Goal: Transaction & Acquisition: Purchase product/service

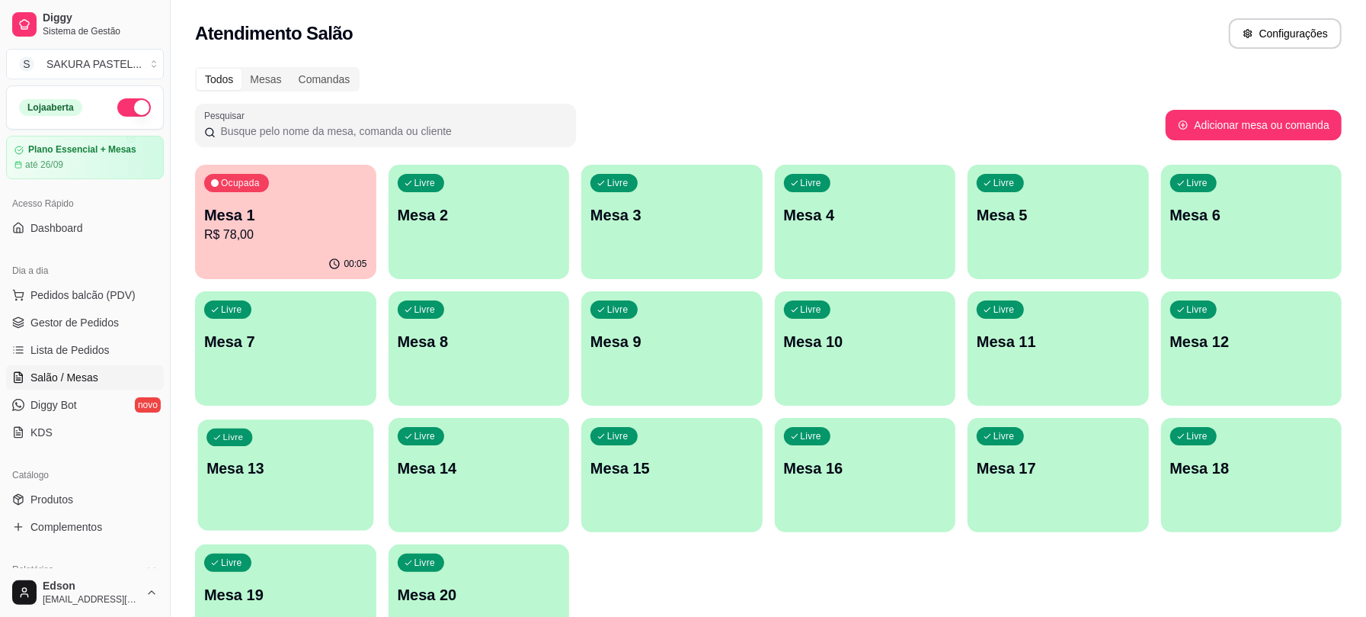
click at [247, 495] on div "Livre Mesa 13" at bounding box center [285, 465] width 175 height 93
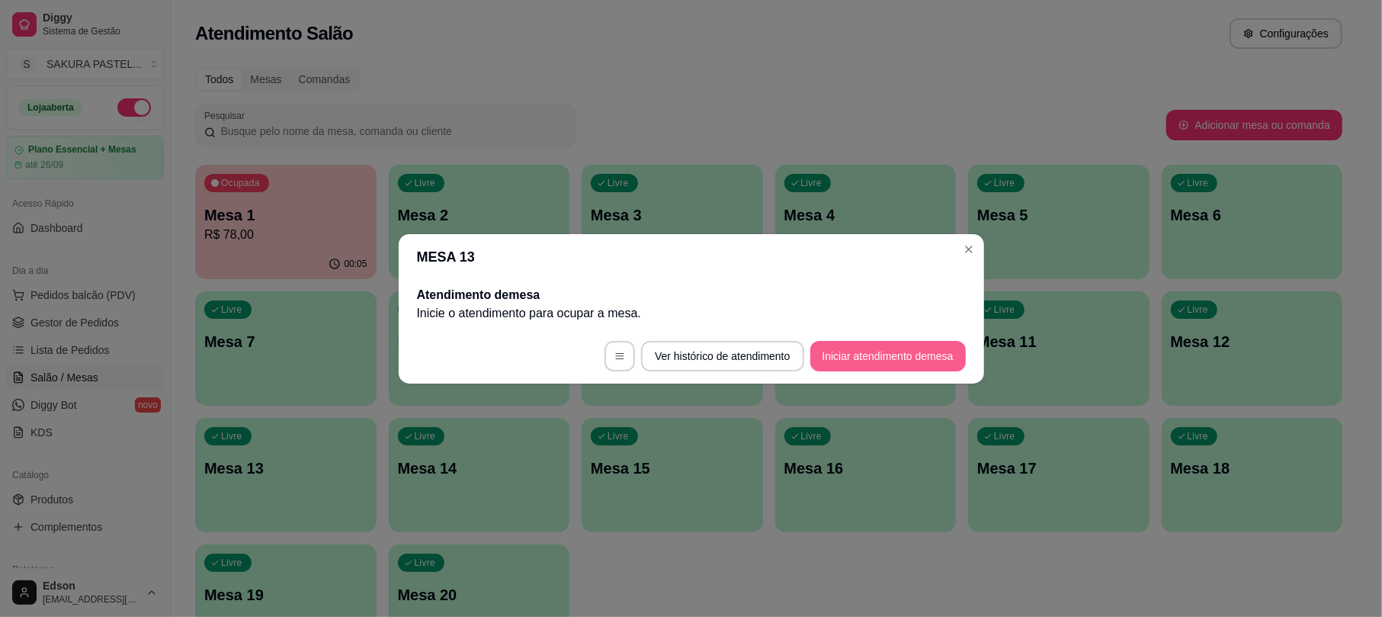
click at [848, 357] on button "Iniciar atendimento de mesa" at bounding box center [887, 356] width 155 height 30
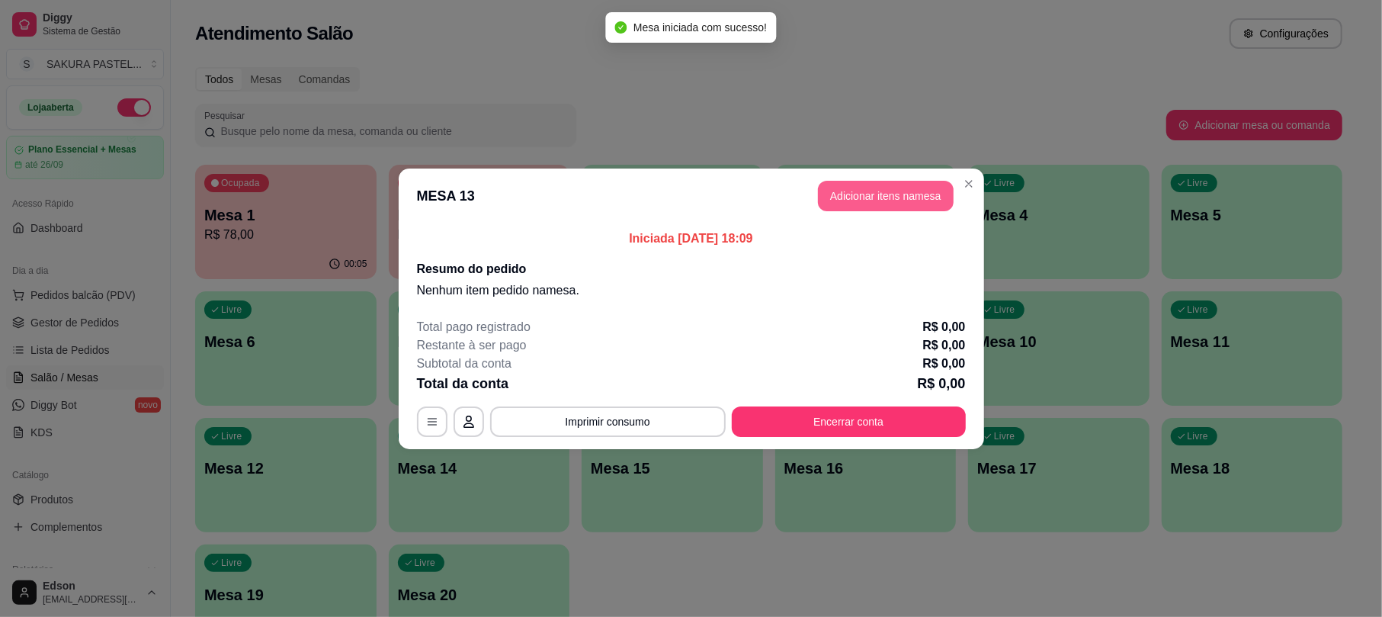
click at [882, 196] on button "Adicionar itens na mesa" at bounding box center [886, 196] width 136 height 30
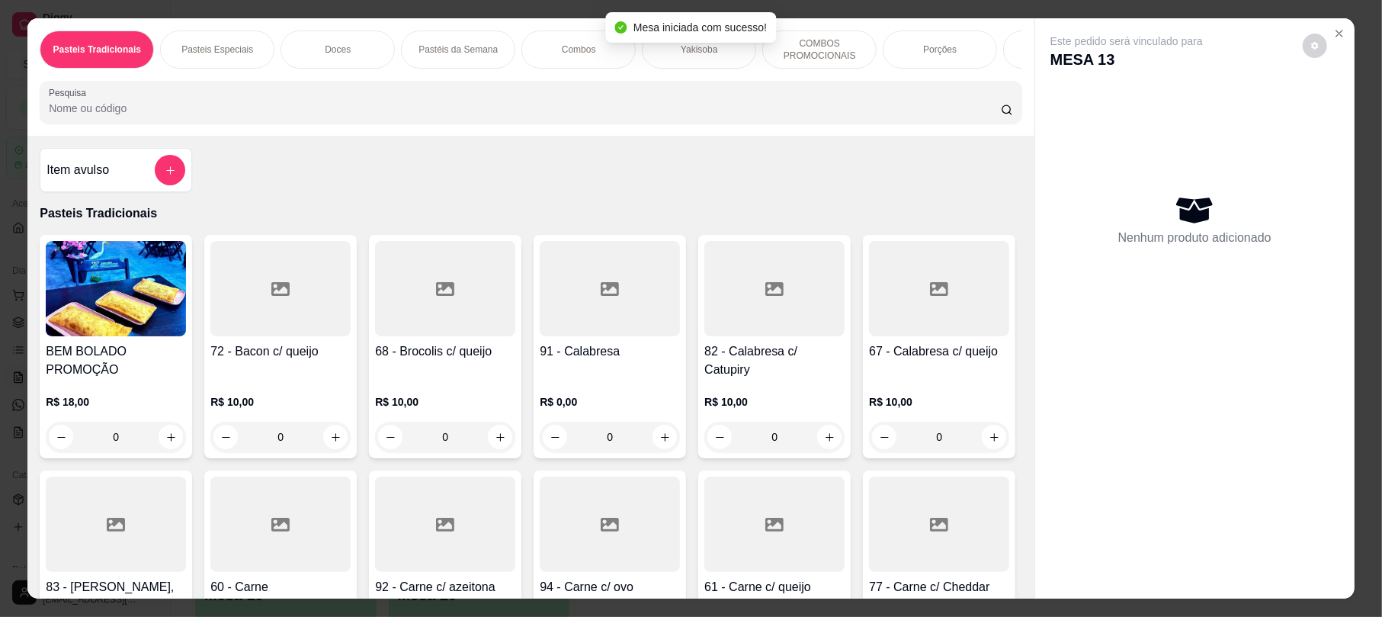
click at [531, 116] on input "Pesquisa" at bounding box center [525, 108] width 952 height 15
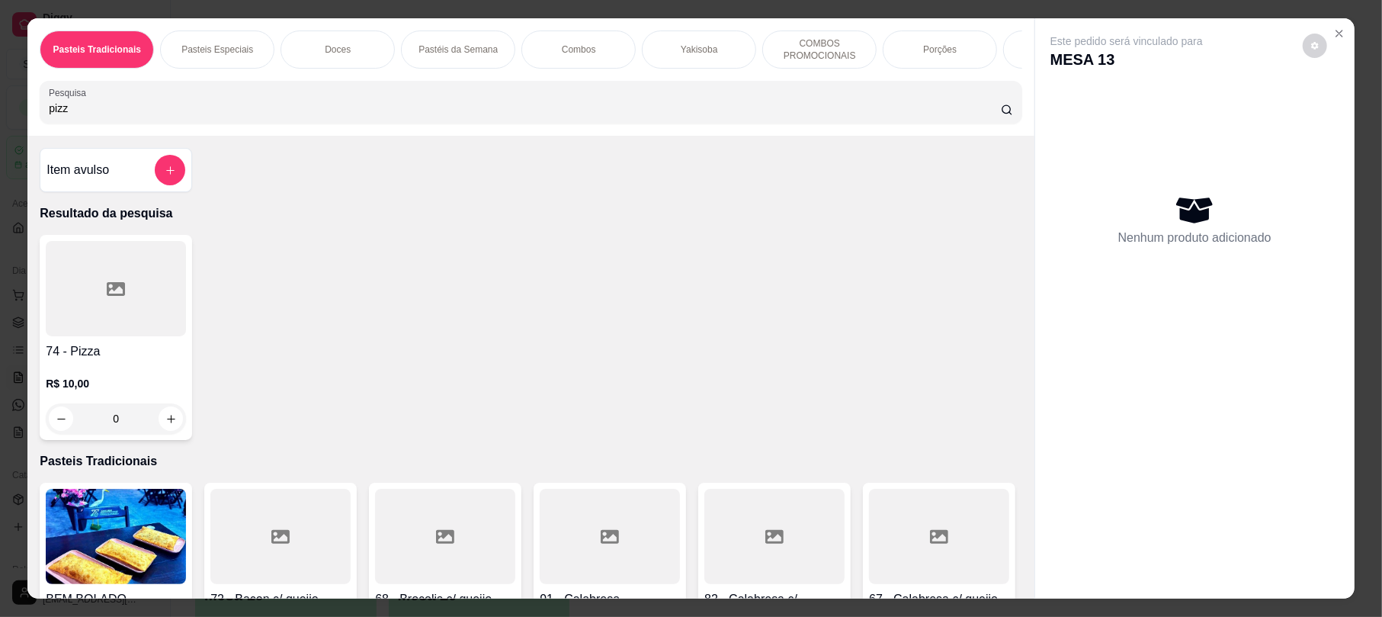
type input "pizz"
click at [143, 297] on div at bounding box center [116, 288] width 140 height 95
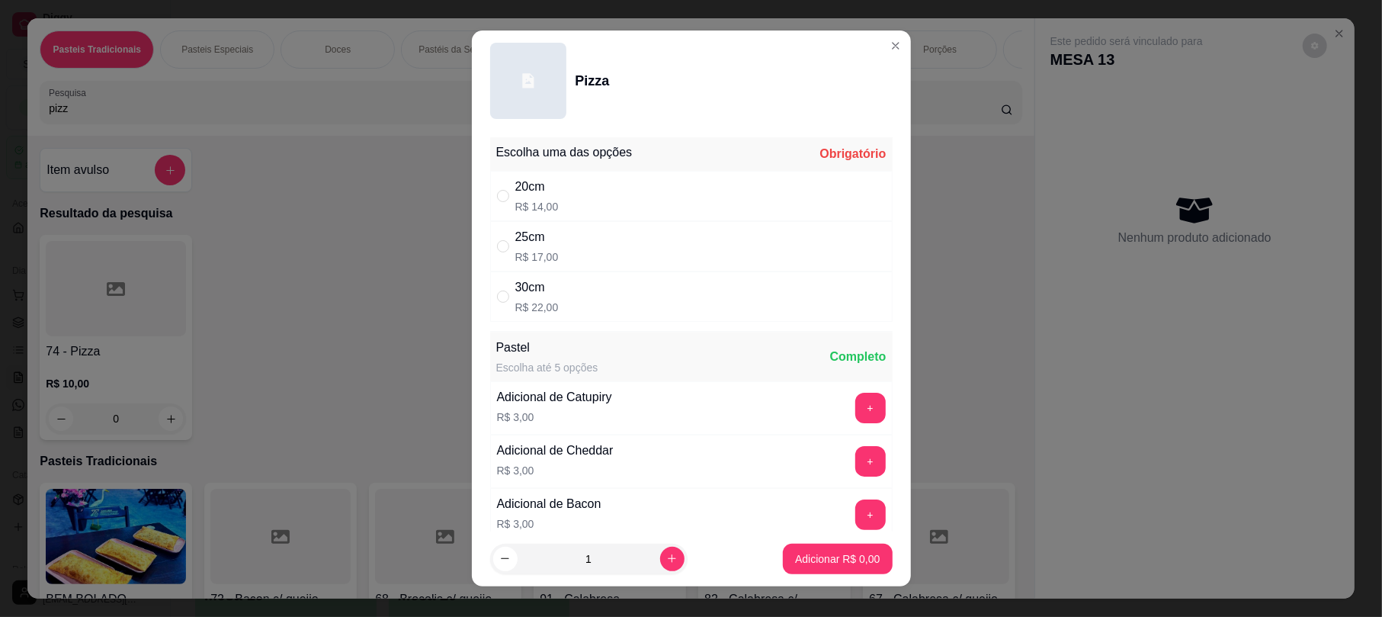
click at [530, 236] on div "25cm" at bounding box center [536, 237] width 43 height 18
radio input "true"
click at [836, 562] on p "Adicionar R$ 17,00" at bounding box center [834, 558] width 91 height 15
type input "1"
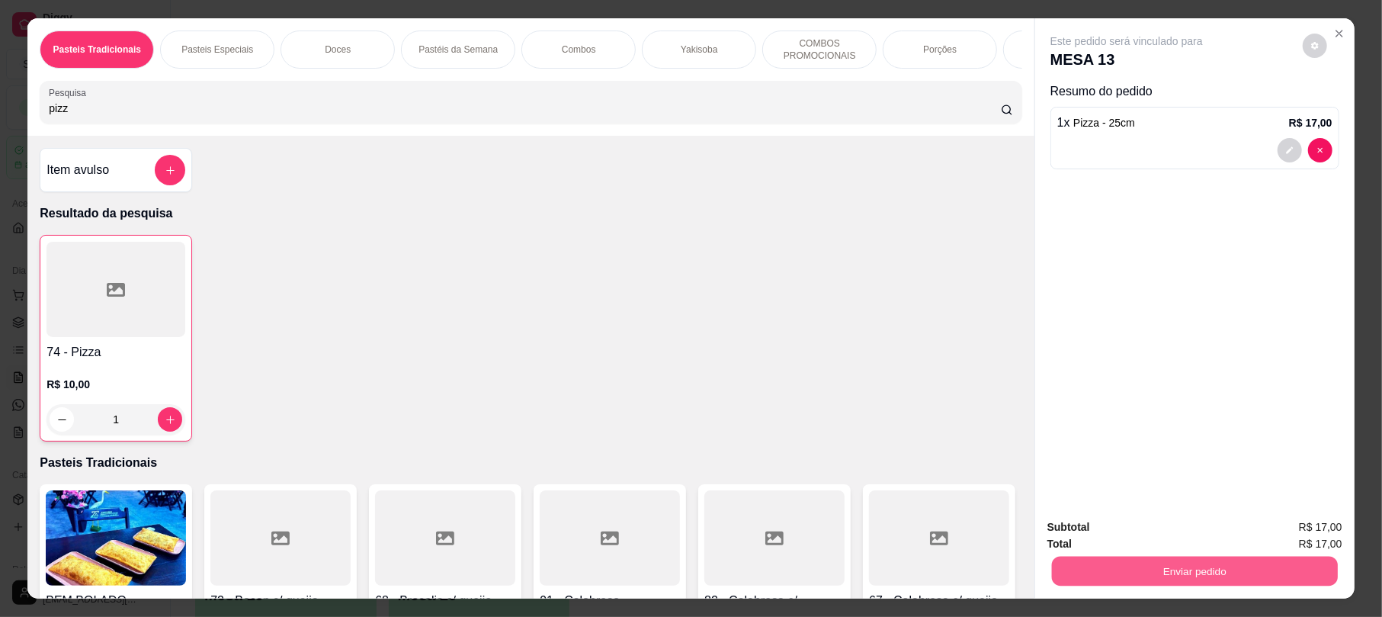
click at [1162, 574] on button "Enviar pedido" at bounding box center [1195, 571] width 286 height 30
click at [1103, 526] on button "Não registrar e enviar pedido" at bounding box center [1142, 533] width 159 height 29
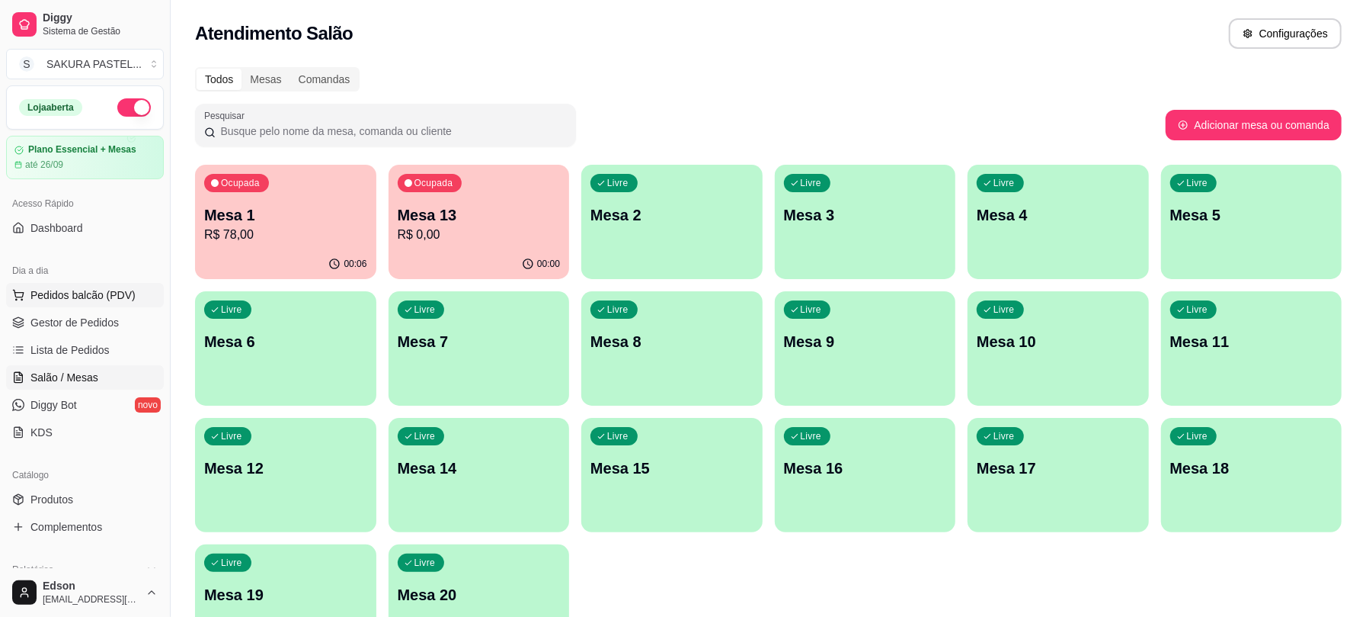
click at [83, 287] on span "Pedidos balcão (PDV)" at bounding box center [82, 294] width 105 height 15
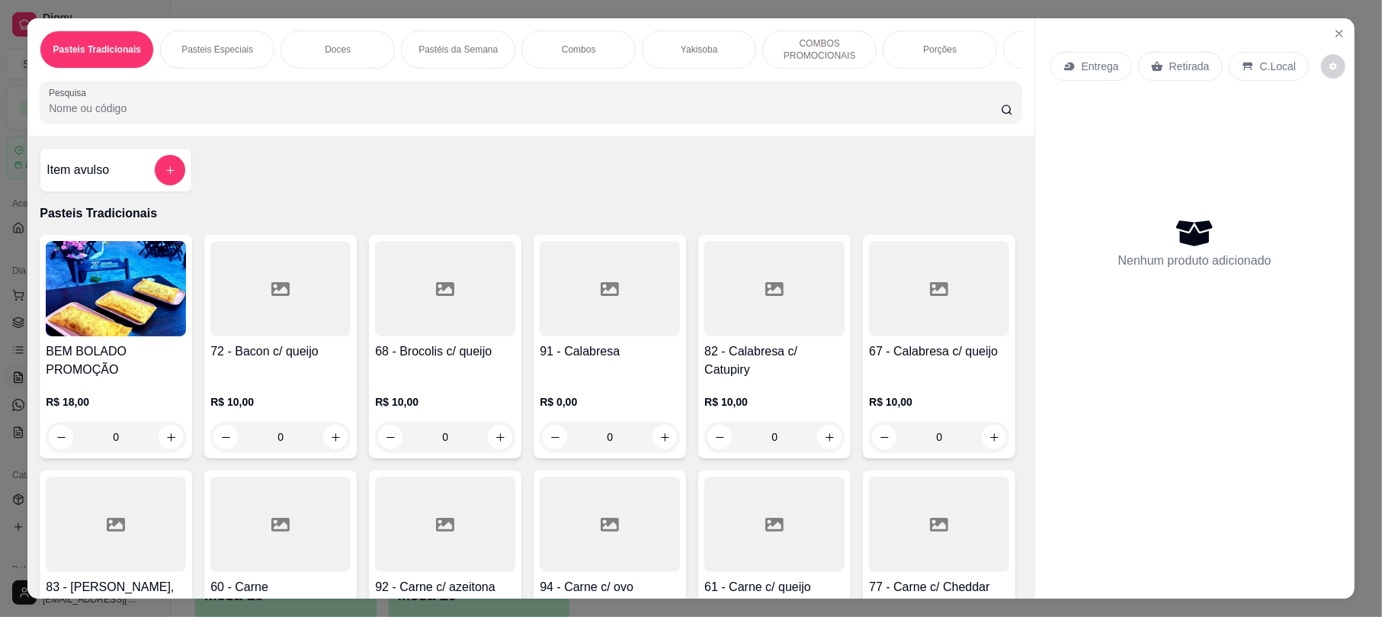
click at [107, 299] on img at bounding box center [116, 288] width 140 height 95
click at [1336, 32] on icon "Close" at bounding box center [1339, 33] width 12 height 12
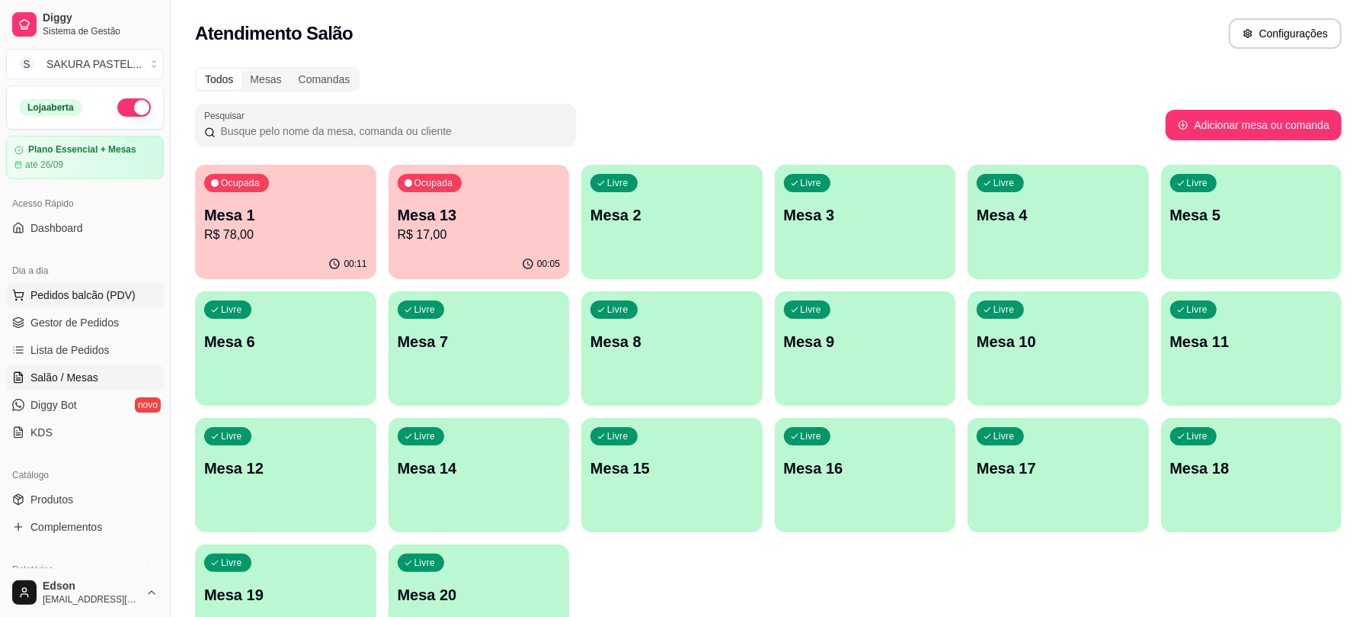
click at [56, 300] on span "Pedidos balcão (PDV)" at bounding box center [82, 294] width 105 height 15
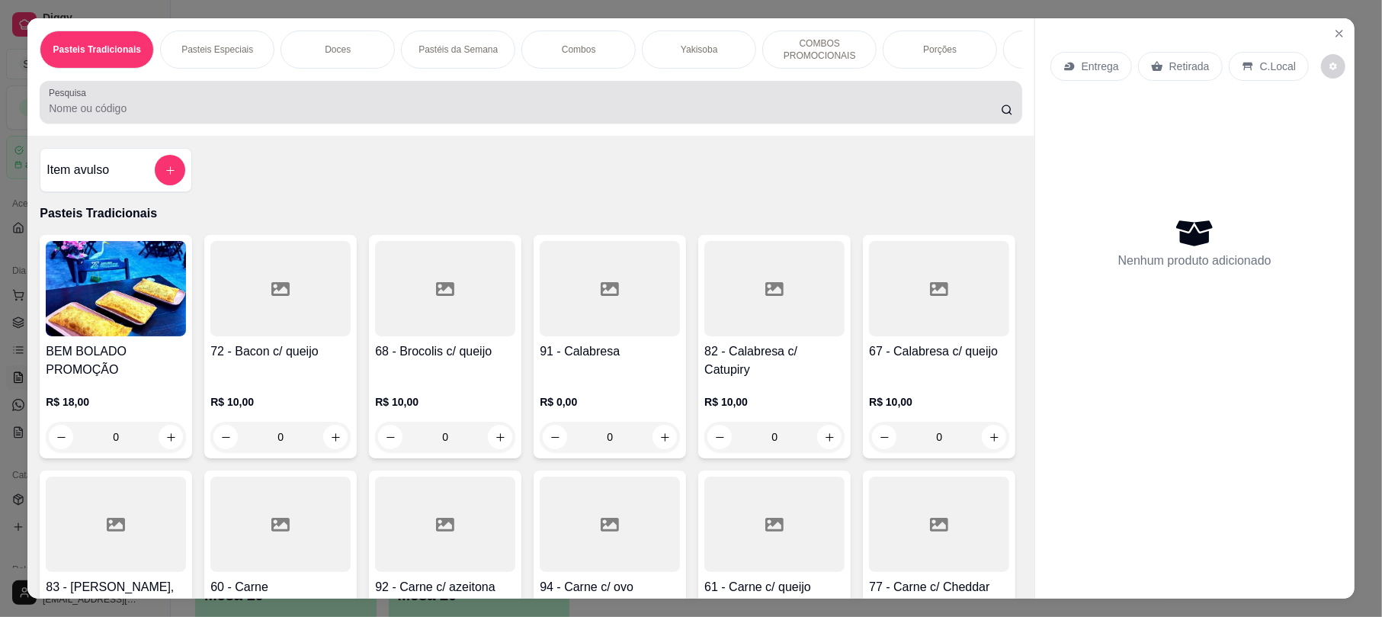
click at [134, 116] on input "Pesquisa" at bounding box center [525, 108] width 952 height 15
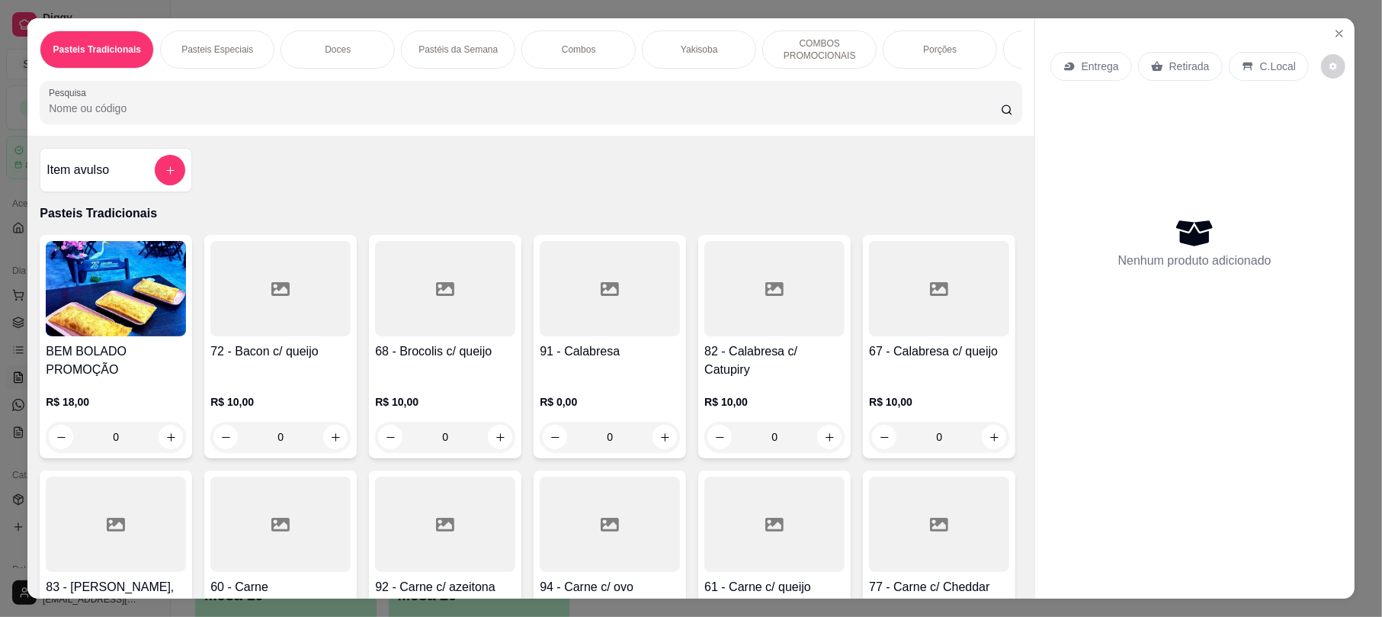
click at [133, 116] on input "Pesquisa" at bounding box center [525, 108] width 952 height 15
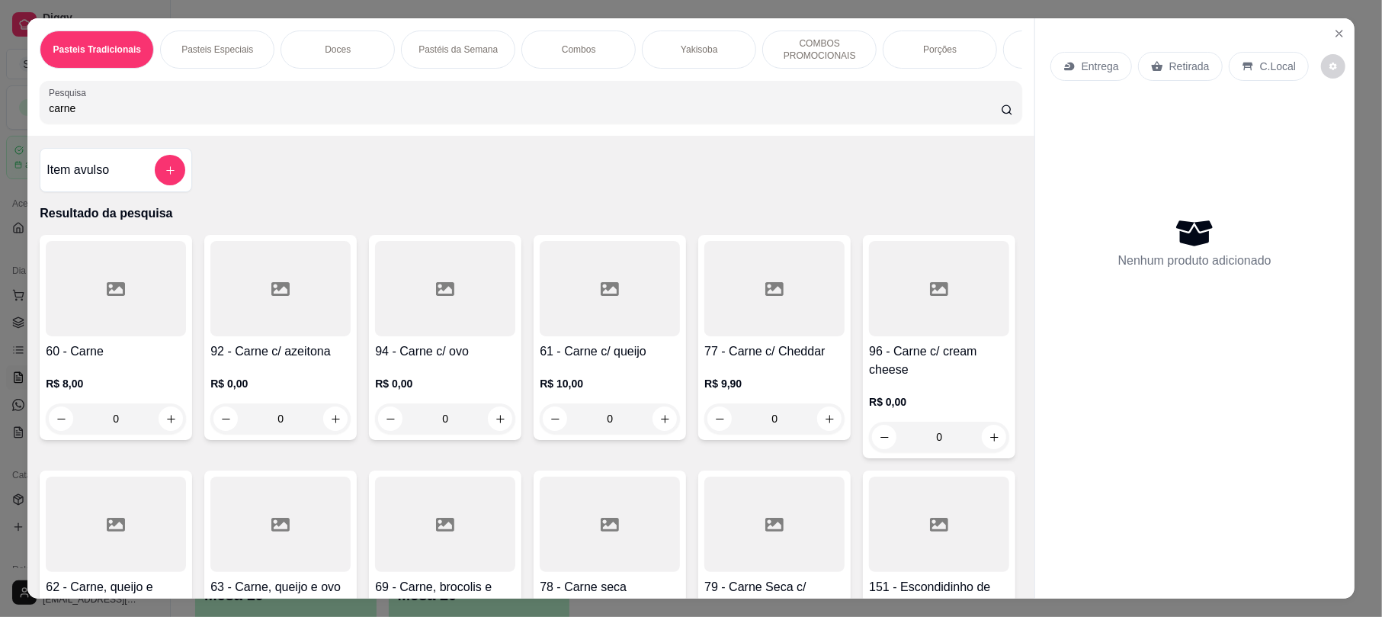
type input "carne"
click at [351, 492] on div at bounding box center [280, 523] width 140 height 95
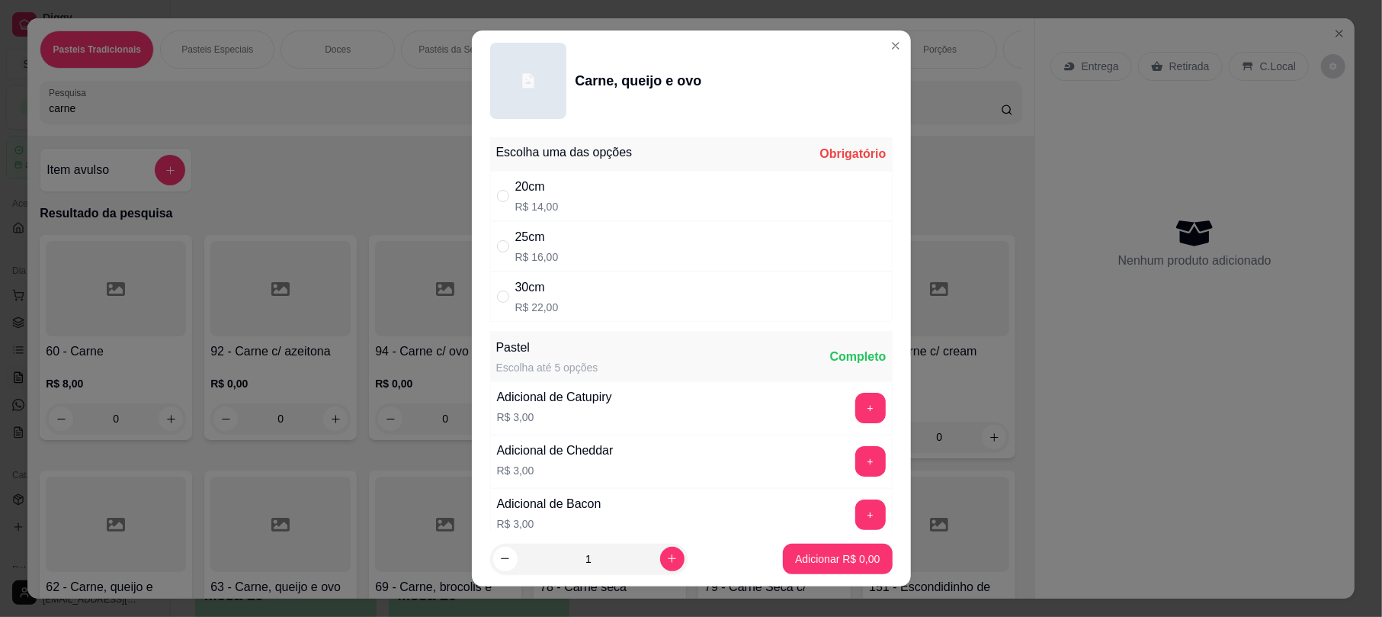
click at [579, 248] on div "25cm R$ 16,00" at bounding box center [691, 246] width 402 height 50
radio input "true"
click at [833, 553] on p "Adicionar R$ 16,00" at bounding box center [834, 558] width 91 height 15
type input "1"
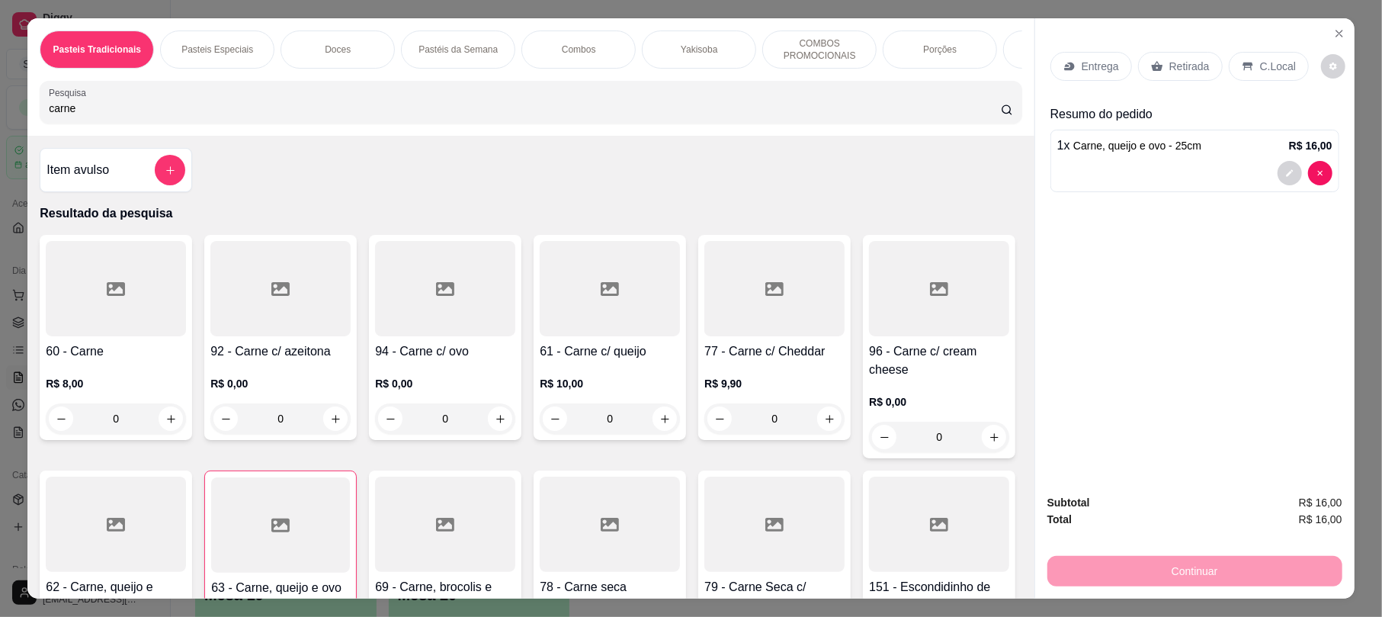
click at [291, 116] on input "carne" at bounding box center [525, 108] width 952 height 15
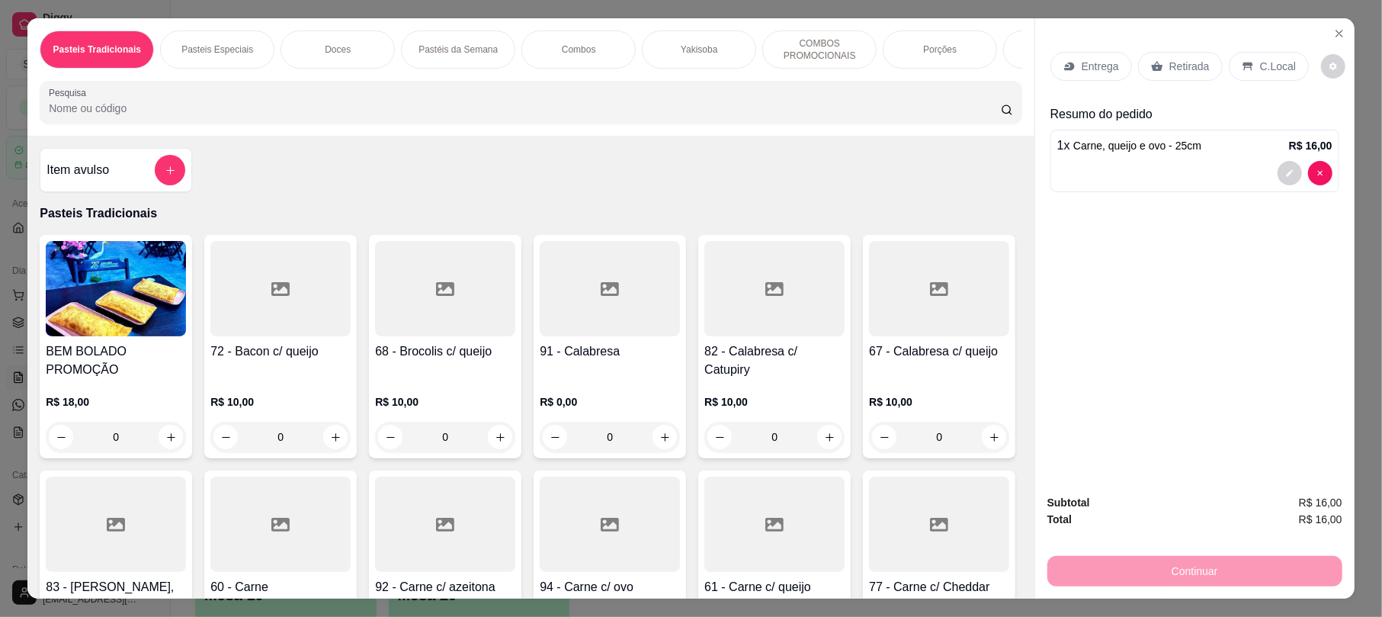
click at [1116, 166] on div at bounding box center [1194, 173] width 275 height 24
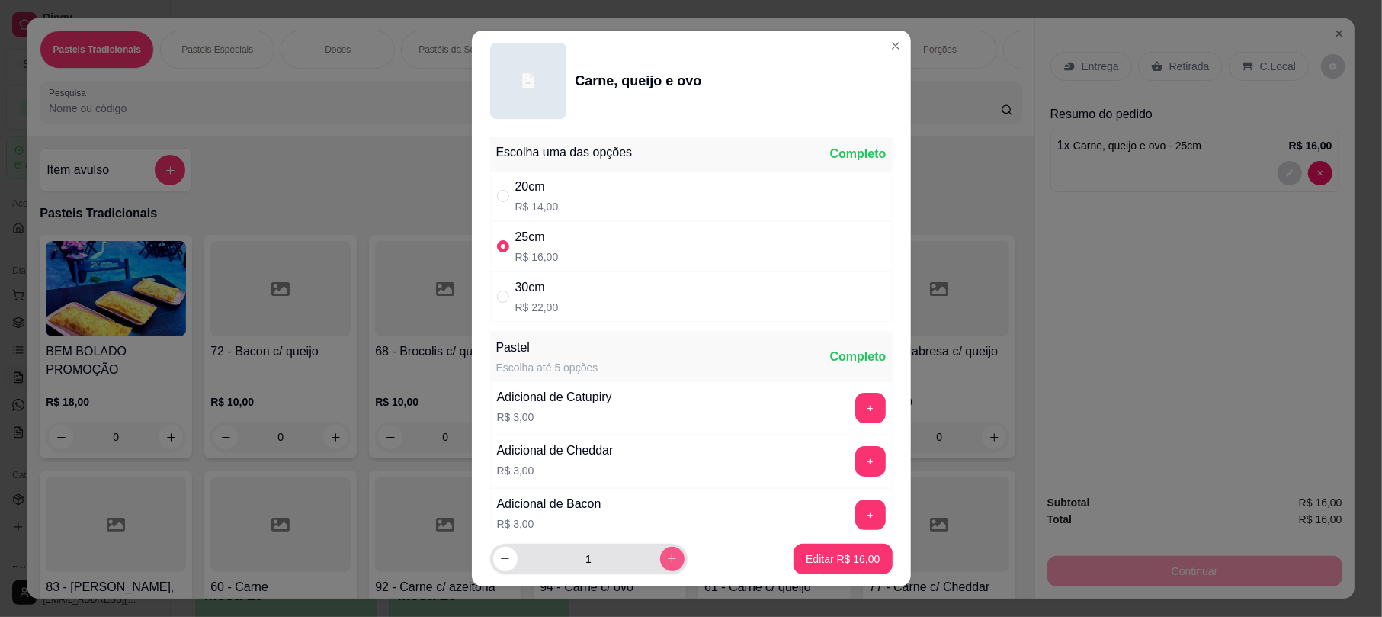
click at [660, 546] on button "increase-product-quantity" at bounding box center [672, 558] width 24 height 24
type input "2"
click at [793, 553] on button "Editar R$ 32,00" at bounding box center [842, 558] width 98 height 30
type input "2"
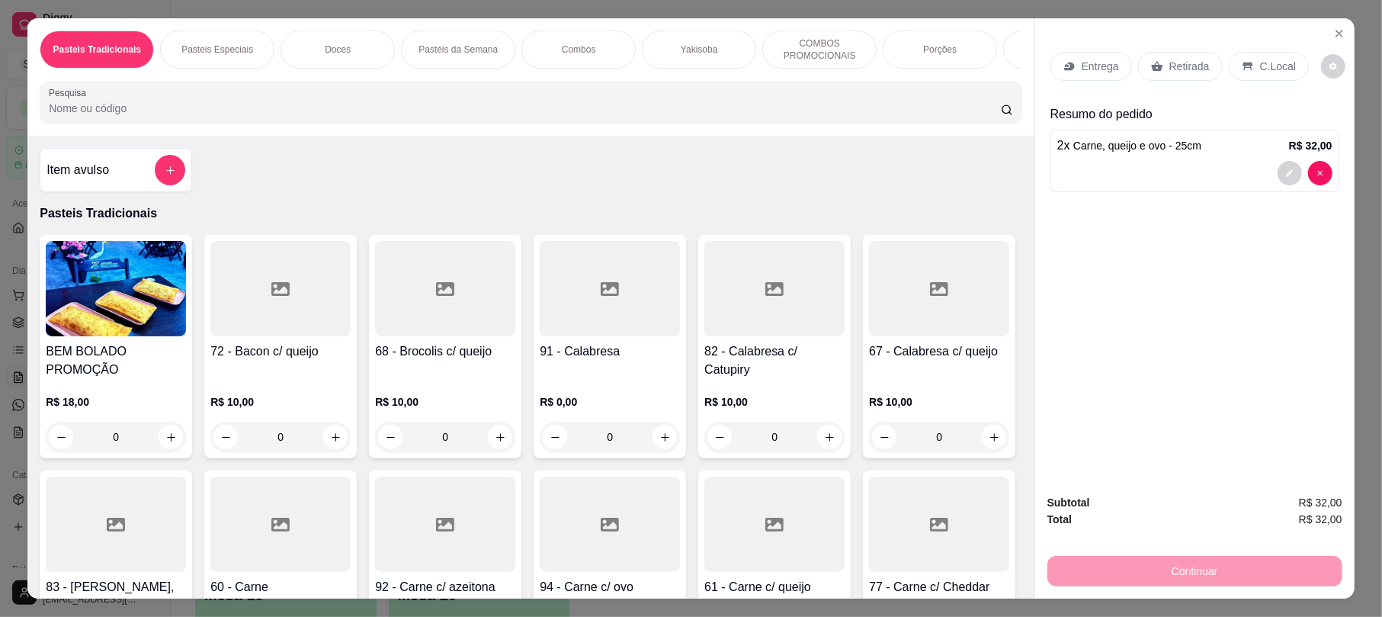
click at [1174, 65] on p "Retirada" at bounding box center [1189, 66] width 40 height 15
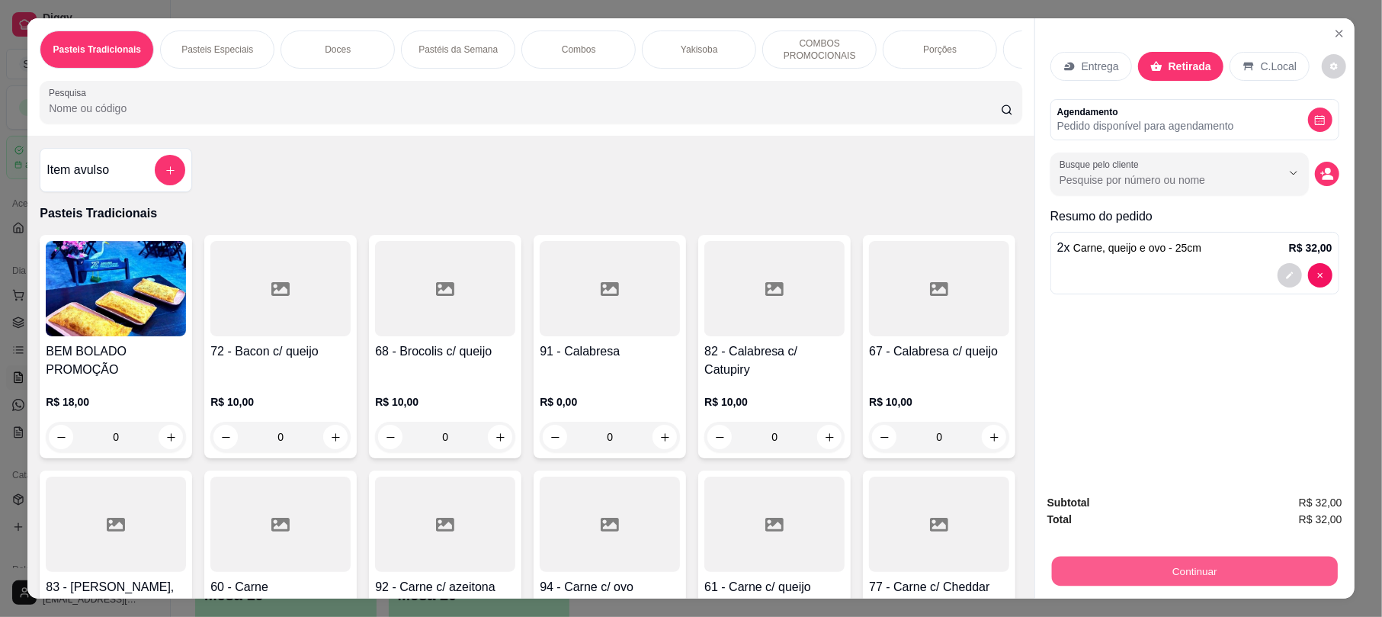
click at [1208, 579] on button "Continuar" at bounding box center [1195, 571] width 286 height 30
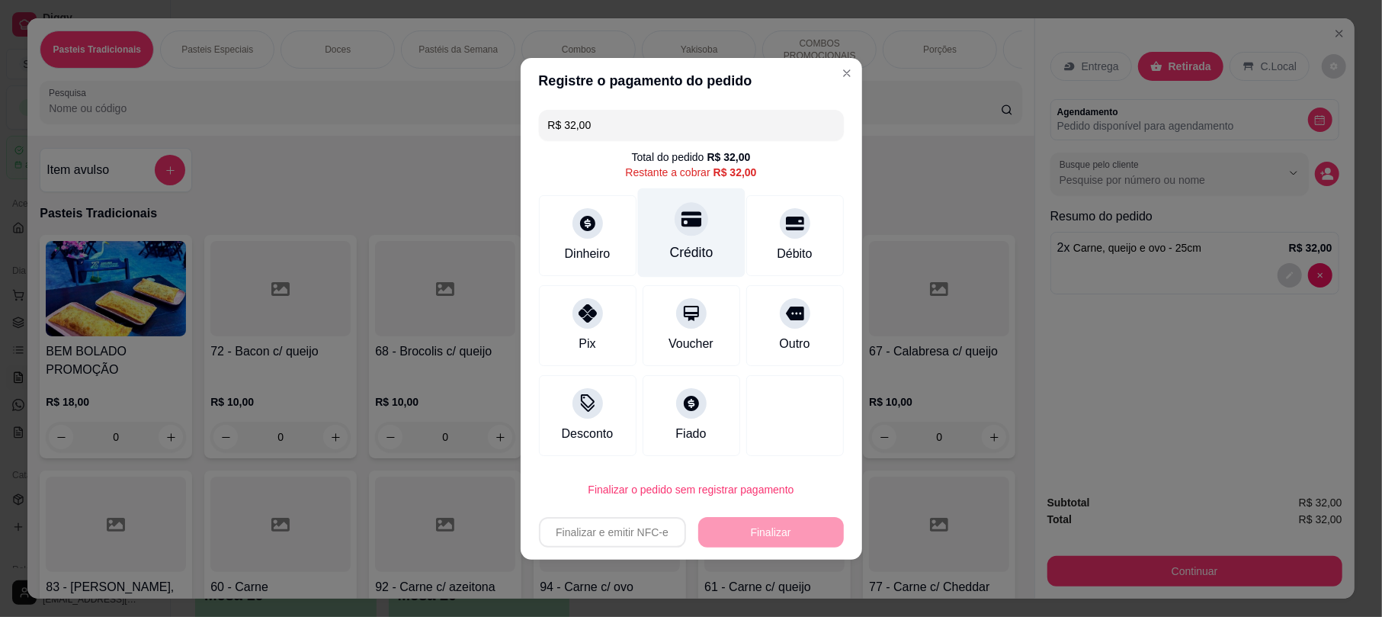
click at [684, 239] on div "Crédito" at bounding box center [690, 231] width 107 height 89
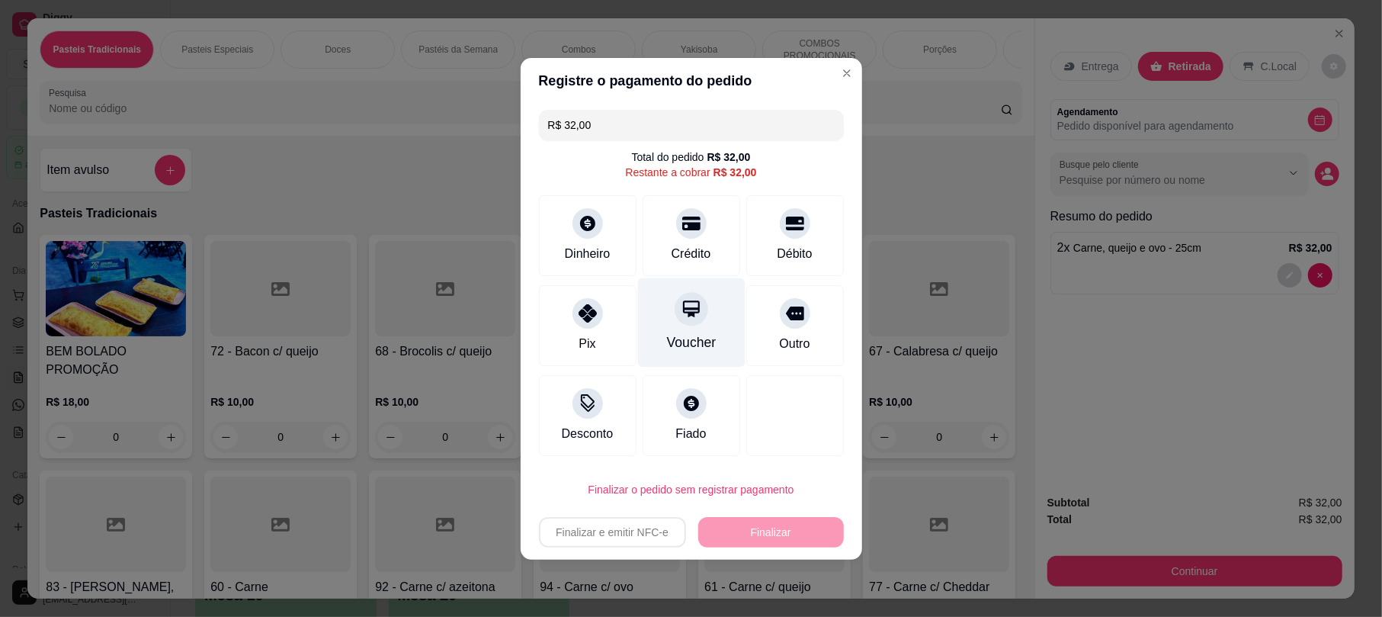
type input "R$ 0,00"
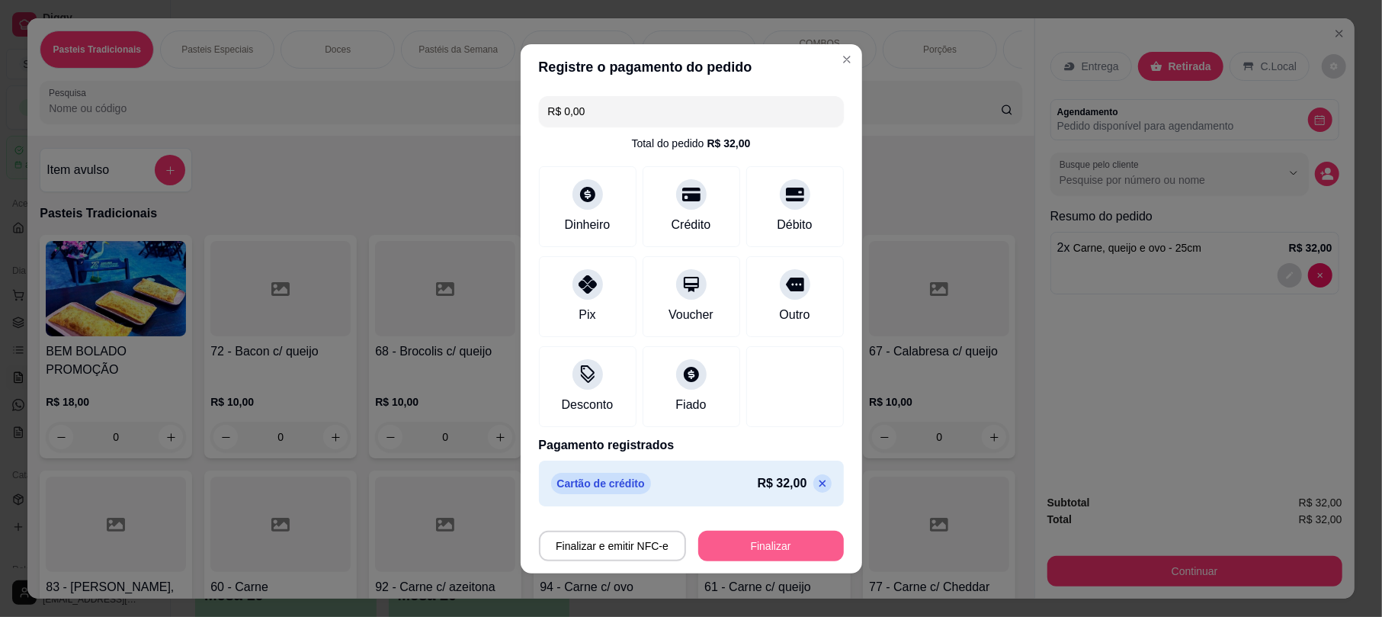
click at [779, 541] on button "Finalizar" at bounding box center [771, 545] width 146 height 30
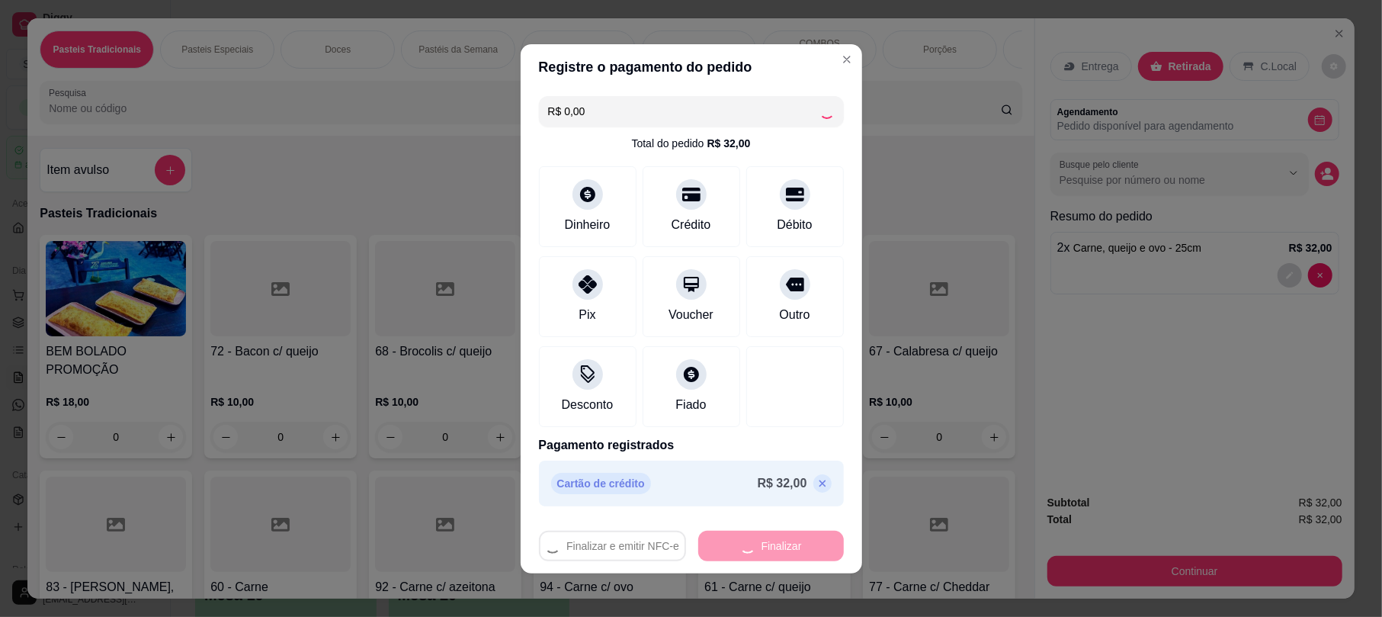
type input "0"
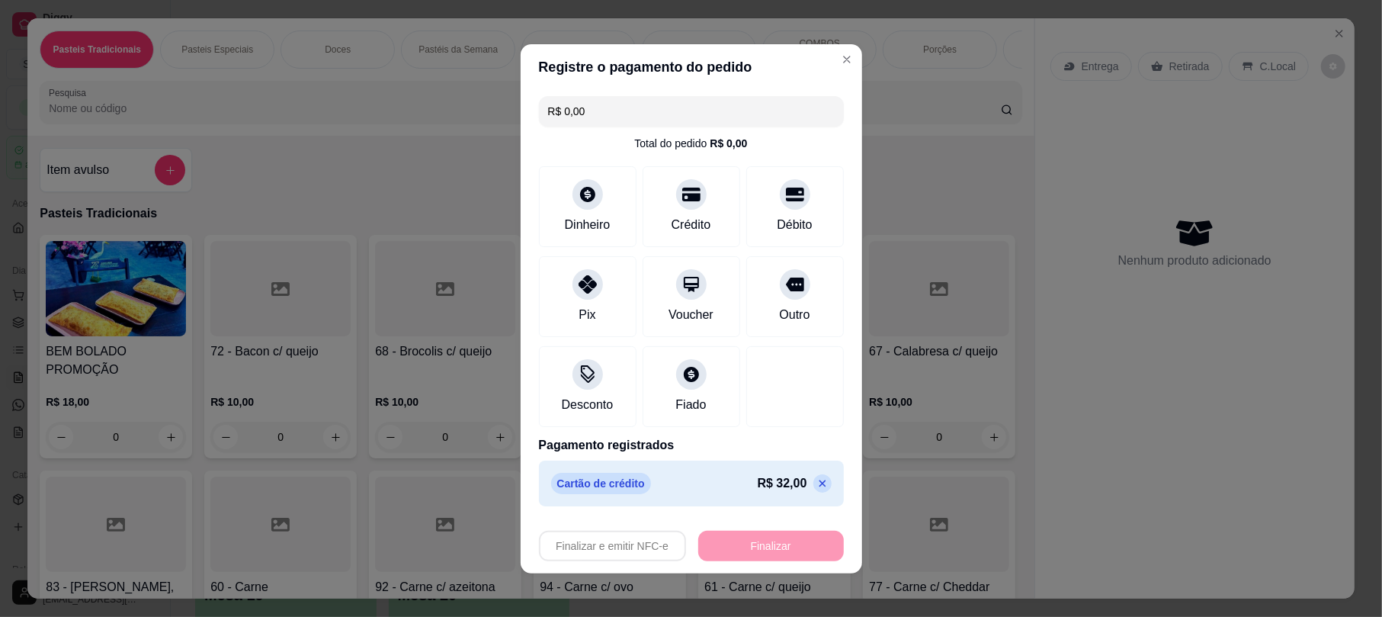
type input "-R$ 32,00"
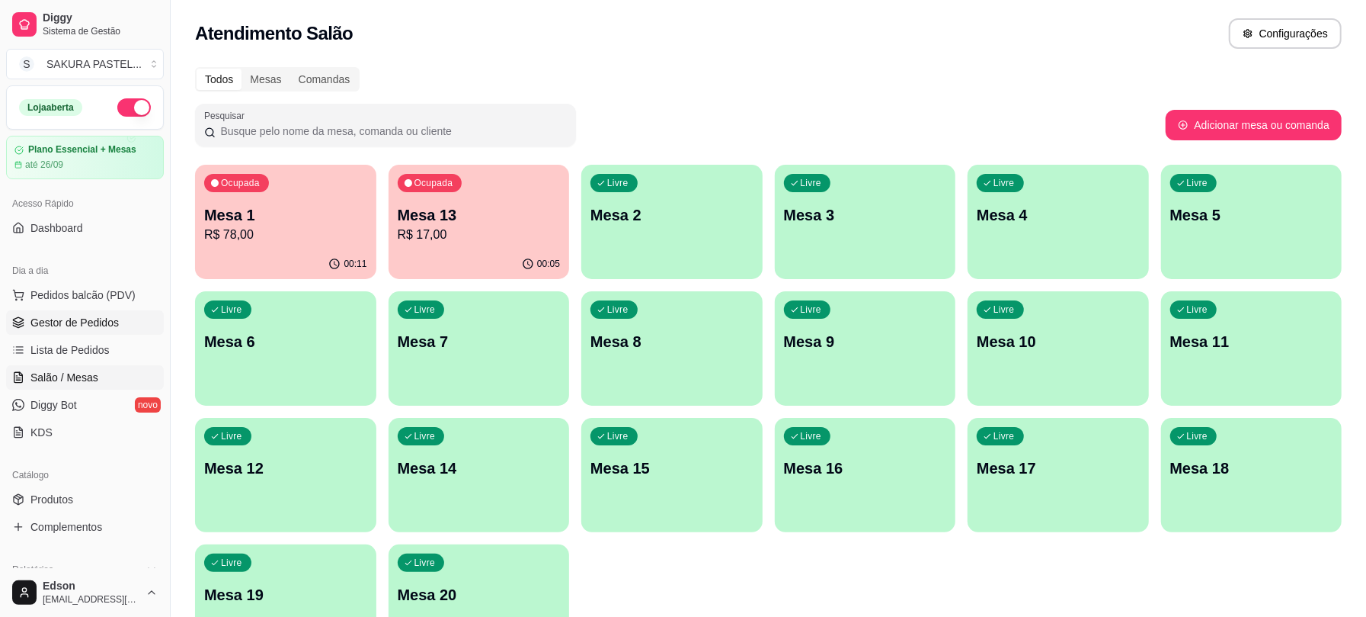
click at [72, 334] on link "Gestor de Pedidos" at bounding box center [85, 322] width 158 height 24
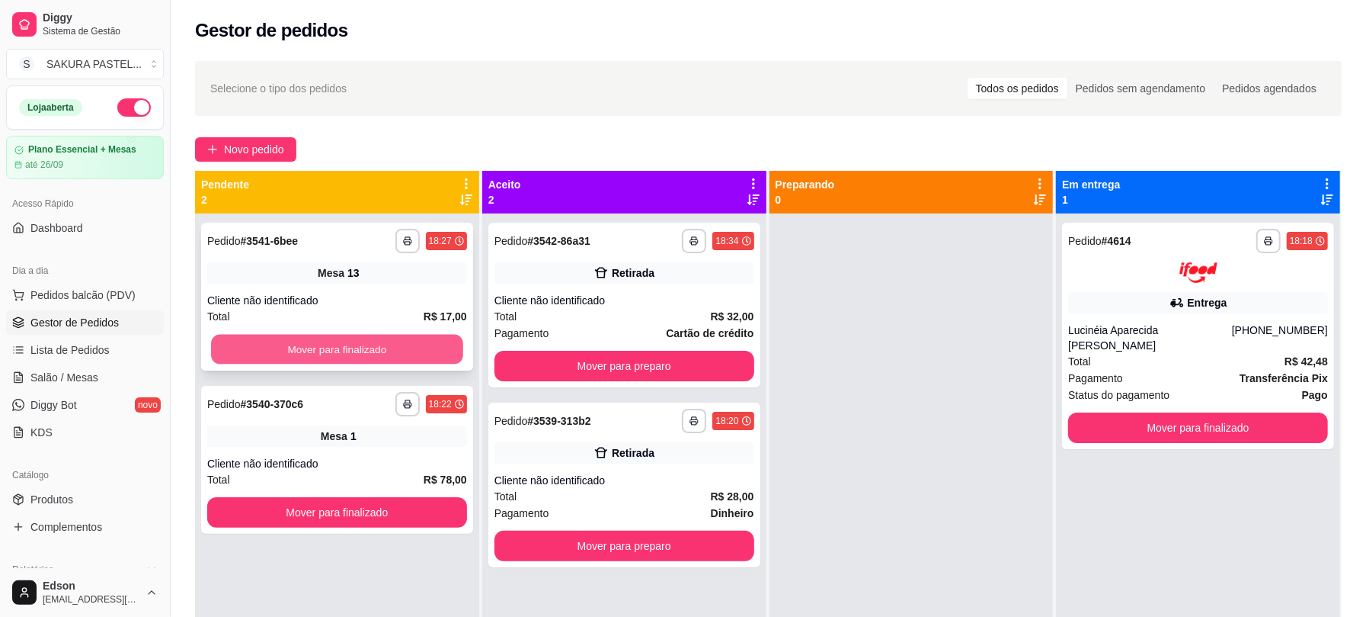
click at [370, 354] on button "Mover para finalizado" at bounding box center [337, 350] width 252 height 30
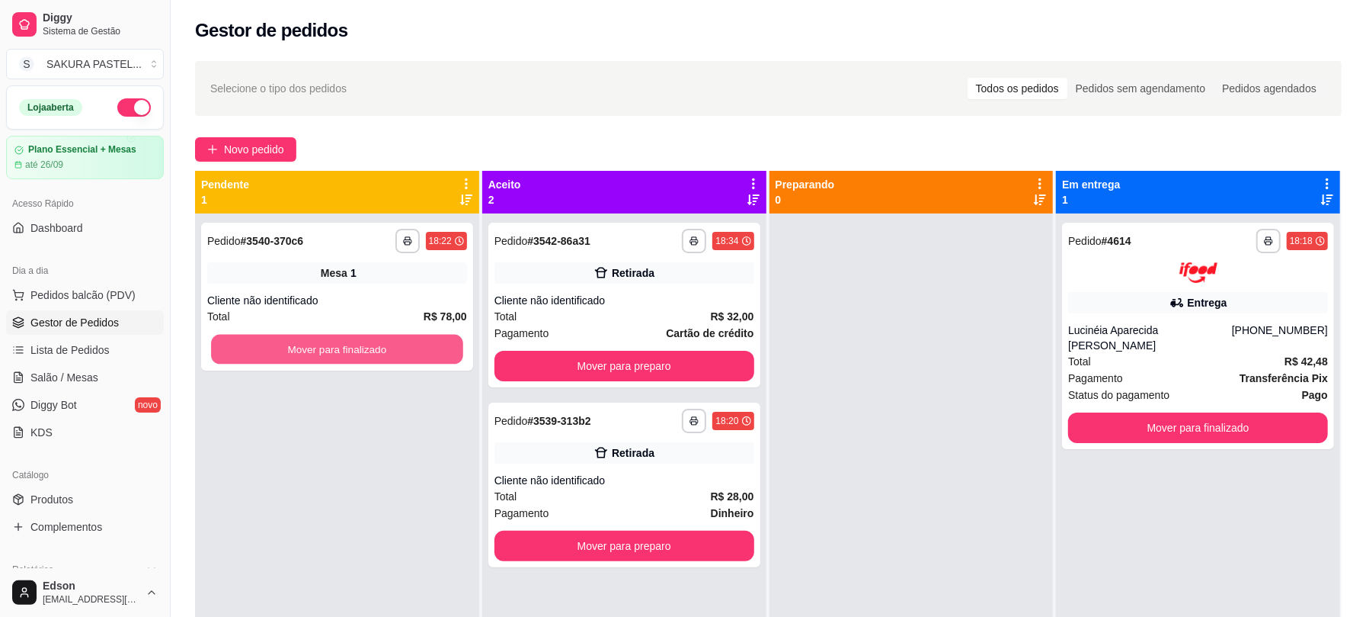
click at [370, 354] on button "Mover para finalizado" at bounding box center [337, 350] width 252 height 30
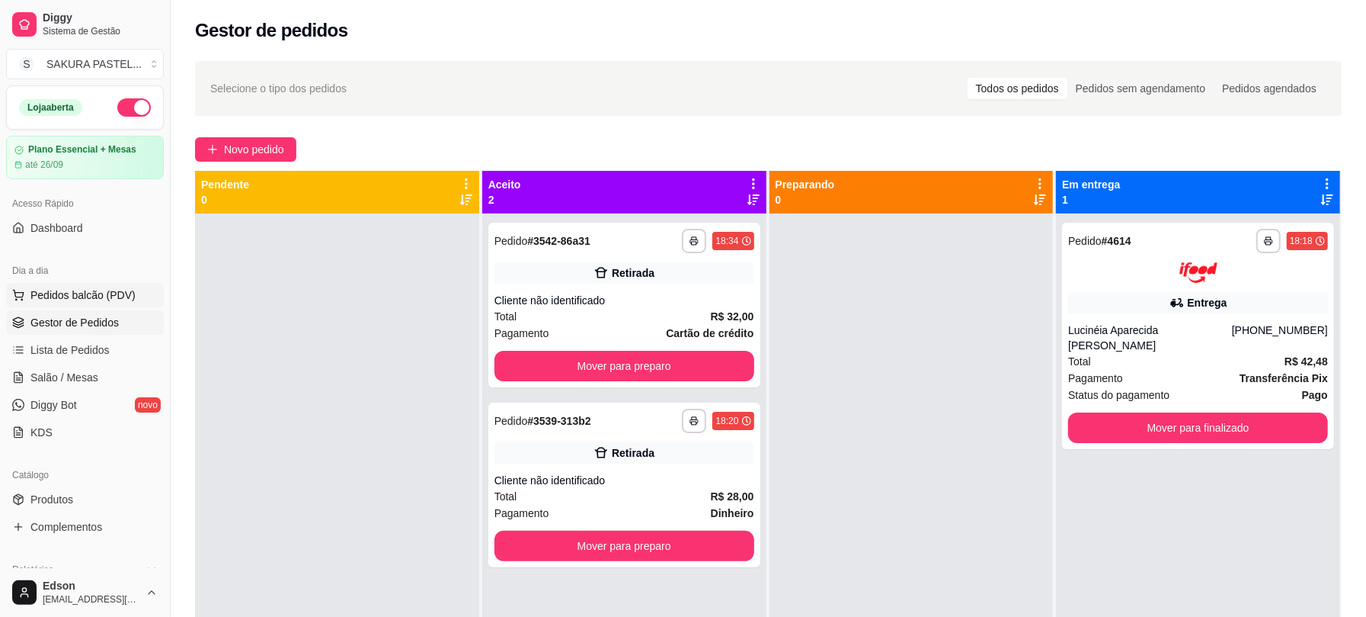
click at [75, 283] on button "Pedidos balcão (PDV)" at bounding box center [85, 295] width 158 height 24
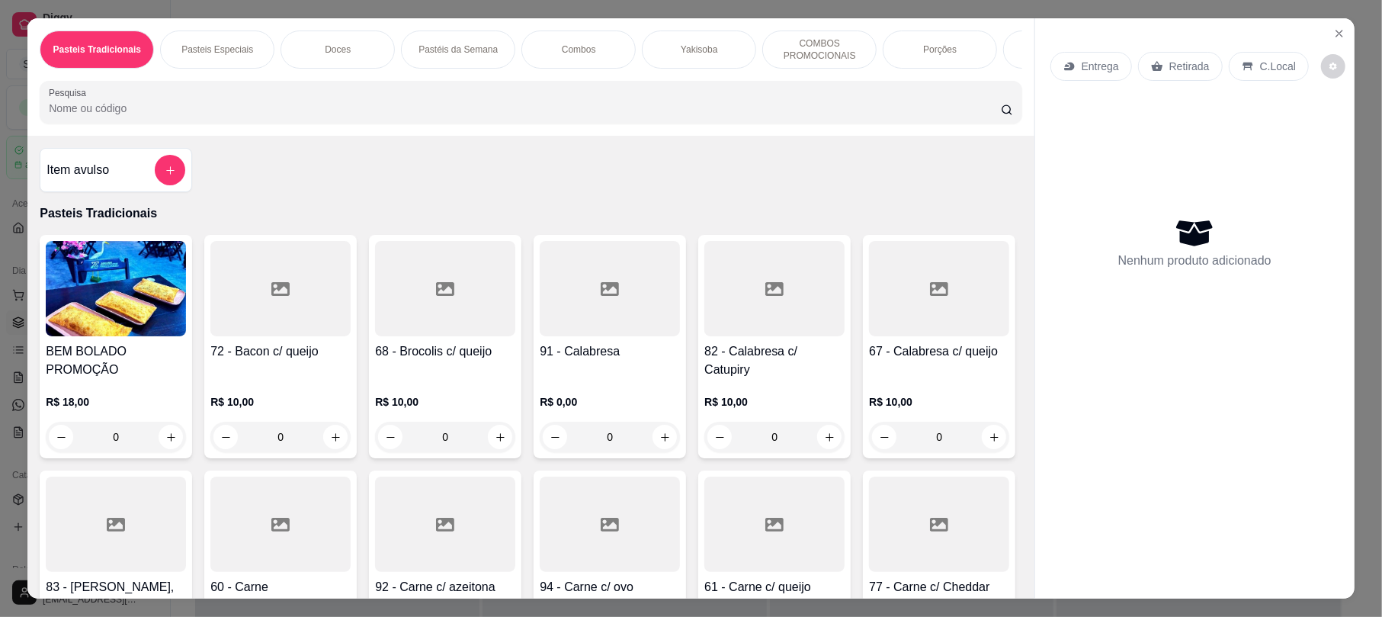
click at [235, 116] on input "Pesquisa" at bounding box center [525, 108] width 952 height 15
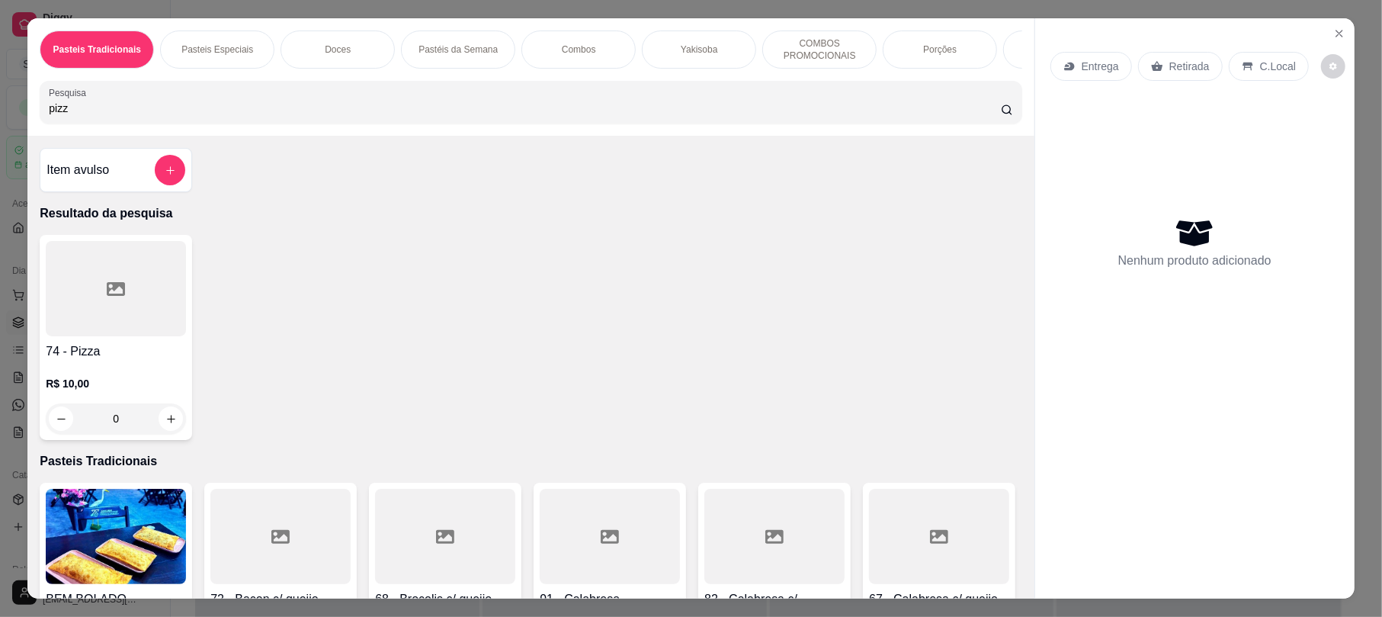
type input "pizz"
click at [101, 335] on div at bounding box center [116, 288] width 140 height 95
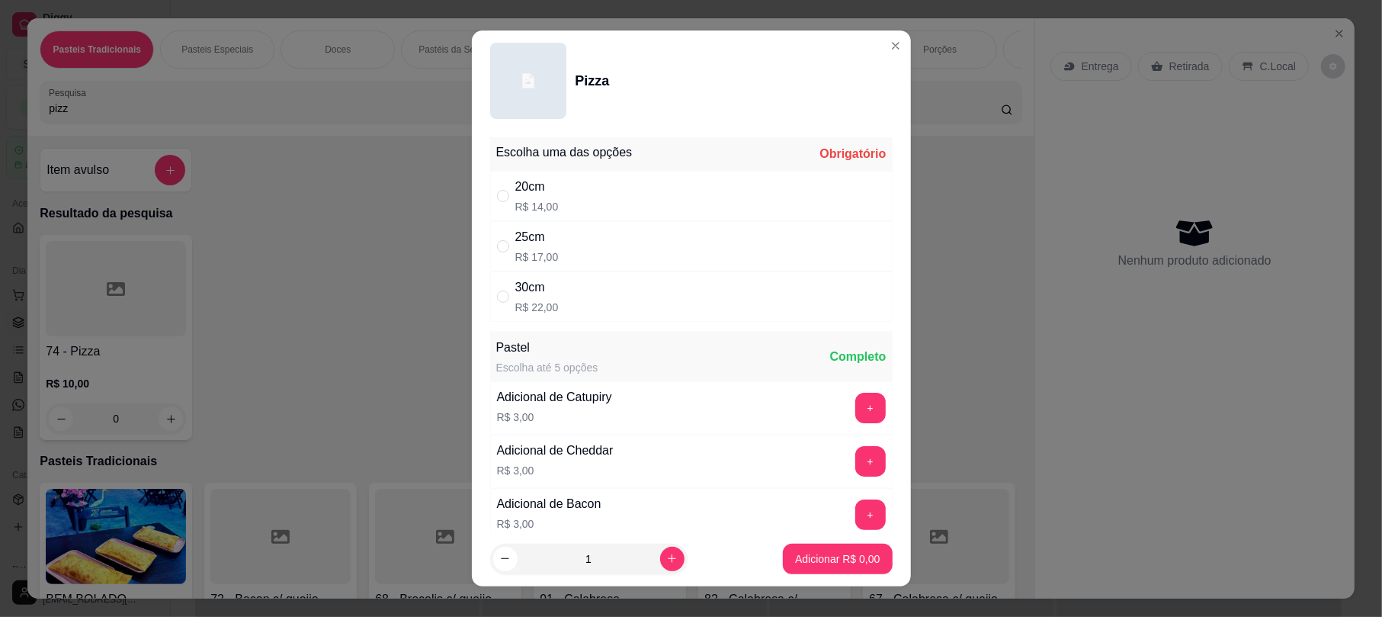
click at [610, 198] on div "20cm R$ 14,00" at bounding box center [691, 196] width 402 height 50
radio input "true"
click at [788, 569] on button "Adicionar R$ 14,00" at bounding box center [835, 558] width 112 height 30
type input "1"
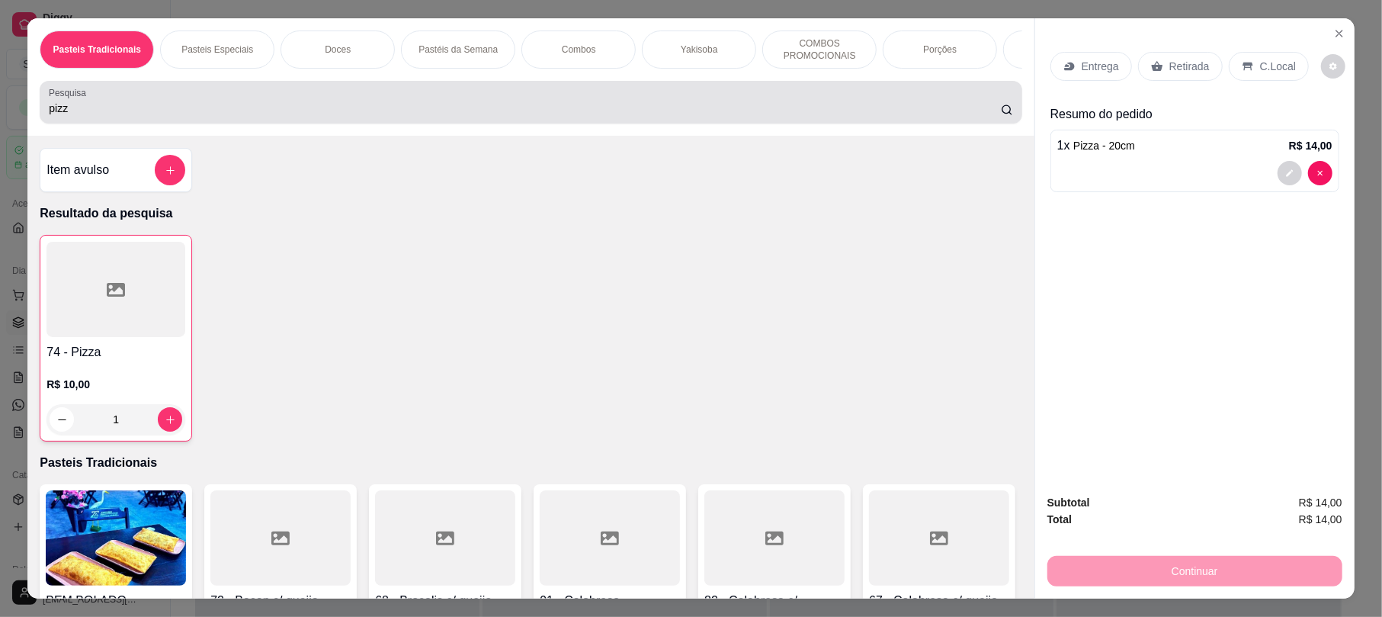
click at [107, 116] on input "pizz" at bounding box center [525, 108] width 952 height 15
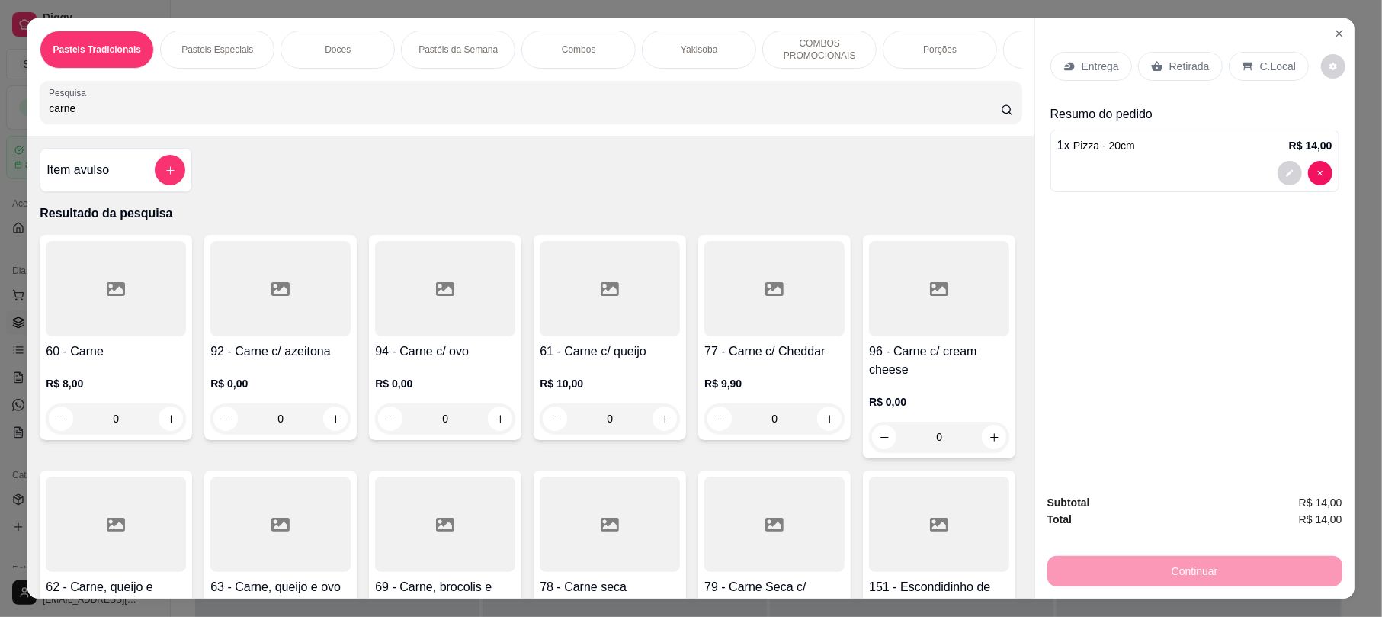
type input "carne"
click at [648, 336] on div at bounding box center [610, 288] width 140 height 95
click at [647, 184] on div "20cm R$ 13,00" at bounding box center [691, 196] width 402 height 50
radio input "true"
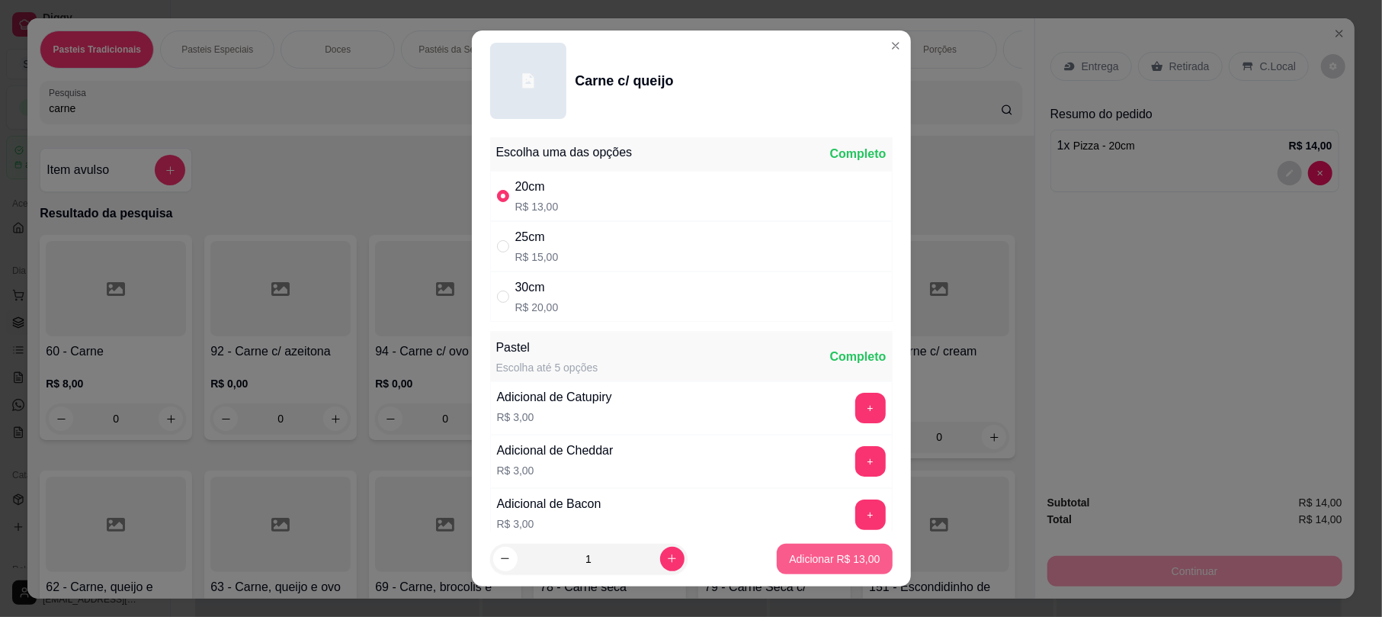
click at [830, 556] on p "Adicionar R$ 13,00" at bounding box center [834, 558] width 91 height 15
type input "1"
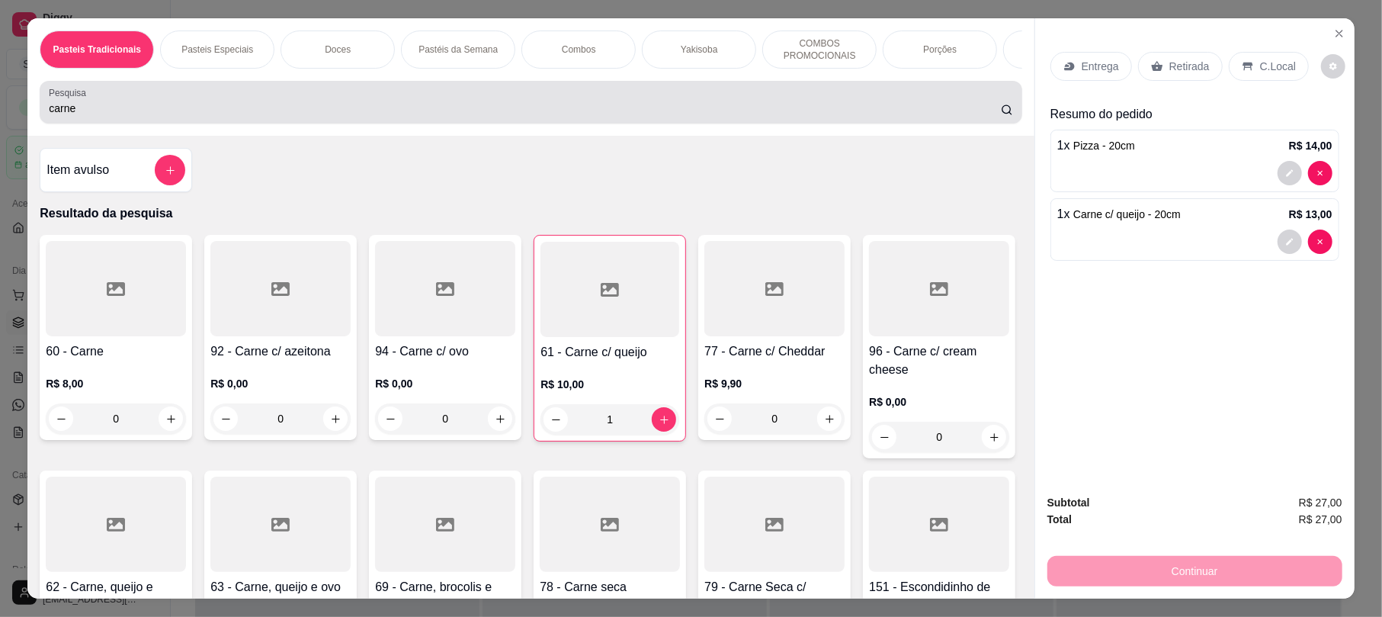
click at [186, 116] on input "carne" at bounding box center [525, 108] width 952 height 15
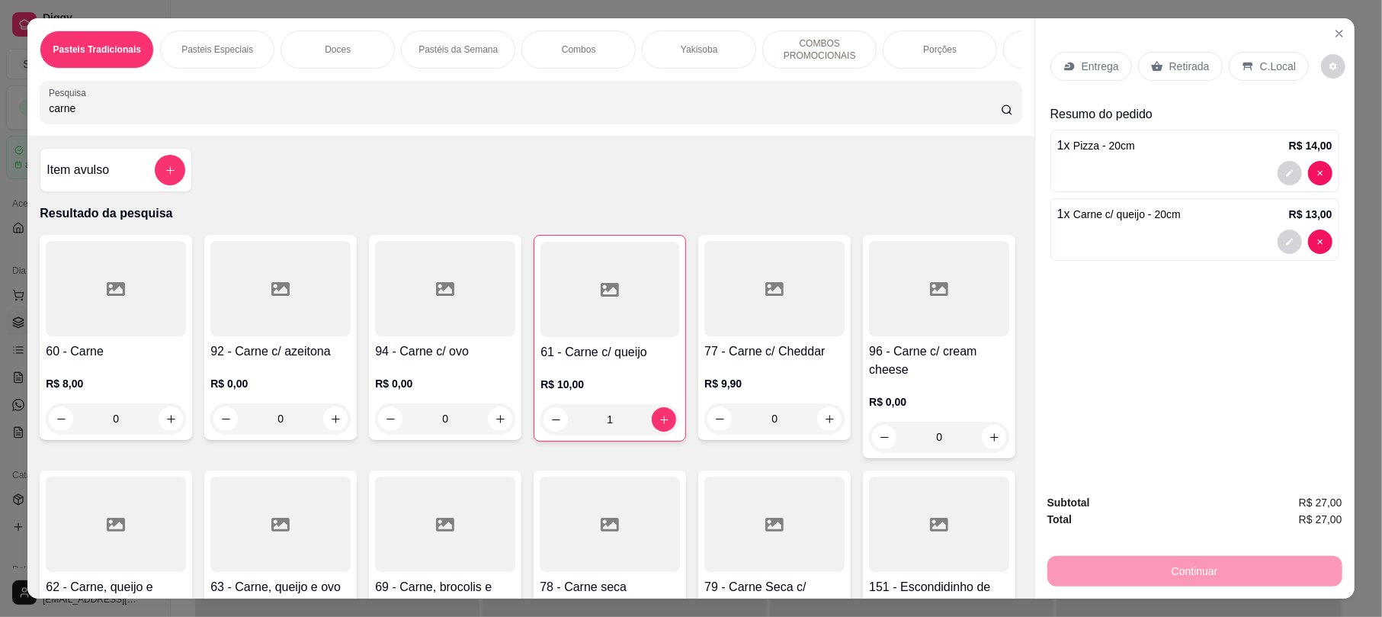
click at [186, 116] on input "carne" at bounding box center [525, 108] width 952 height 15
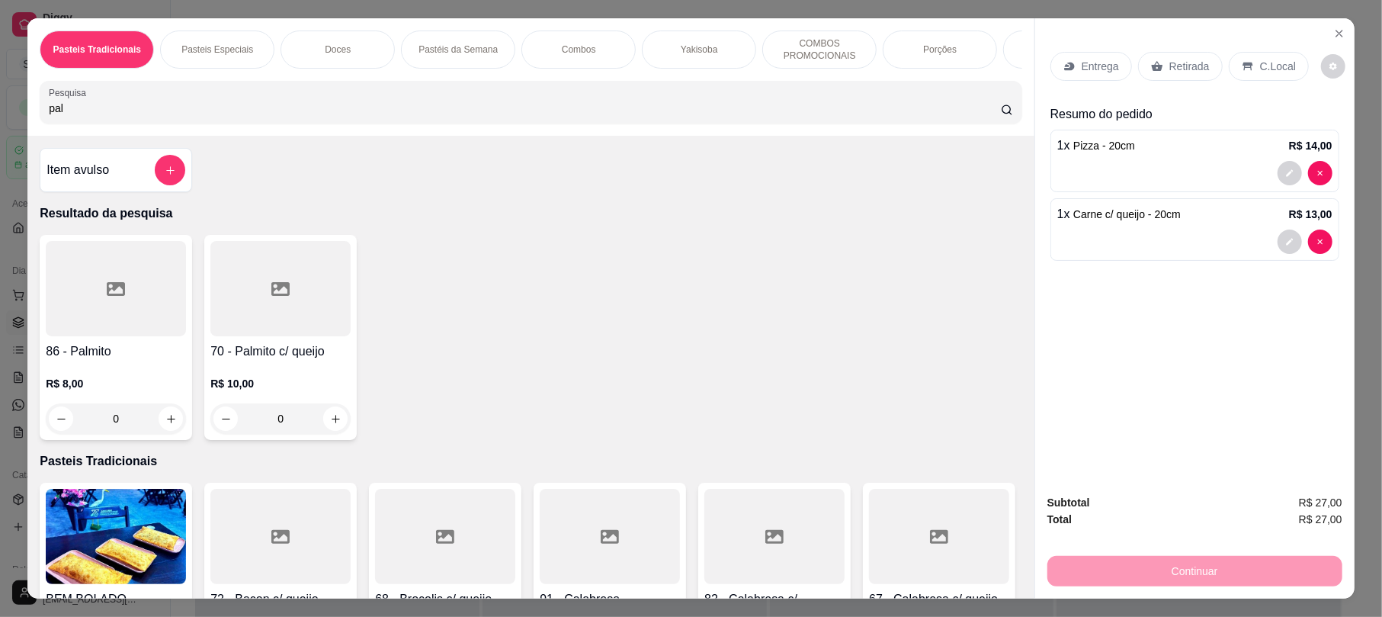
type input "pal"
click at [299, 331] on div at bounding box center [280, 288] width 140 height 95
click at [559, 212] on div "20cm R$ 13,00" at bounding box center [691, 196] width 402 height 50
radio input "true"
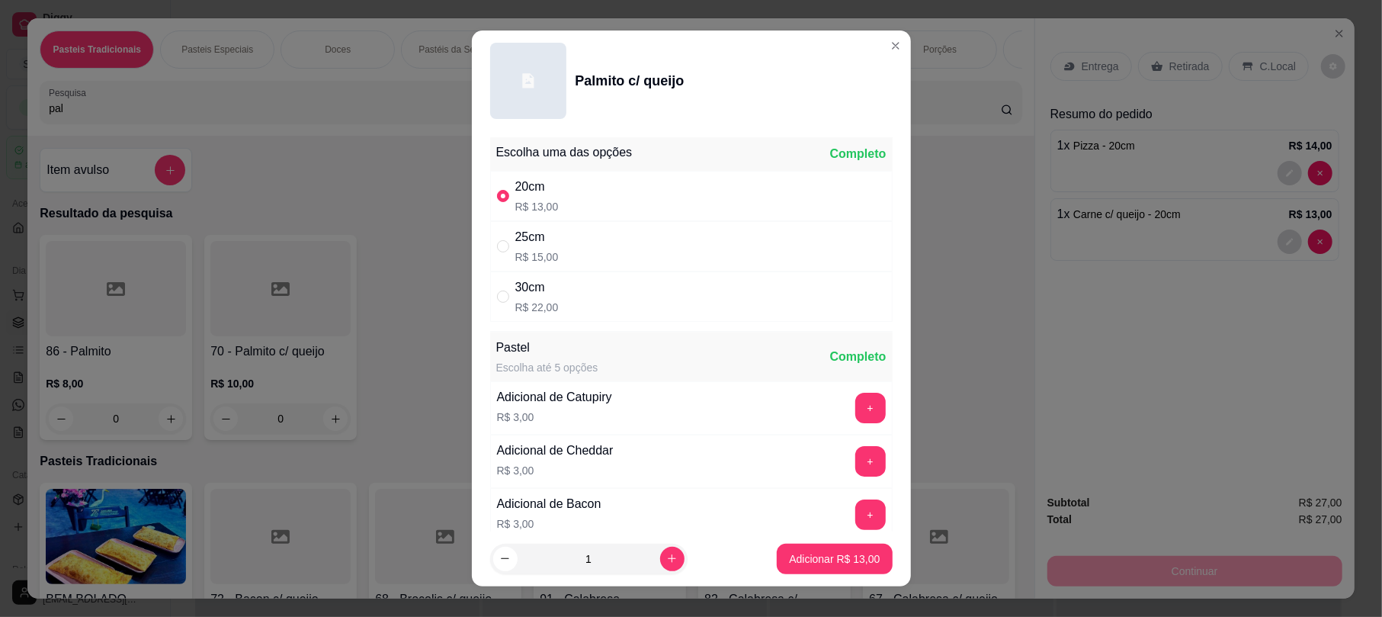
click at [777, 549] on div "Adicionar R$ 13,00" at bounding box center [834, 558] width 115 height 30
click at [789, 561] on p "Adicionar R$ 13,00" at bounding box center [834, 558] width 91 height 15
type input "1"
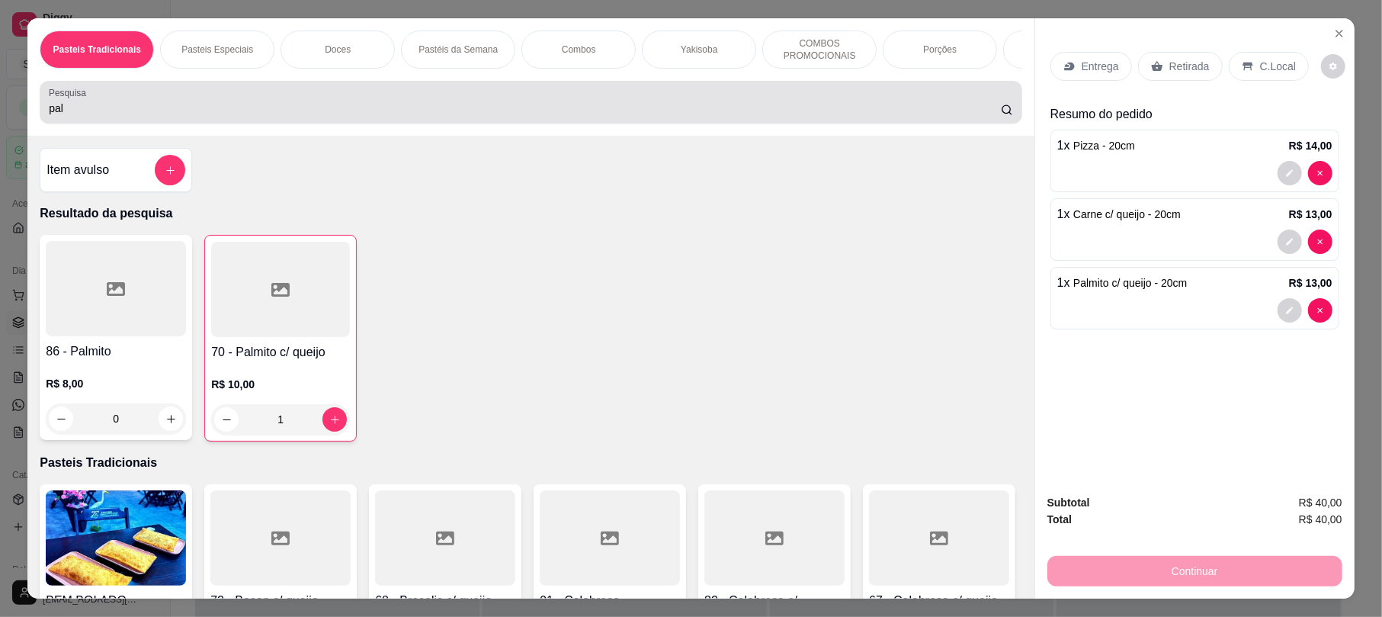
click at [160, 116] on input "pal" at bounding box center [525, 108] width 952 height 15
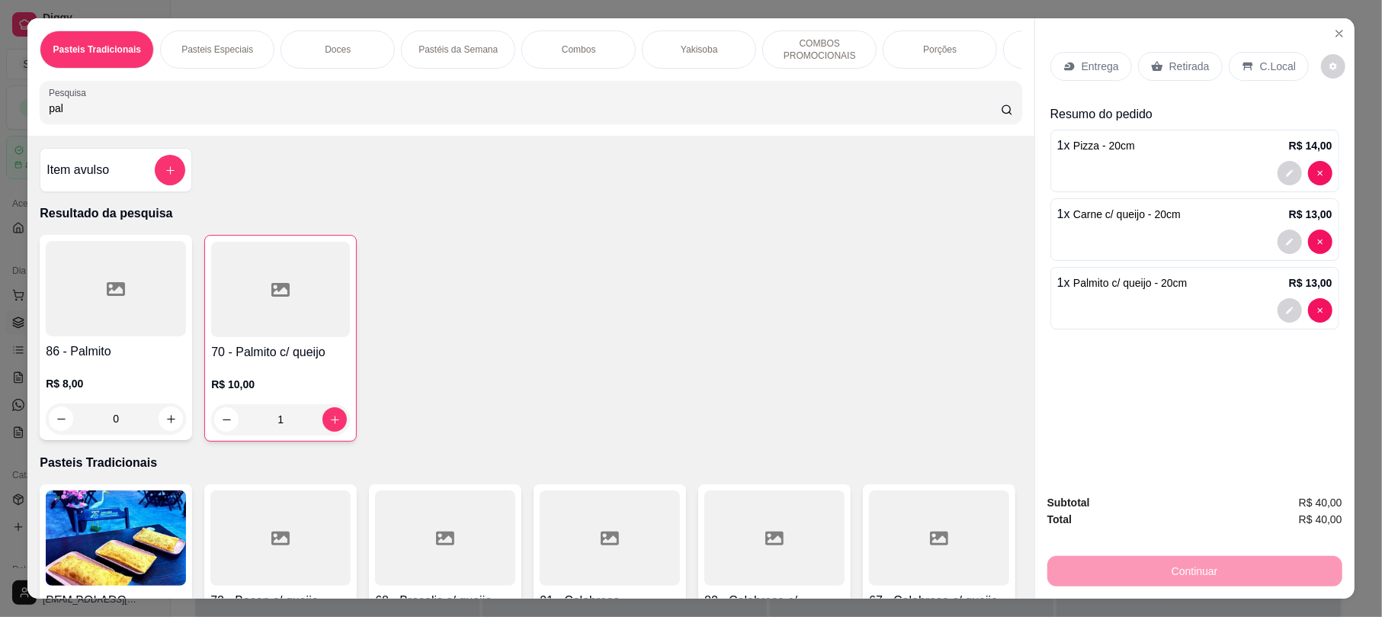
click at [160, 116] on input "pal" at bounding box center [525, 108] width 952 height 15
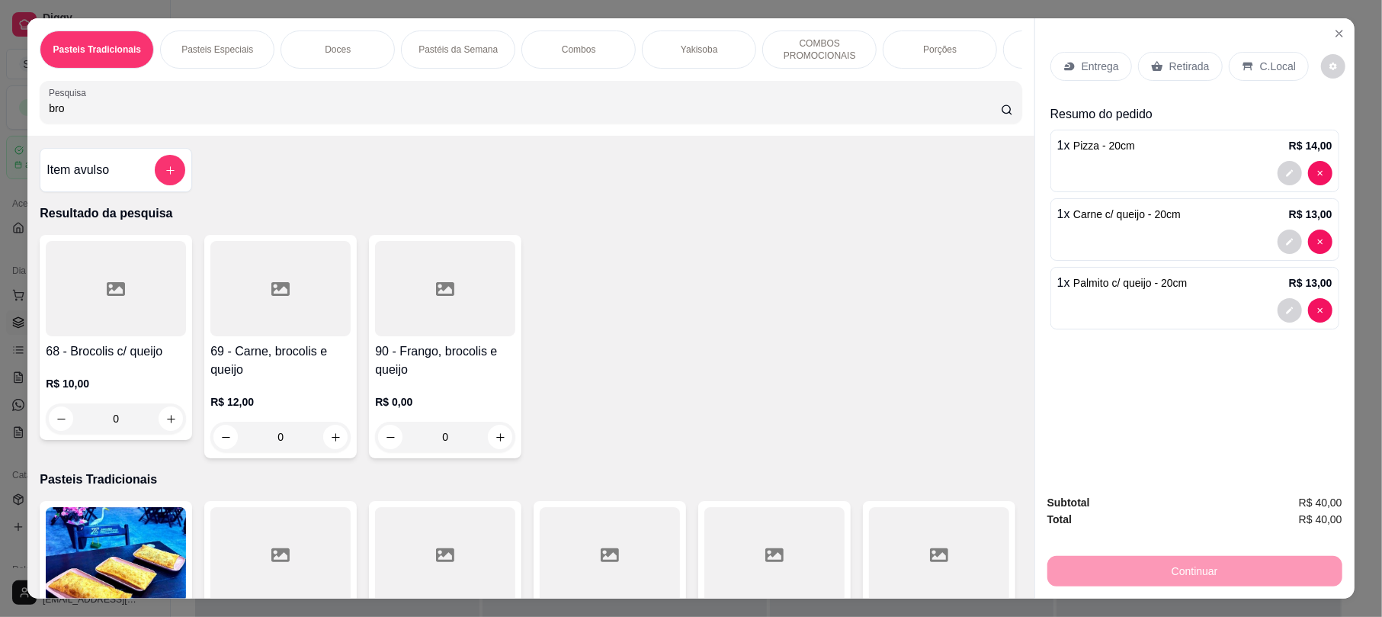
type input "bro"
click at [91, 325] on div at bounding box center [116, 288] width 140 height 95
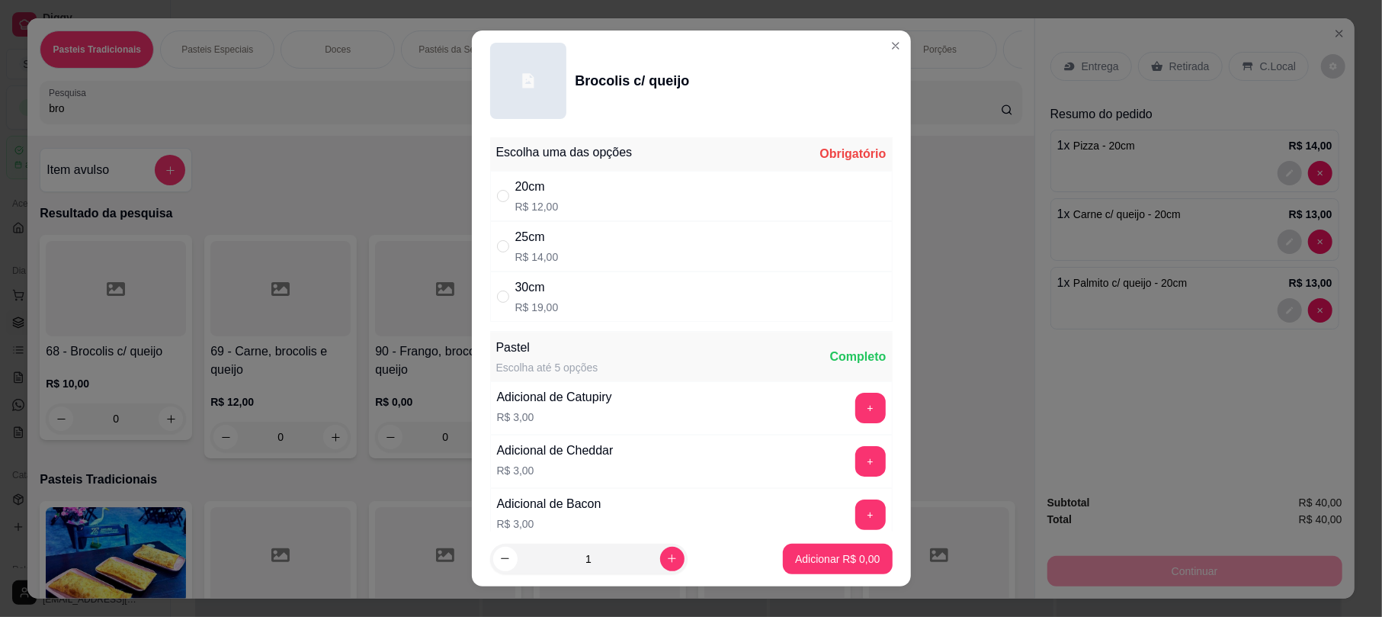
click at [516, 194] on div "20cm" at bounding box center [536, 187] width 43 height 18
radio input "true"
click at [809, 553] on p "Adicionar R$ 12,00" at bounding box center [834, 558] width 91 height 15
type input "1"
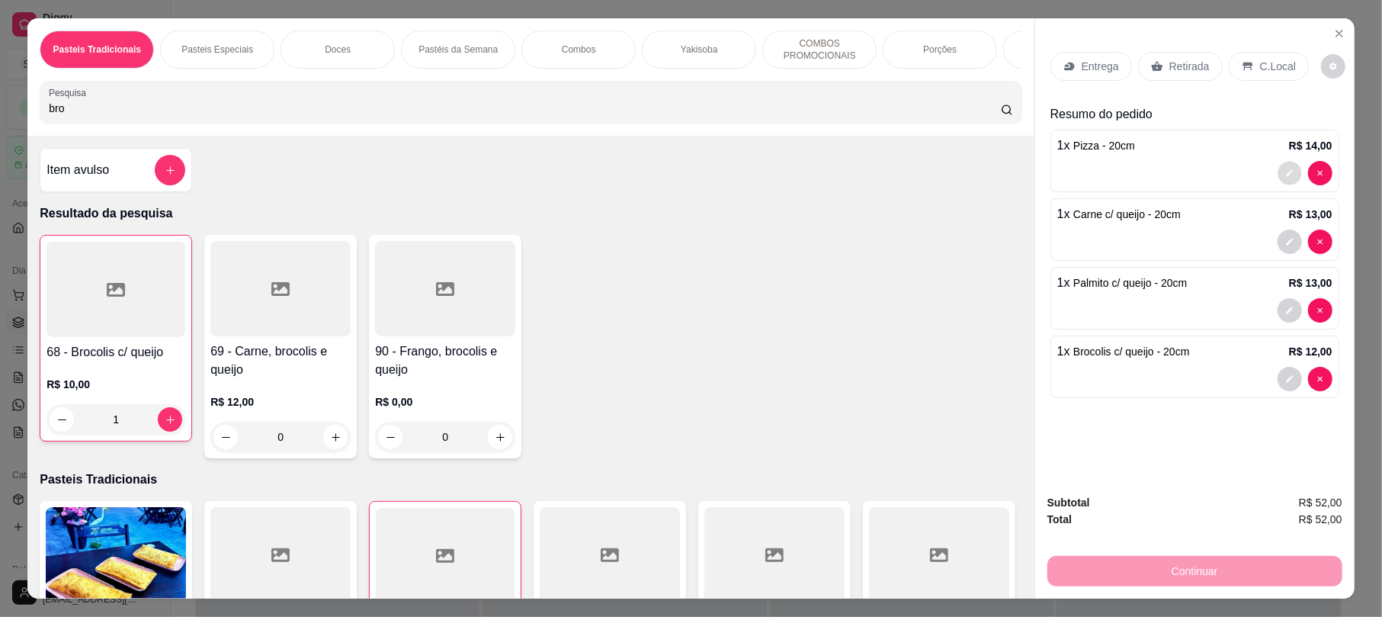
click at [1285, 172] on icon "decrease-product-quantity" at bounding box center [1289, 172] width 9 height 9
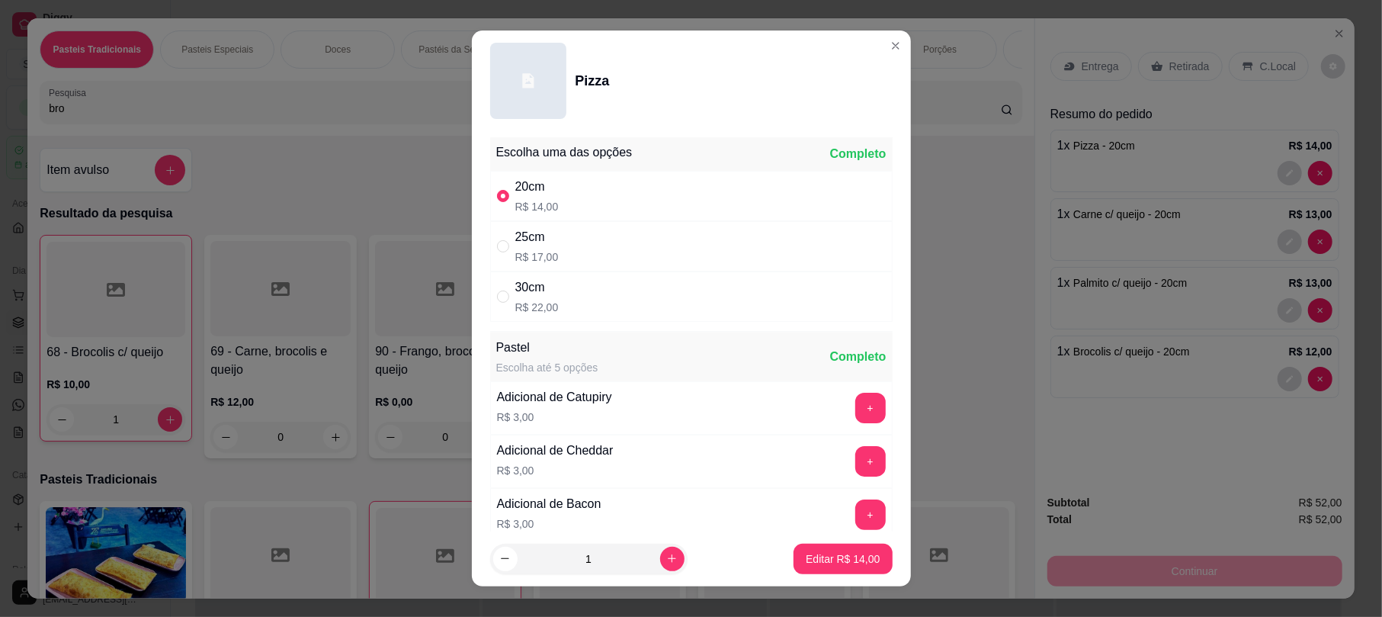
click at [665, 267] on div "25cm R$ 17,00" at bounding box center [691, 246] width 402 height 50
radio input "false"
radio input "true"
click at [832, 565] on p "Editar R$ 17,00" at bounding box center [843, 558] width 74 height 15
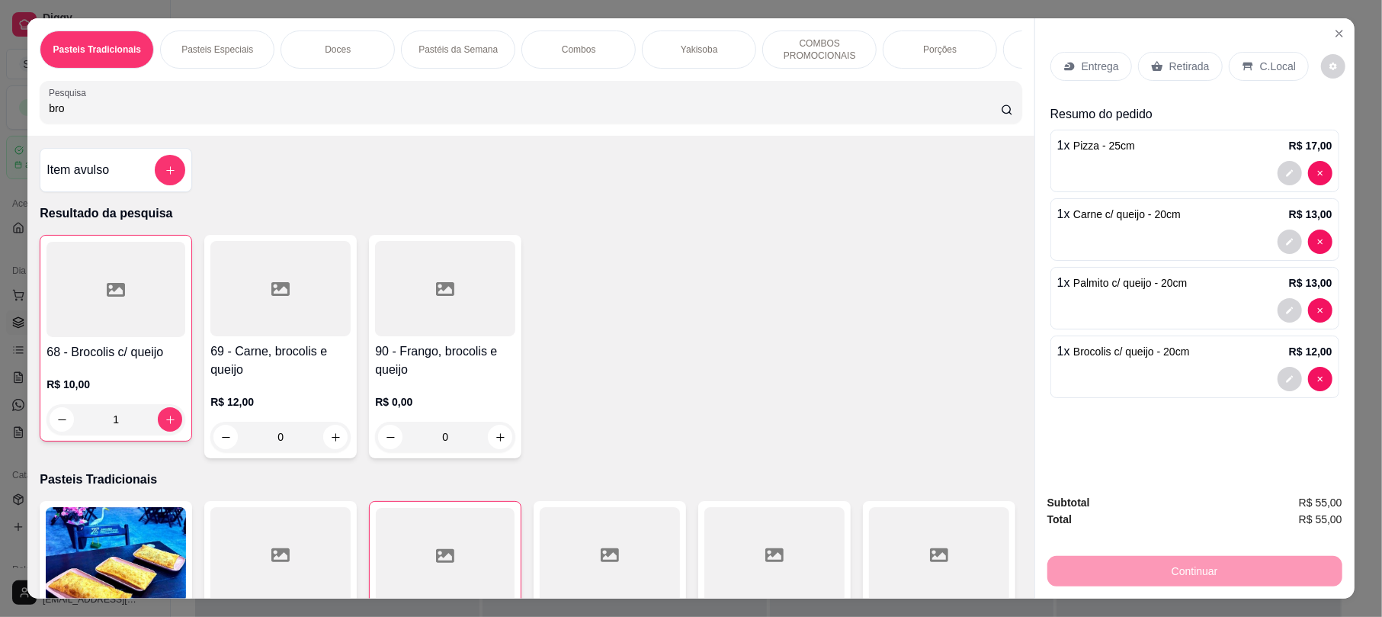
click at [1285, 242] on icon "decrease-product-quantity" at bounding box center [1289, 241] width 9 height 9
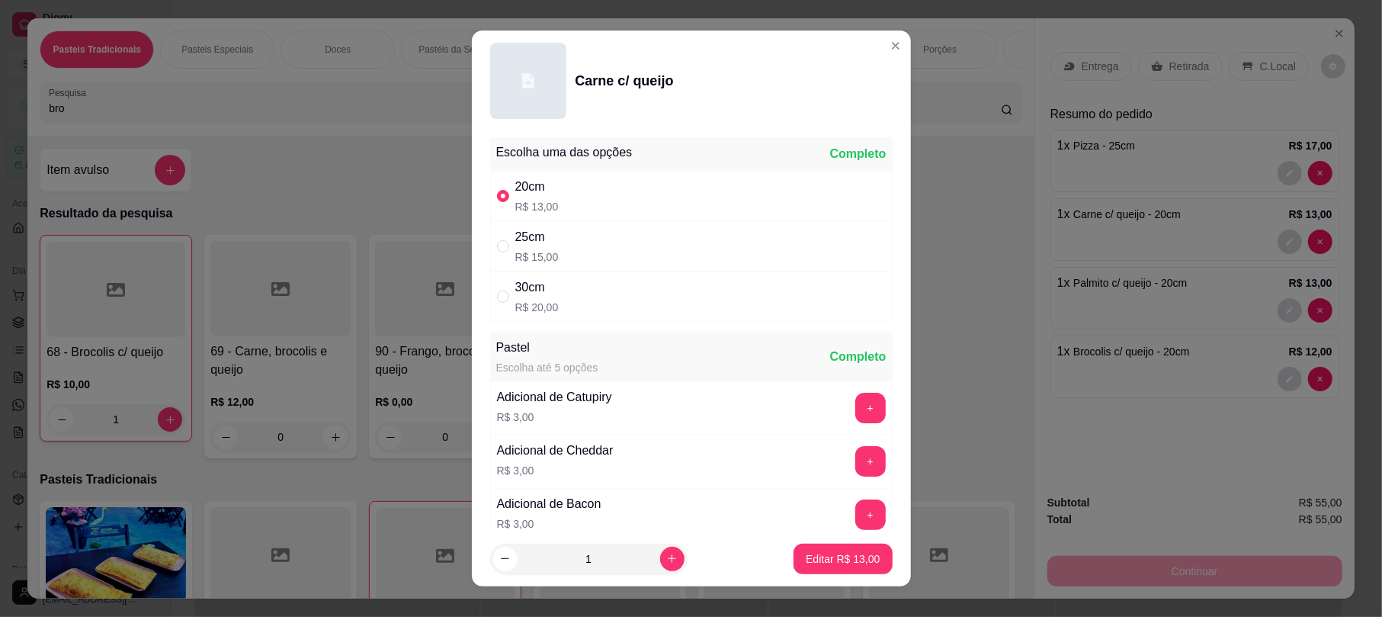
click at [617, 266] on div "25cm R$ 15,00" at bounding box center [691, 246] width 402 height 50
radio input "false"
radio input "true"
click at [826, 567] on button "Editar R$ 15,00" at bounding box center [842, 558] width 98 height 30
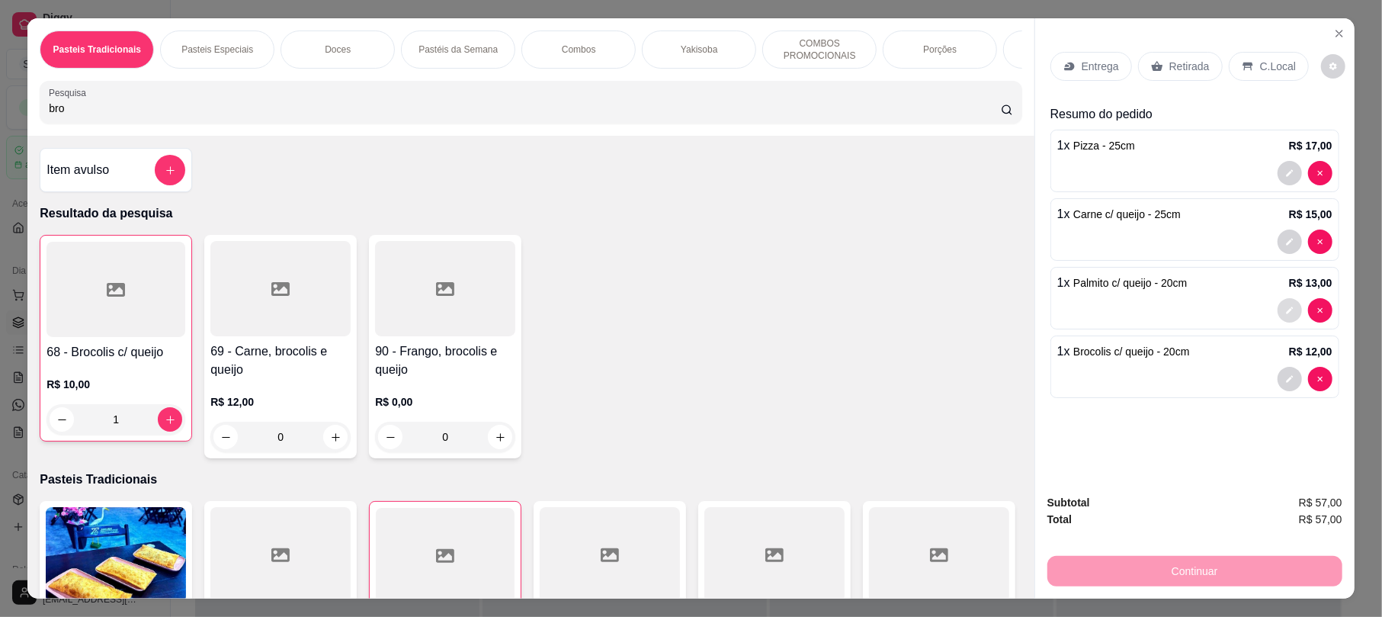
click at [1286, 316] on button "decrease-product-quantity" at bounding box center [1289, 310] width 24 height 24
click at [639, 287] on div "30cm R$ 22,00" at bounding box center [690, 296] width 402 height 50
radio input "false"
radio input "true"
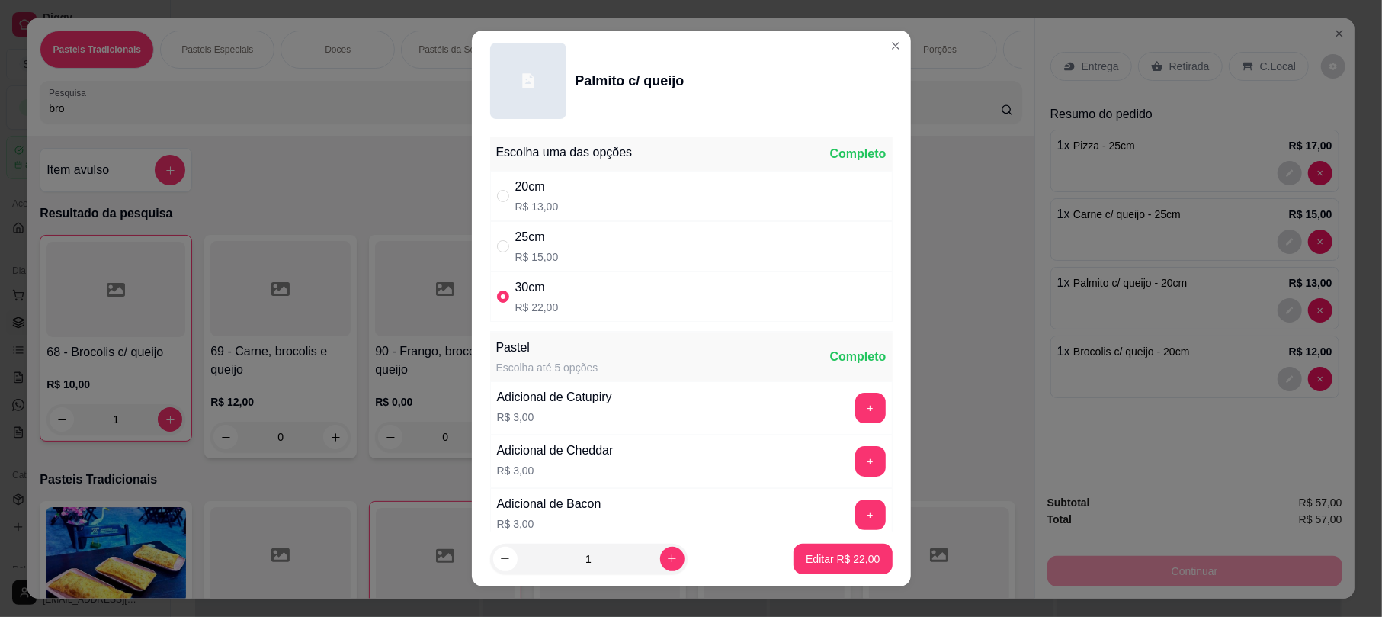
click at [633, 262] on div "25cm R$ 15,00" at bounding box center [691, 246] width 402 height 50
radio input "true"
radio input "false"
click at [831, 553] on p "Editar R$ 15,00" at bounding box center [843, 558] width 74 height 15
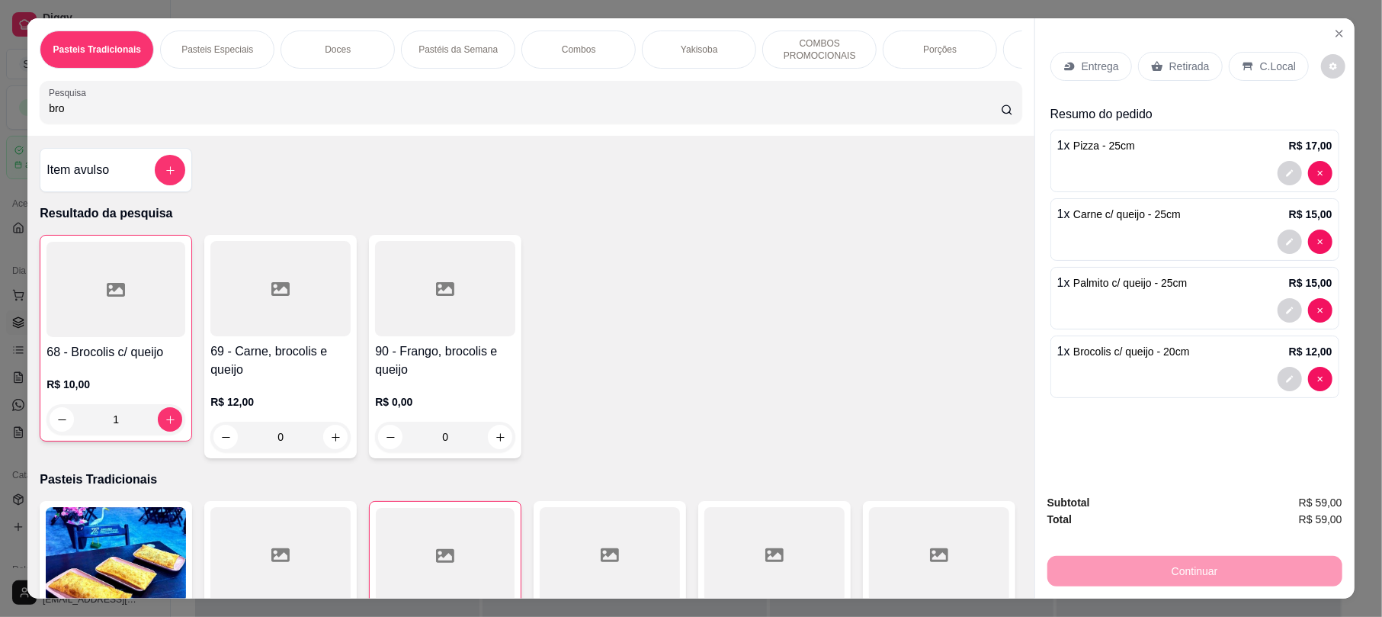
click at [1285, 383] on icon "decrease-product-quantity" at bounding box center [1289, 378] width 9 height 9
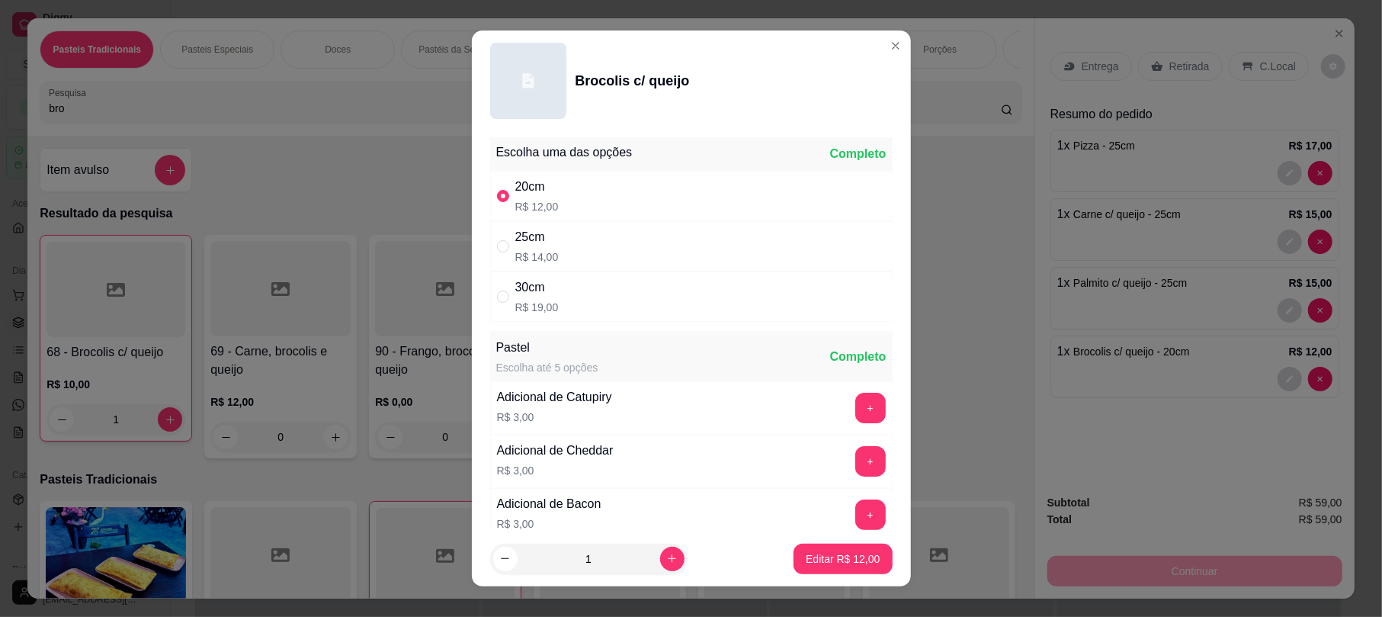
click at [640, 258] on div "25cm R$ 14,00" at bounding box center [691, 246] width 402 height 50
radio input "false"
radio input "true"
click at [842, 556] on p "Editar R$ 14,00" at bounding box center [843, 558] width 72 height 14
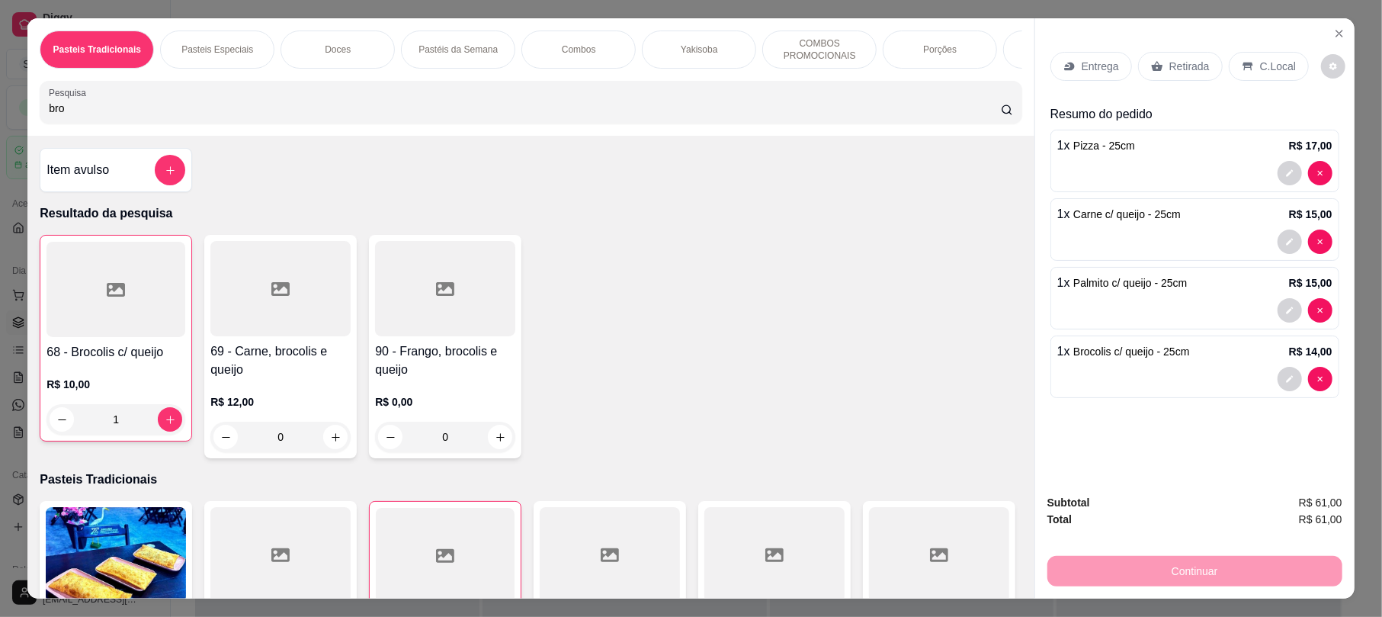
click at [1180, 76] on div "Retirada" at bounding box center [1180, 66] width 85 height 29
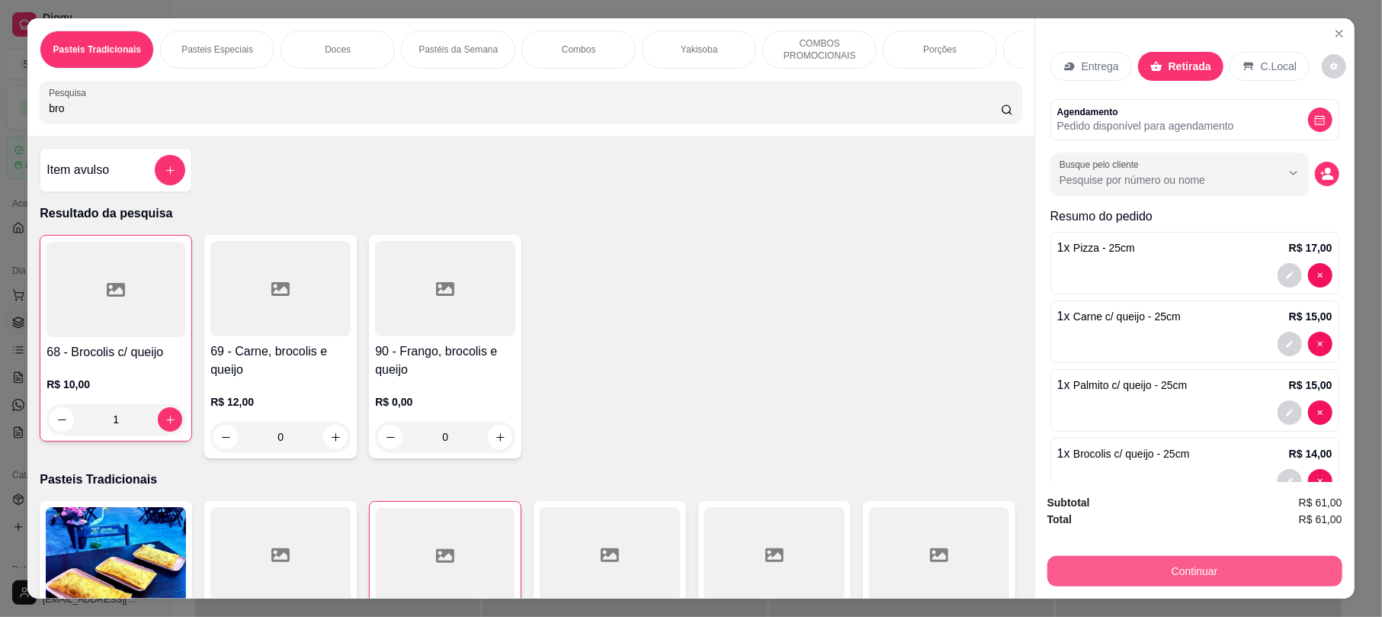
click at [1157, 585] on button "Continuar" at bounding box center [1194, 571] width 295 height 30
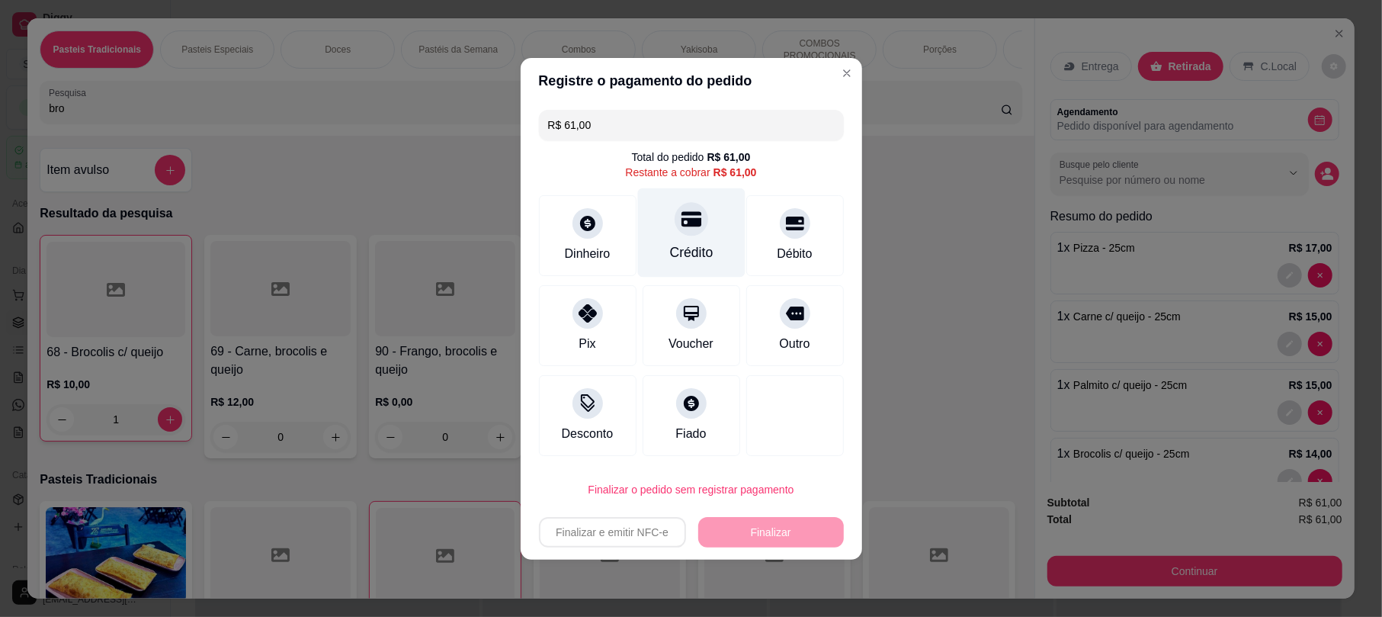
click at [681, 219] on icon at bounding box center [691, 218] width 20 height 15
type input "R$ 0,00"
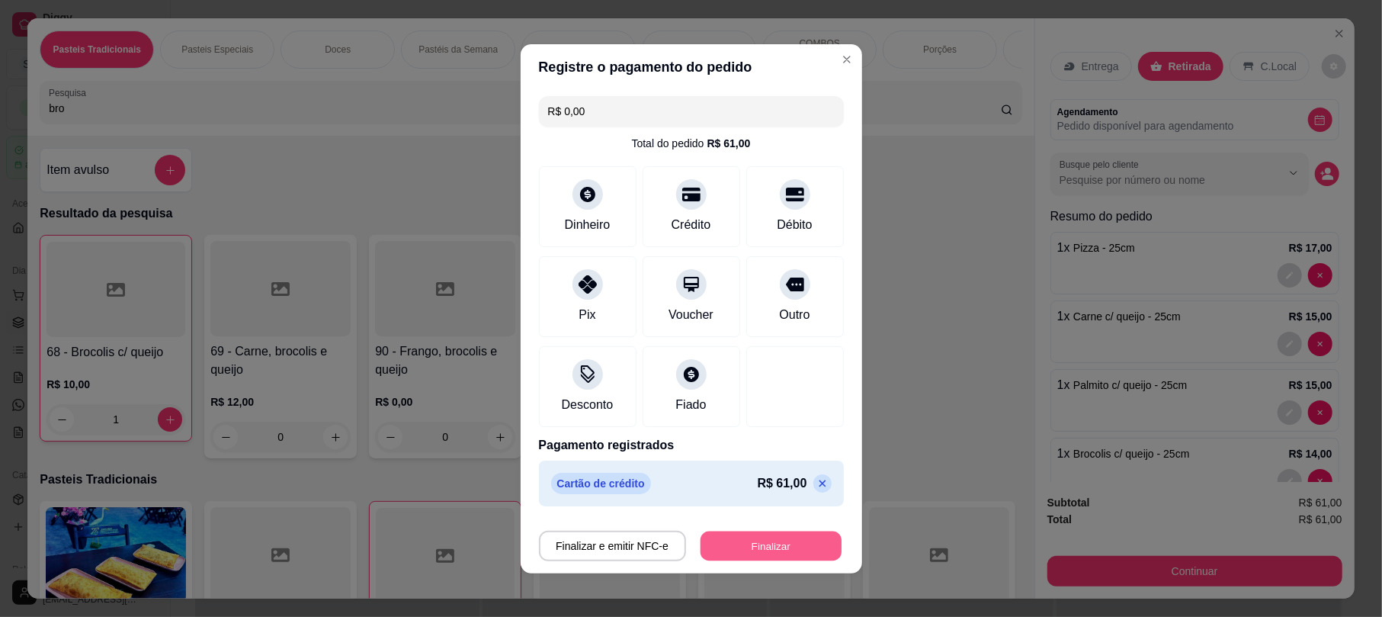
click at [779, 541] on button "Finalizar" at bounding box center [770, 545] width 141 height 30
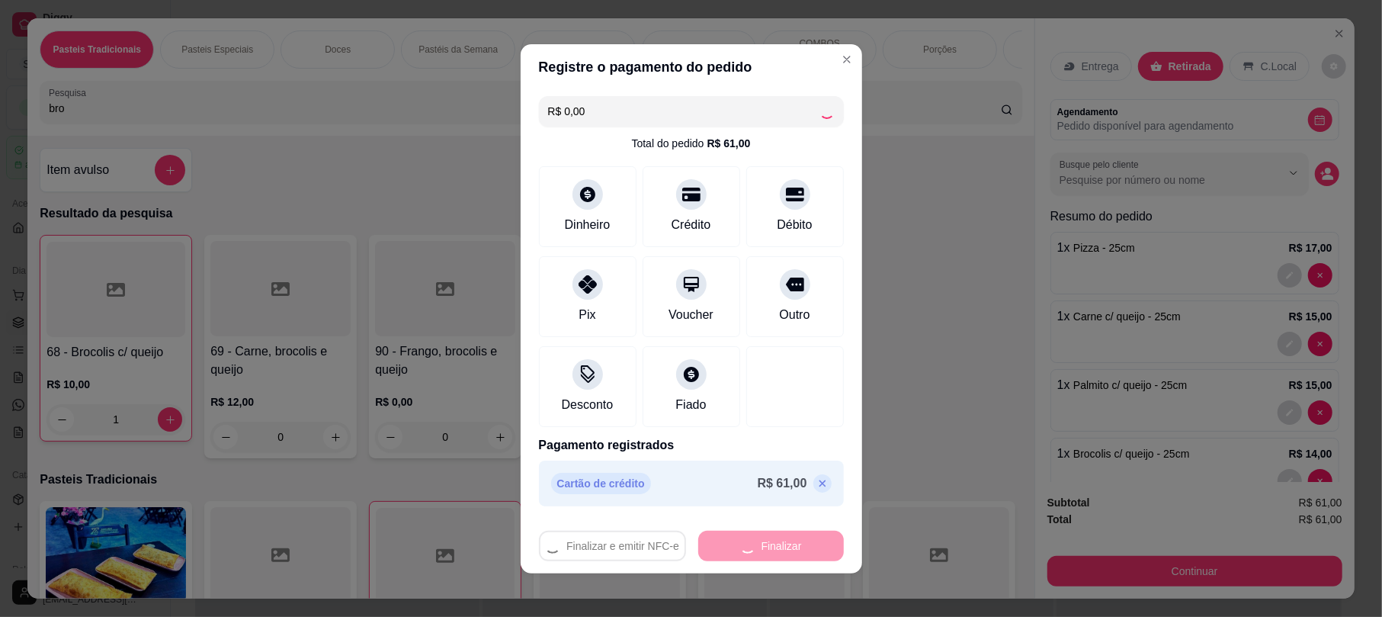
type input "0"
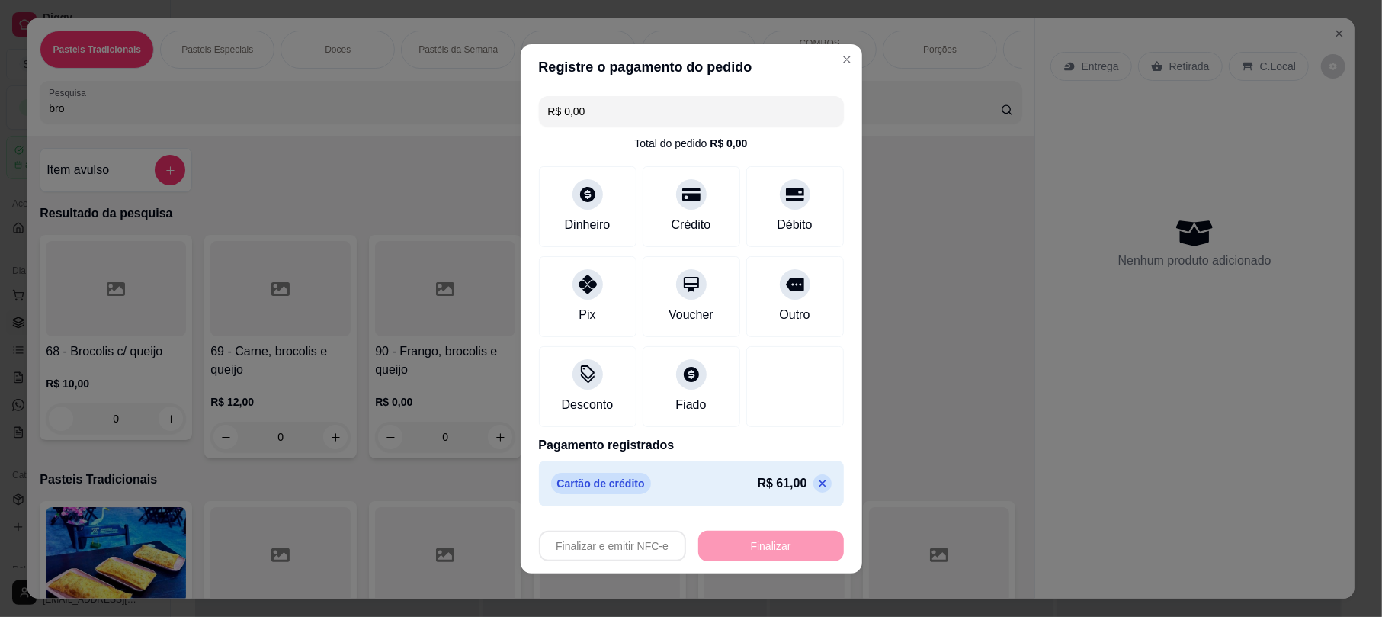
type input "-R$ 61,00"
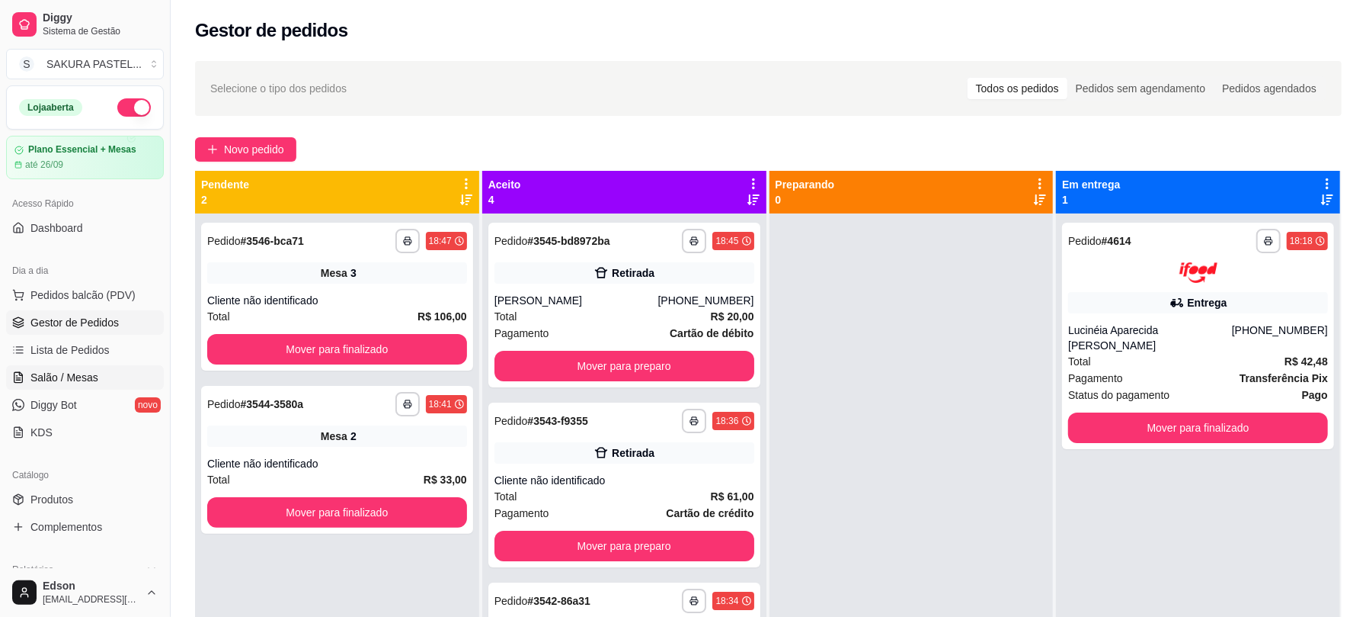
click at [68, 378] on span "Salão / Mesas" at bounding box center [64, 377] width 68 height 15
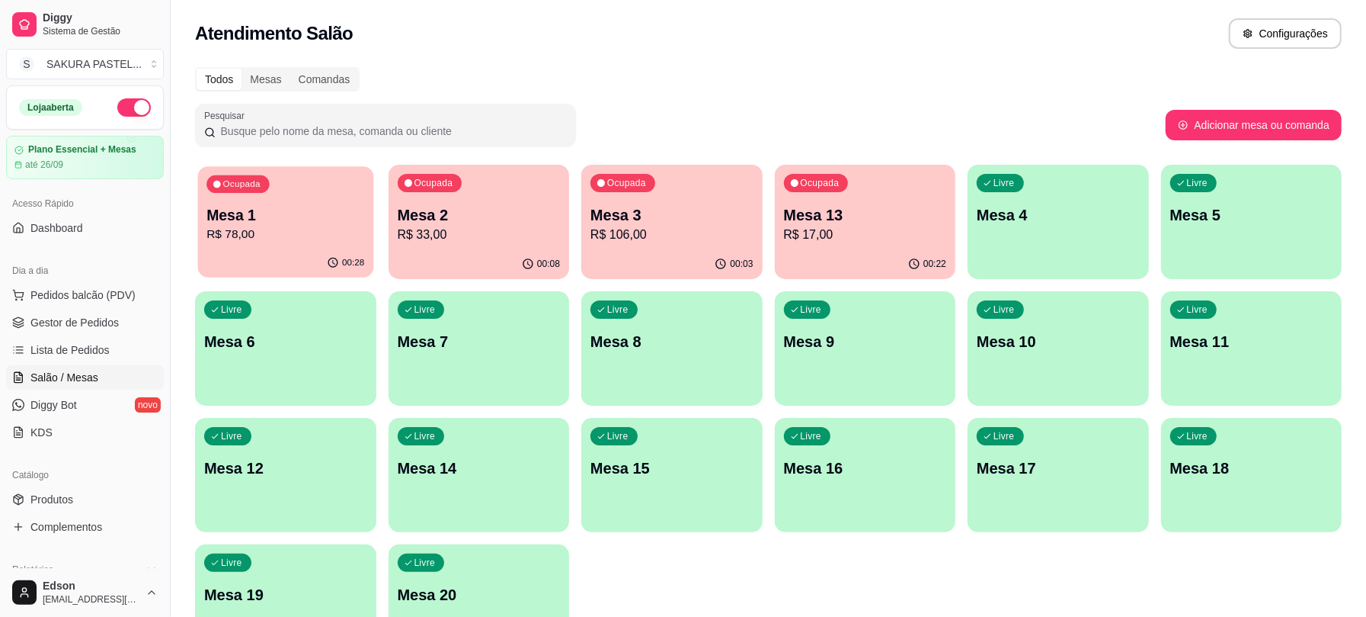
click at [319, 268] on div "00:28" at bounding box center [285, 262] width 175 height 29
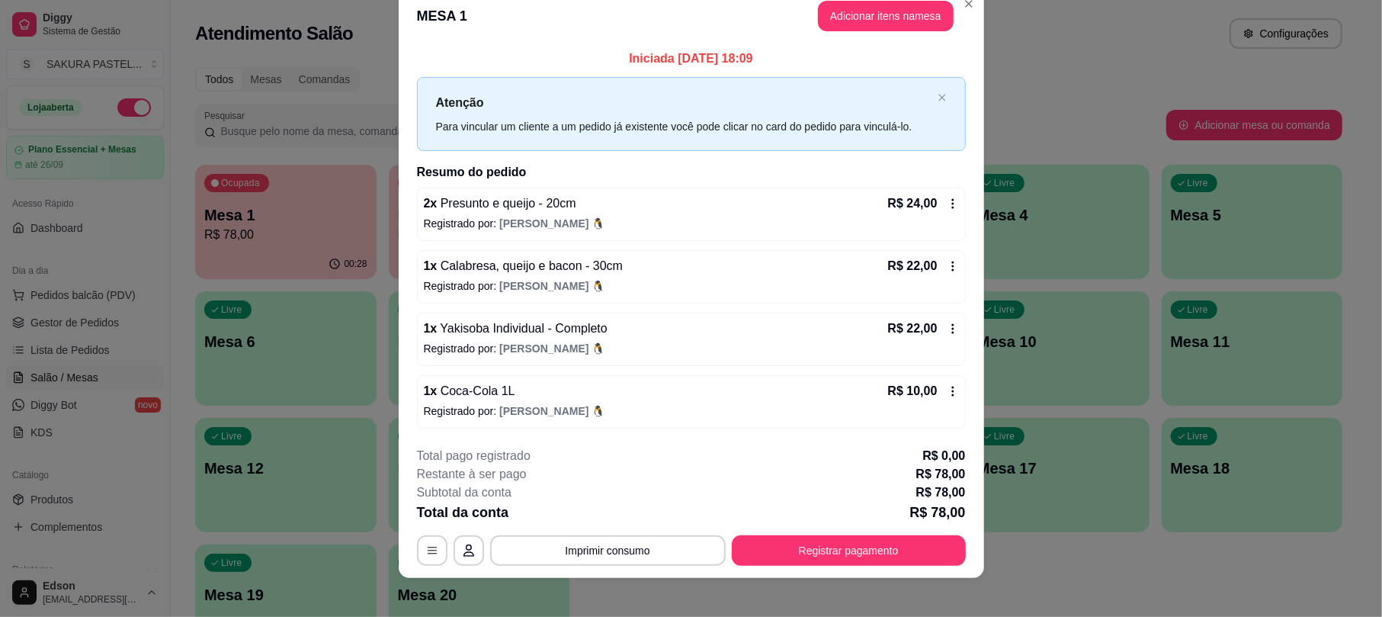
scroll to position [37, 0]
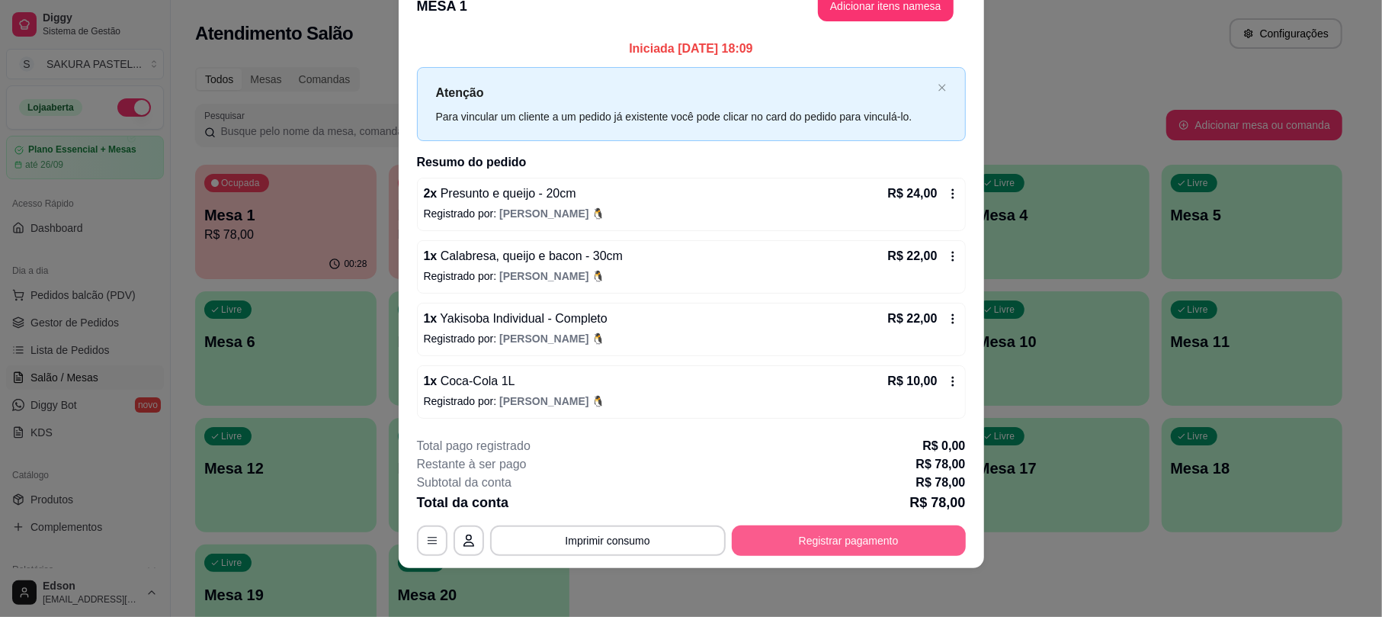
click at [781, 534] on button "Registrar pagamento" at bounding box center [849, 540] width 234 height 30
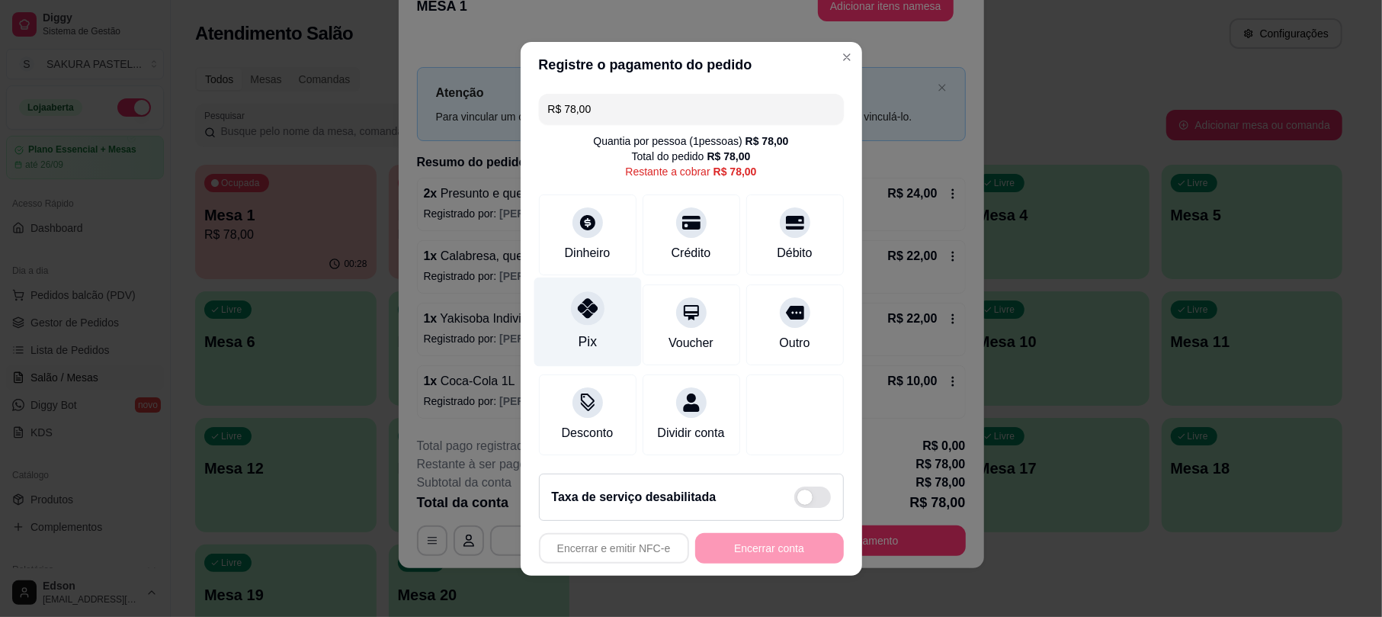
click at [577, 300] on icon at bounding box center [587, 308] width 20 height 20
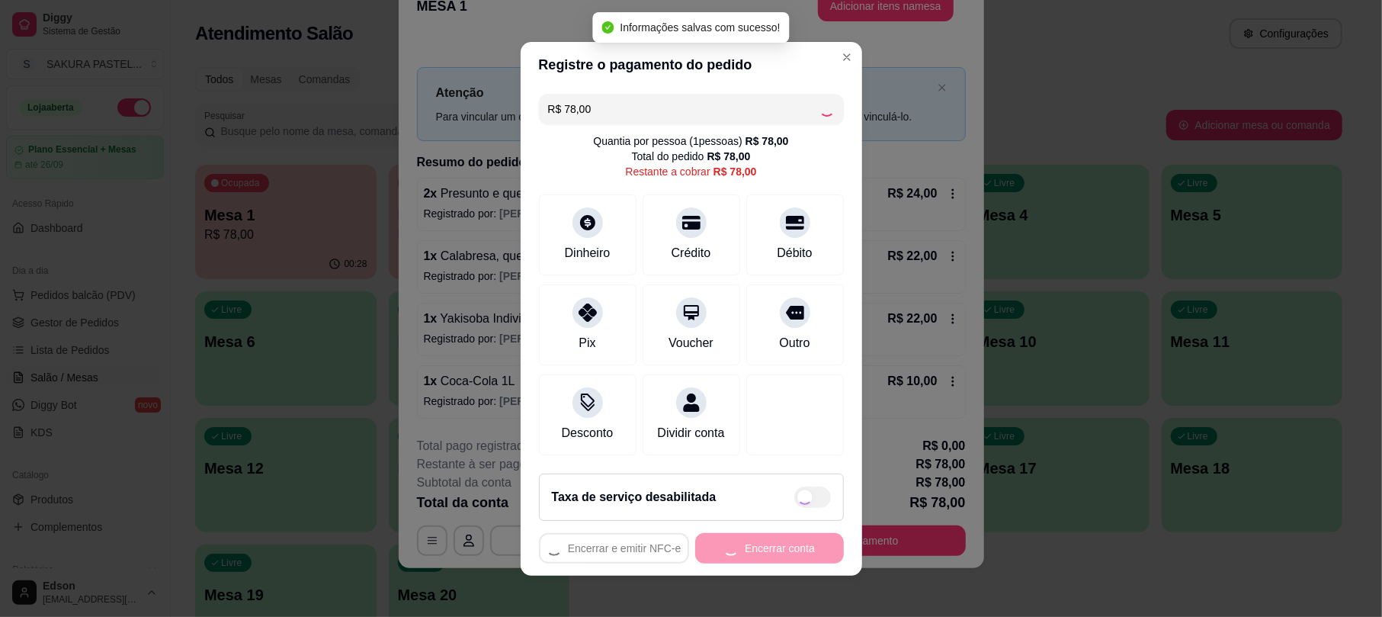
type input "R$ 0,00"
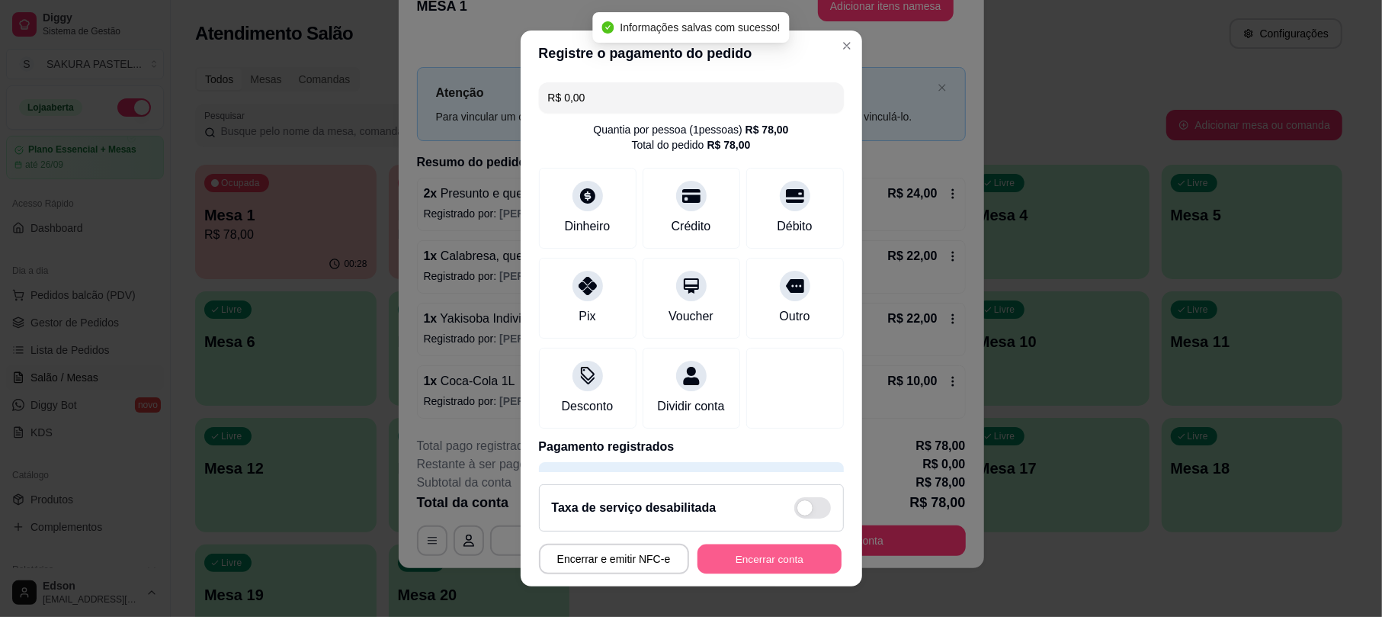
click at [771, 550] on button "Encerrar conta" at bounding box center [769, 558] width 144 height 30
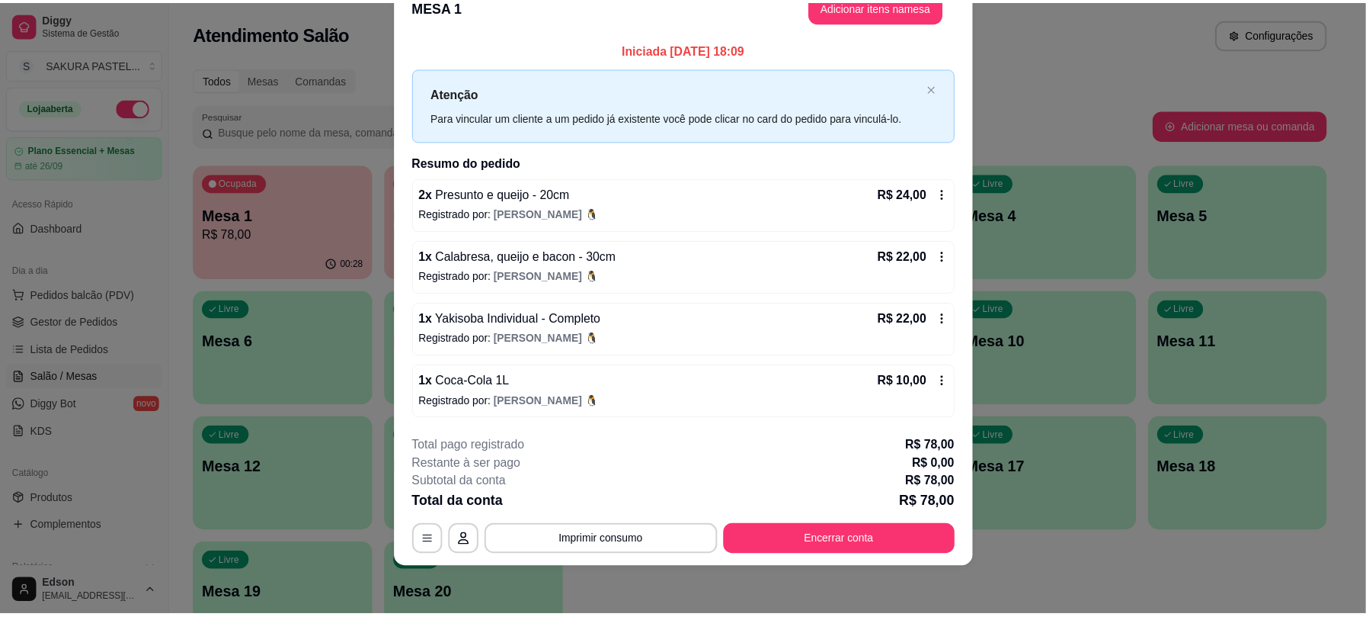
scroll to position [0, 0]
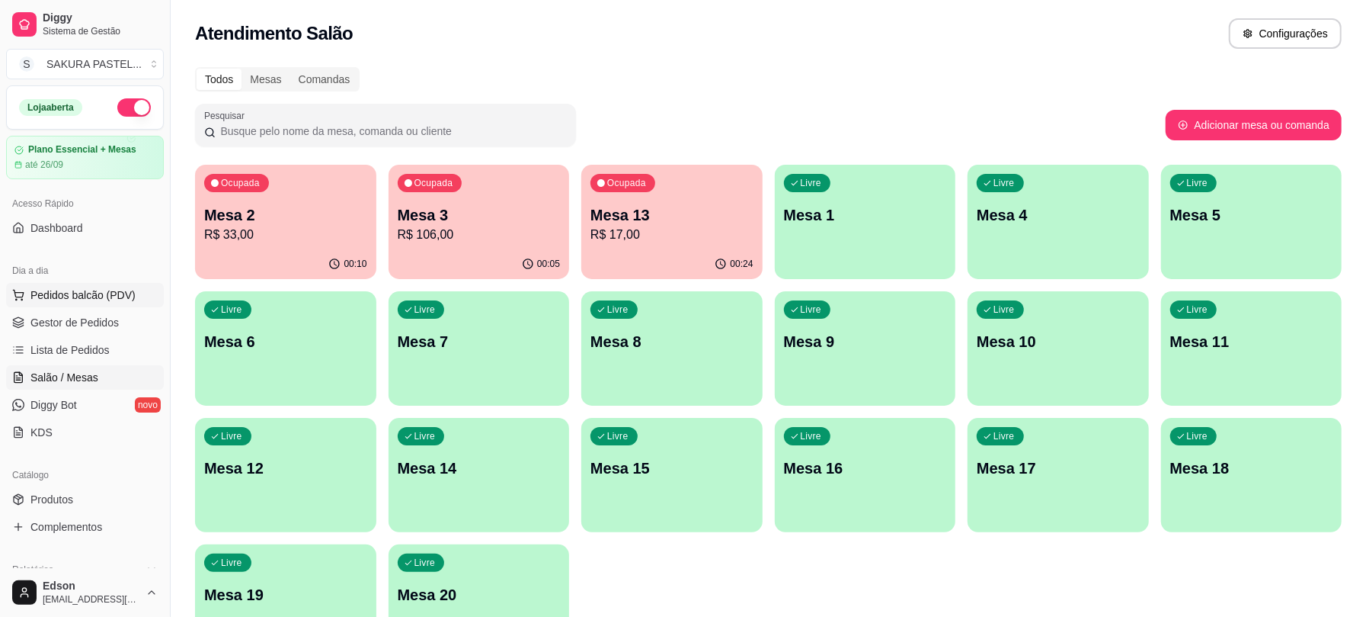
click at [107, 296] on span "Pedidos balcão (PDV)" at bounding box center [82, 294] width 105 height 15
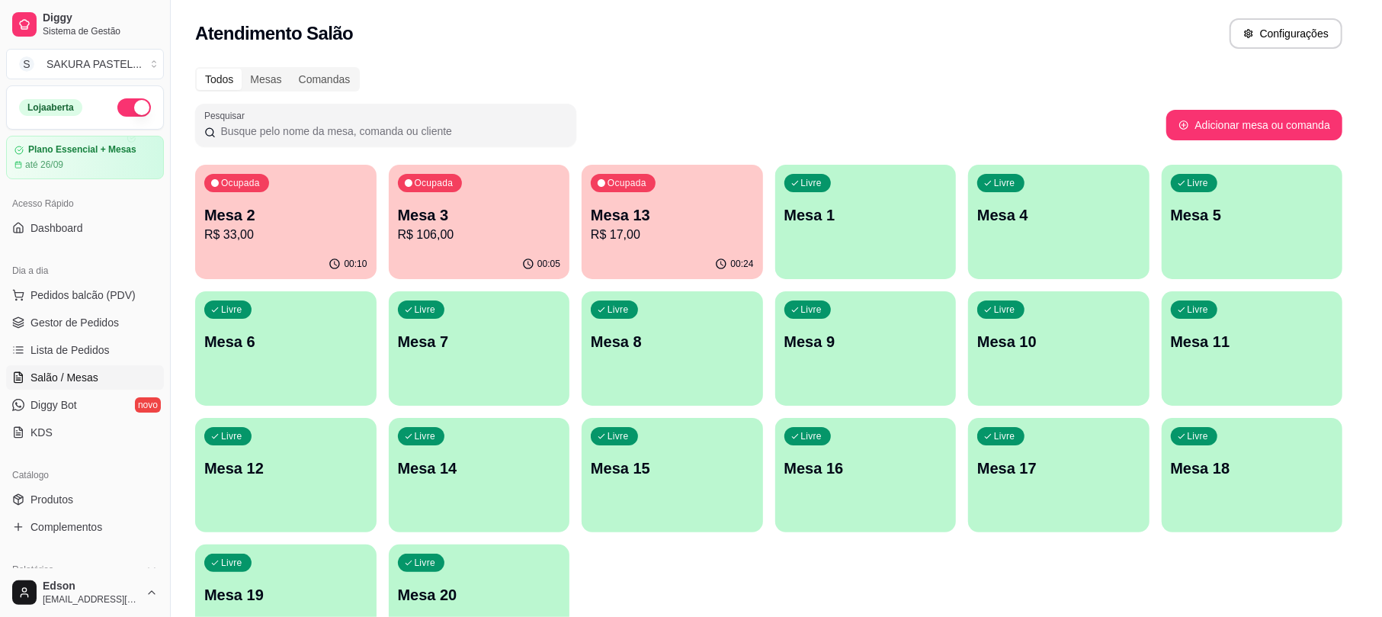
click at [561, 116] on input "Pesquisa" at bounding box center [525, 108] width 952 height 15
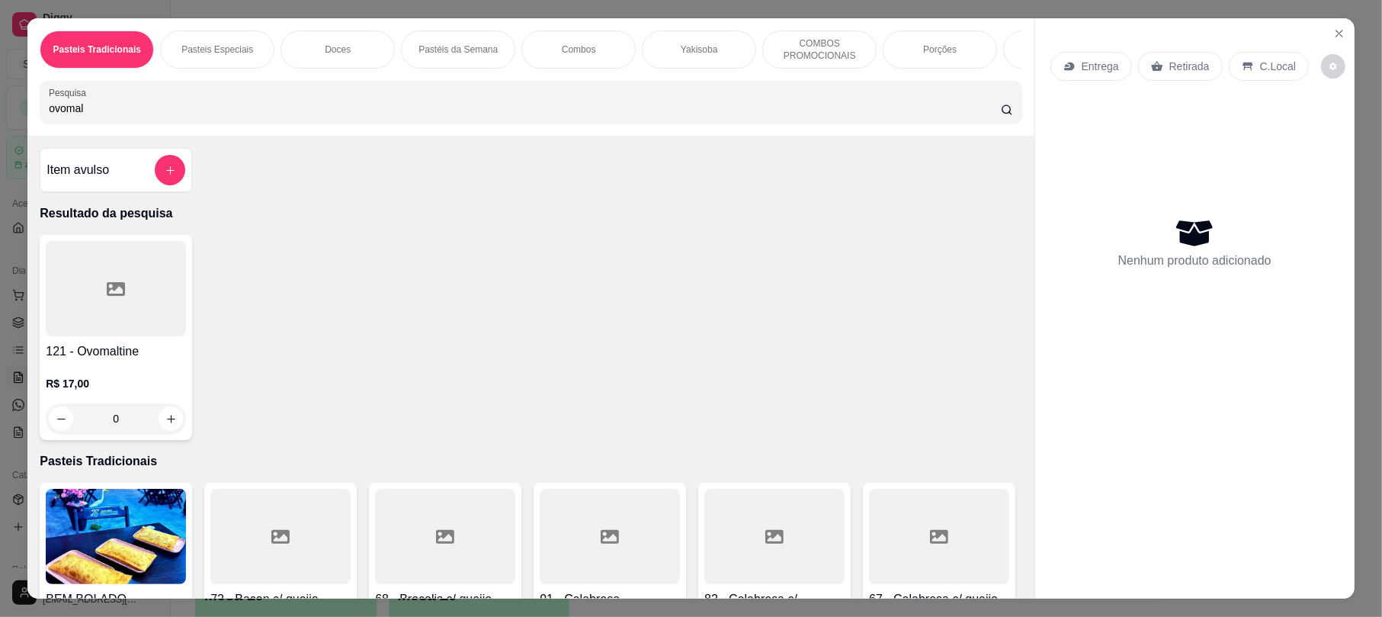
type input "ovomal"
click at [6, 372] on div "Pasteis Tradicionais Pasteis Especiais Doces Pastéis da Semana Combos Yakisoba …" at bounding box center [691, 308] width 1382 height 617
drag, startPoint x: 62, startPoint y: 357, endPoint x: 77, endPoint y: 355, distance: 14.6
click at [77, 355] on div "121 - Ovomaltine R$ 17,00 0" at bounding box center [116, 337] width 152 height 205
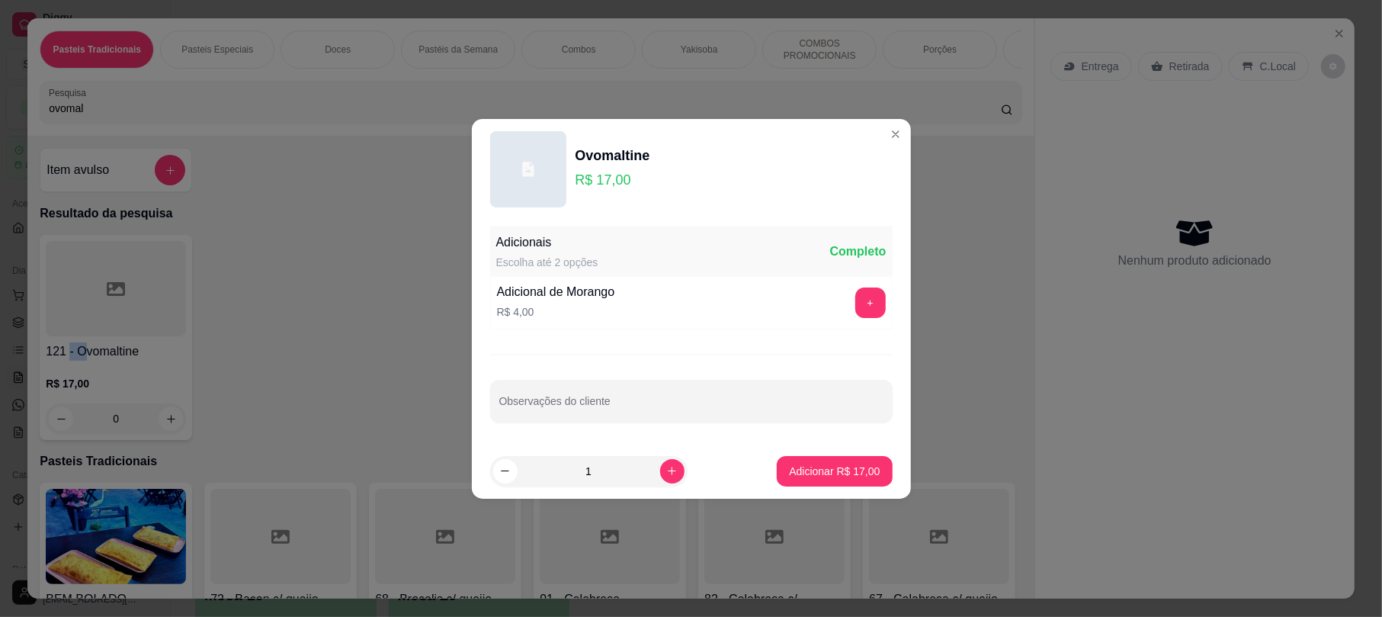
click at [863, 473] on p "Adicionar R$ 17,00" at bounding box center [834, 470] width 91 height 15
type input "1"
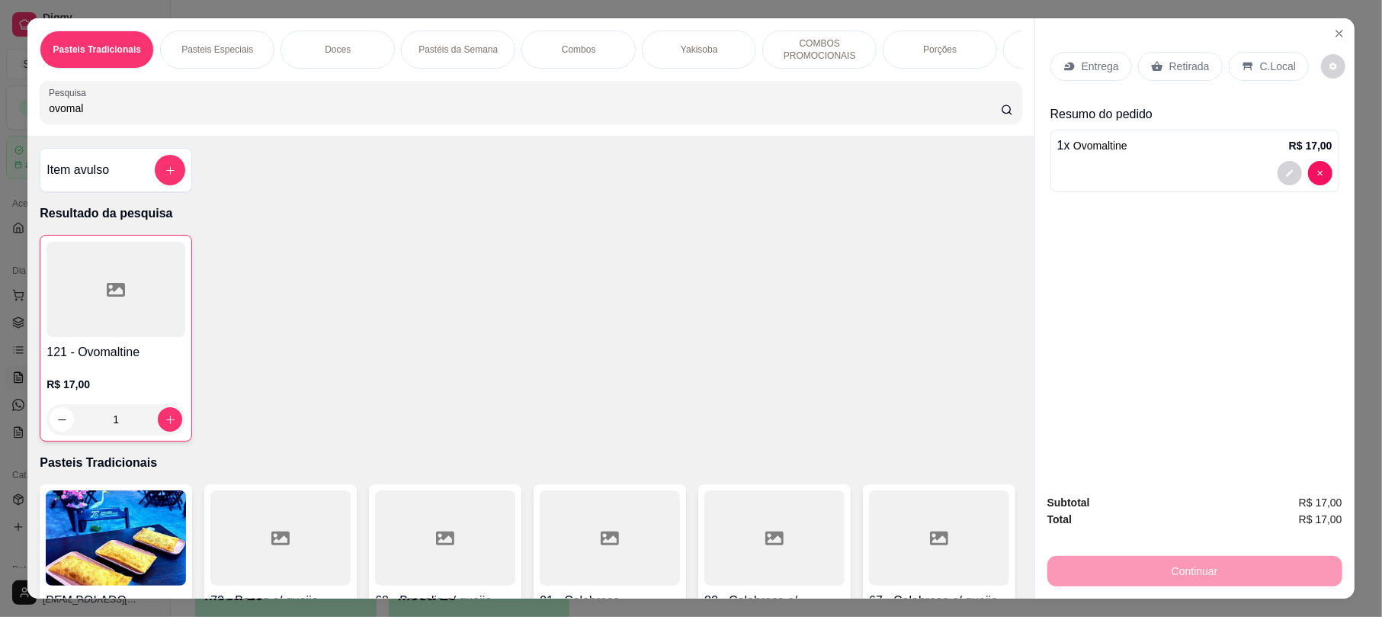
click at [1195, 53] on div "Retirada" at bounding box center [1180, 66] width 85 height 29
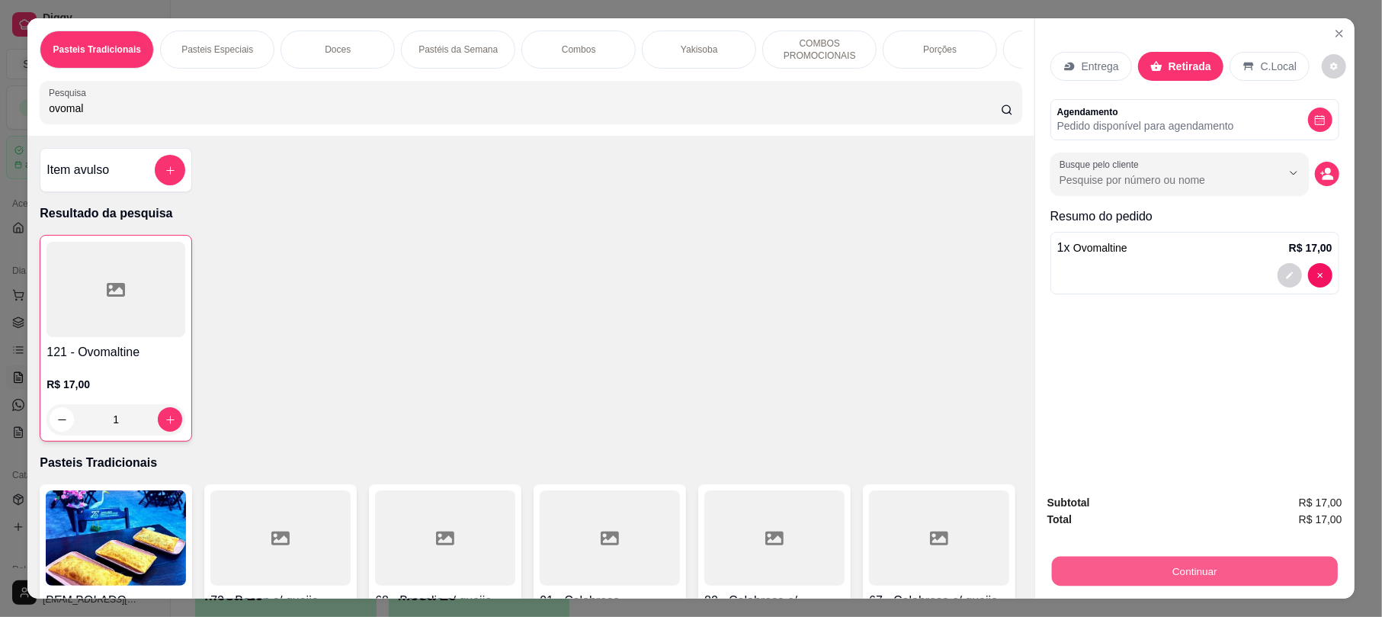
click at [1196, 581] on button "Continuar" at bounding box center [1195, 571] width 286 height 30
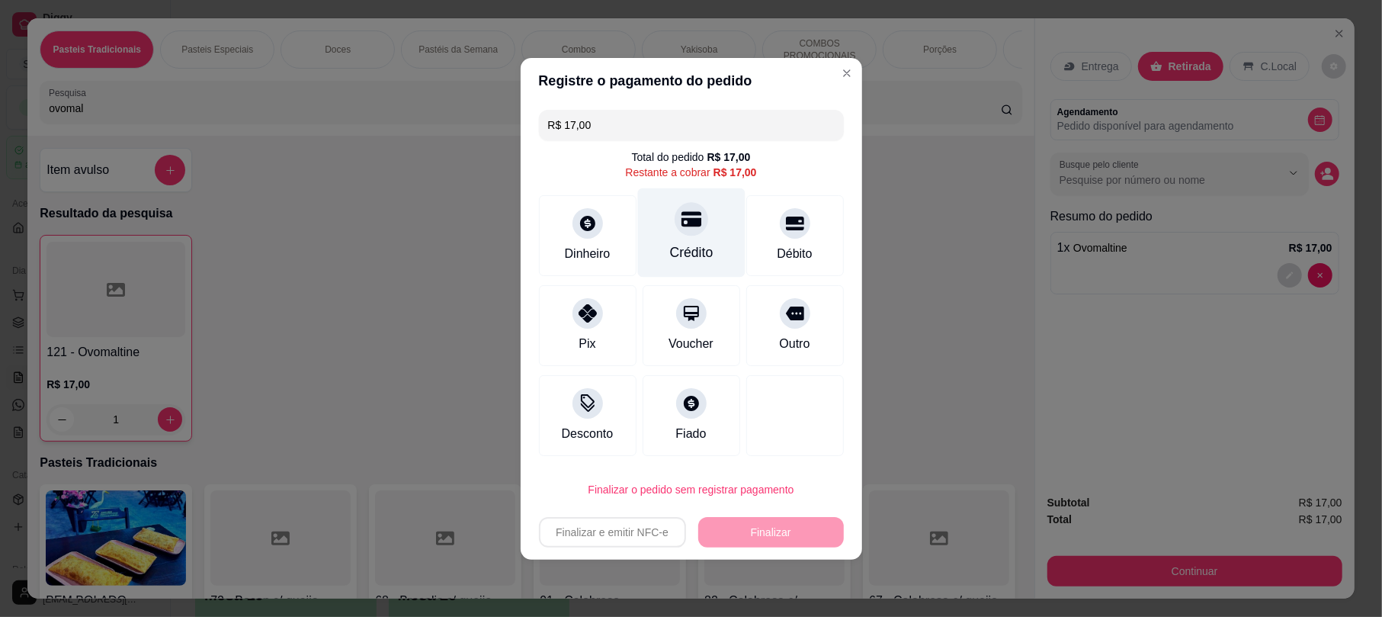
click at [677, 198] on div "Crédito" at bounding box center [690, 231] width 107 height 89
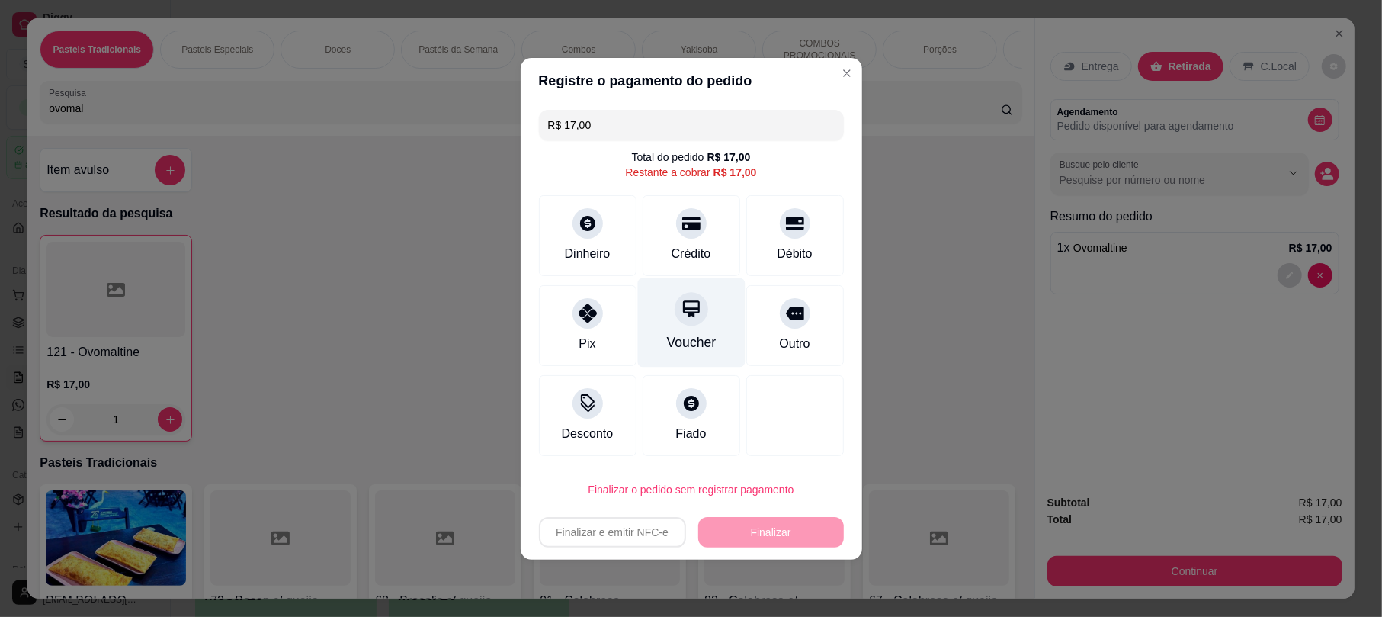
type input "R$ 0,00"
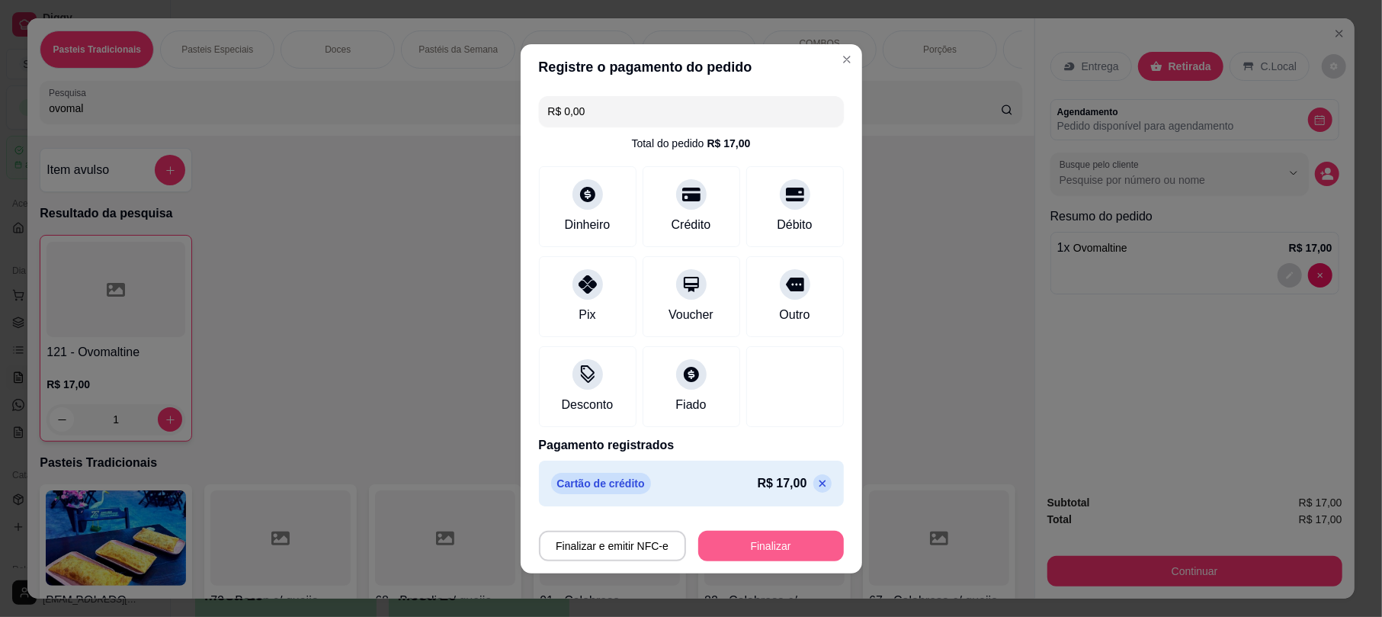
click at [741, 549] on button "Finalizar" at bounding box center [771, 545] width 146 height 30
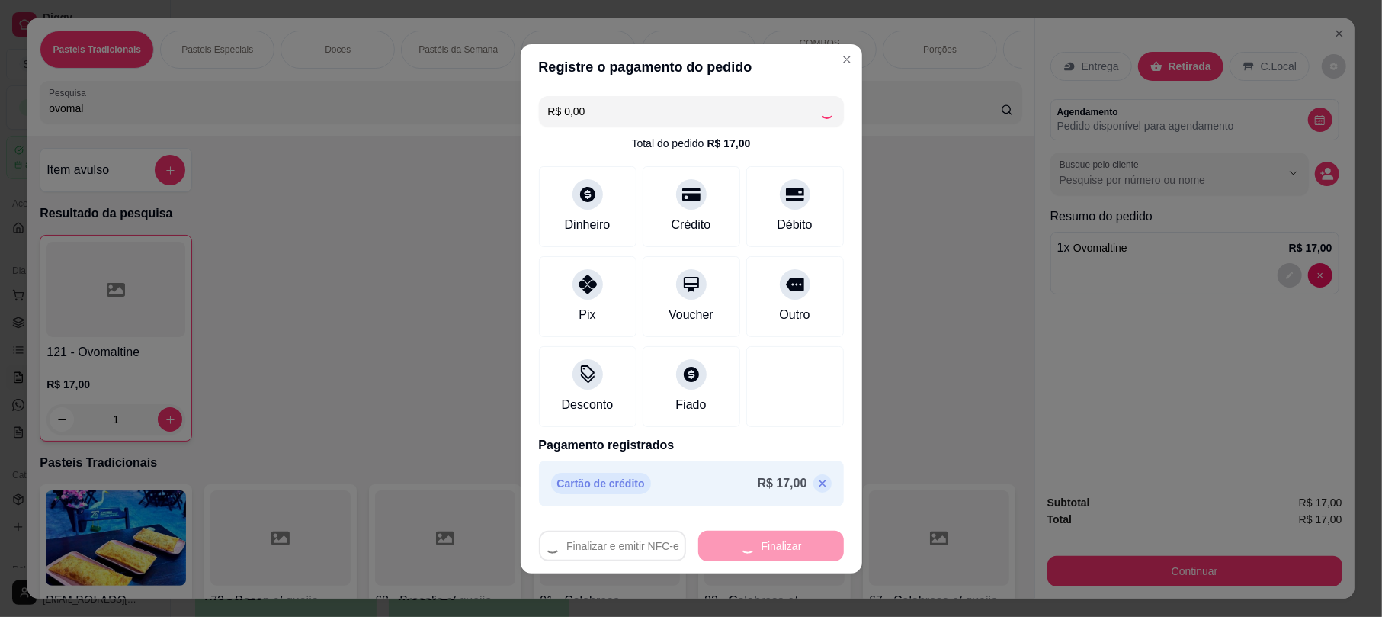
type input "0"
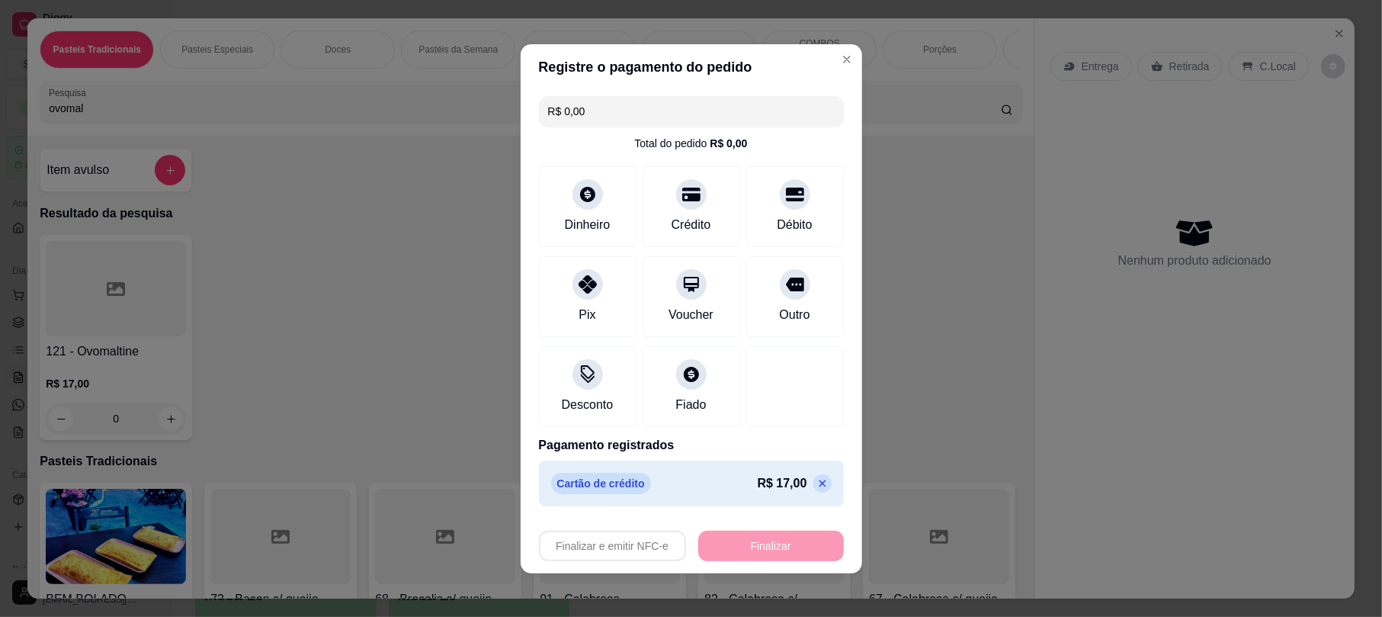
type input "-R$ 17,00"
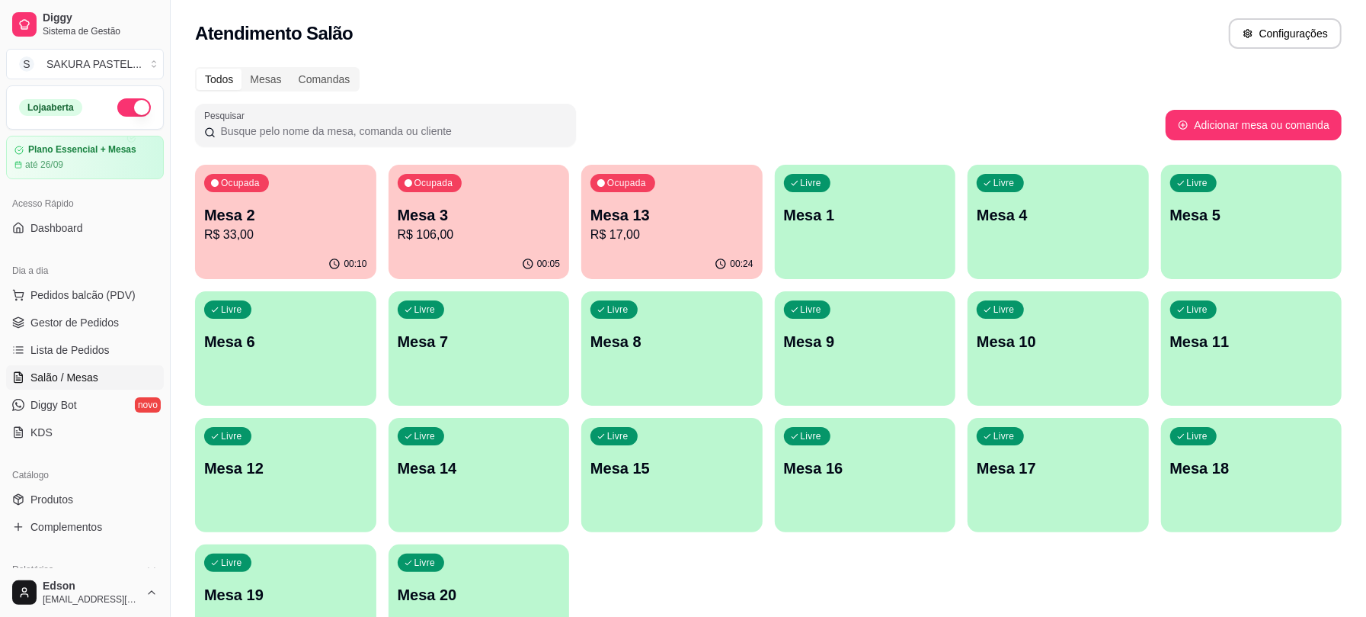
click at [693, 207] on p "Mesa 13" at bounding box center [672, 214] width 163 height 21
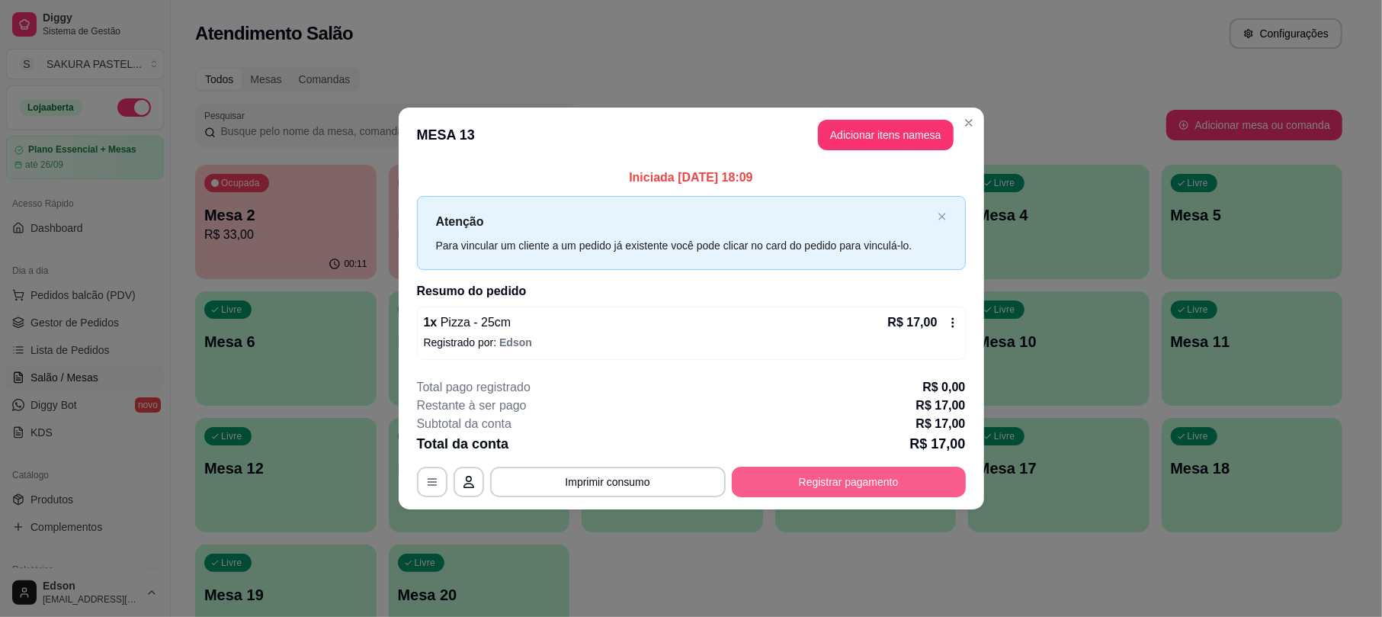
click at [897, 473] on button "Registrar pagamento" at bounding box center [849, 481] width 234 height 30
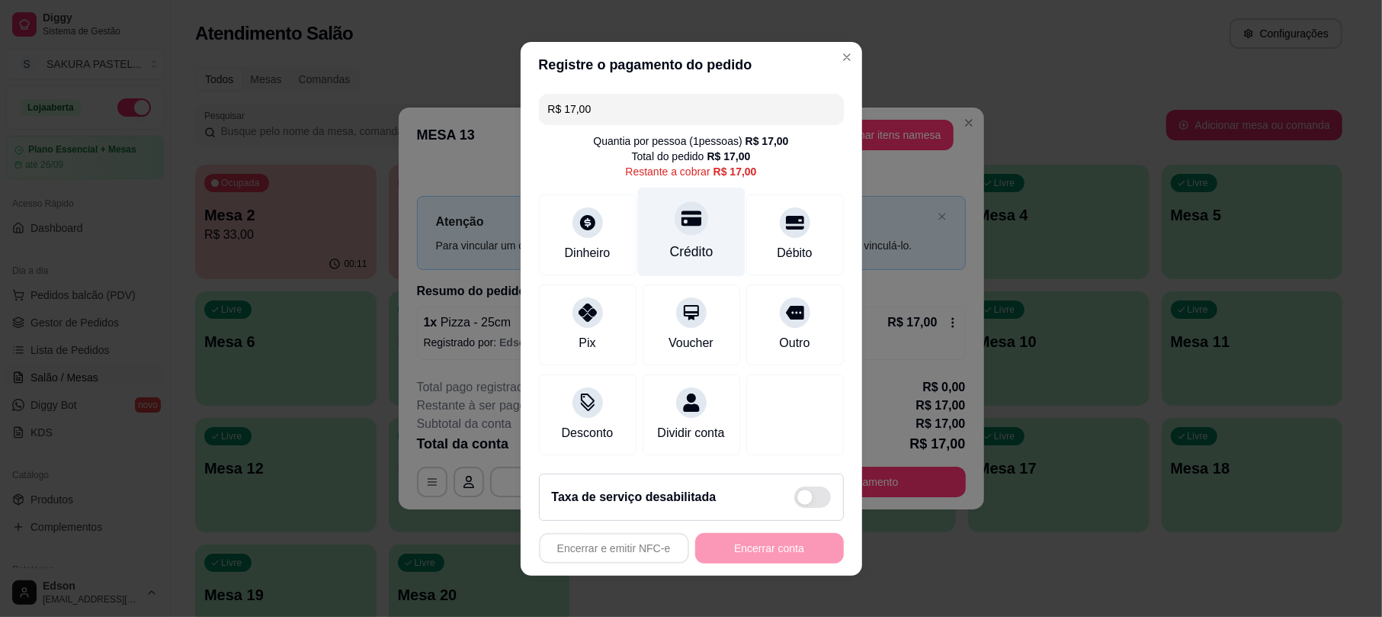
click at [674, 211] on div at bounding box center [691, 218] width 34 height 34
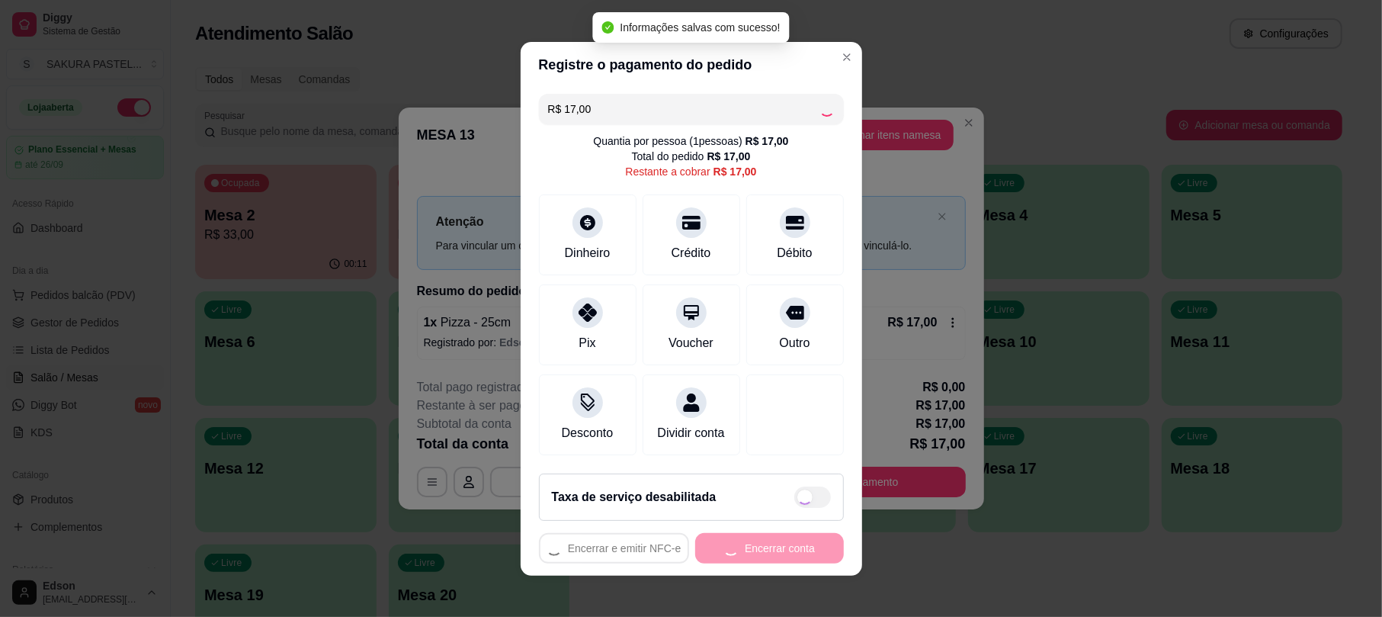
type input "R$ 0,00"
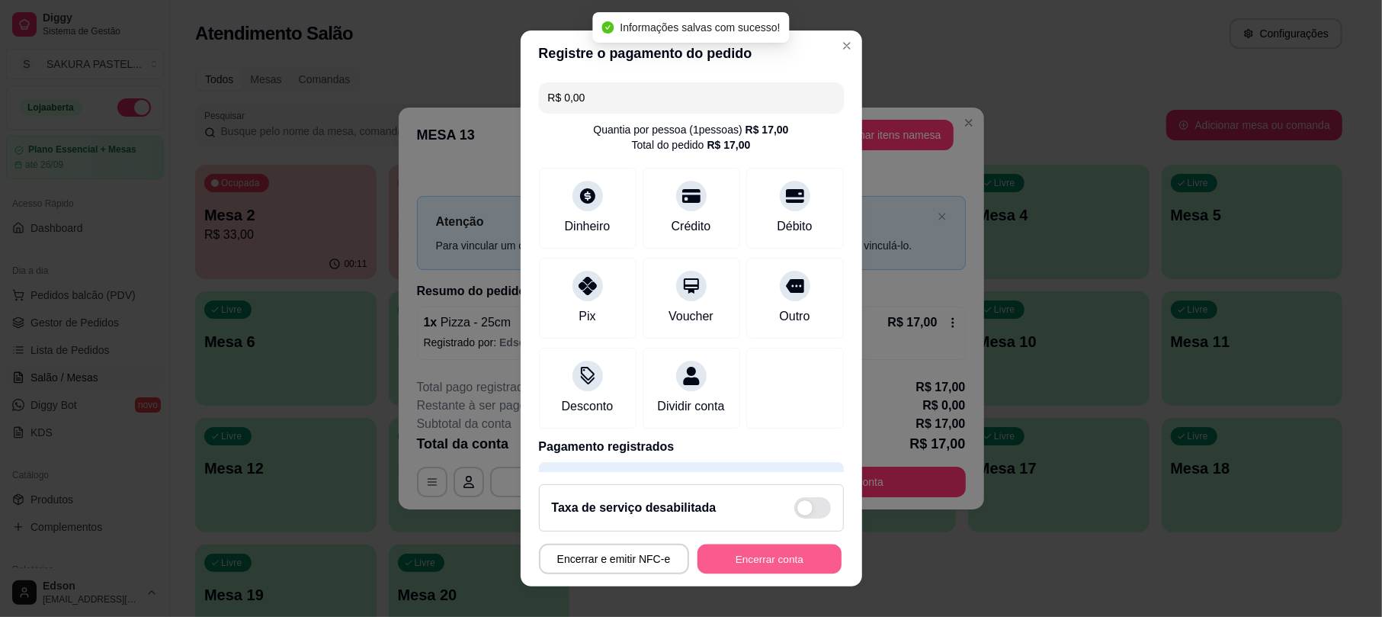
click at [748, 561] on button "Encerrar conta" at bounding box center [769, 558] width 144 height 30
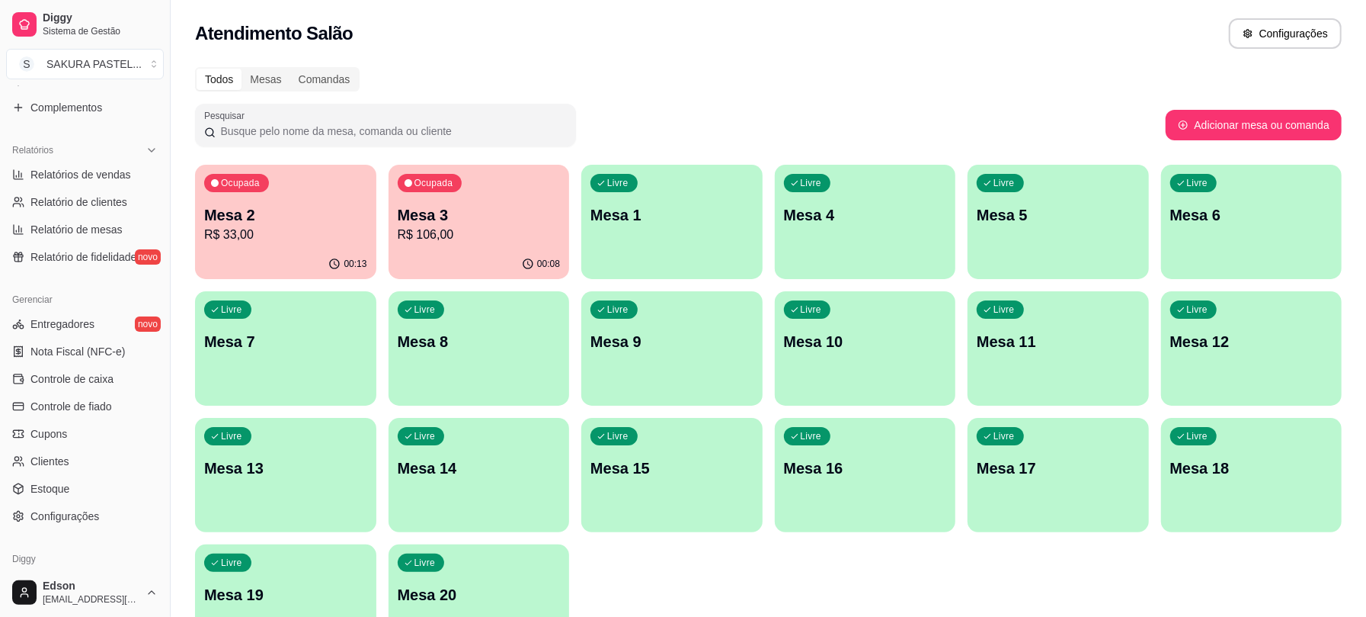
scroll to position [422, 0]
click at [88, 400] on span "Controle de fiado" at bounding box center [71, 403] width 82 height 15
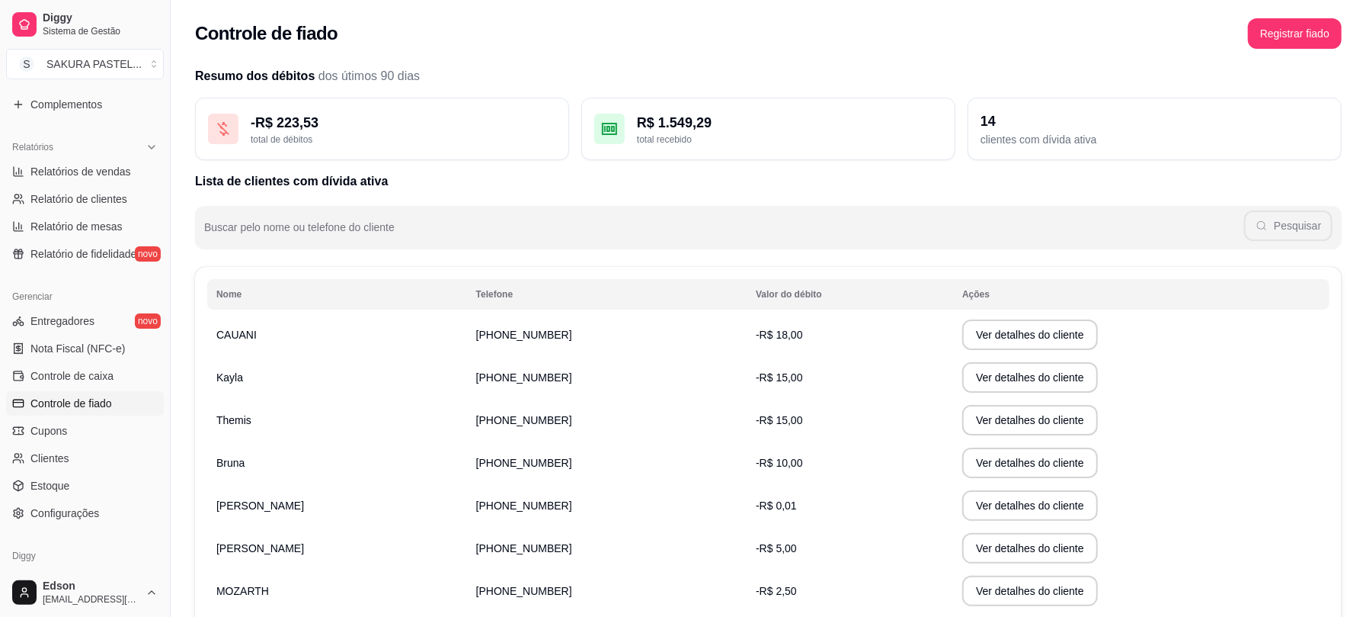
scroll to position [229, 0]
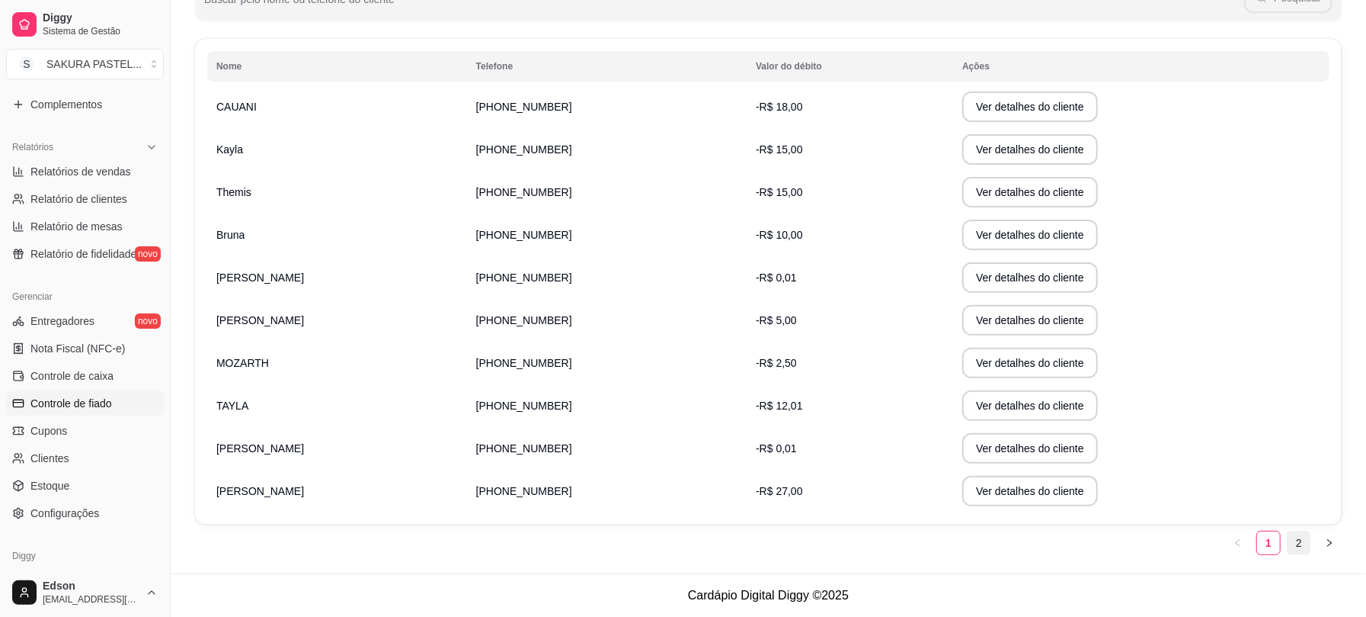
click at [1296, 549] on link "2" at bounding box center [1299, 542] width 23 height 23
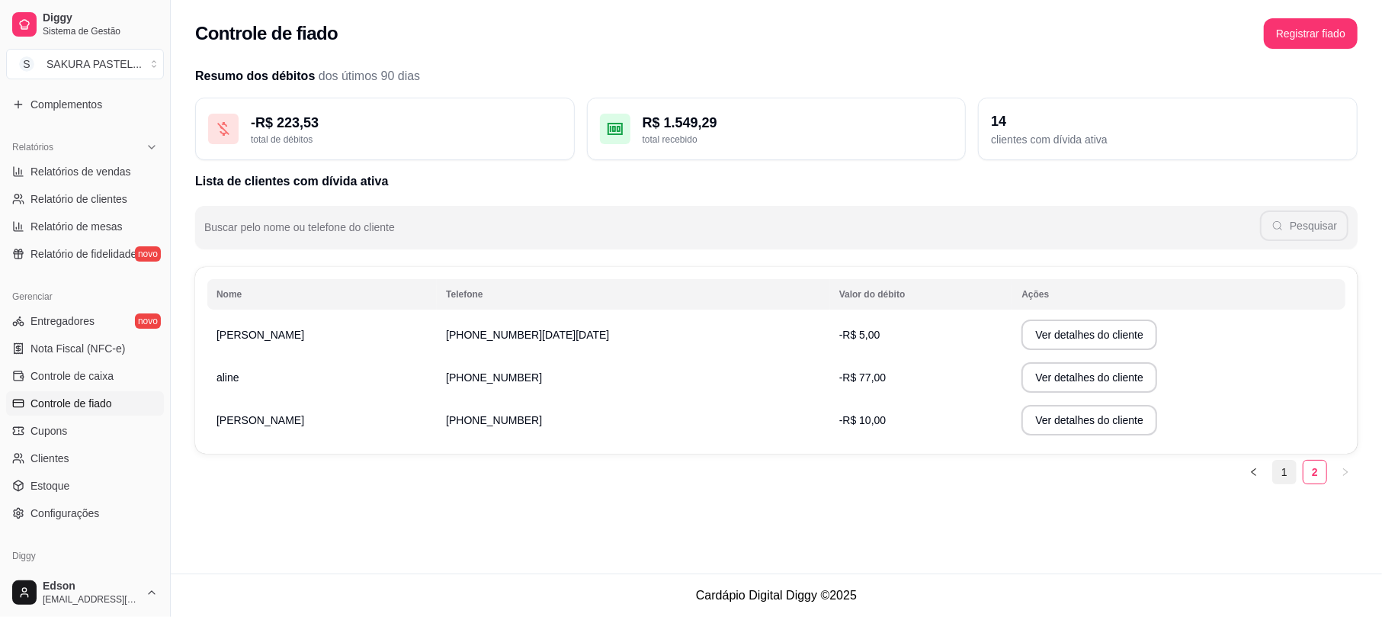
click at [1281, 476] on link "1" at bounding box center [1284, 471] width 23 height 23
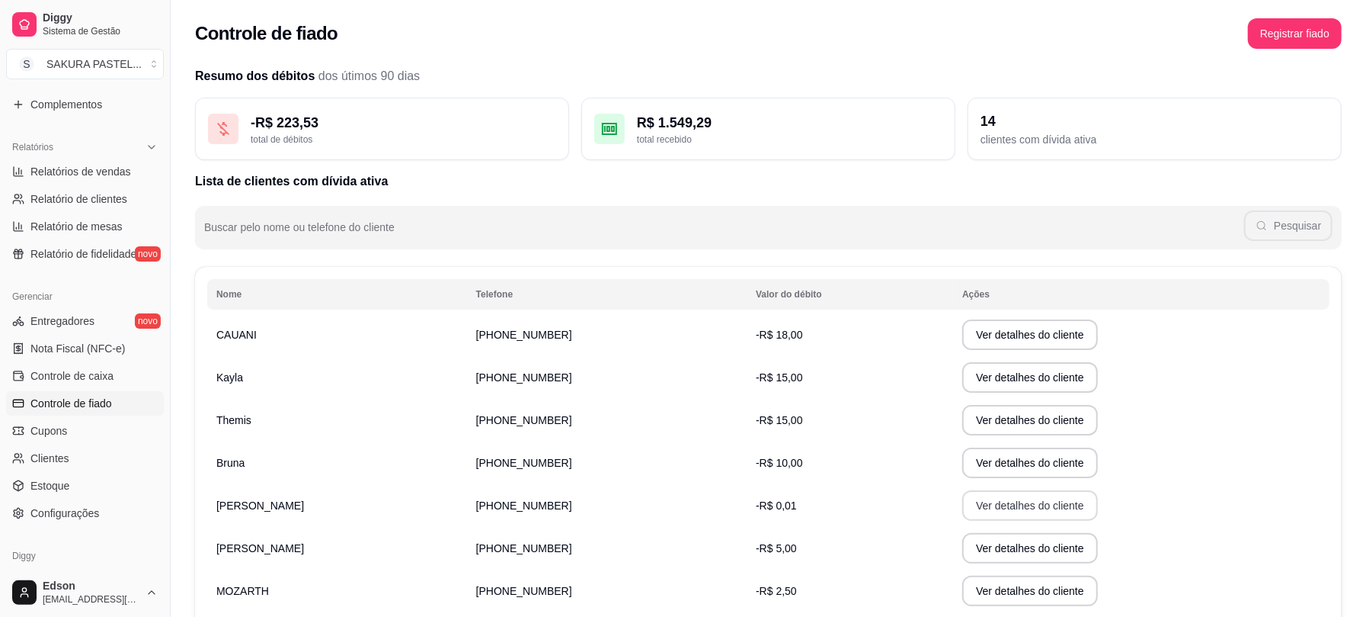
click at [1022, 498] on button "Ver detalhes do cliente" at bounding box center [1031, 505] width 136 height 30
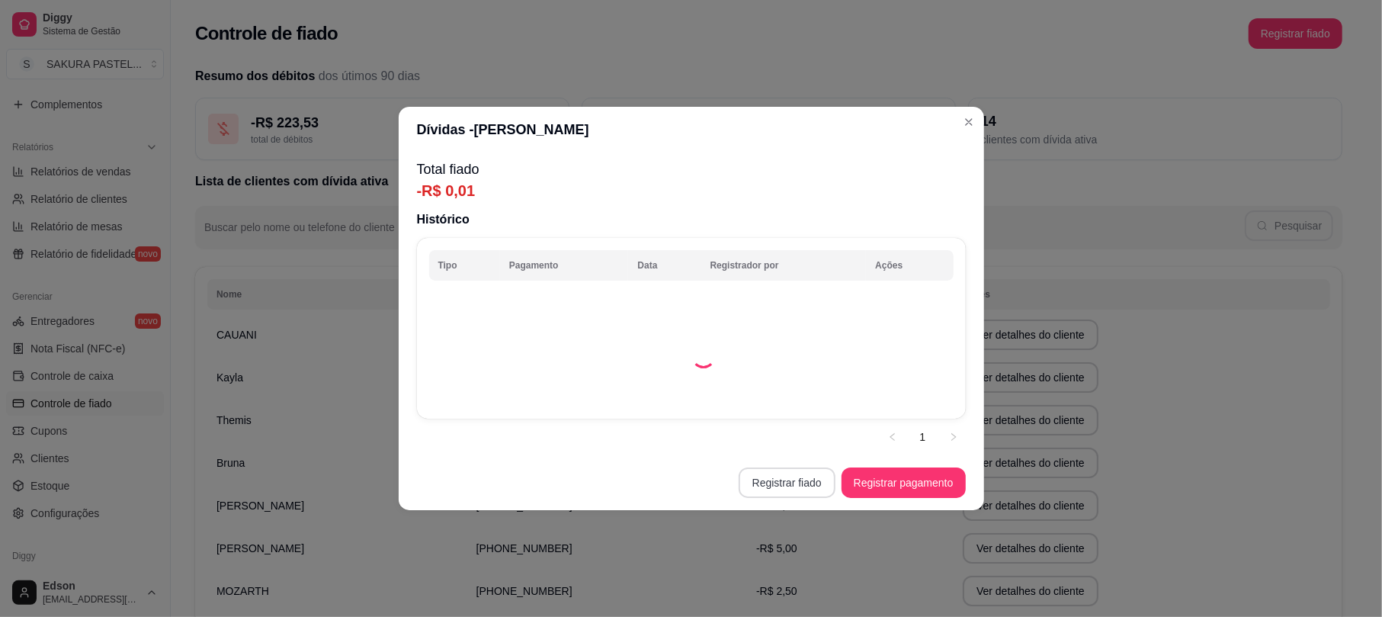
click at [764, 488] on button "Registrar fiado" at bounding box center [786, 482] width 97 height 30
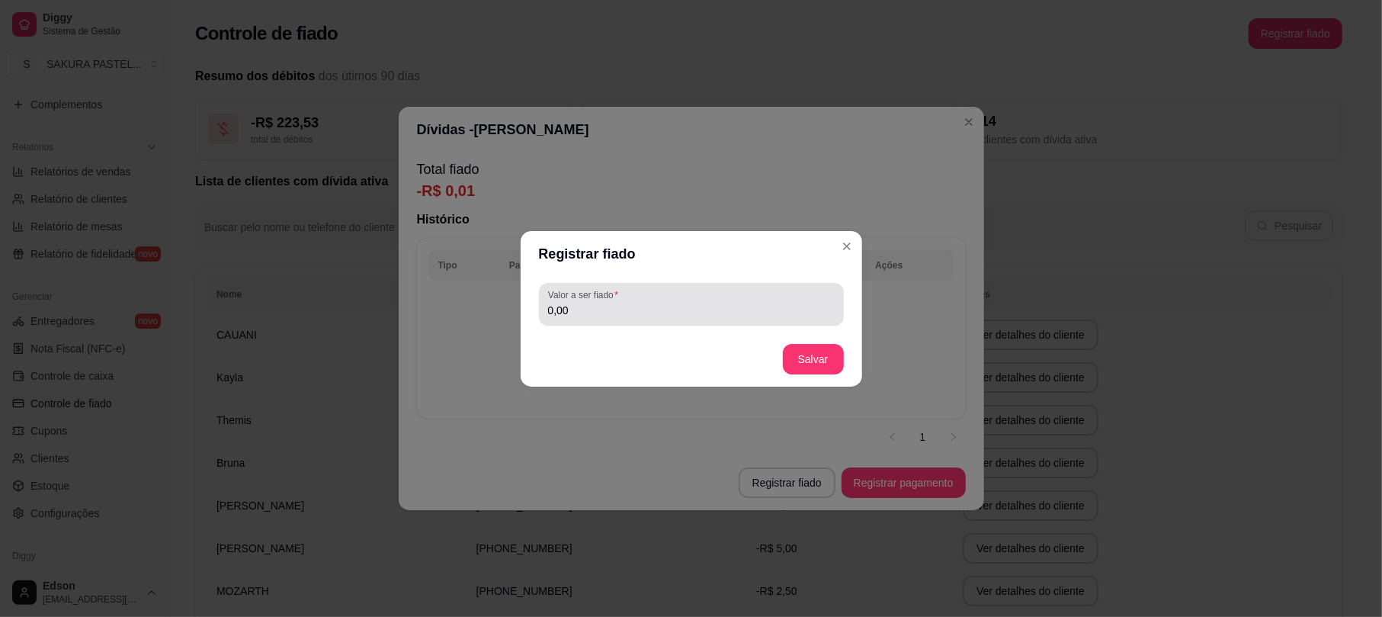
click at [686, 303] on input "0,00" at bounding box center [691, 310] width 287 height 15
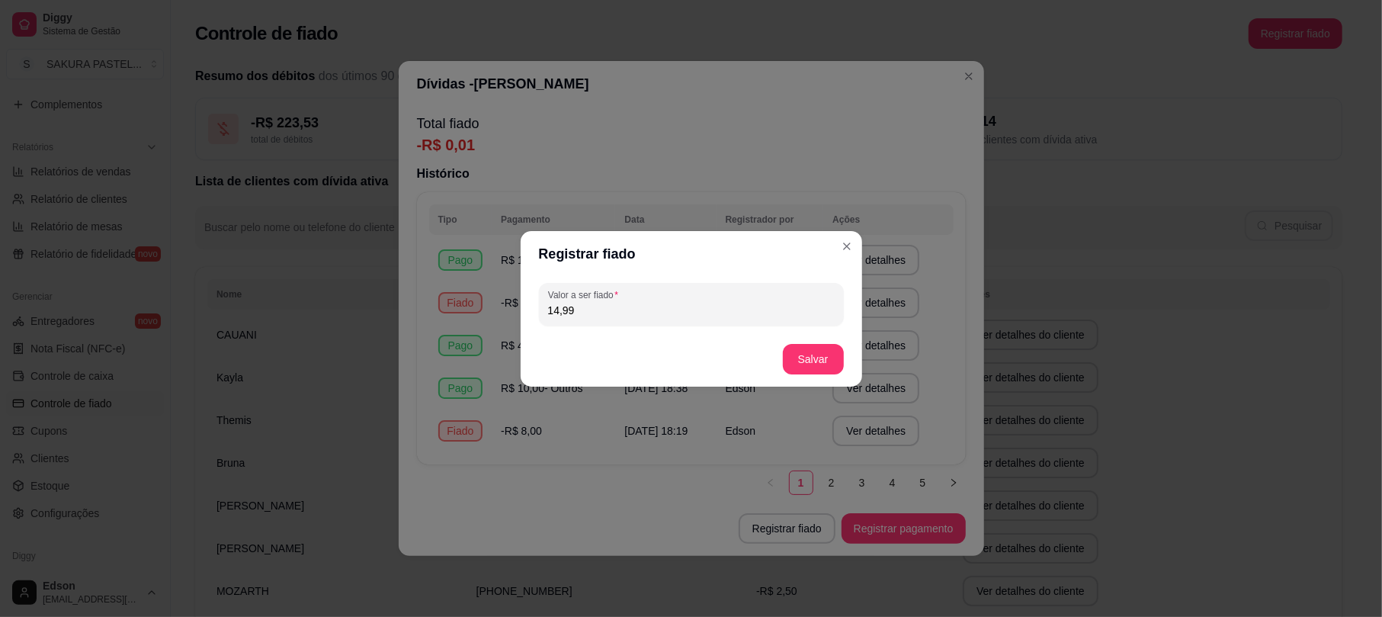
type input "14,99"
click at [802, 364] on button "Salvar" at bounding box center [812, 359] width 59 height 30
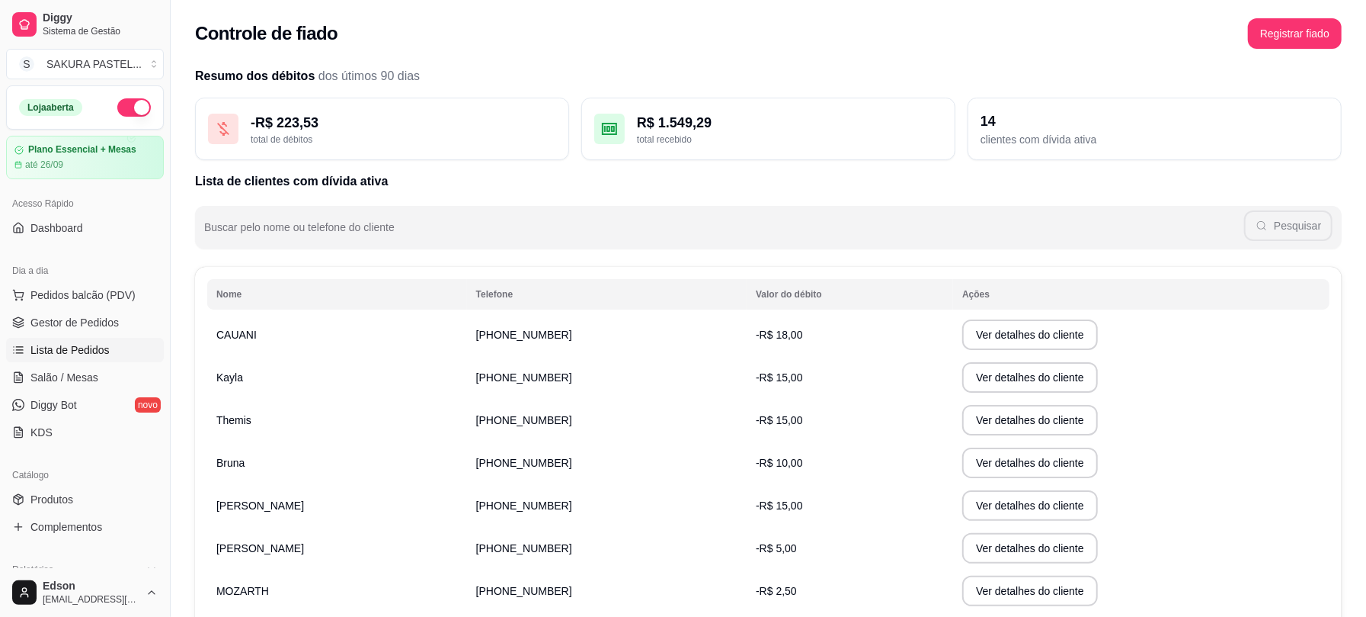
click at [55, 345] on span "Lista de Pedidos" at bounding box center [69, 349] width 79 height 15
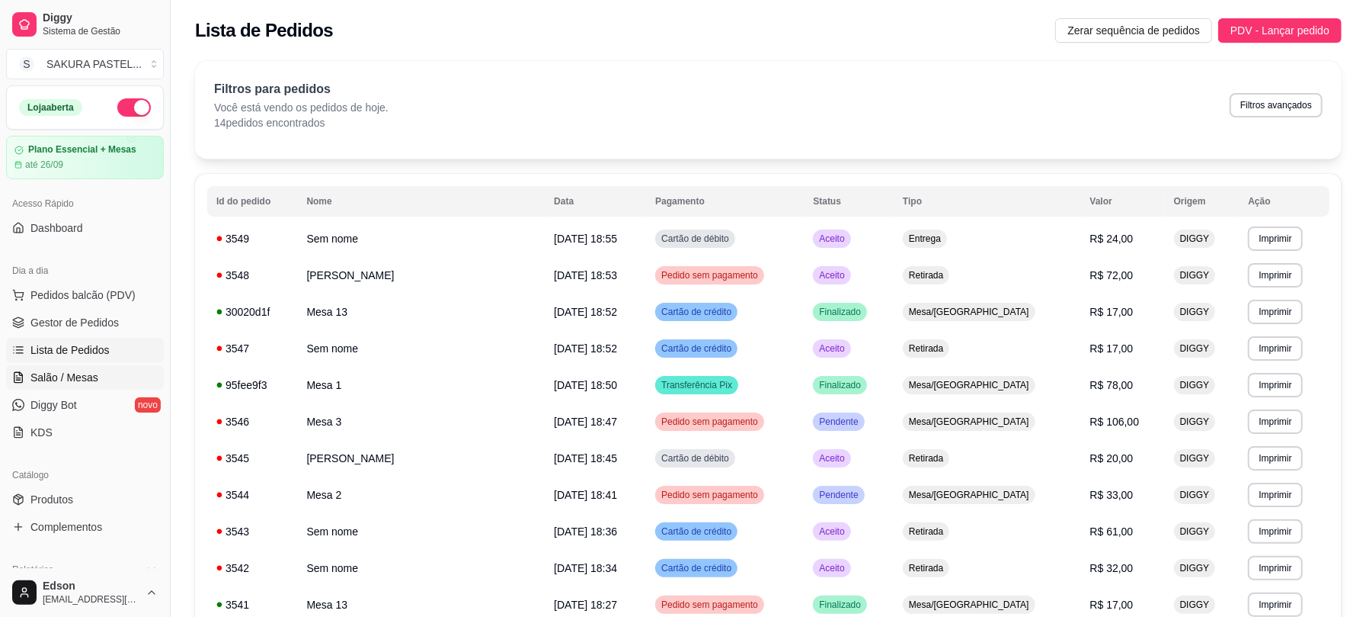
click at [104, 375] on link "Salão / Mesas" at bounding box center [85, 377] width 158 height 24
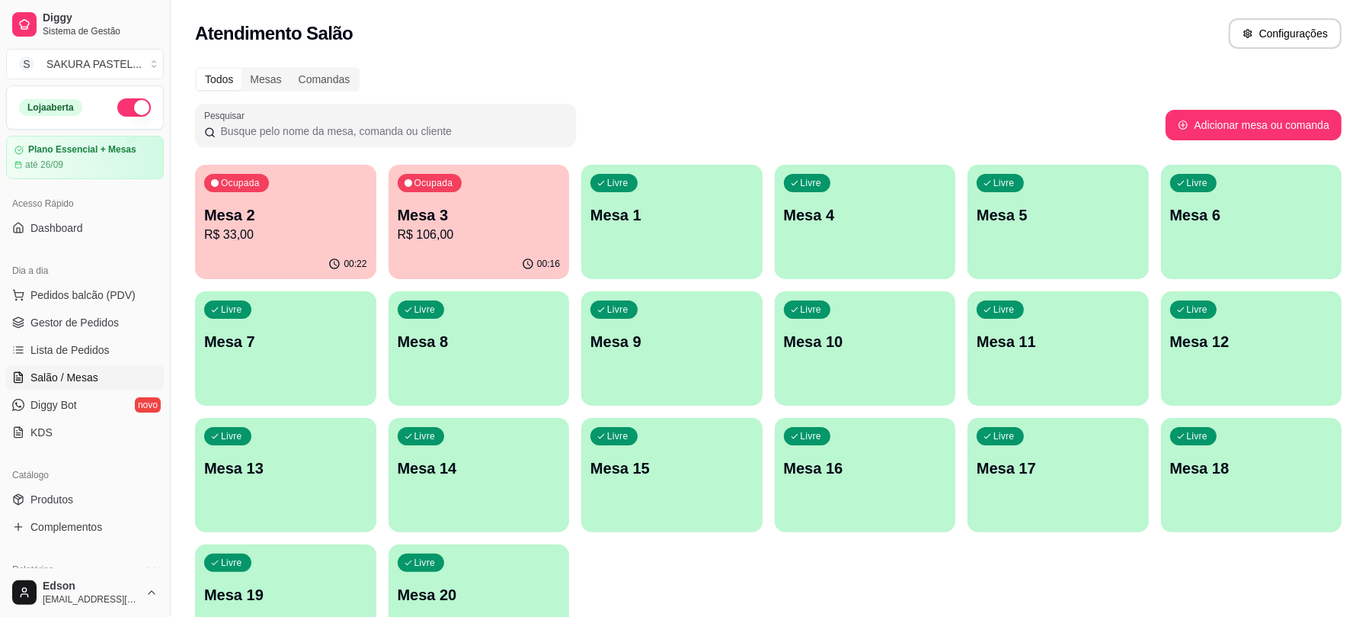
click at [709, 220] on p "Mesa 1" at bounding box center [672, 214] width 163 height 21
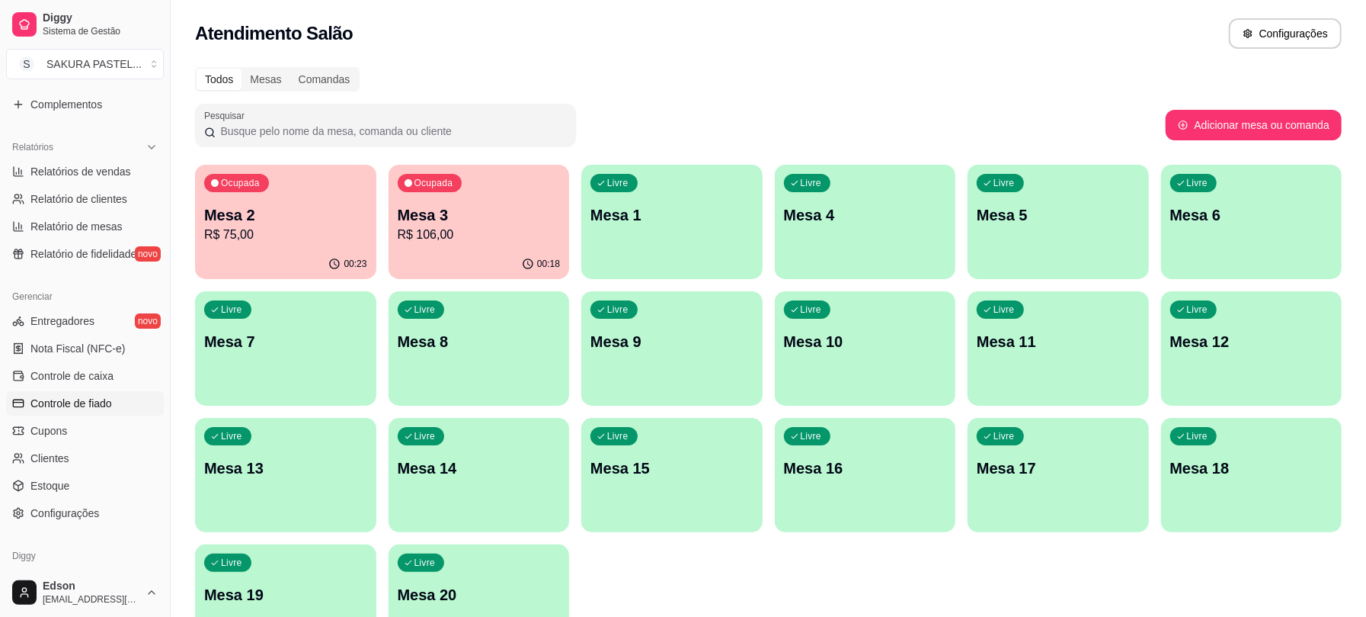
click at [110, 404] on span "Controle de fiado" at bounding box center [71, 403] width 82 height 15
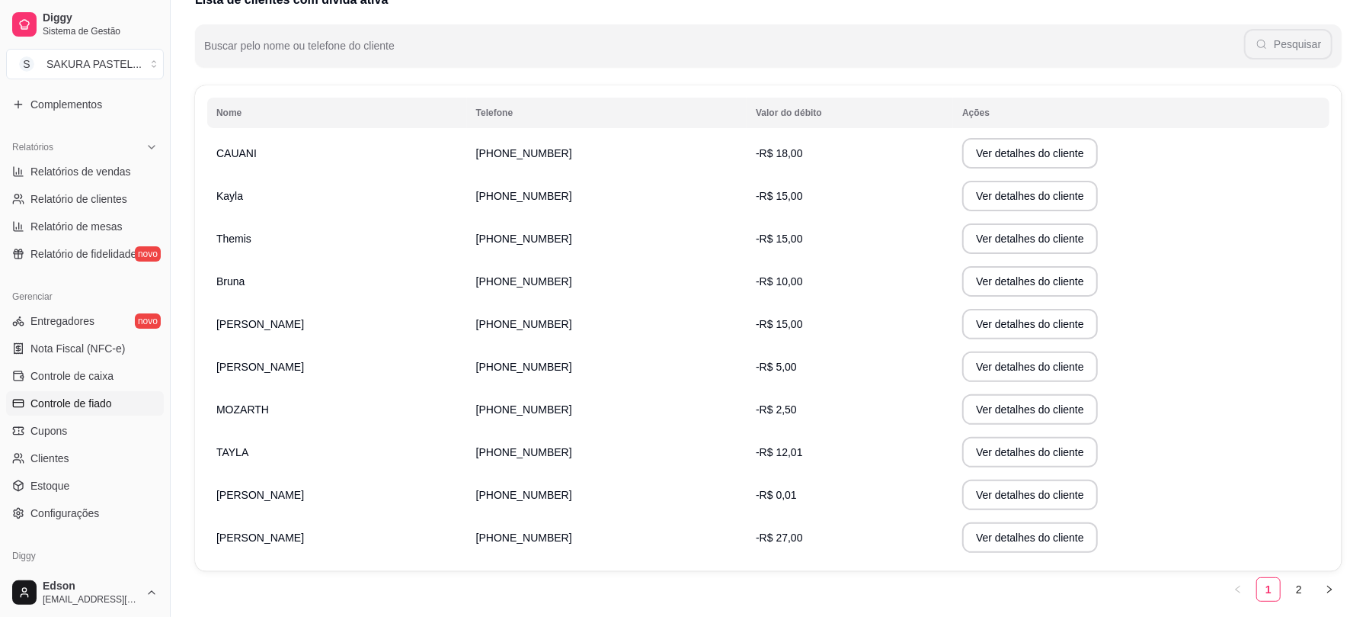
scroll to position [229, 0]
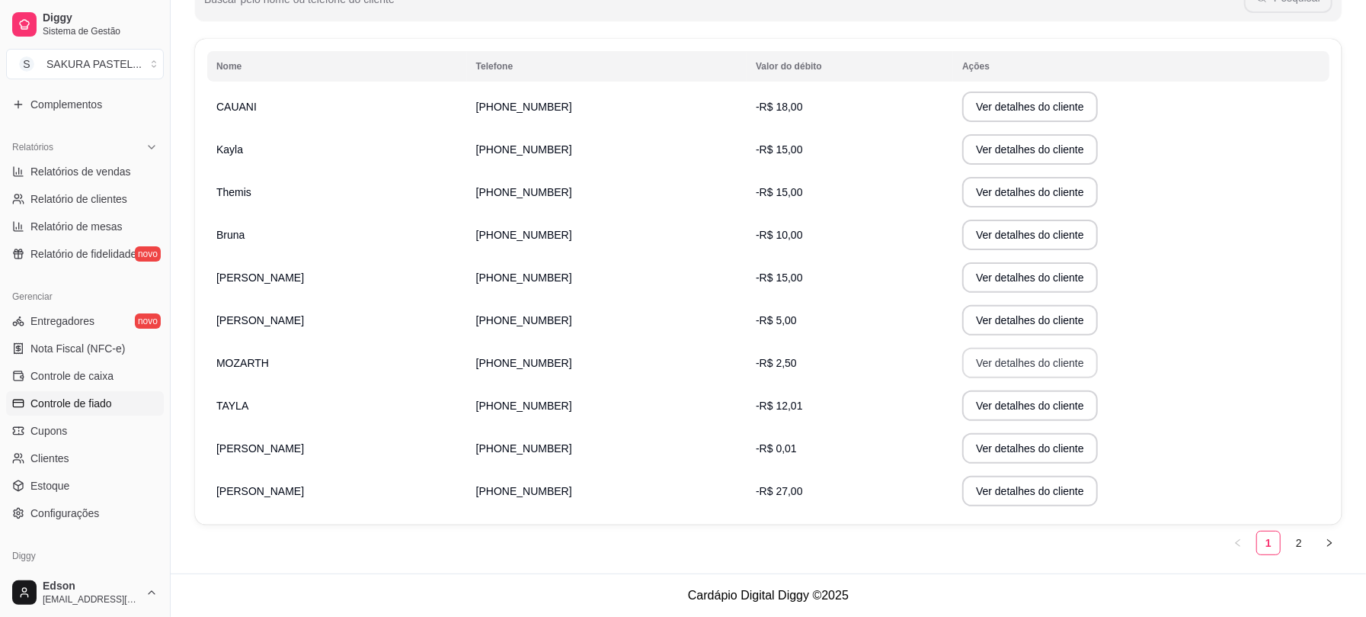
click at [963, 352] on button "Ver detalhes do cliente" at bounding box center [1031, 363] width 136 height 30
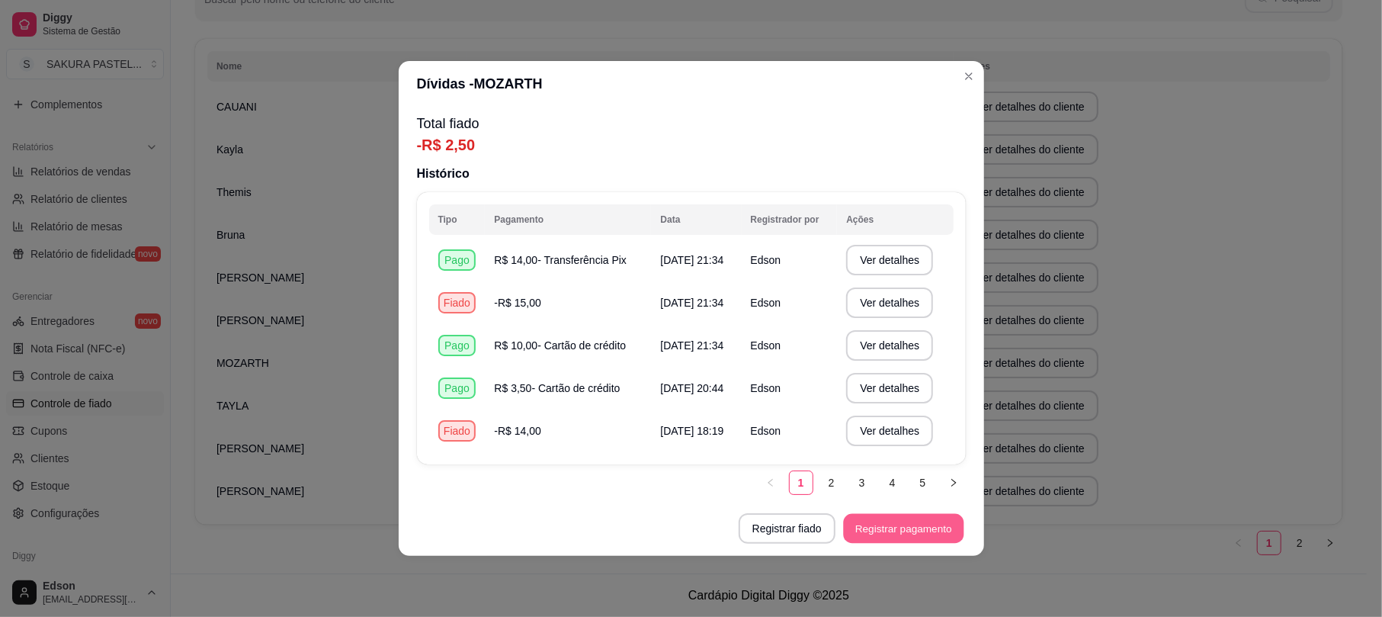
click at [924, 529] on button "Registrar pagamento" at bounding box center [903, 529] width 120 height 30
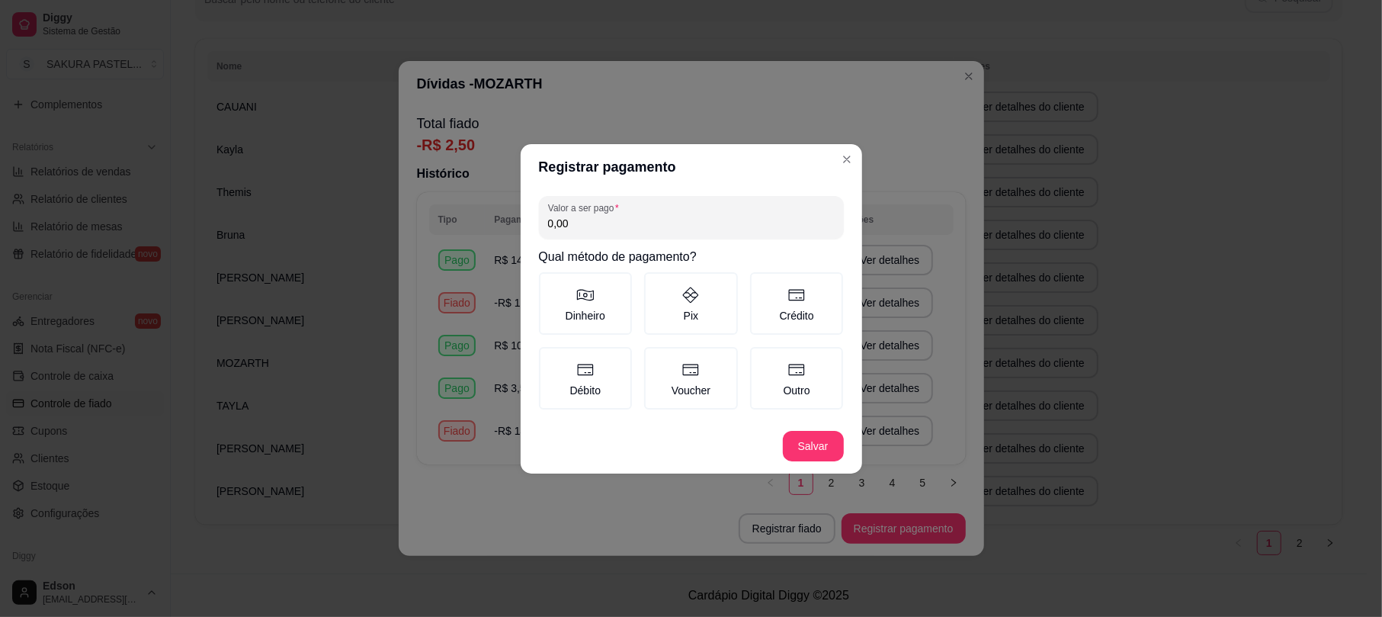
click at [654, 227] on input "0,00" at bounding box center [691, 223] width 287 height 15
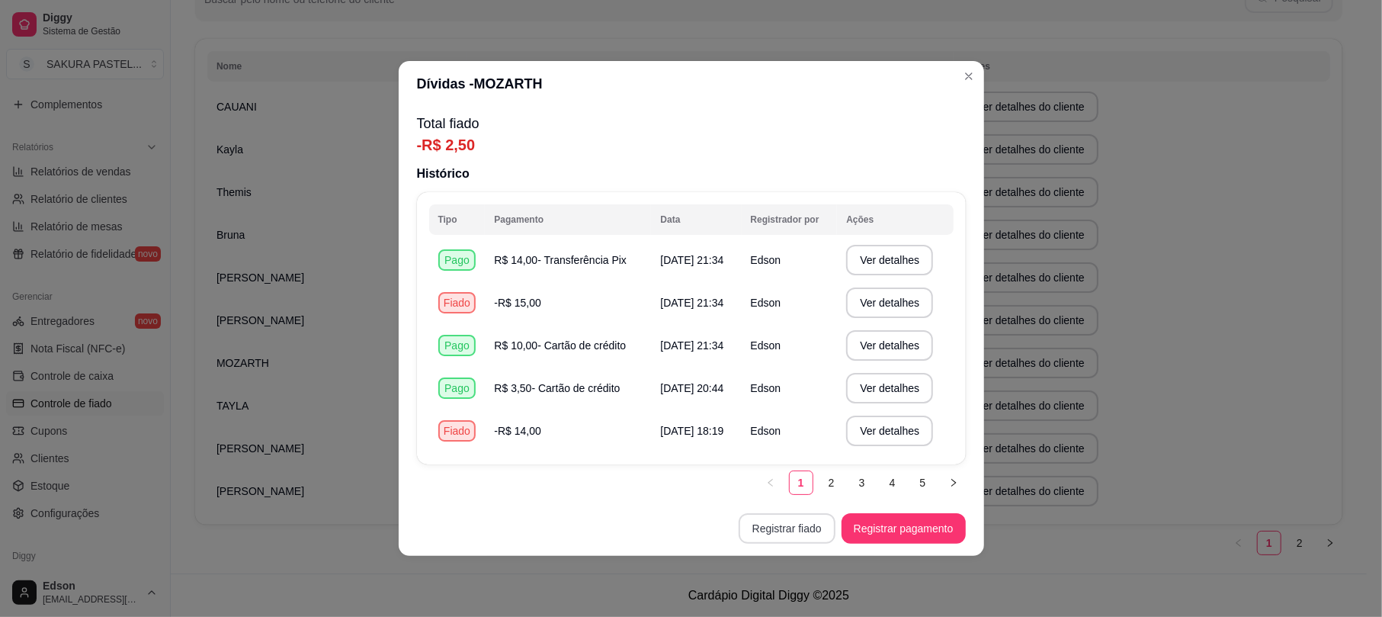
click at [796, 523] on button "Registrar fiado" at bounding box center [786, 528] width 97 height 30
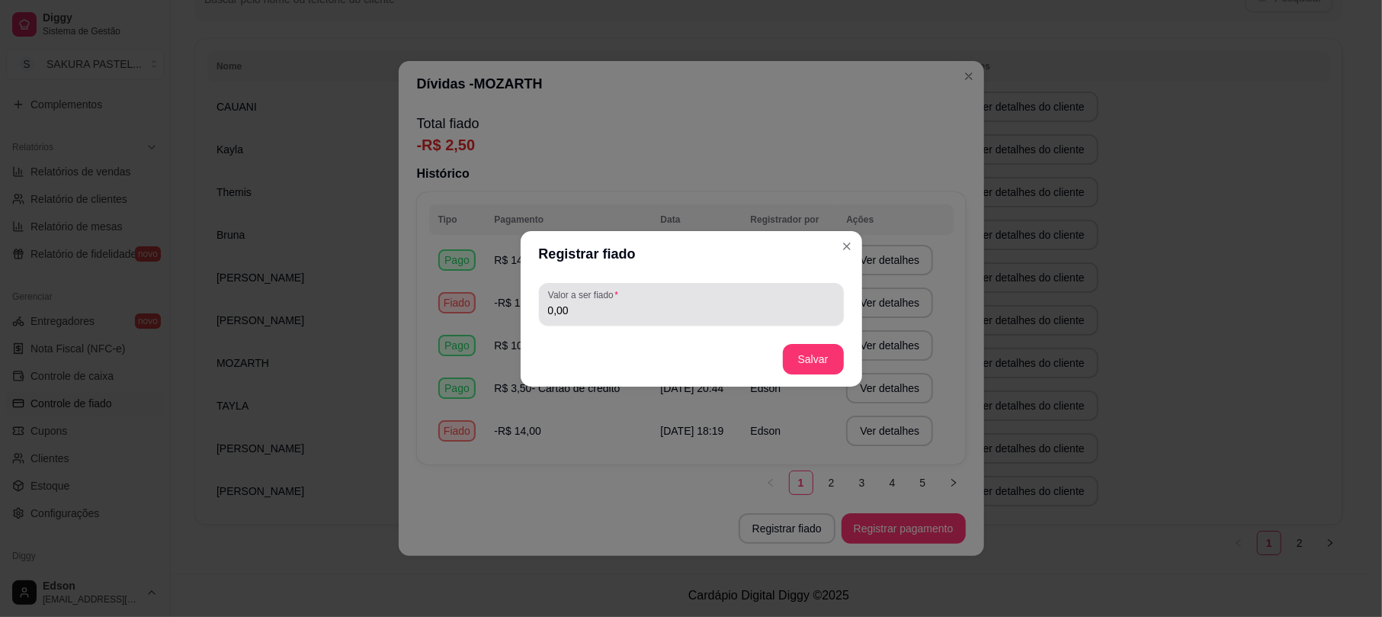
click at [672, 283] on div "Valor a ser fiado 0,00" at bounding box center [691, 304] width 305 height 43
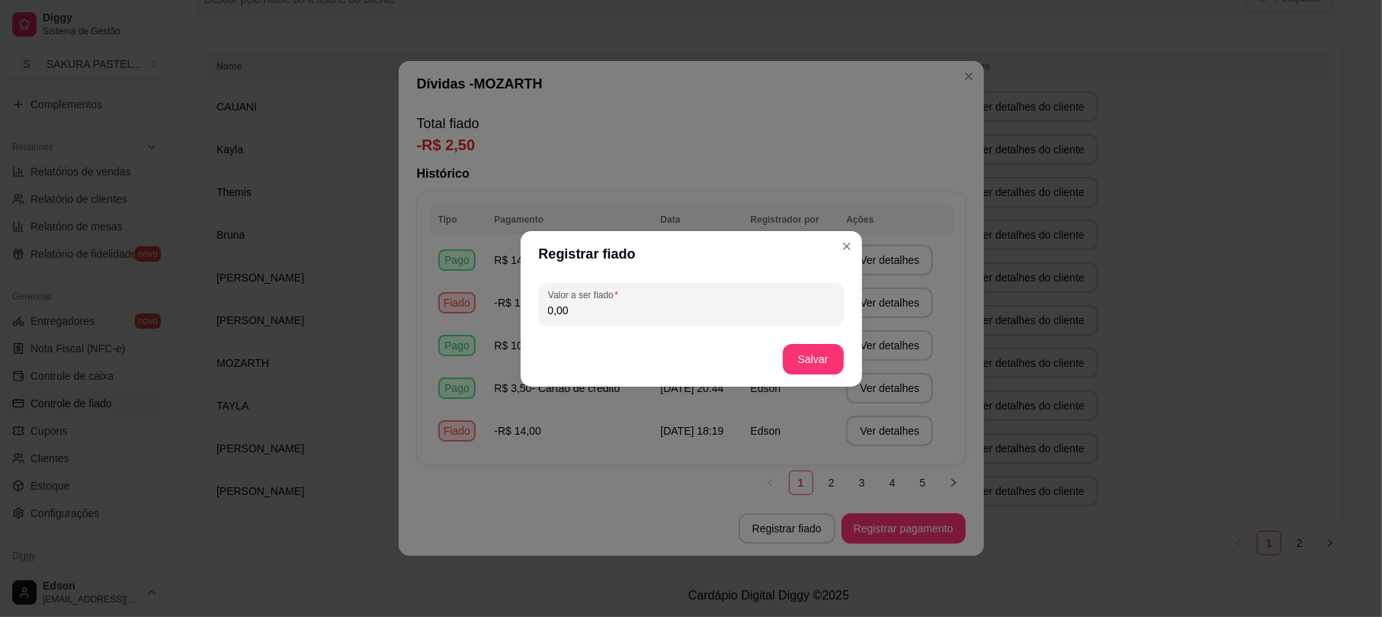
click at [668, 306] on input "0,00" at bounding box center [691, 310] width 287 height 15
type input "9,00"
click at [825, 348] on button "Salvar" at bounding box center [812, 359] width 59 height 30
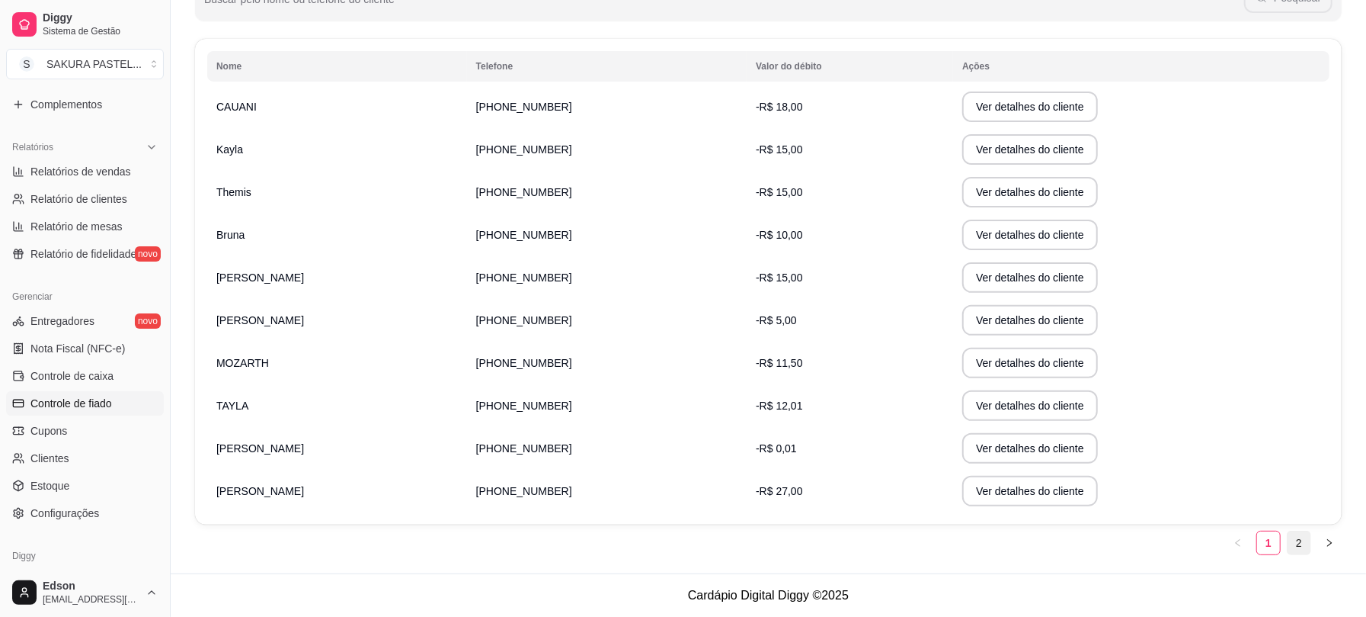
click at [1299, 546] on link "2" at bounding box center [1299, 542] width 23 height 23
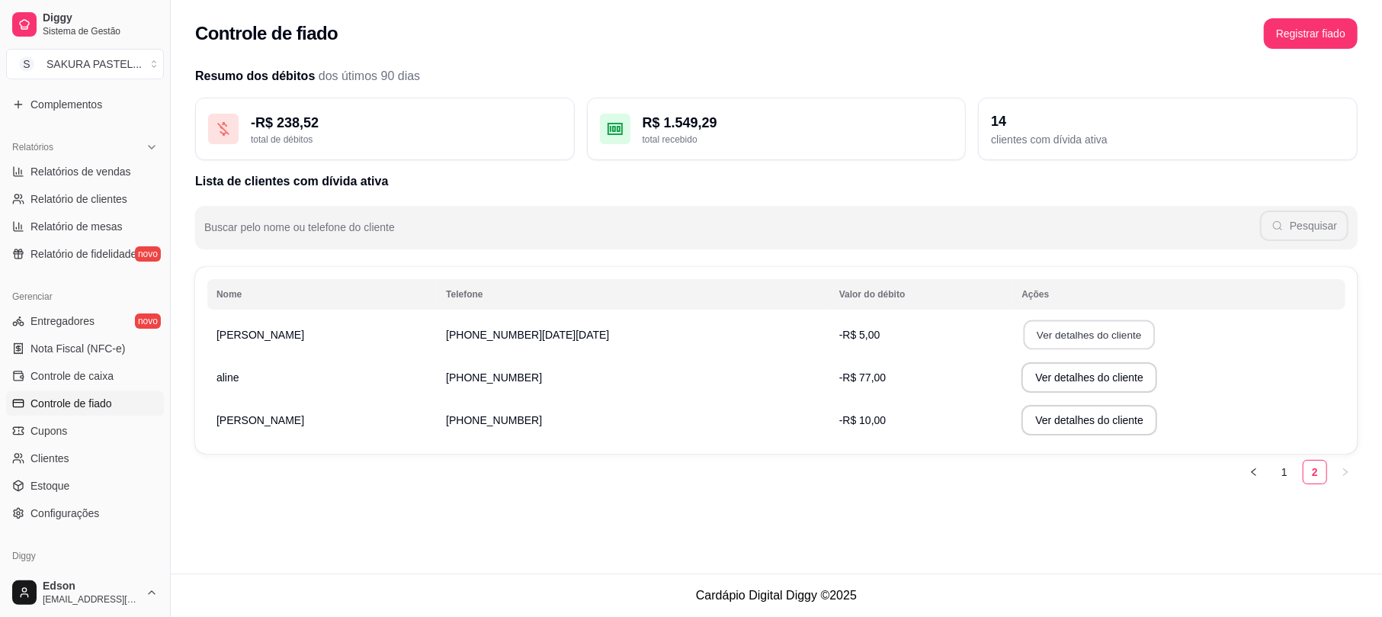
click at [1023, 341] on button "Ver detalhes do cliente" at bounding box center [1088, 335] width 131 height 30
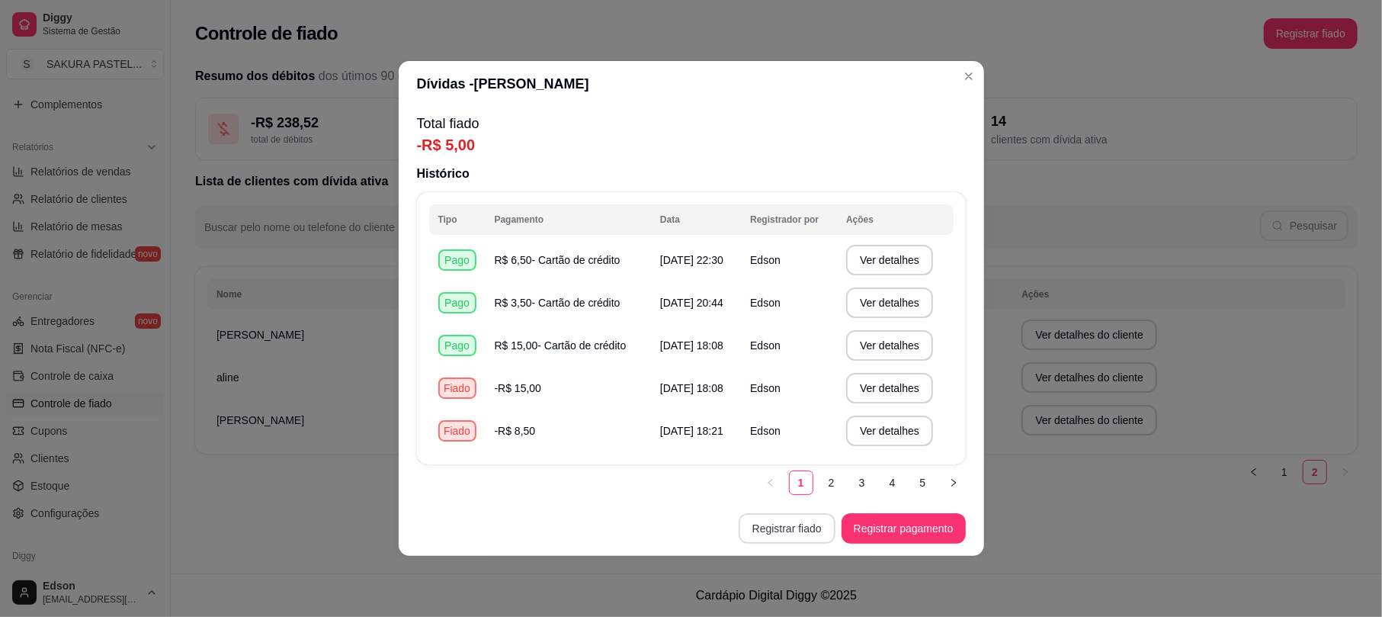
click at [775, 530] on button "Registrar fiado" at bounding box center [786, 528] width 97 height 30
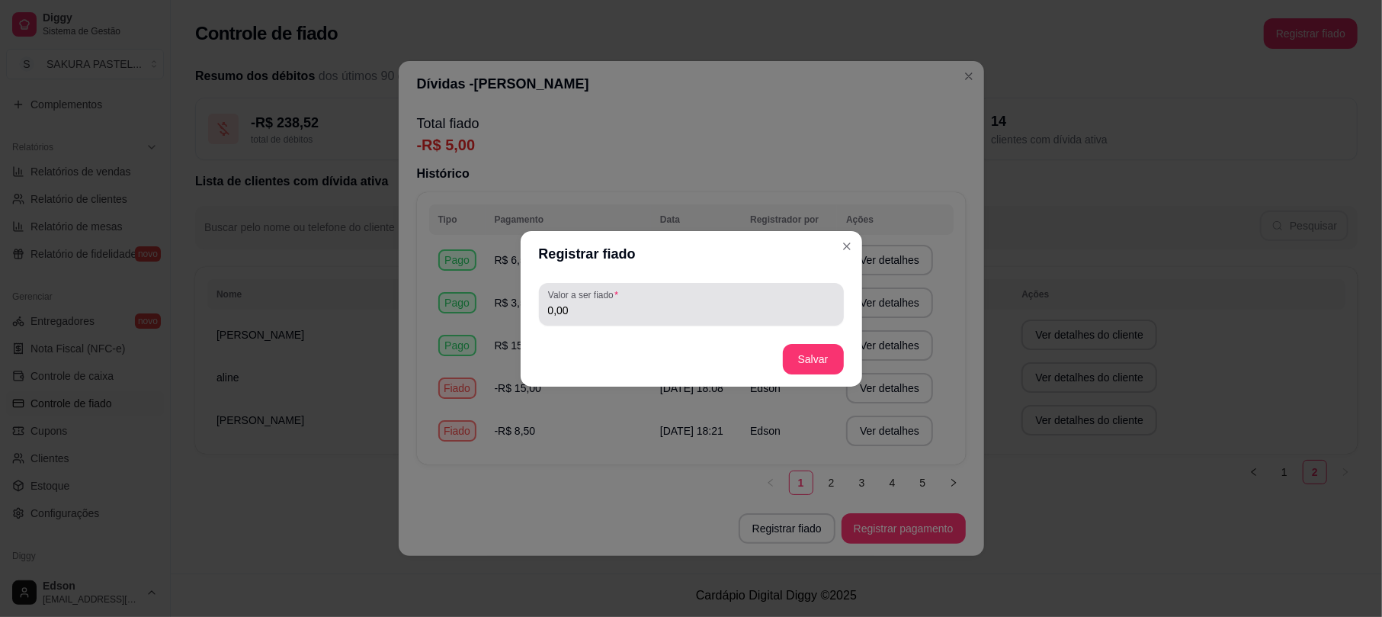
click at [726, 320] on div "Valor a ser fiado 0,00" at bounding box center [691, 304] width 305 height 43
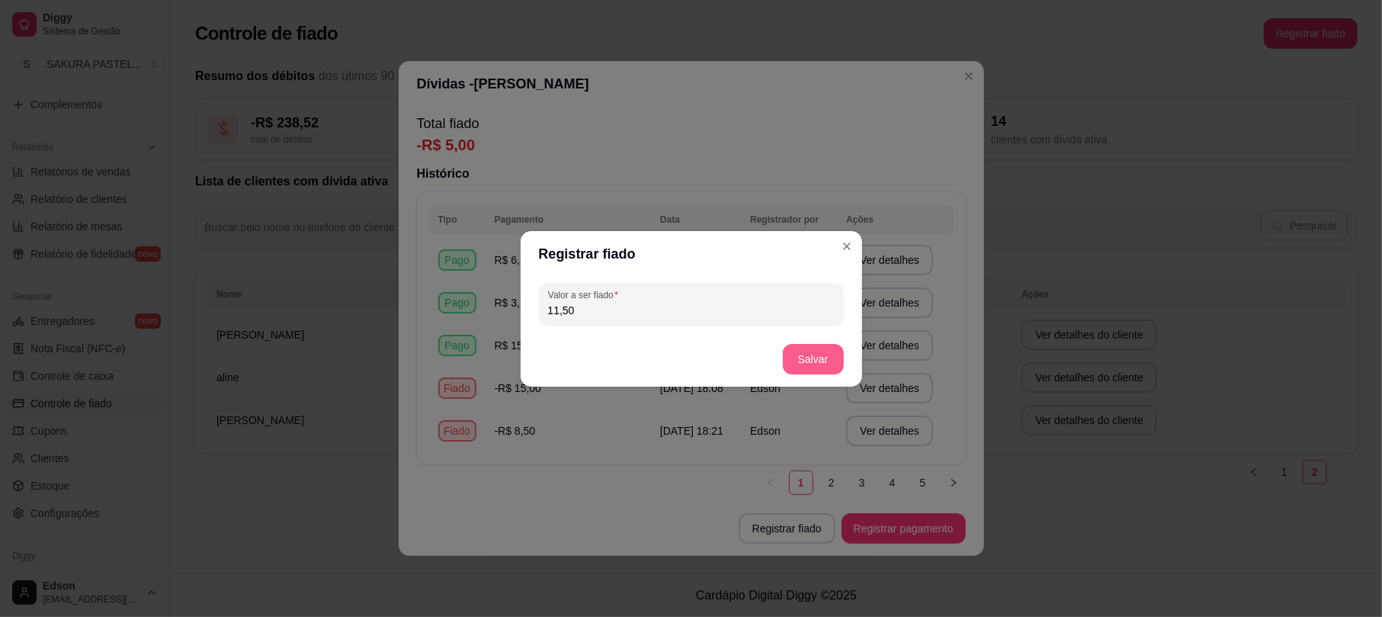
type input "11,50"
click at [788, 349] on button "Salvar" at bounding box center [812, 359] width 59 height 30
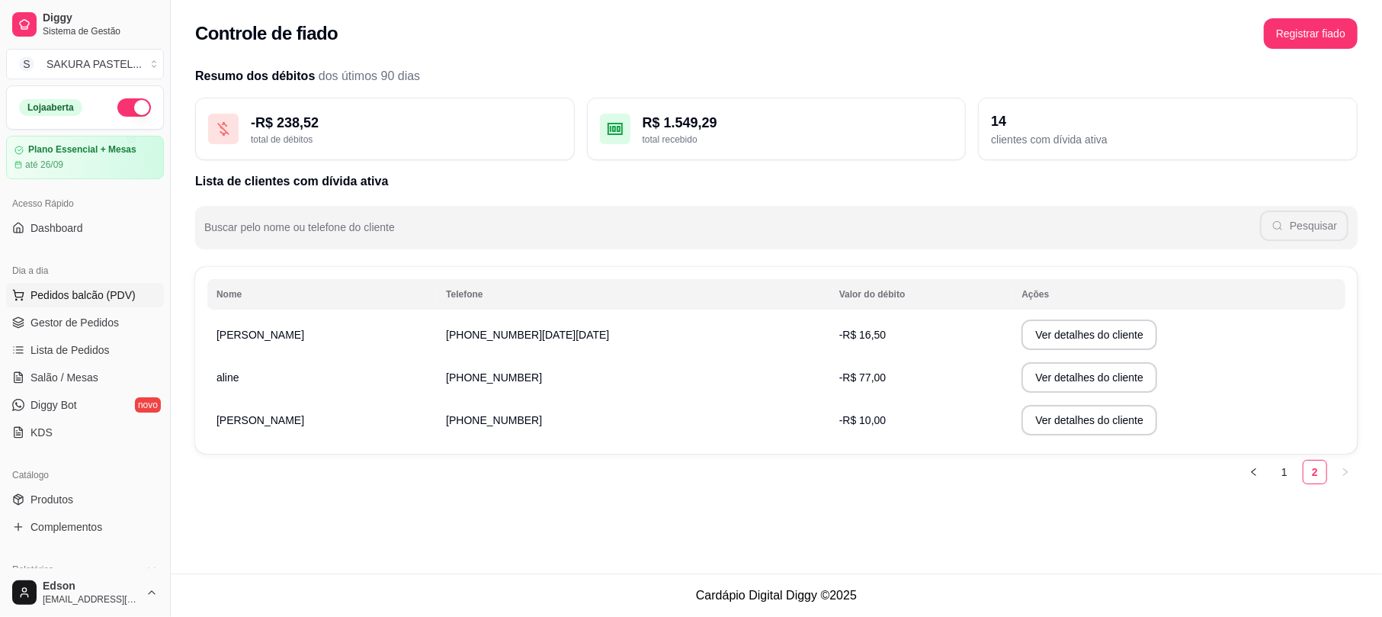
click at [96, 291] on span "Pedidos balcão (PDV)" at bounding box center [82, 294] width 105 height 15
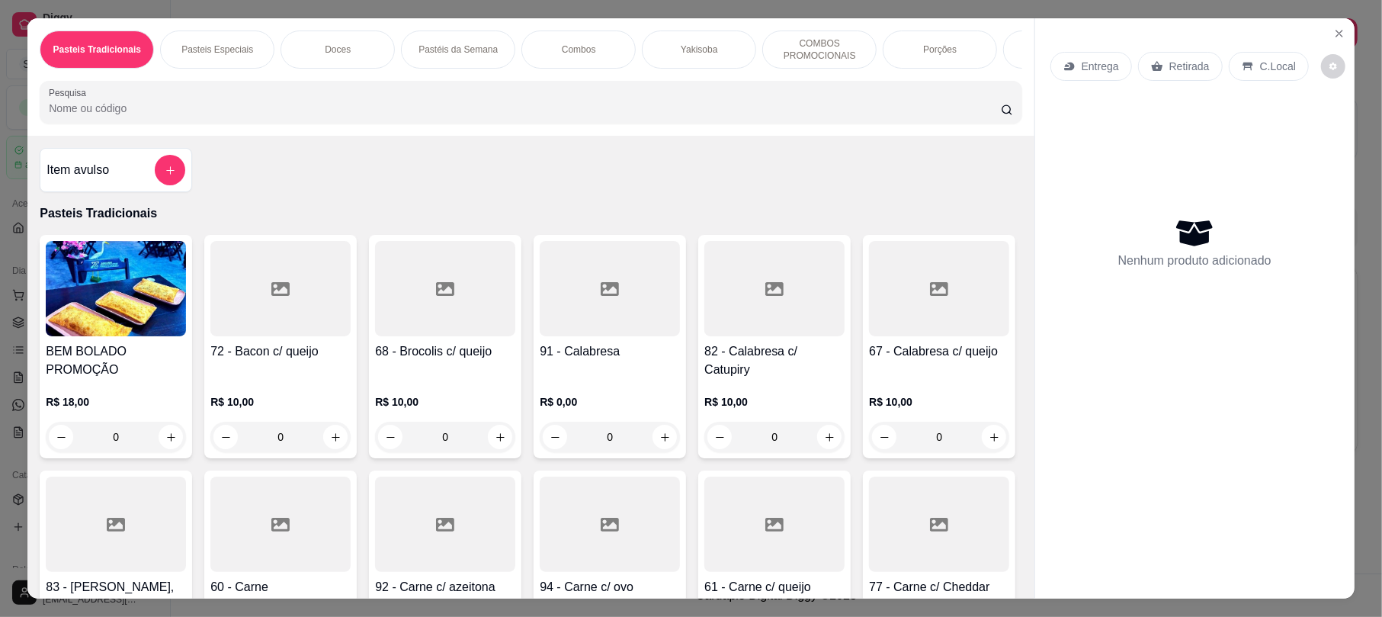
click at [1169, 70] on p "Retirada" at bounding box center [1189, 66] width 40 height 15
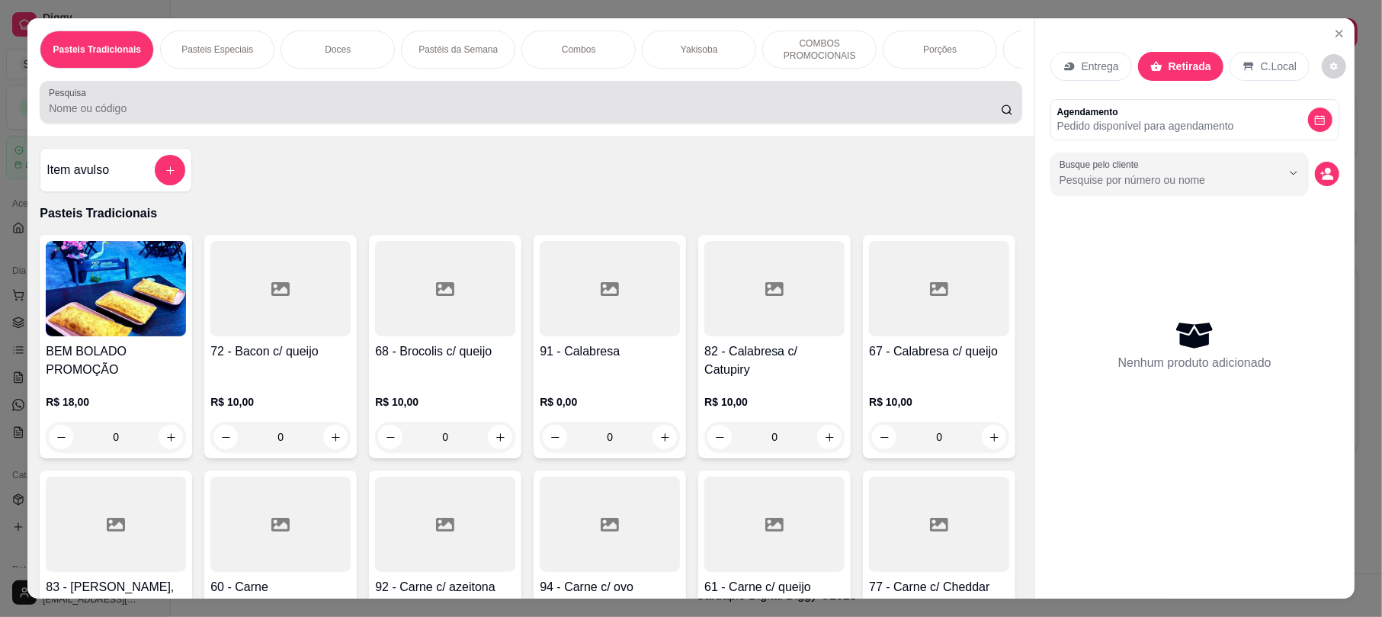
click at [657, 116] on input "Pesquisa" at bounding box center [525, 108] width 952 height 15
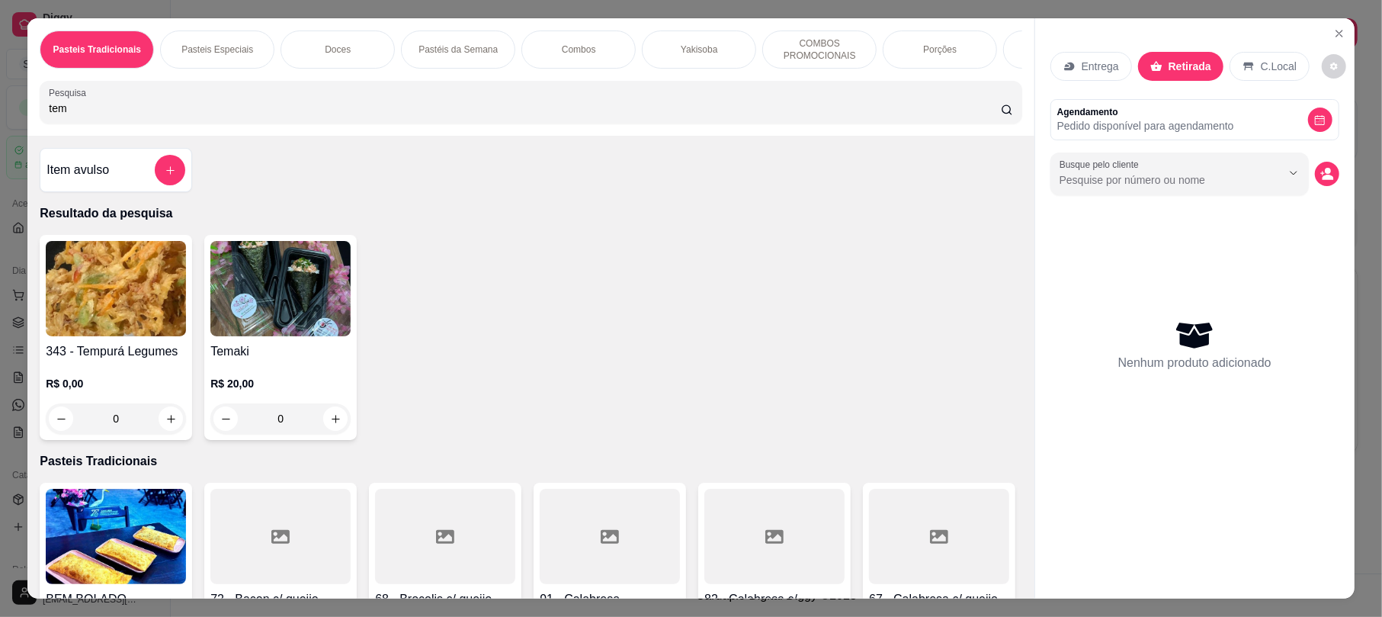
type input "tem"
click at [134, 360] on h4 "343 - Tempurá Legumes" at bounding box center [116, 351] width 140 height 18
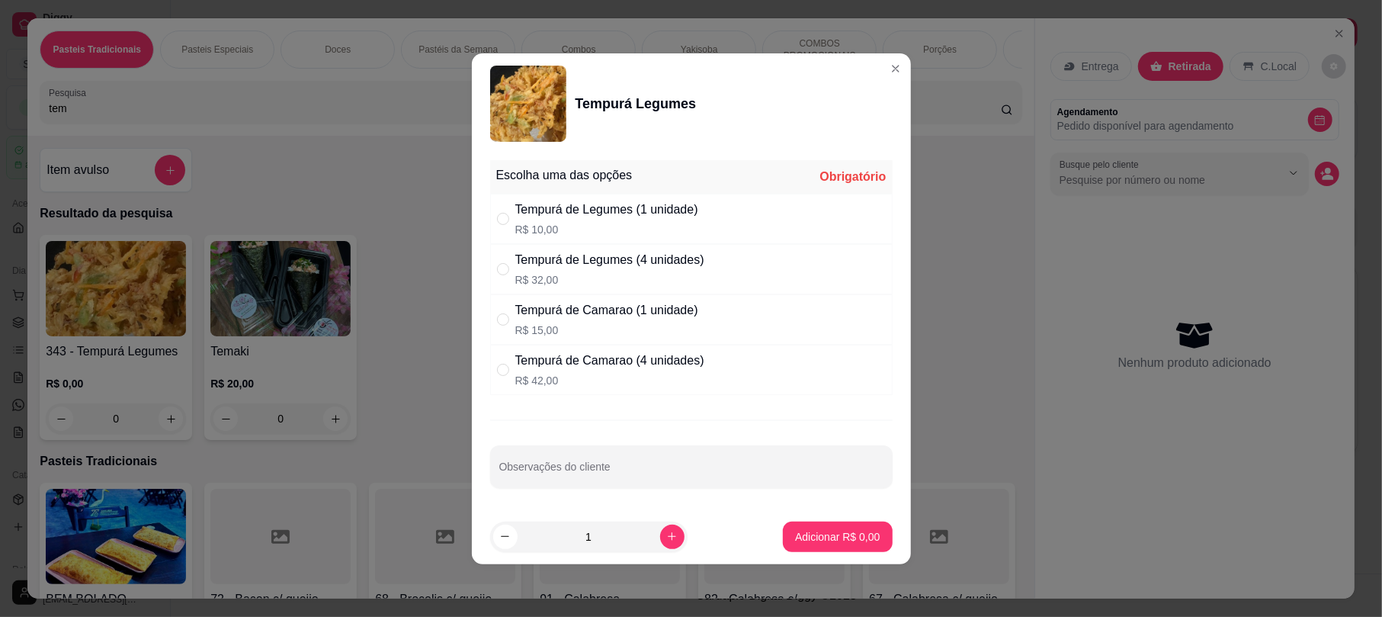
click at [604, 205] on div "Tempurá de Legumes (1 unidade)" at bounding box center [606, 209] width 183 height 18
radio input "true"
click at [870, 533] on button "Adicionar R$ 10,00" at bounding box center [834, 536] width 115 height 30
type input "1"
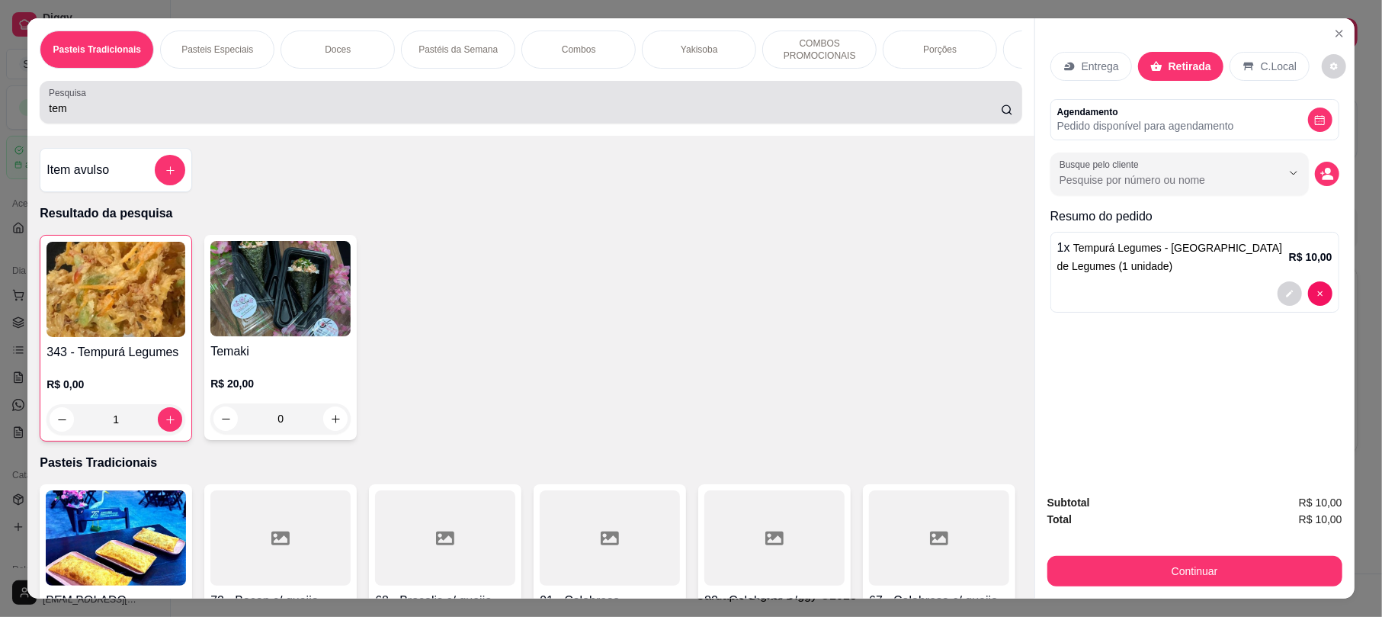
click at [492, 111] on div "tem" at bounding box center [530, 102] width 963 height 30
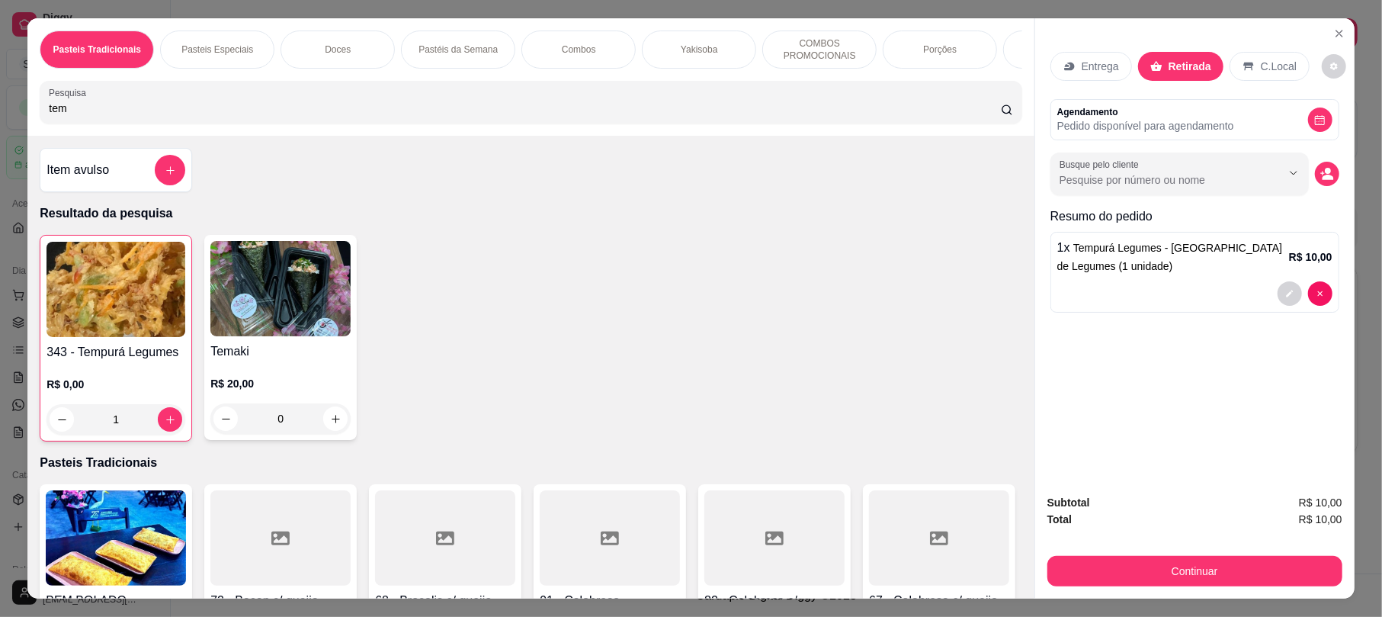
type input "="
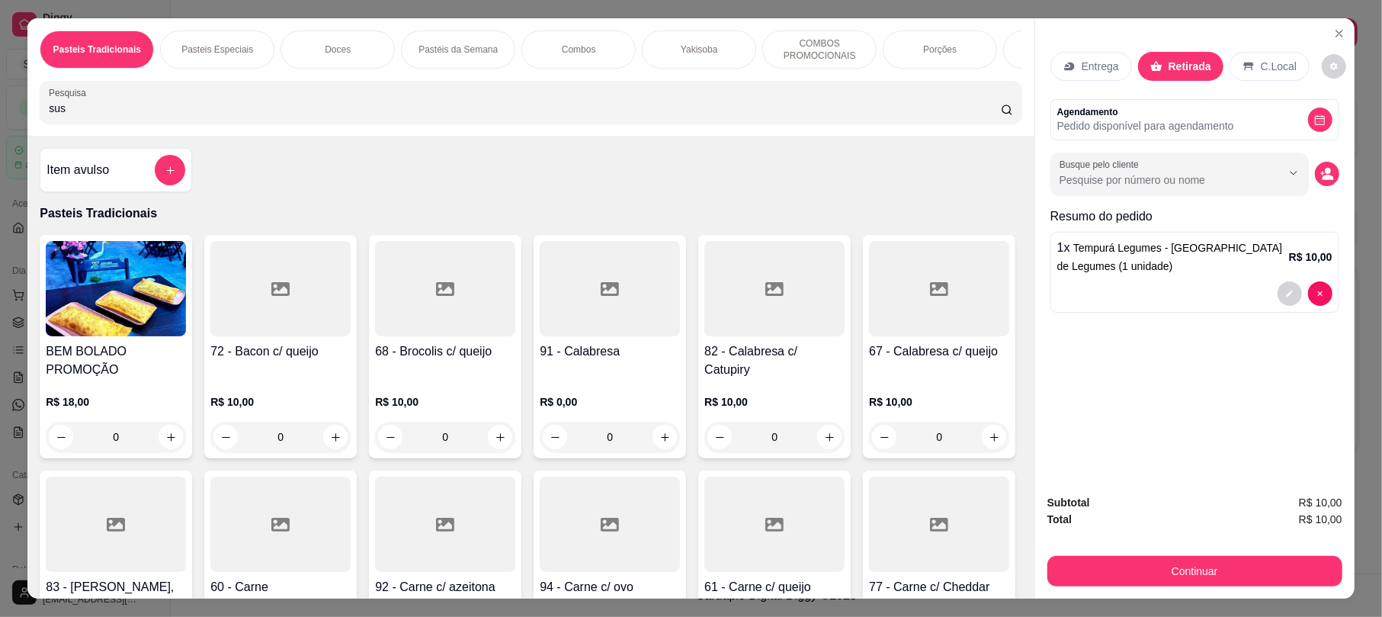
type input "sush"
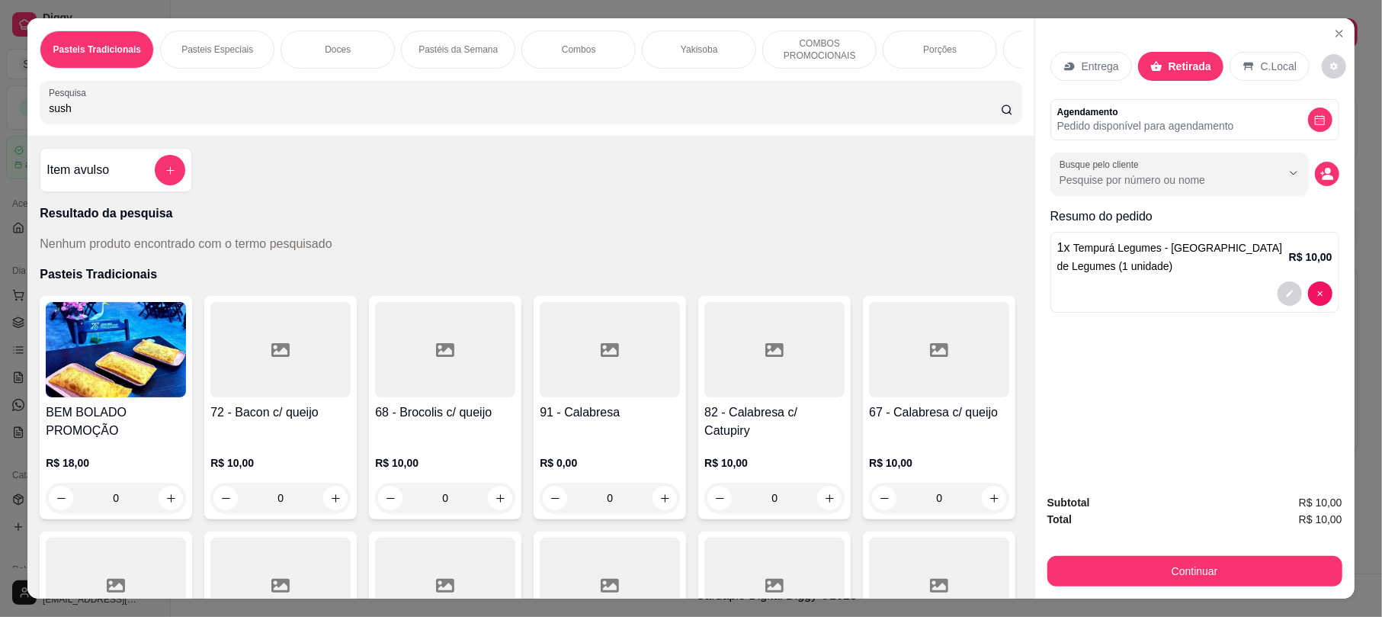
click at [270, 116] on input "sush" at bounding box center [525, 108] width 952 height 15
type input "sush"
click at [197, 116] on input "sush" at bounding box center [525, 108] width 952 height 15
click at [144, 172] on div "Item avulso" at bounding box center [115, 170] width 139 height 30
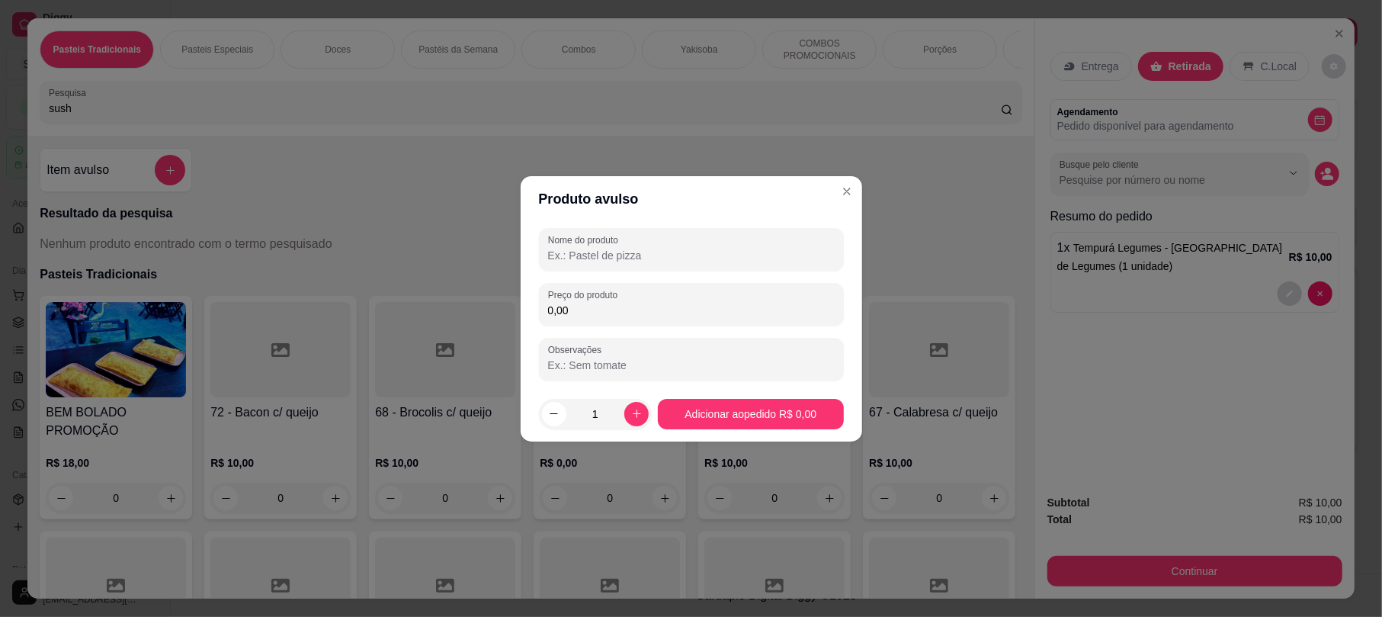
click at [607, 253] on input "Nome do produto" at bounding box center [691, 255] width 287 height 15
type input "sus"
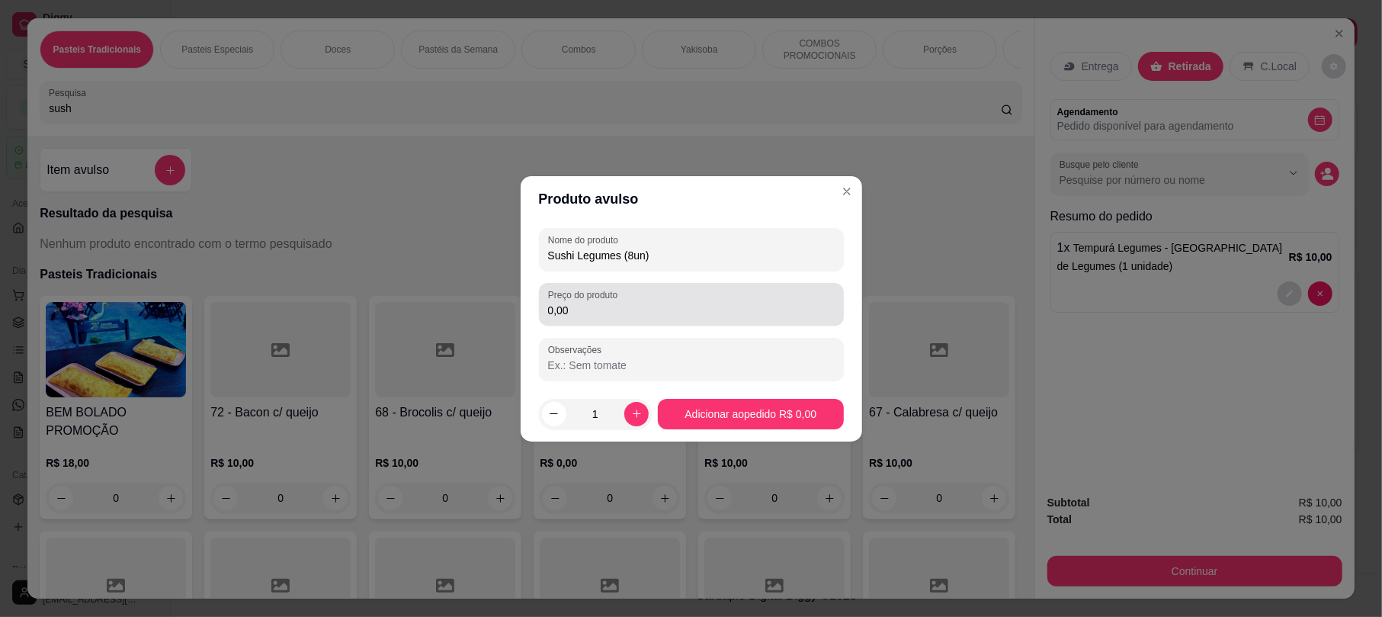
type input "Sushi Legumes (8un)"
click at [601, 296] on label "Preço do produto" at bounding box center [585, 294] width 75 height 13
click at [601, 303] on input "0,00" at bounding box center [691, 310] width 287 height 15
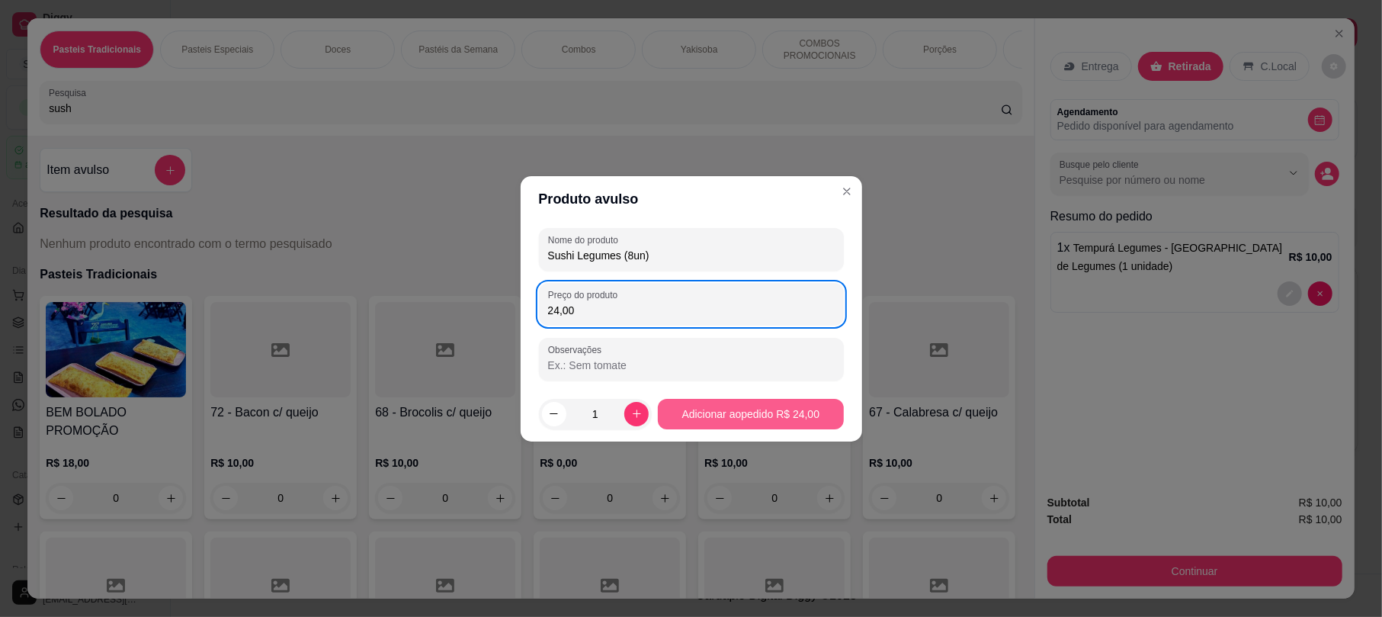
type input "24,00"
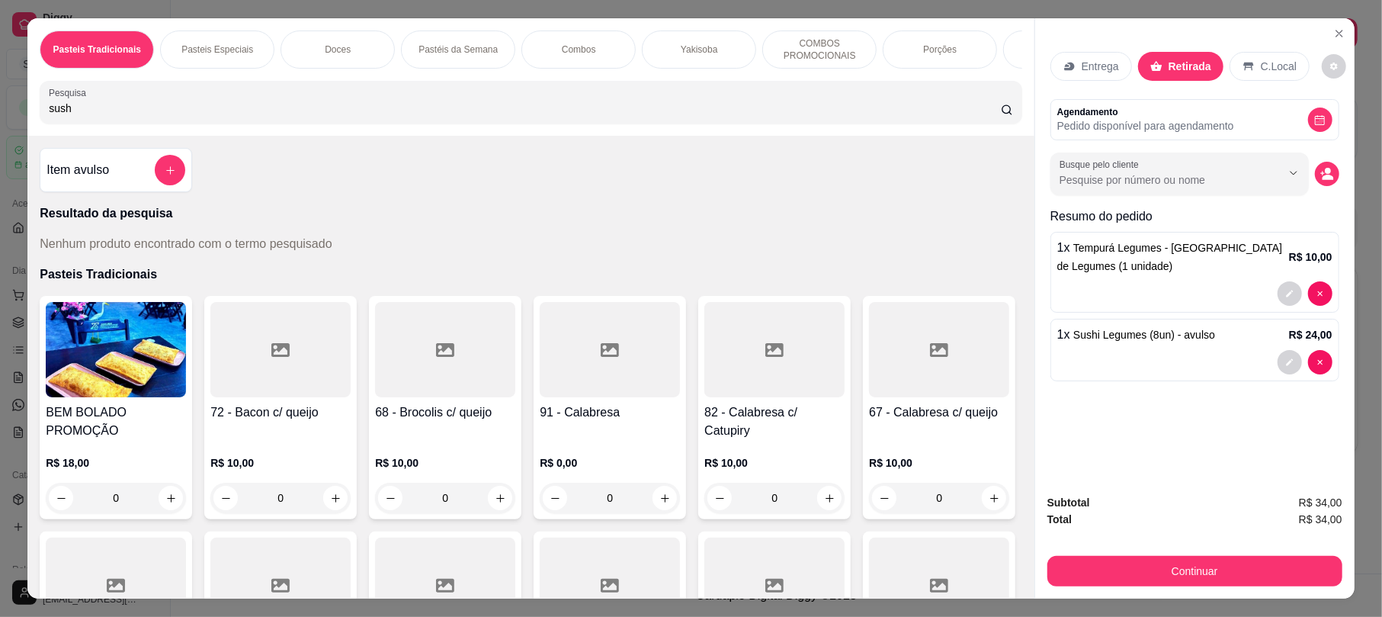
click at [1144, 571] on button "Continuar" at bounding box center [1194, 571] width 295 height 30
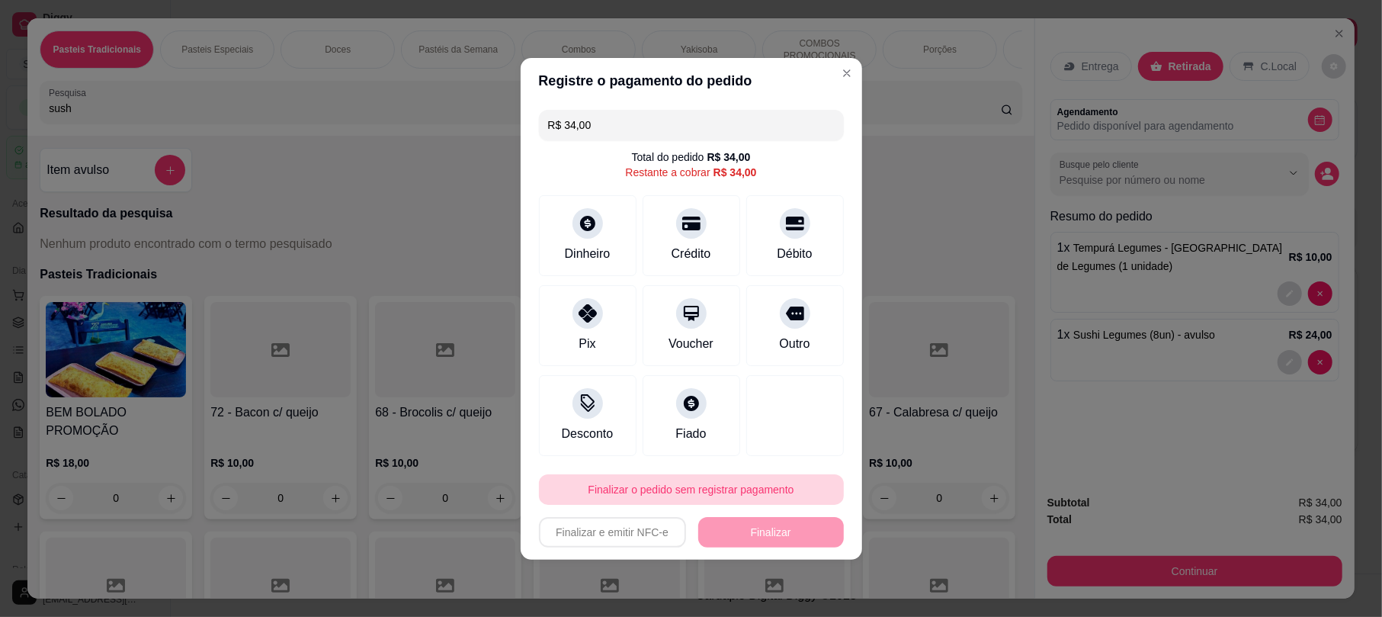
click at [723, 497] on button "Finalizar o pedido sem registrar pagamento" at bounding box center [691, 489] width 305 height 30
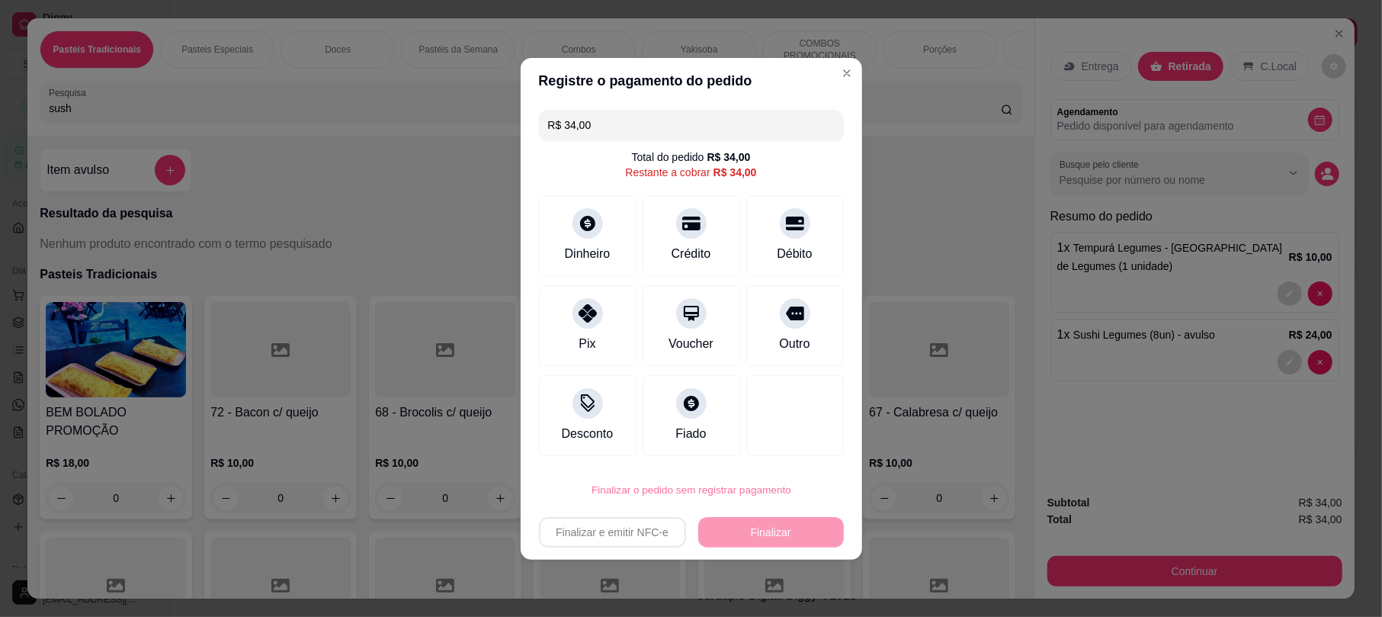
click at [800, 450] on button "Confirmar" at bounding box center [781, 446] width 54 height 23
type input "0"
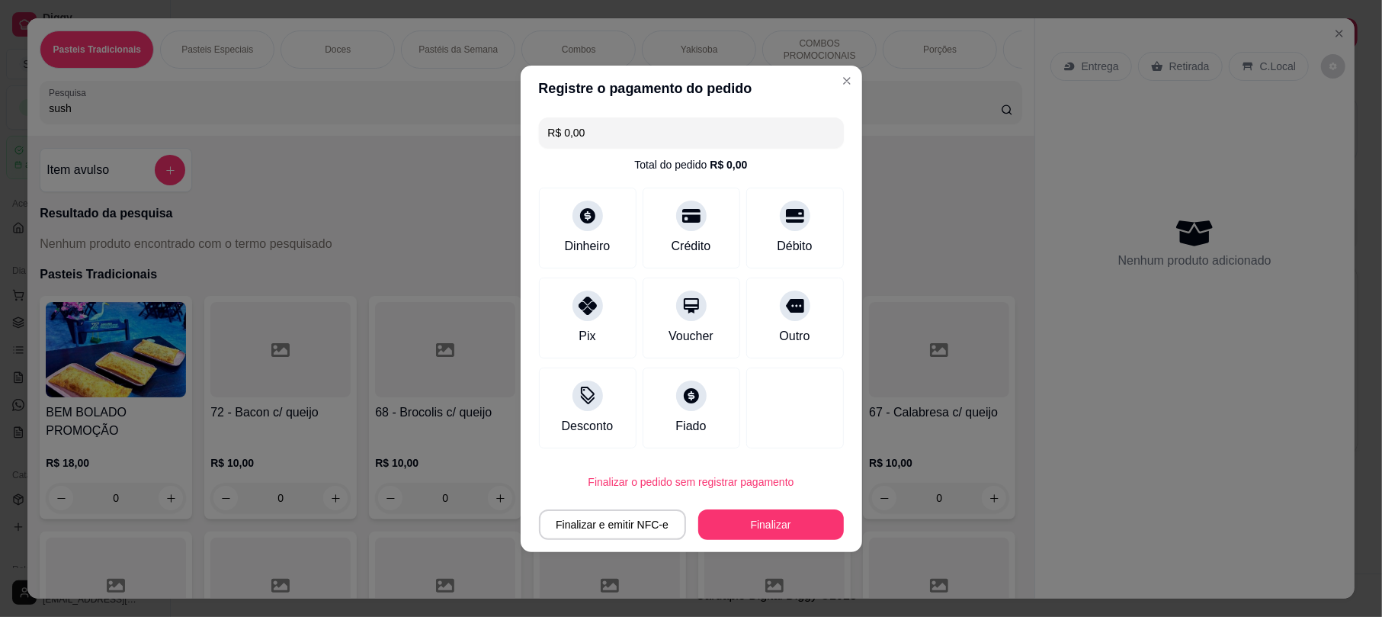
type input "R$ 0,00"
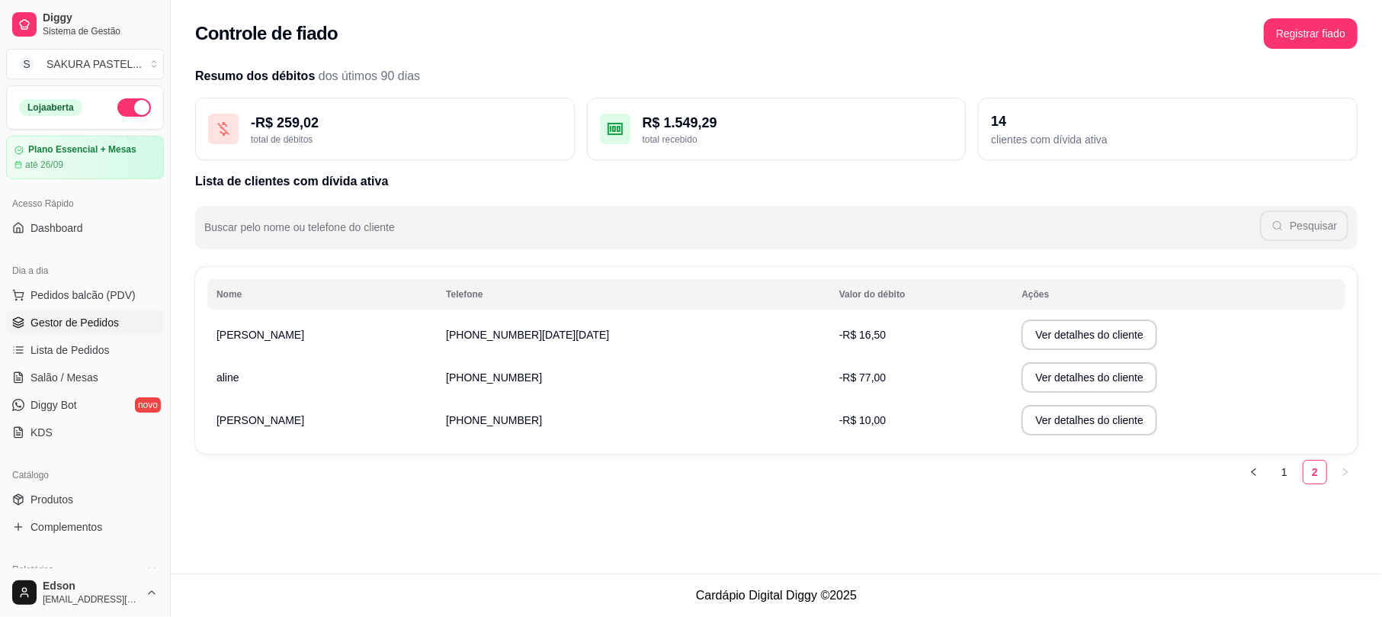
click at [46, 317] on span "Gestor de Pedidos" at bounding box center [74, 322] width 88 height 15
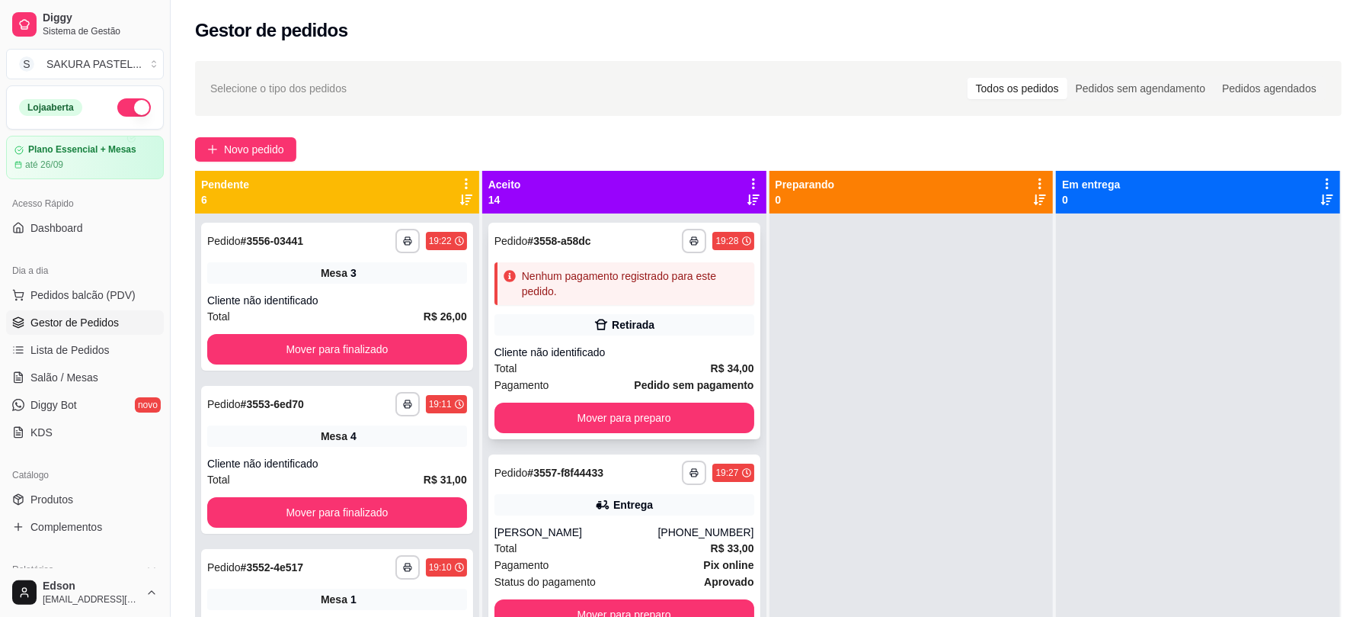
click at [546, 297] on div "Nenhum pagamento registrado para este pedido." at bounding box center [635, 283] width 226 height 30
click at [64, 343] on span "Lista de Pedidos" at bounding box center [69, 349] width 79 height 15
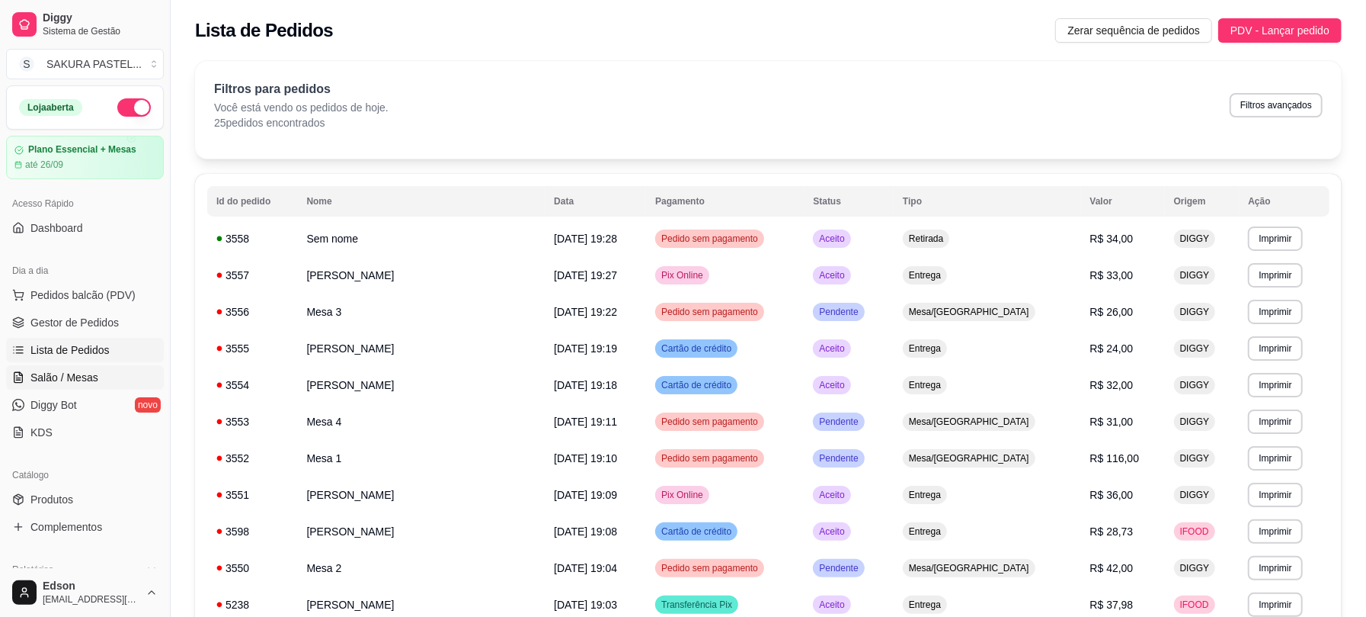
click at [92, 369] on link "Salão / Mesas" at bounding box center [85, 377] width 158 height 24
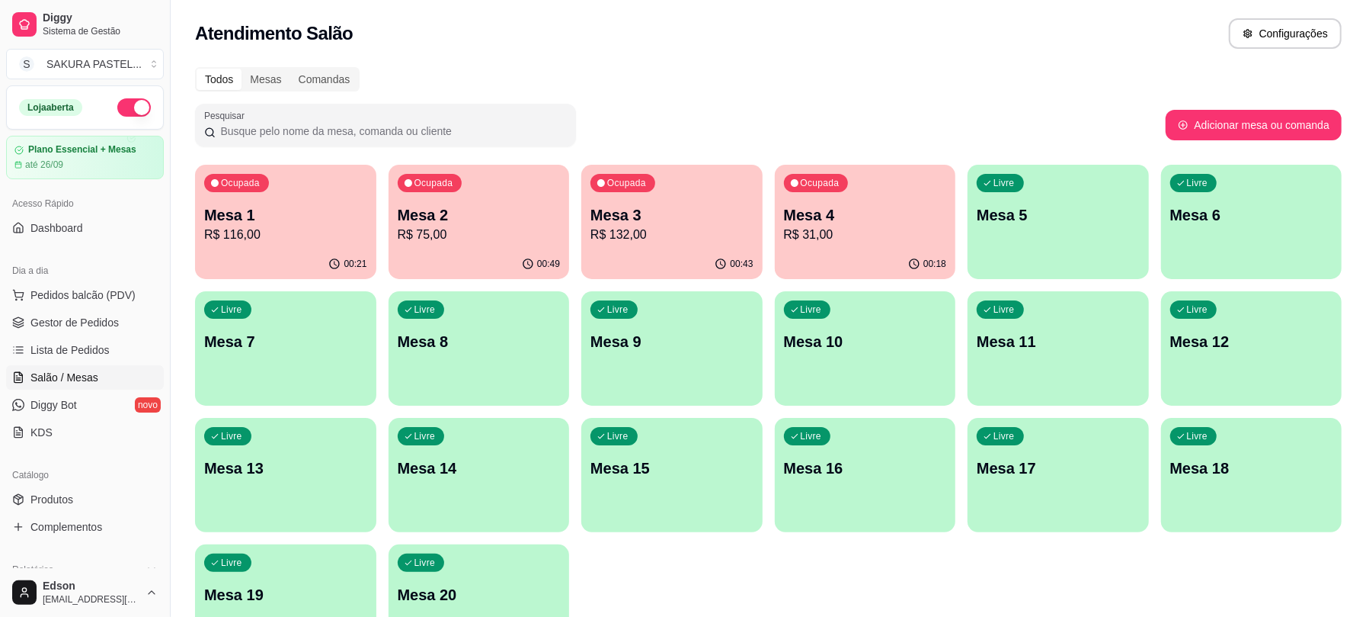
click at [715, 245] on div "Ocupada Mesa 3 R$ 132,00" at bounding box center [671, 207] width 181 height 85
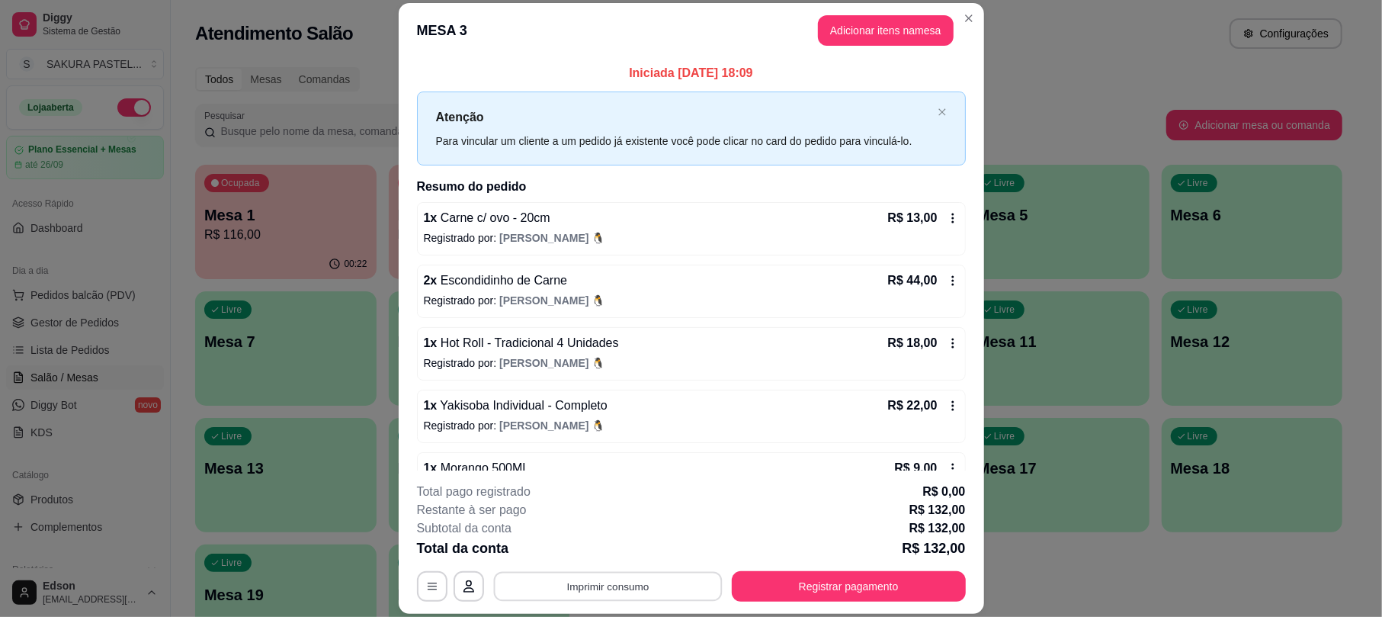
click at [643, 594] on button "Imprimir consumo" at bounding box center [607, 587] width 229 height 30
click at [607, 549] on button "Balcão" at bounding box center [604, 551] width 111 height 24
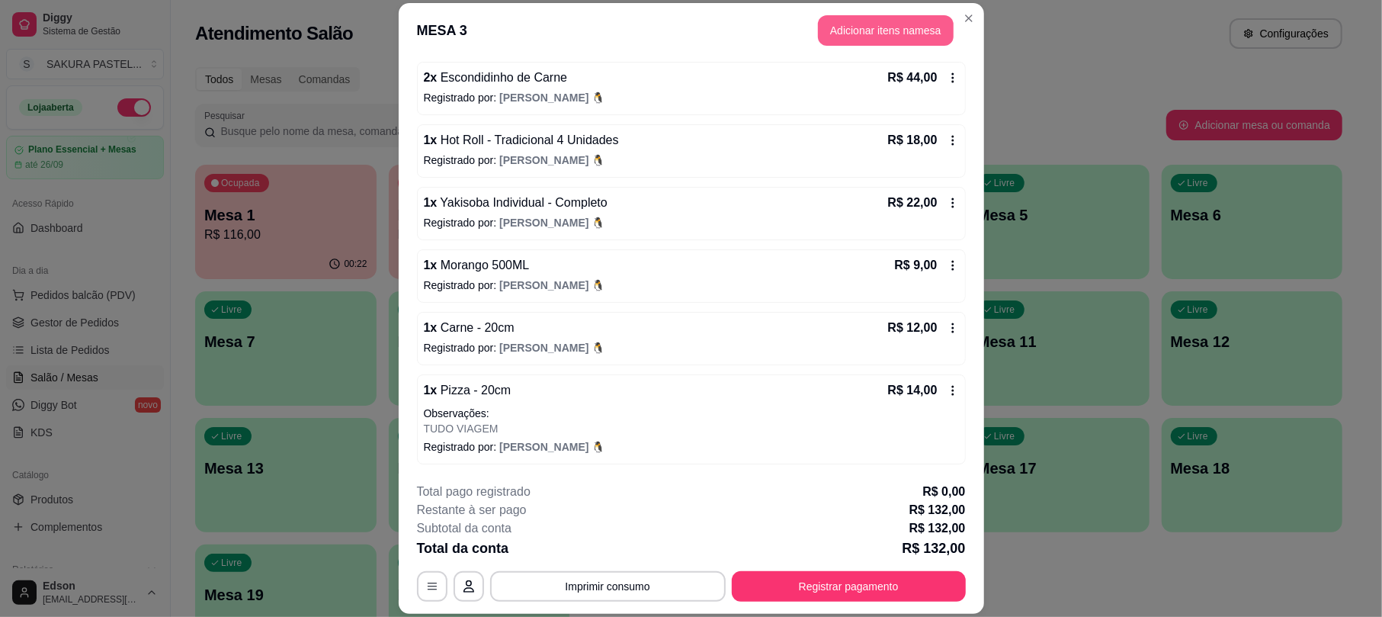
click at [864, 34] on button "Adicionar itens na mesa" at bounding box center [886, 30] width 136 height 30
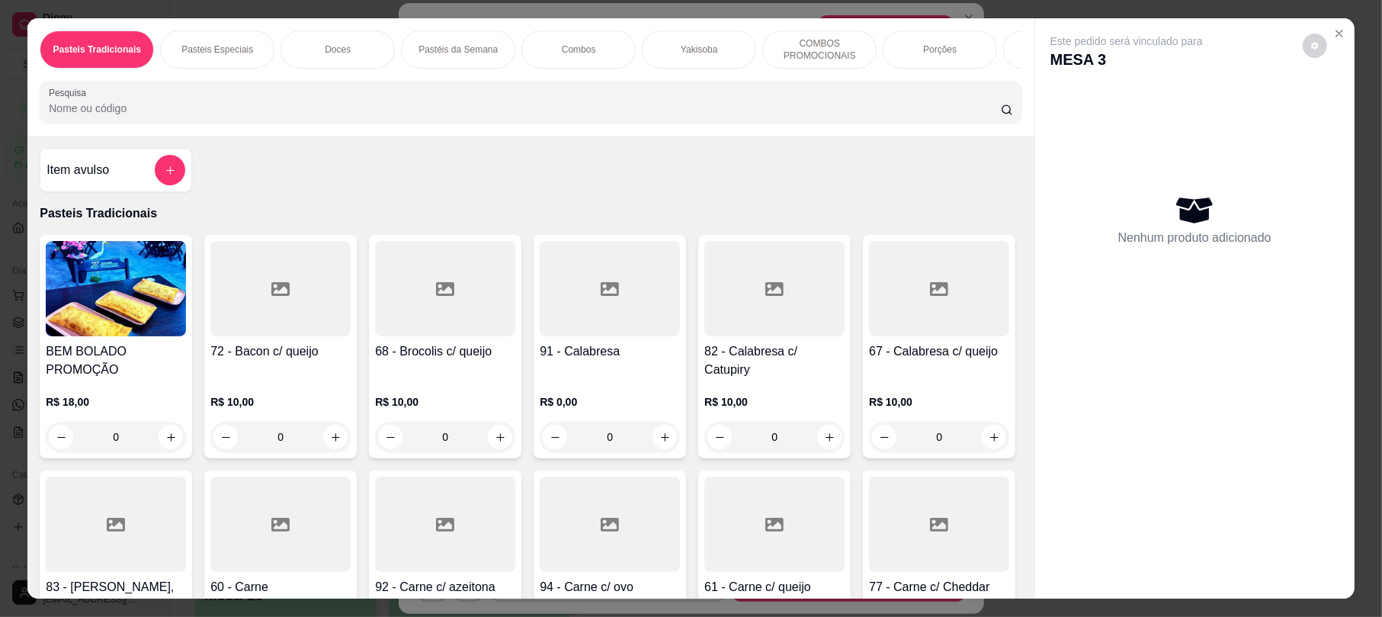
click at [293, 91] on div "Pasteis Tradicionais Pasteis Especiais Doces Pastéis da Semana Combos Yakisoba …" at bounding box center [530, 76] width 1006 height 117
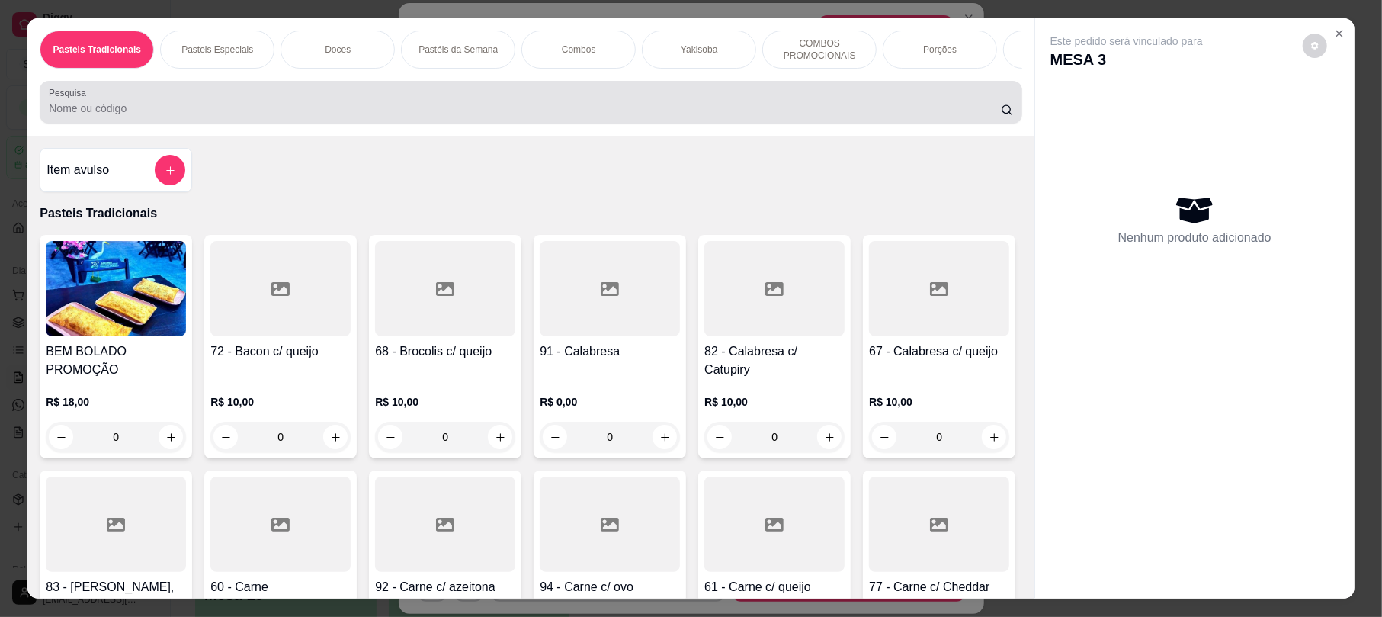
click at [245, 116] on input "Pesquisa" at bounding box center [525, 108] width 952 height 15
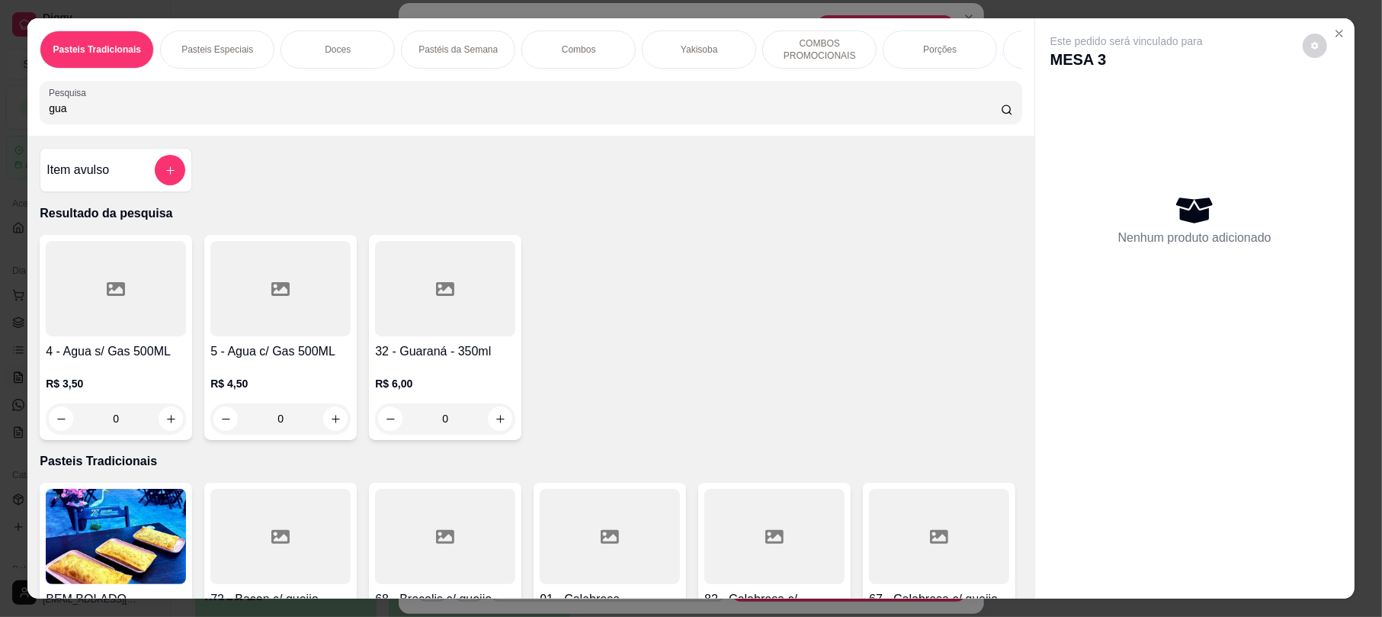
type input "gua"
click at [260, 336] on div at bounding box center [280, 288] width 140 height 95
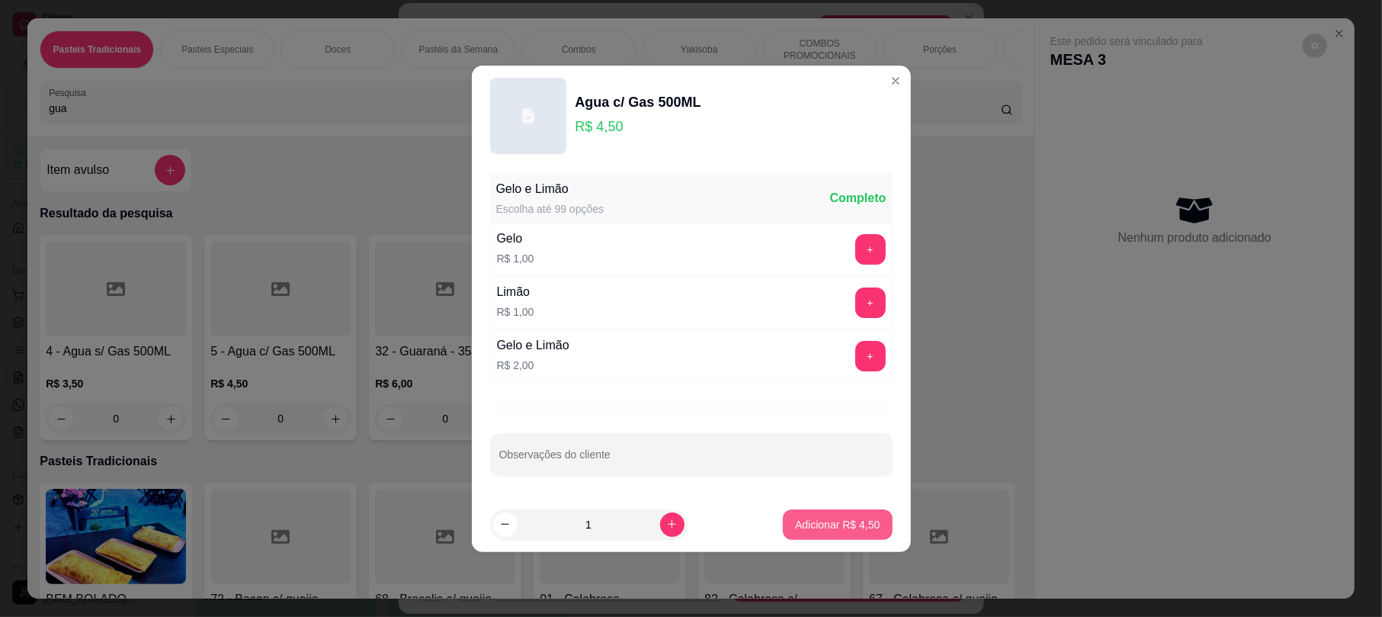
click at [858, 522] on p "Adicionar R$ 4,50" at bounding box center [837, 524] width 85 height 15
type input "1"
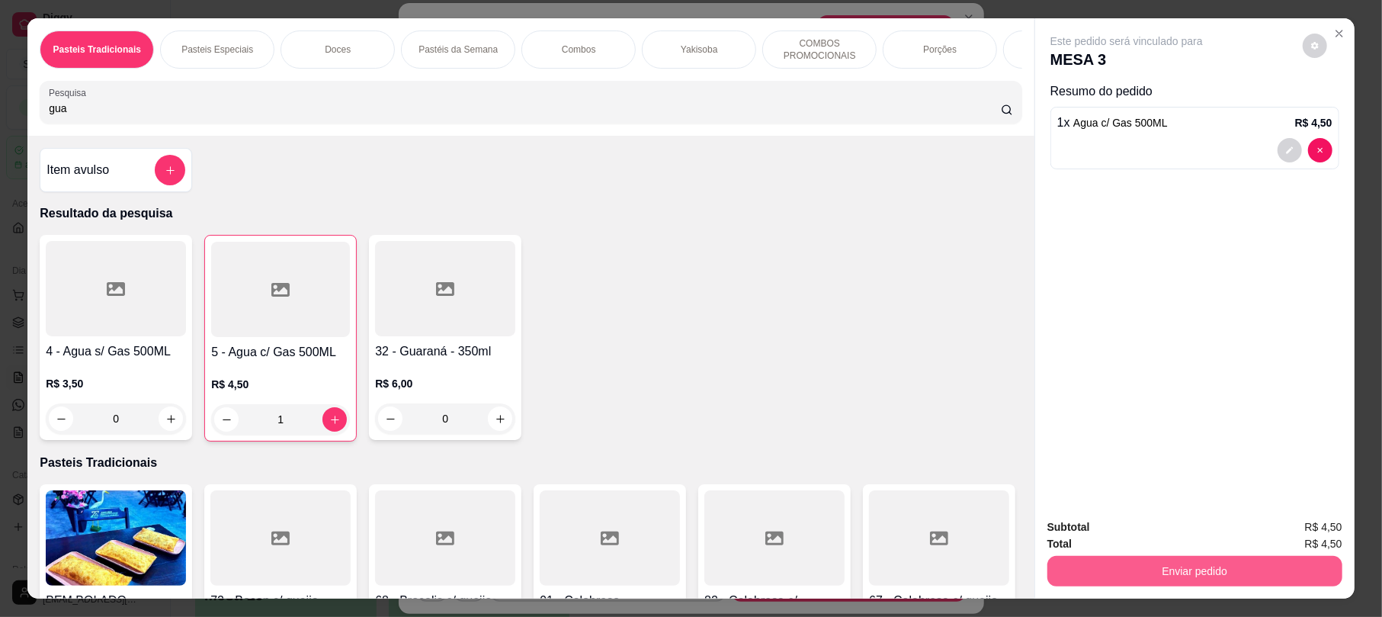
click at [1061, 578] on button "Enviar pedido" at bounding box center [1194, 571] width 295 height 30
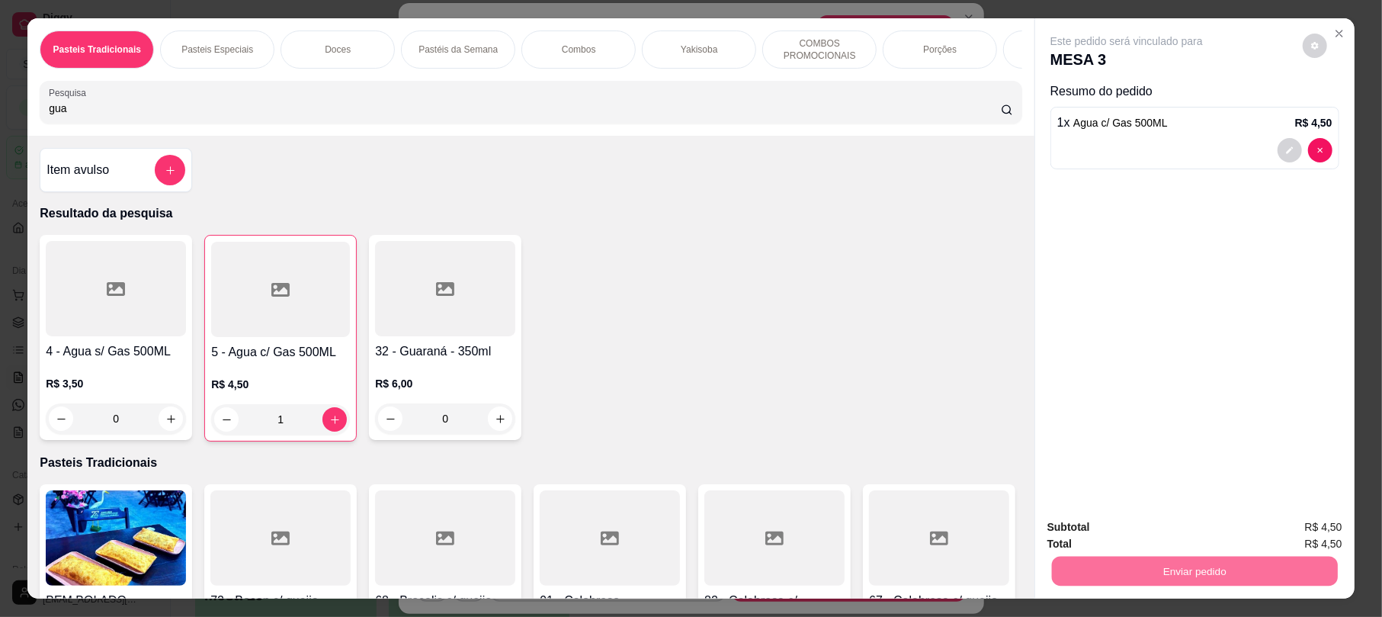
click at [1073, 528] on button "Não registrar e enviar pedido" at bounding box center [1142, 533] width 154 height 28
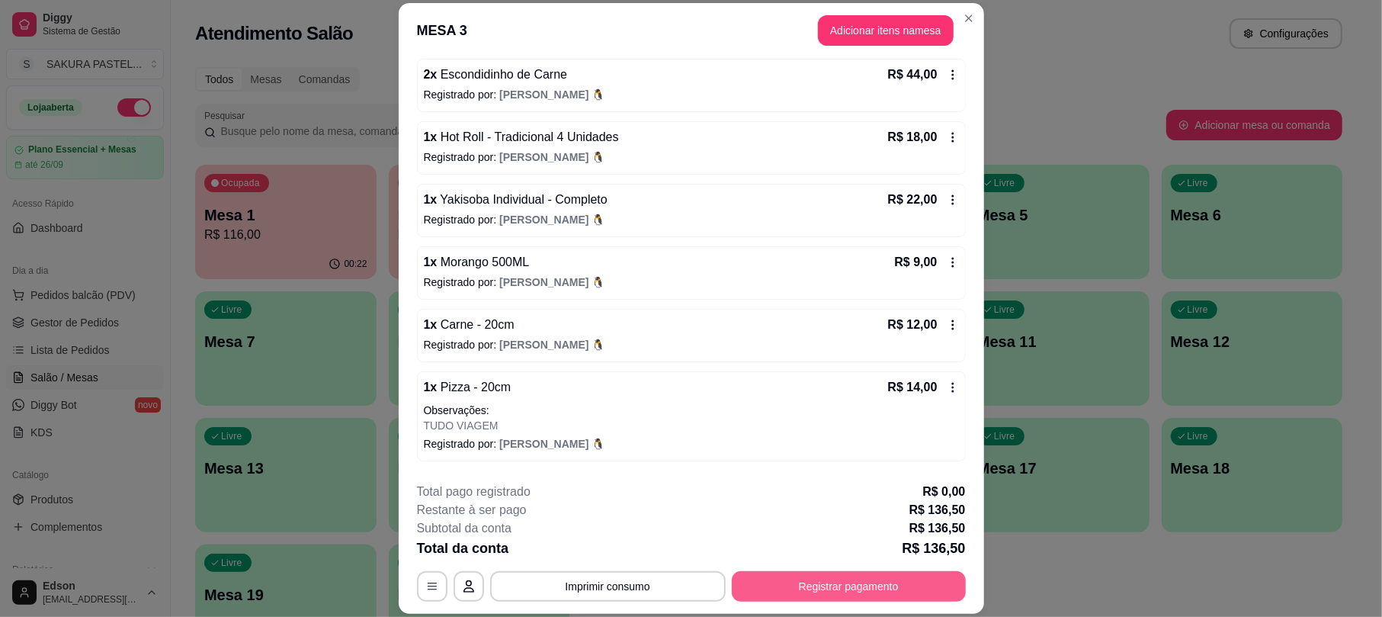
click at [900, 574] on button "Registrar pagamento" at bounding box center [849, 586] width 234 height 30
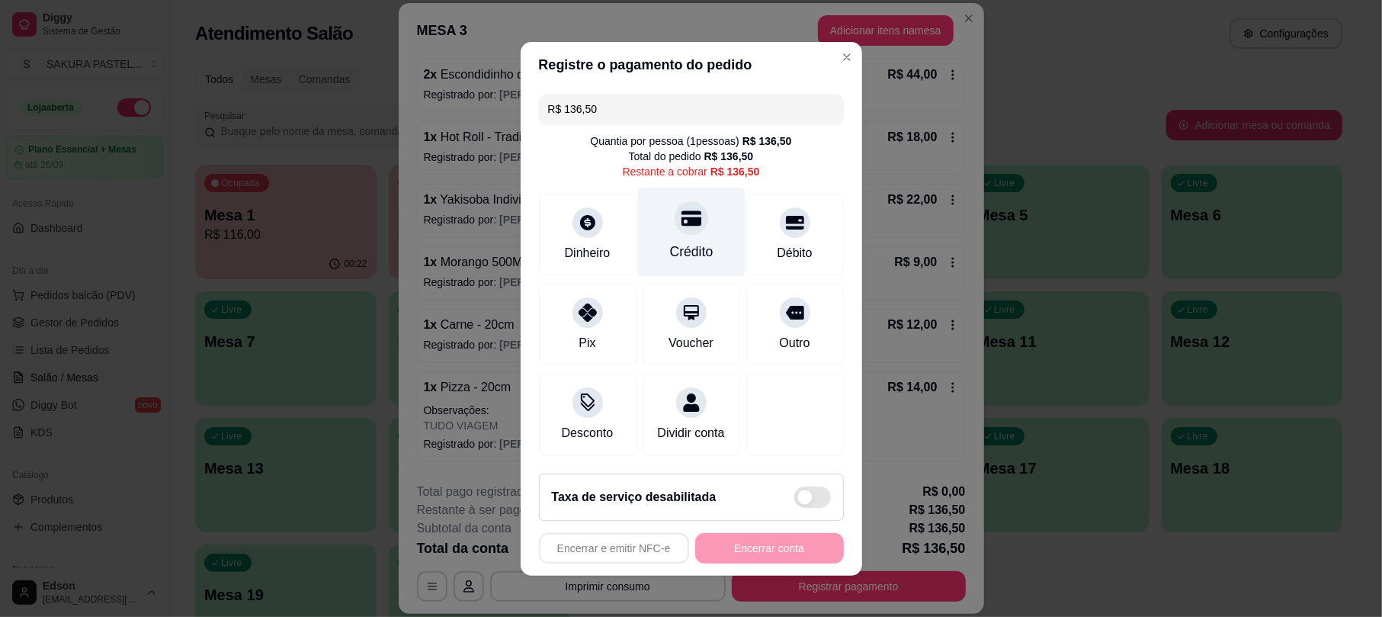
click at [695, 242] on div "Crédito" at bounding box center [690, 252] width 43 height 20
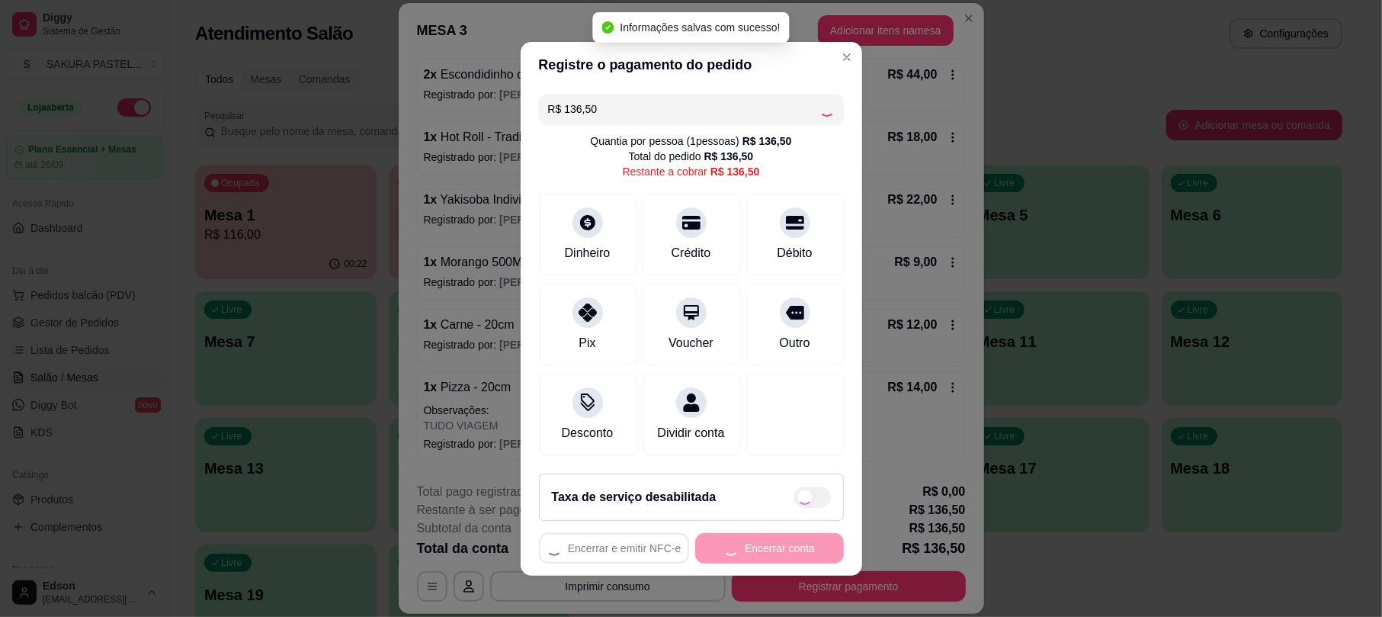
type input "R$ 0,00"
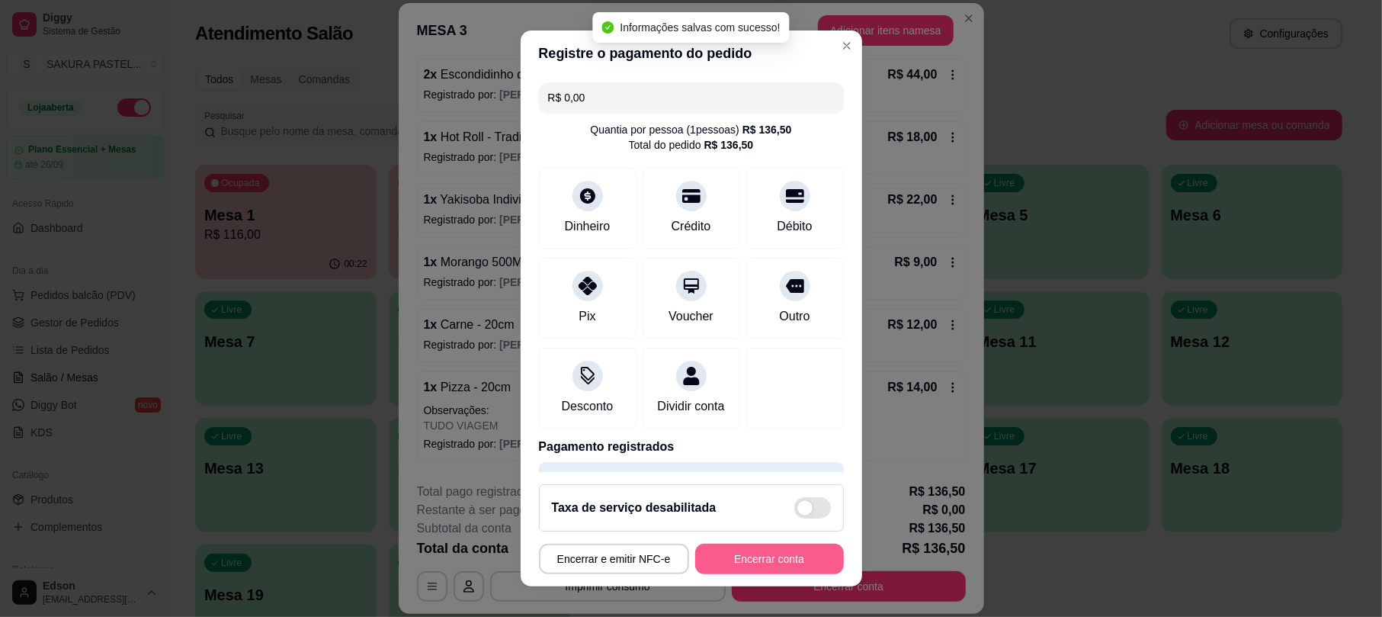
click at [739, 567] on button "Encerrar conta" at bounding box center [769, 558] width 149 height 30
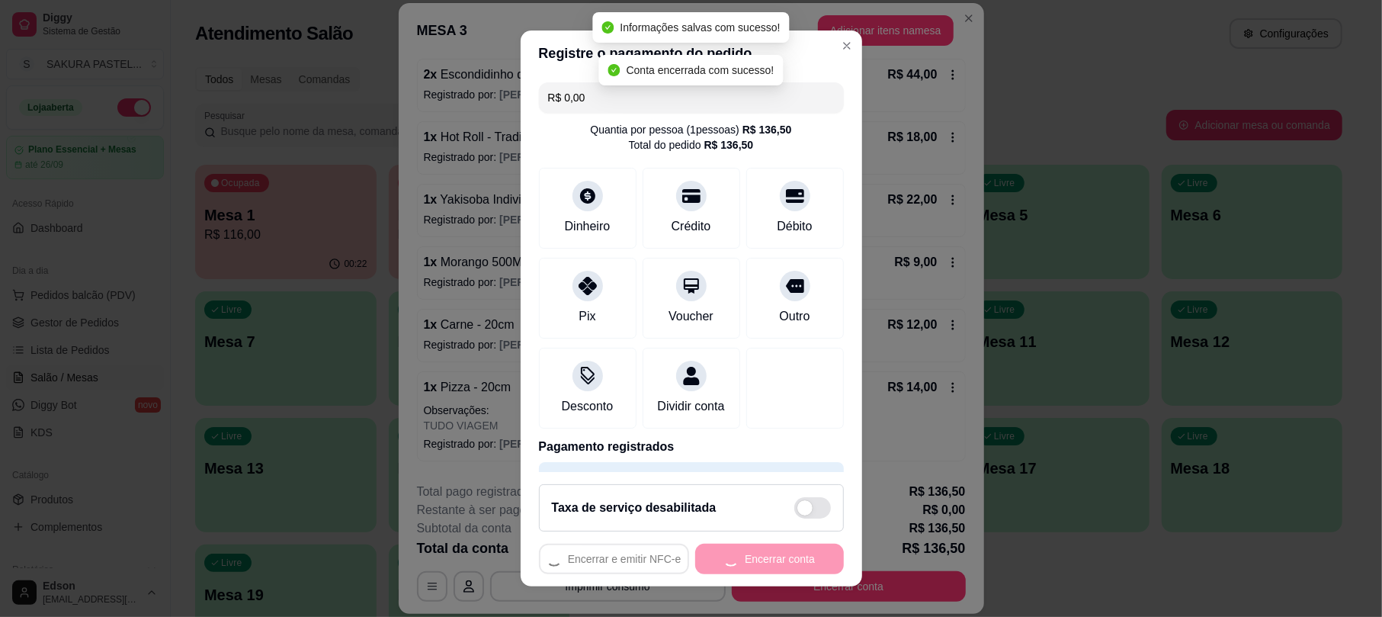
scroll to position [0, 0]
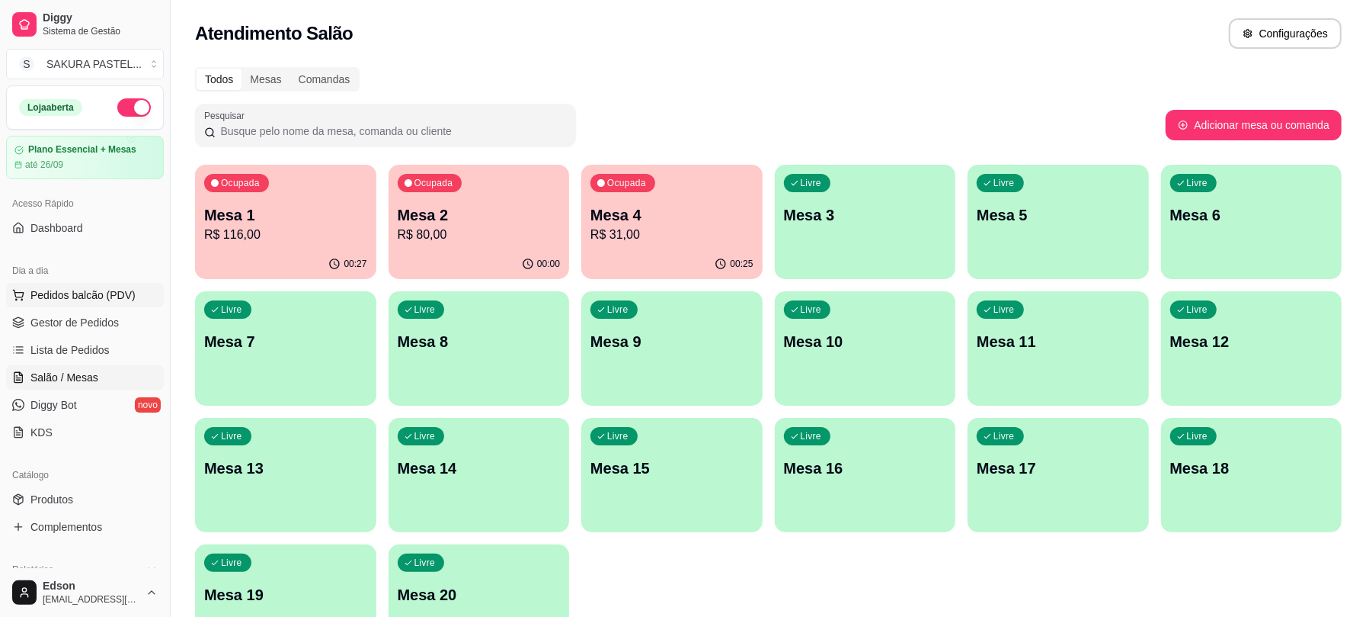
click at [62, 299] on span "Pedidos balcão (PDV)" at bounding box center [82, 294] width 105 height 15
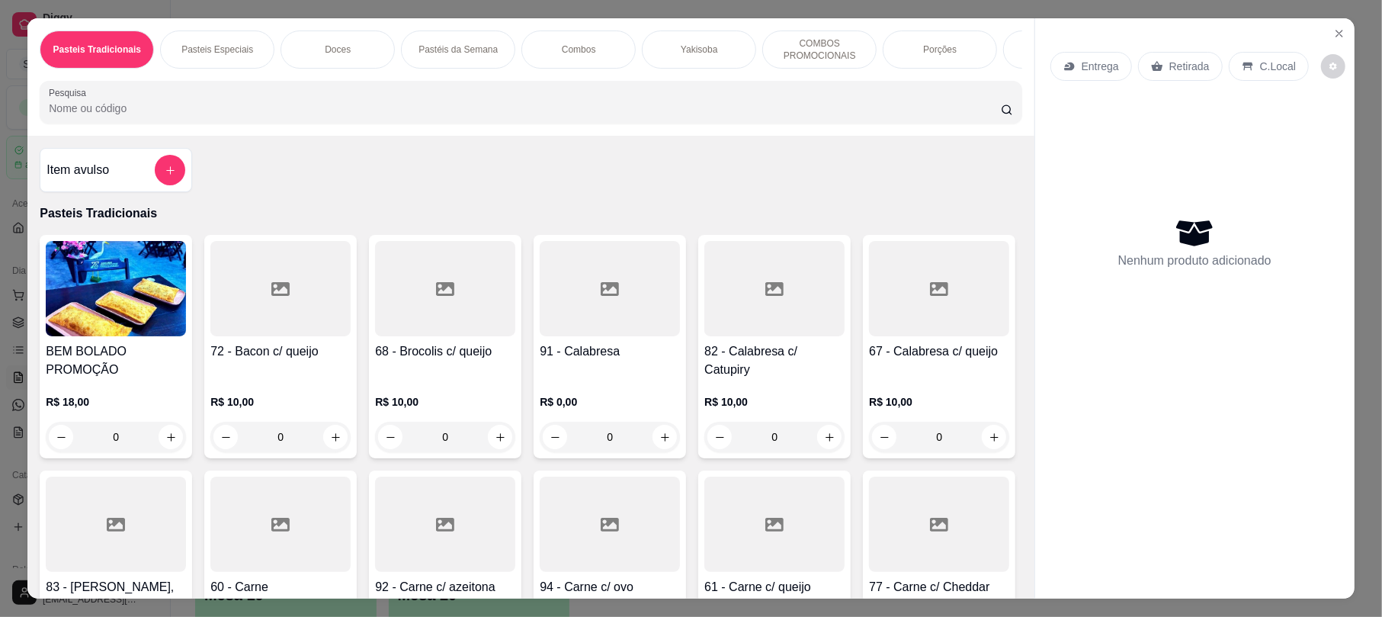
click at [102, 116] on input "Pesquisa" at bounding box center [525, 108] width 952 height 15
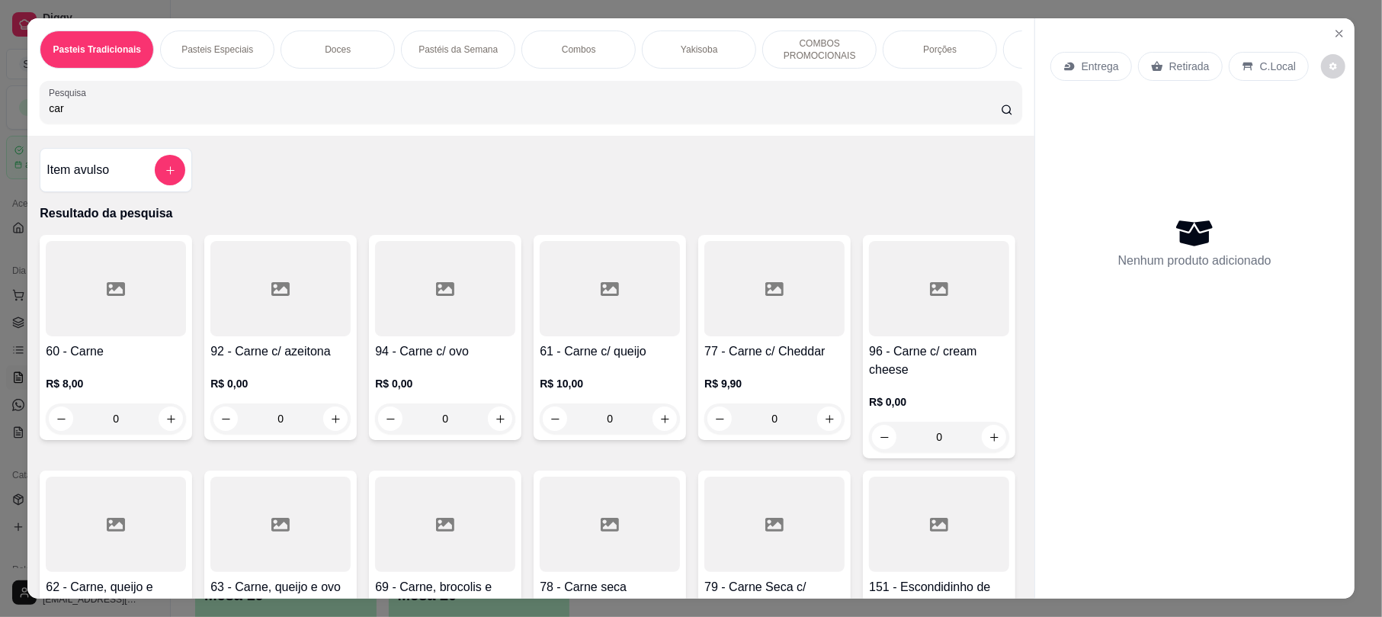
type input "car"
click at [869, 336] on div at bounding box center [939, 288] width 140 height 95
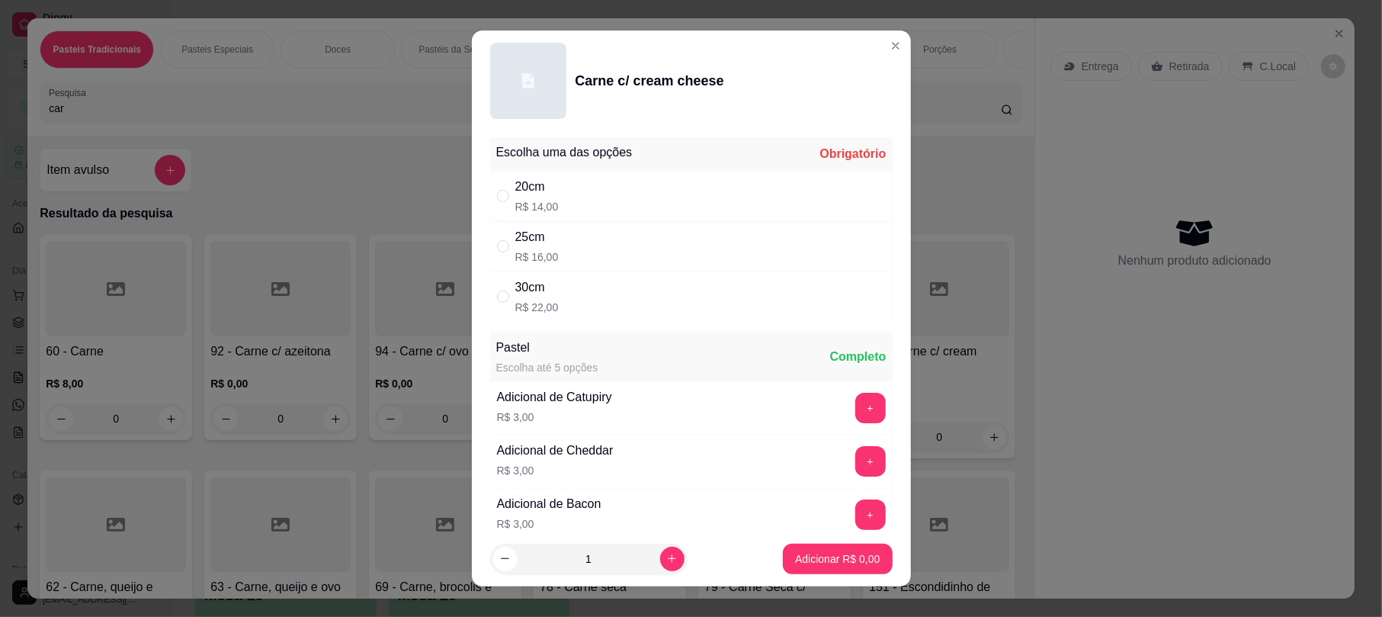
click at [590, 192] on div "20cm R$ 14,00" at bounding box center [691, 196] width 402 height 50
radio input "true"
click at [837, 551] on p "Adicionar R$ 14,00" at bounding box center [834, 558] width 88 height 14
type input "1"
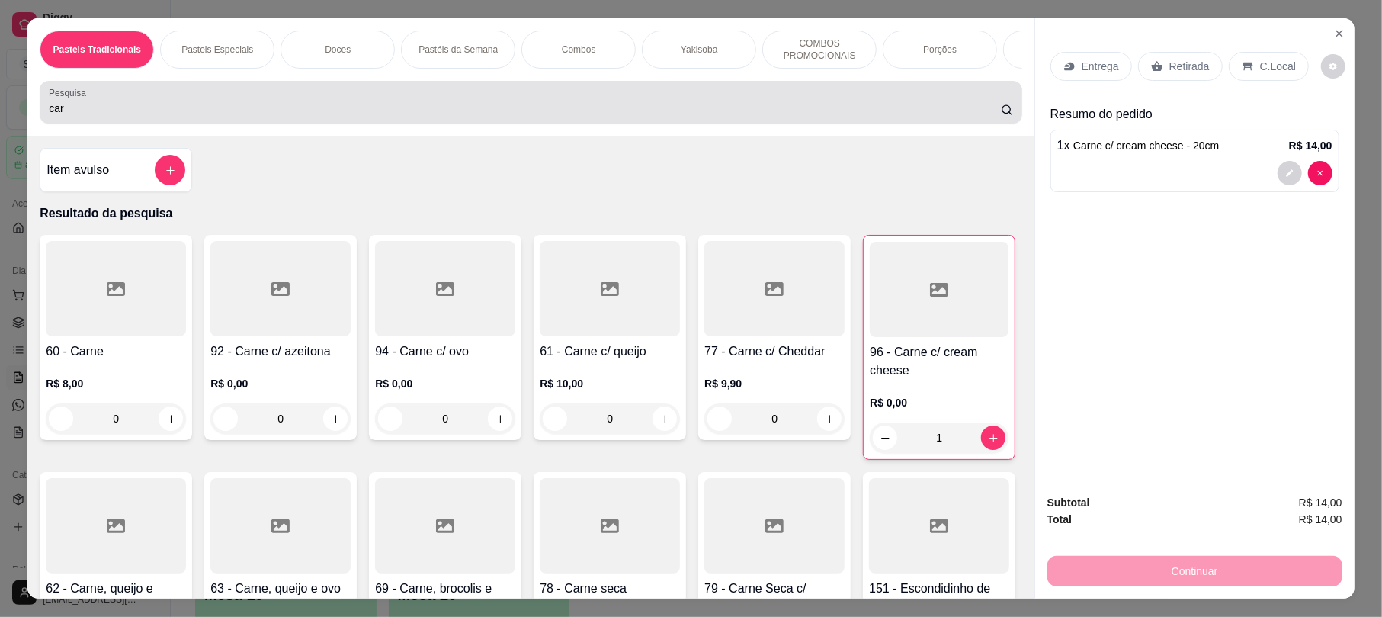
click at [657, 116] on input "car" at bounding box center [525, 108] width 952 height 15
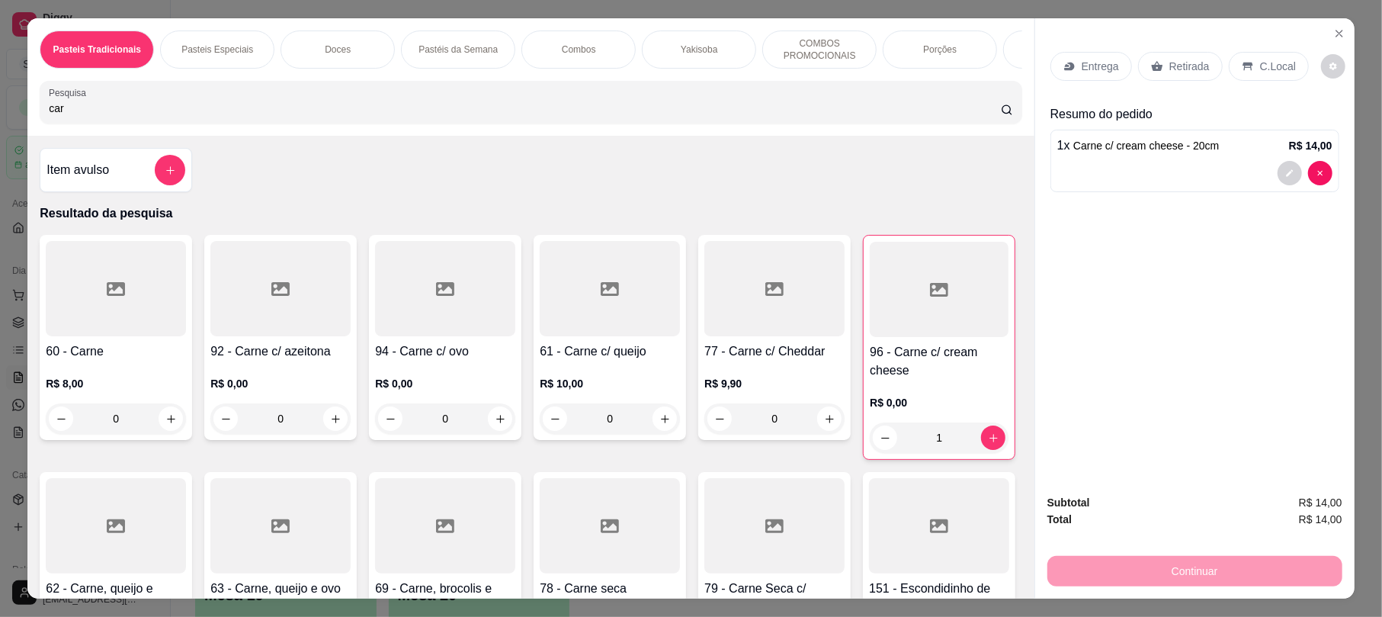
click at [657, 116] on input "car" at bounding box center [525, 108] width 952 height 15
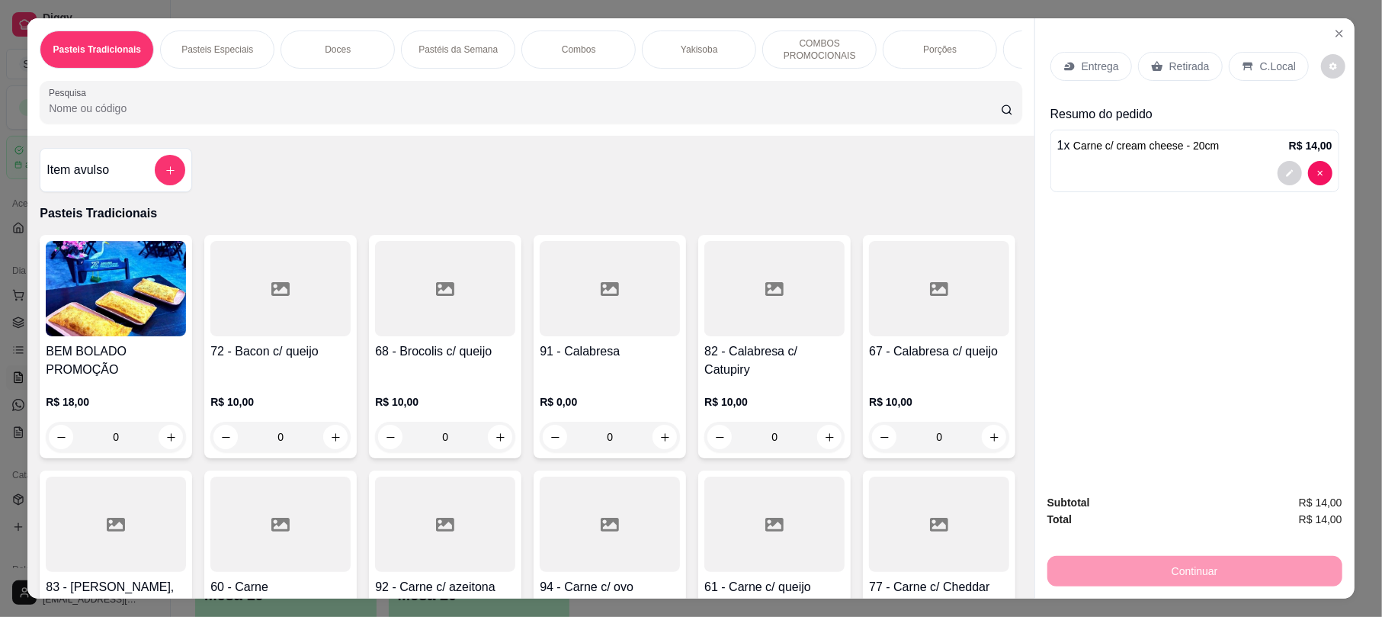
drag, startPoint x: 1171, startPoint y: 62, endPoint x: 1094, endPoint y: 410, distance: 356.7
click at [1171, 62] on p "Retirada" at bounding box center [1189, 66] width 40 height 15
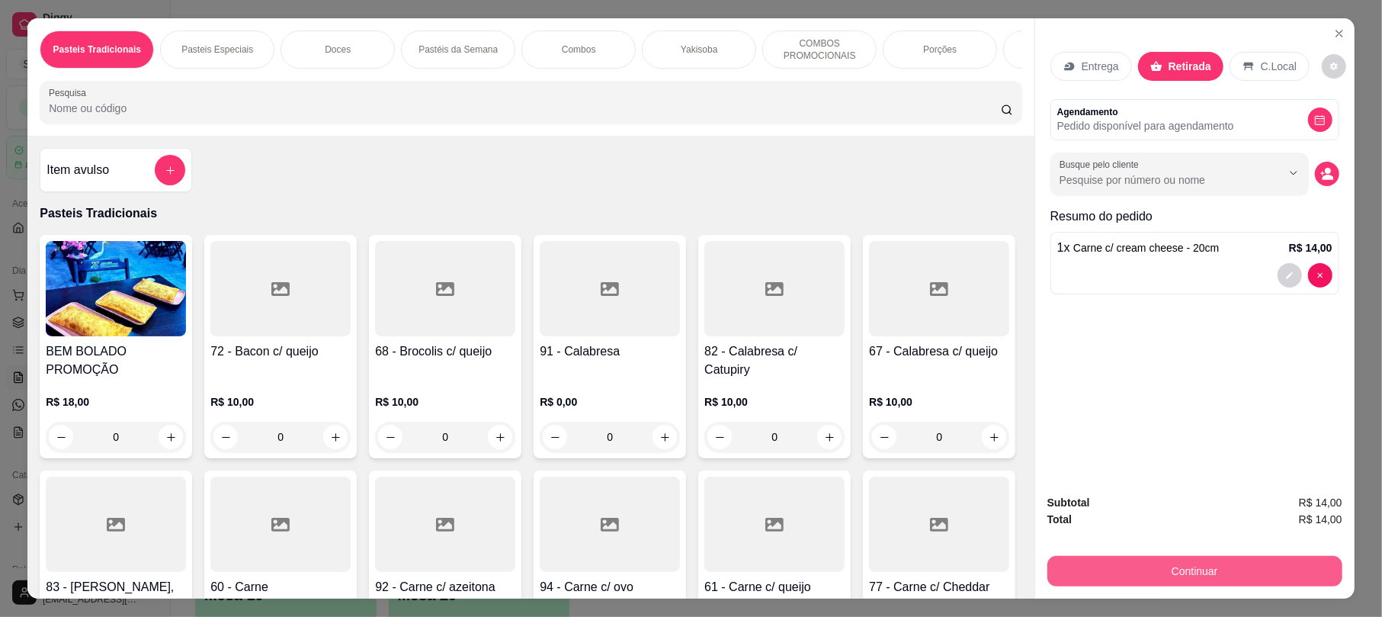
click at [1195, 567] on button "Continuar" at bounding box center [1194, 571] width 295 height 30
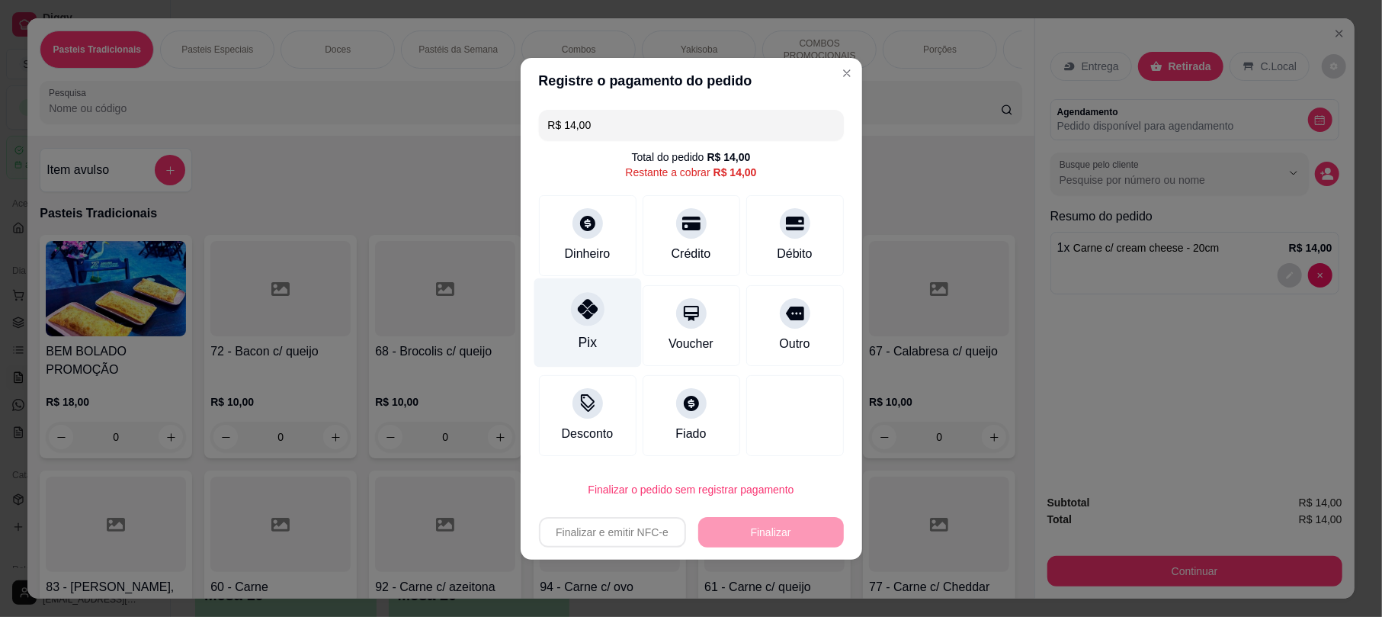
click at [593, 318] on icon at bounding box center [587, 309] width 20 height 20
type input "R$ 0,00"
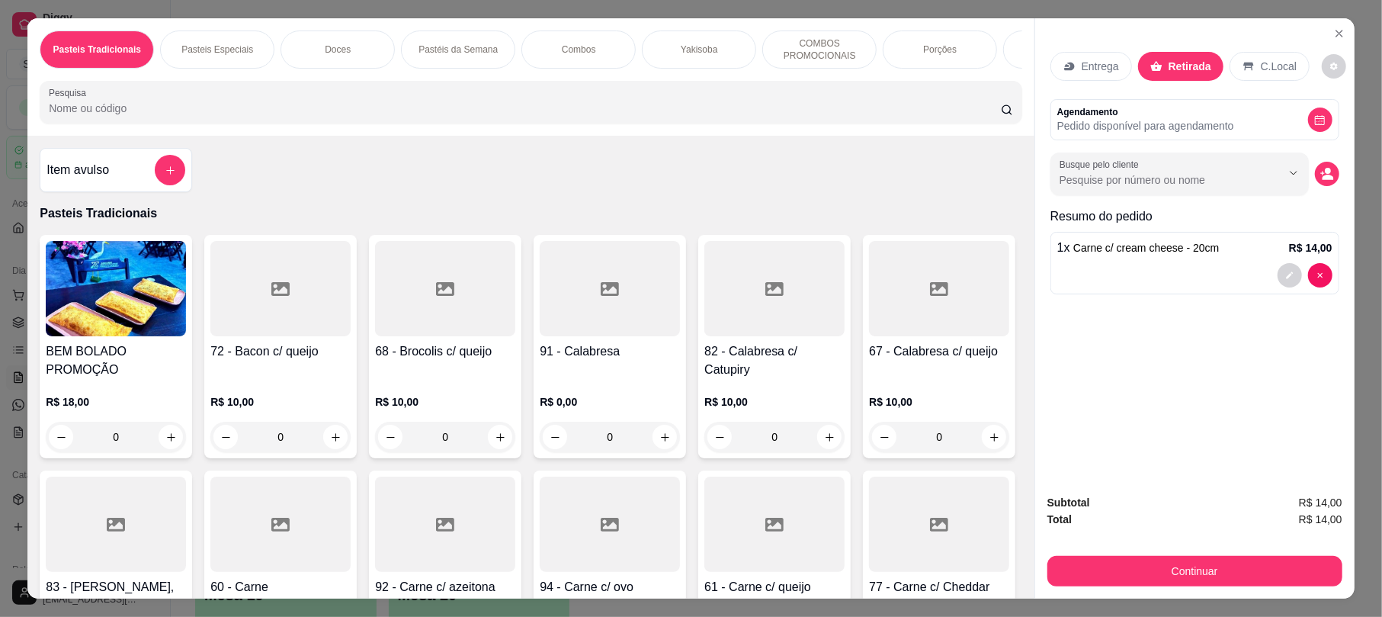
click at [1263, 268] on div at bounding box center [1194, 275] width 275 height 24
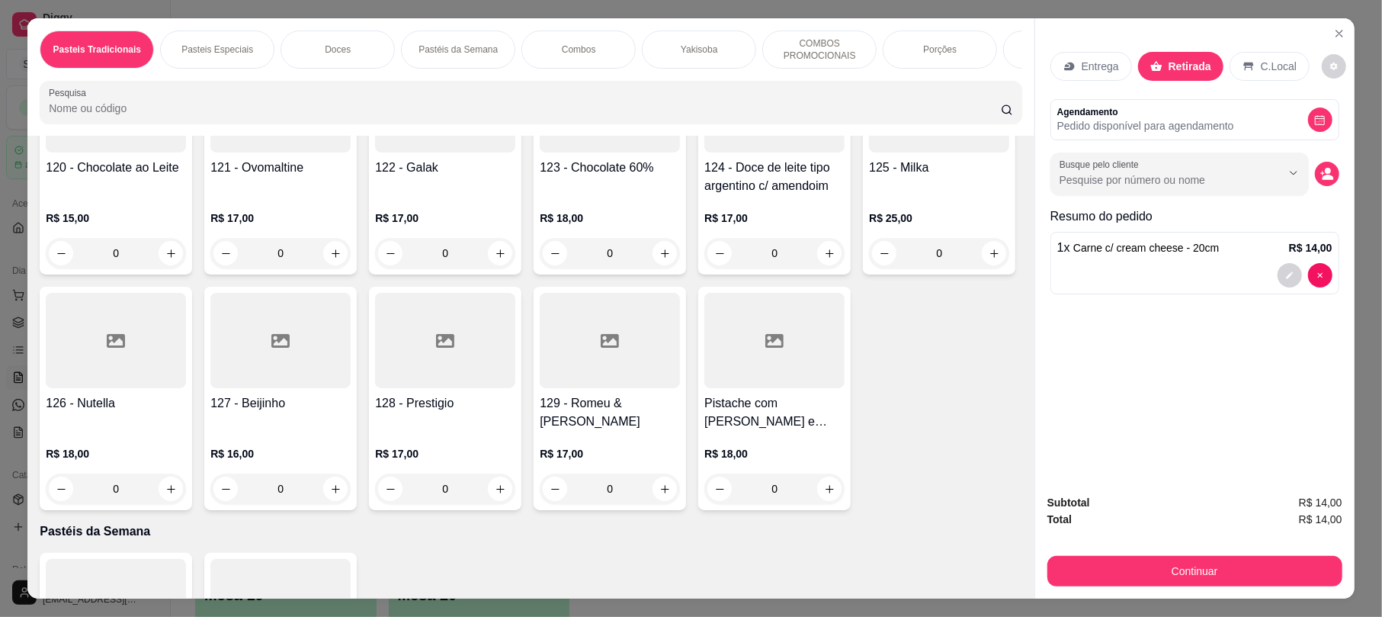
click at [1277, 280] on button "decrease-product-quantity" at bounding box center [1289, 275] width 24 height 24
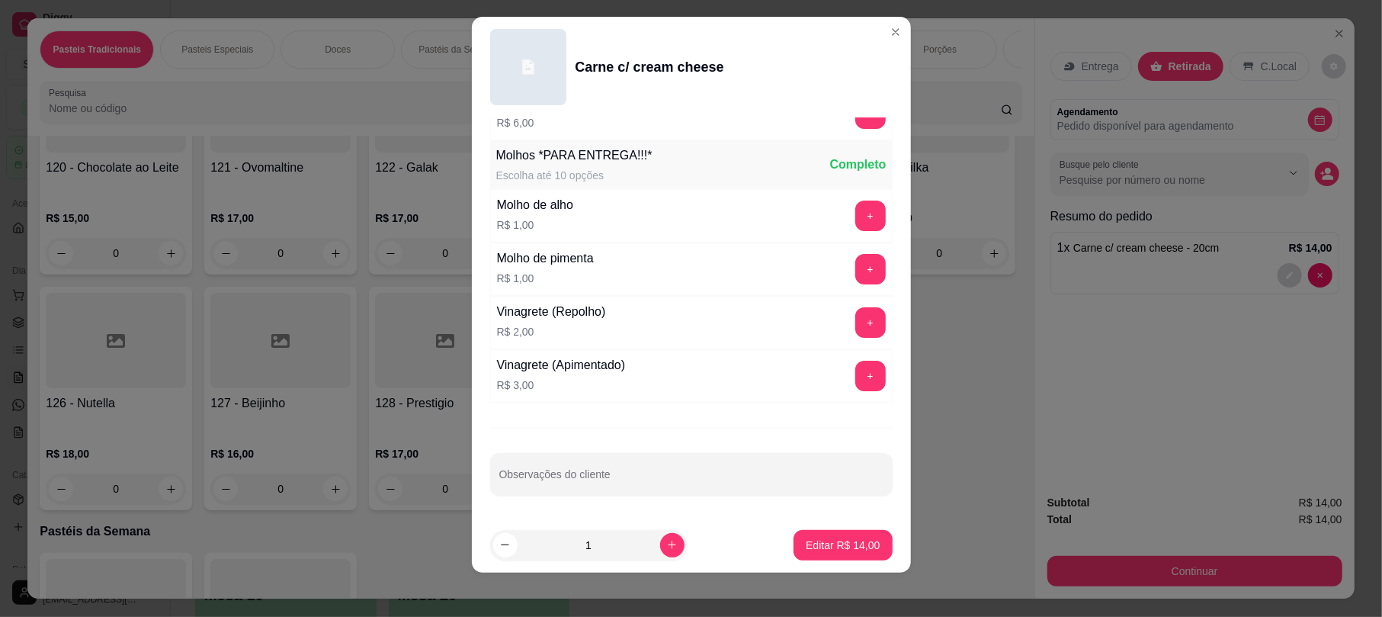
scroll to position [18, 0]
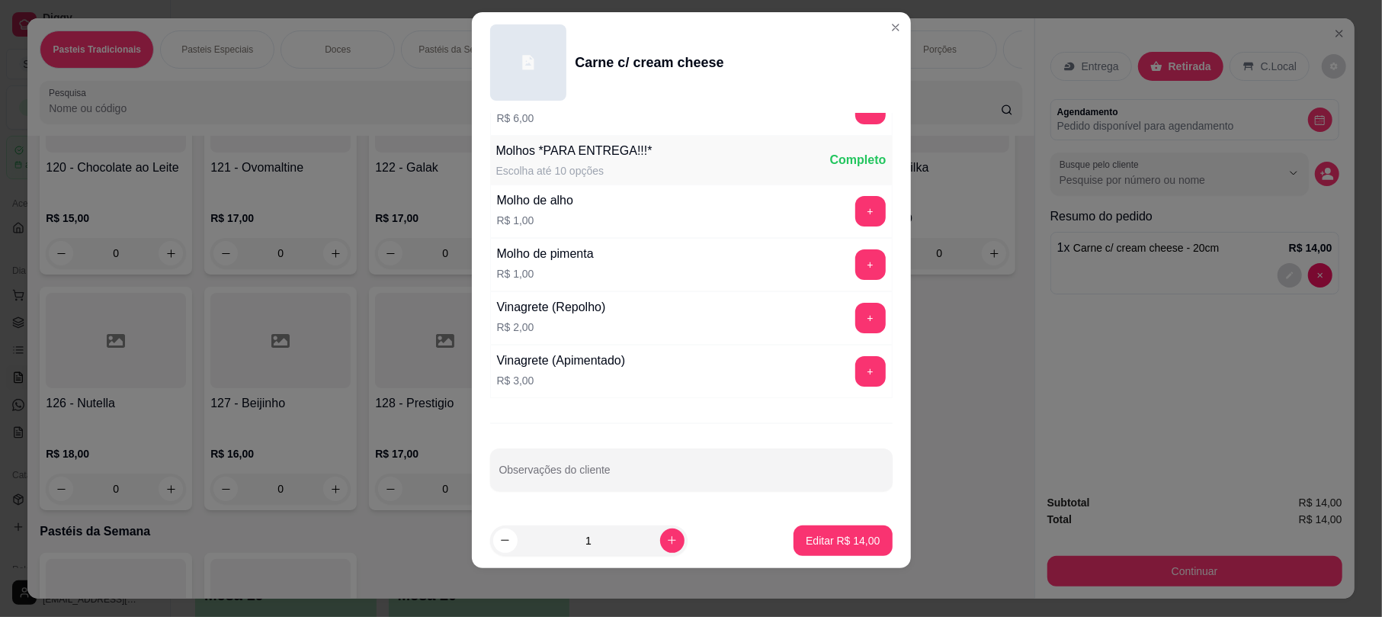
click at [576, 448] on div "Escolha uma das opções Completo 20cm R$ 14,00 25cm R$ 16,00 30cm R$ 22,00 Paste…" at bounding box center [691, 312] width 439 height 399
click at [543, 483] on input "Observações do cliente" at bounding box center [691, 475] width 384 height 15
type input "Chama no Açai"
click at [806, 544] on p "Editar R$ 14,00" at bounding box center [843, 540] width 74 height 15
type input "0"
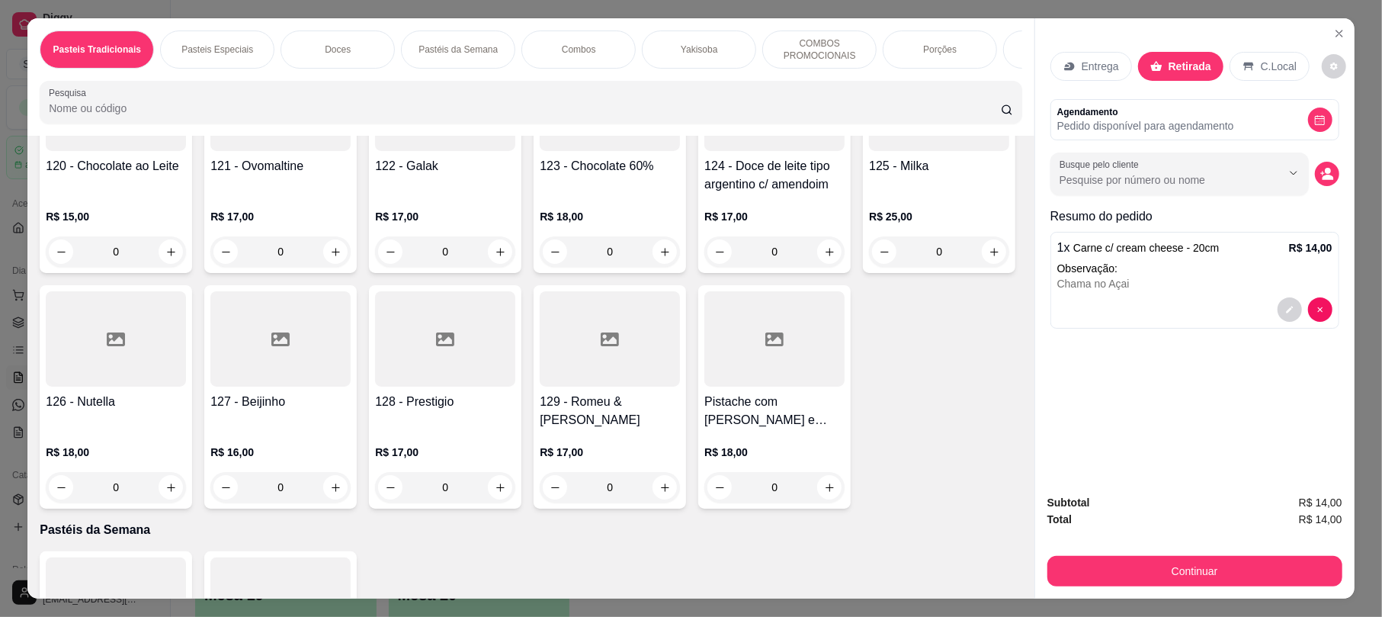
scroll to position [2345, 0]
click at [1178, 604] on div "Pasteis Tradicionais Pasteis Especiais Doces Pastéis da Semana Combos Yakisoba …" at bounding box center [691, 308] width 1382 height 617
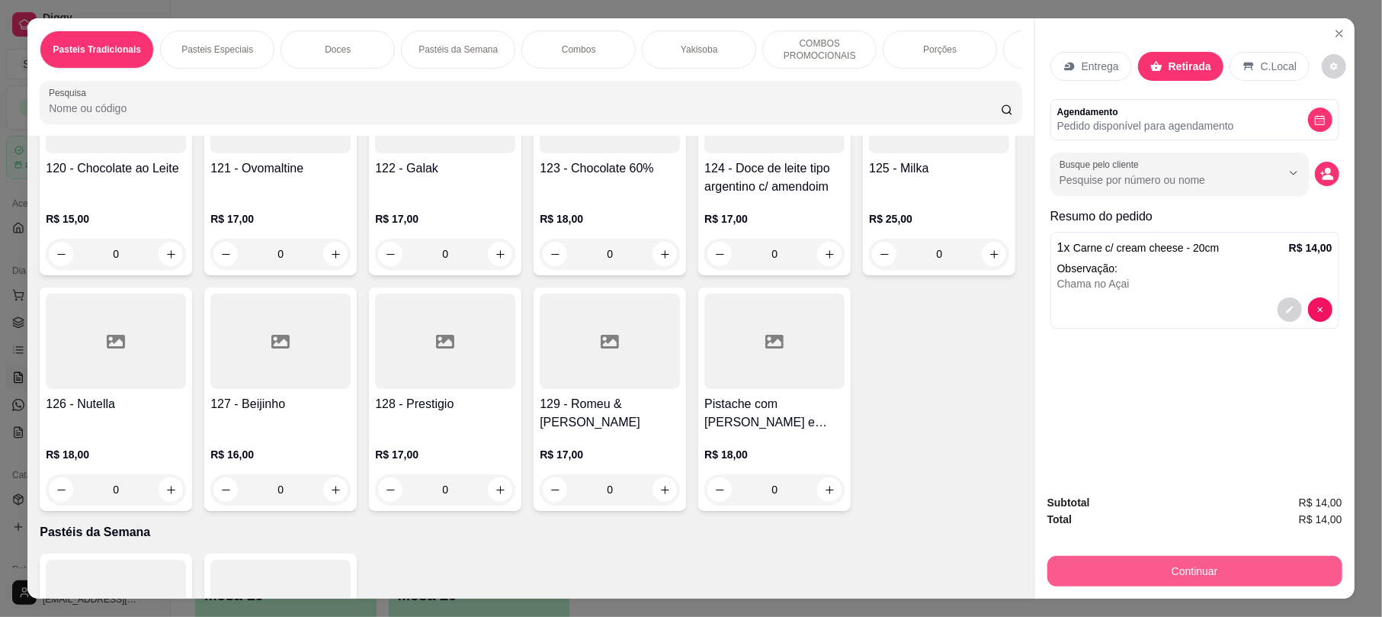
click at [1183, 581] on button "Continuar" at bounding box center [1194, 571] width 295 height 30
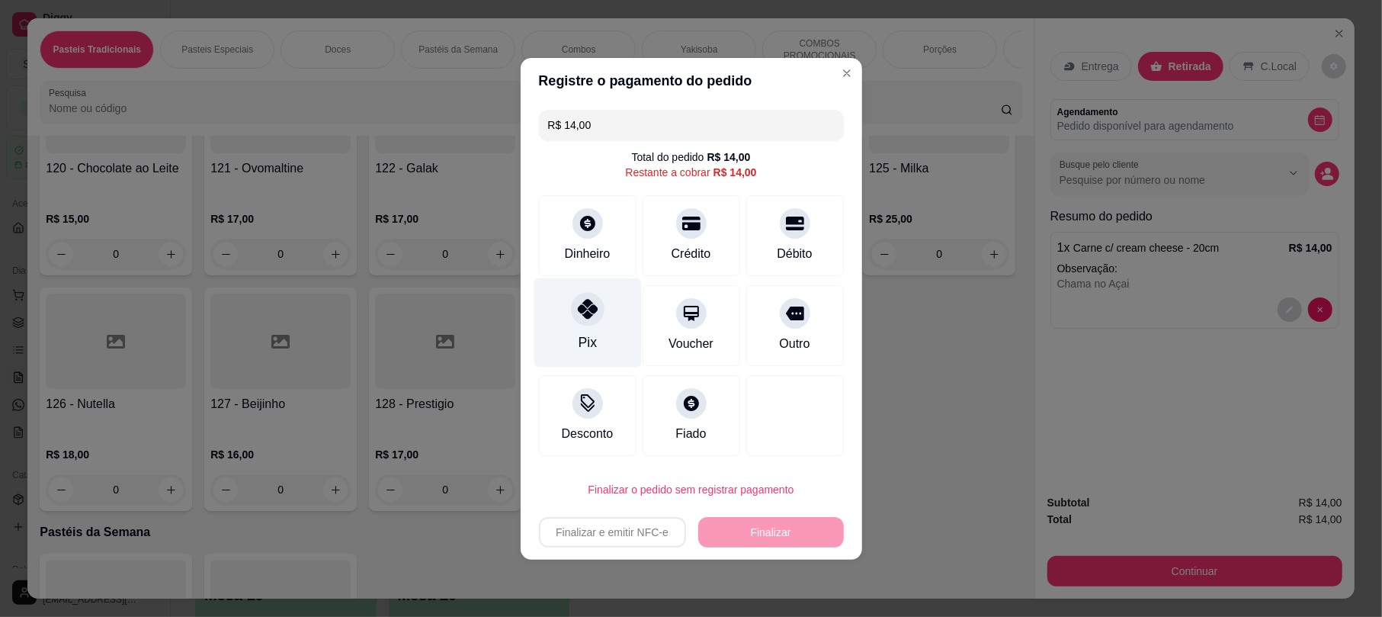
click at [562, 317] on div "Pix" at bounding box center [586, 321] width 107 height 89
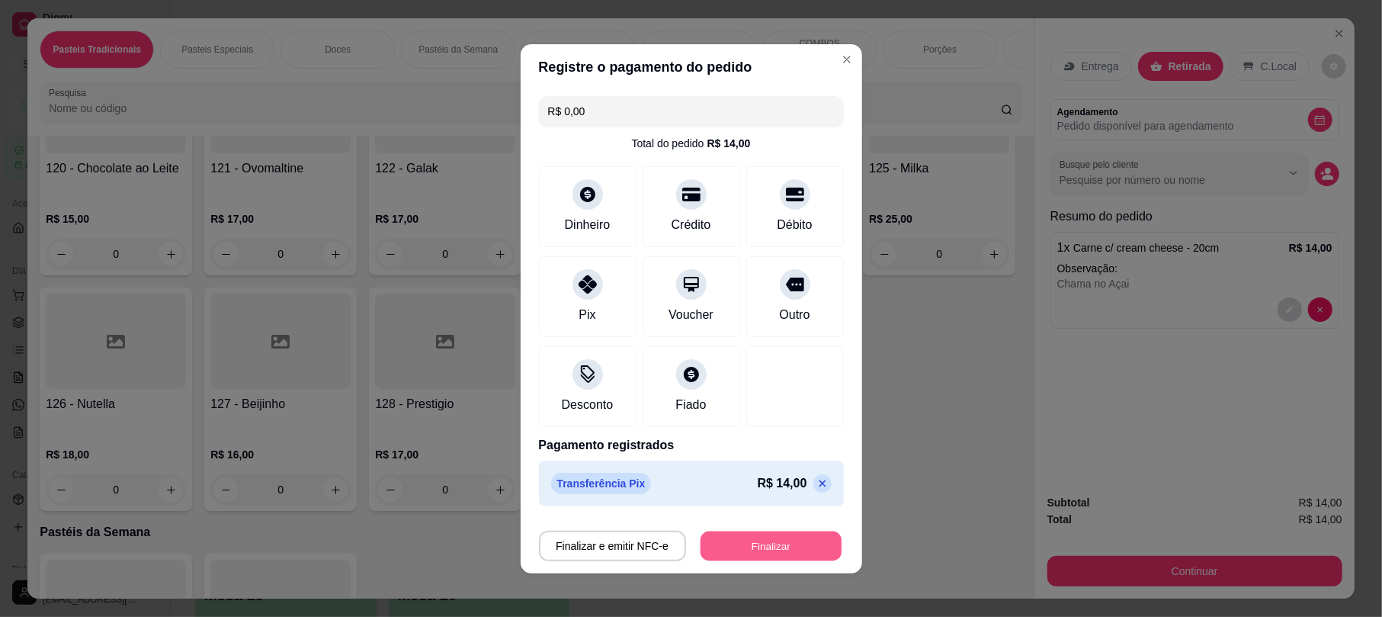
click at [748, 544] on button "Finalizar" at bounding box center [770, 545] width 141 height 30
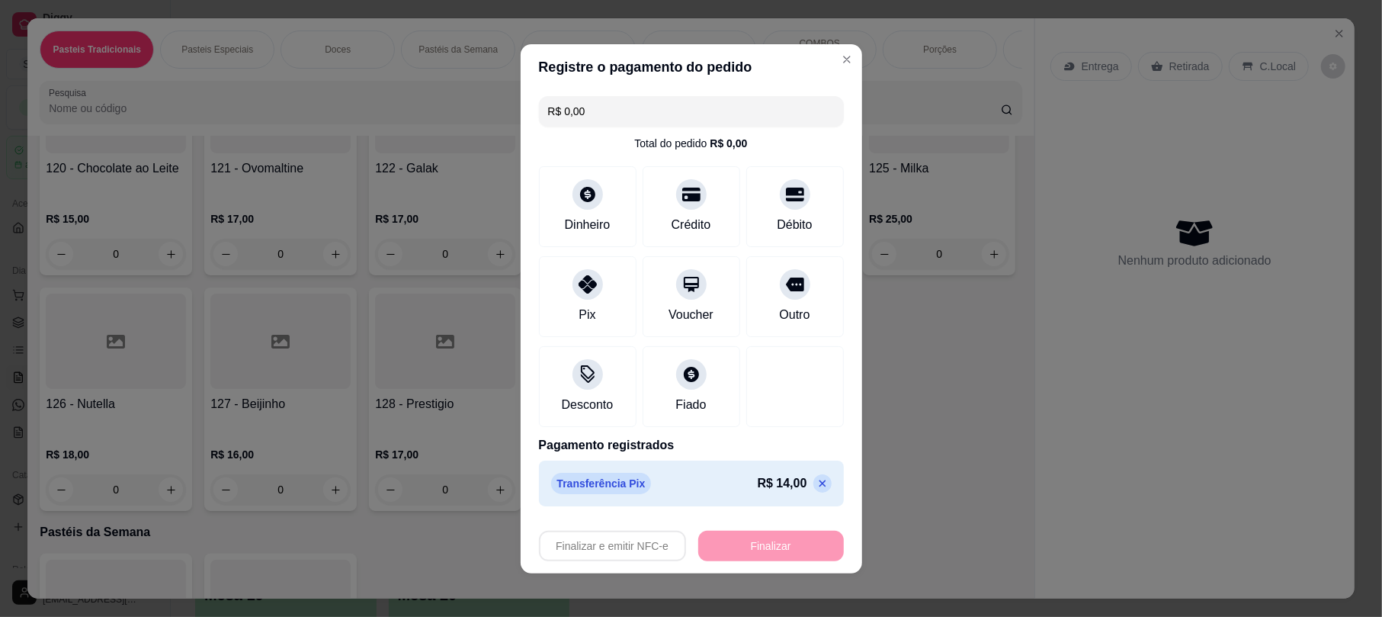
type input "-R$ 14,00"
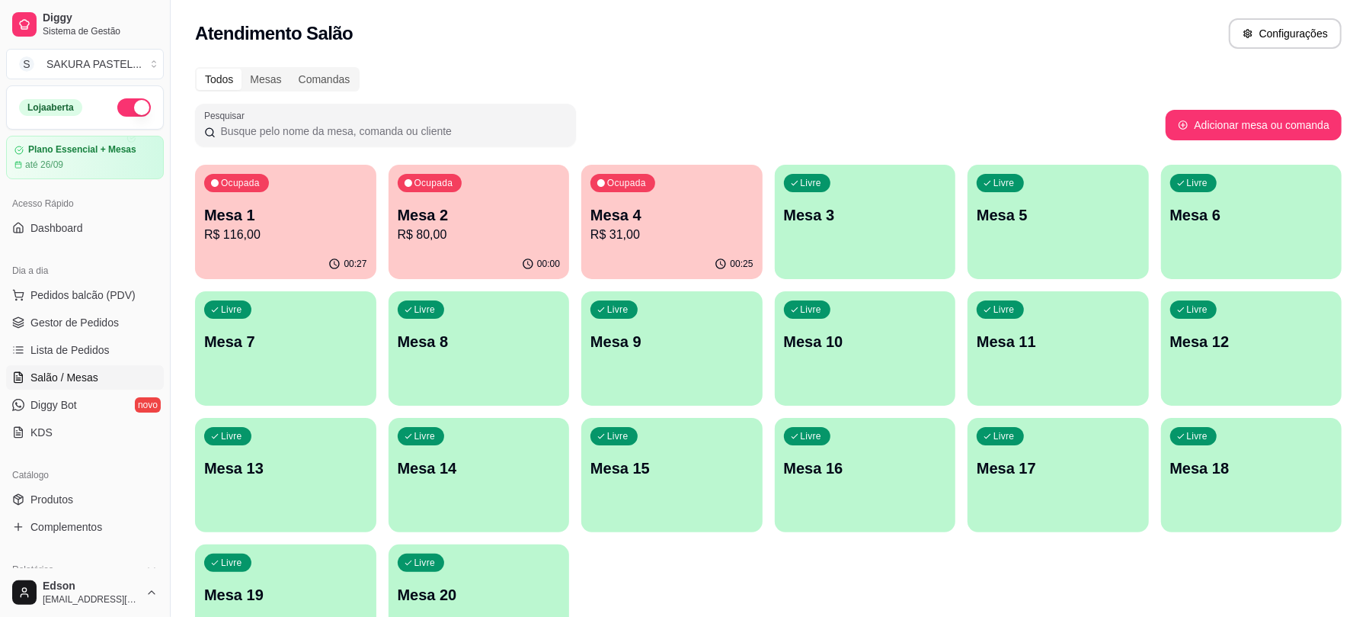
click at [693, 235] on p "R$ 31,00" at bounding box center [672, 235] width 163 height 18
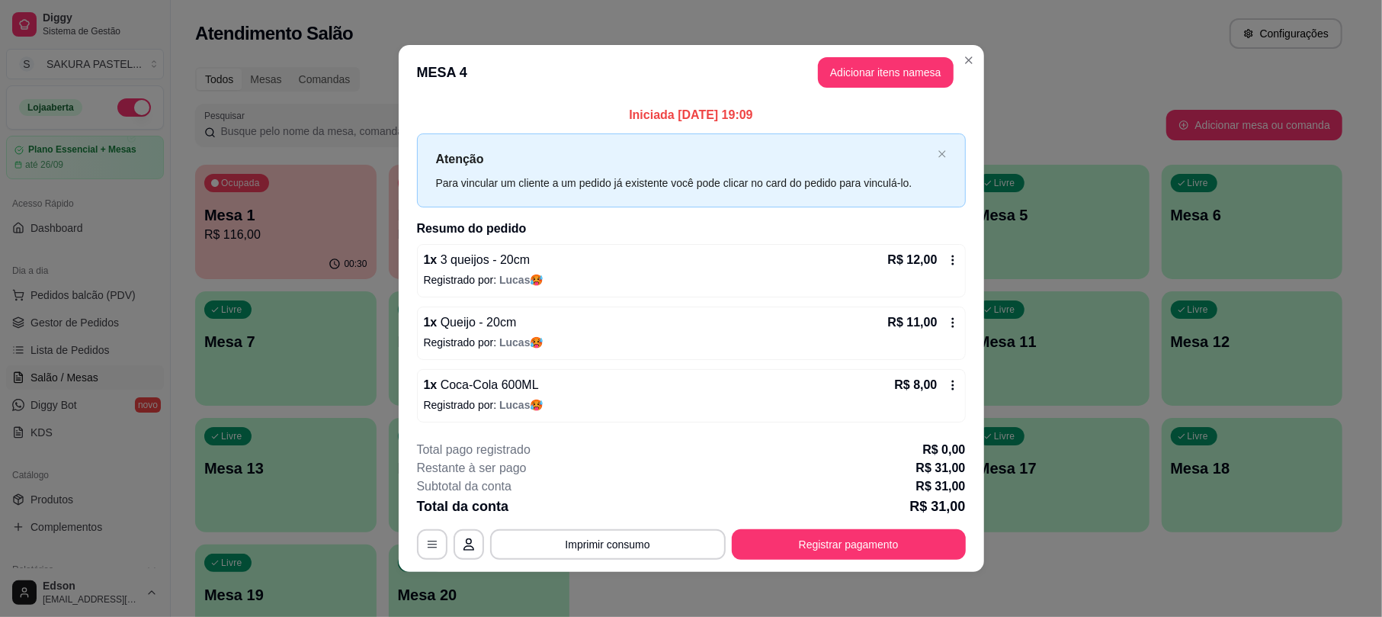
click at [896, 559] on button "Registrar pagamento" at bounding box center [849, 544] width 234 height 30
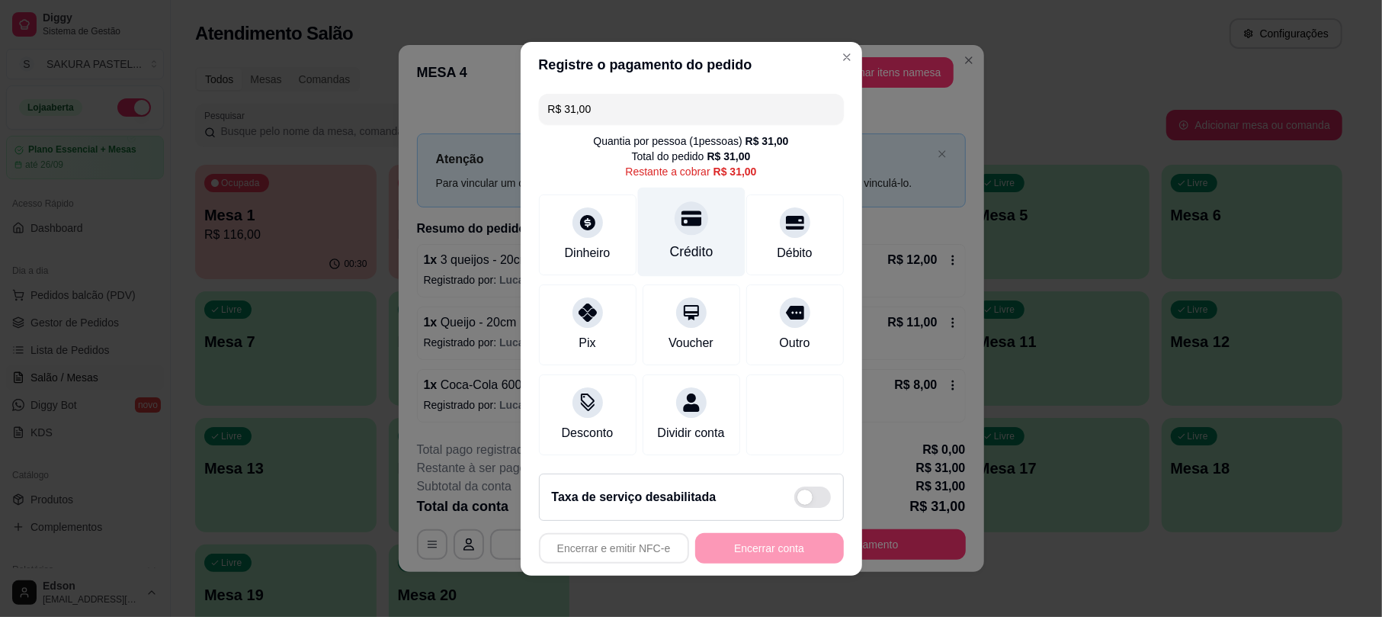
click at [681, 211] on icon at bounding box center [691, 218] width 20 height 20
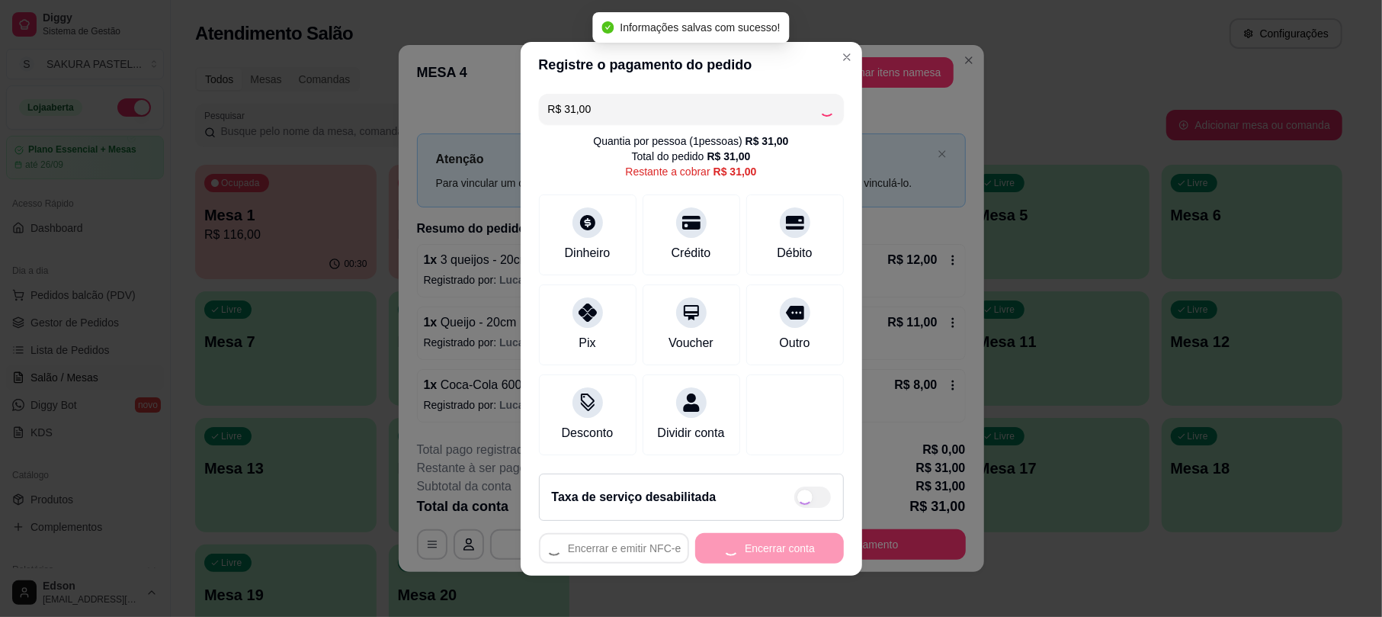
type input "R$ 0,00"
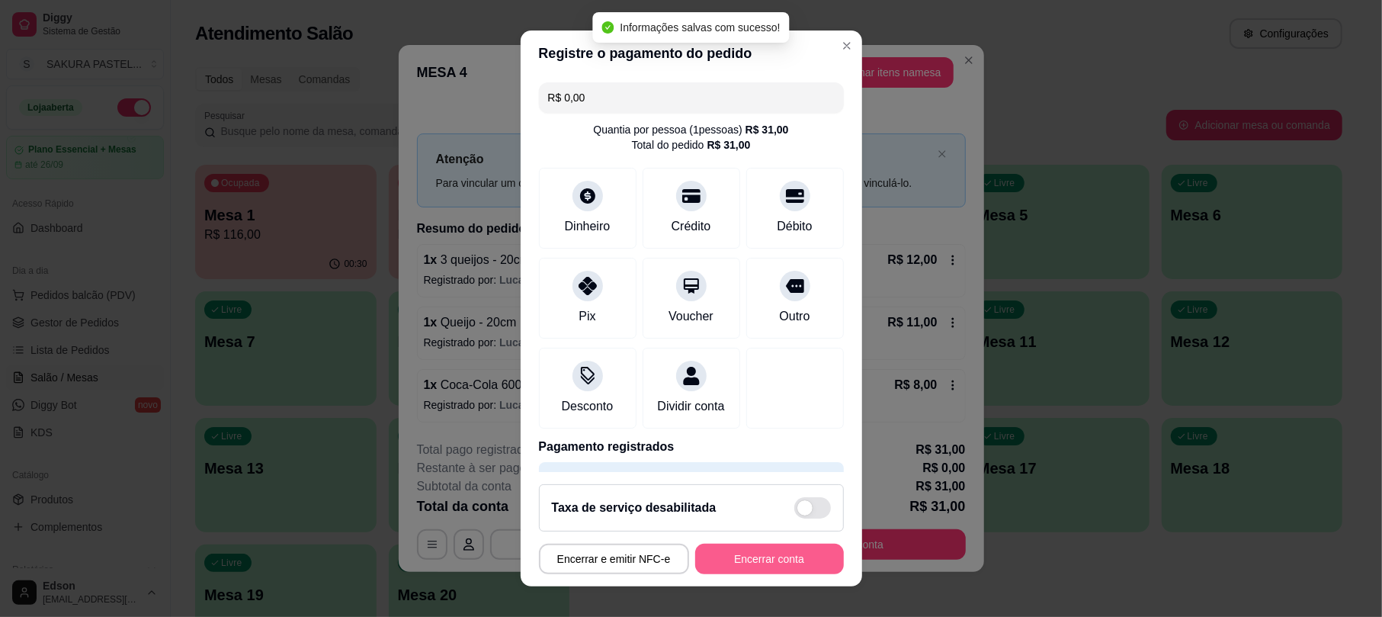
click at [800, 565] on button "Encerrar conta" at bounding box center [769, 558] width 149 height 30
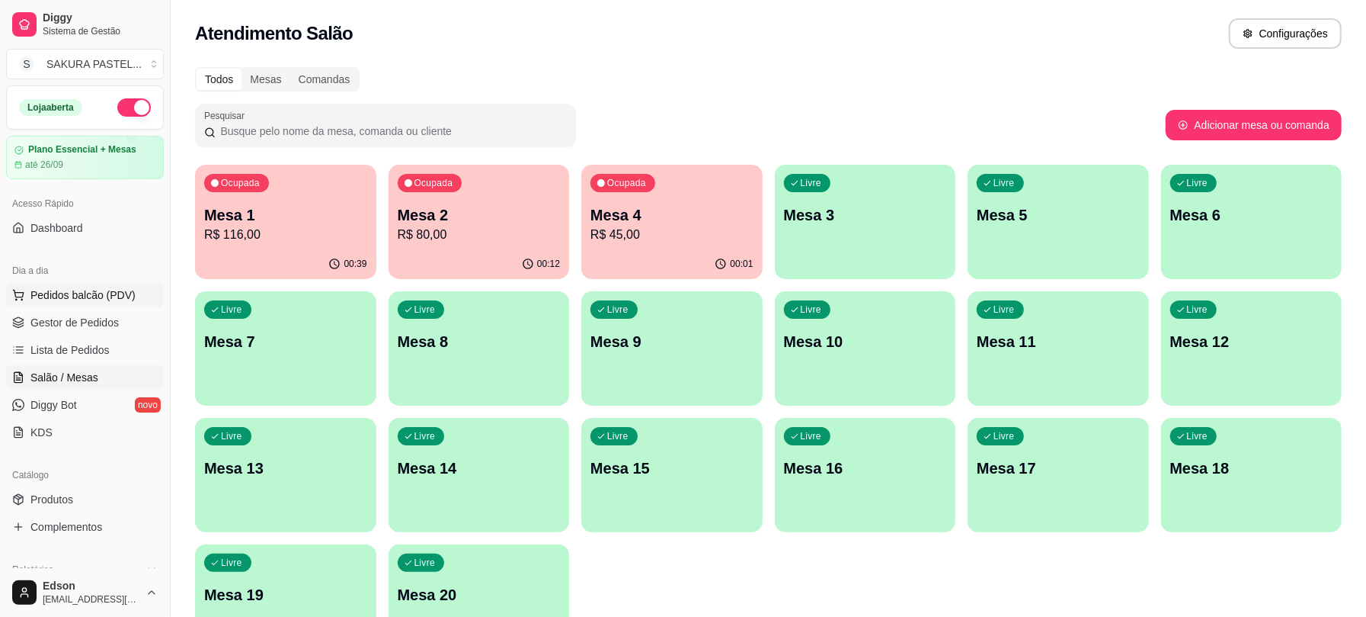
click at [132, 287] on button "Pedidos balcão (PDV)" at bounding box center [85, 295] width 158 height 24
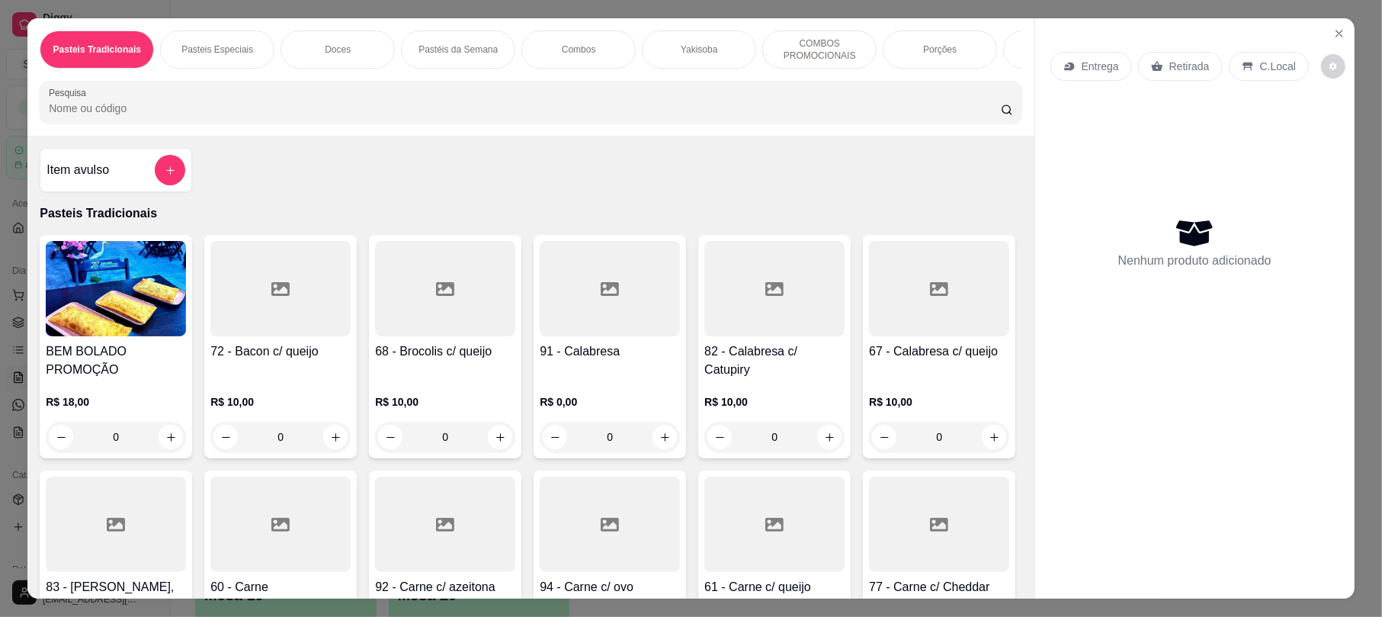
click at [159, 116] on input "Pesquisa" at bounding box center [525, 108] width 952 height 15
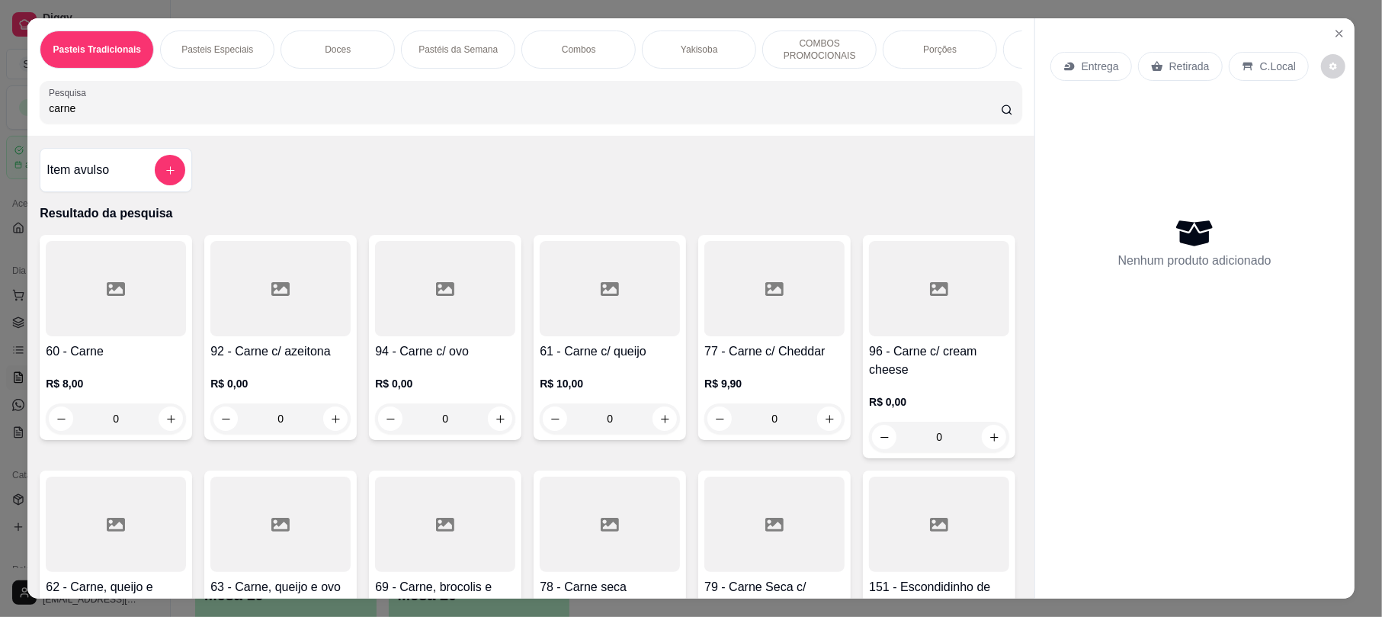
type input "carne"
click at [577, 357] on div "61 - Carne c/ queijo R$ 10,00 0" at bounding box center [609, 337] width 152 height 205
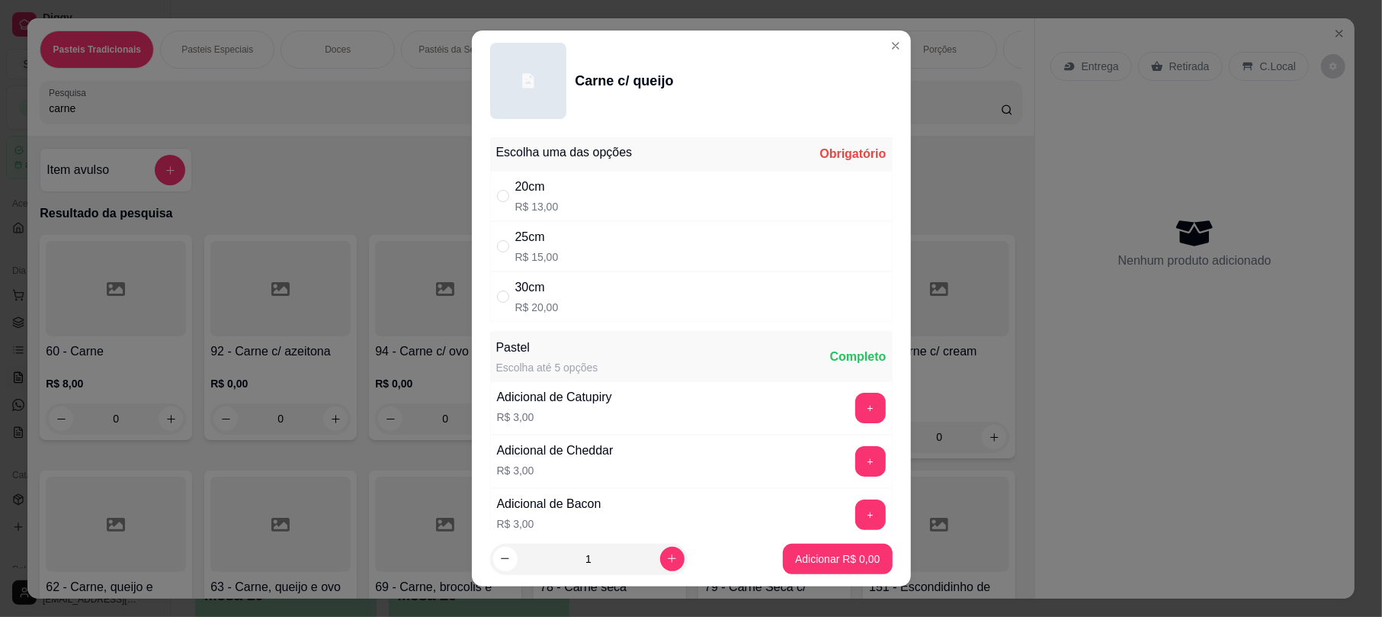
click at [552, 312] on div "30cm R$ 20,00" at bounding box center [691, 296] width 402 height 50
radio input "true"
click at [829, 559] on p "Adicionar R$ 20,00" at bounding box center [834, 558] width 88 height 14
type input "1"
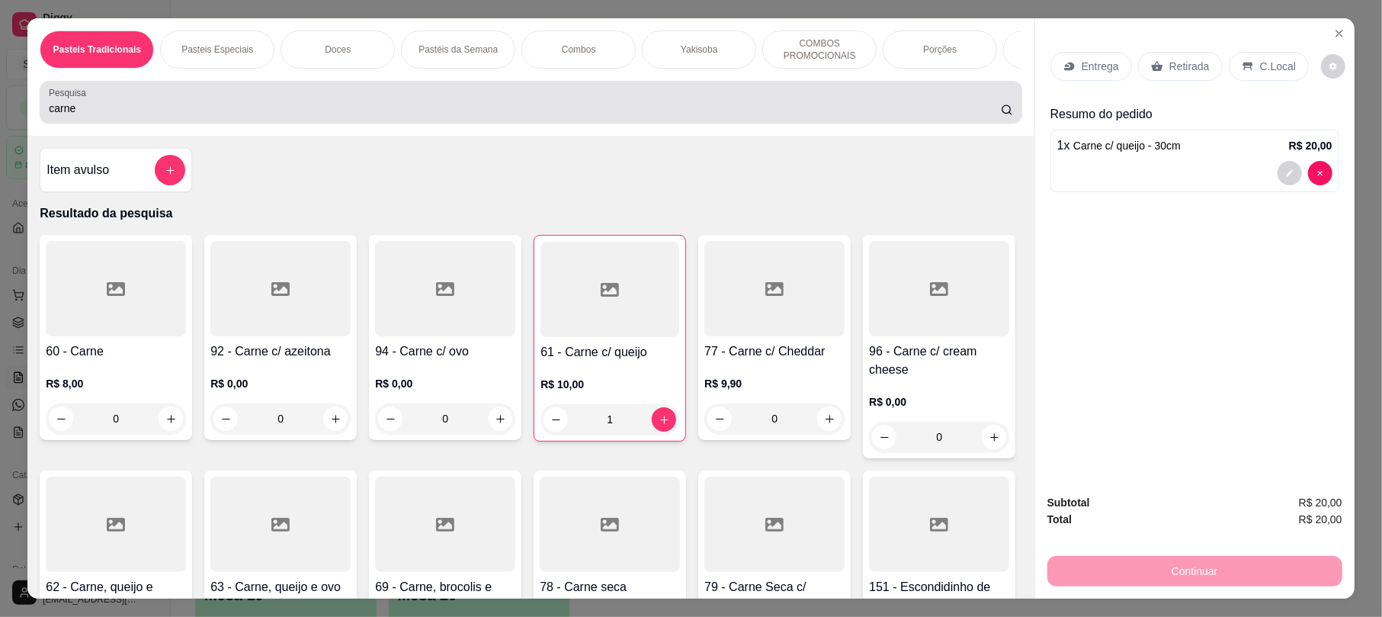
click at [80, 116] on input "carne" at bounding box center [525, 108] width 952 height 15
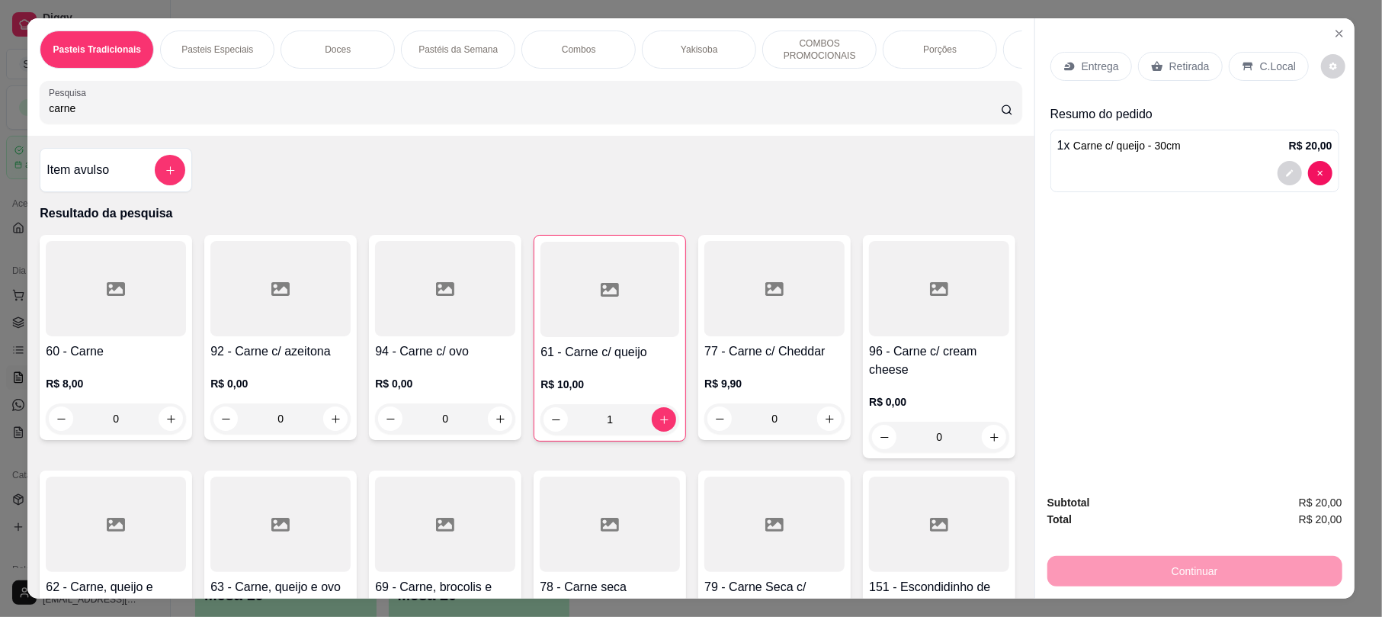
click at [80, 116] on input "carne" at bounding box center [525, 108] width 952 height 15
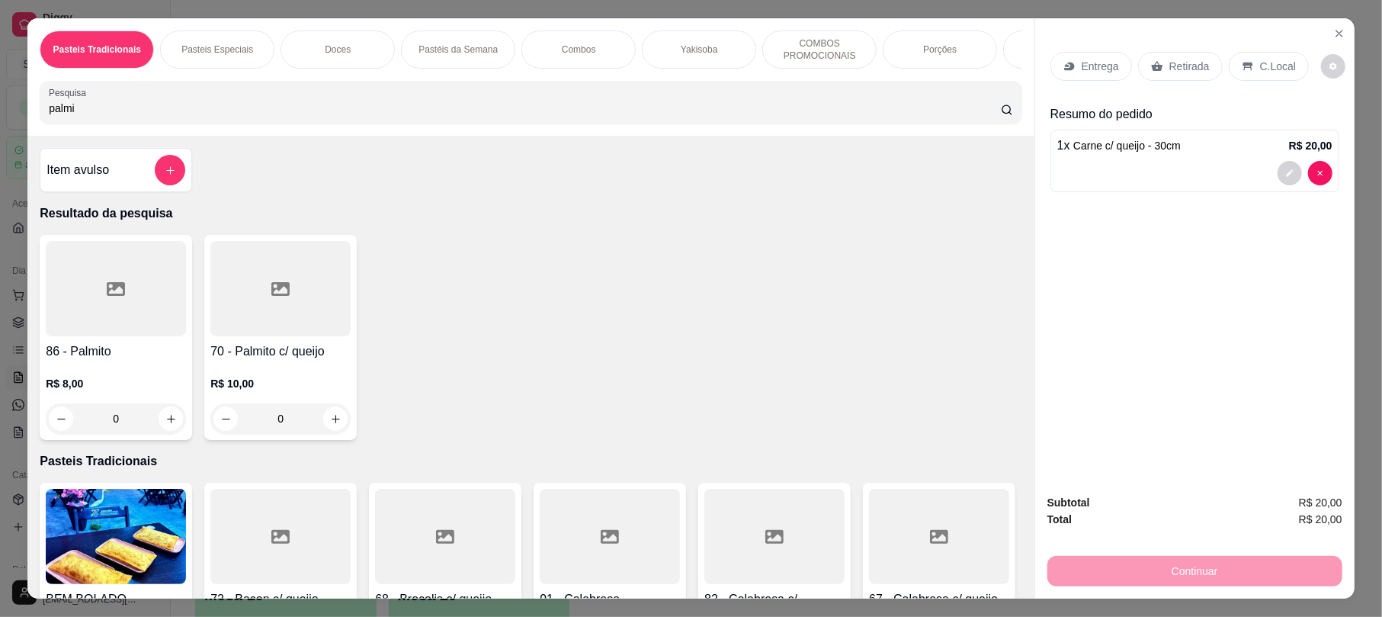
type input "palmi"
click at [227, 360] on h4 "70 - Palmito c/ queijo" at bounding box center [280, 351] width 140 height 18
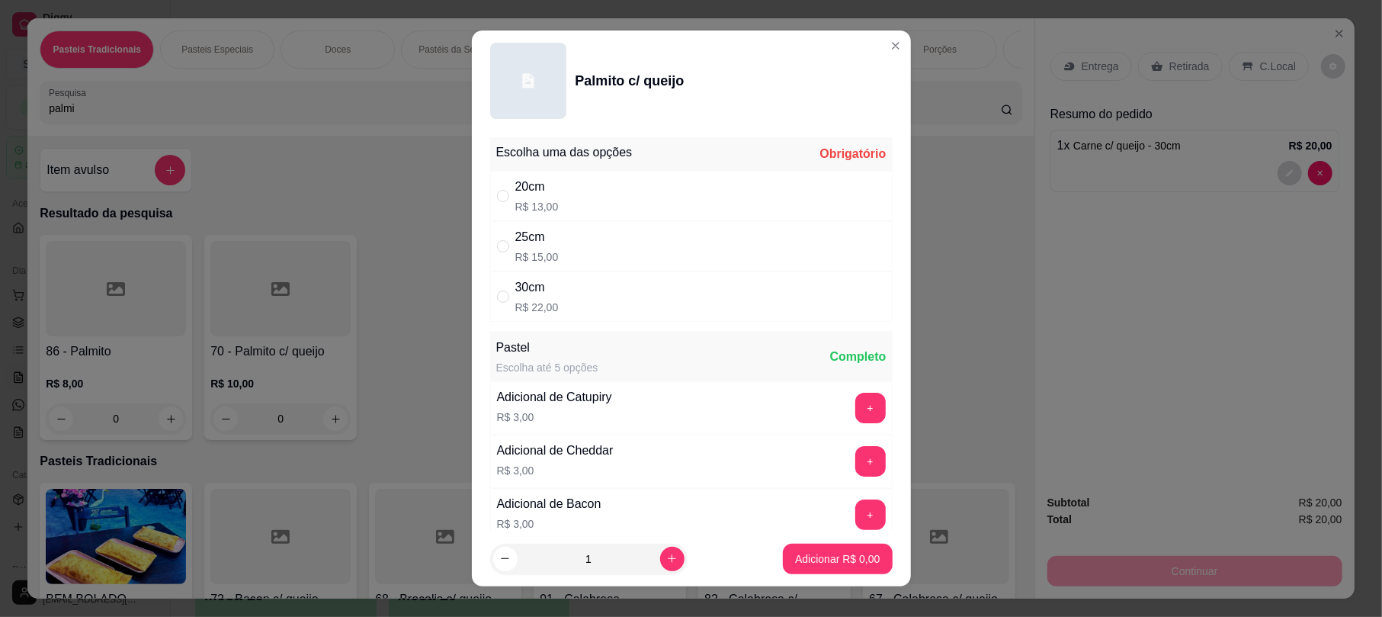
click at [571, 261] on div "25cm R$ 15,00" at bounding box center [691, 246] width 402 height 50
radio input "true"
click at [592, 189] on div "20cm R$ 13,00" at bounding box center [691, 196] width 402 height 50
radio input "true"
radio input "false"
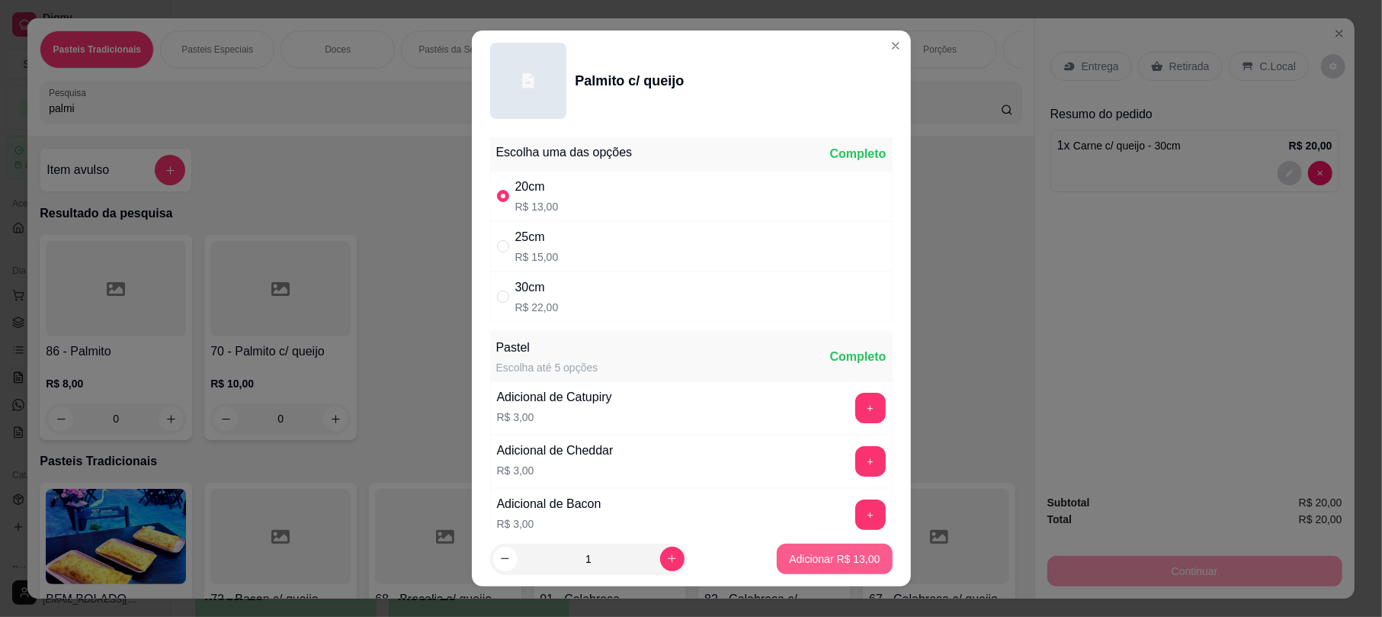
click at [817, 562] on p "Adicionar R$ 13,00" at bounding box center [834, 558] width 91 height 15
type input "1"
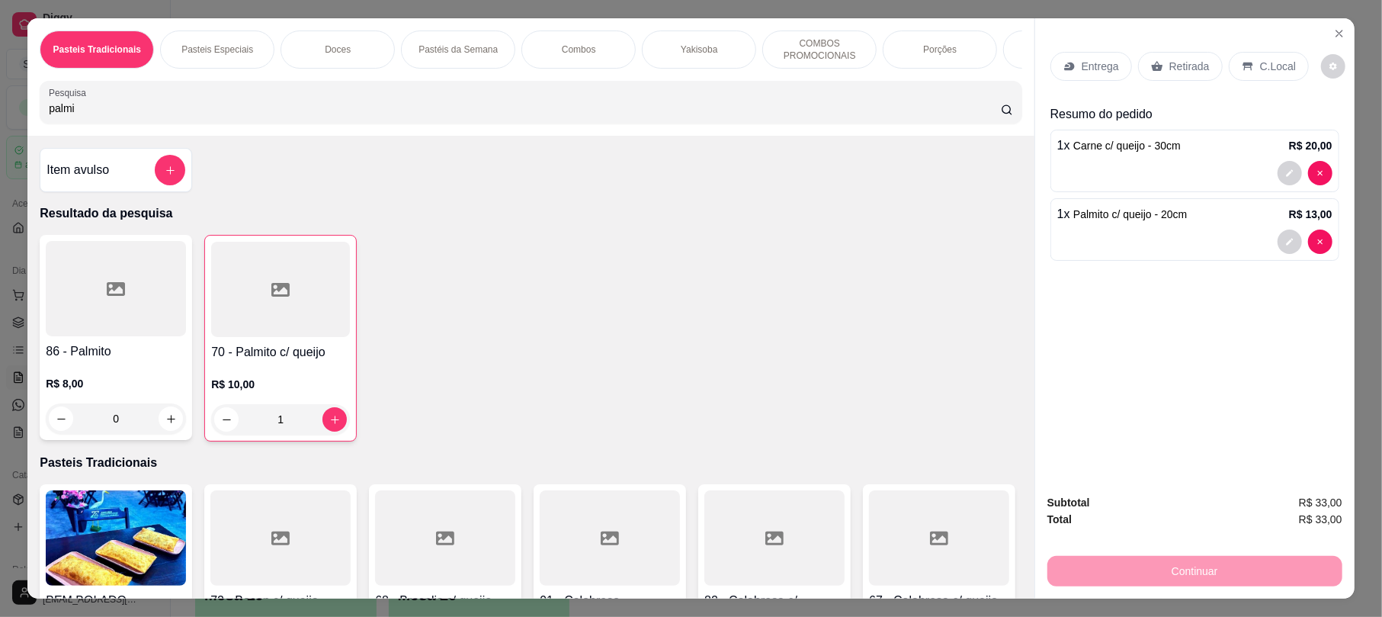
click at [1169, 62] on p "Retirada" at bounding box center [1189, 66] width 40 height 15
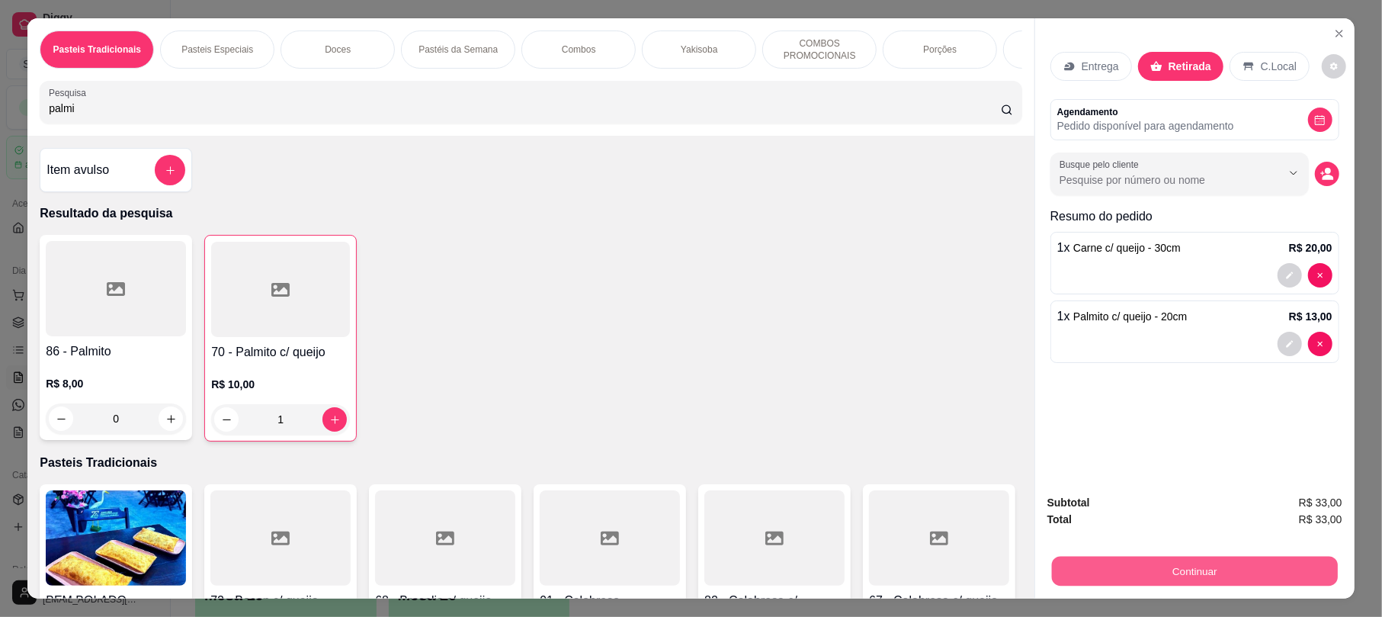
click at [1142, 578] on button "Continuar" at bounding box center [1195, 571] width 286 height 30
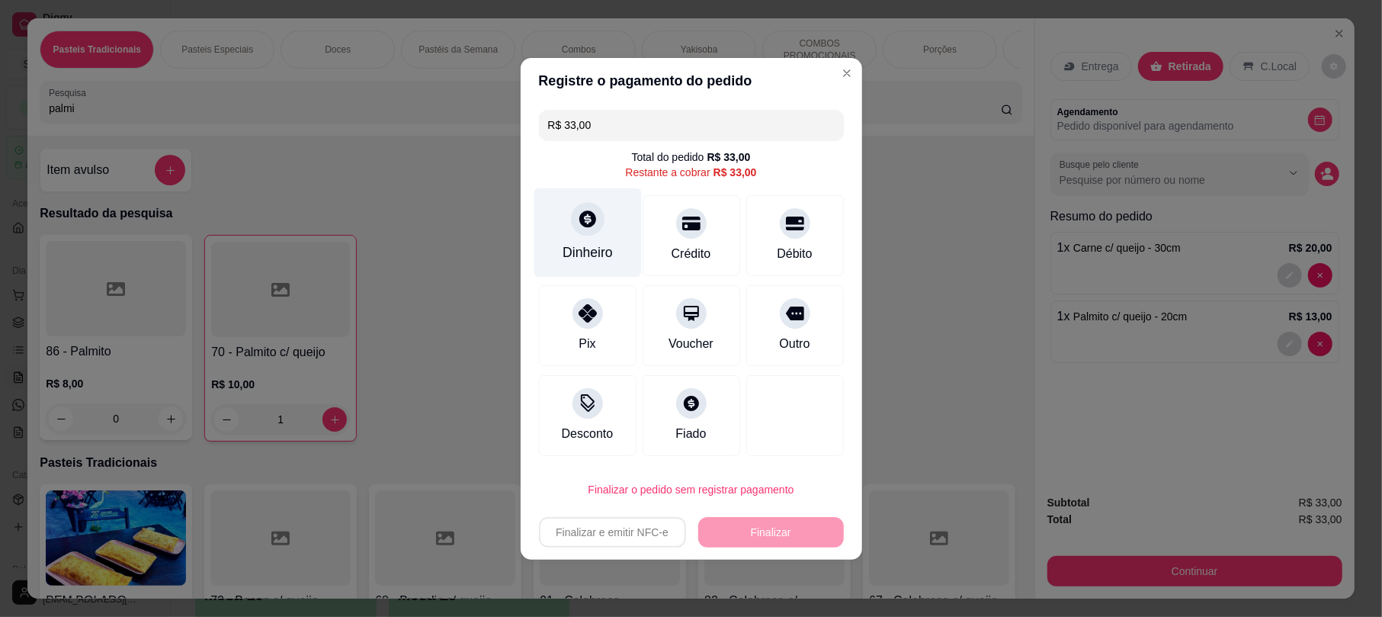
click at [579, 226] on icon at bounding box center [587, 219] width 20 height 20
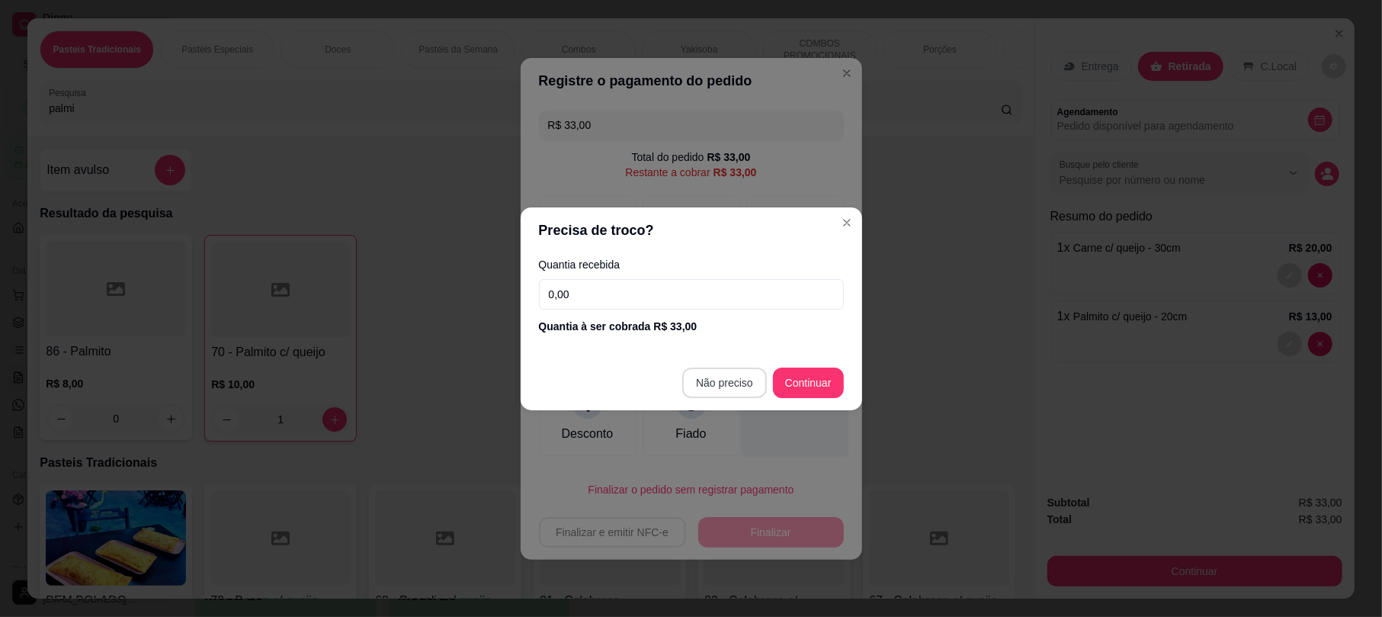
type input "R$ 0,00"
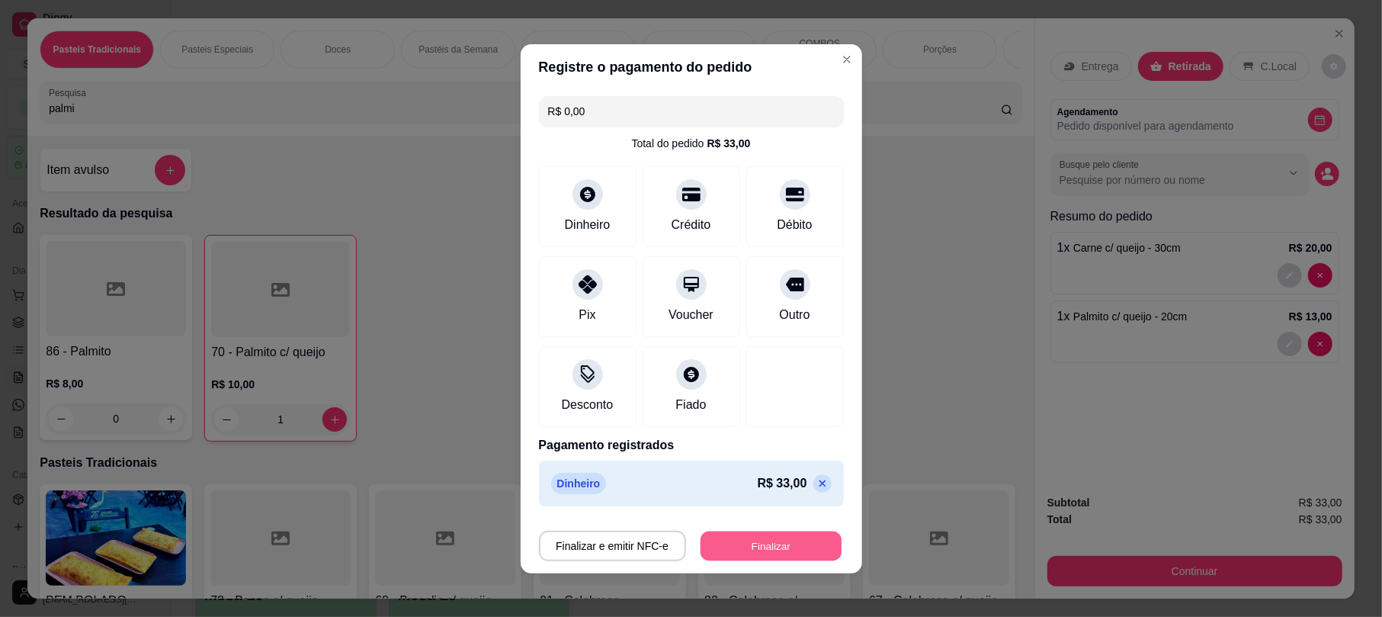
click at [760, 540] on button "Finalizar" at bounding box center [770, 545] width 141 height 30
type input "0"
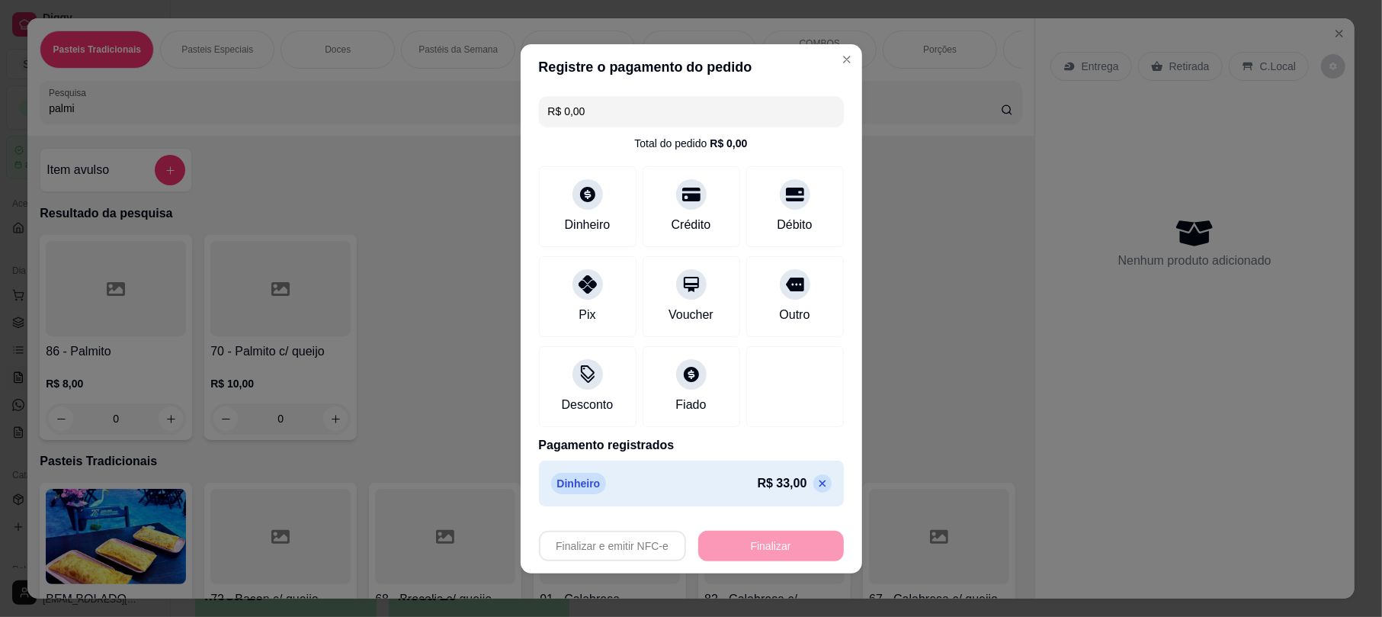
type input "-R$ 33,00"
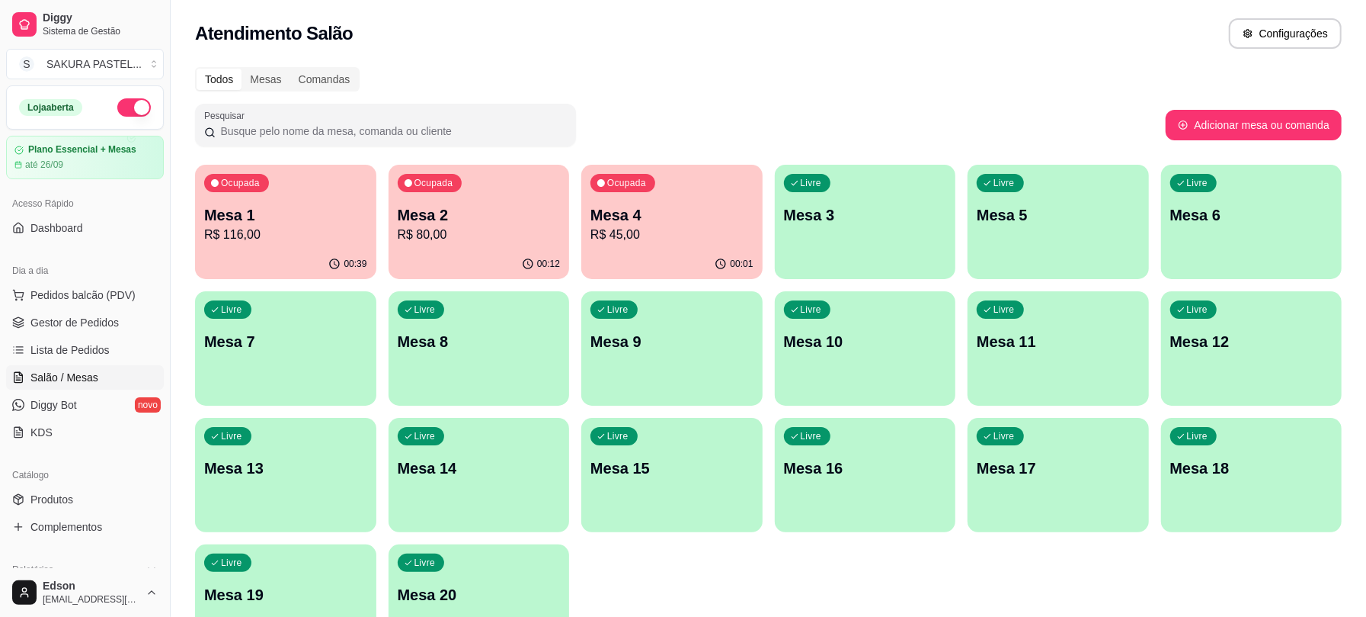
click at [436, 206] on p "Mesa 2" at bounding box center [479, 214] width 163 height 21
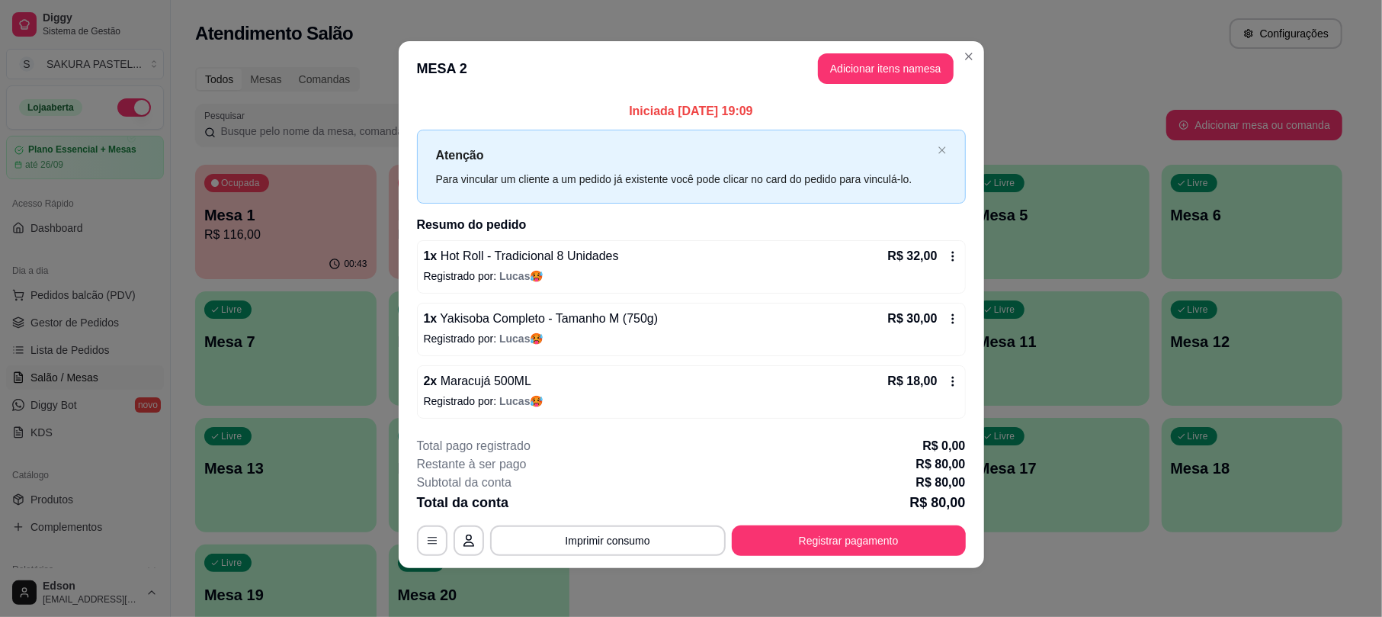
scroll to position [5, 0]
click at [837, 541] on button "Registrar pagamento" at bounding box center [848, 541] width 227 height 30
drag, startPoint x: 751, startPoint y: 216, endPoint x: 757, endPoint y: 224, distance: 9.8
click at [751, 216] on div "Débito" at bounding box center [794, 231] width 107 height 89
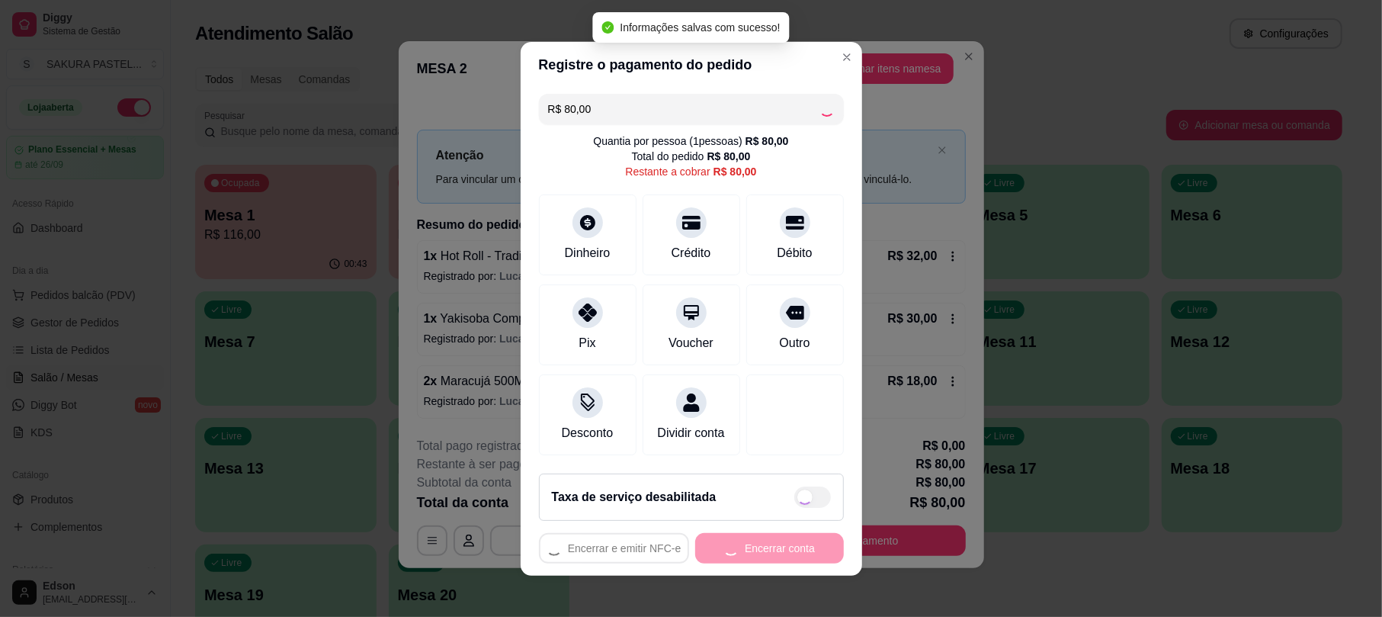
type input "R$ 0,00"
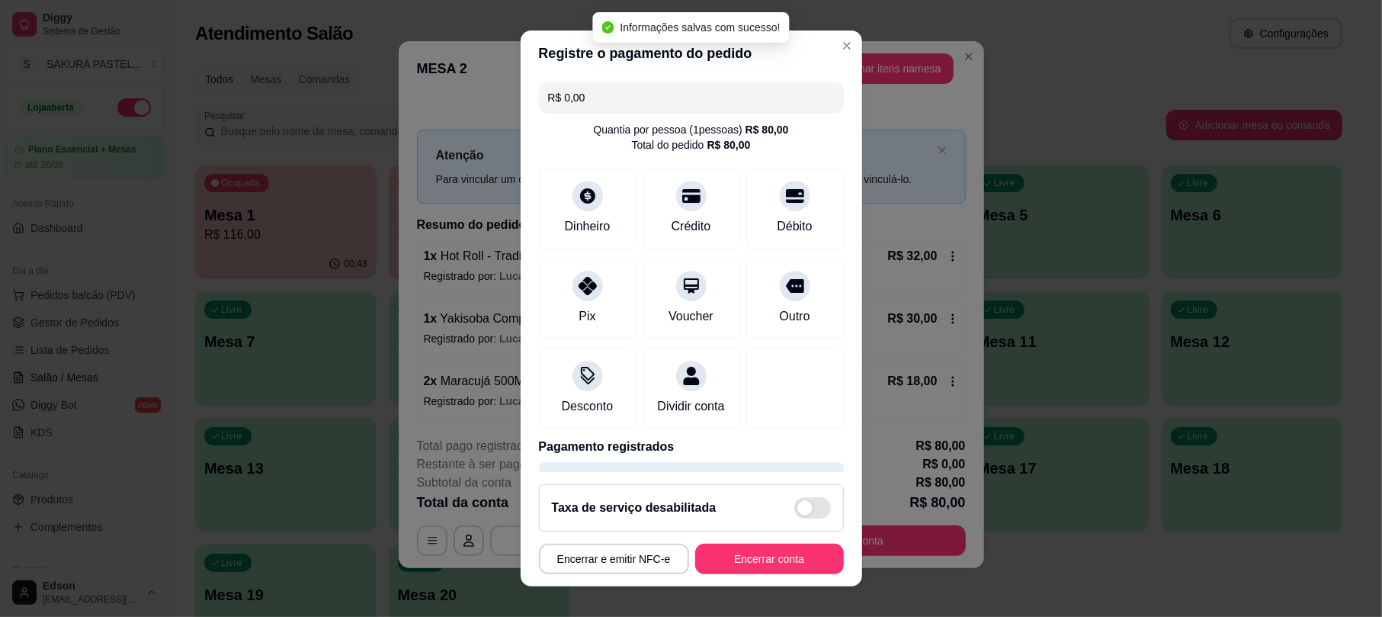
click at [762, 573] on footer "Taxa de serviço desabilitada Encerrar e emitir NFC-e Encerrar conta" at bounding box center [691, 529] width 341 height 114
click at [765, 567] on button "Encerrar conta" at bounding box center [769, 558] width 144 height 30
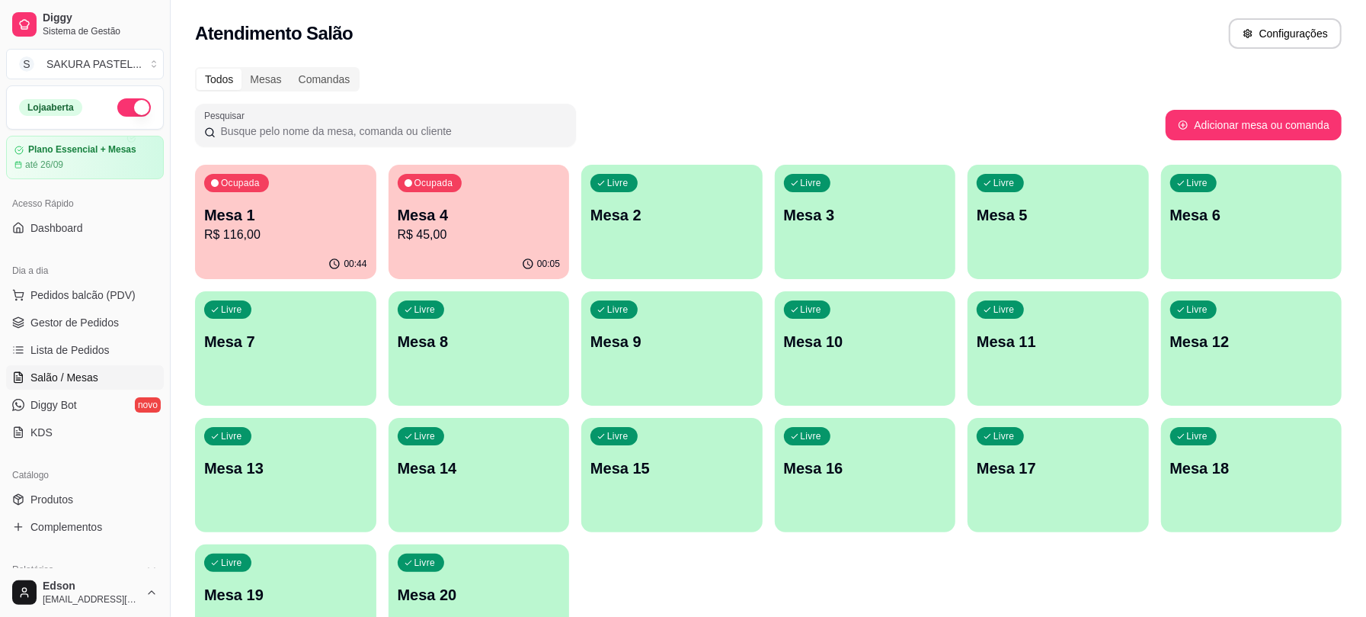
click at [283, 205] on p "Mesa 1" at bounding box center [285, 214] width 163 height 21
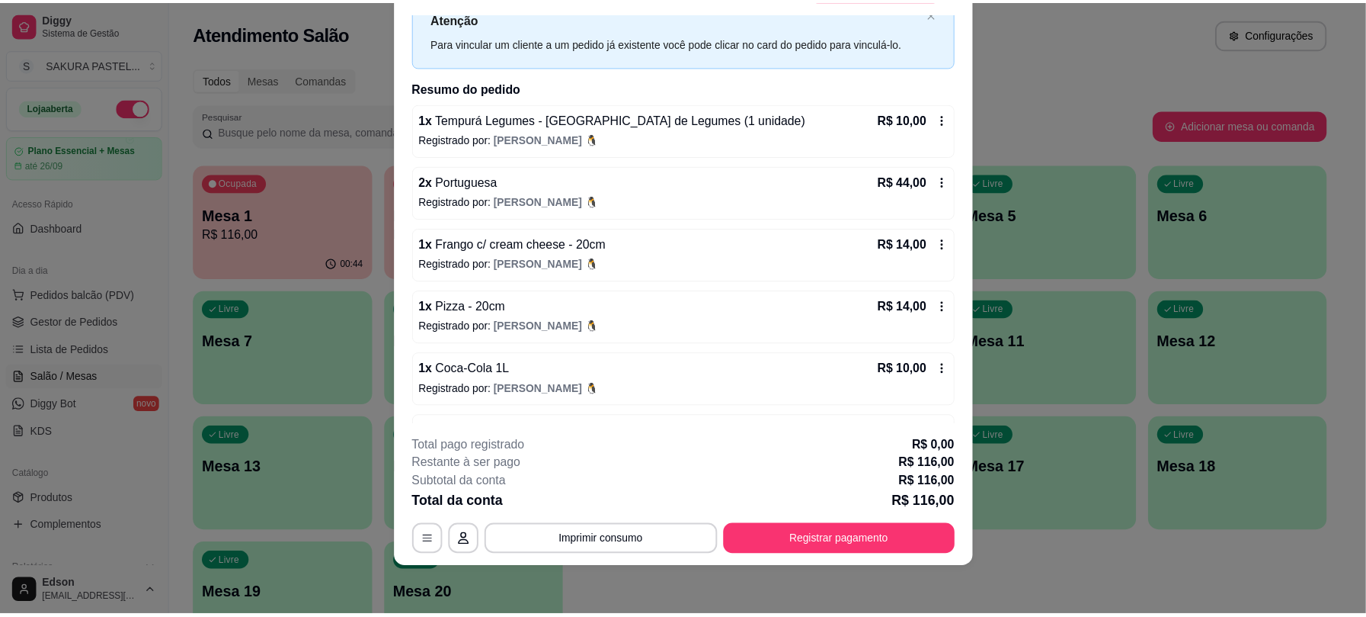
scroll to position [107, 0]
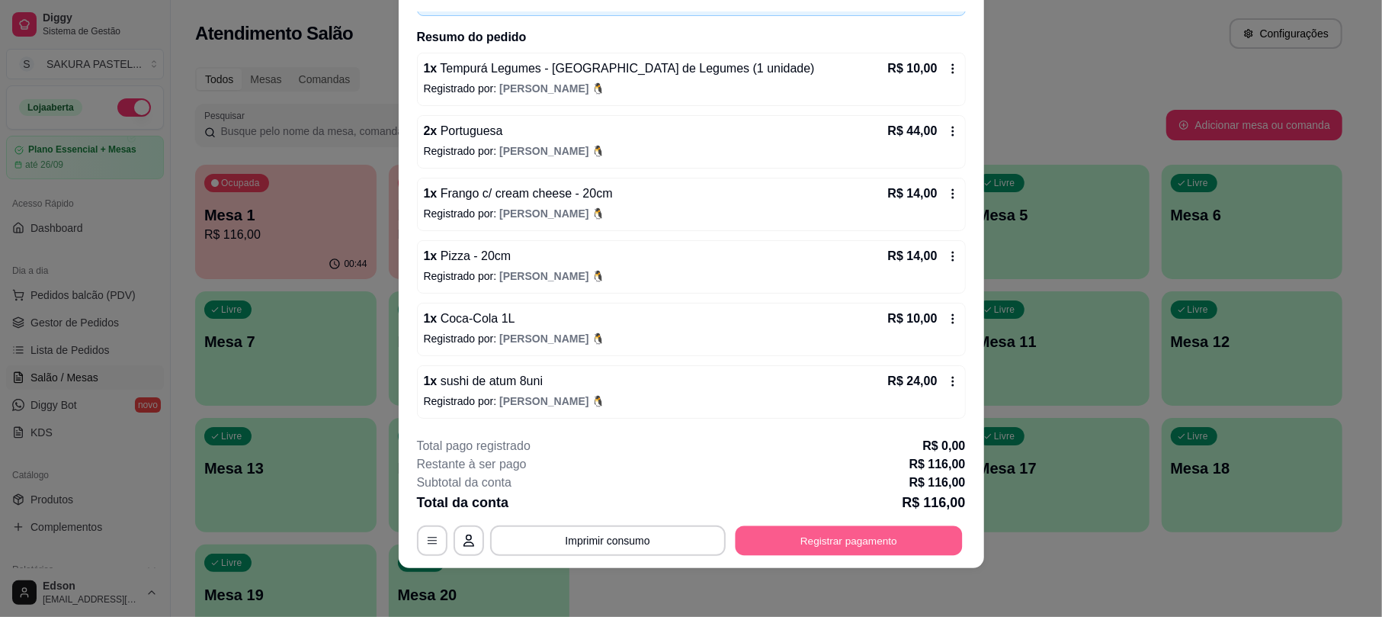
click at [779, 530] on button "Registrar pagamento" at bounding box center [848, 541] width 227 height 30
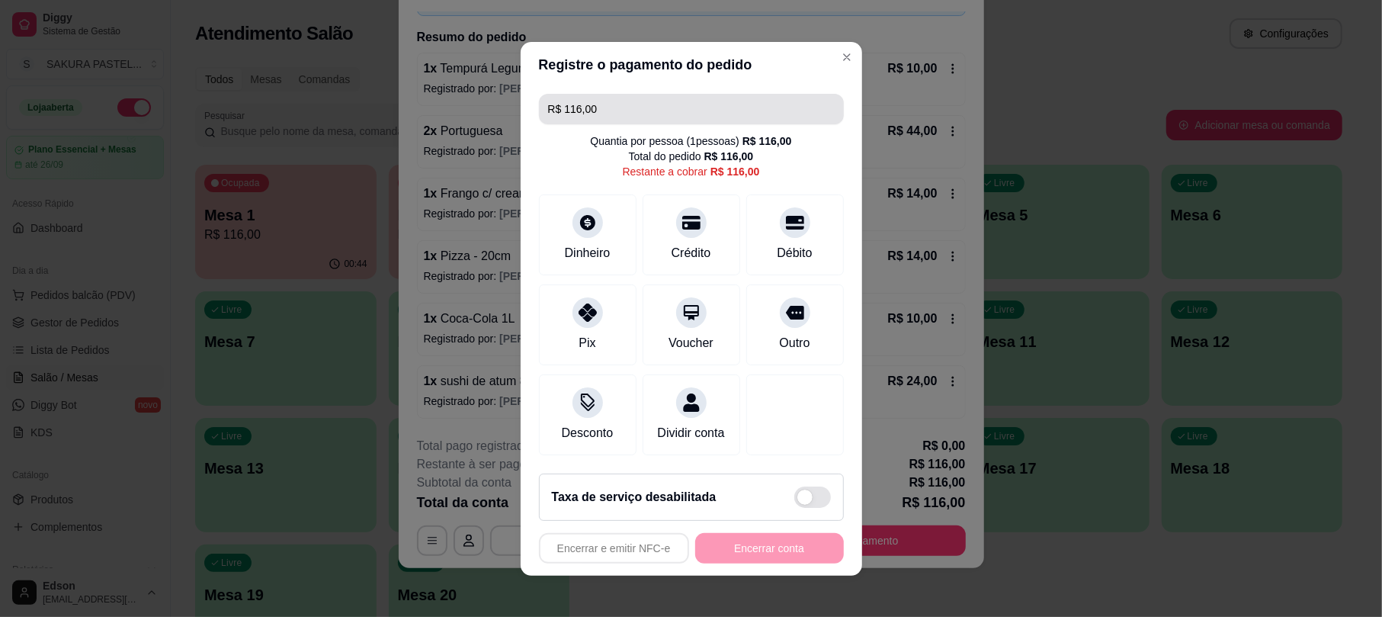
click at [687, 94] on input "R$ 116,00" at bounding box center [691, 109] width 287 height 30
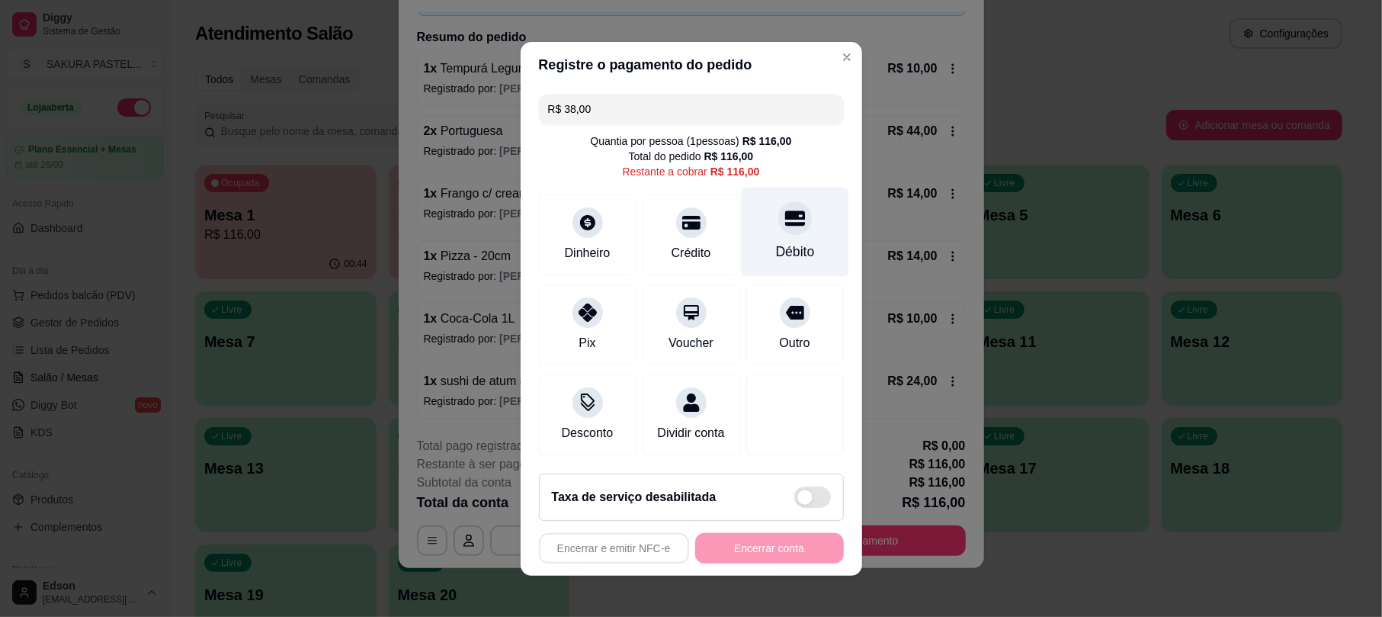
click at [794, 216] on div "Débito" at bounding box center [794, 231] width 107 height 89
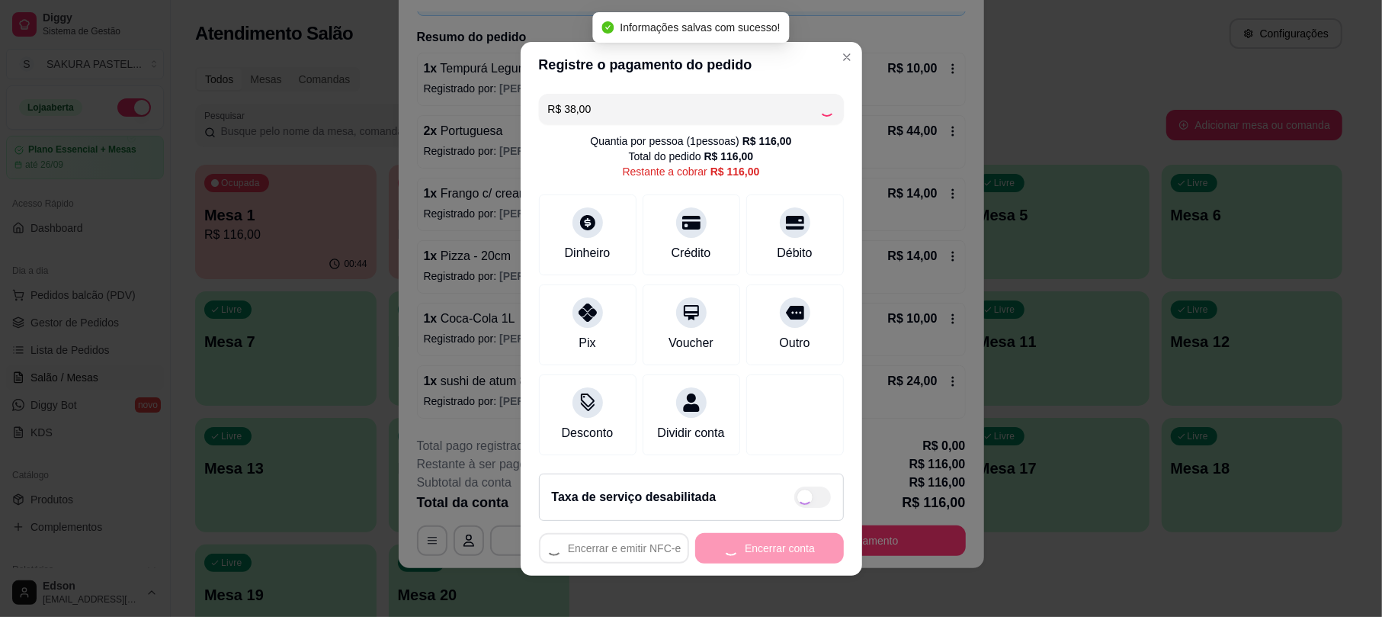
type input "R$ 78,00"
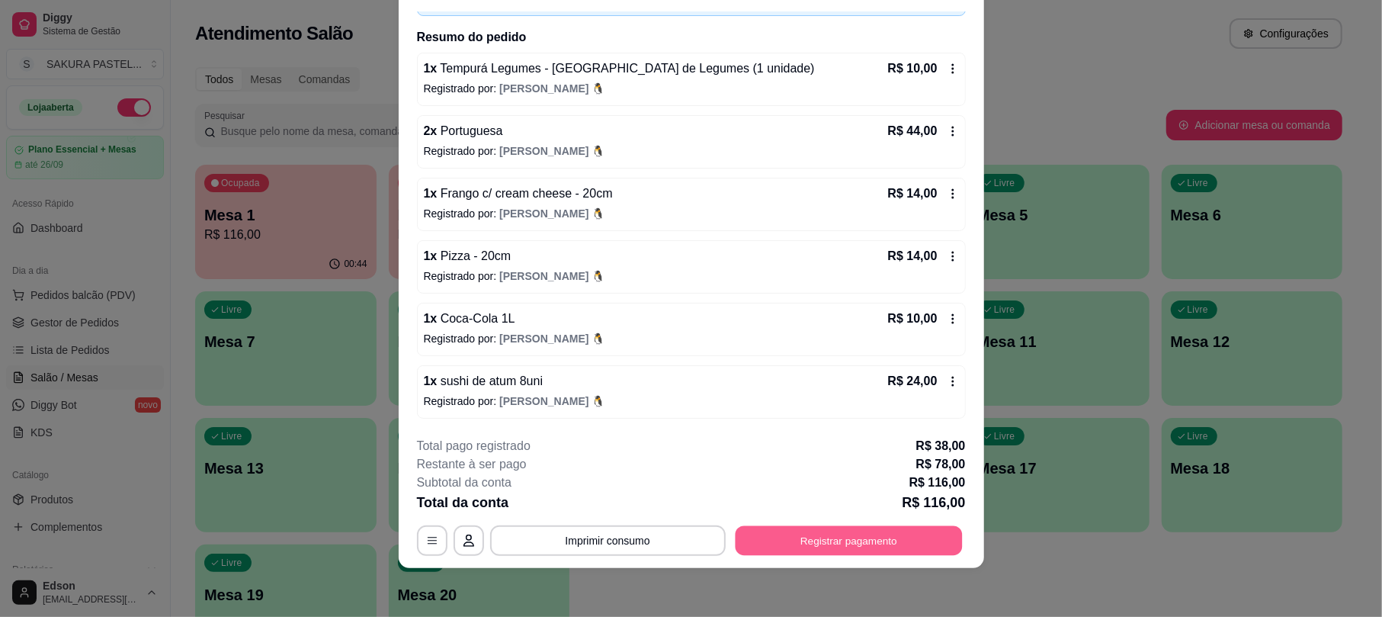
click at [806, 529] on button "Registrar pagamento" at bounding box center [848, 541] width 227 height 30
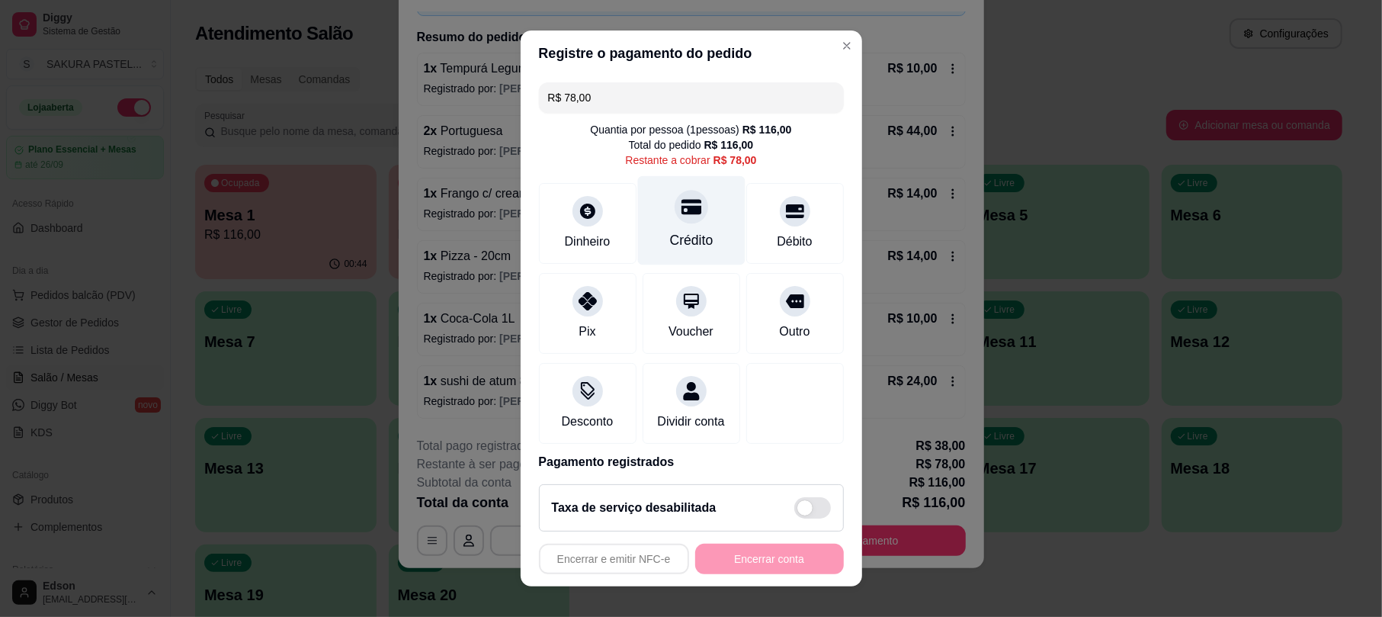
click at [678, 217] on div at bounding box center [691, 208] width 34 height 34
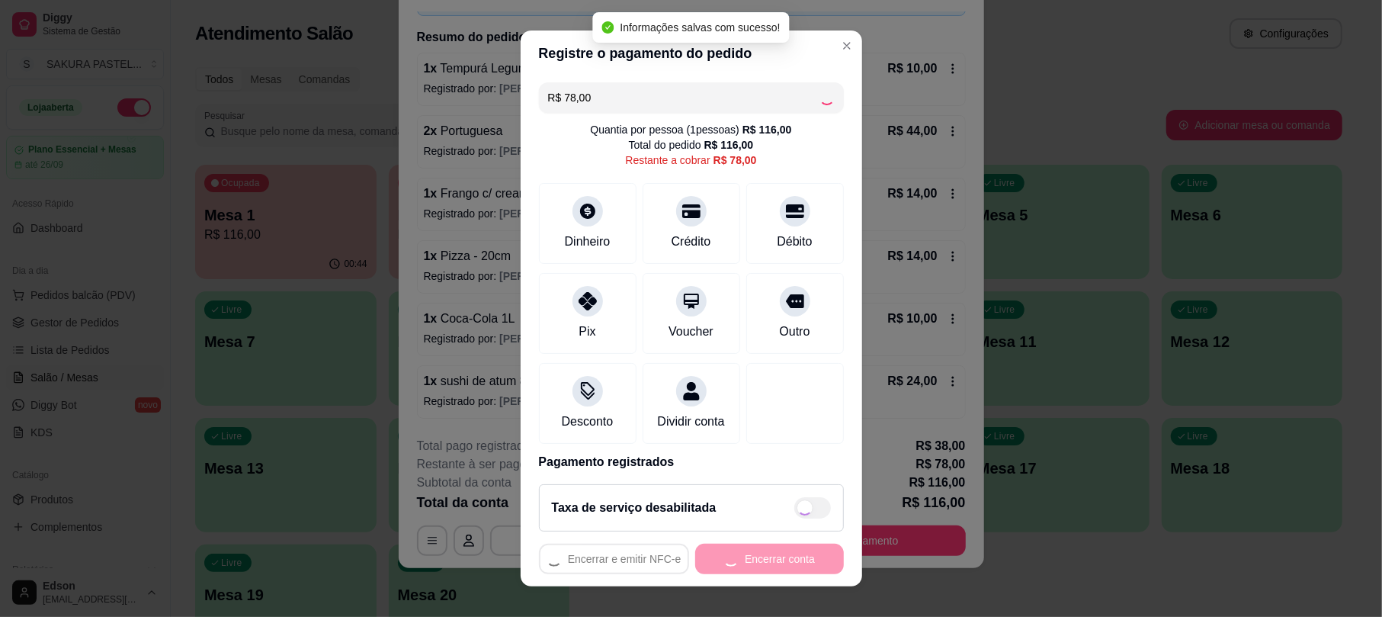
type input "R$ 0,00"
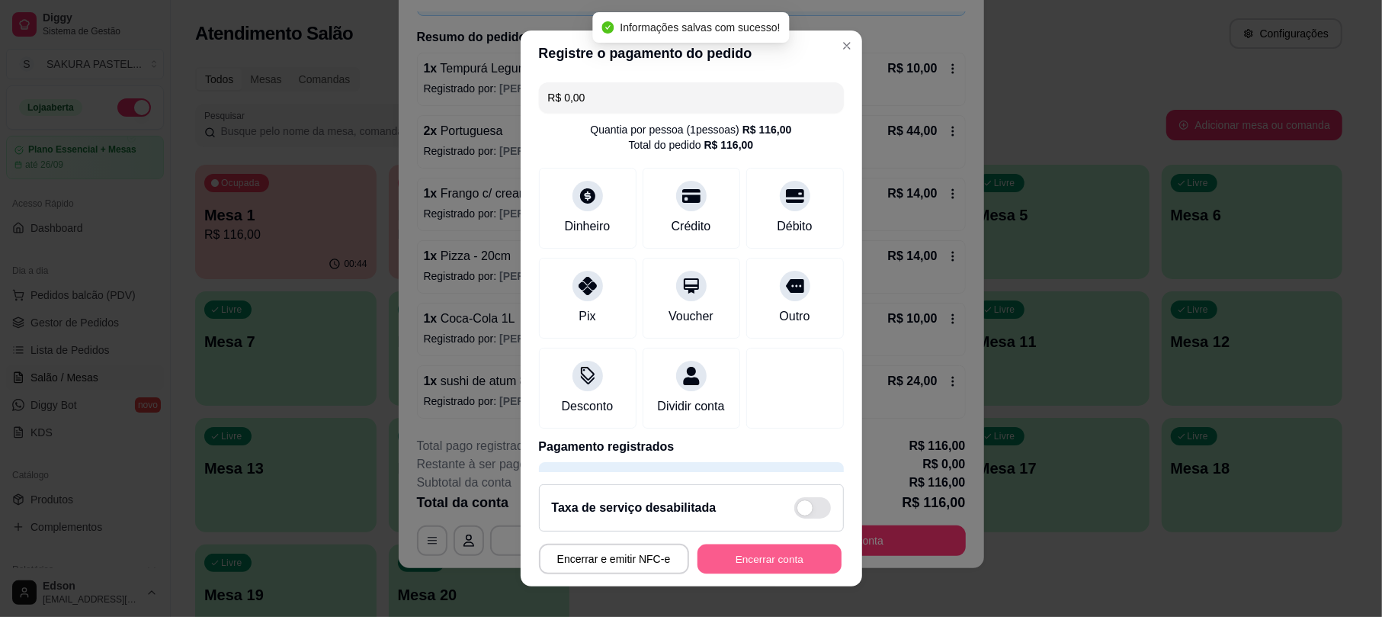
click at [748, 559] on button "Encerrar conta" at bounding box center [769, 558] width 144 height 30
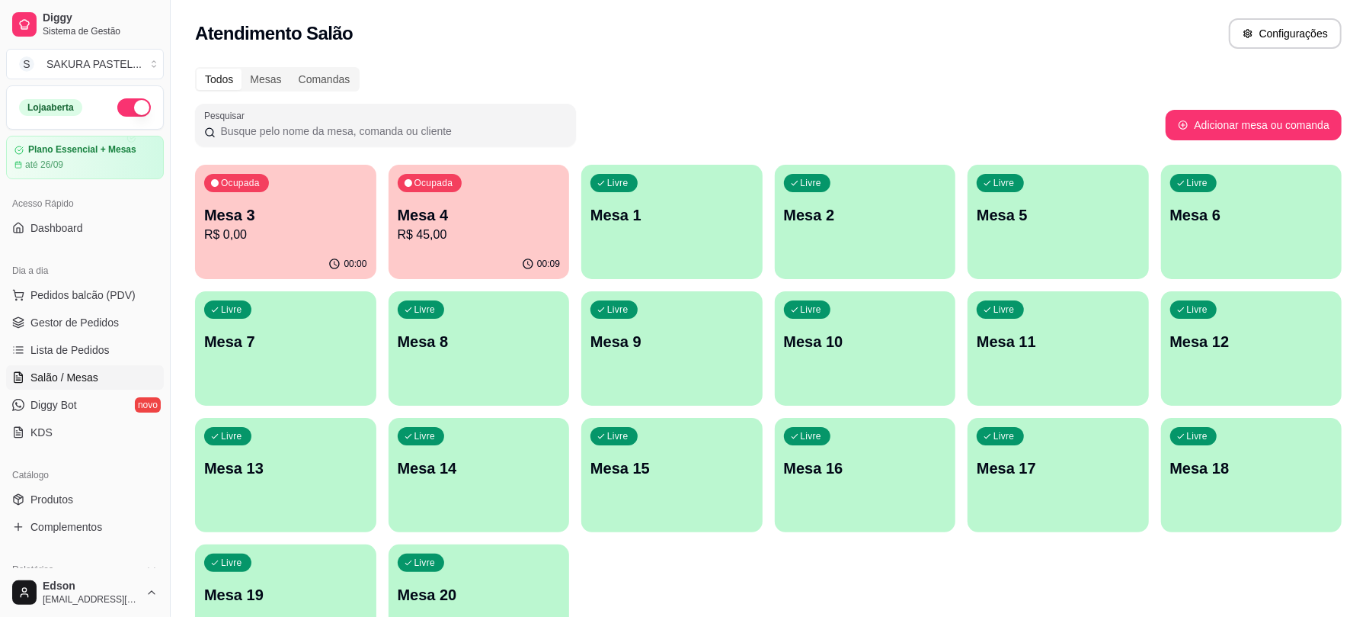
click at [70, 366] on link "Salão / Mesas" at bounding box center [85, 377] width 158 height 24
click at [83, 352] on span "Lista de Pedidos" at bounding box center [69, 349] width 79 height 15
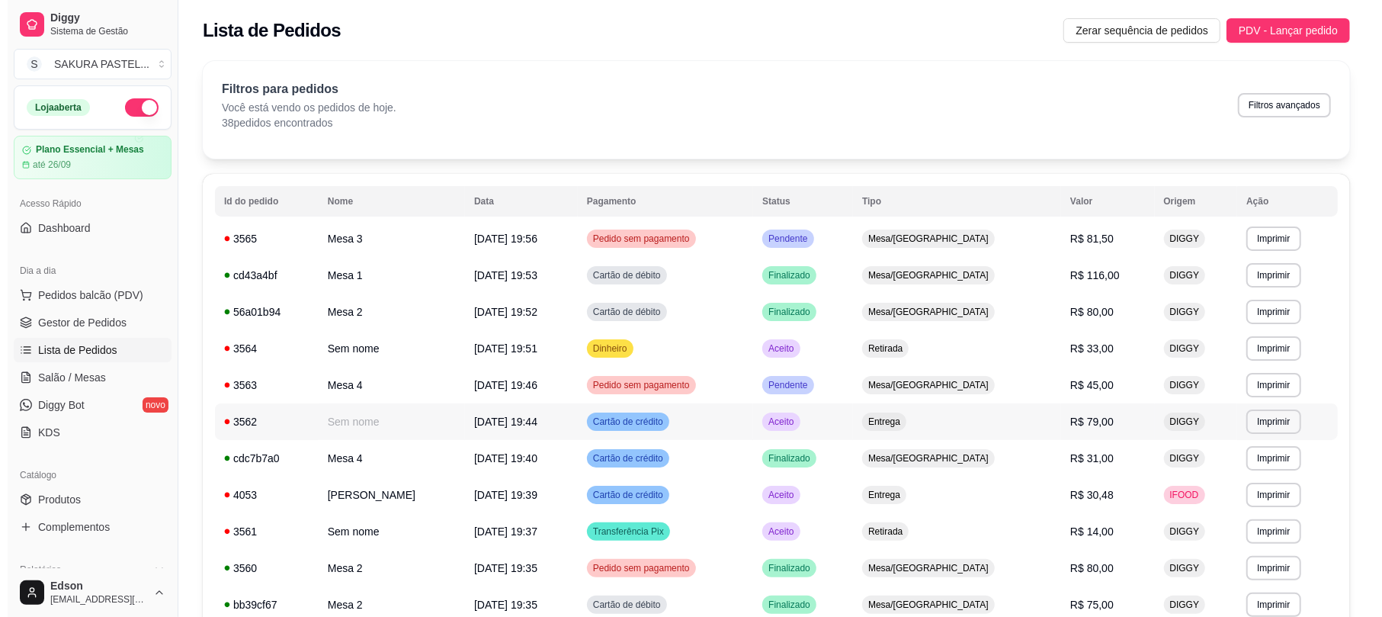
scroll to position [540, 0]
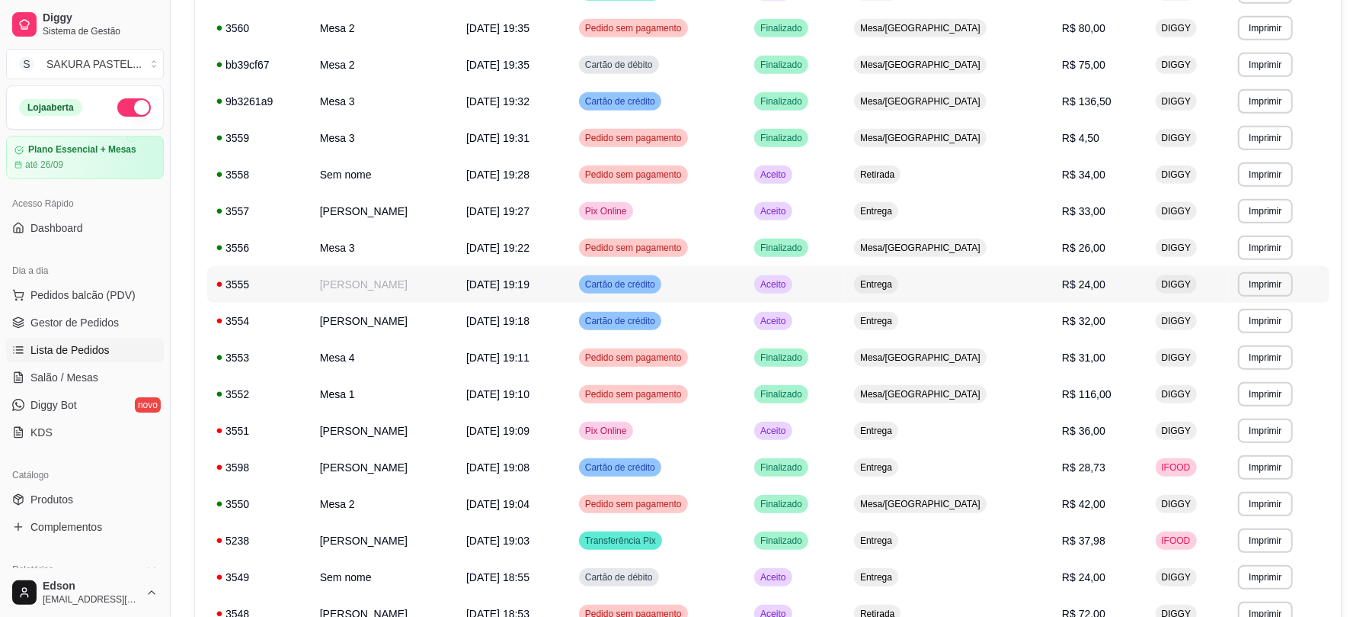
click at [418, 277] on td "Letícia Amaral" at bounding box center [384, 284] width 146 height 37
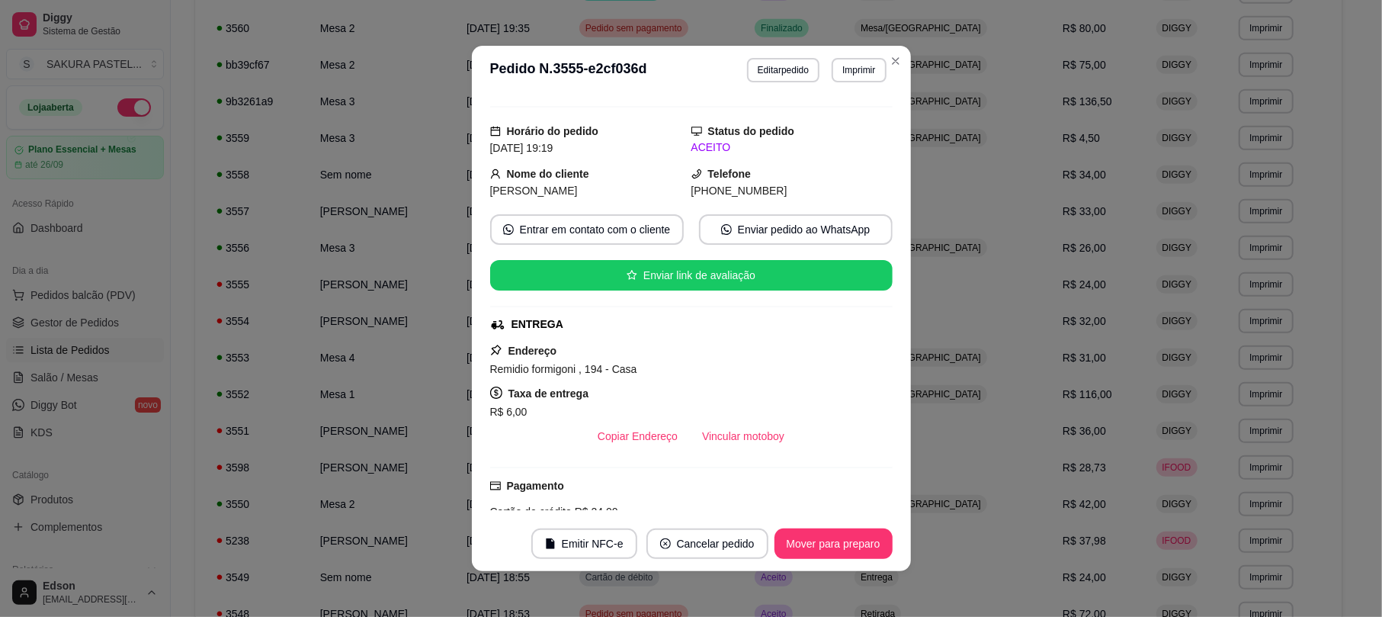
scroll to position [265, 0]
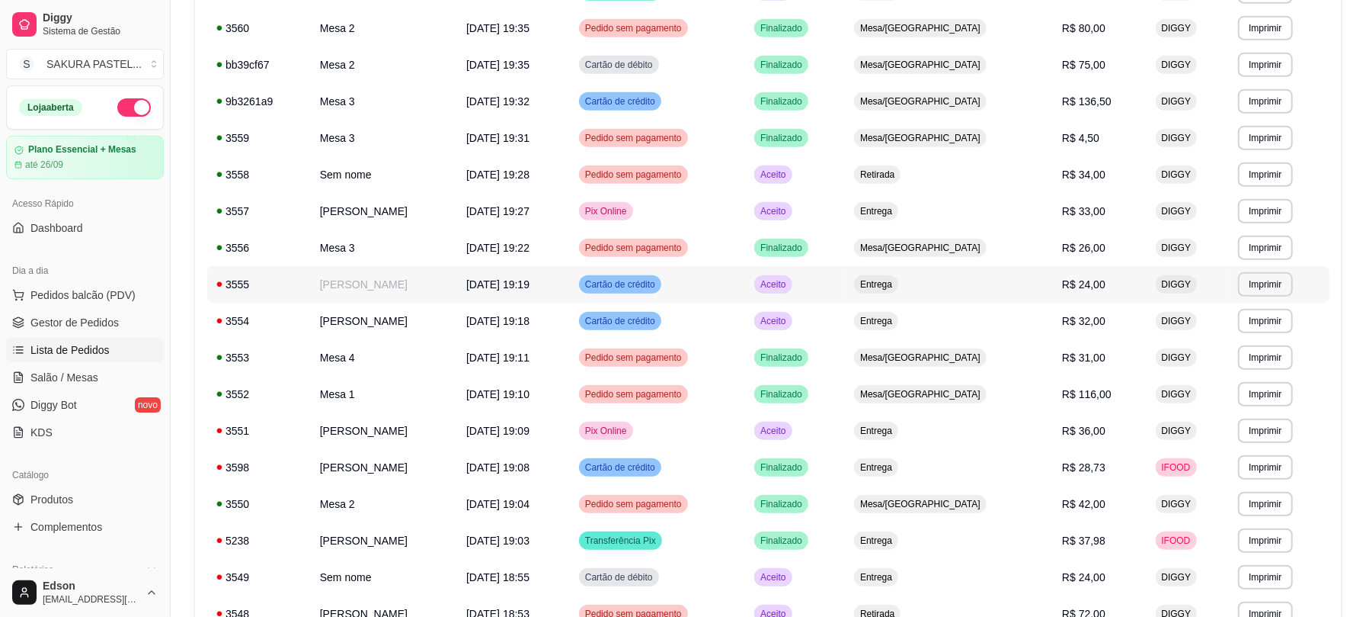
click at [440, 278] on td "Letícia Amaral" at bounding box center [384, 284] width 146 height 37
click at [369, 284] on td "Letícia Amaral" at bounding box center [384, 284] width 146 height 37
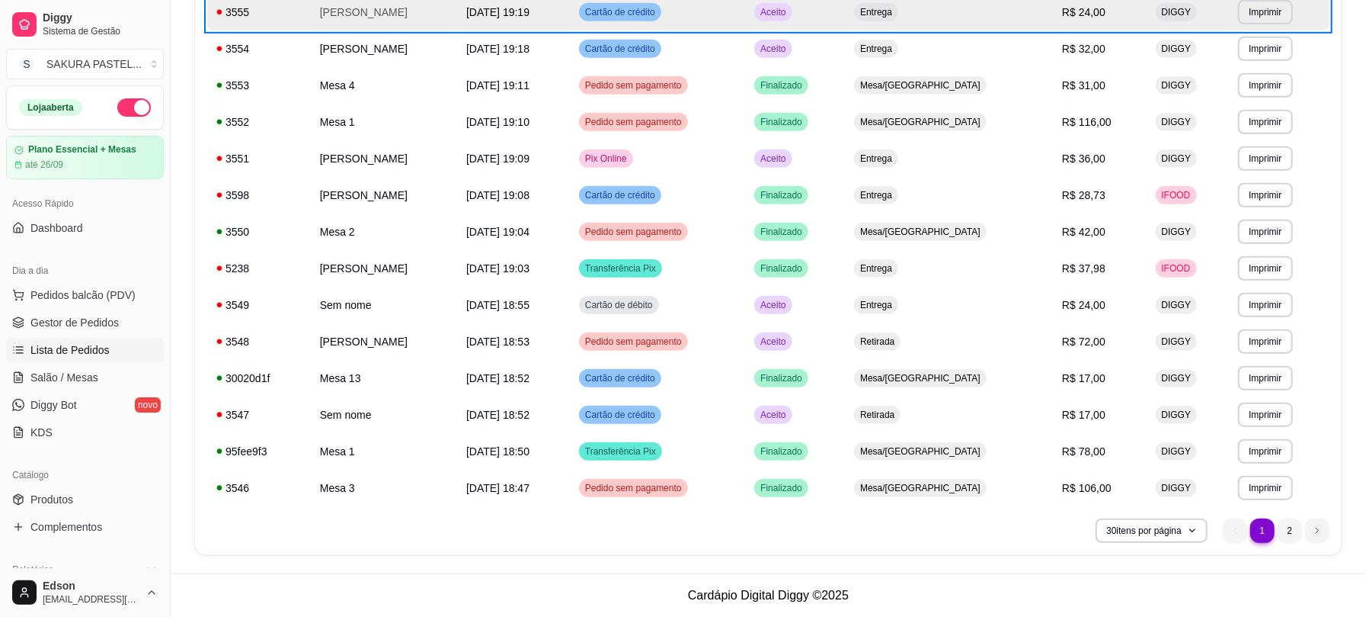
scroll to position [772, 0]
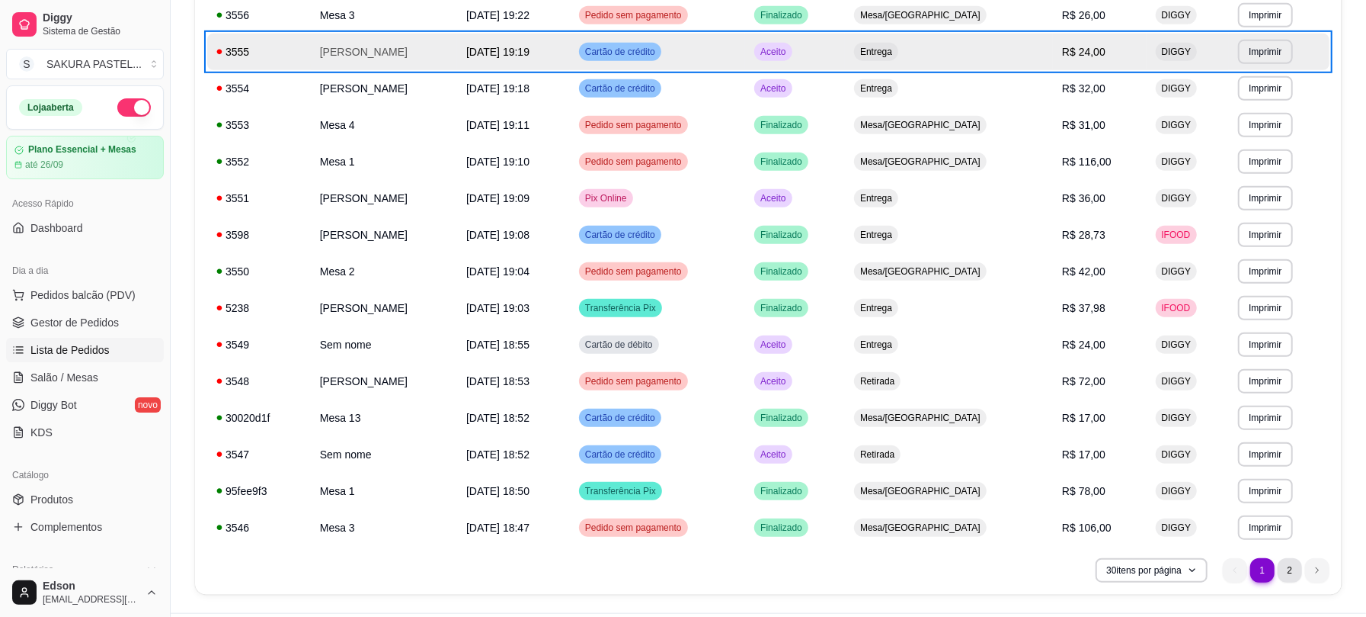
click at [1288, 567] on li "2" at bounding box center [1290, 570] width 24 height 24
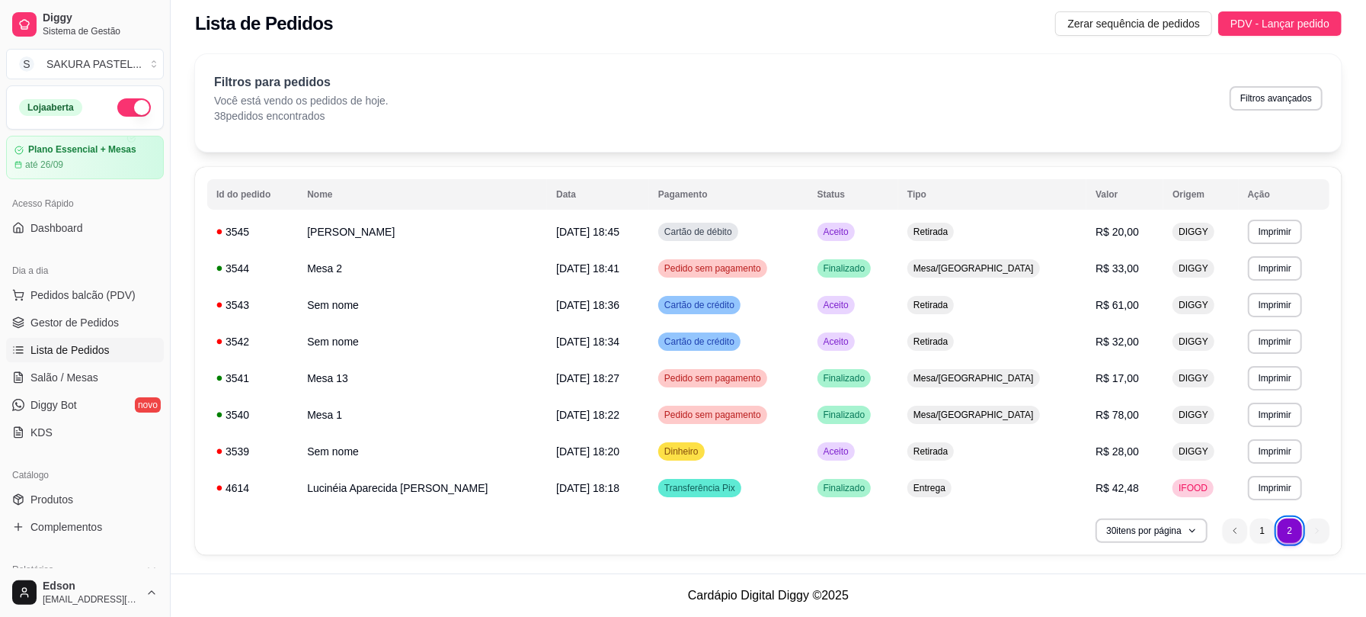
scroll to position [7, 0]
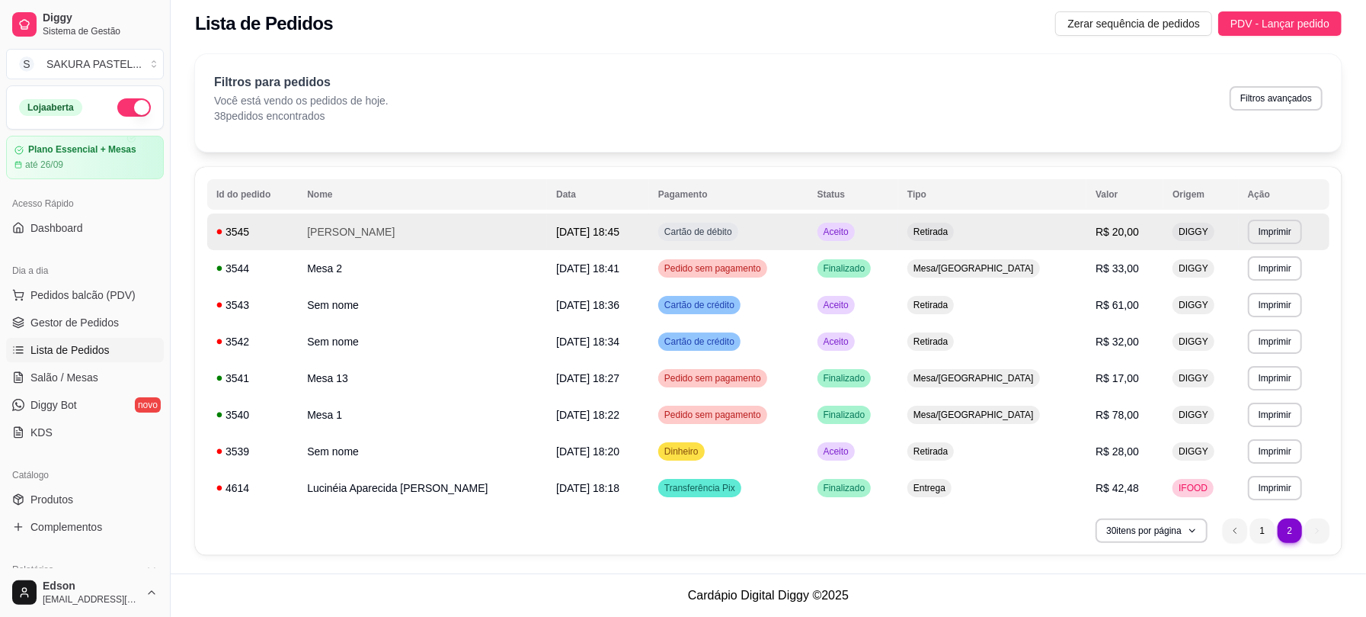
click at [434, 230] on td "Guilherme Henrique" at bounding box center [422, 231] width 249 height 37
click at [1162, 568] on div "**********" at bounding box center [769, 309] width 1196 height 528
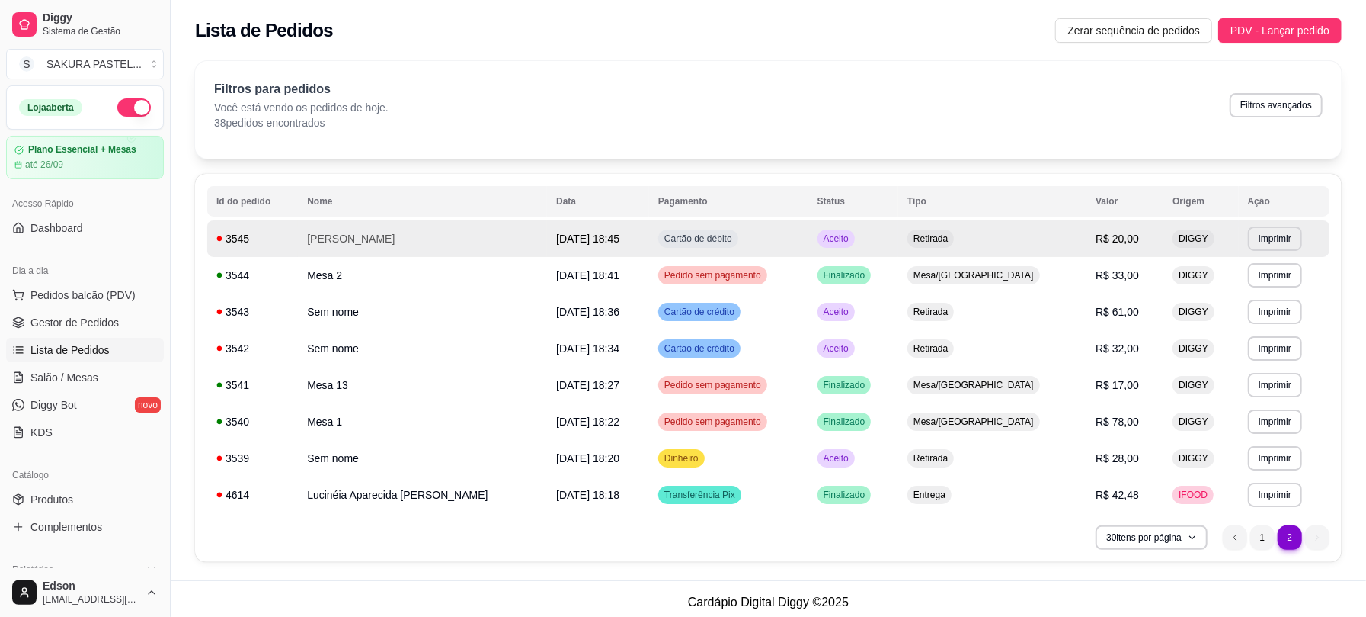
click at [1271, 549] on ul "2 1 2" at bounding box center [1276, 537] width 107 height 24
click at [1272, 558] on div "**********" at bounding box center [768, 368] width 1147 height 388
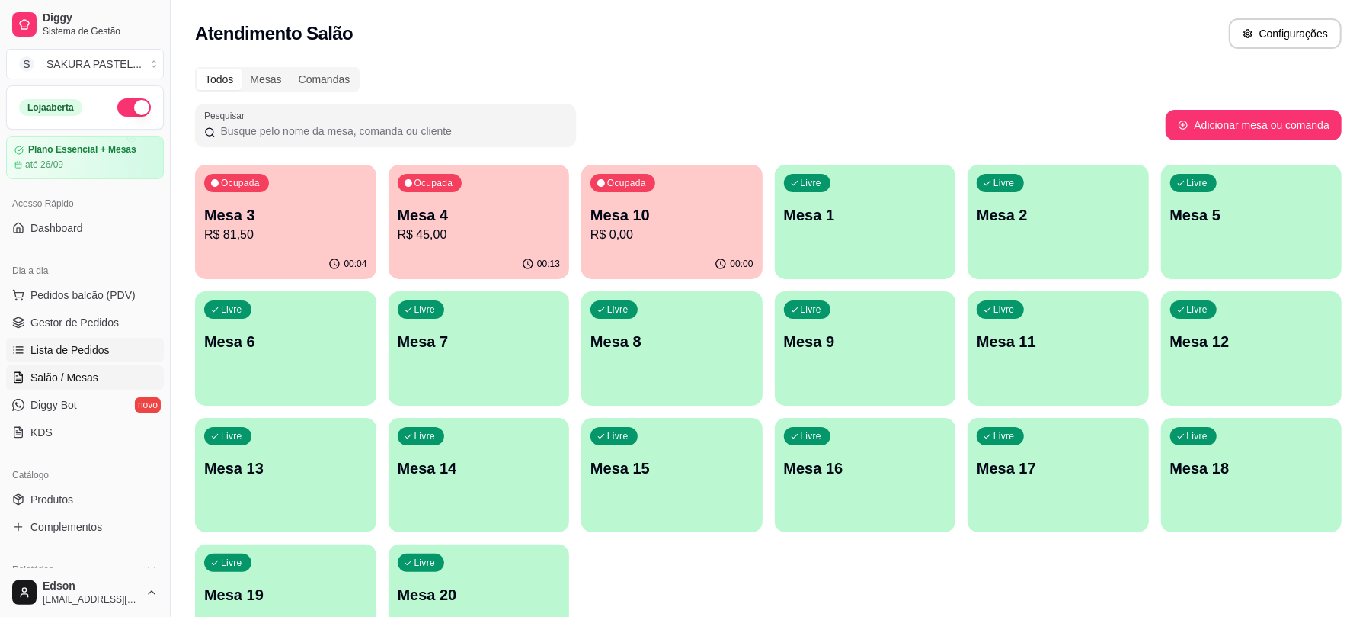
click at [95, 345] on span "Lista de Pedidos" at bounding box center [69, 349] width 79 height 15
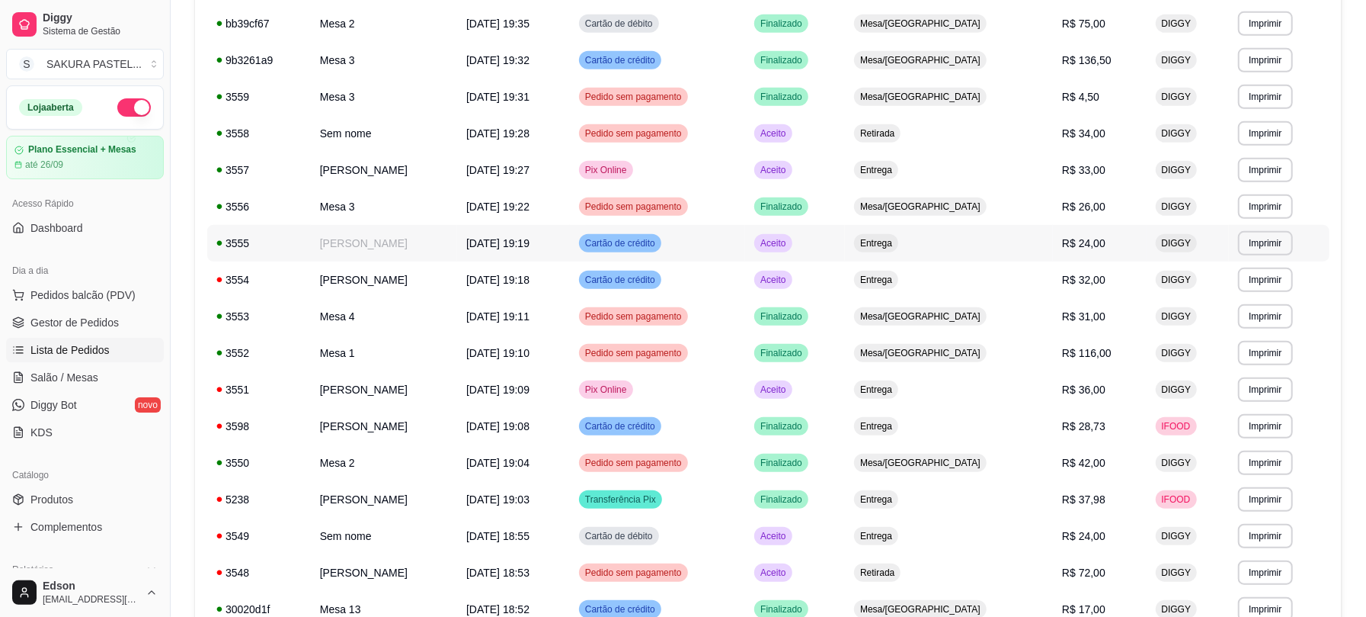
scroll to position [41, 0]
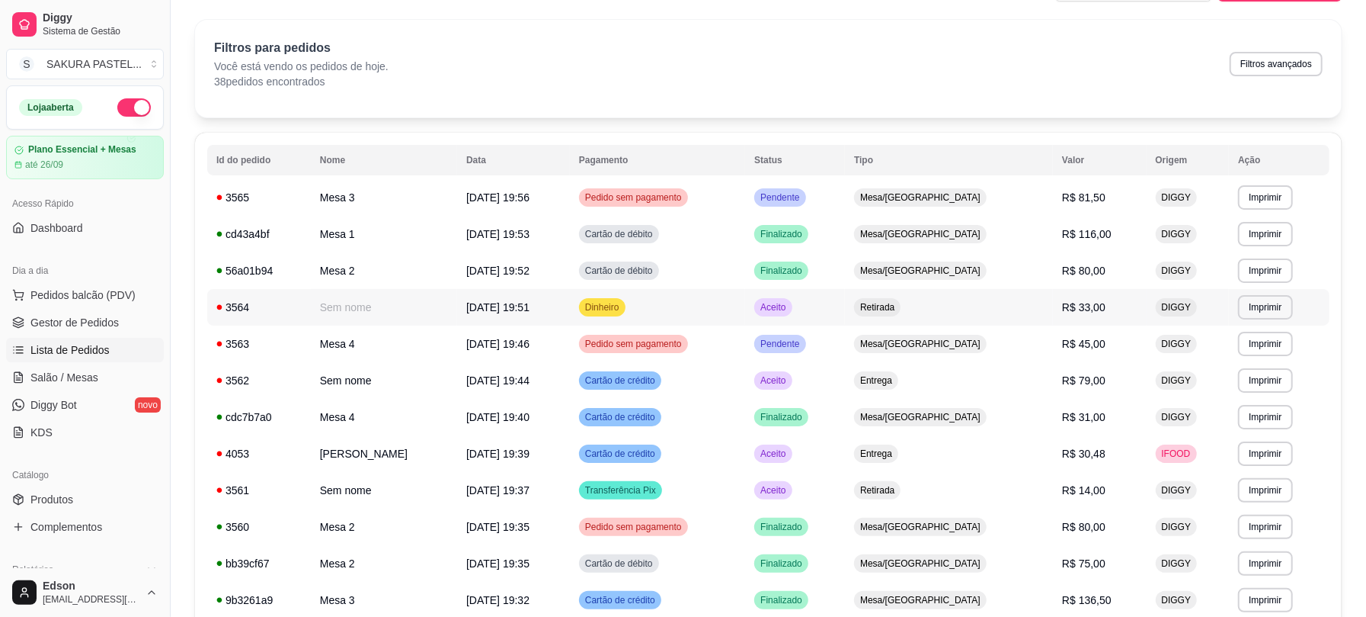
click at [530, 308] on span "04/09/25 às 19:51" at bounding box center [497, 307] width 63 height 12
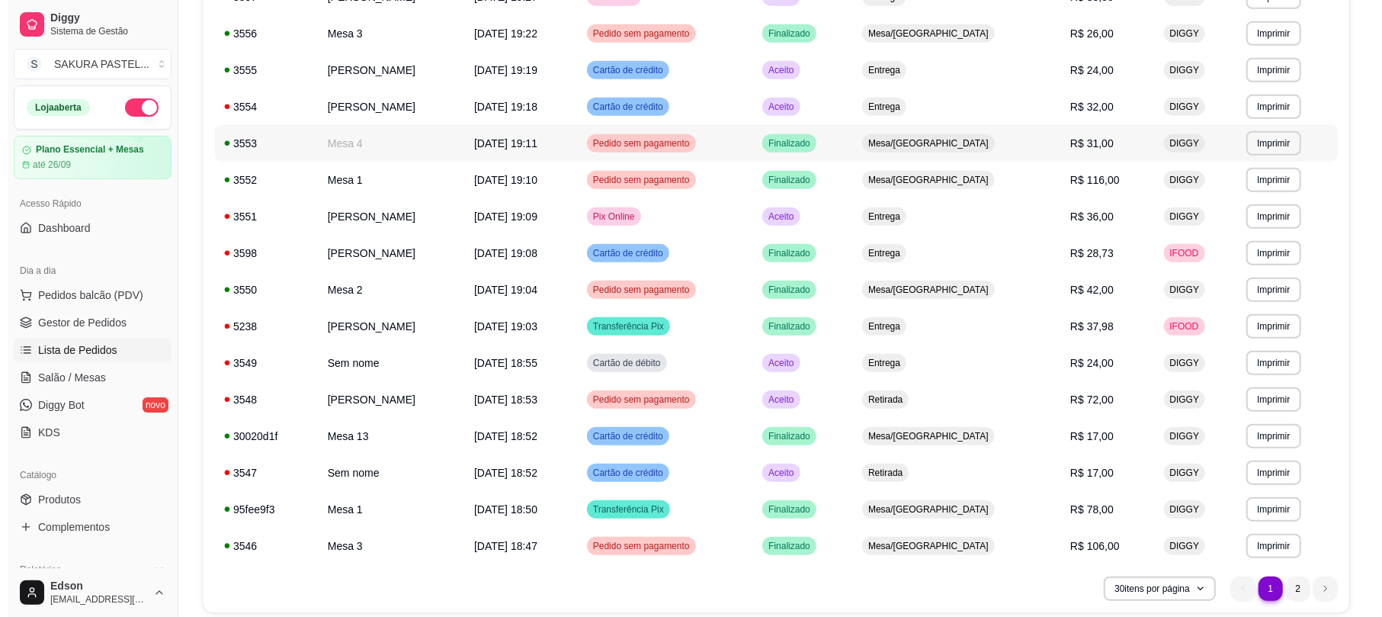
scroll to position [812, 0]
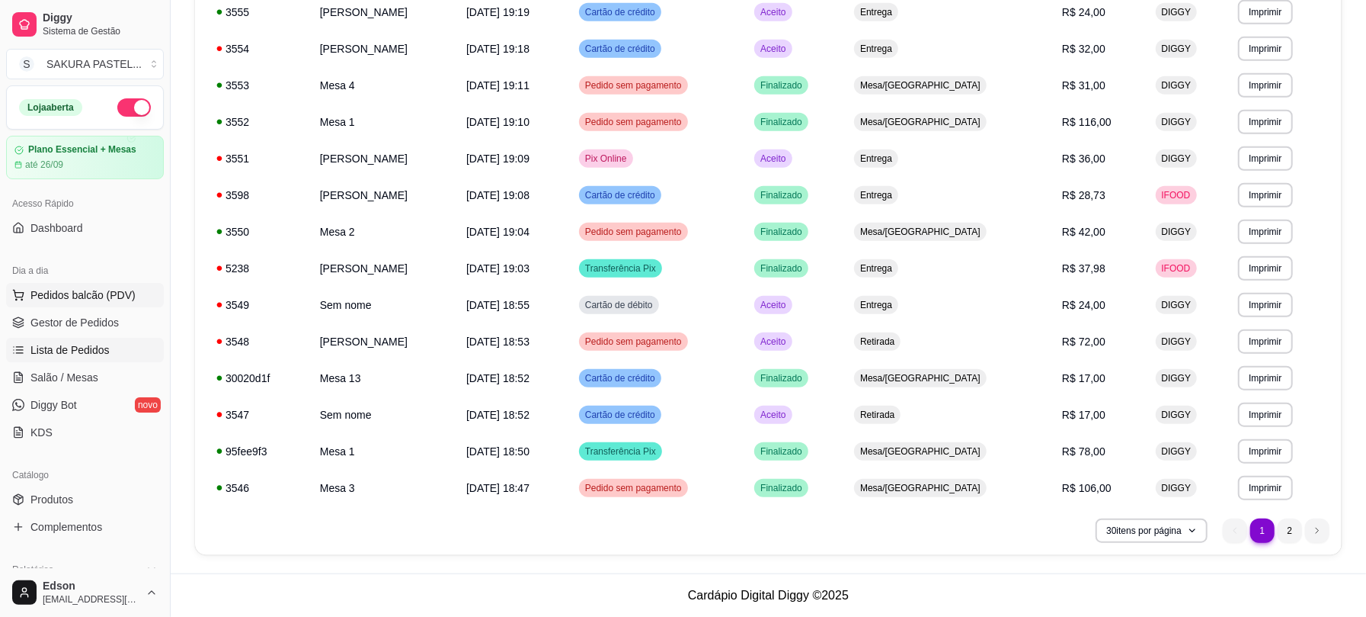
click at [73, 287] on button "Pedidos balcão (PDV)" at bounding box center [85, 295] width 158 height 24
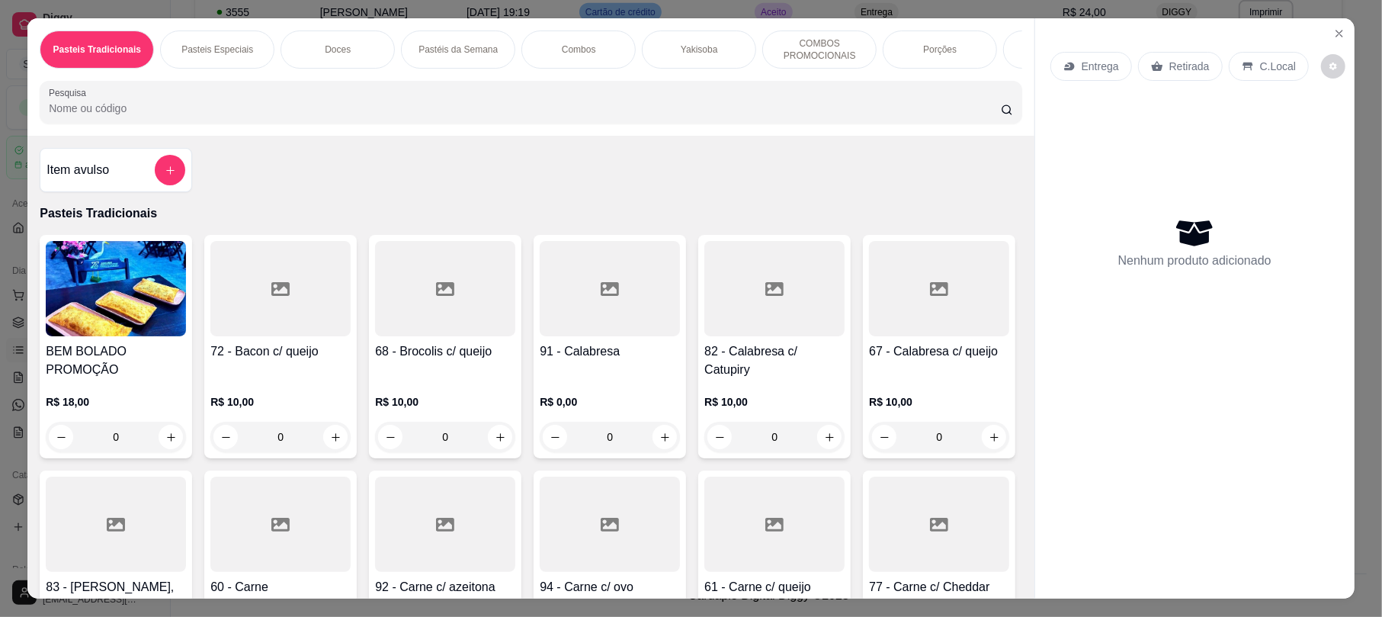
click at [1169, 59] on p "Retirada" at bounding box center [1189, 66] width 40 height 15
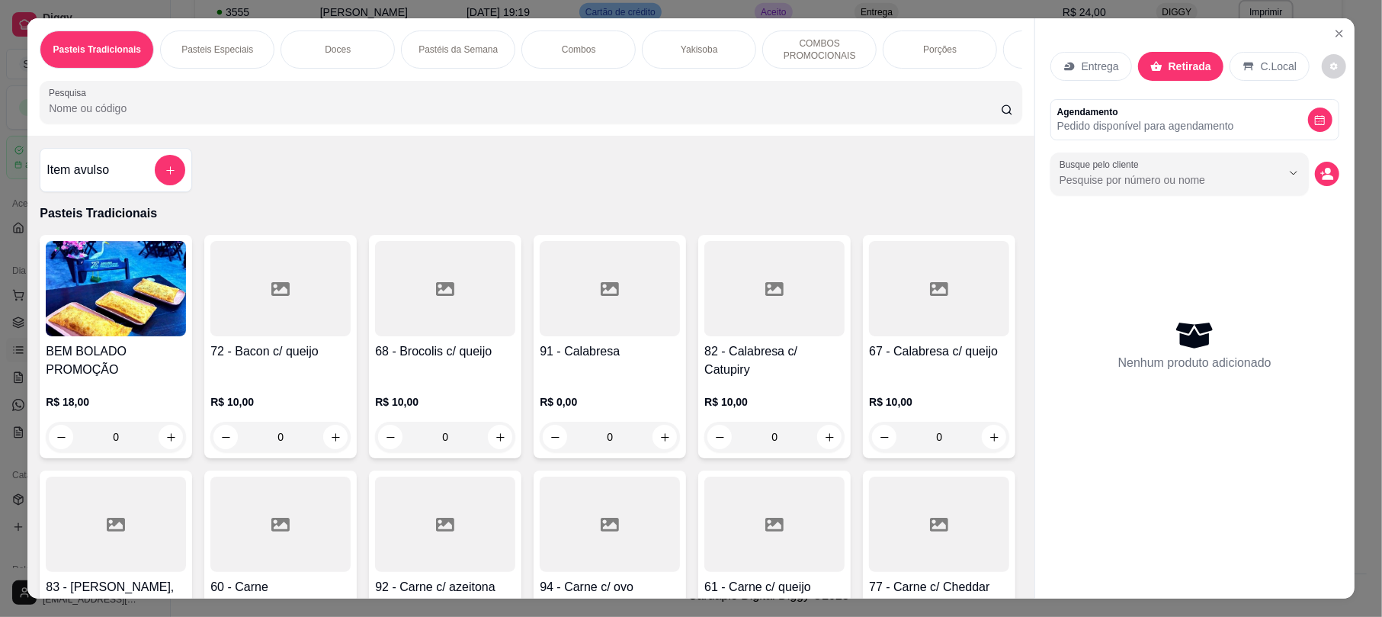
click at [769, 116] on input "Pesquisa" at bounding box center [525, 108] width 952 height 15
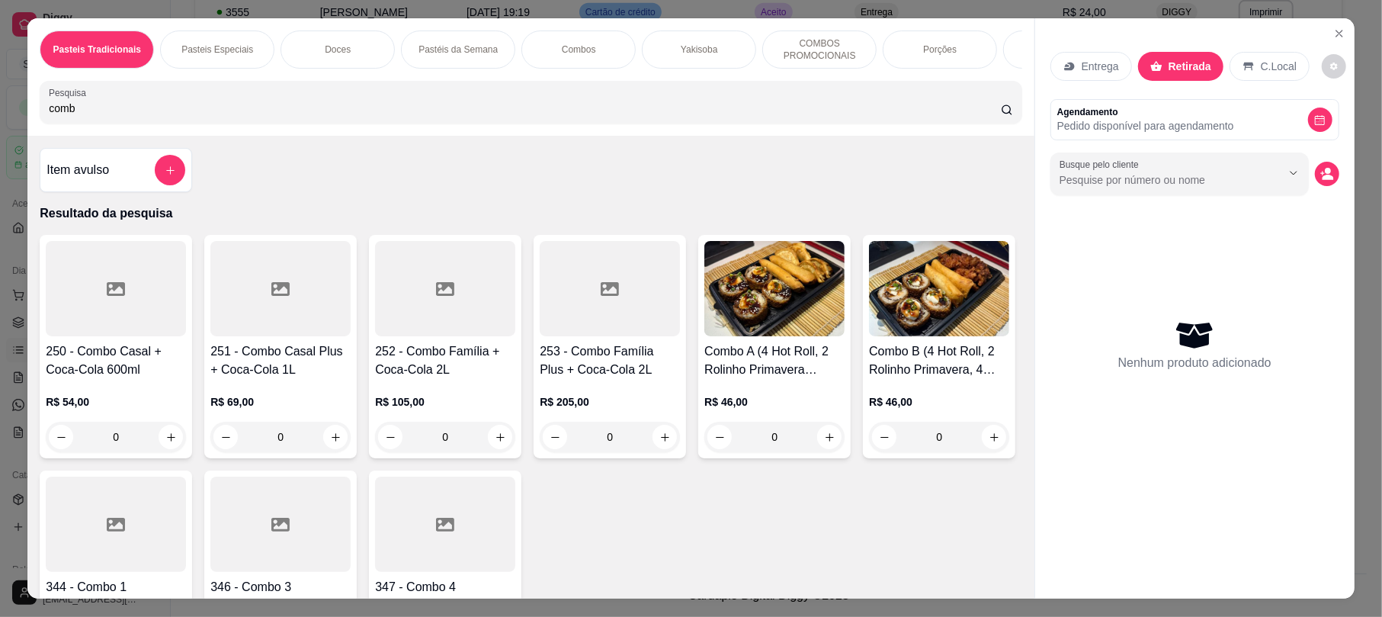
type input "comb"
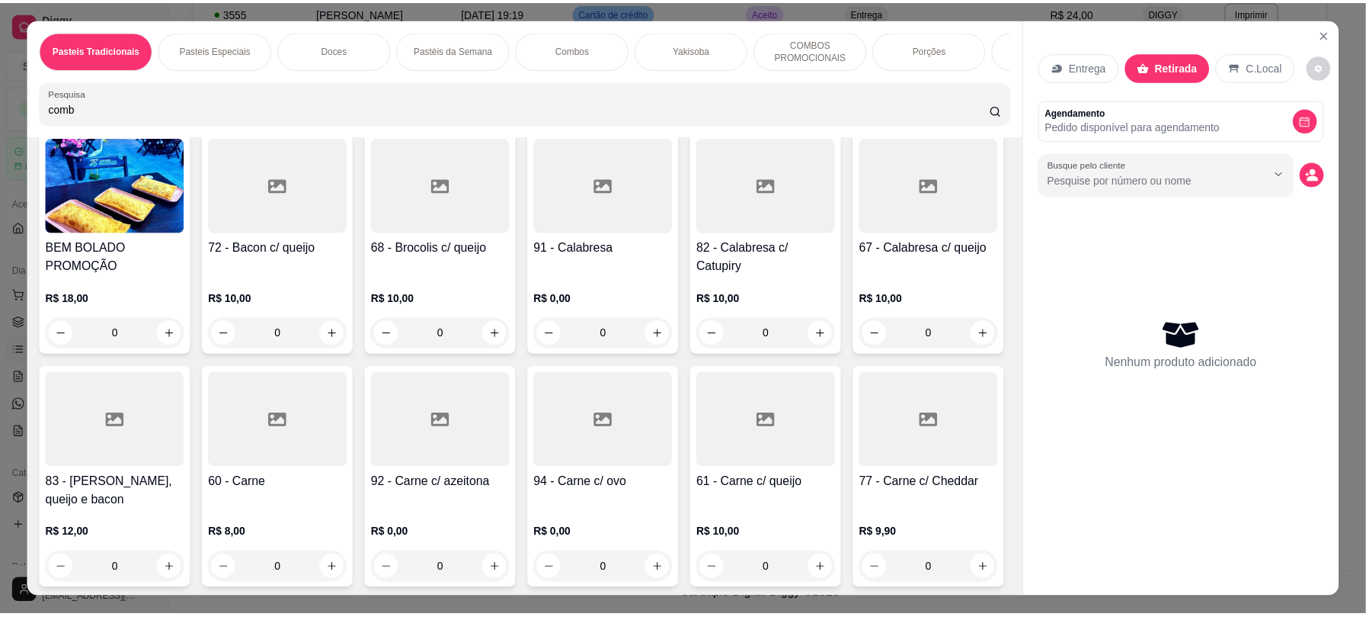
scroll to position [196, 0]
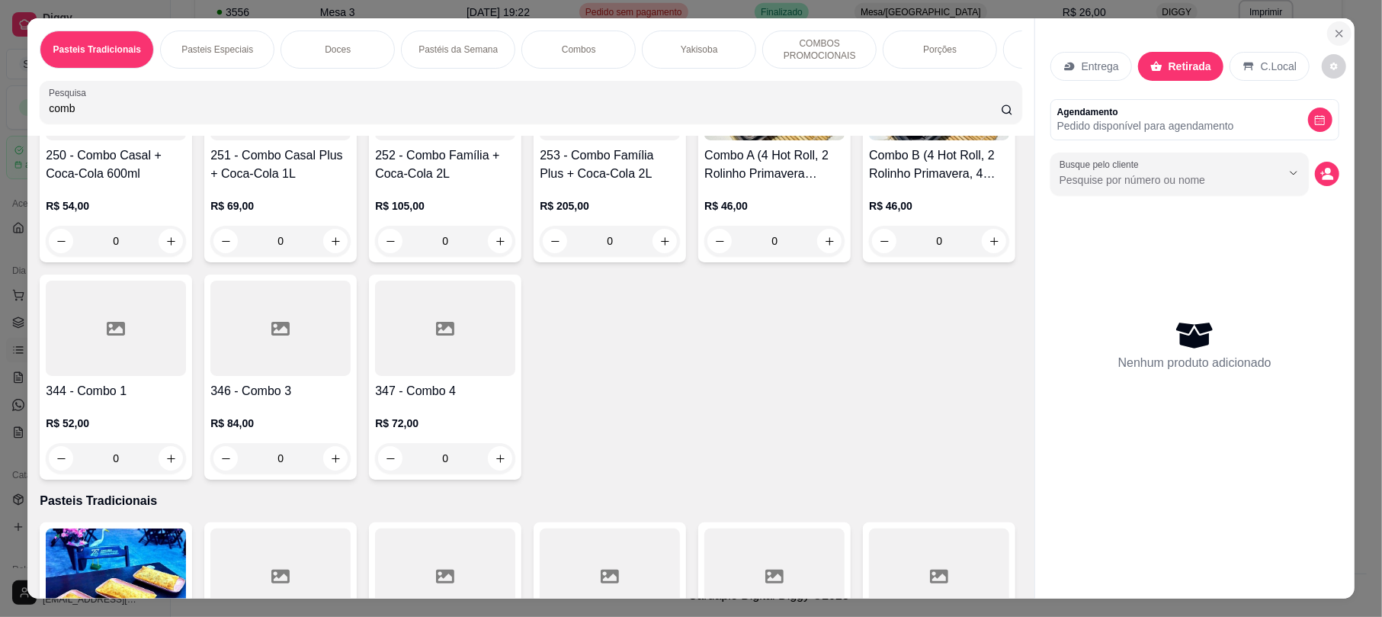
click at [1333, 37] on icon "Close" at bounding box center [1339, 33] width 12 height 12
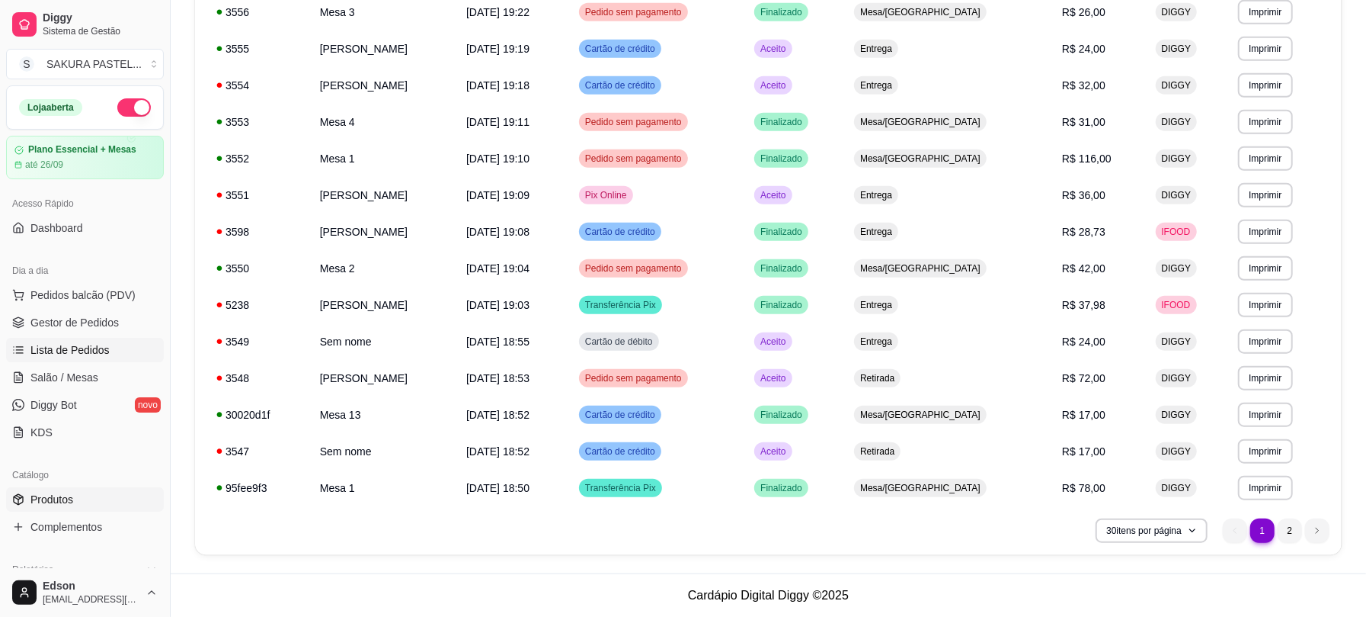
click at [101, 495] on link "Produtos" at bounding box center [85, 499] width 158 height 24
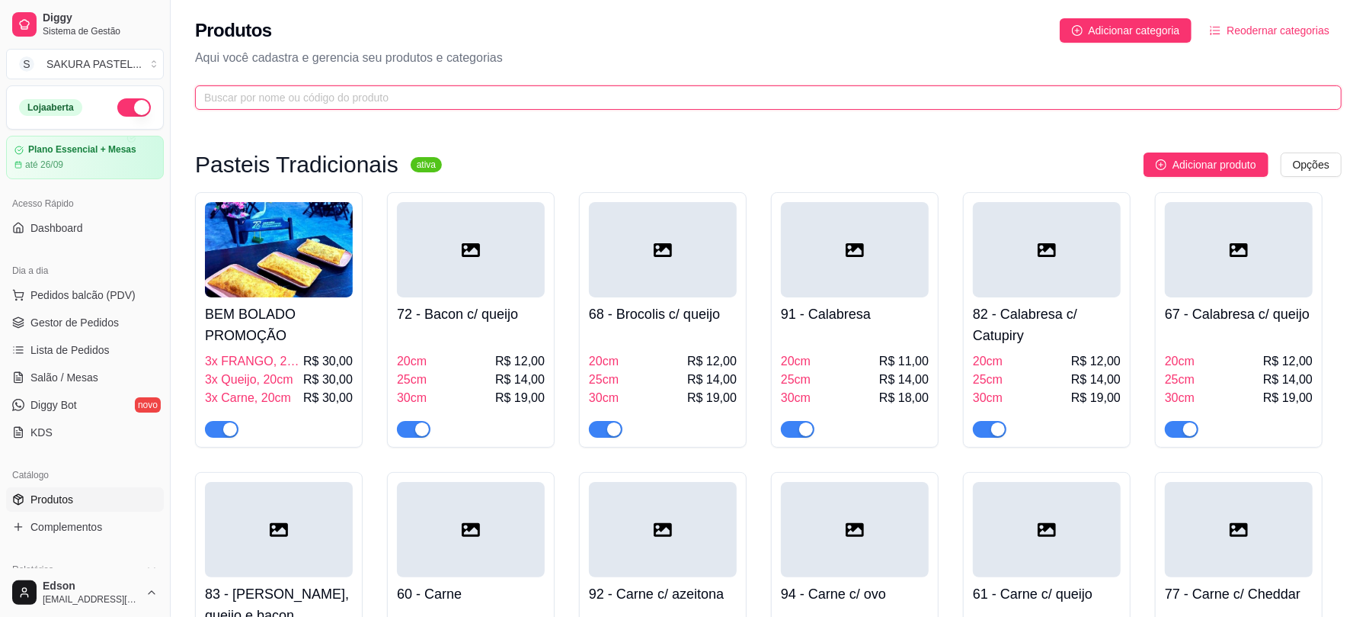
click at [541, 102] on input "text" at bounding box center [762, 97] width 1116 height 17
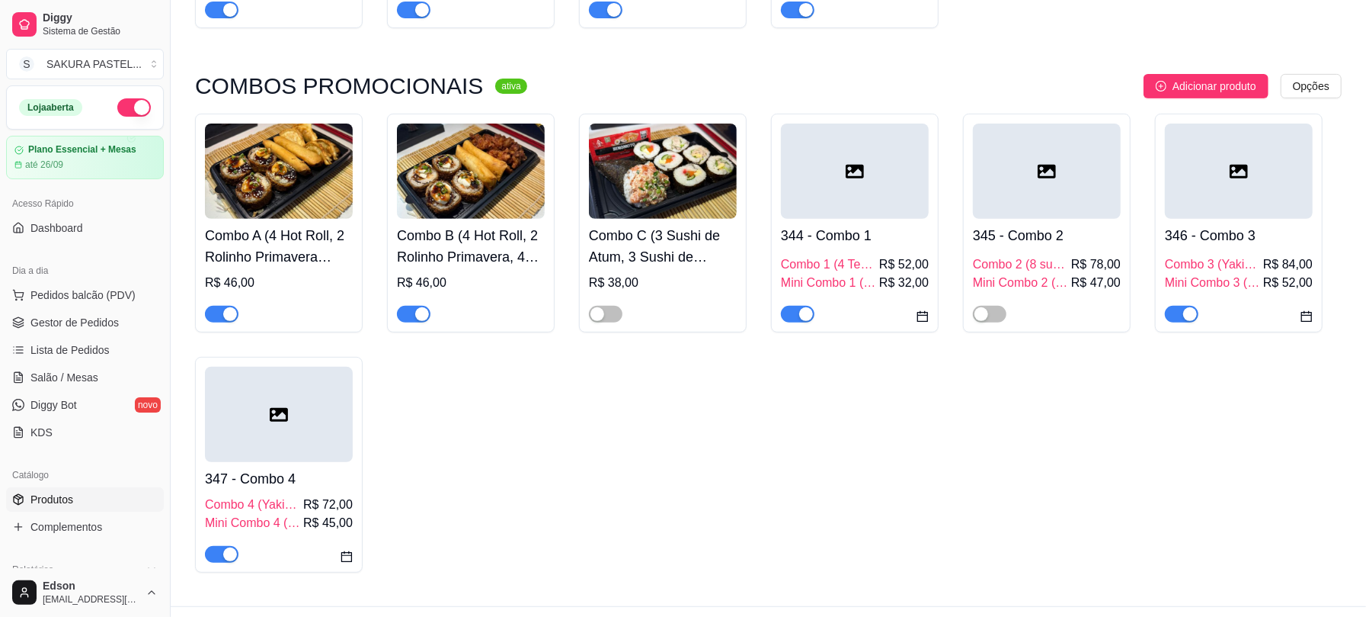
scroll to position [391, 0]
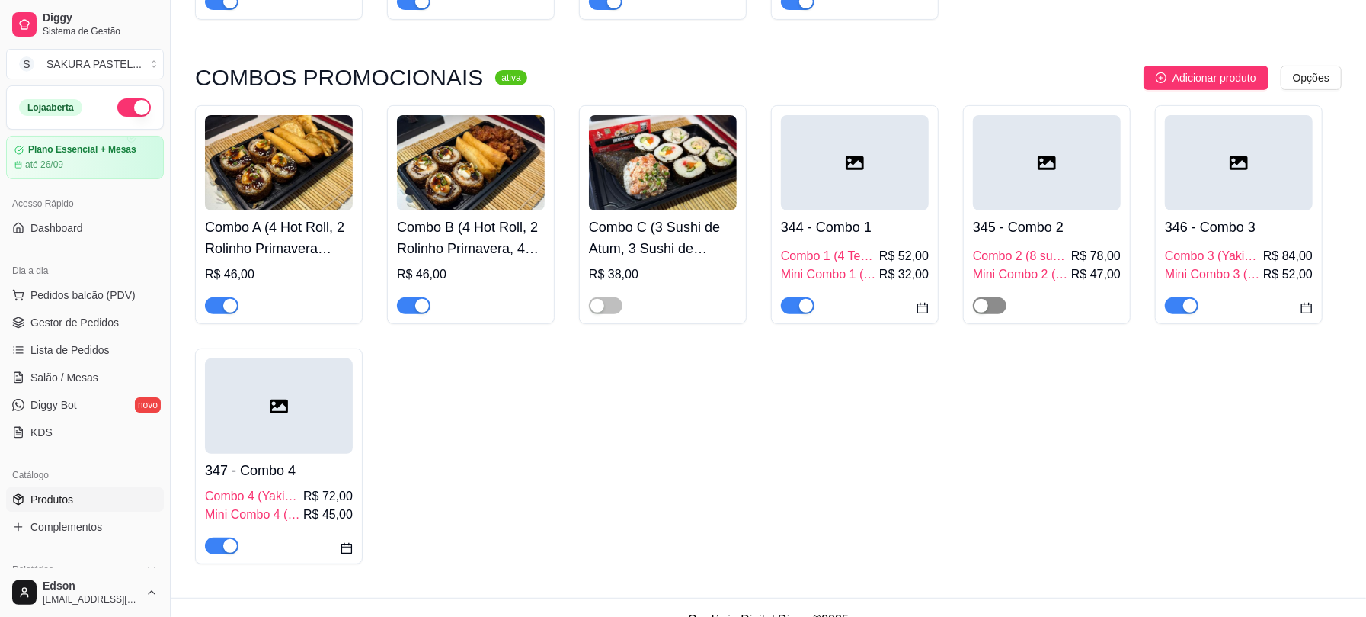
type input "comb"
click at [988, 312] on button "button" at bounding box center [990, 305] width 34 height 17
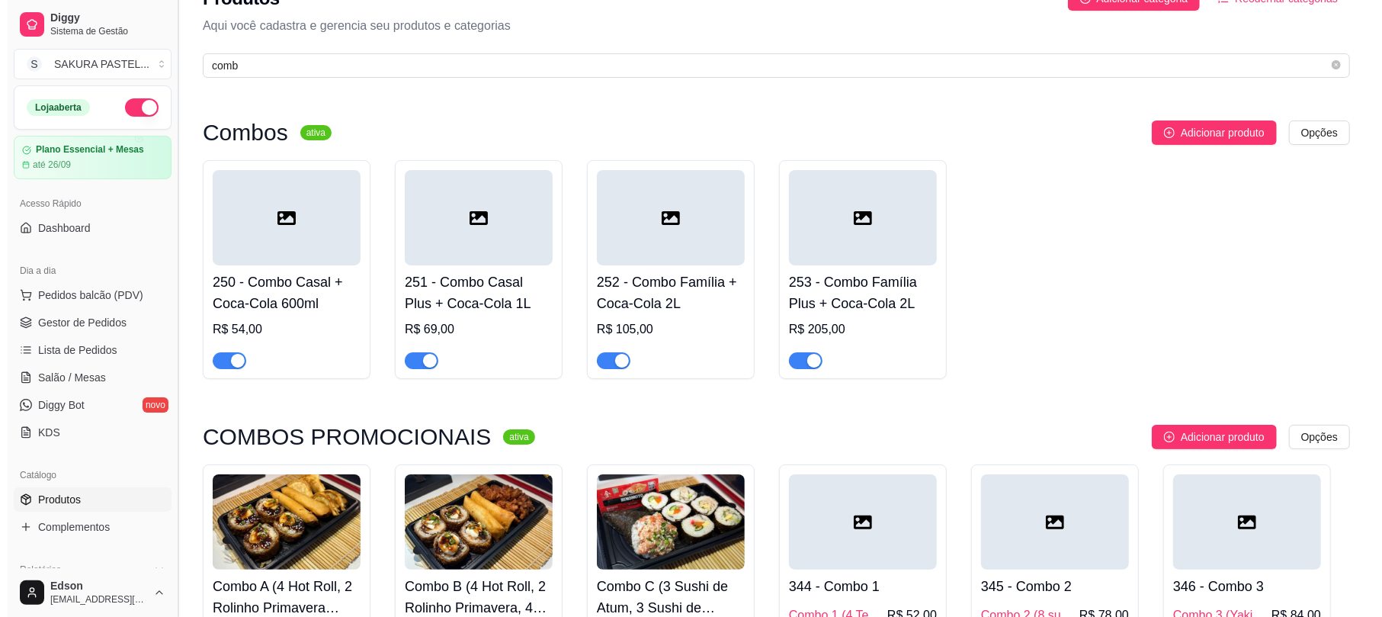
scroll to position [0, 0]
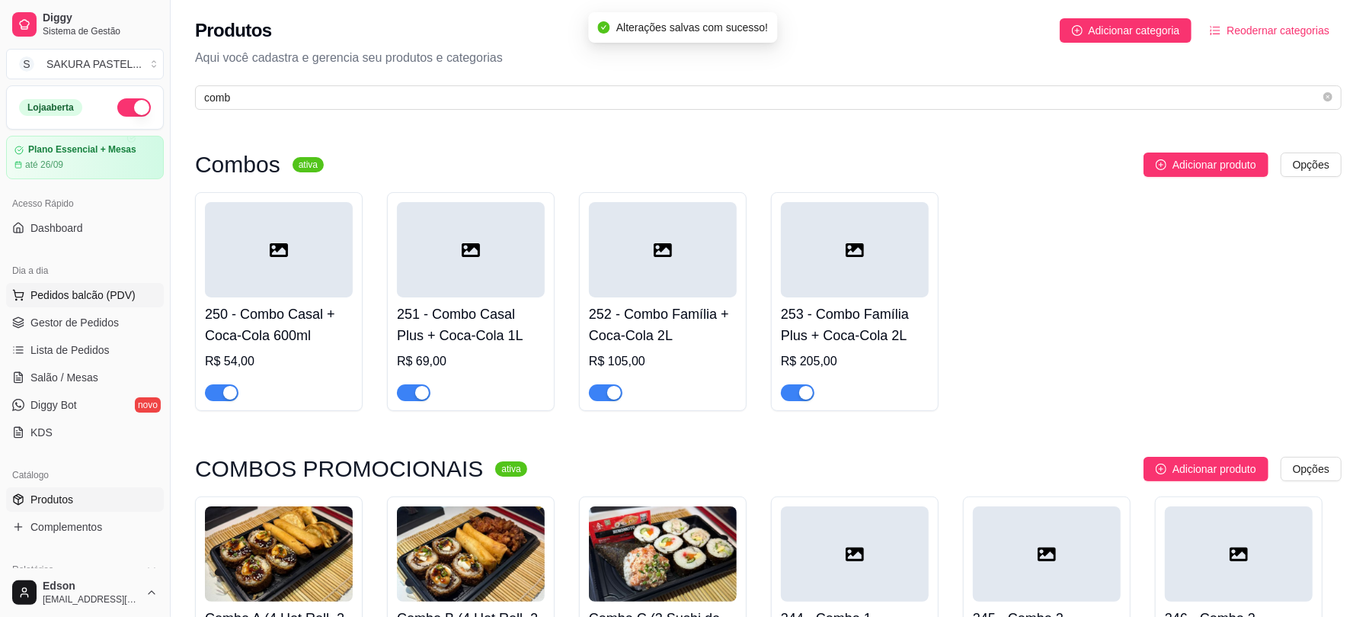
click at [88, 296] on span "Pedidos balcão (PDV)" at bounding box center [82, 294] width 105 height 15
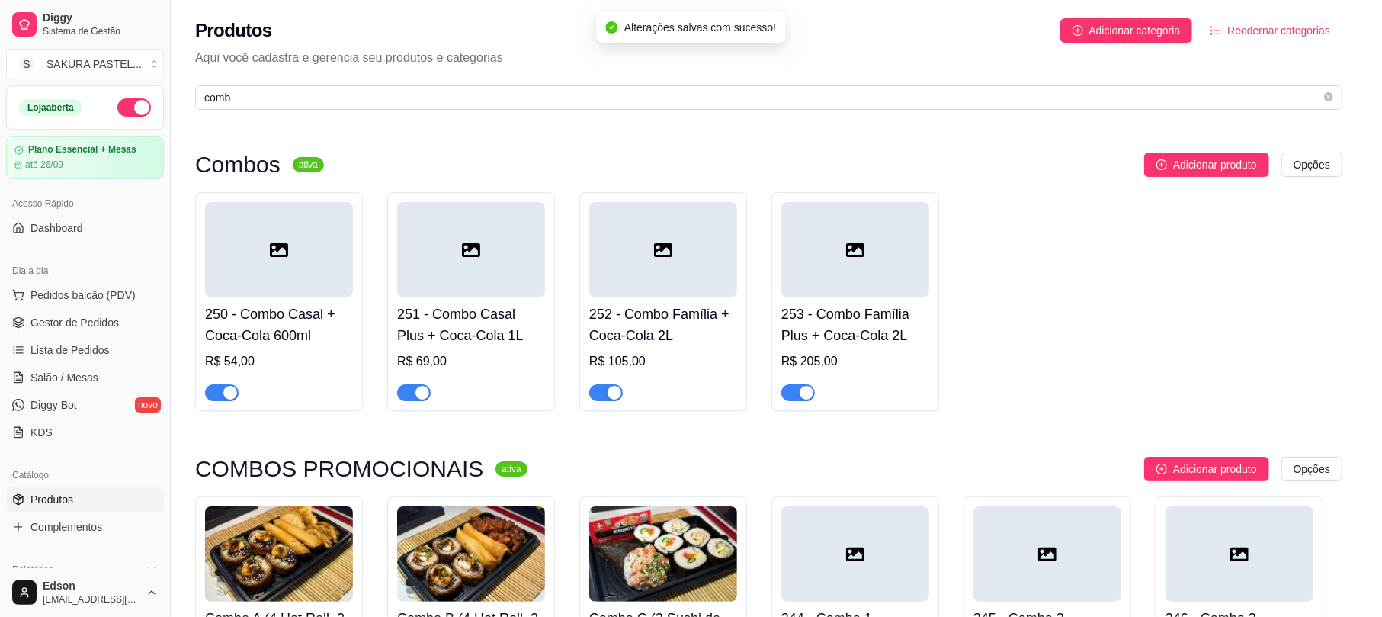
click at [1171, 65] on p "Retirada" at bounding box center [1189, 66] width 40 height 15
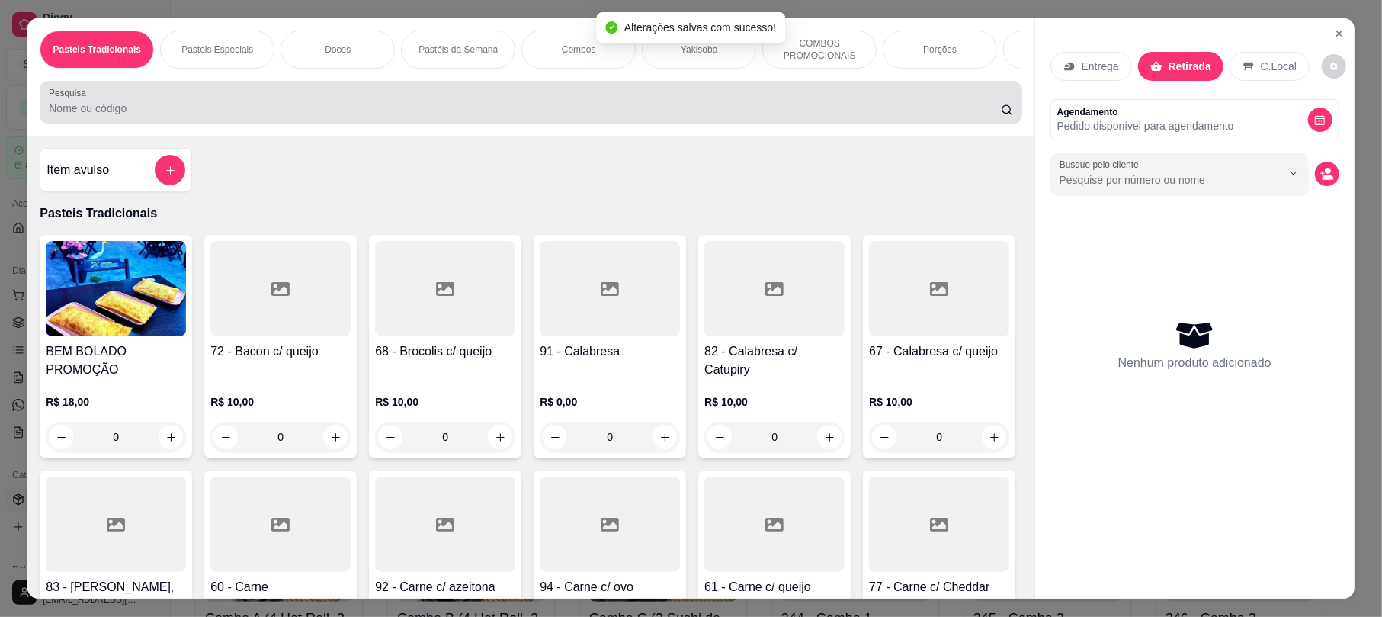
click at [717, 116] on input "Pesquisa" at bounding box center [525, 108] width 952 height 15
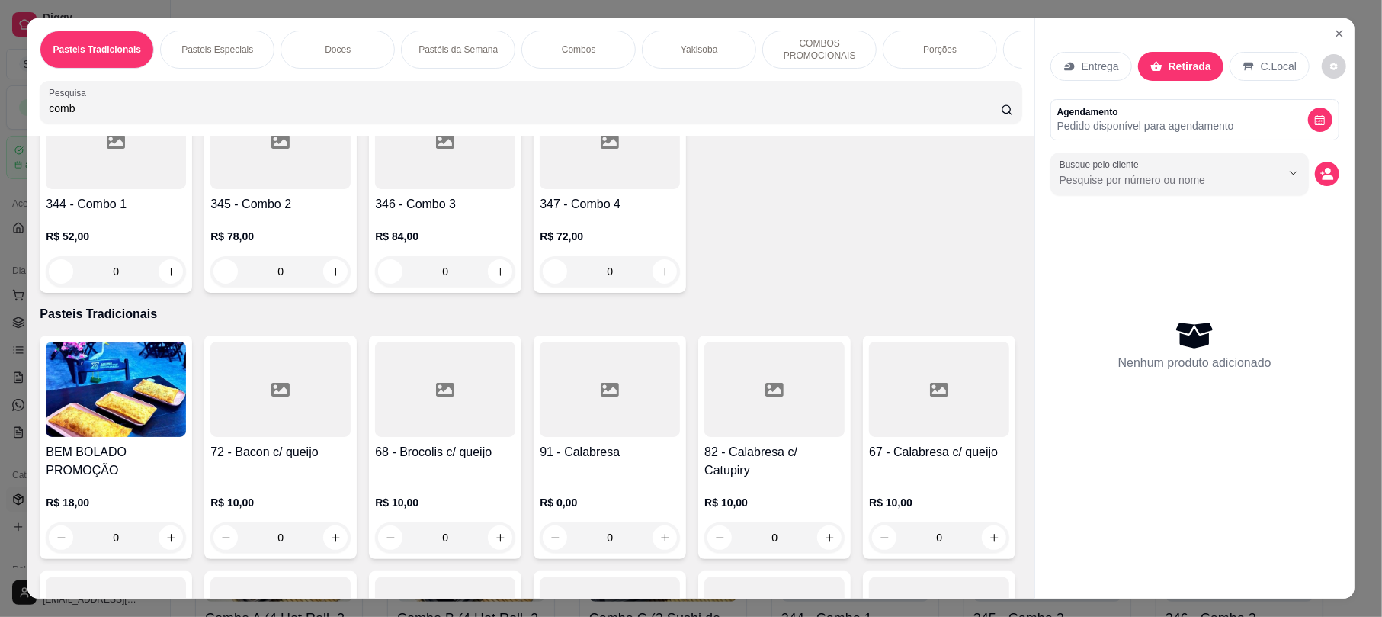
scroll to position [391, 0]
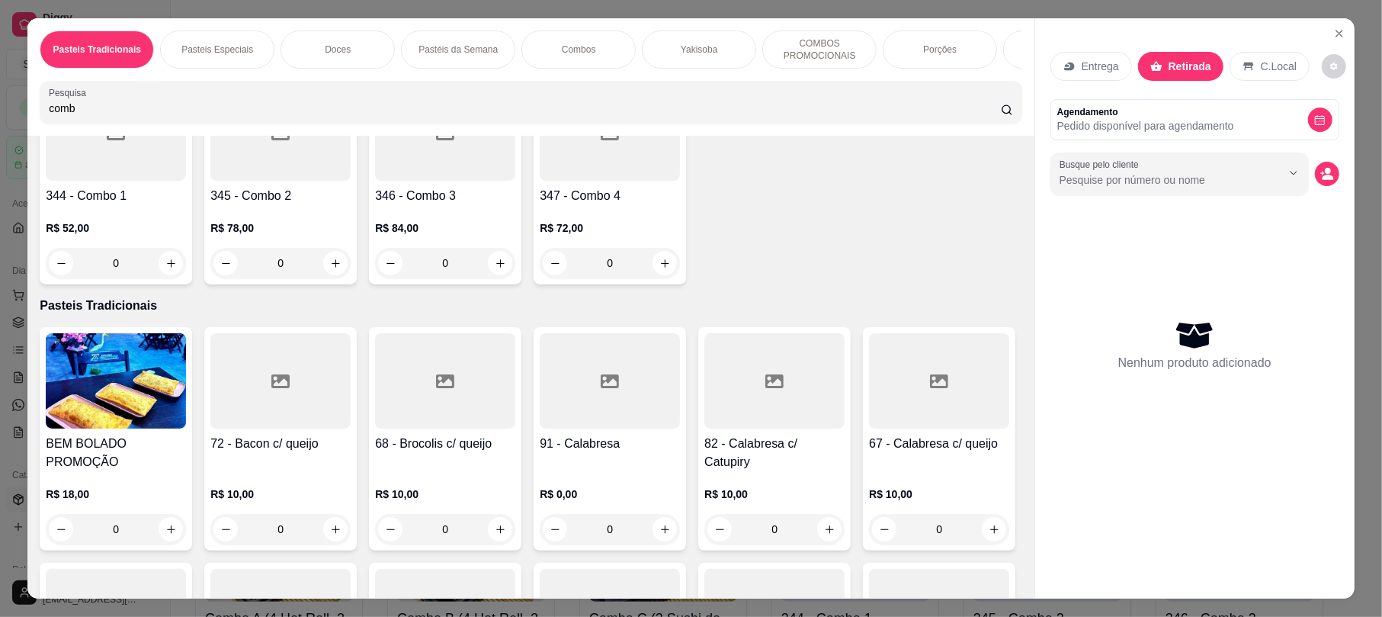
type input "comb"
click at [351, 205] on h4 "345 - Combo 2" at bounding box center [280, 196] width 140 height 18
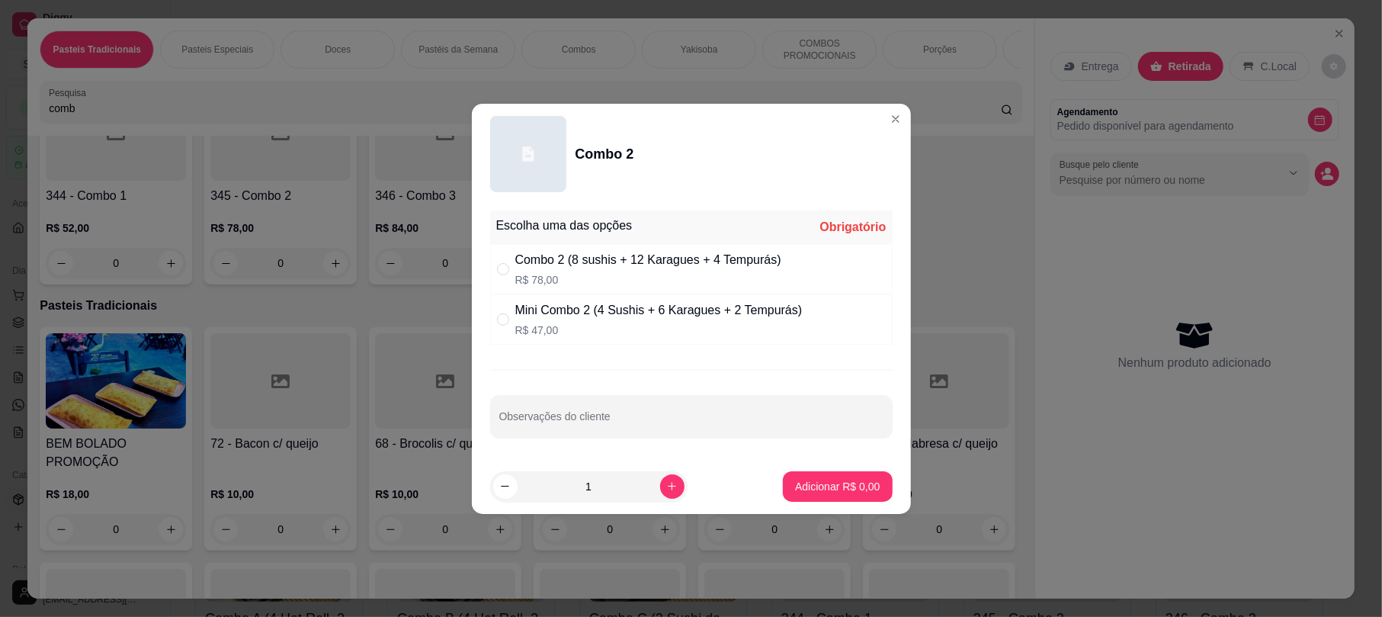
click at [686, 331] on section "Combo 2 Escolha uma das opções Obrigatório Combo 2 (8 sushis + 12 Karagues + 4 …" at bounding box center [691, 309] width 439 height 410
click at [588, 264] on div "Combo 2 (8 sushis + 12 Karagues + 4 Tempurás)" at bounding box center [648, 260] width 266 height 18
radio input "true"
click at [815, 483] on p "Adicionar R$ 78,00" at bounding box center [834, 486] width 91 height 15
type input "1"
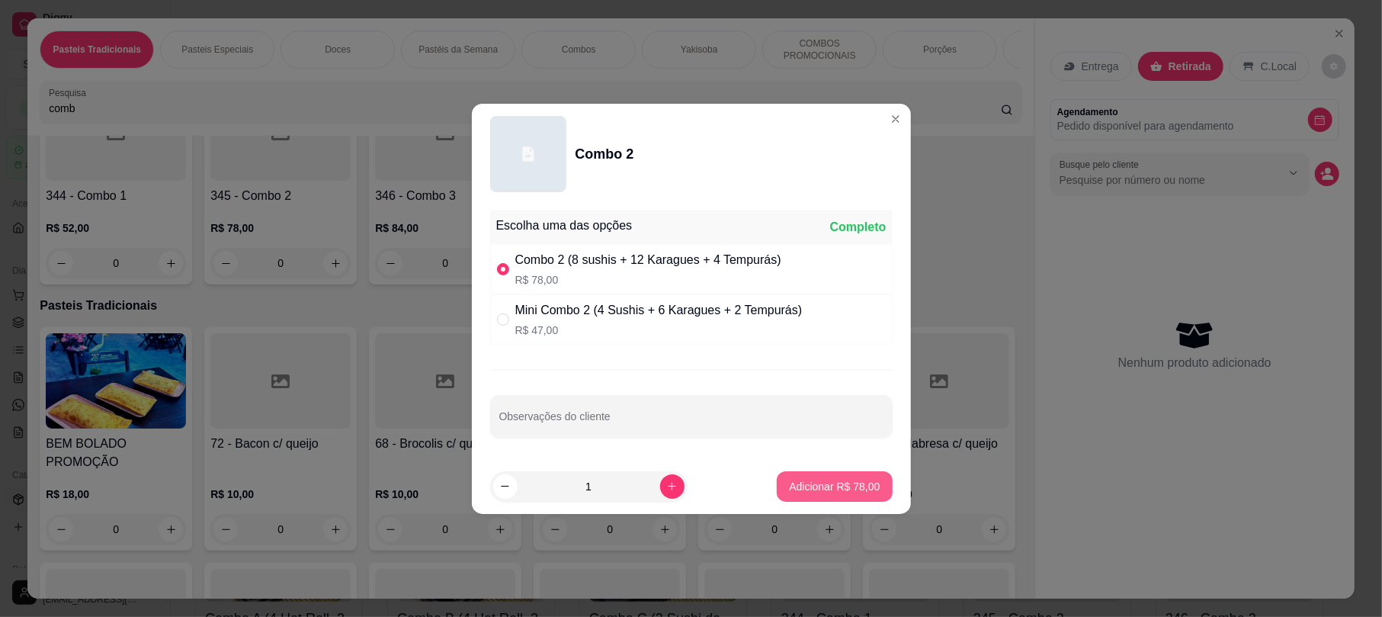
type input "1"
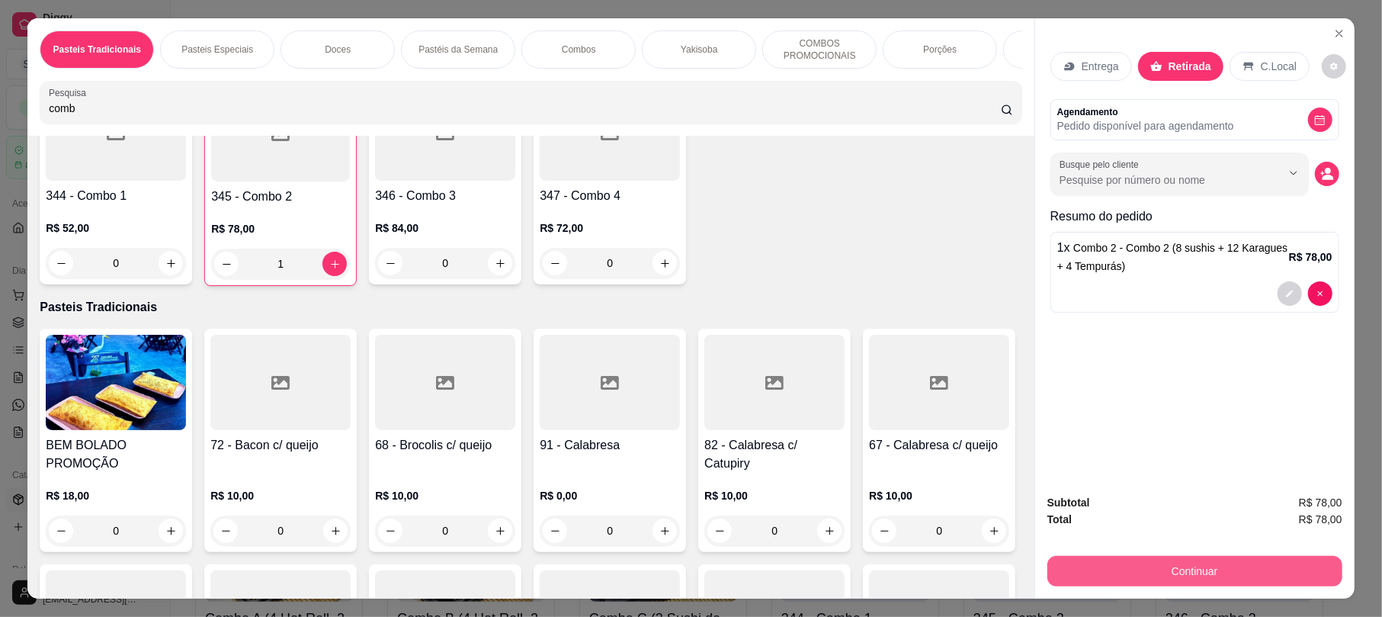
click at [1077, 565] on button "Continuar" at bounding box center [1194, 571] width 295 height 30
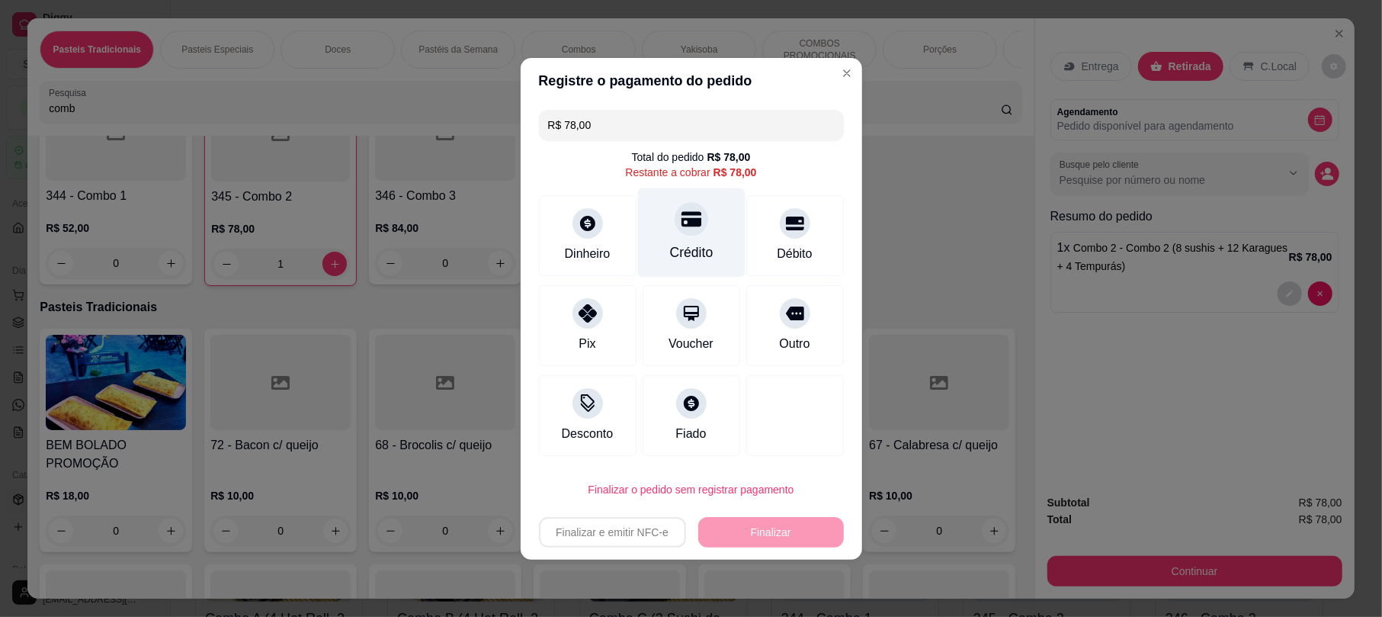
click at [692, 214] on icon at bounding box center [691, 219] width 20 height 20
type input "R$ 0,00"
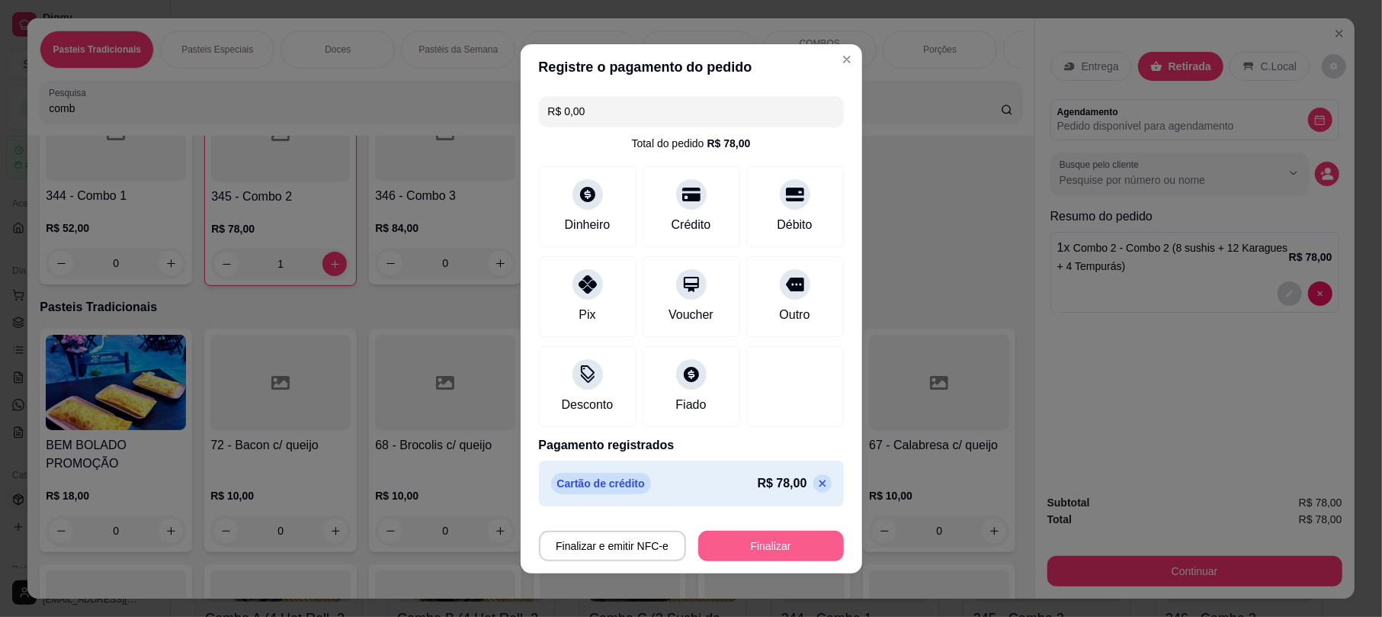
click at [787, 556] on button "Finalizar" at bounding box center [771, 545] width 146 height 30
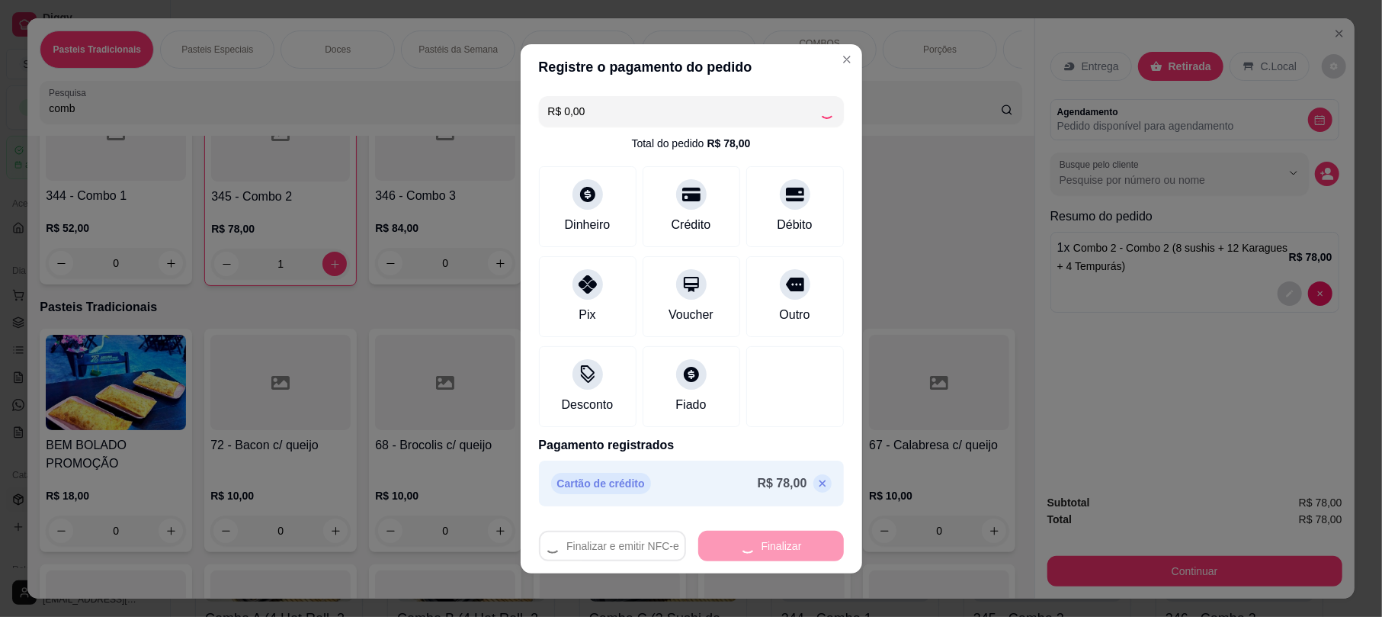
type input "0"
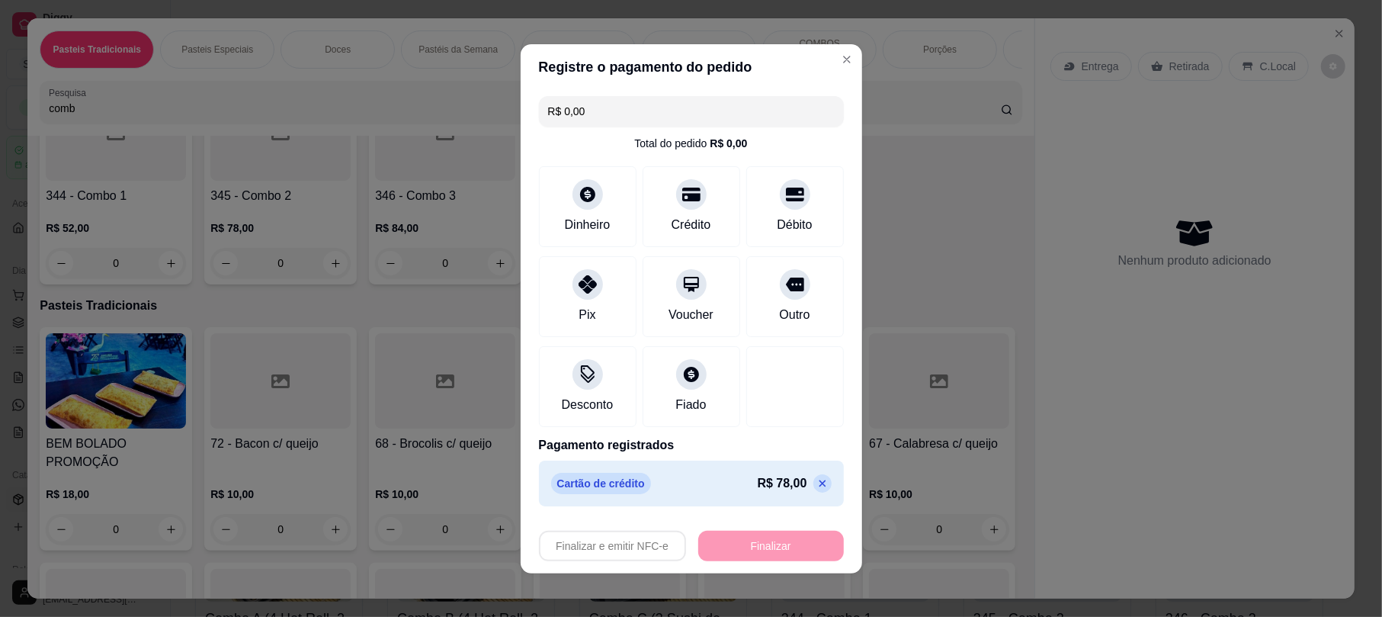
type input "-R$ 78,00"
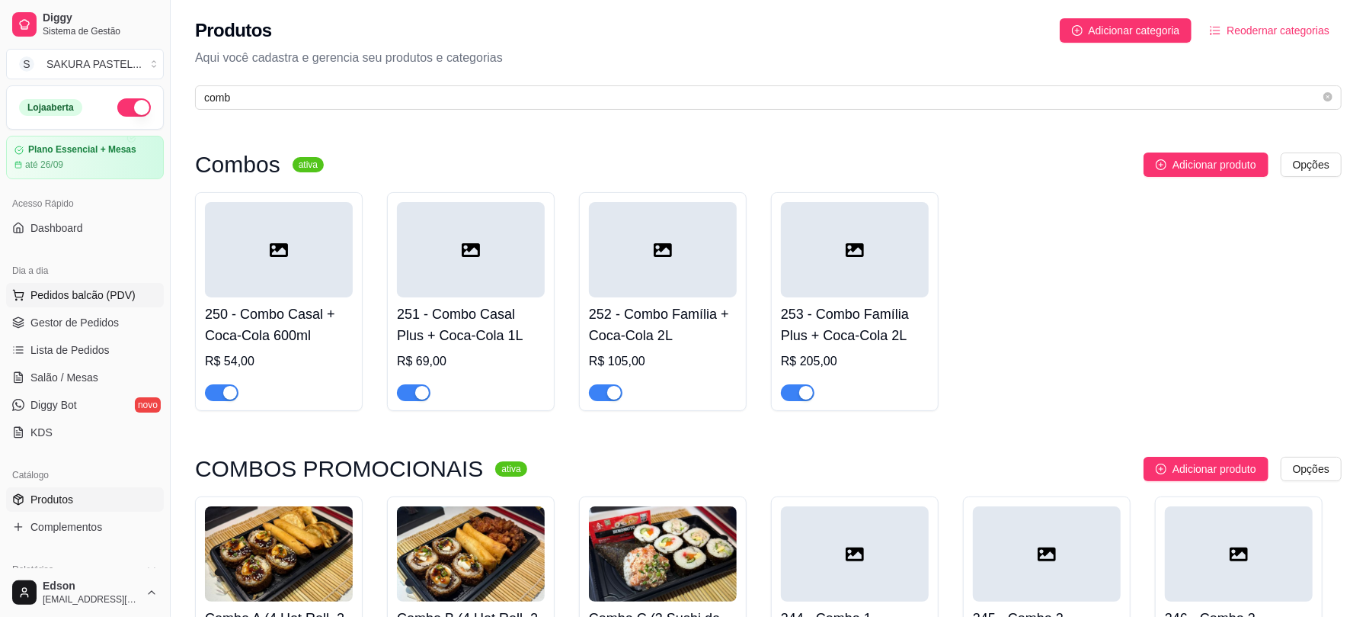
click at [92, 290] on span "Pedidos balcão (PDV)" at bounding box center [82, 294] width 105 height 15
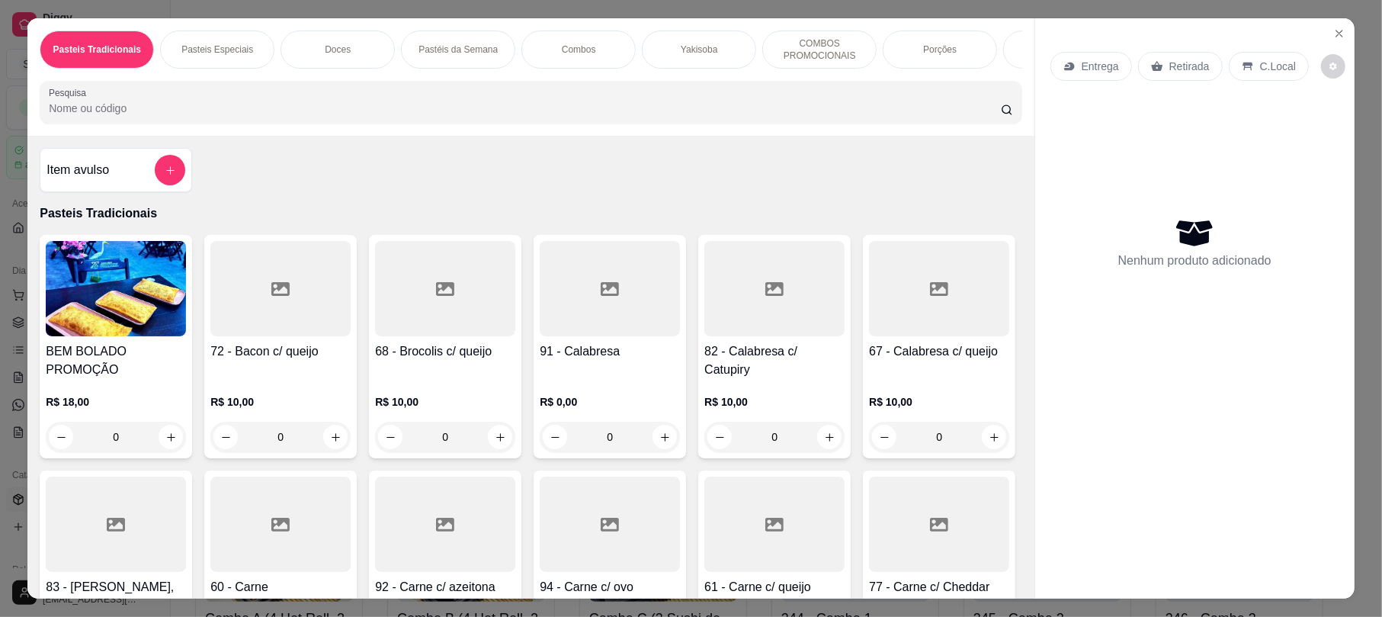
drag, startPoint x: 1184, startPoint y: 71, endPoint x: 872, endPoint y: 93, distance: 312.5
click at [1183, 71] on p "Retirada" at bounding box center [1189, 66] width 40 height 15
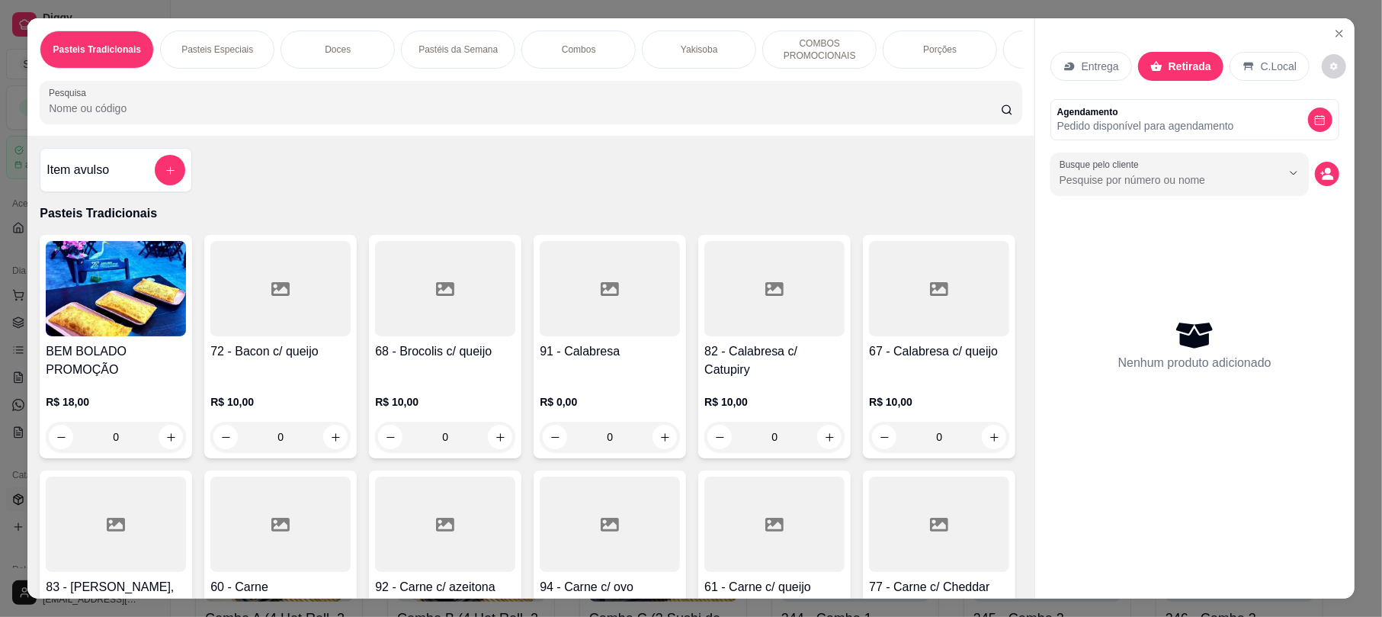
click at [852, 93] on div "Pasteis Tradicionais Pasteis Especiais Doces Pastéis da Semana Combos Yakisoba …" at bounding box center [530, 76] width 1006 height 117
click at [1089, 62] on p "Entrega" at bounding box center [1099, 66] width 37 height 15
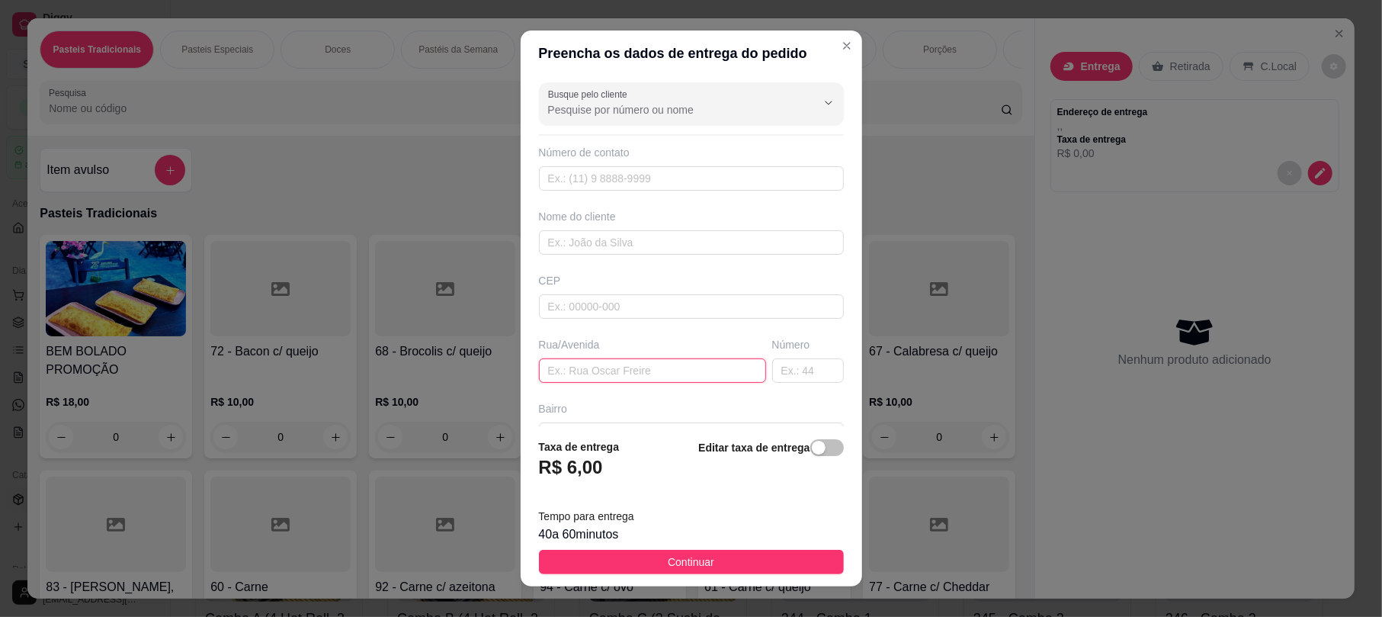
click at [620, 370] on input "text" at bounding box center [652, 370] width 227 height 24
type input "Rua"
type input "Avenida Vereador Plinio Gustavo arades dias"
click at [791, 366] on input "text" at bounding box center [808, 370] width 72 height 24
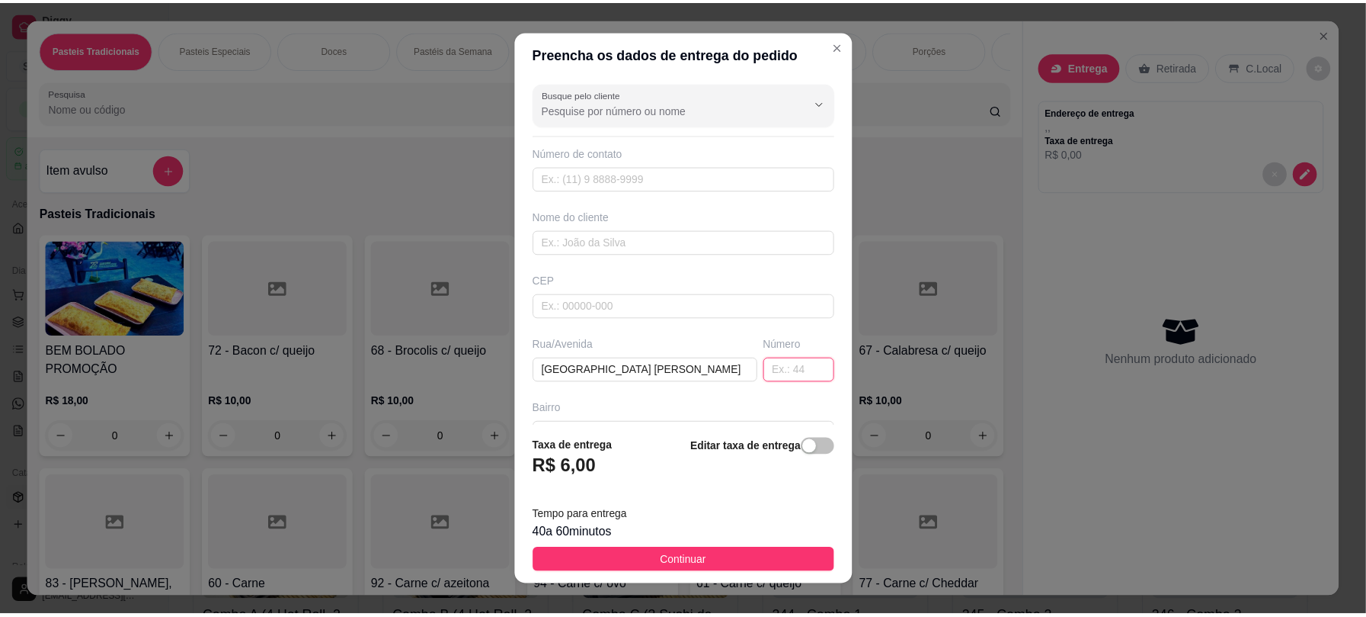
scroll to position [0, 0]
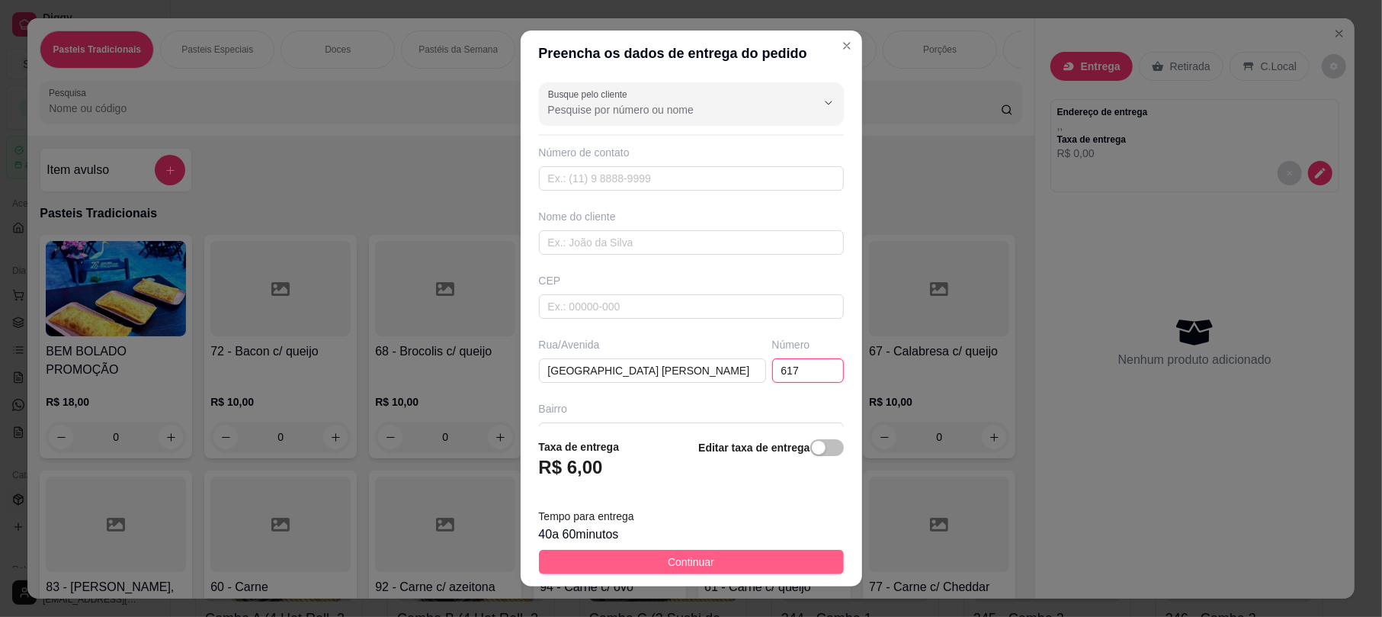
type input "617"
click at [745, 555] on button "Continuar" at bounding box center [691, 561] width 305 height 24
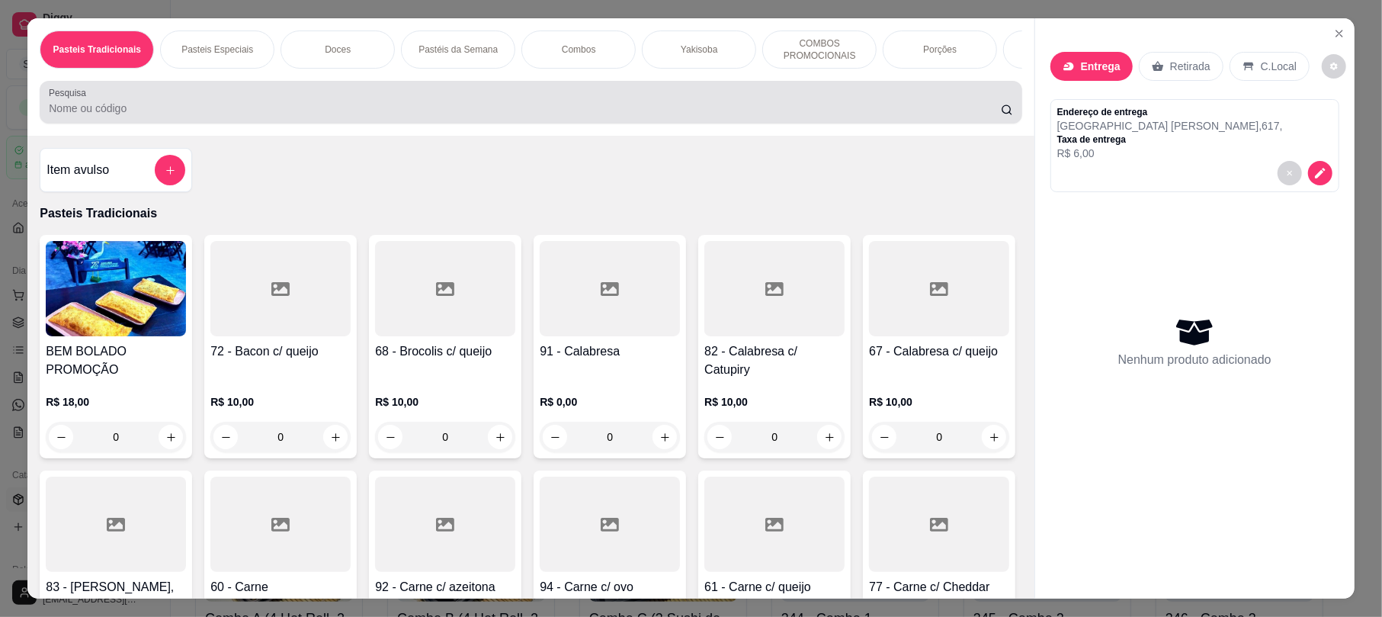
click at [653, 108] on div at bounding box center [530, 102] width 963 height 30
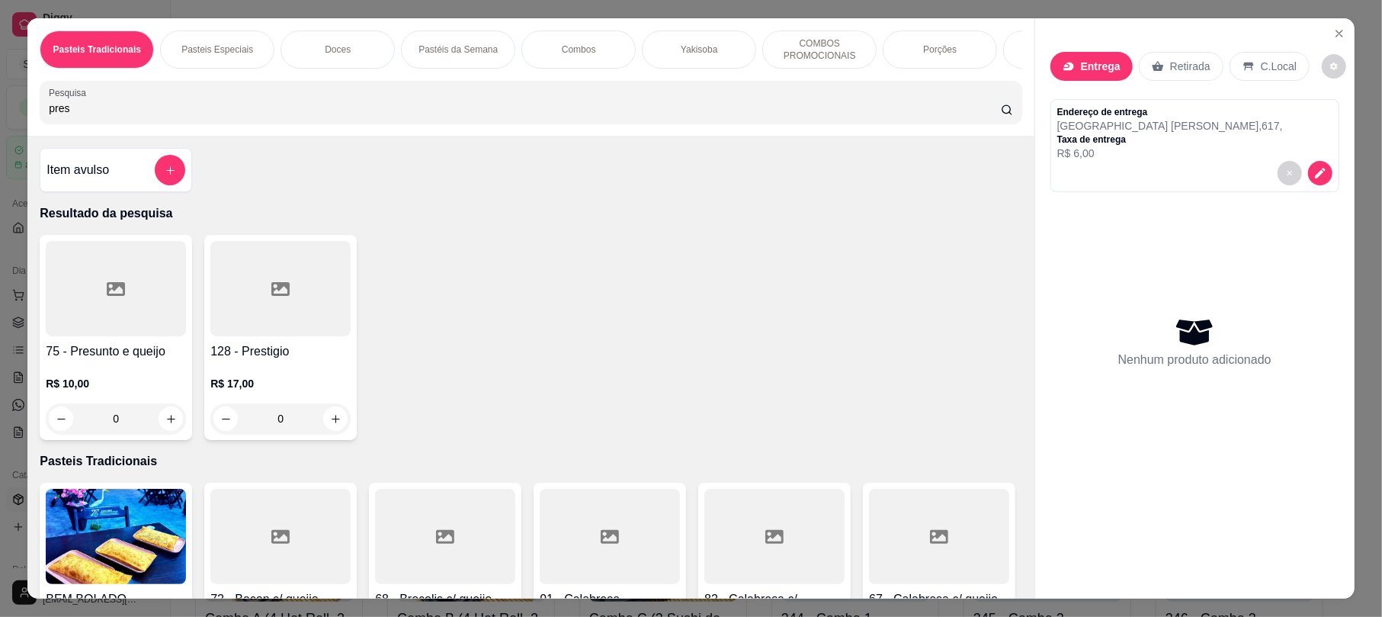
type input "pres"
click at [77, 354] on div "75 - Presunto e queijo R$ 10,00 0" at bounding box center [116, 337] width 152 height 205
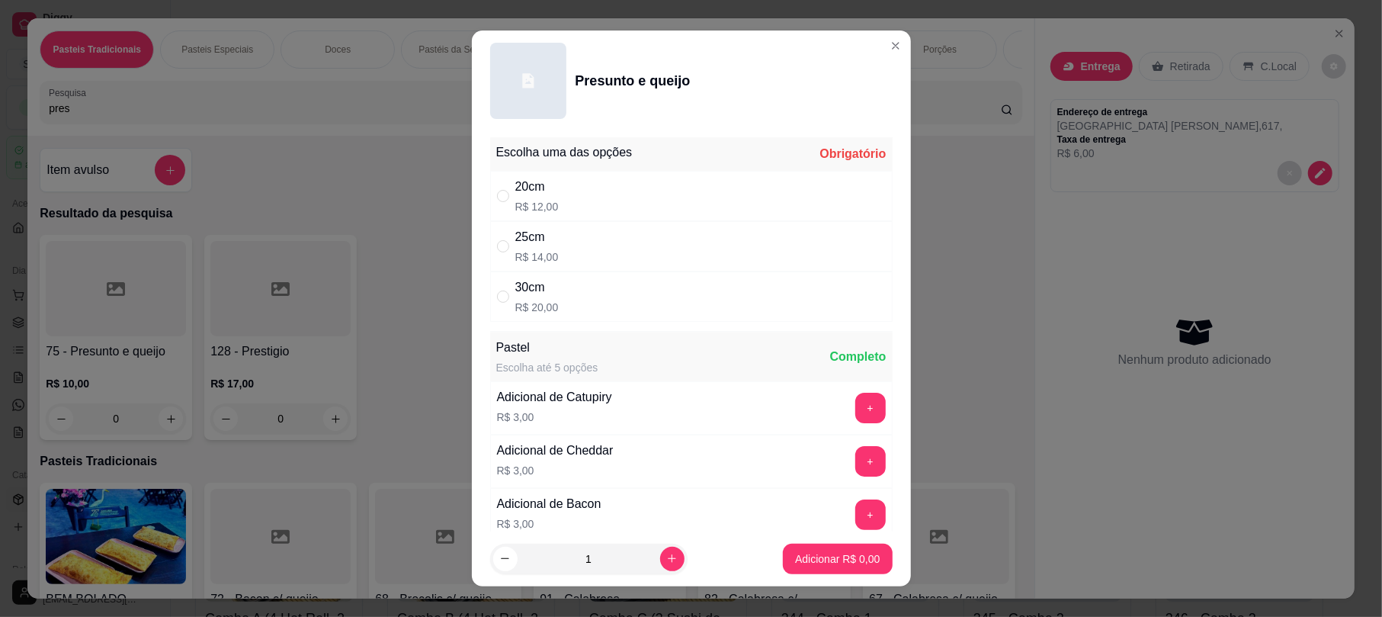
click at [559, 238] on div "25cm R$ 14,00" at bounding box center [691, 246] width 402 height 50
radio input "true"
click at [660, 565] on button "increase-product-quantity" at bounding box center [672, 558] width 24 height 24
type input "2"
click at [857, 555] on p "Adicionar R$ 28,00" at bounding box center [834, 558] width 91 height 15
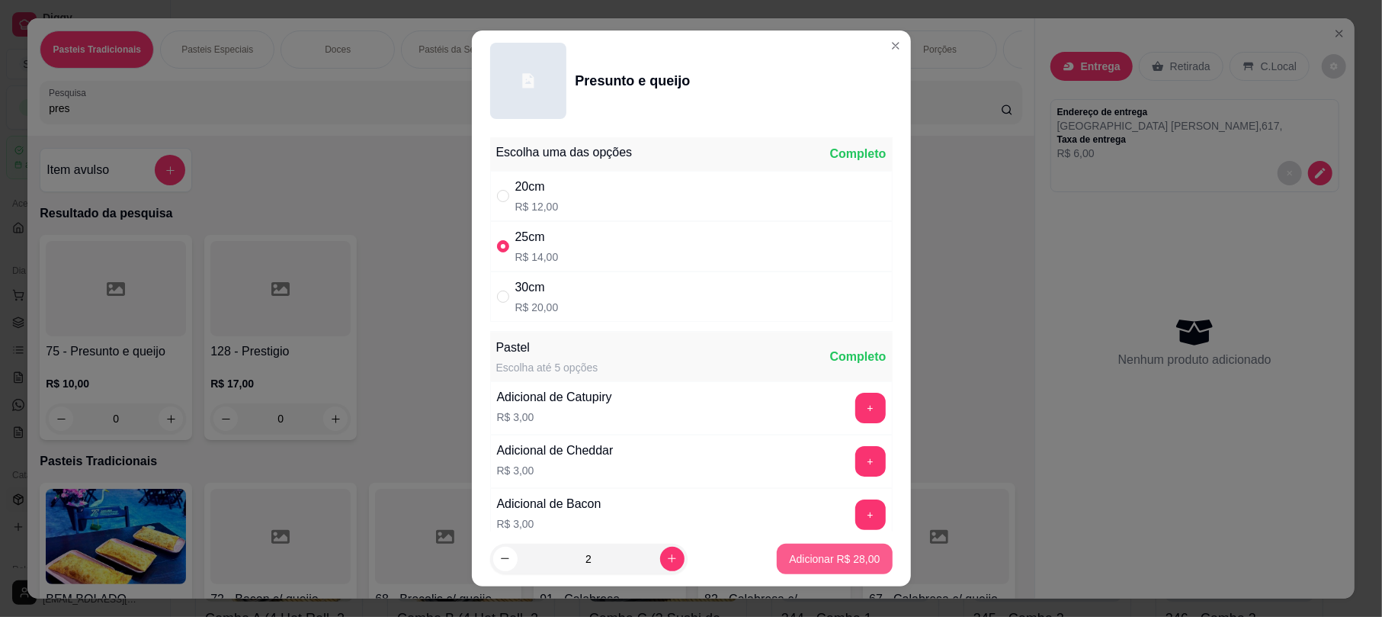
type input "2"
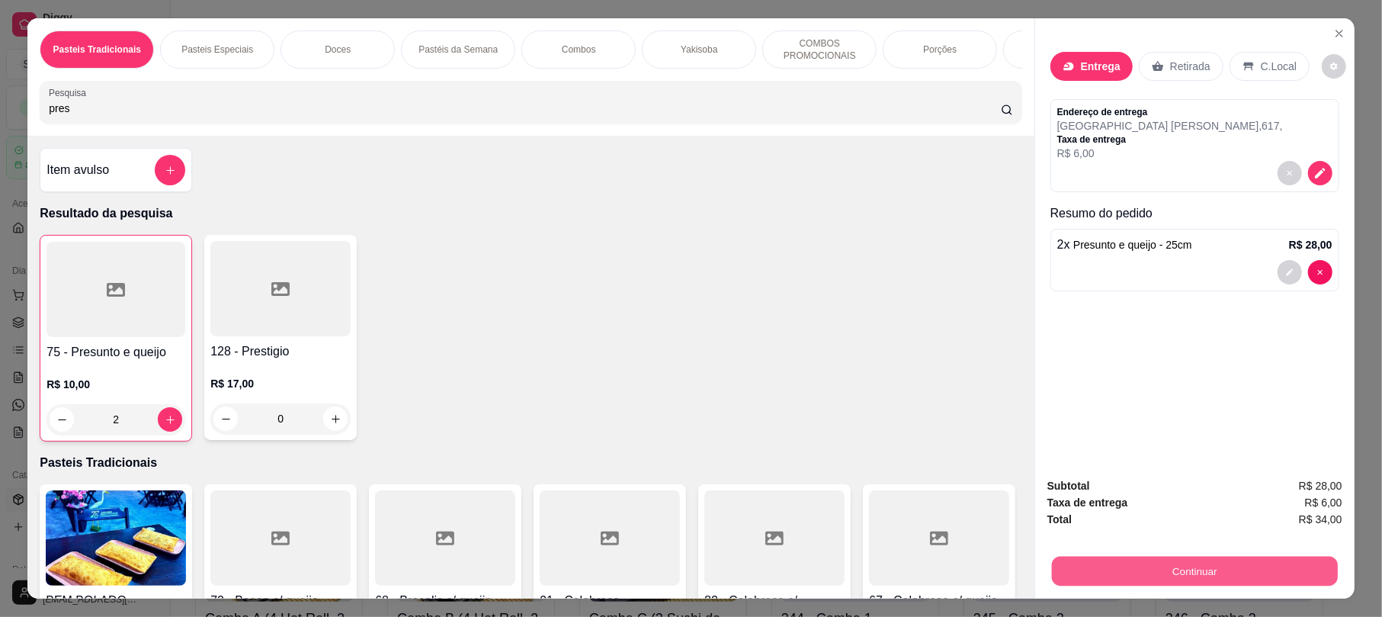
click at [1195, 570] on button "Continuar" at bounding box center [1195, 571] width 286 height 30
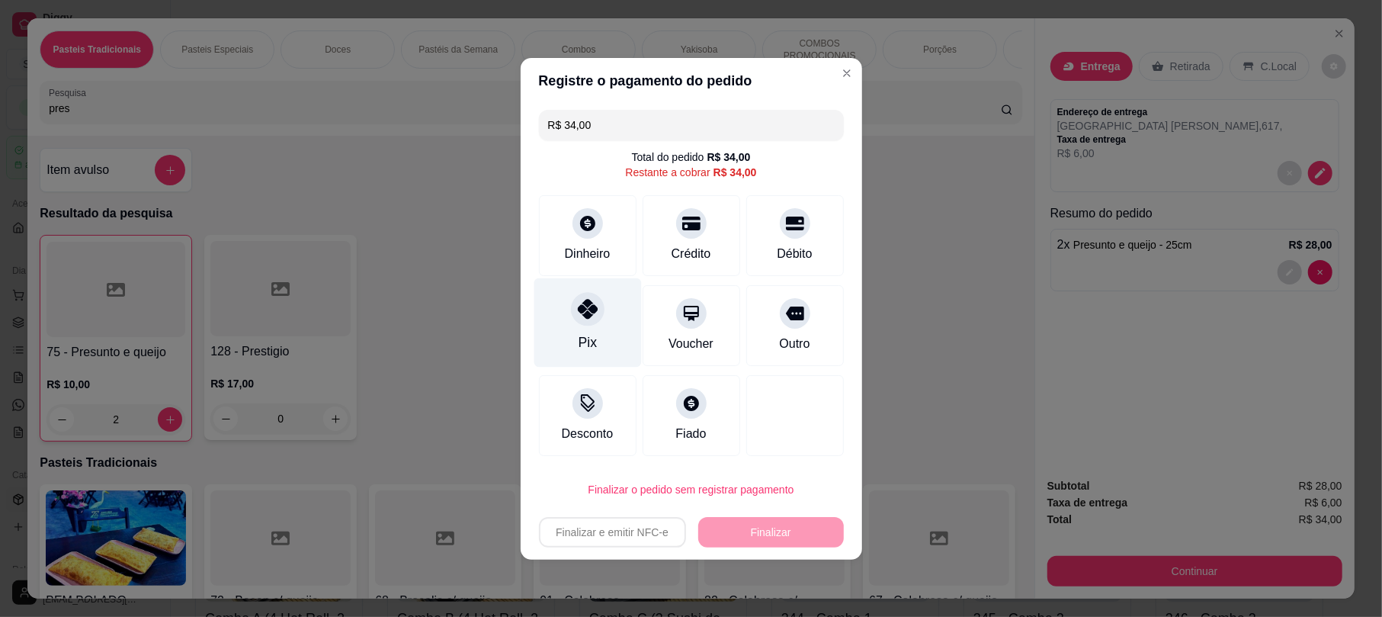
click at [556, 325] on div "Pix" at bounding box center [586, 321] width 107 height 89
type input "R$ 0,00"
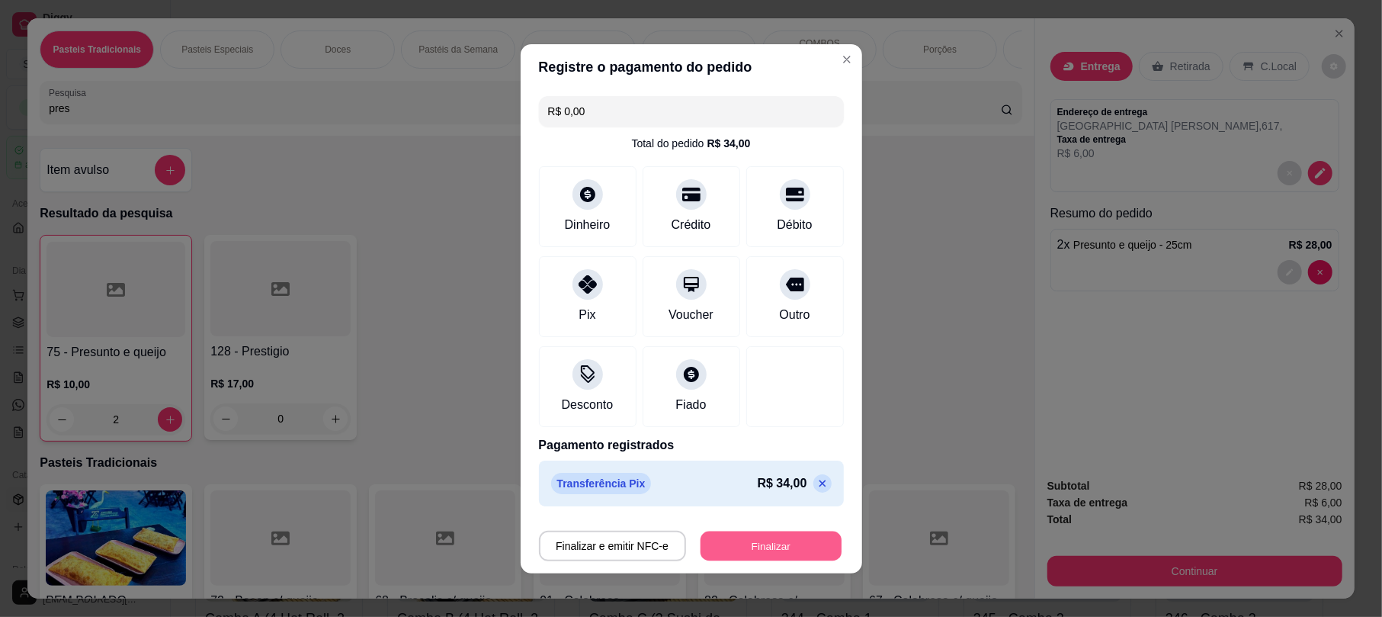
click at [777, 546] on button "Finalizar" at bounding box center [770, 545] width 141 height 30
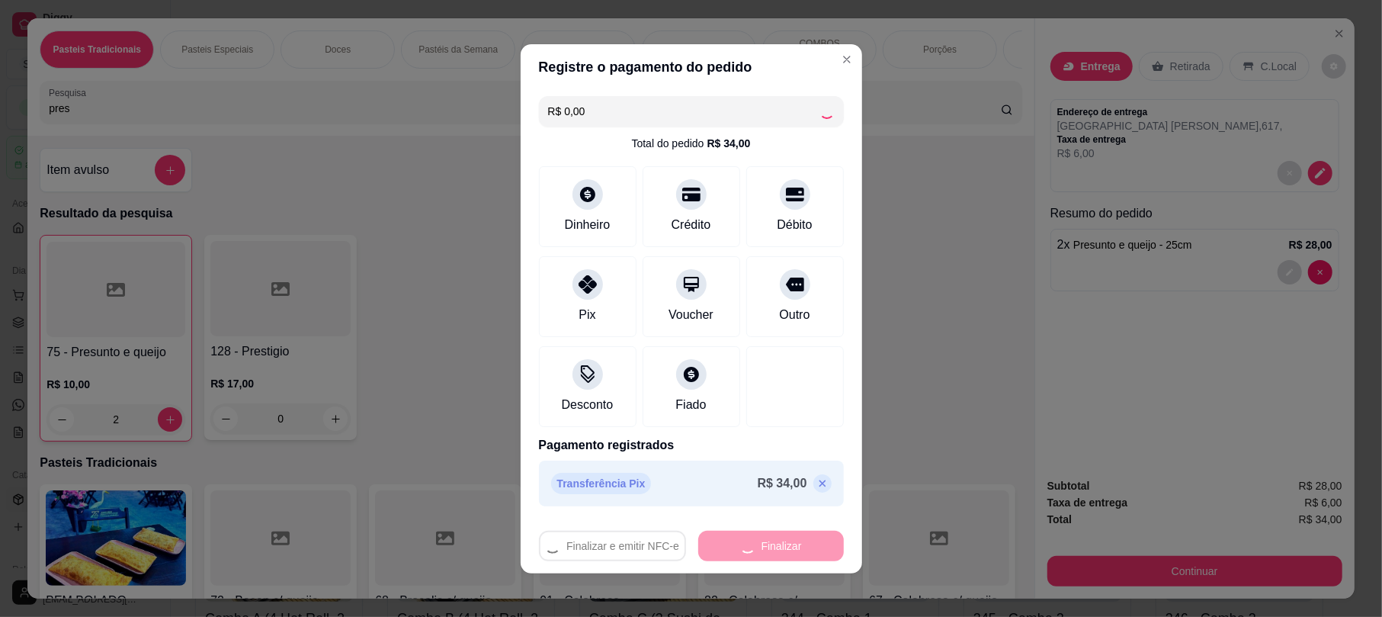
type input "0"
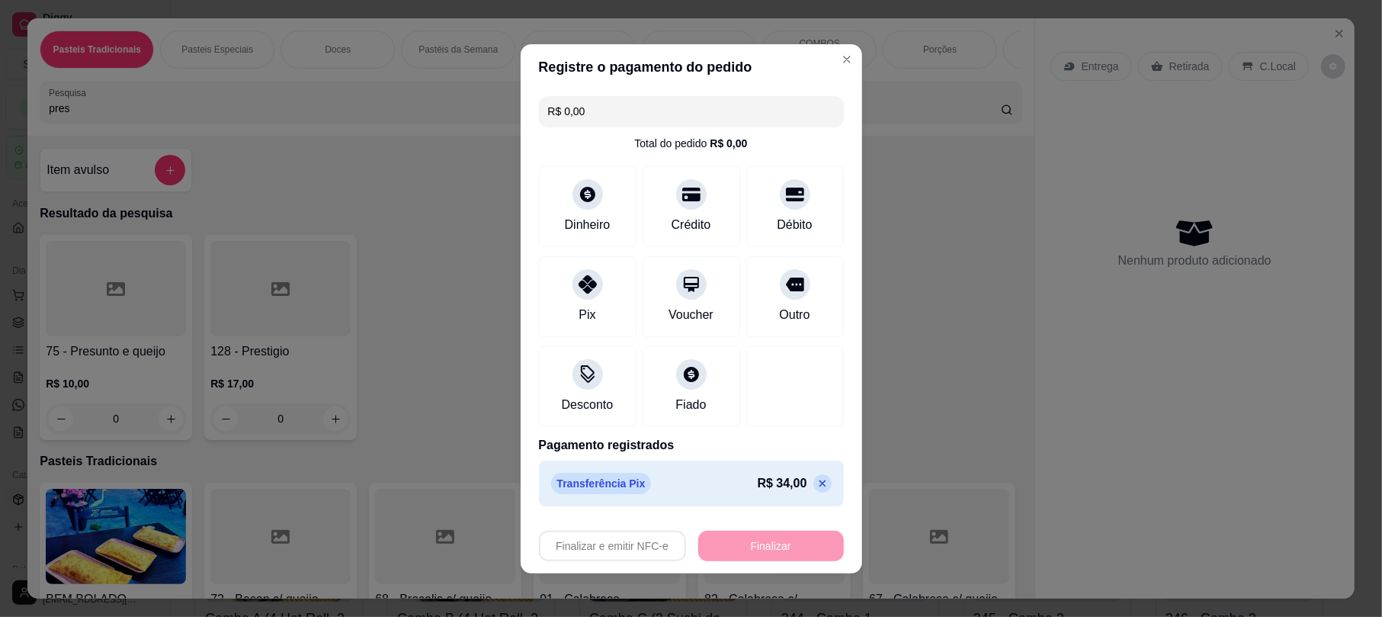
type input "-R$ 34,00"
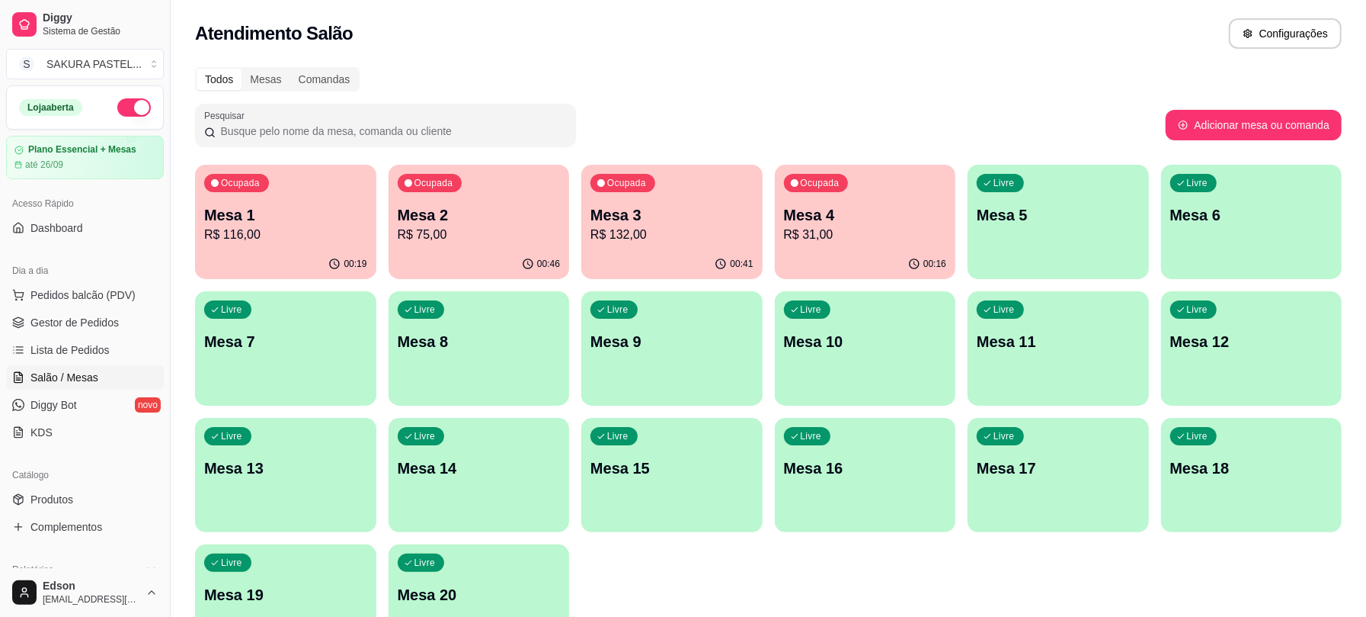
click at [504, 227] on p "R$ 75,00" at bounding box center [479, 235] width 163 height 18
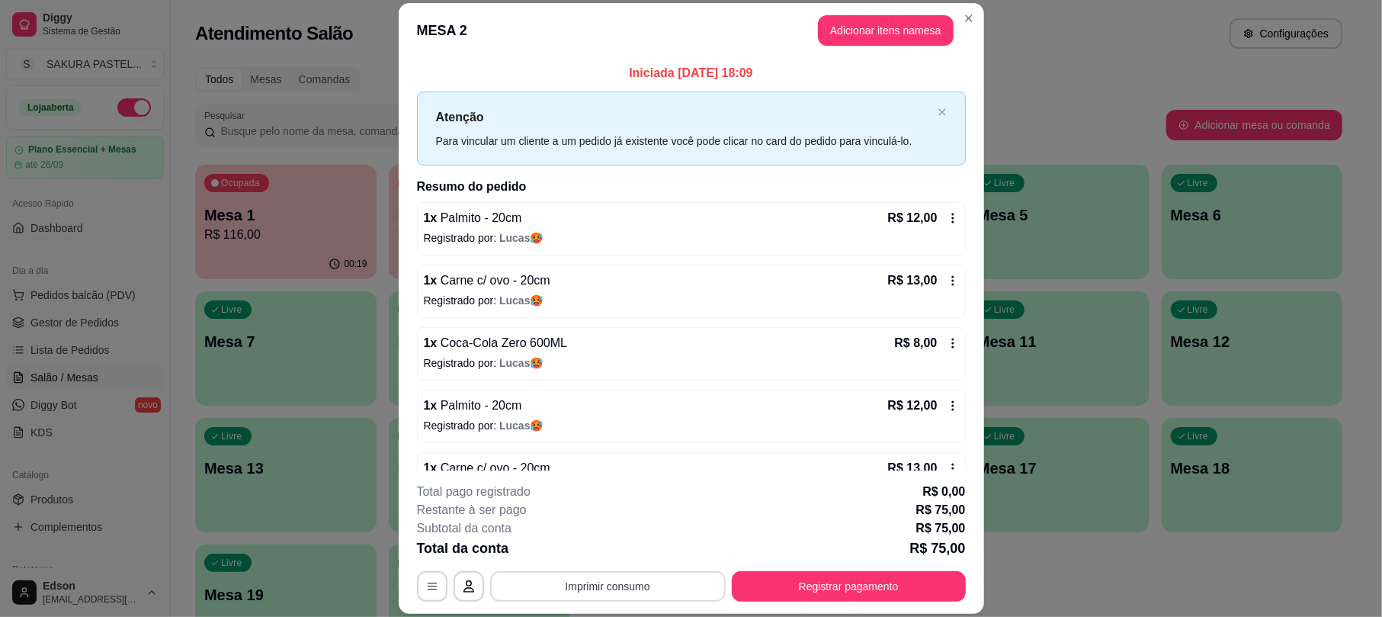
click at [632, 569] on div "**********" at bounding box center [691, 541] width 549 height 119
click at [617, 586] on button "Imprimir consumo" at bounding box center [607, 586] width 235 height 30
click at [593, 556] on button "Balcão" at bounding box center [604, 551] width 111 height 24
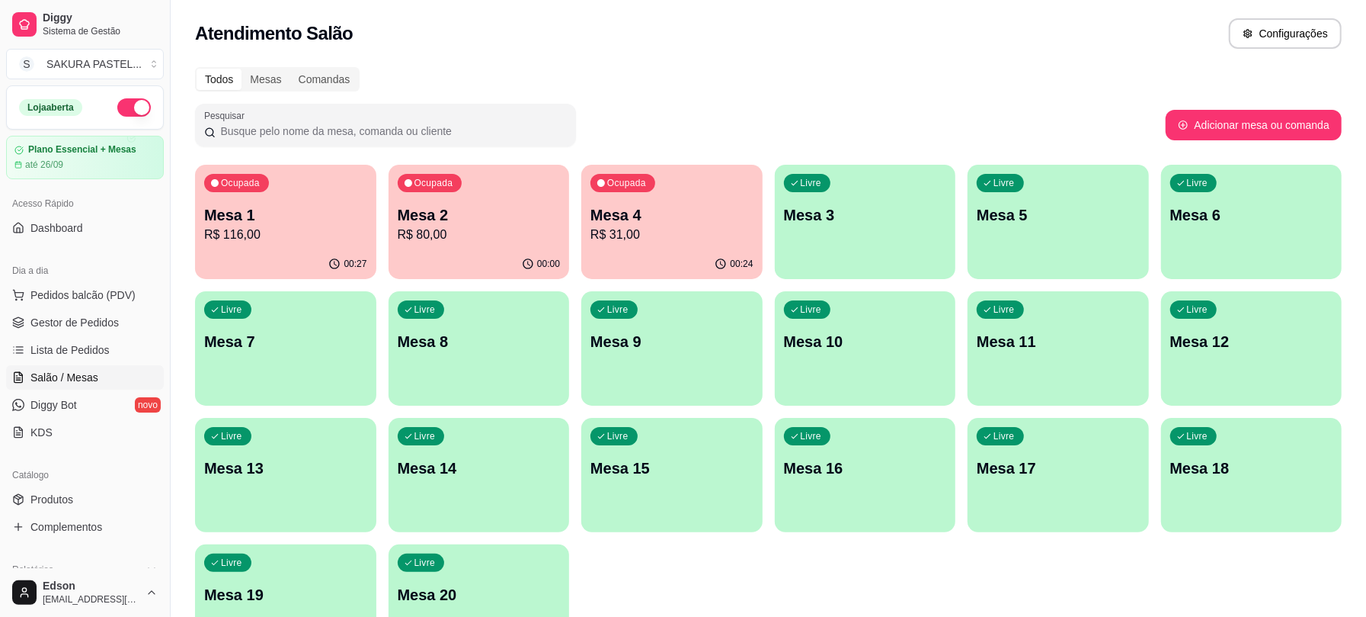
click at [462, 229] on p "R$ 80,00" at bounding box center [479, 235] width 163 height 18
click at [287, 233] on p "R$ 116,00" at bounding box center [286, 235] width 158 height 18
click at [745, 206] on p "Mesa 4" at bounding box center [672, 214] width 163 height 21
click at [447, 232] on p "R$ 45,00" at bounding box center [479, 235] width 163 height 18
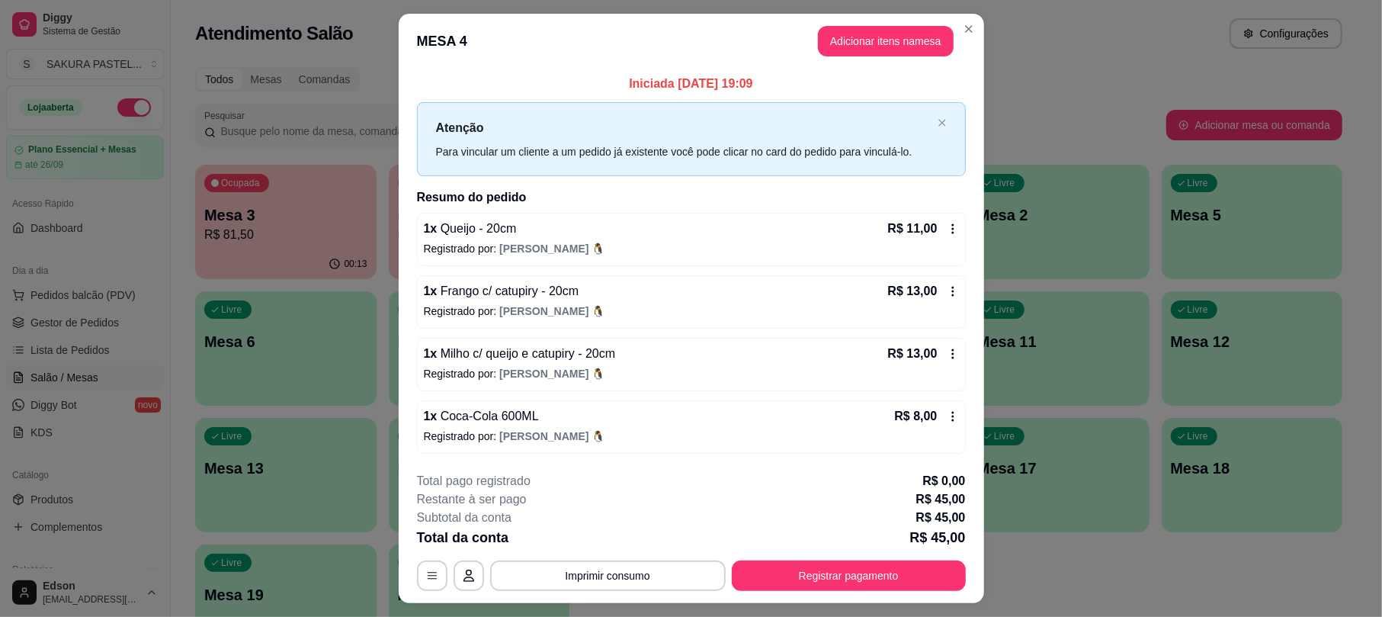
click at [947, 226] on icon at bounding box center [953, 229] width 12 height 12
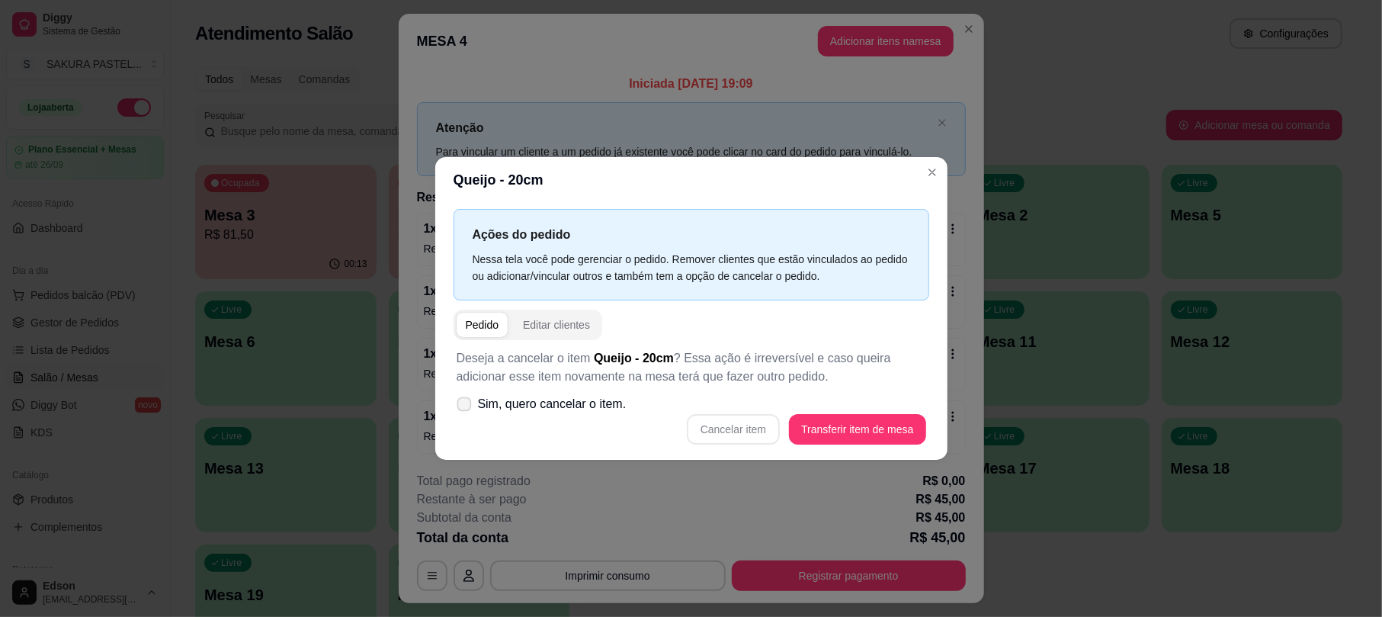
click at [588, 418] on label "Sim, quero cancelar o item." at bounding box center [541, 404] width 182 height 30
click at [466, 416] on input "Sim, quero cancelar o item." at bounding box center [461, 411] width 10 height 10
checkbox input "true"
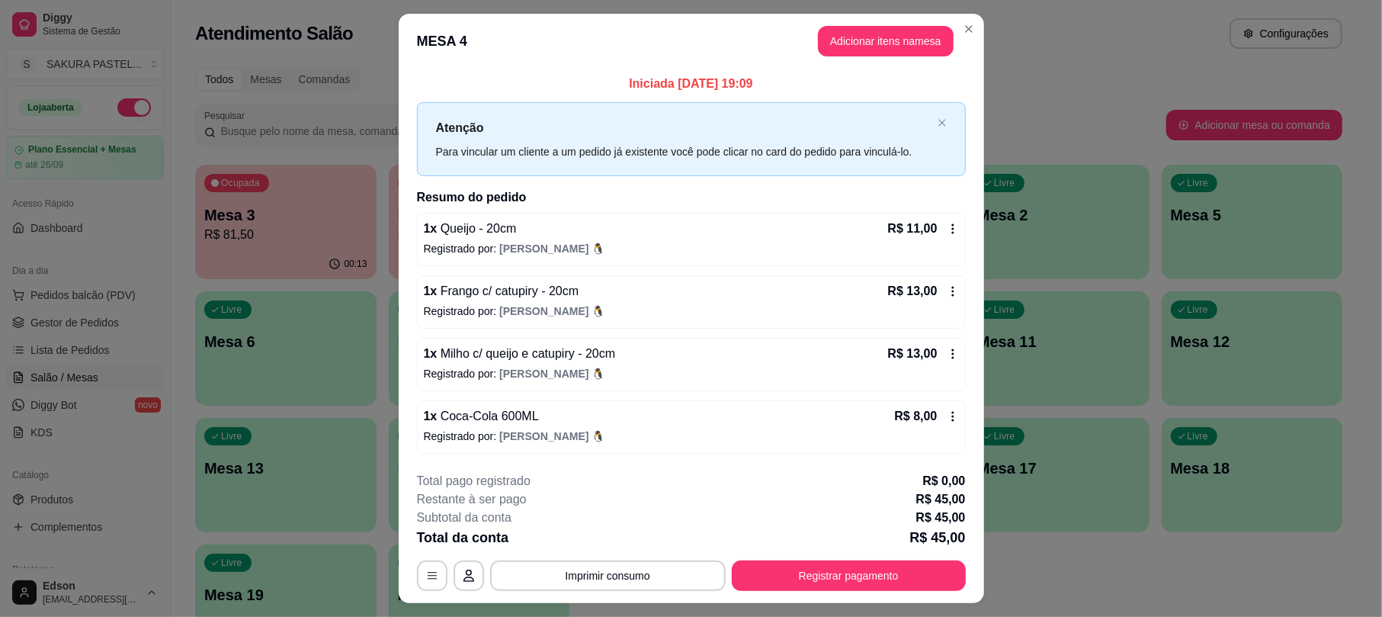
click at [936, 232] on div "R$ 11,00" at bounding box center [923, 228] width 71 height 18
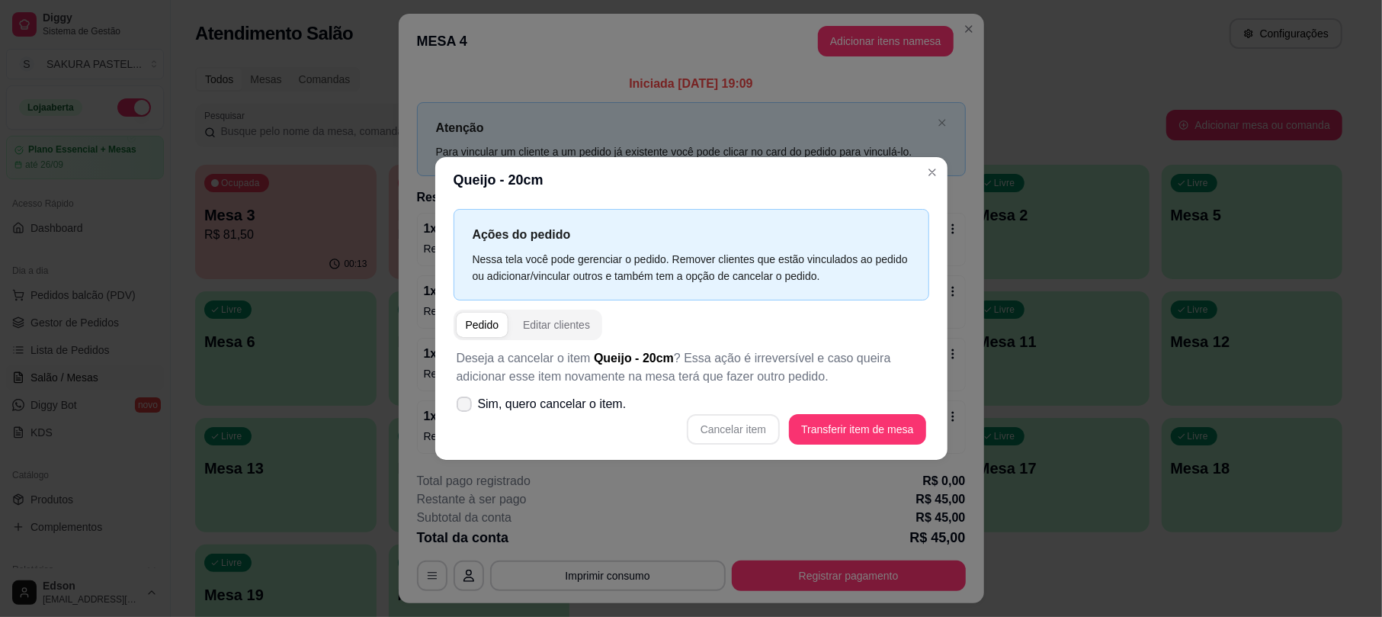
click at [572, 393] on label "Sim, quero cancelar o item." at bounding box center [541, 404] width 182 height 30
click at [466, 406] on input "Sim, quero cancelar o item." at bounding box center [461, 411] width 10 height 10
checkbox input "true"
click at [732, 440] on button "Cancelar item" at bounding box center [733, 429] width 91 height 30
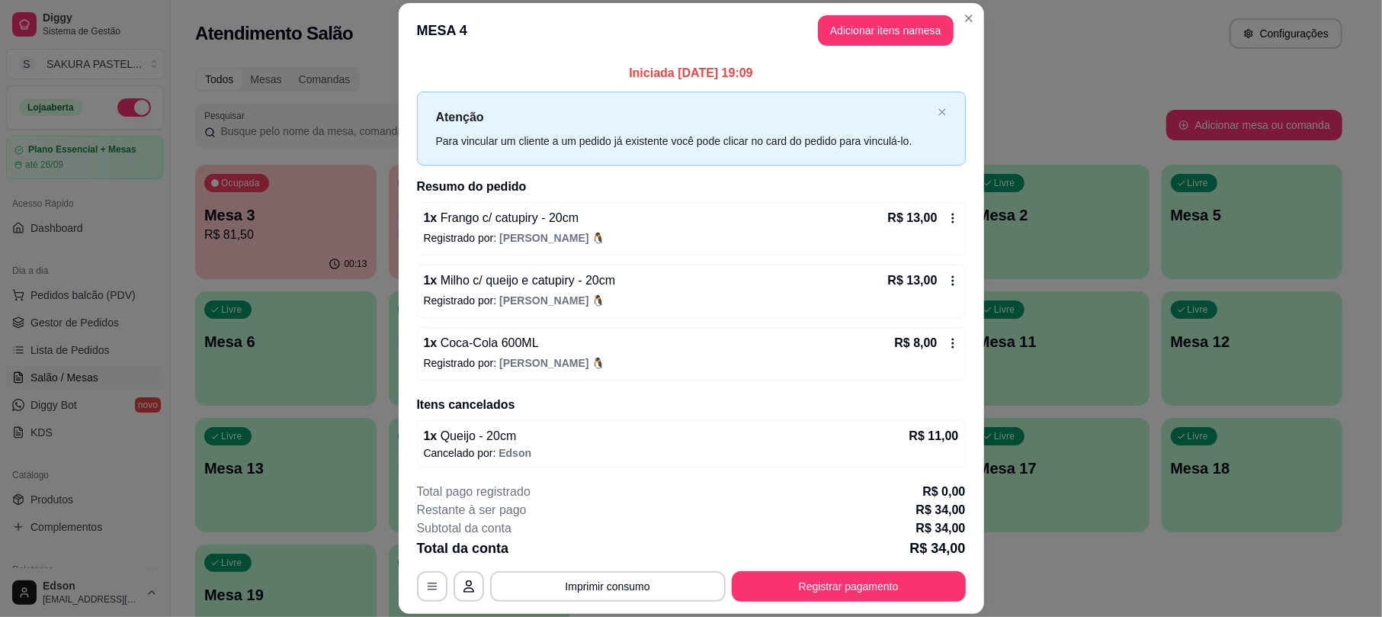
click at [927, 232] on p "Registrado por: Guilherme 🐧" at bounding box center [691, 237] width 535 height 15
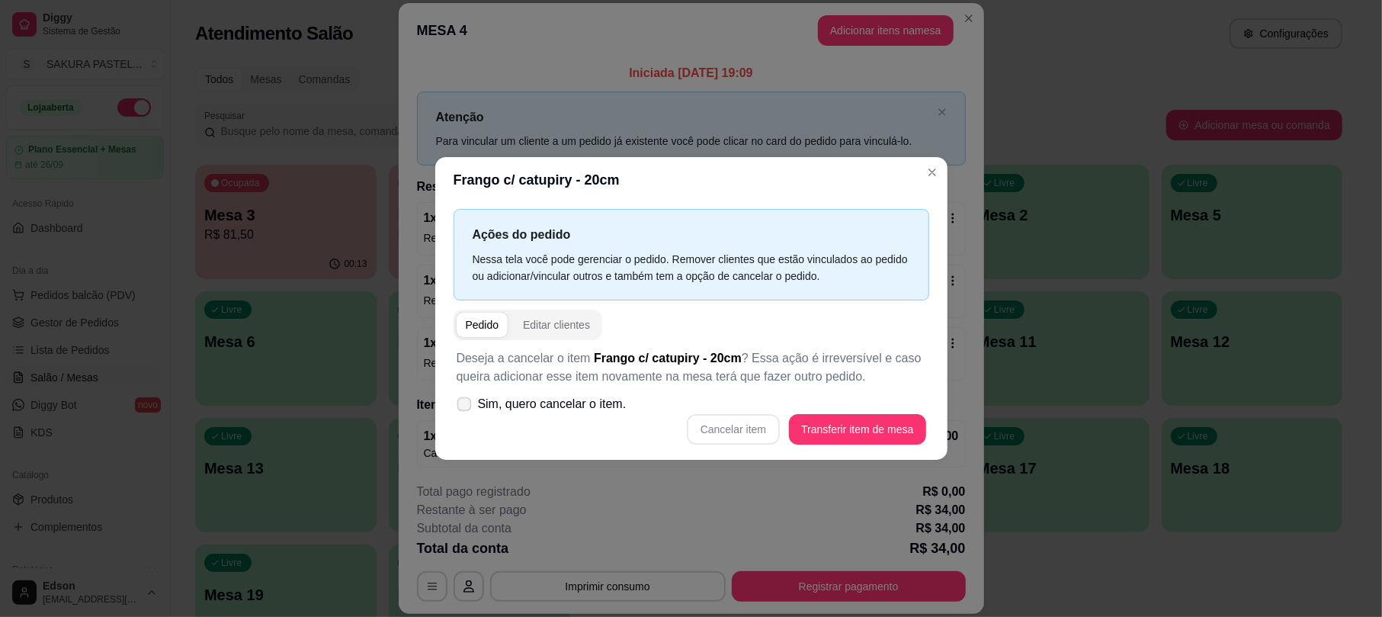
click at [598, 403] on span "Sim, quero cancelar o item." at bounding box center [552, 404] width 149 height 18
click at [466, 406] on input "Sim, quero cancelar o item." at bounding box center [461, 411] width 10 height 10
checkbox input "true"
click at [718, 422] on button "Cancelar item" at bounding box center [733, 429] width 91 height 30
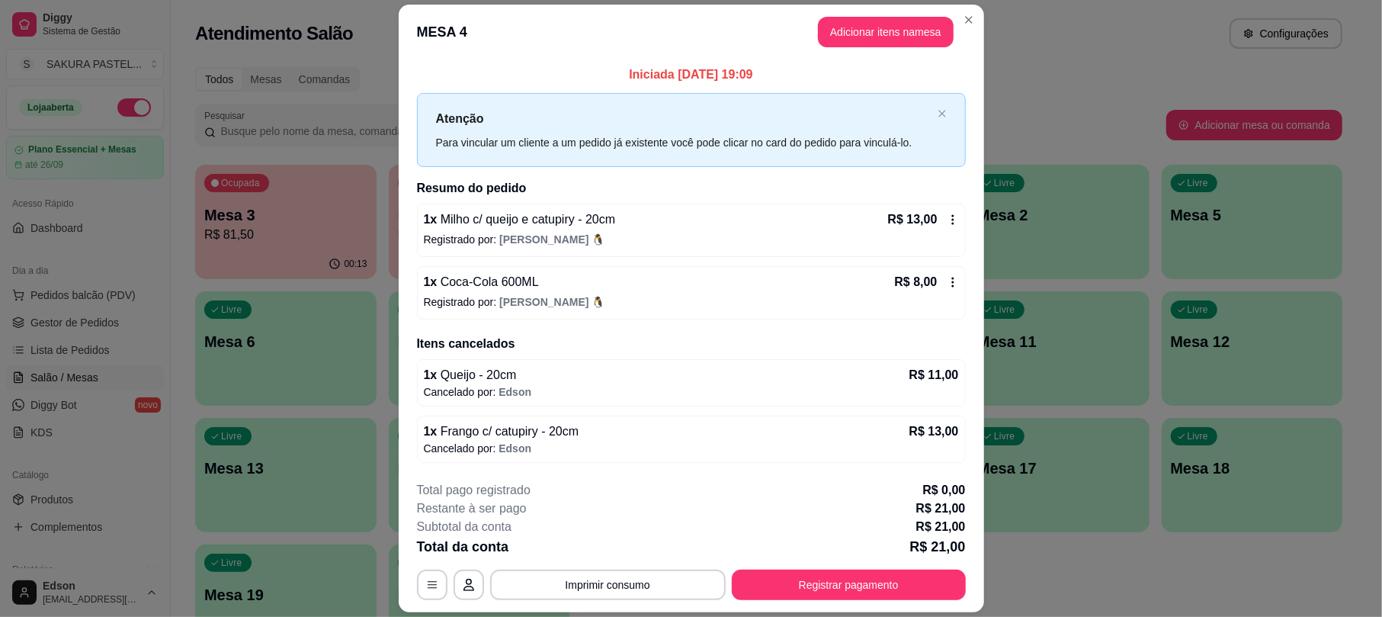
click at [947, 216] on icon at bounding box center [953, 219] width 12 height 12
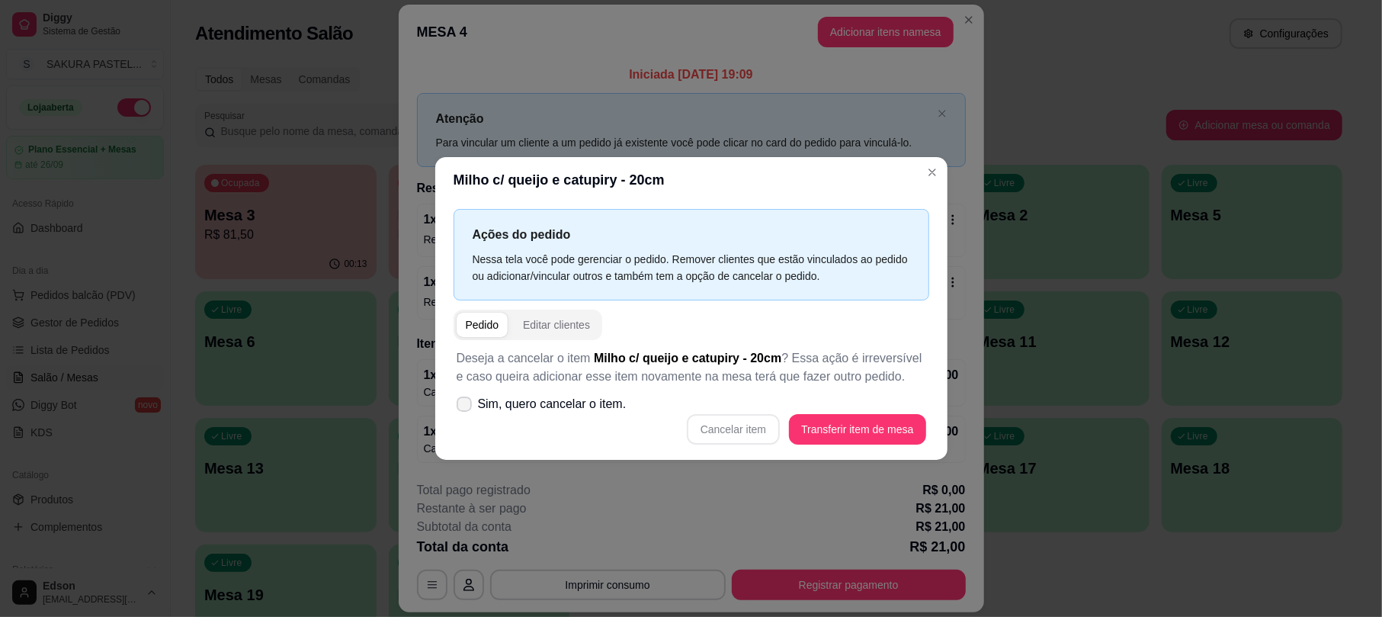
click at [599, 404] on span "Sim, quero cancelar o item." at bounding box center [552, 404] width 149 height 18
click at [466, 406] on input "Sim, quero cancelar o item." at bounding box center [461, 411] width 10 height 10
checkbox input "true"
click at [723, 419] on button "Cancelar item" at bounding box center [733, 429] width 91 height 30
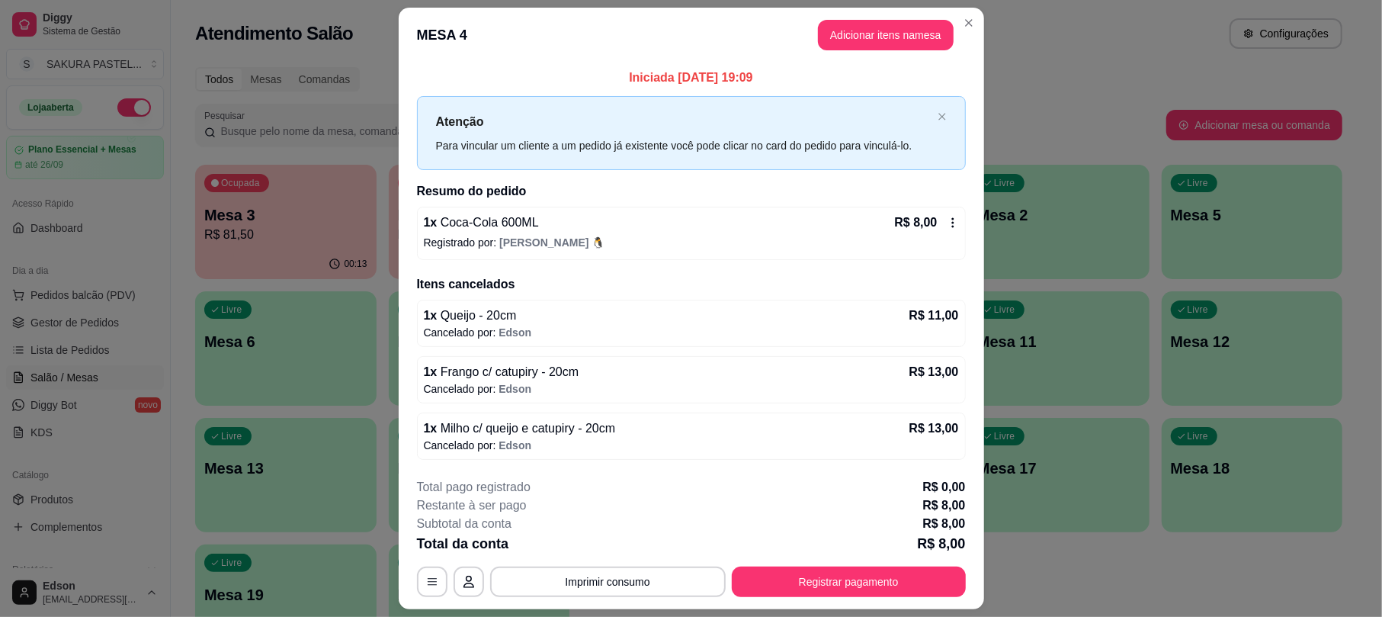
click at [948, 238] on p "Registrado por: Guilherme 🐧" at bounding box center [691, 242] width 535 height 15
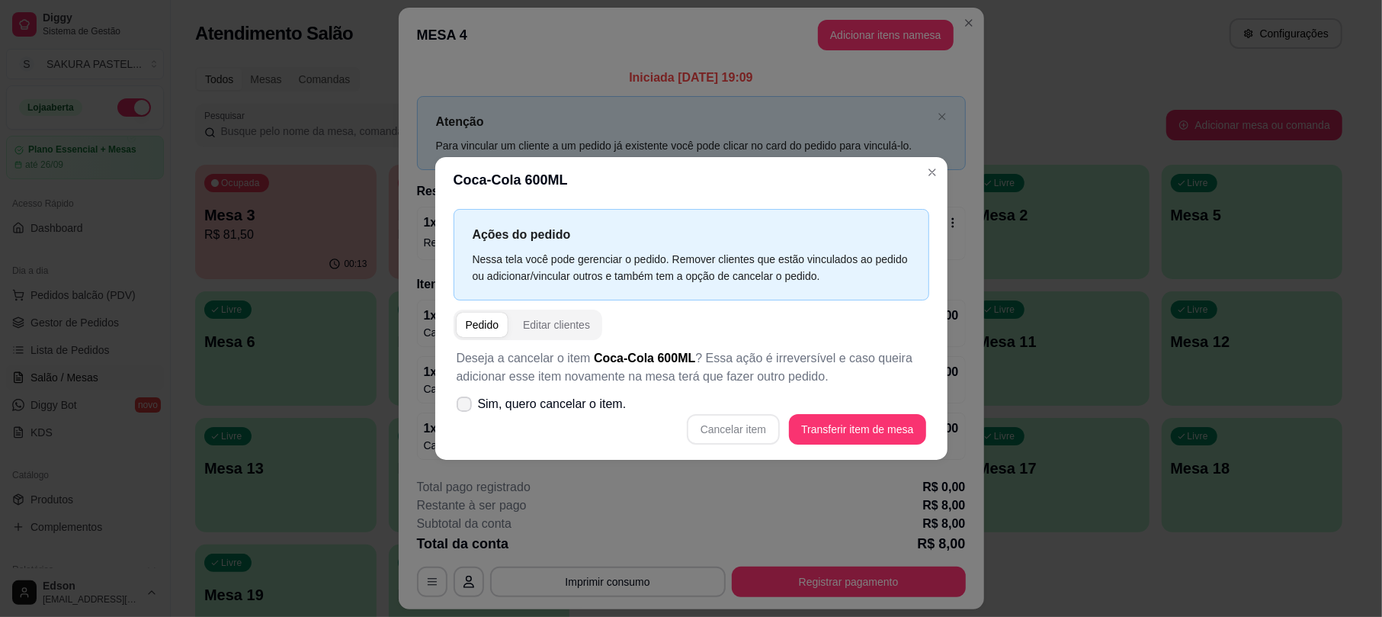
click at [586, 412] on span "Sim, quero cancelar o item." at bounding box center [552, 404] width 149 height 18
click at [466, 412] on input "Sim, quero cancelar o item." at bounding box center [461, 411] width 10 height 10
checkbox input "true"
click at [745, 434] on button "Cancelar item" at bounding box center [733, 429] width 91 height 30
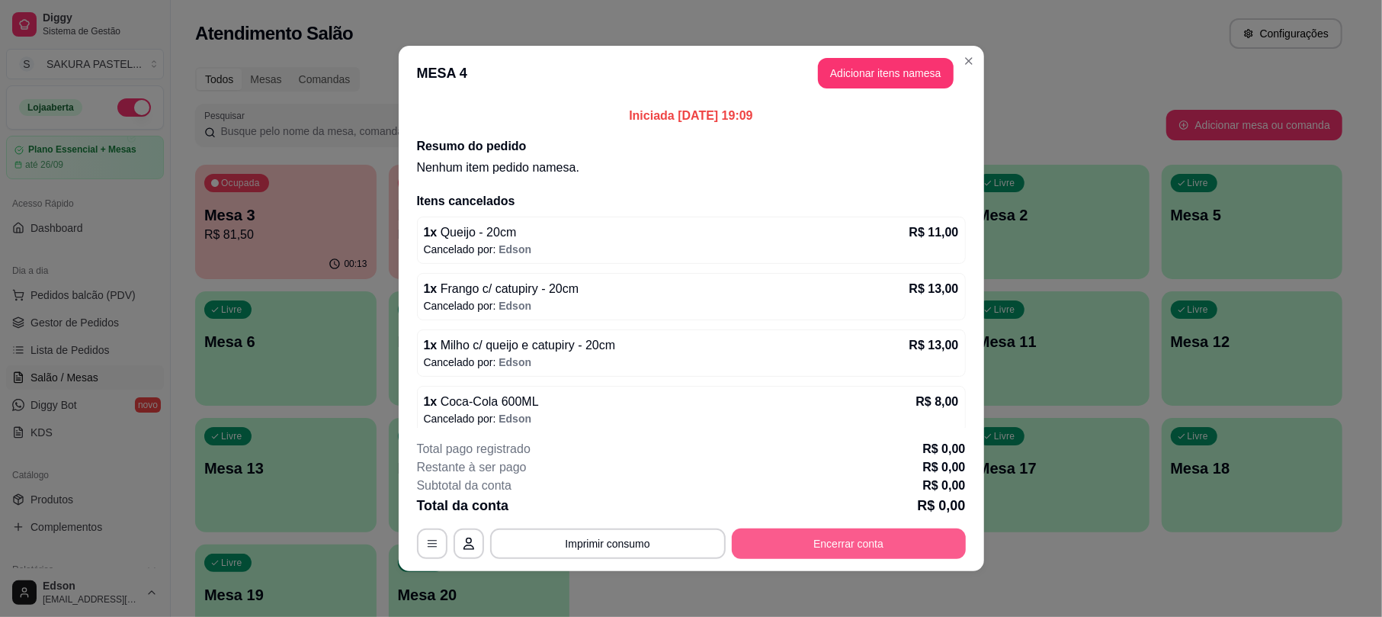
click at [799, 531] on button "Encerrar conta" at bounding box center [849, 543] width 234 height 30
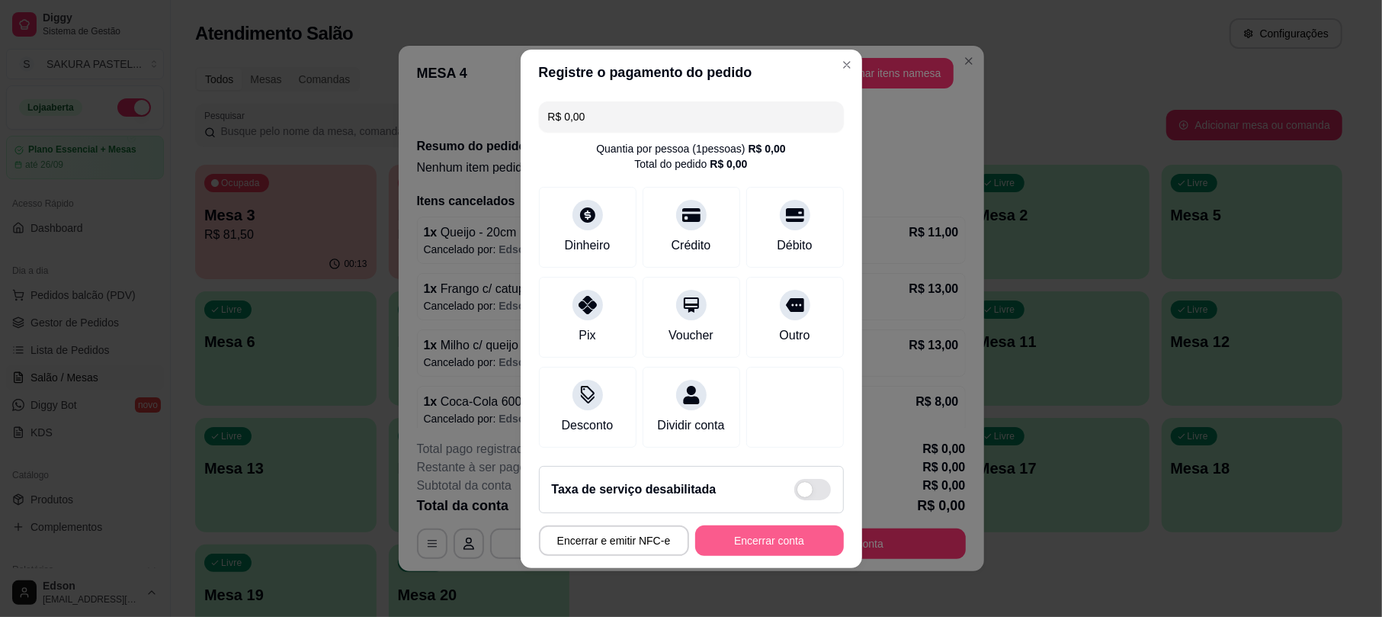
click at [783, 556] on button "Encerrar conta" at bounding box center [769, 540] width 149 height 30
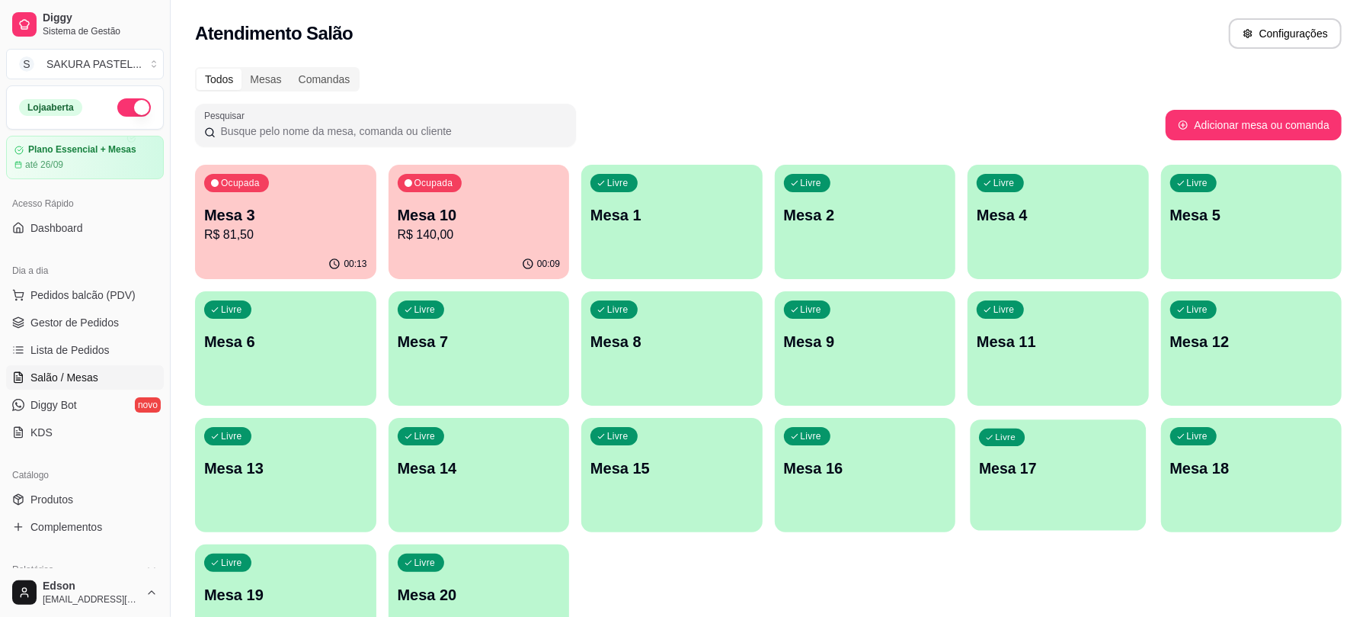
click at [1102, 530] on div "button" at bounding box center [1058, 521] width 175 height 18
click at [482, 235] on p "R$ 140,00" at bounding box center [479, 235] width 163 height 18
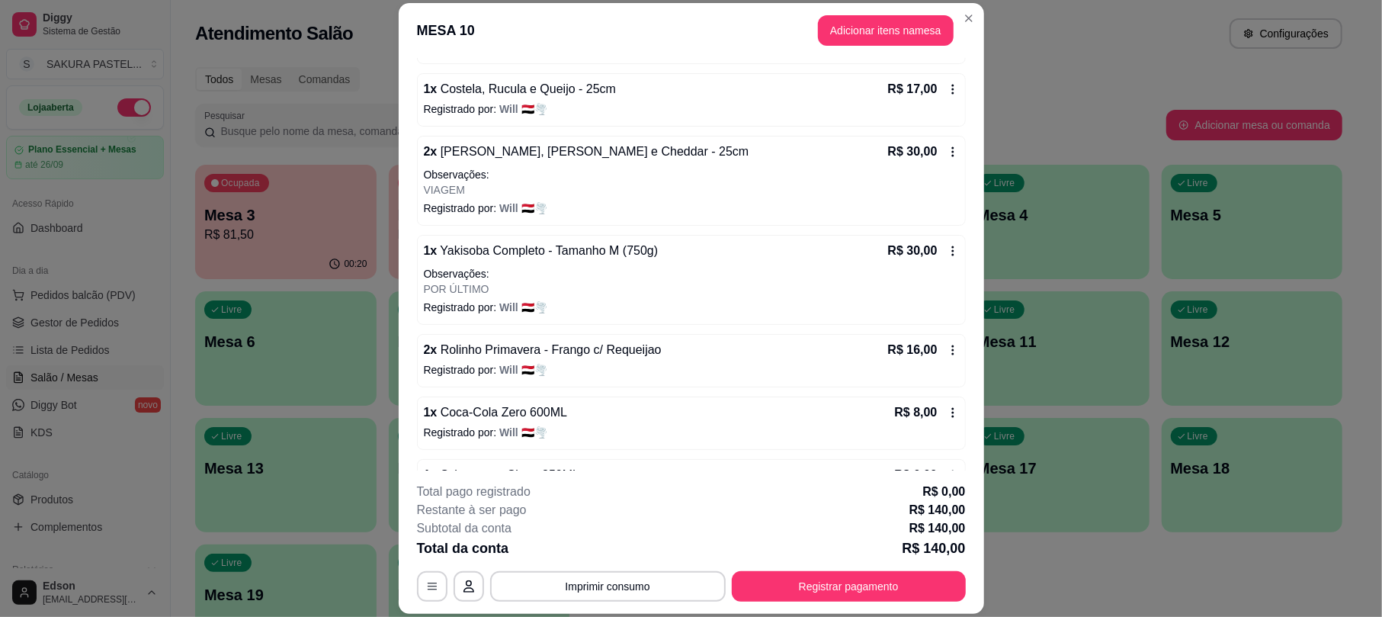
scroll to position [392, 0]
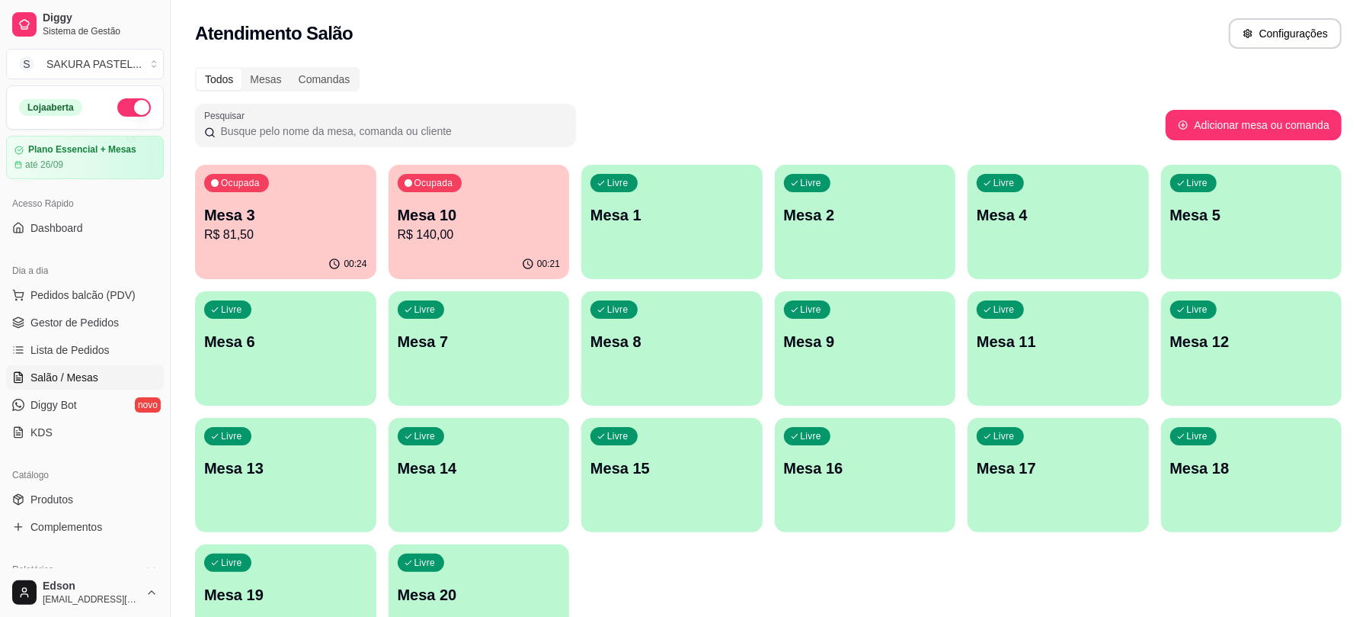
click at [802, 232] on div "Livre Mesa 2" at bounding box center [865, 213] width 181 height 96
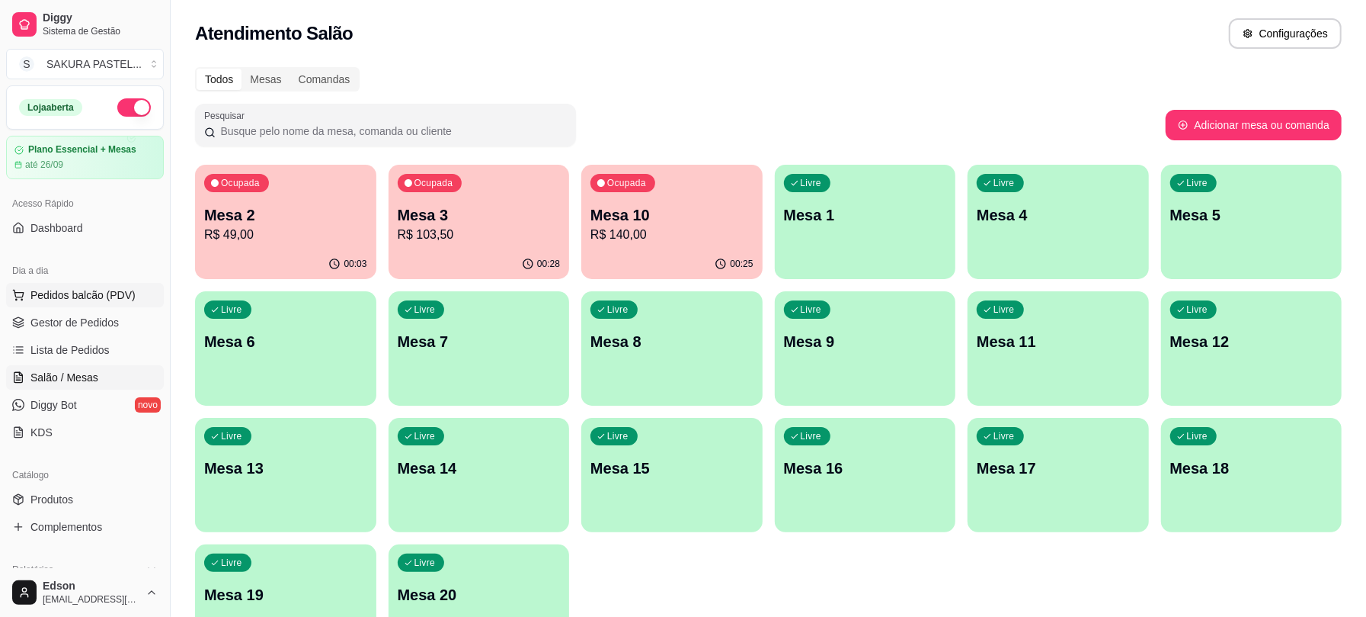
click at [104, 296] on span "Pedidos balcão (PDV)" at bounding box center [82, 294] width 105 height 15
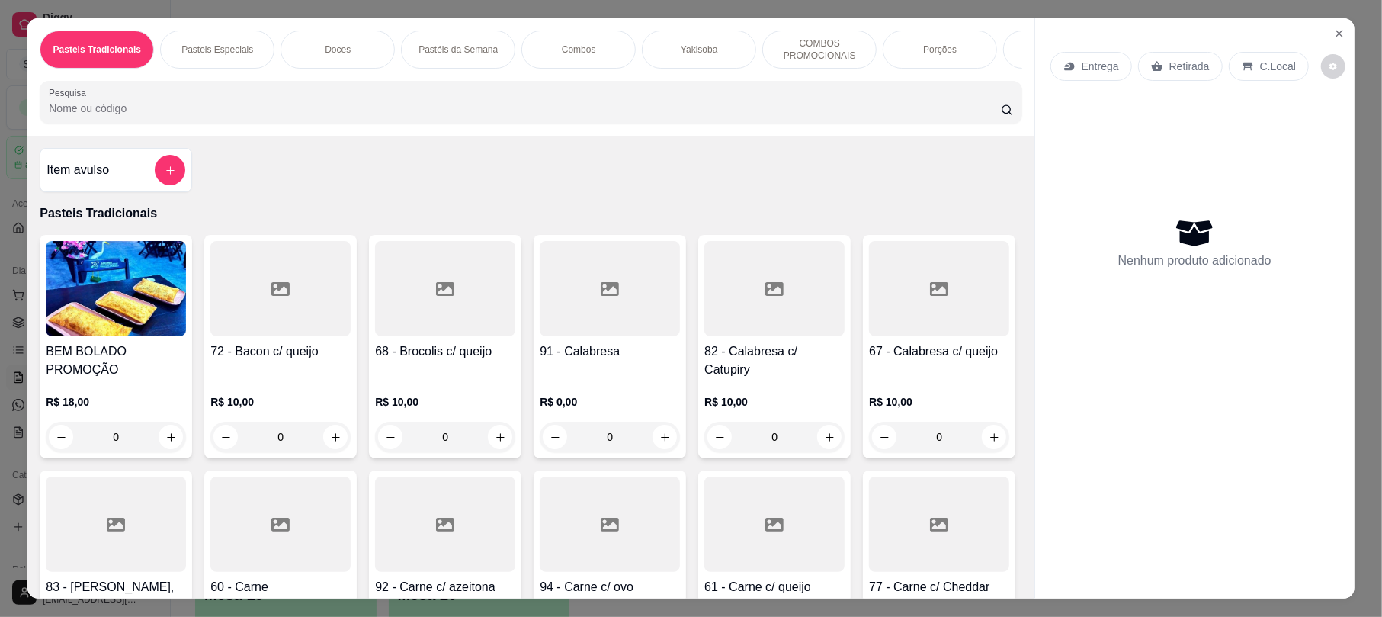
click at [695, 59] on div "Yakisoba" at bounding box center [699, 49] width 114 height 38
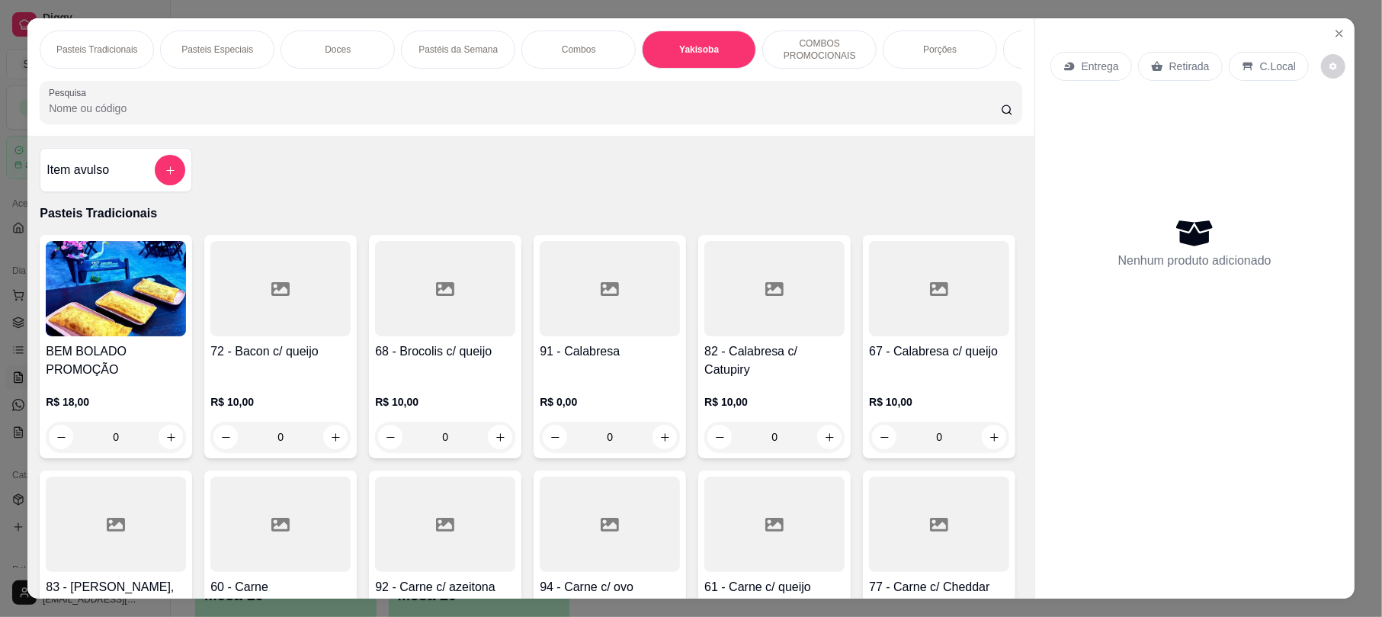
scroll to position [30, 0]
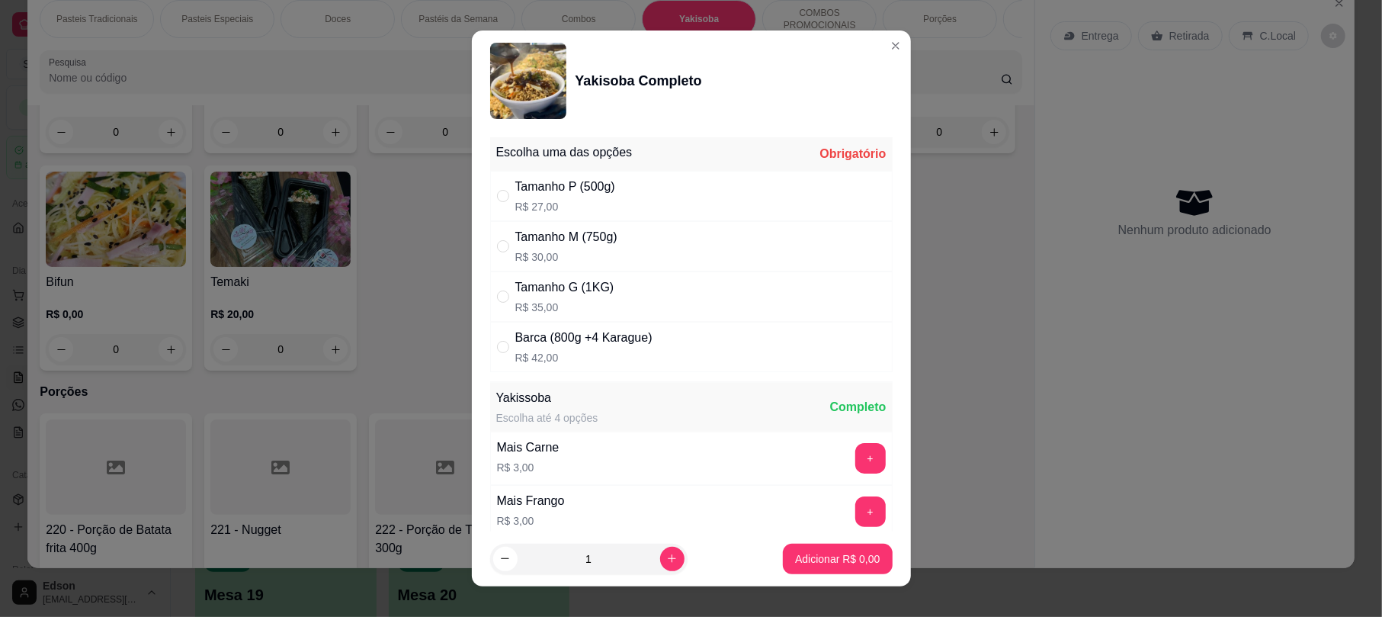
drag, startPoint x: 547, startPoint y: 300, endPoint x: 974, endPoint y: 561, distance: 500.1
click at [549, 300] on p "R$ 35,00" at bounding box center [564, 306] width 99 height 15
radio input "true"
click at [843, 559] on p "Adicionar R$ 35,00" at bounding box center [834, 558] width 88 height 14
type input "1"
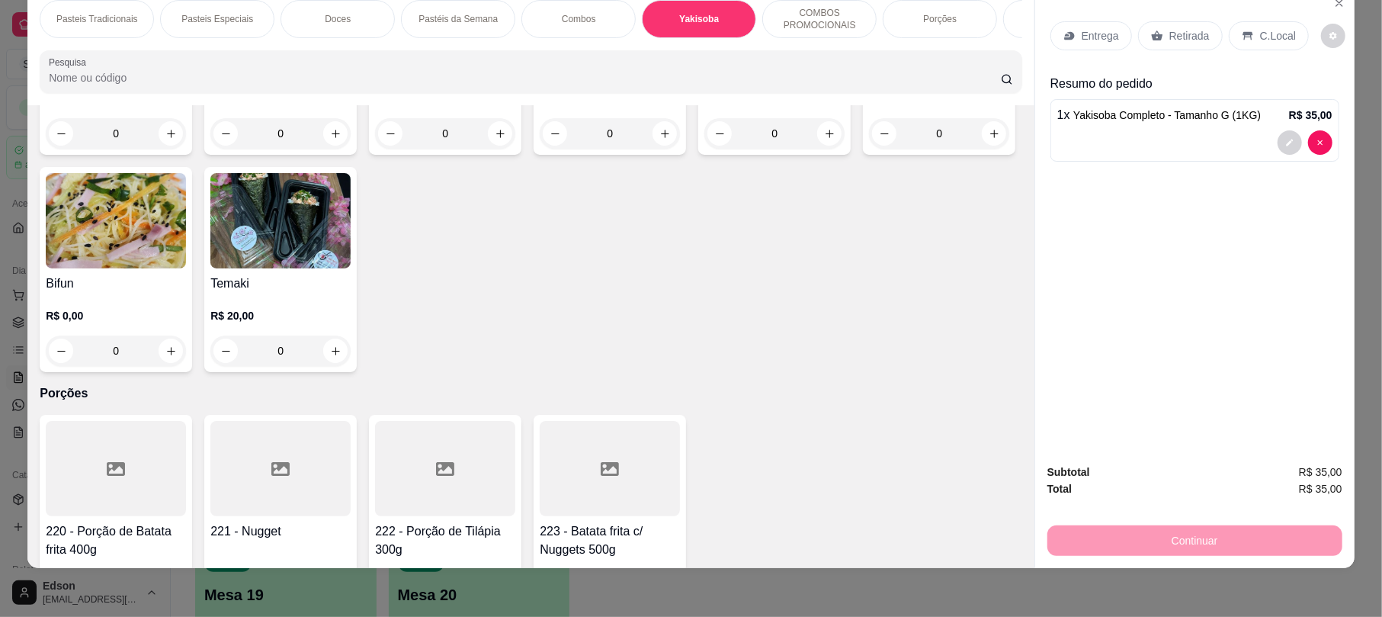
click at [1186, 43] on p "Retirada" at bounding box center [1189, 35] width 40 height 15
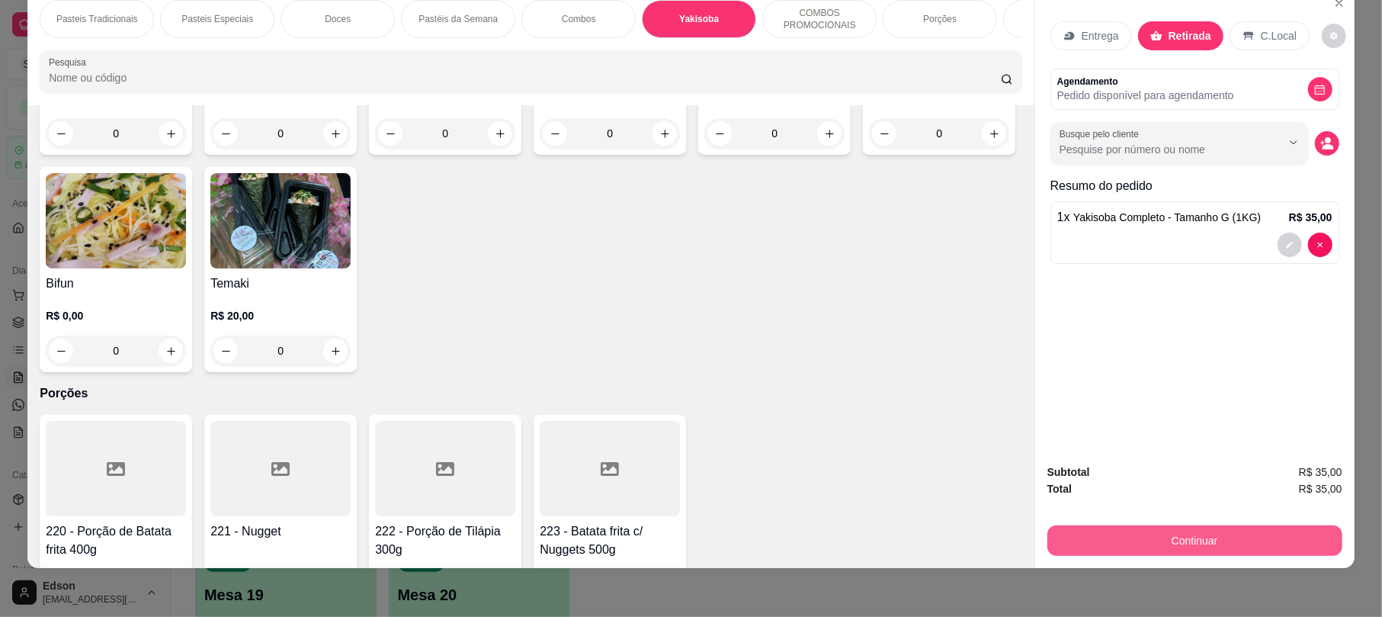
click at [1126, 540] on button "Continuar" at bounding box center [1194, 540] width 295 height 30
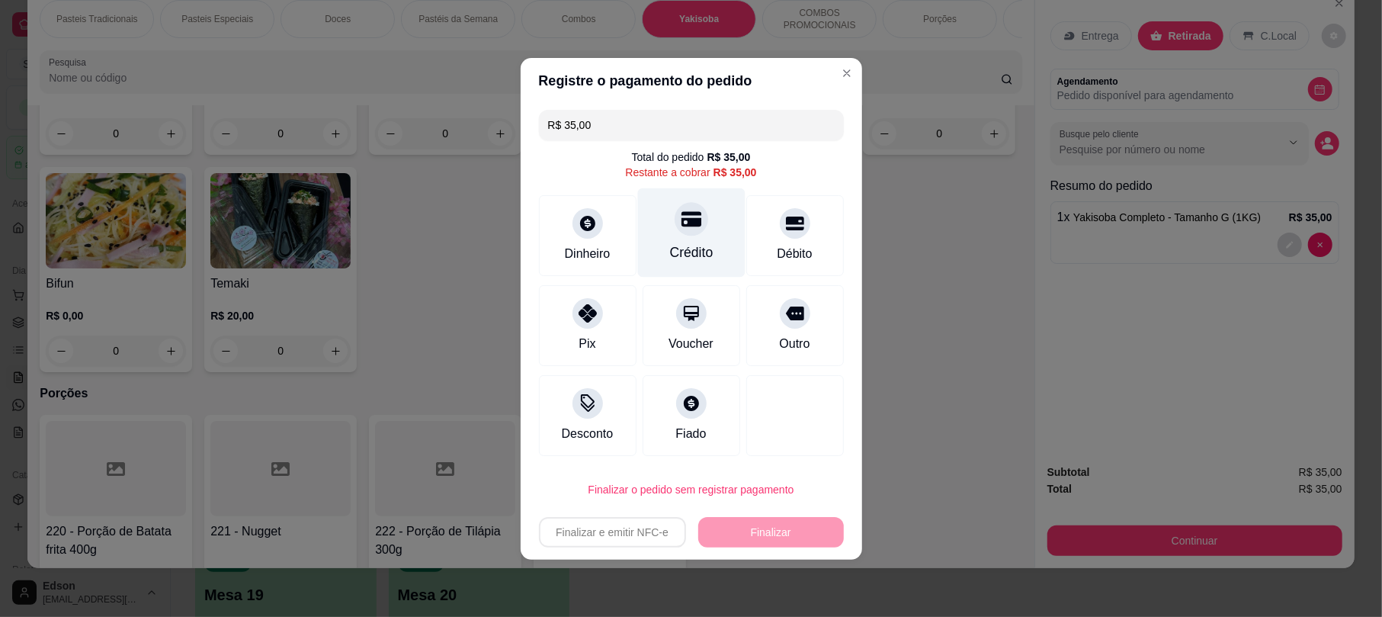
click at [716, 256] on div "Crédito" at bounding box center [690, 231] width 107 height 89
type input "R$ 0,00"
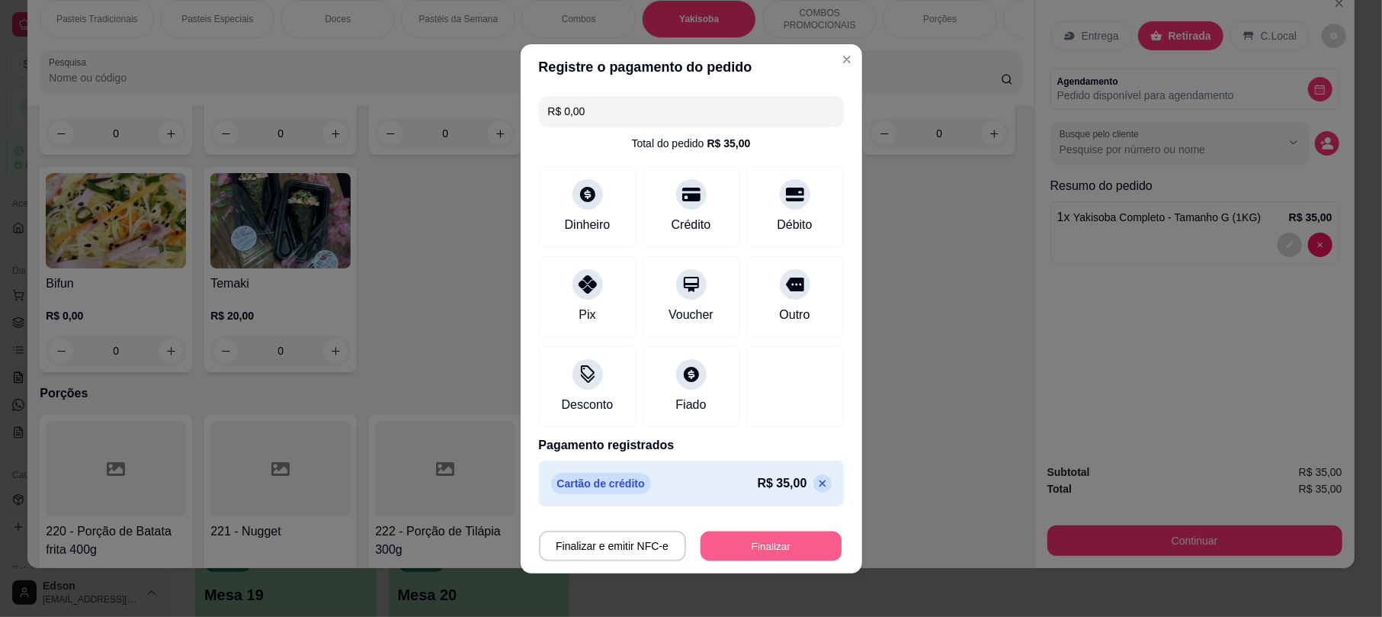
click at [757, 543] on button "Finalizar" at bounding box center [770, 545] width 141 height 30
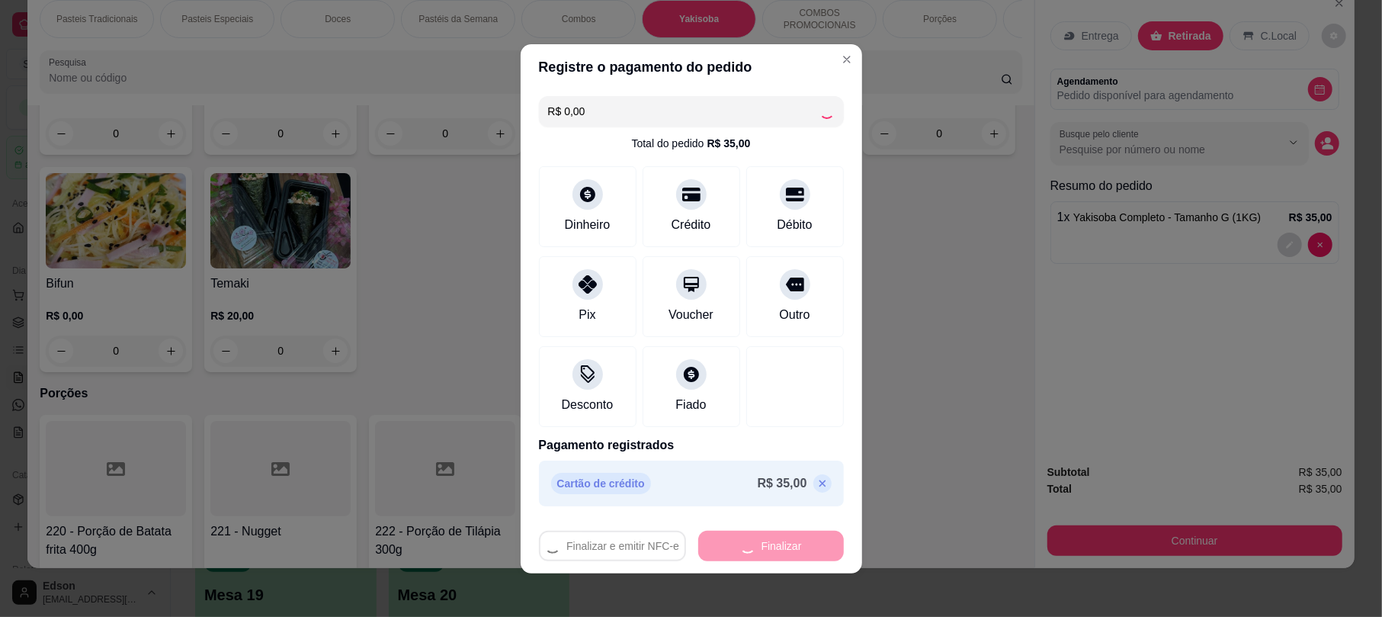
type input "0"
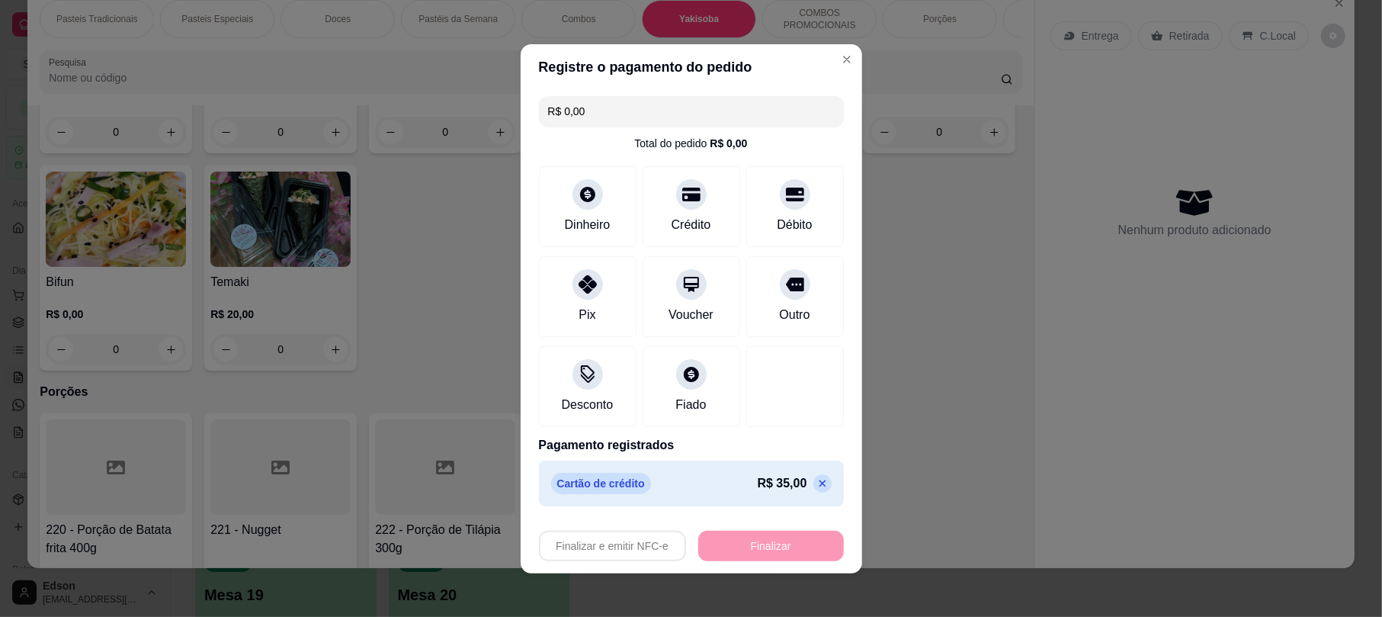
type input "-R$ 35,00"
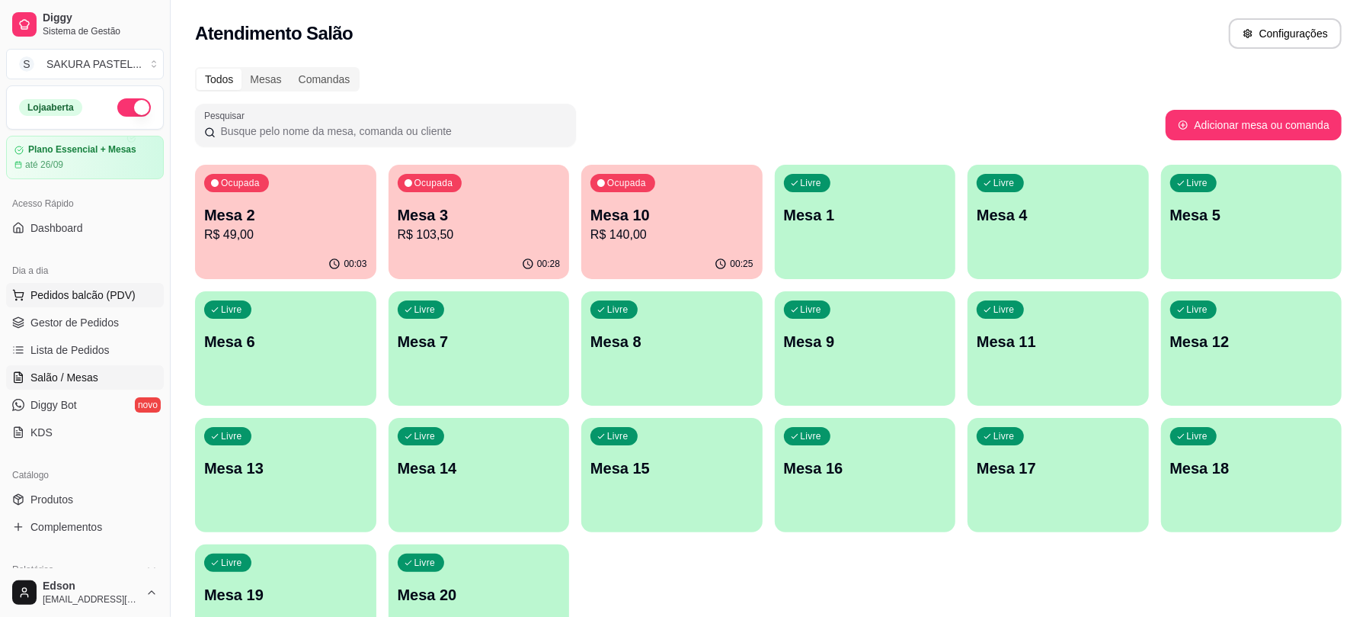
click at [90, 307] on button "Pedidos balcão (PDV)" at bounding box center [85, 295] width 158 height 24
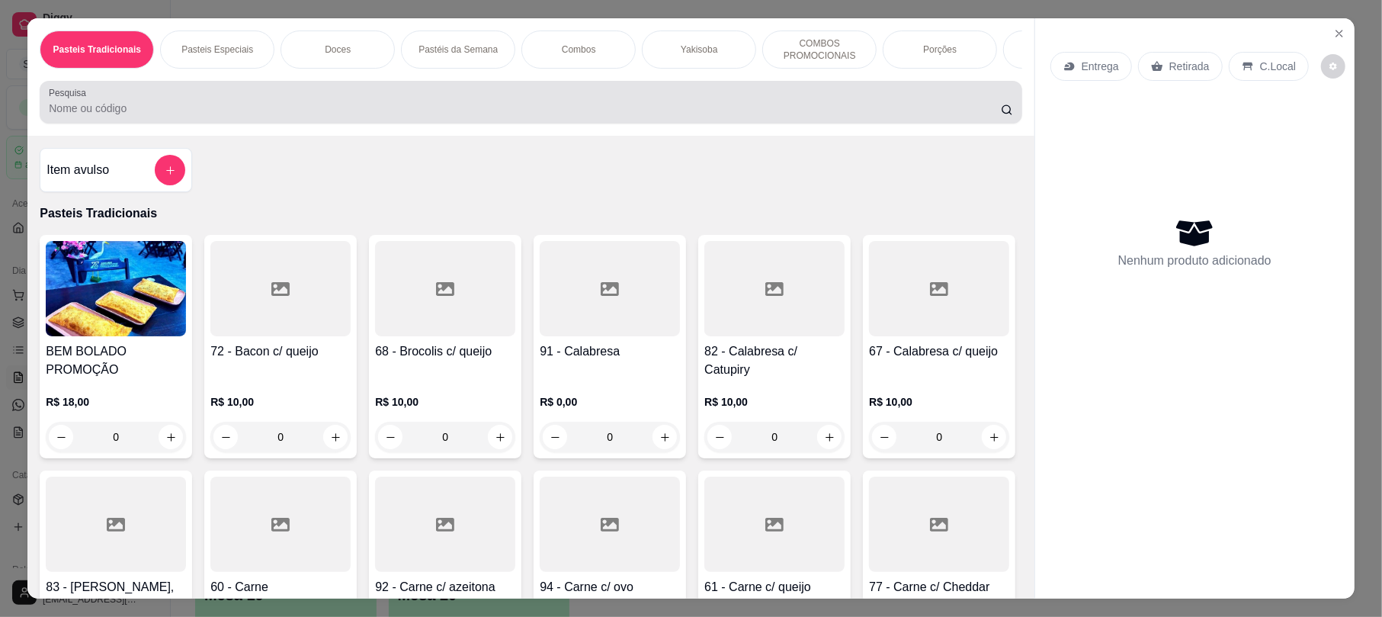
click at [267, 104] on div at bounding box center [530, 102] width 963 height 30
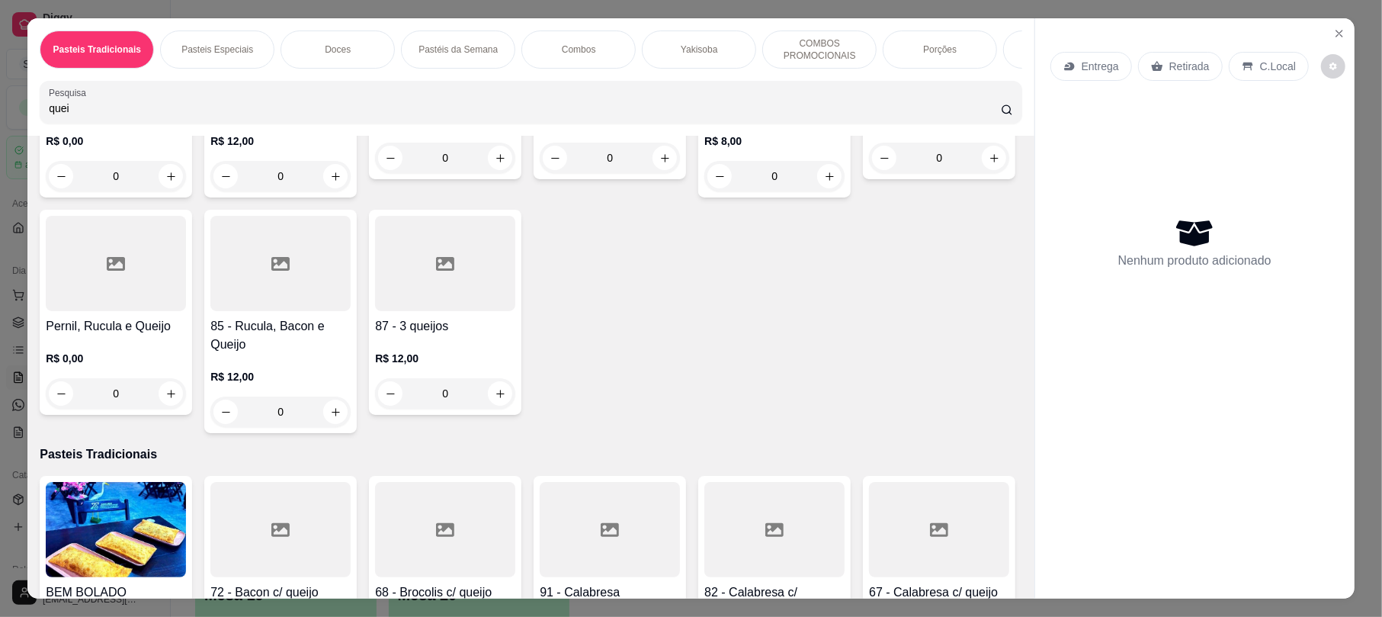
scroll to position [782, 0]
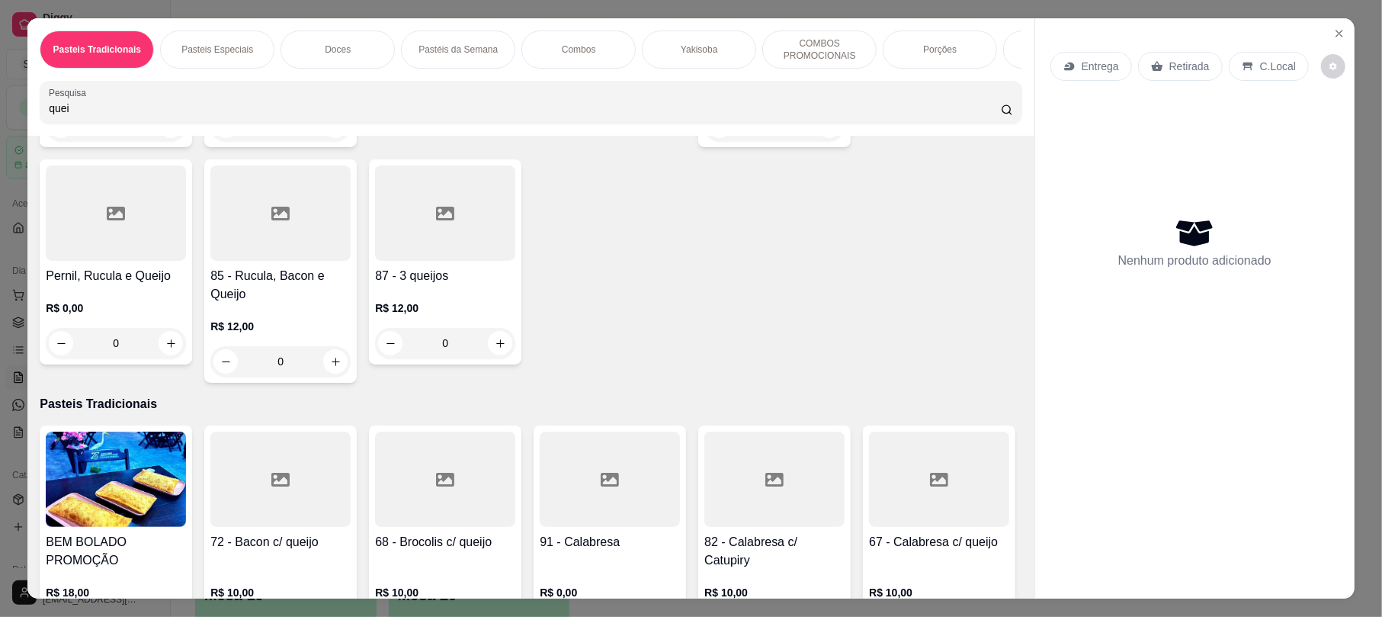
type input "quei"
click at [704, 141] on div "R$ 8,00 0" at bounding box center [774, 104] width 140 height 73
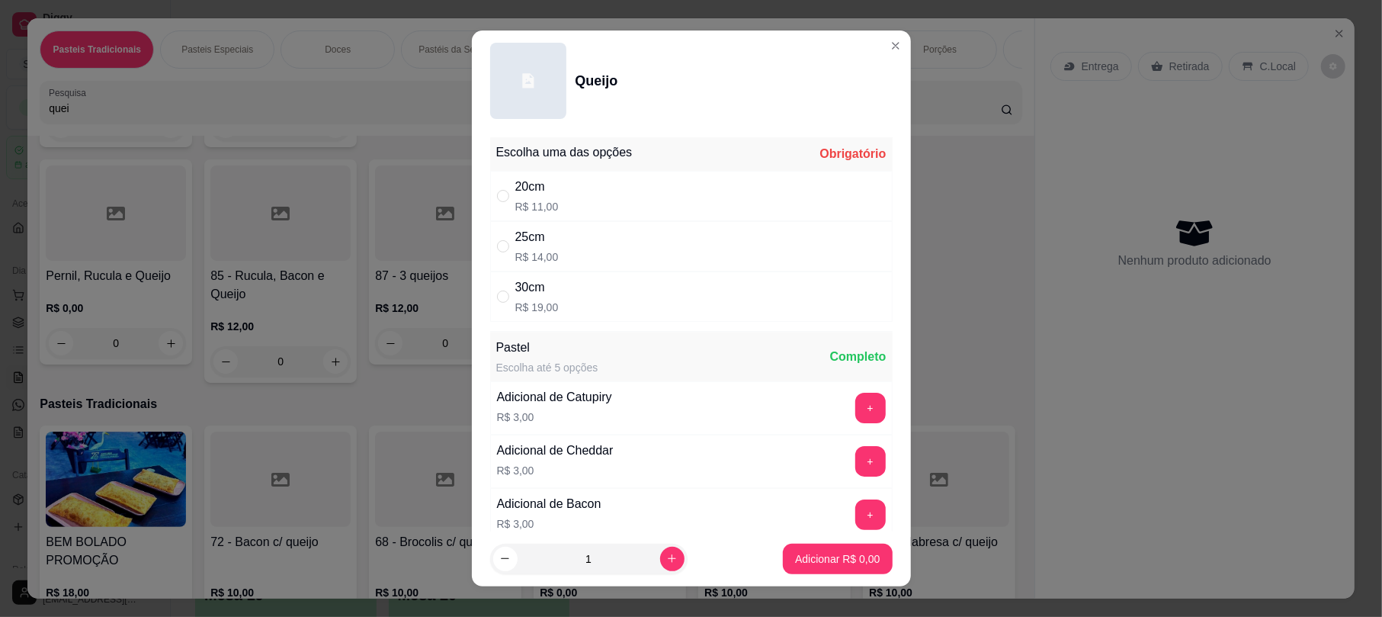
click at [595, 305] on div "30cm R$ 19,00" at bounding box center [691, 296] width 402 height 50
radio input "true"
click at [806, 573] on button "Adicionar R$ 19,00" at bounding box center [835, 558] width 112 height 30
type input "1"
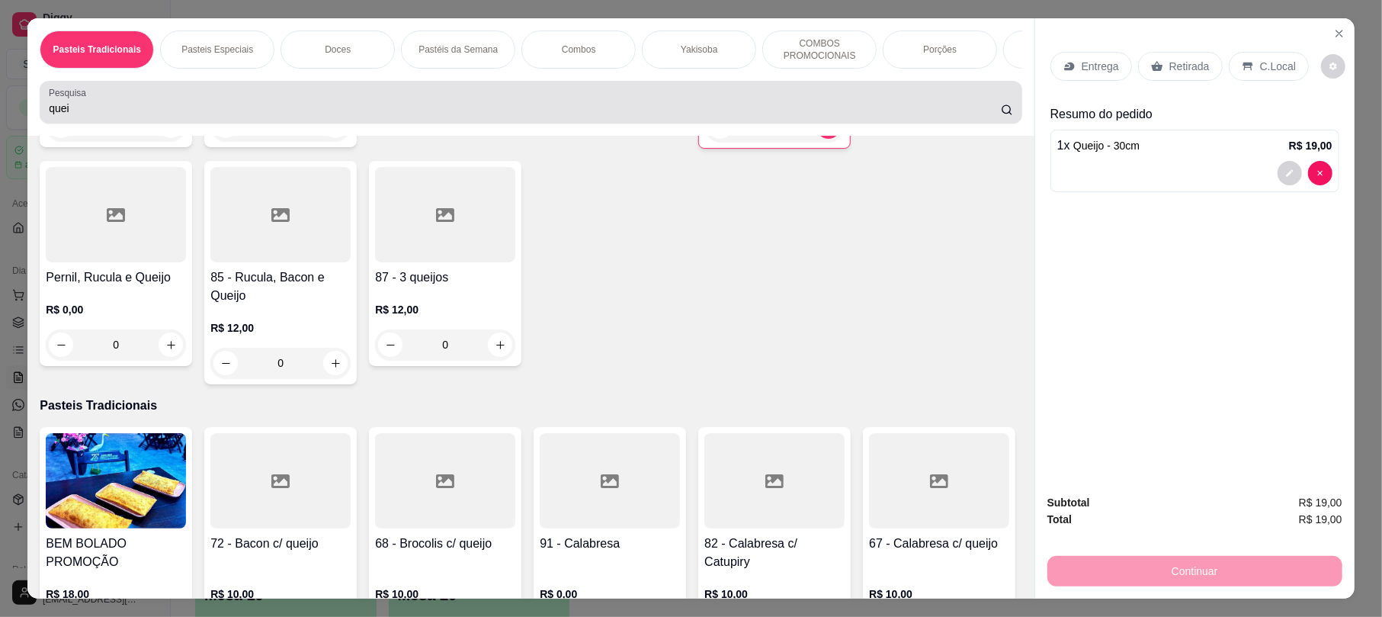
click at [565, 116] on input "quei" at bounding box center [525, 108] width 952 height 15
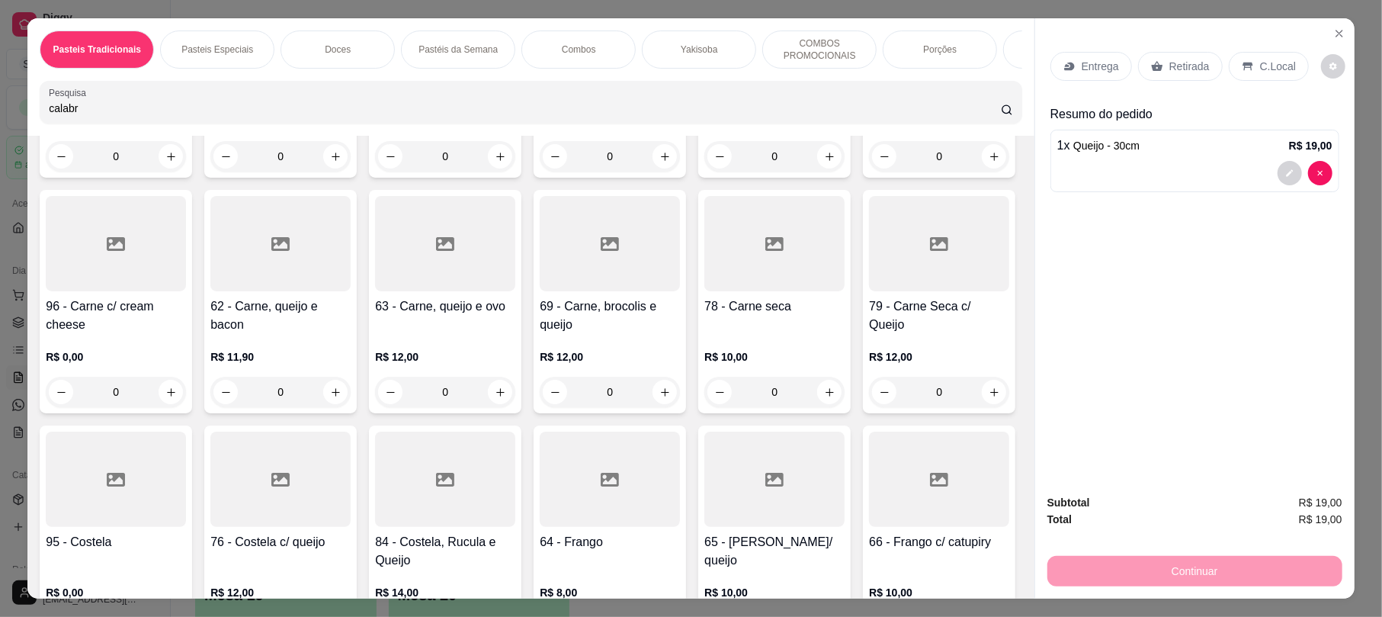
scroll to position [0, 0]
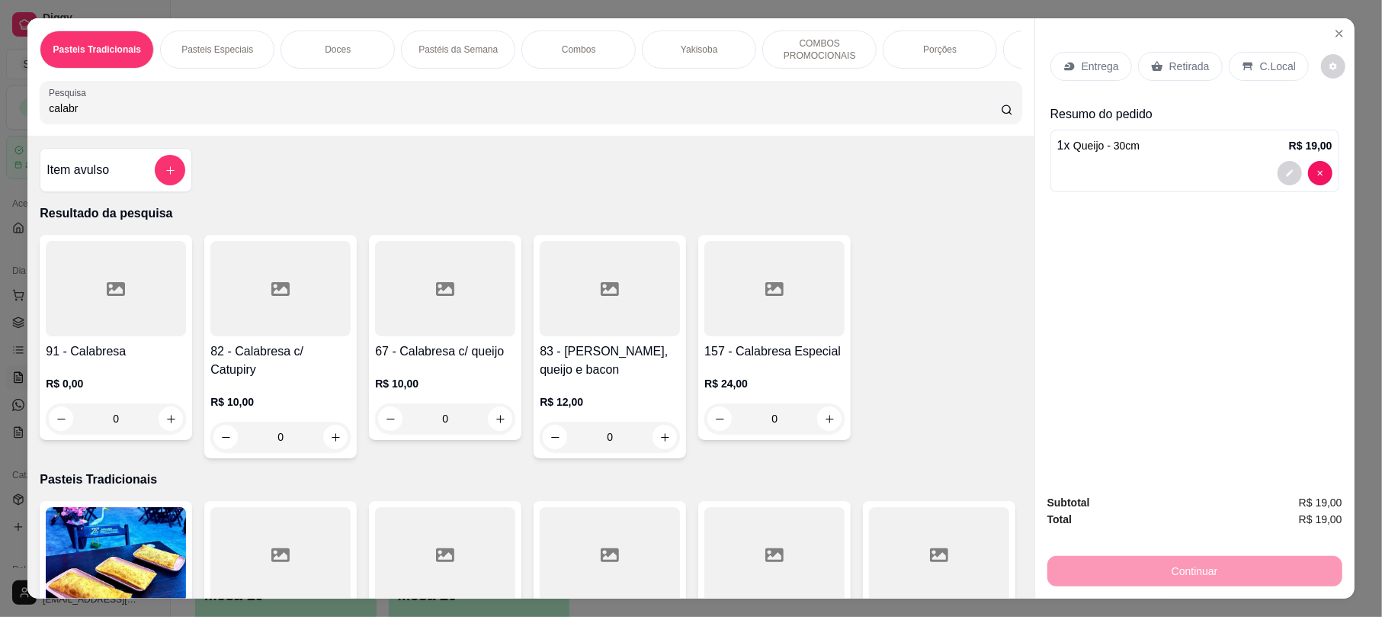
type input "calabr"
click at [416, 336] on div at bounding box center [445, 288] width 140 height 95
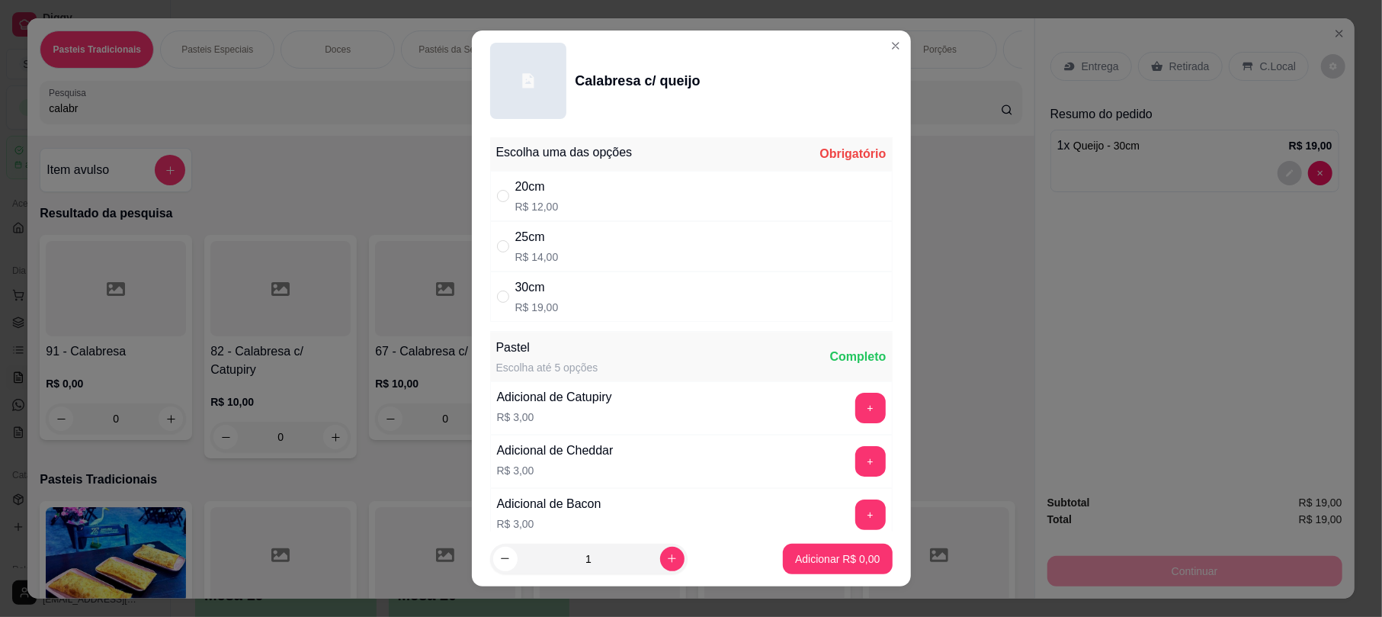
click at [556, 311] on div "30cm R$ 19,00" at bounding box center [691, 296] width 402 height 50
radio input "true"
click at [852, 562] on p "Adicionar R$ 19,00" at bounding box center [834, 558] width 88 height 14
type input "1"
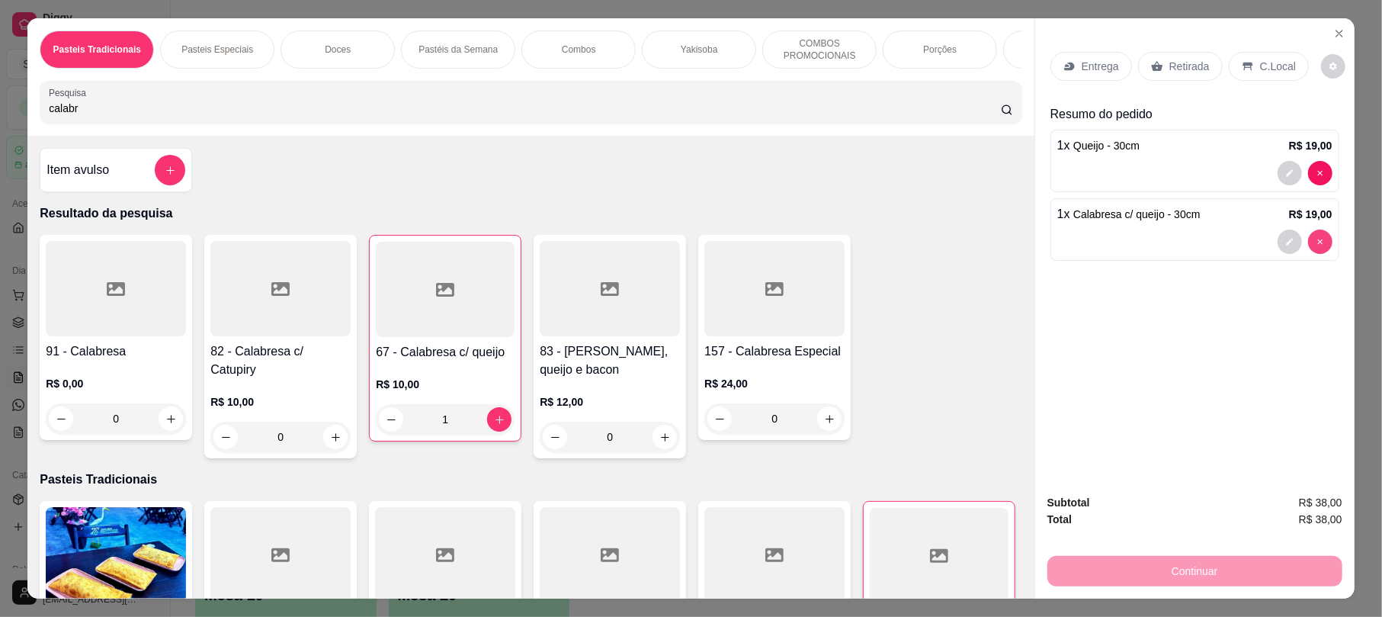
type input "0"
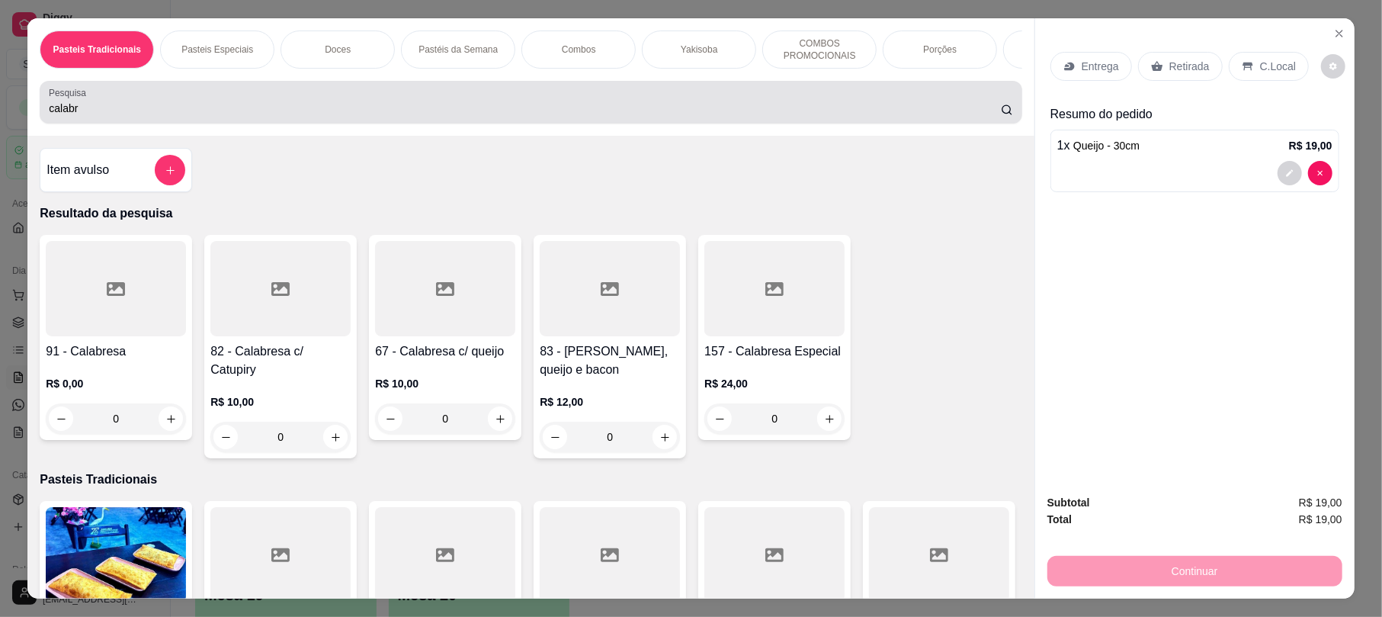
click at [366, 116] on input "calabr" at bounding box center [525, 108] width 952 height 15
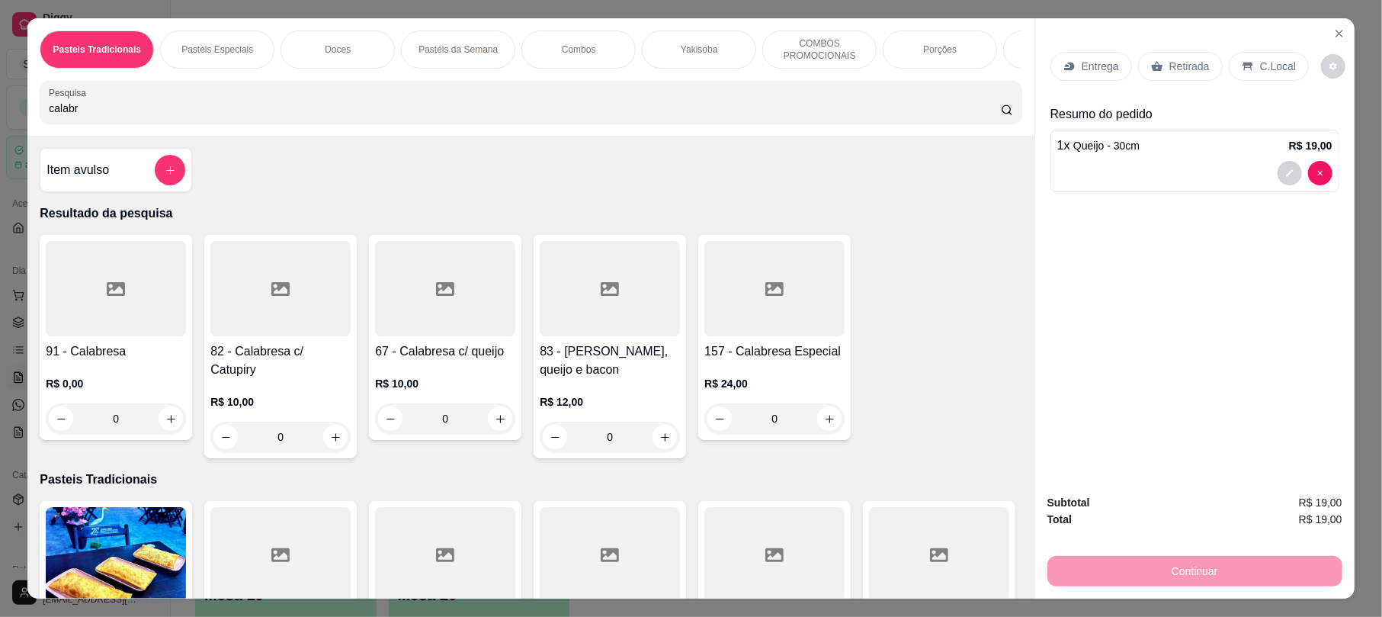
click at [102, 333] on div at bounding box center [116, 288] width 140 height 95
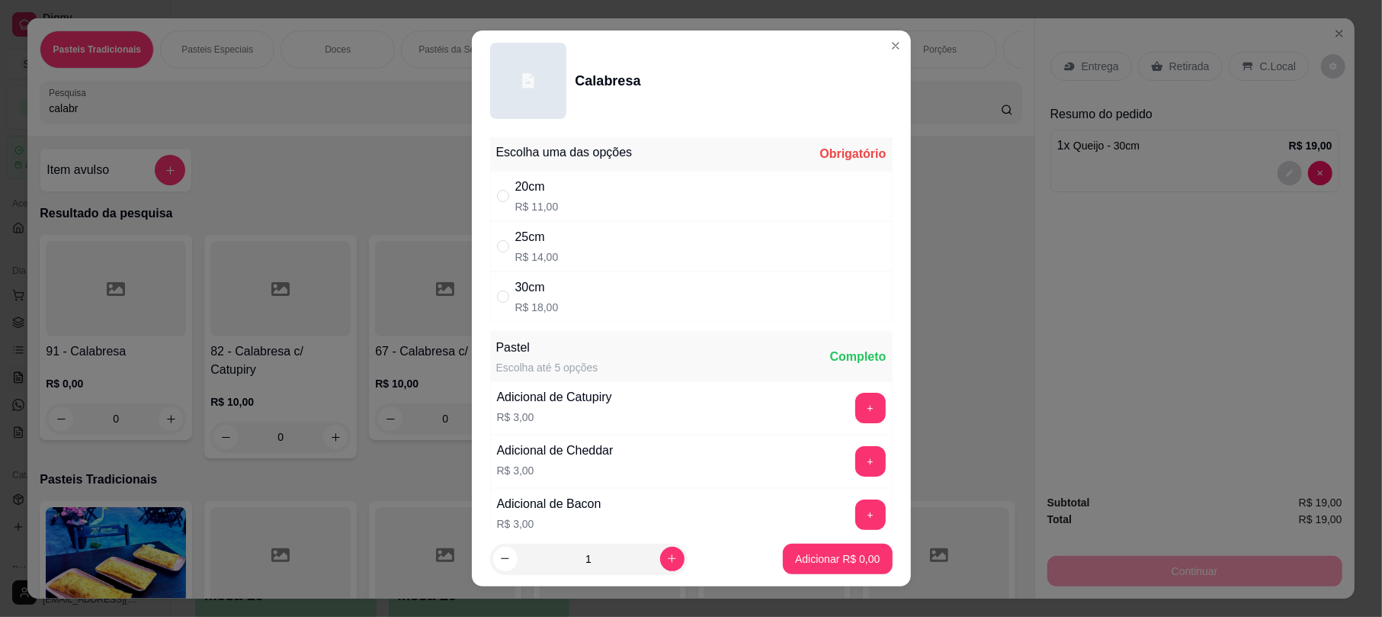
click at [540, 309] on p "R$ 18,00" at bounding box center [536, 306] width 43 height 15
radio input "true"
click at [796, 574] on footer "1 Adicionar R$ 18,00" at bounding box center [691, 558] width 439 height 55
click at [844, 551] on p "Adicionar R$ 18,00" at bounding box center [834, 558] width 91 height 15
type input "1"
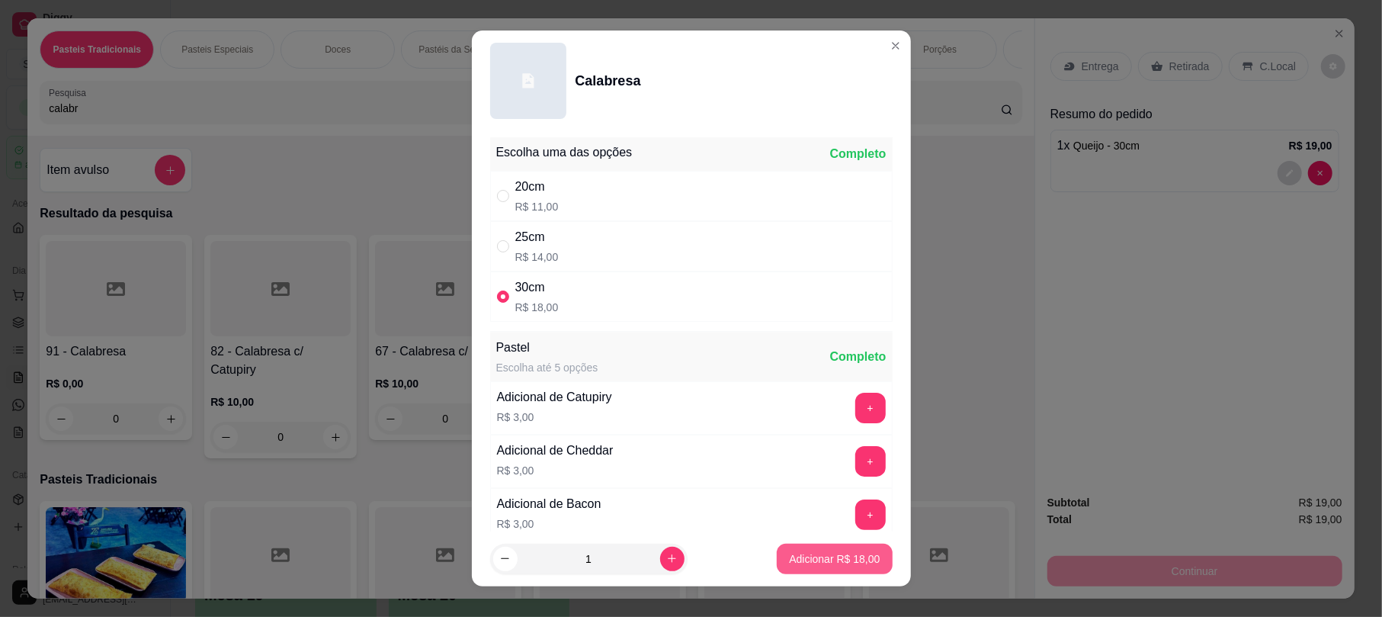
type input "1"
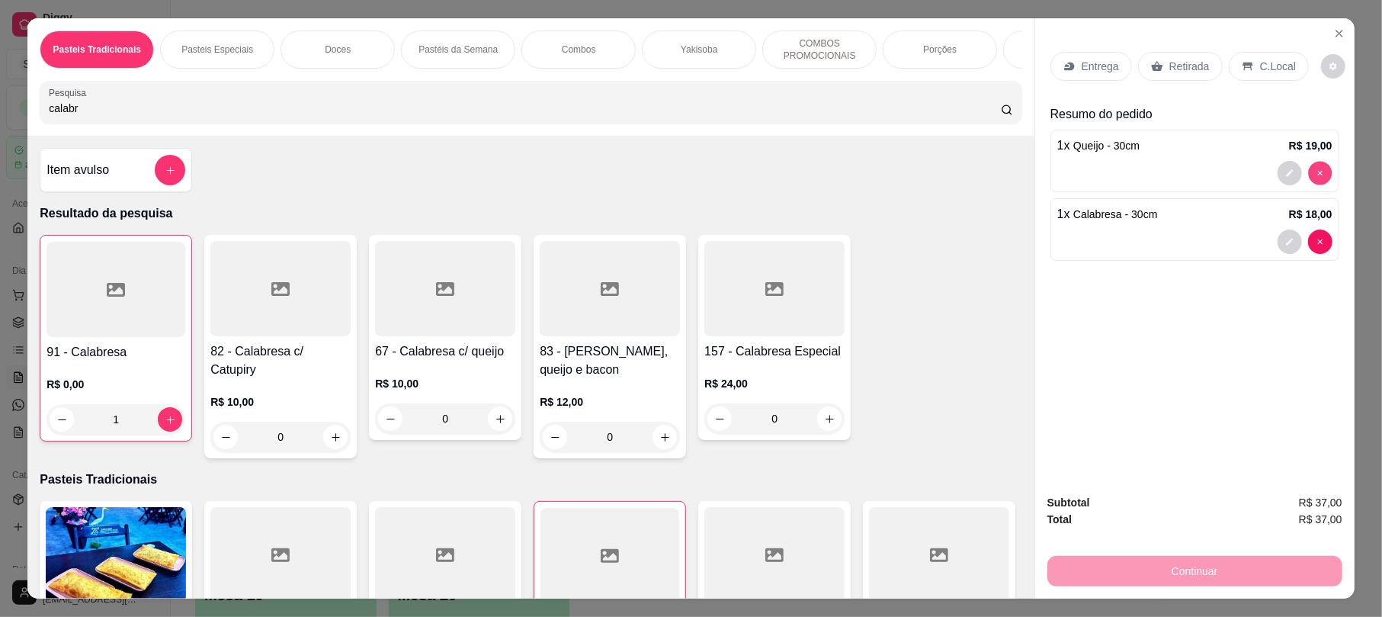
type input "0"
click at [384, 116] on input "calabr" at bounding box center [525, 108] width 952 height 15
type input "0"
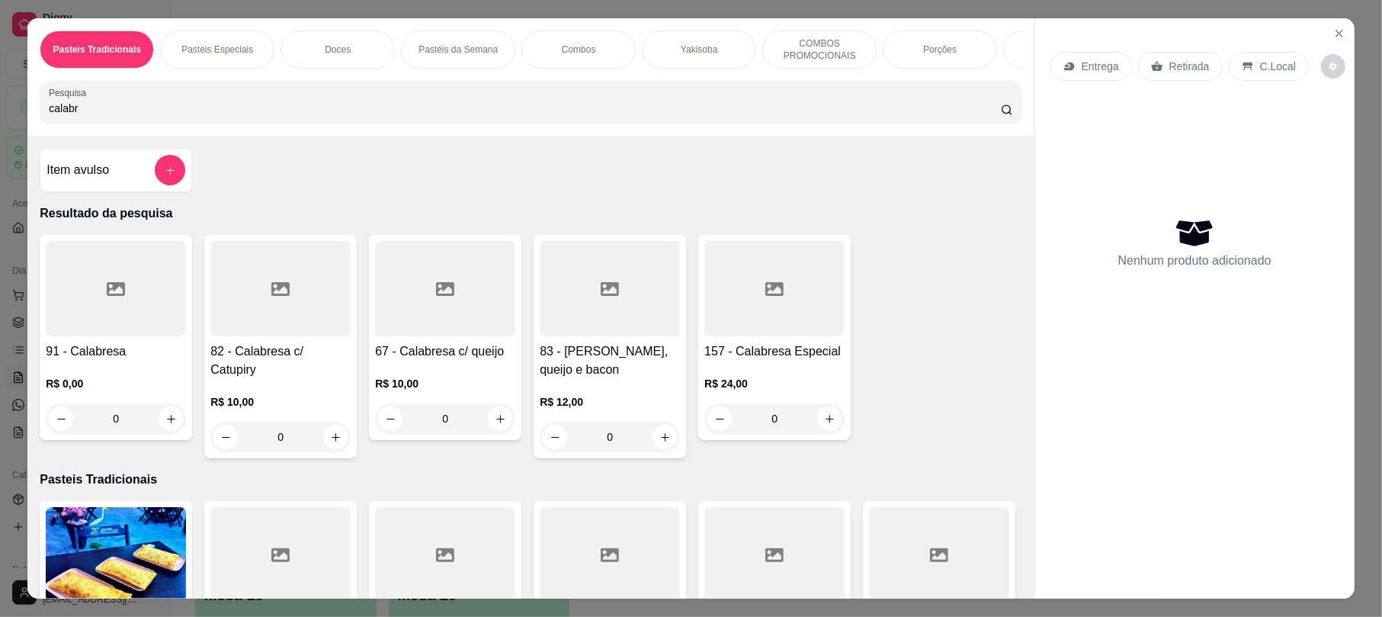
click at [125, 116] on input "calabr" at bounding box center [525, 108] width 952 height 15
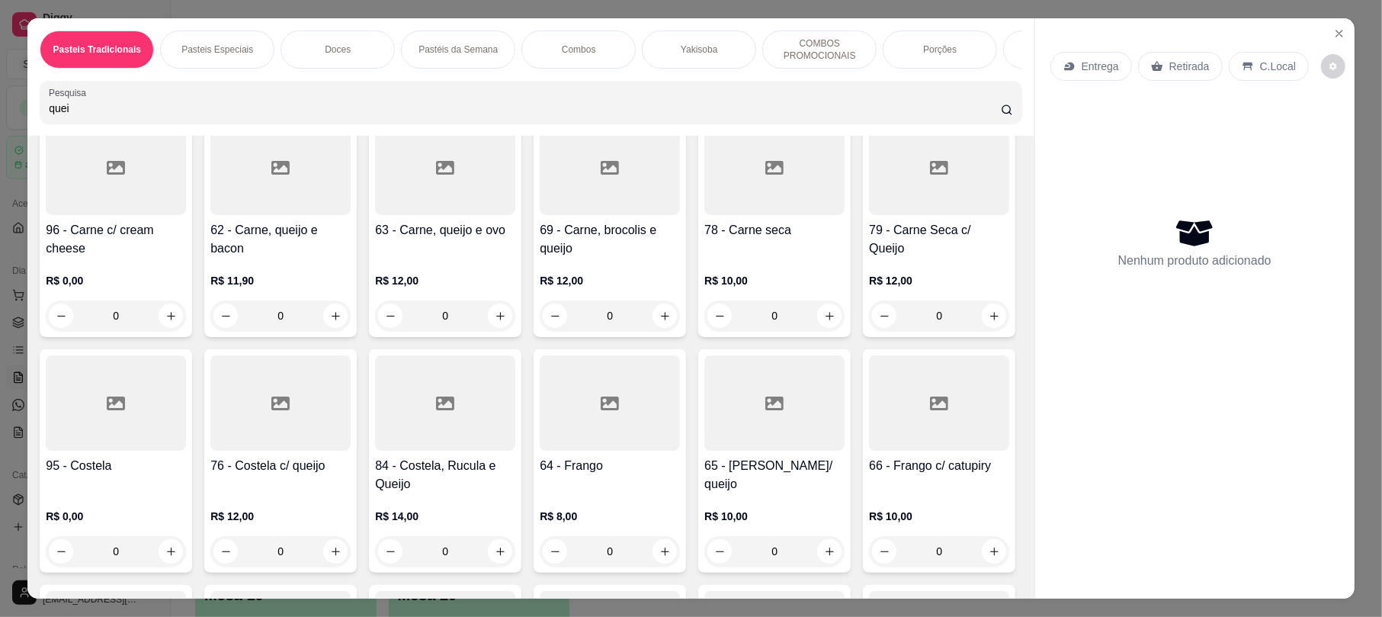
scroll to position [782, 0]
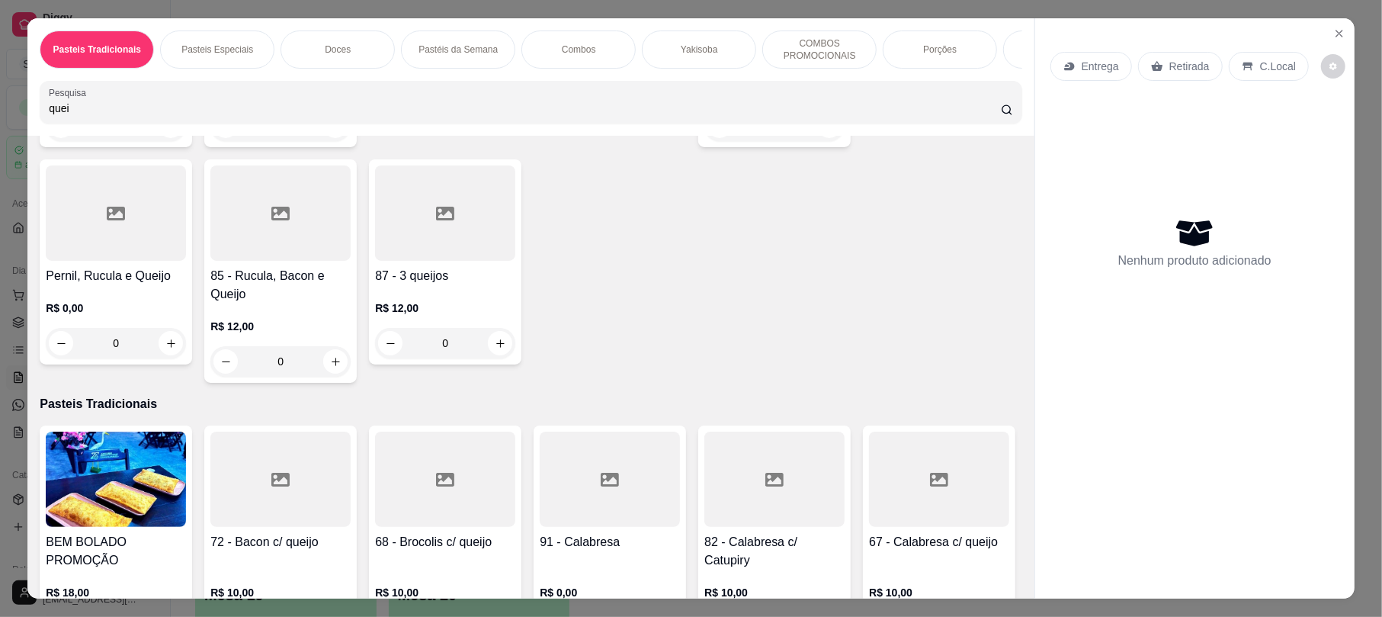
type input "quei"
click at [698, 147] on div "71 - Queijo R$ 8,00 0" at bounding box center [774, 35] width 152 height 223
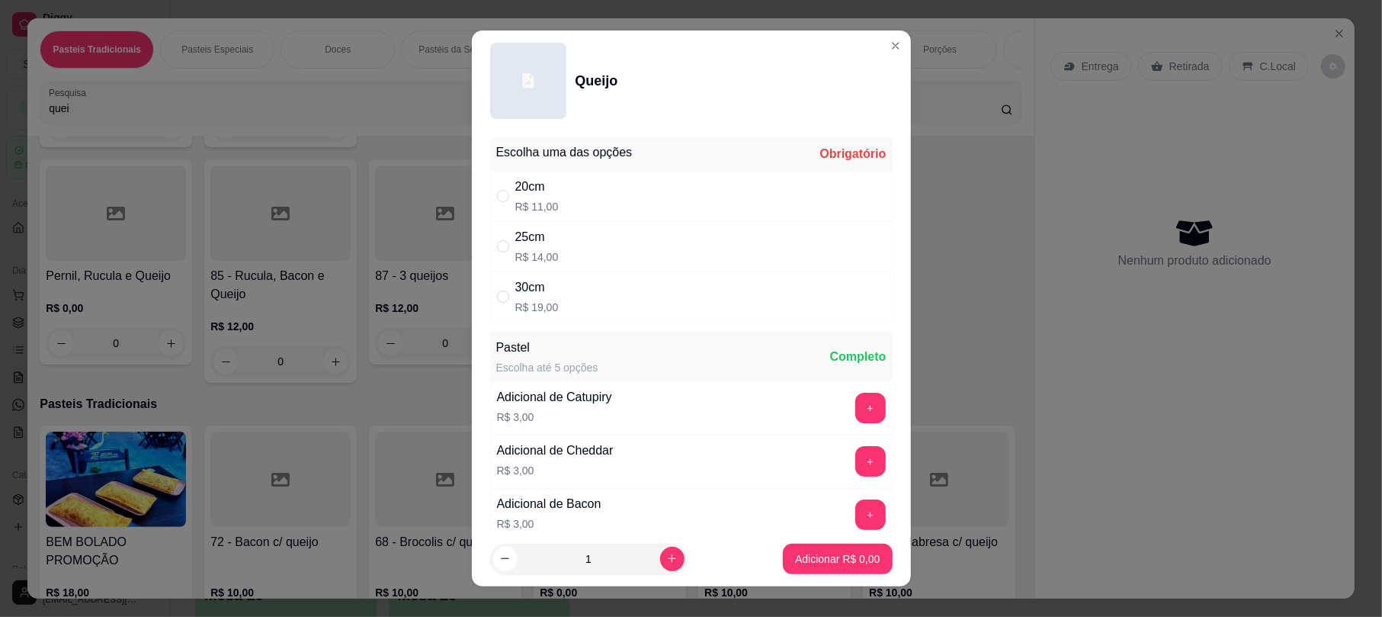
click at [596, 309] on div "30cm R$ 19,00" at bounding box center [691, 296] width 402 height 50
radio input "true"
click at [789, 553] on p "Adicionar R$ 19,00" at bounding box center [834, 558] width 91 height 15
type input "1"
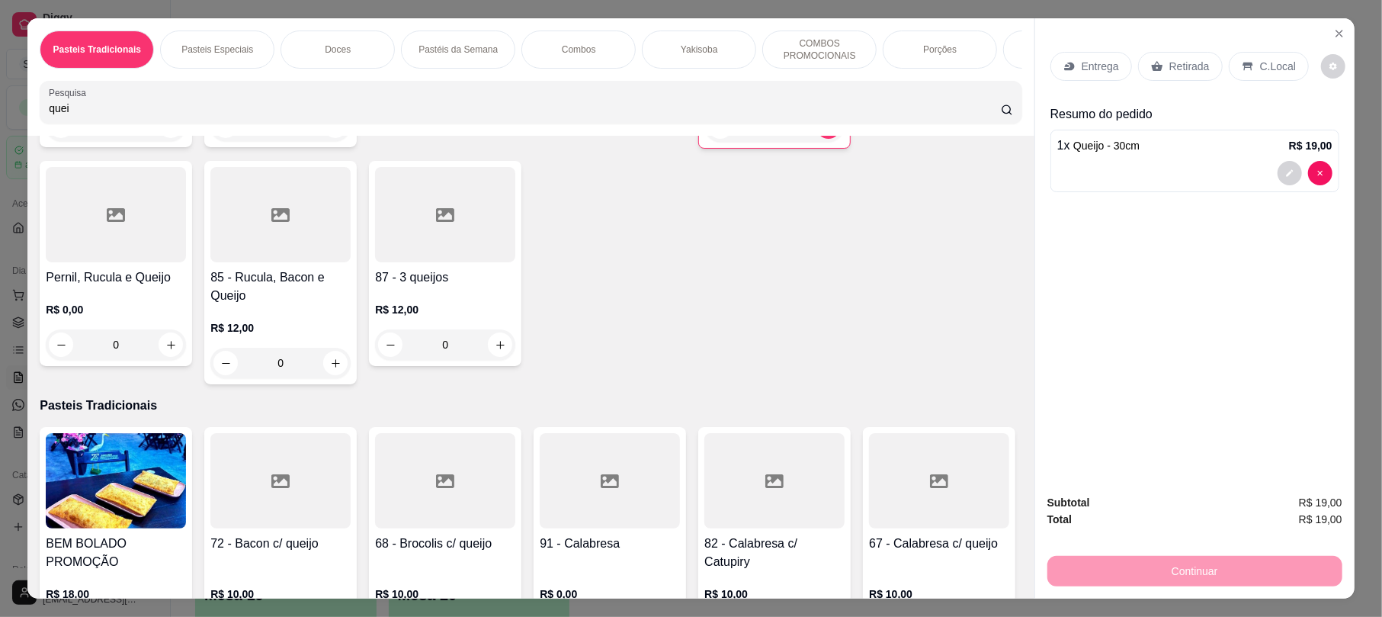
click at [1169, 68] on p "Retirada" at bounding box center [1189, 66] width 40 height 15
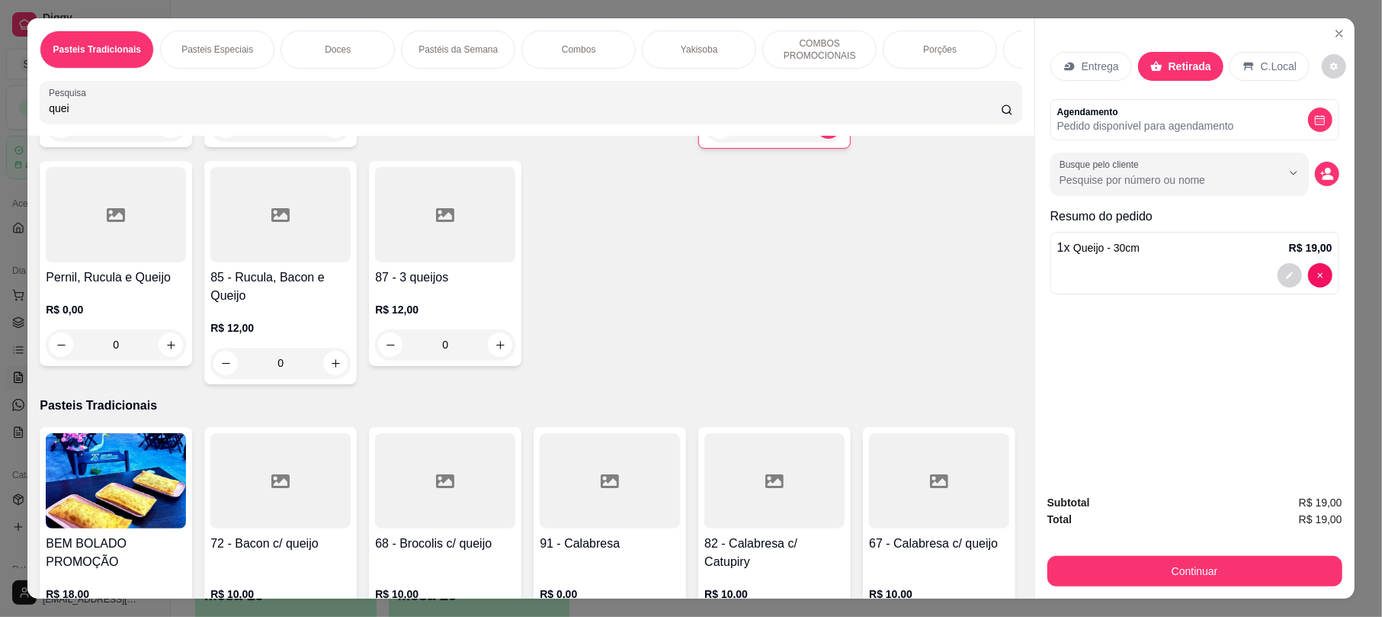
click at [1158, 587] on div "Subtotal R$ 19,00 Total R$ 19,00 Continuar" at bounding box center [1194, 540] width 319 height 117
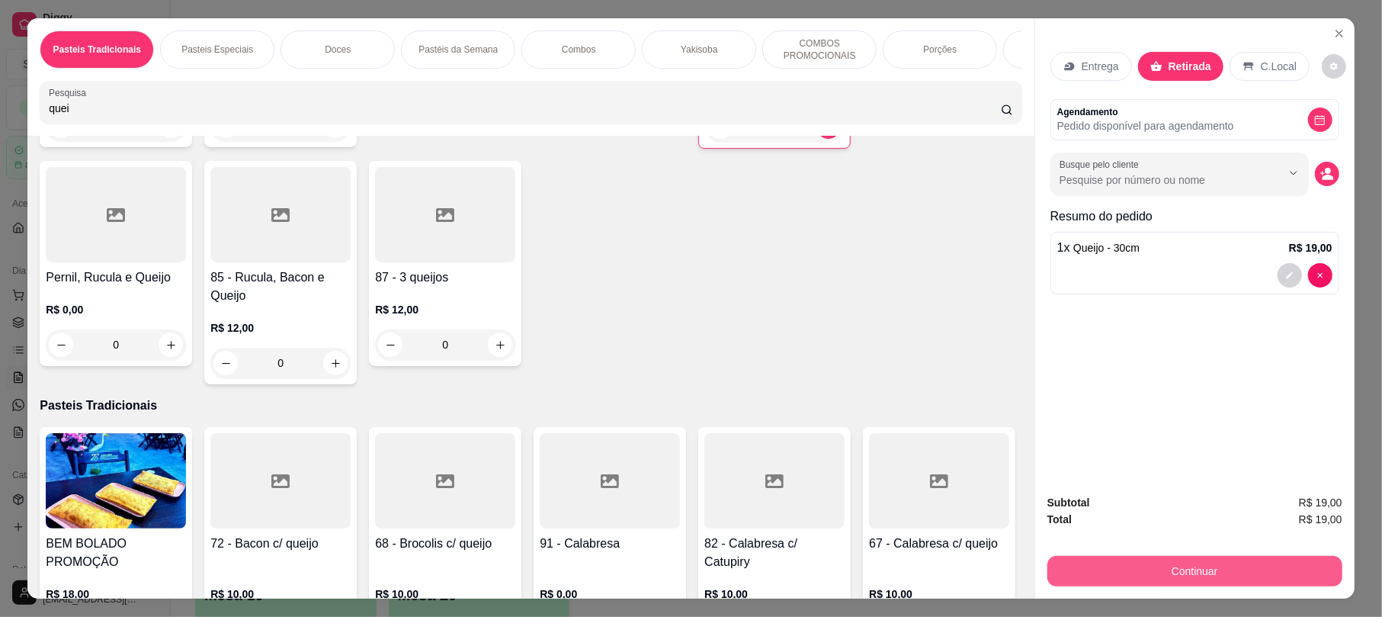
click at [1166, 569] on button "Continuar" at bounding box center [1194, 571] width 295 height 30
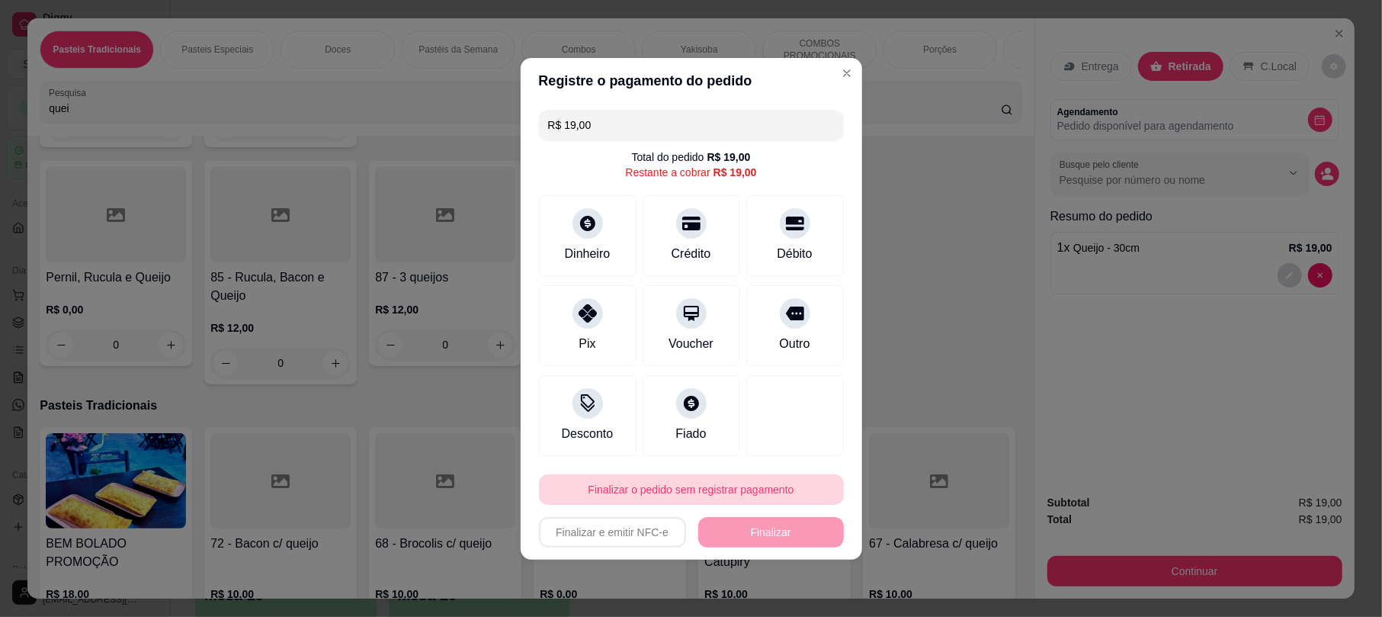
click at [714, 474] on button "Finalizar o pedido sem registrar pagamento" at bounding box center [691, 489] width 305 height 30
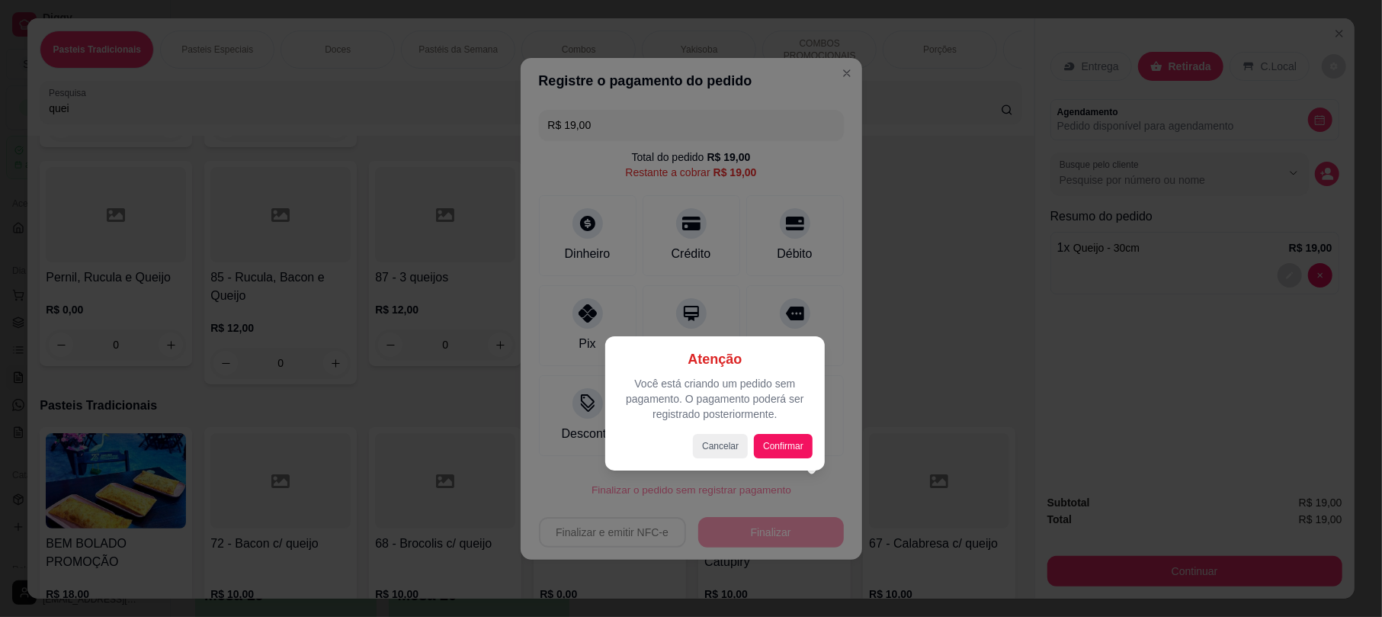
click at [782, 190] on div at bounding box center [691, 308] width 1382 height 617
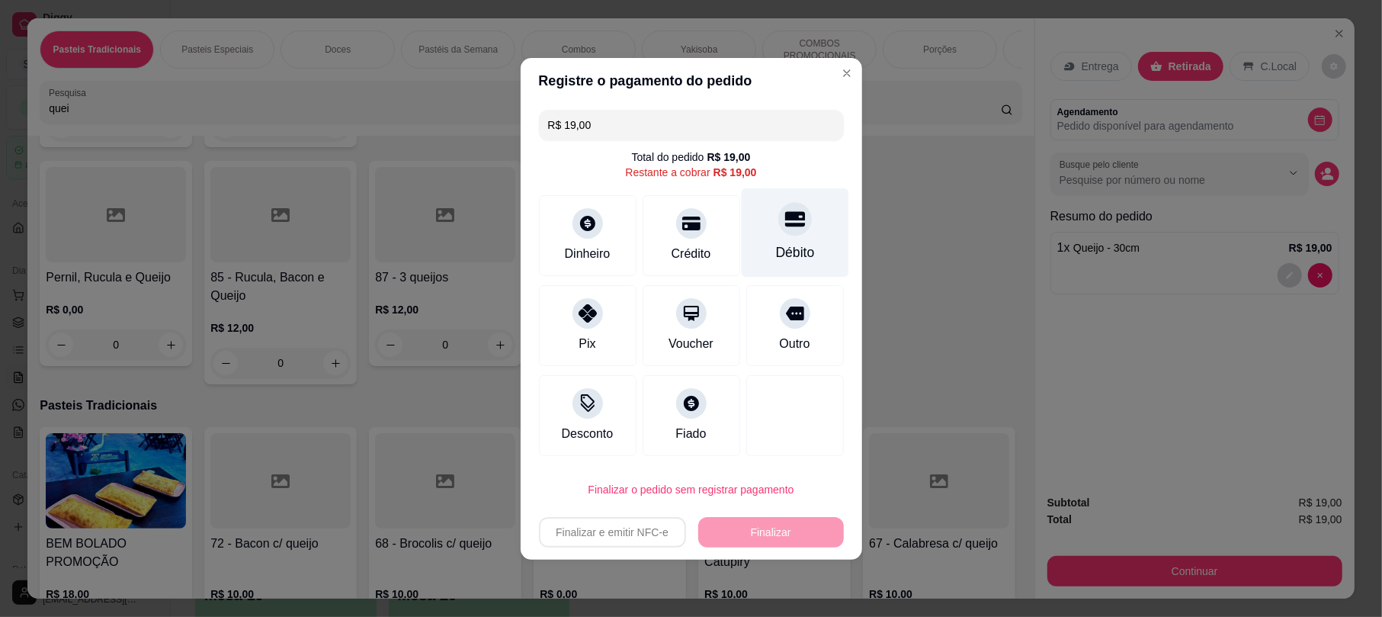
click at [799, 242] on div "Débito" at bounding box center [794, 252] width 39 height 20
type input "R$ 0,00"
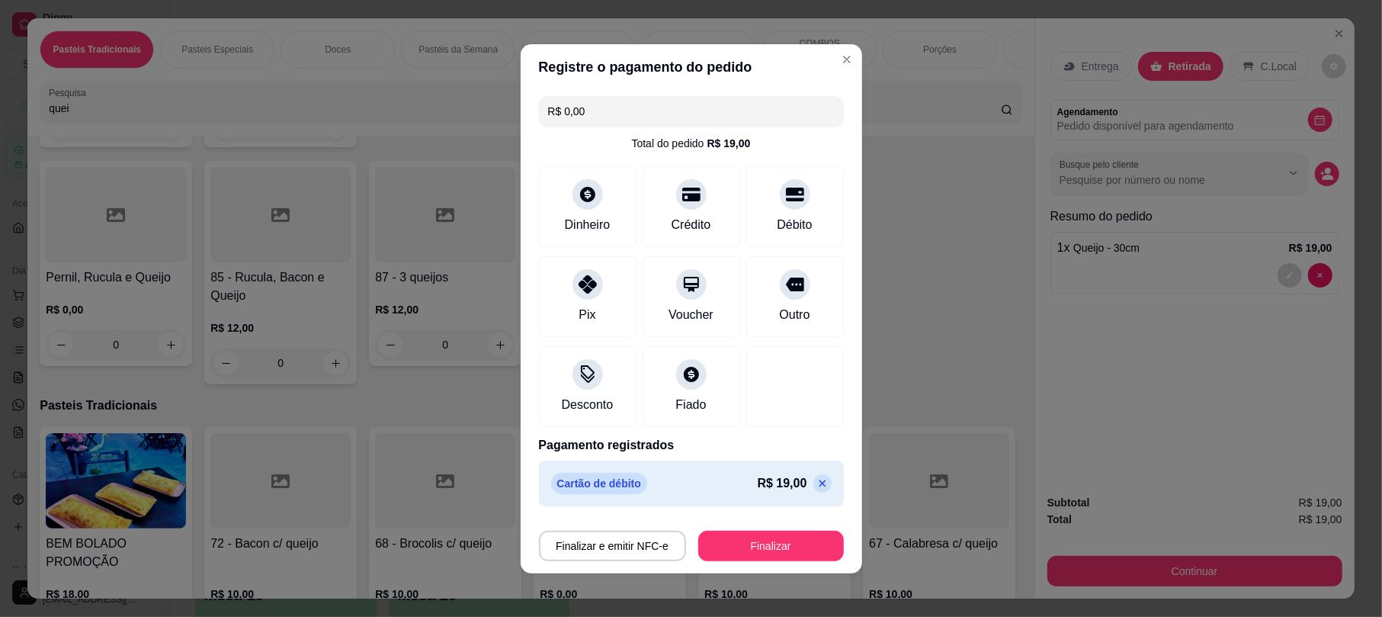
click at [735, 562] on footer "Finalizar e emitir NFC-e Finalizar" at bounding box center [691, 542] width 341 height 61
click at [745, 546] on button "Finalizar" at bounding box center [771, 545] width 146 height 30
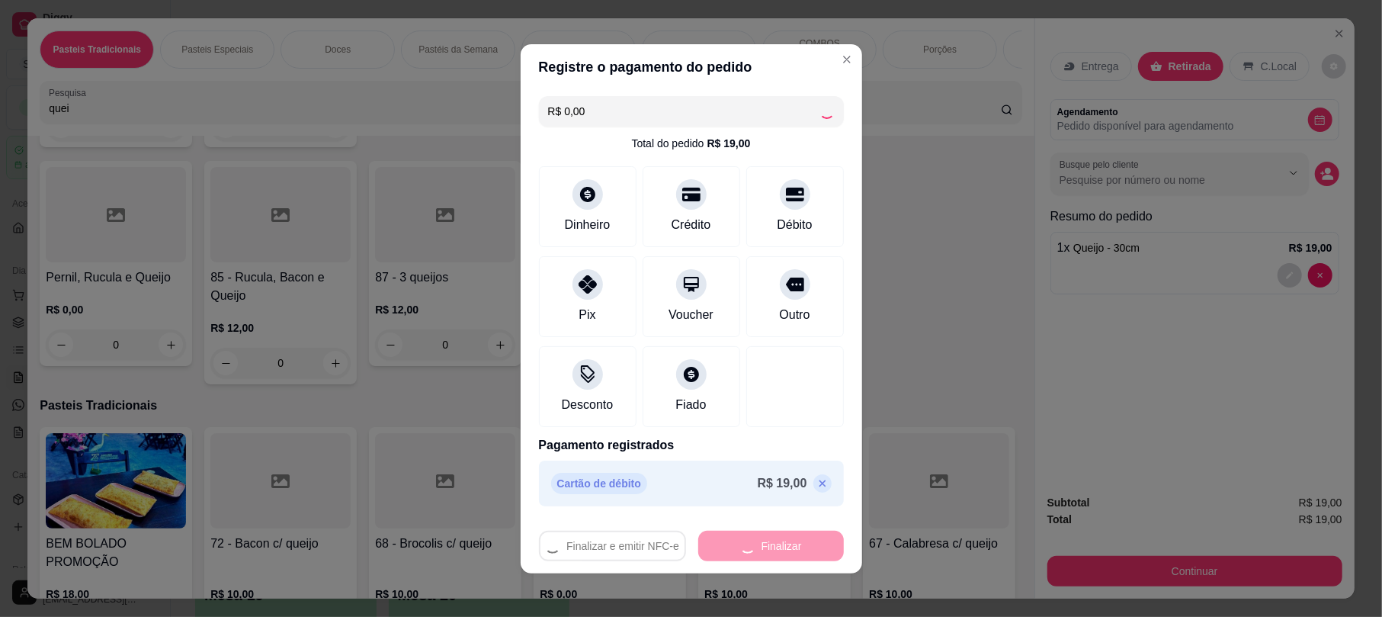
type input "0"
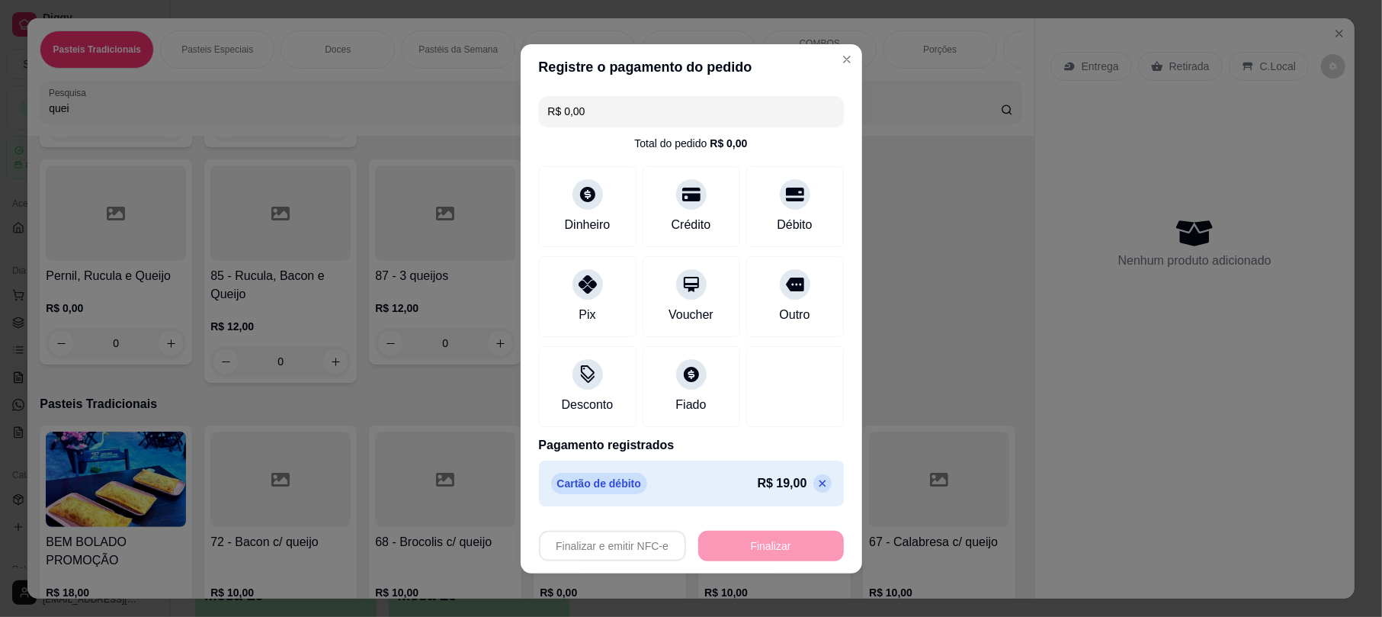
type input "-R$ 19,00"
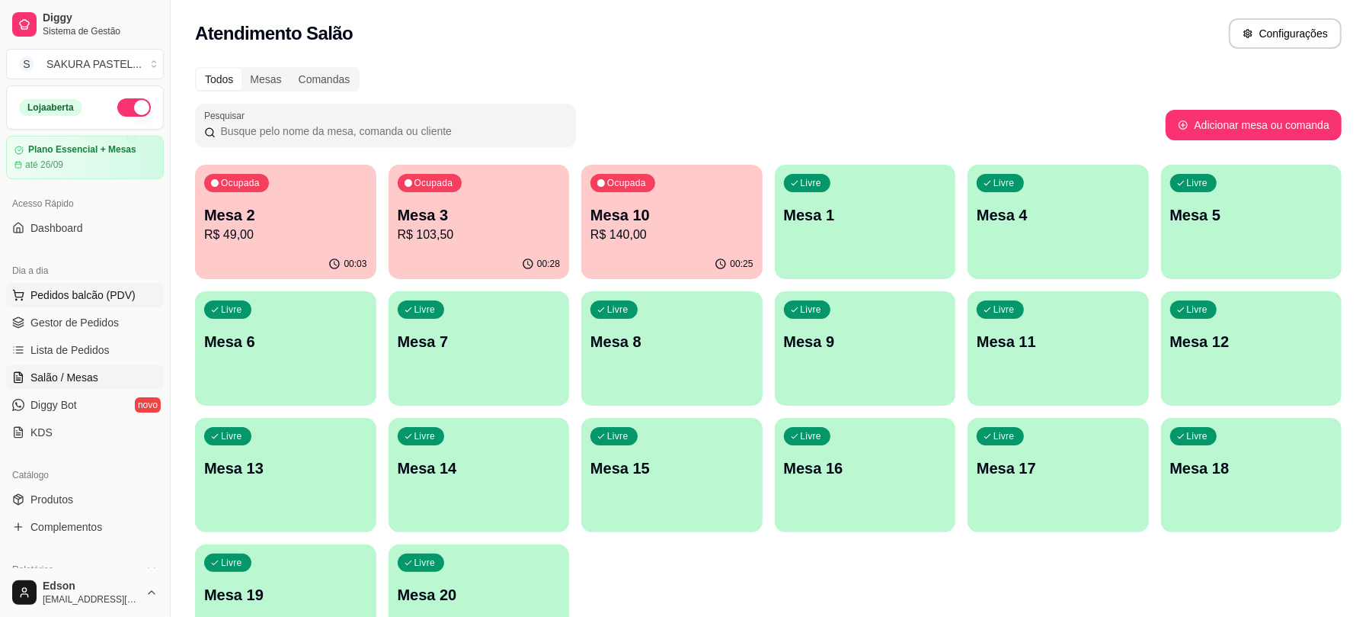
click at [108, 290] on span "Pedidos balcão (PDV)" at bounding box center [82, 294] width 105 height 15
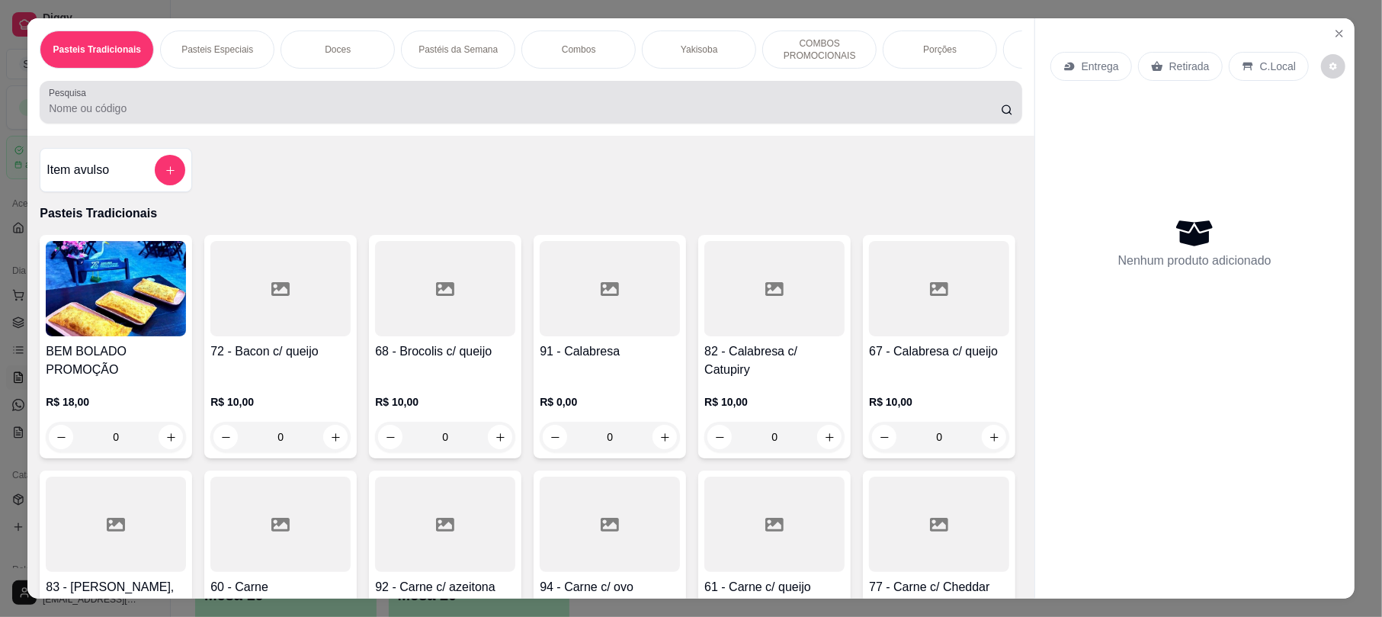
click at [270, 116] on input "Pesquisa" at bounding box center [525, 108] width 952 height 15
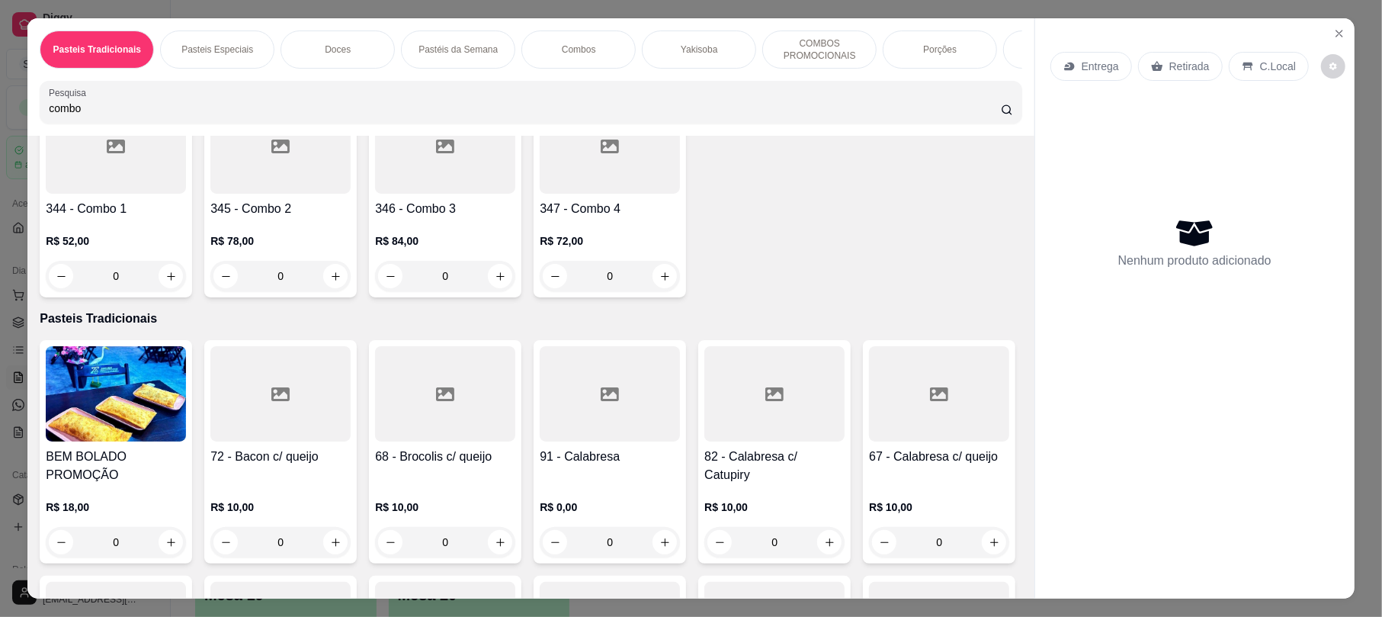
scroll to position [391, 0]
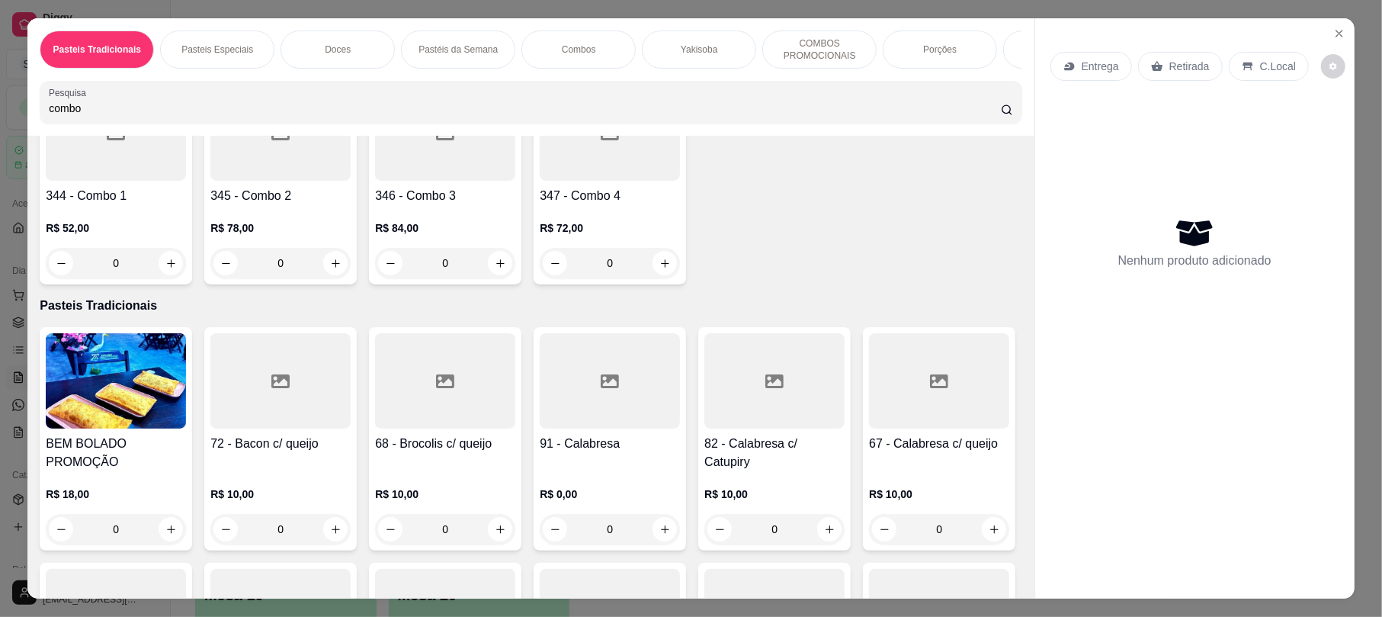
type input "combo"
click at [515, 226] on div "R$ 84,00 0" at bounding box center [445, 241] width 140 height 73
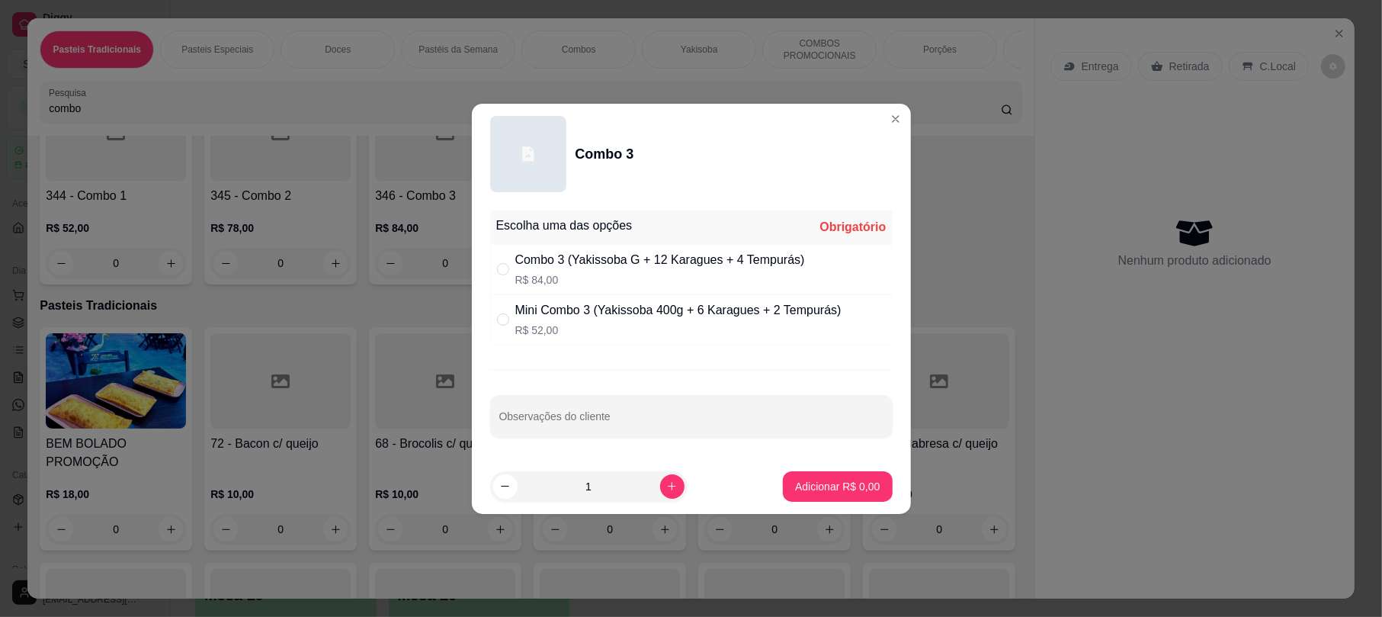
click at [580, 262] on div "Combo 3 (Yakissoba G + 12 Karagues + 4 Tempurás)" at bounding box center [660, 260] width 290 height 18
radio input "true"
click at [808, 482] on p "Adicionar R$ 84,00" at bounding box center [834, 486] width 88 height 14
type input "1"
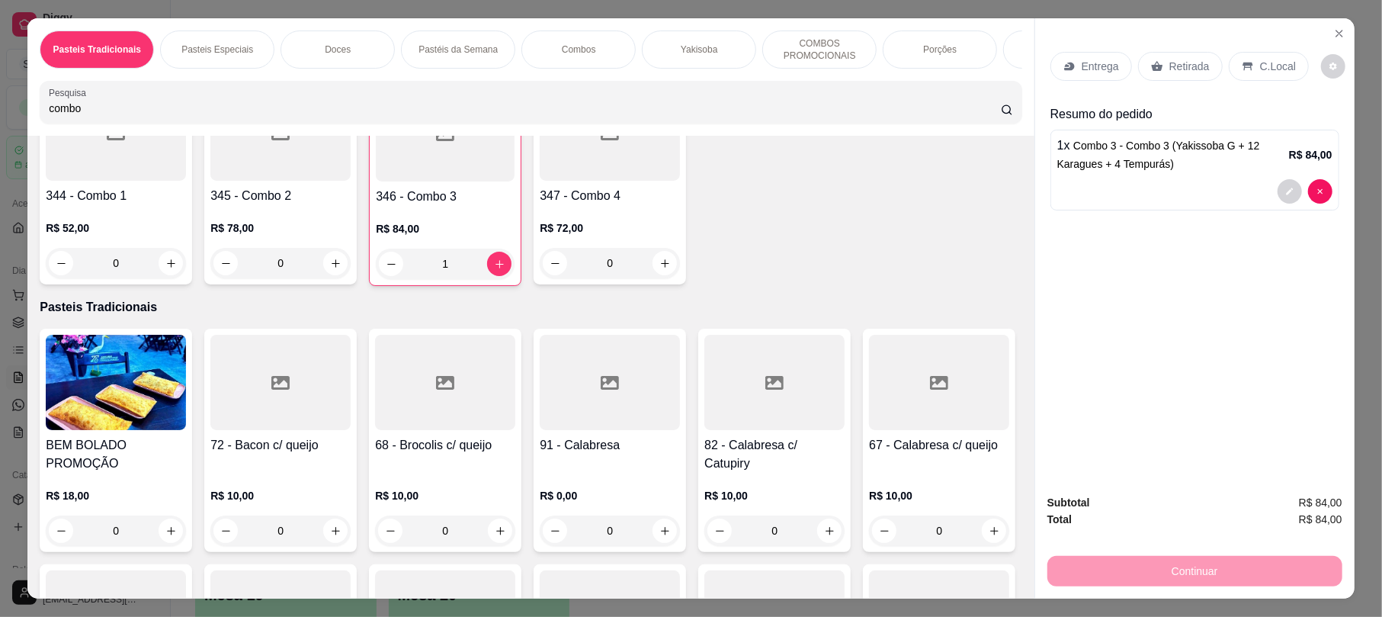
click at [1086, 81] on div "Entrega" at bounding box center [1091, 66] width 82 height 29
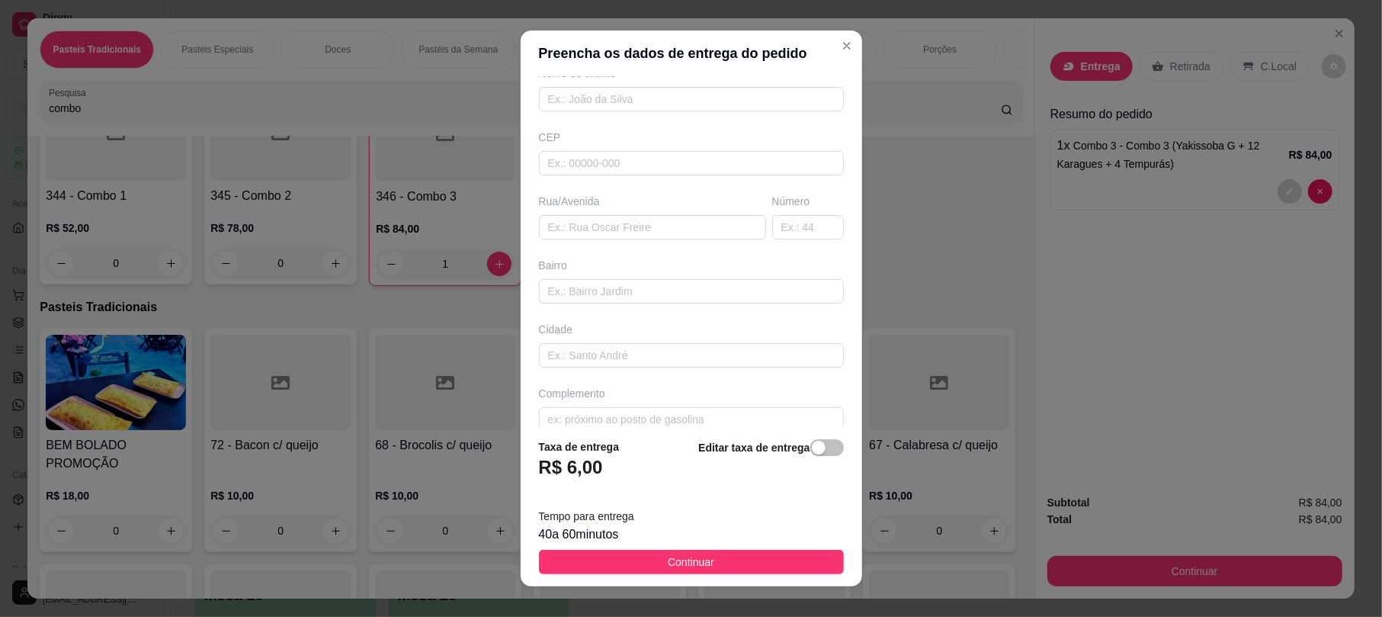
scroll to position [168, 0]
click at [655, 215] on input "text" at bounding box center [652, 206] width 227 height 24
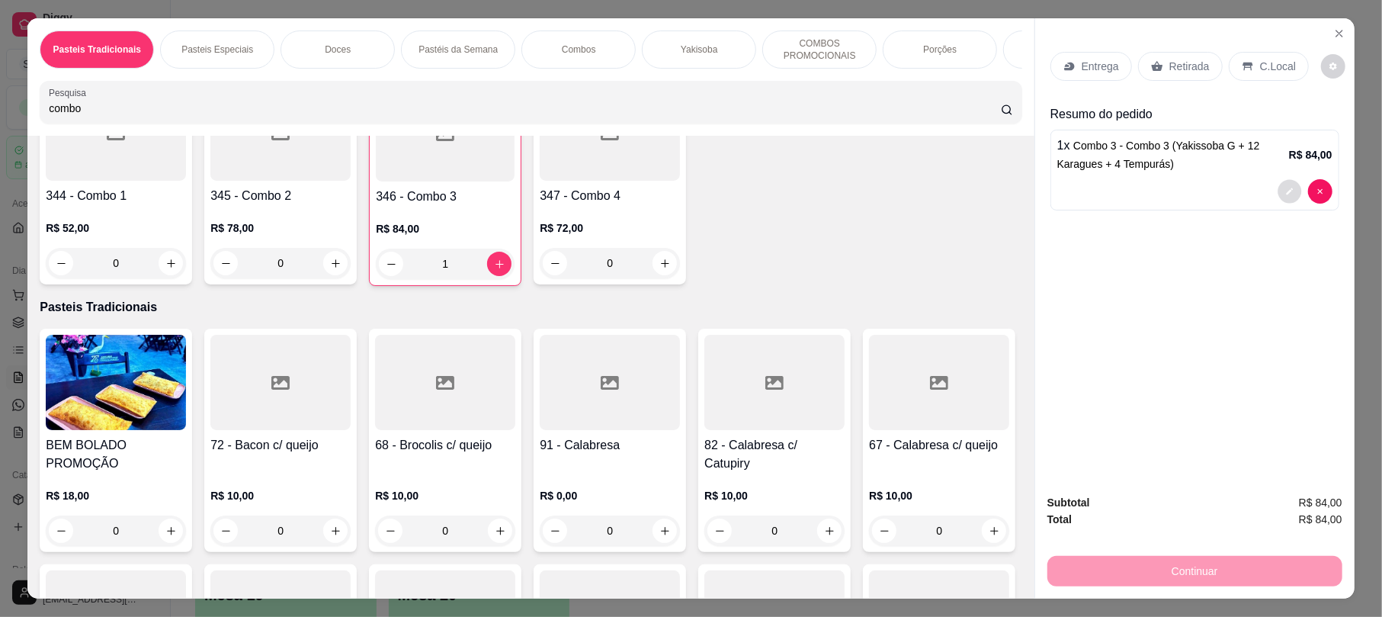
click at [1284, 197] on button "decrease-product-quantity" at bounding box center [1289, 192] width 24 height 24
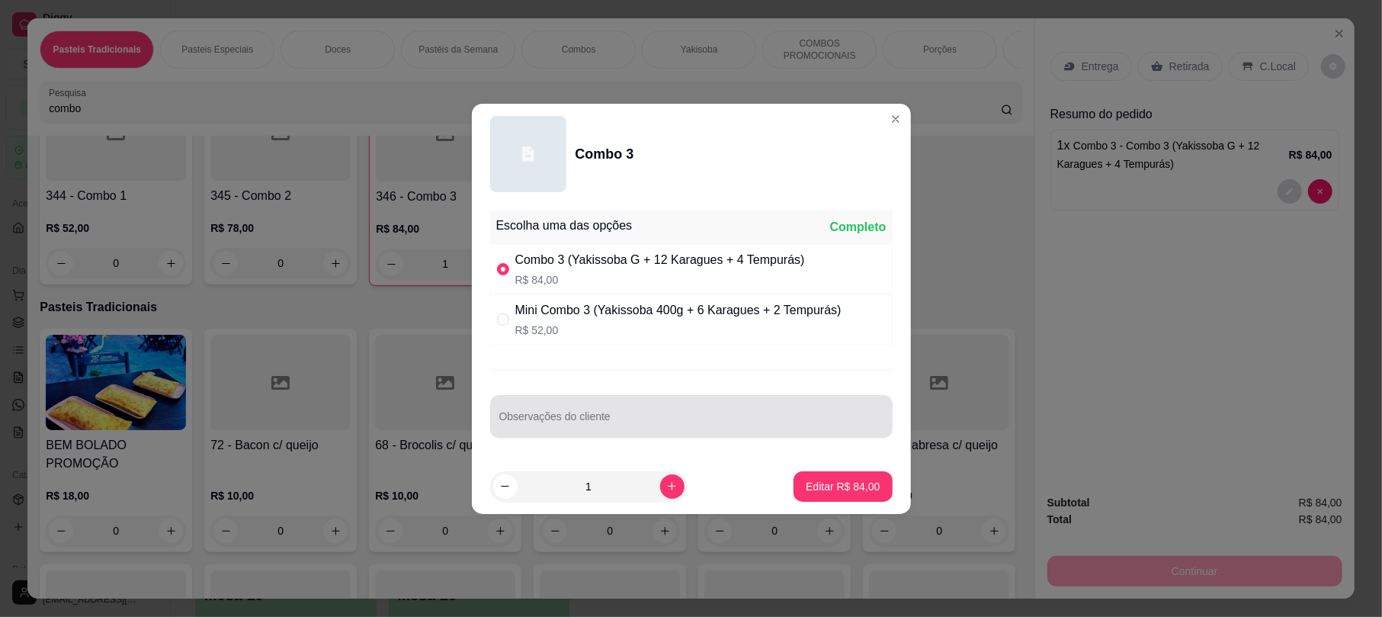
click at [661, 412] on div at bounding box center [691, 416] width 384 height 30
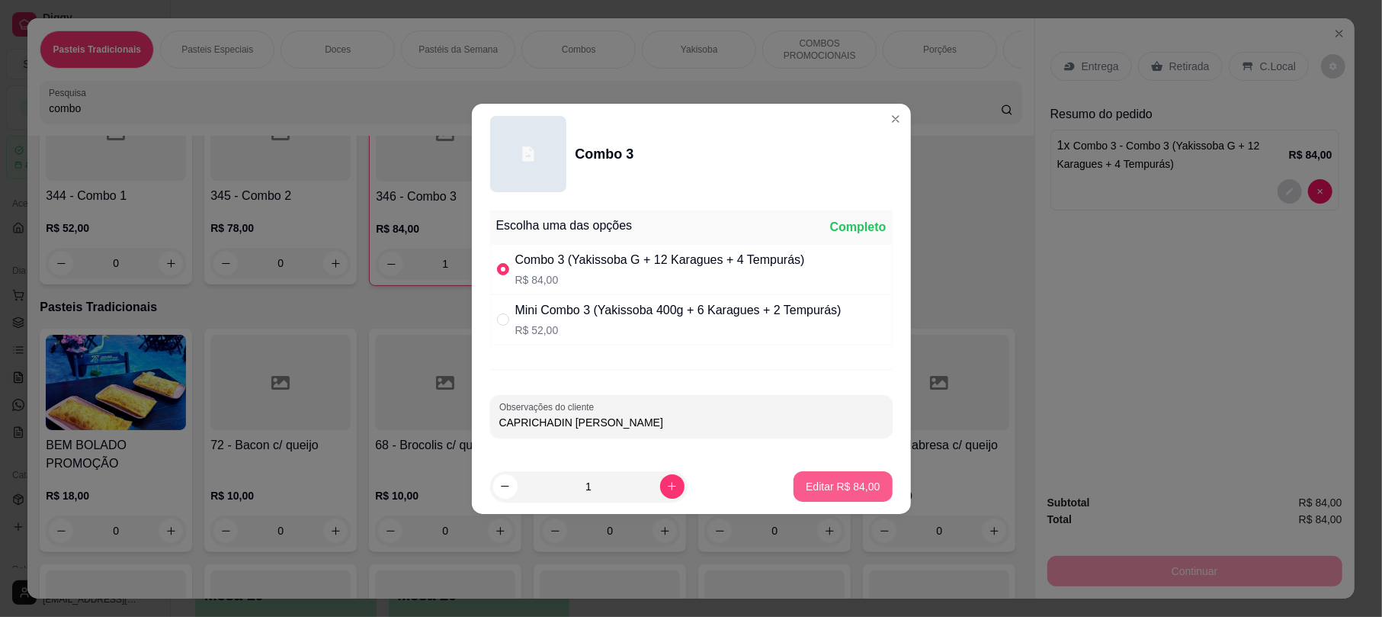
type input "CAPRICHADIN MOZART"
click at [834, 476] on button "Editar R$ 84,00" at bounding box center [842, 486] width 98 height 30
type input "0"
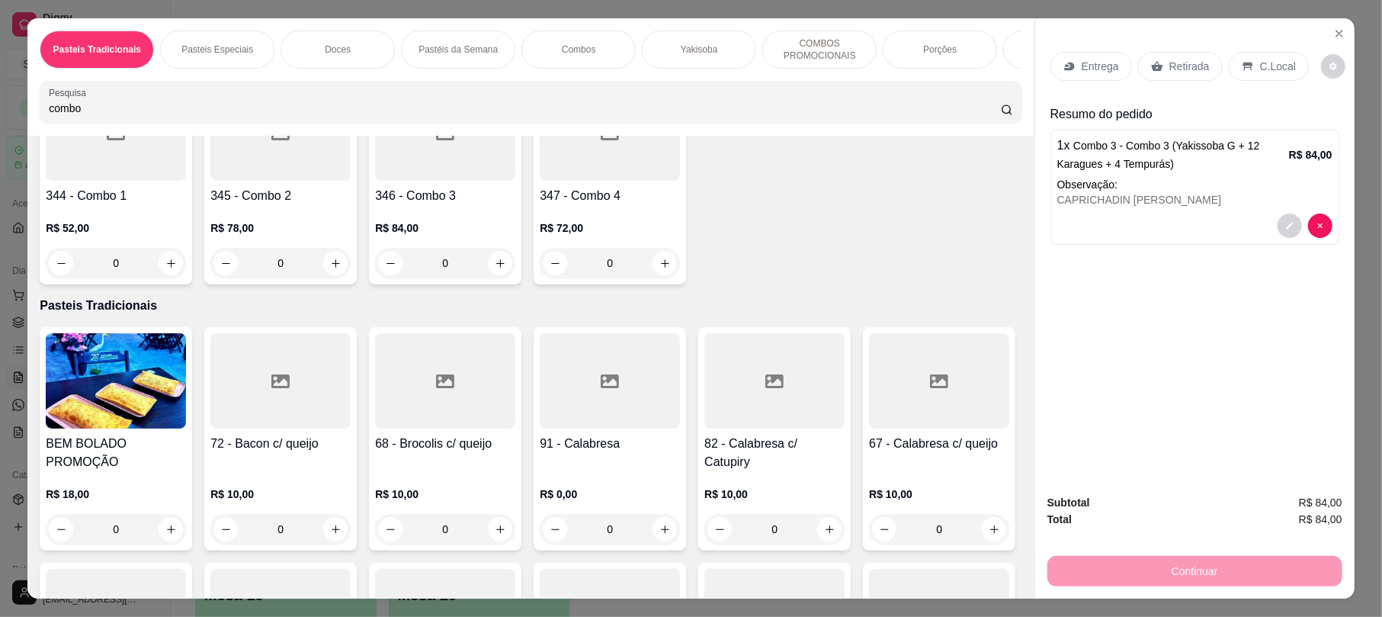
click at [1082, 64] on p "Entrega" at bounding box center [1099, 66] width 37 height 15
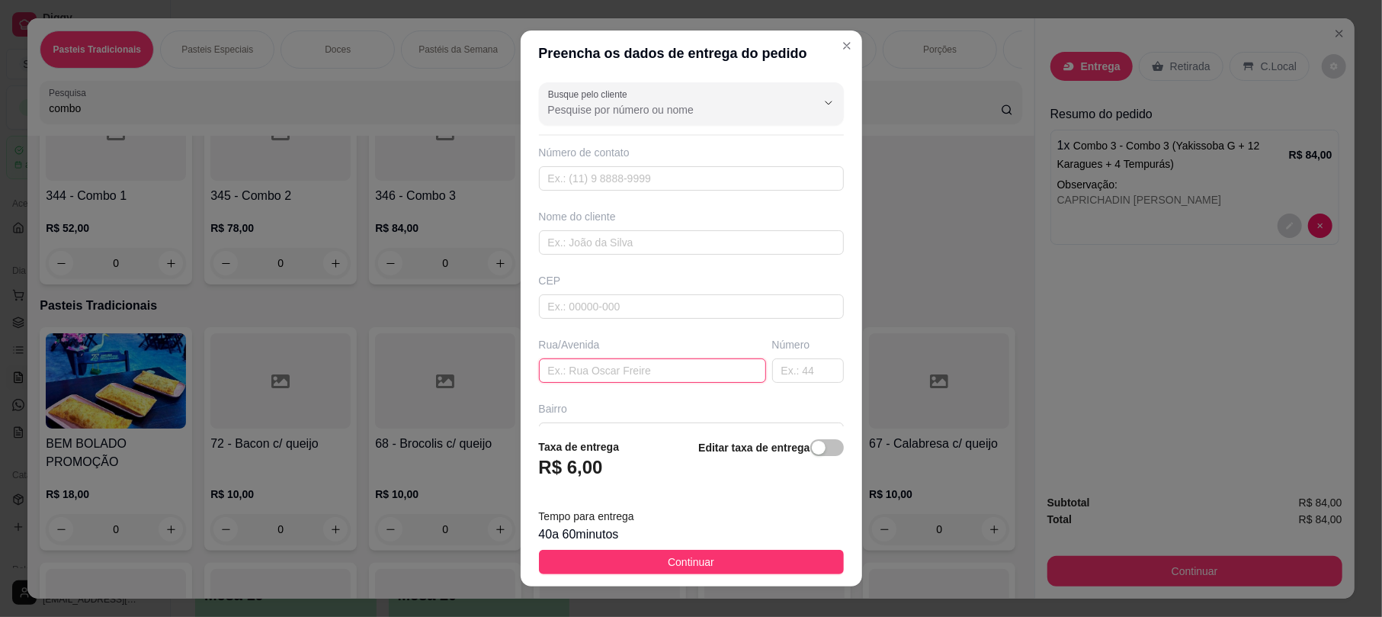
click at [604, 370] on input "text" at bounding box center [652, 370] width 227 height 24
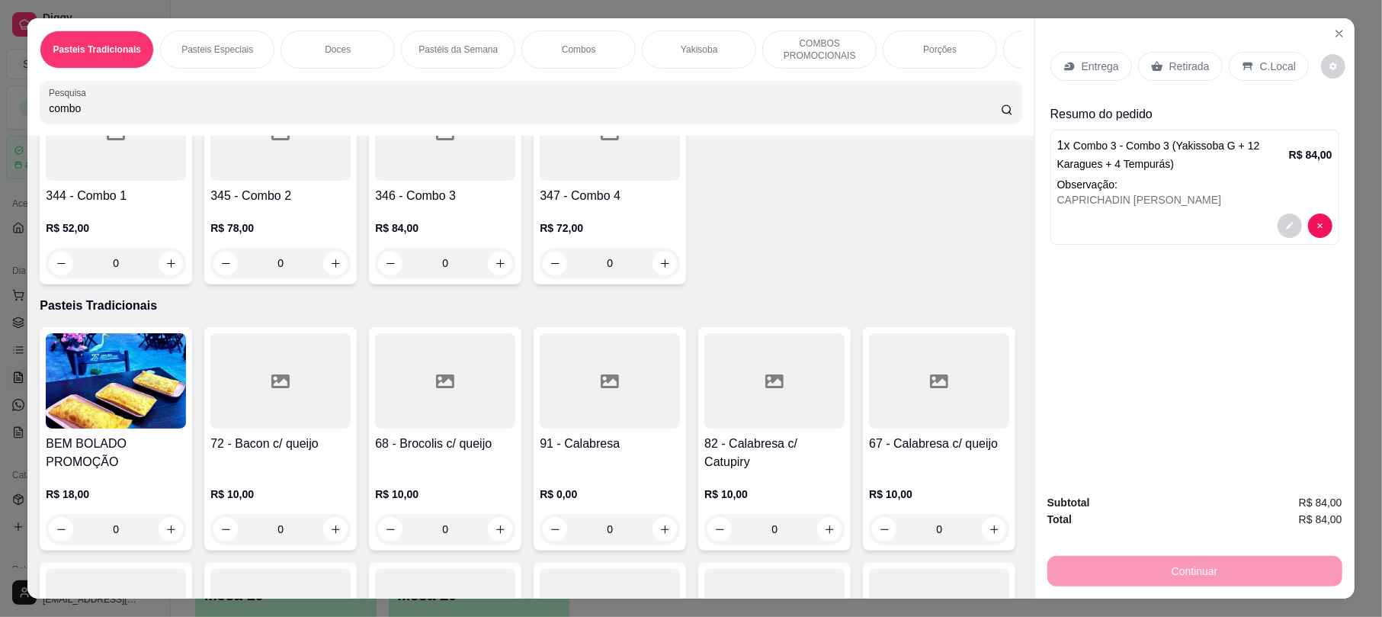
click at [1156, 574] on div "Continuar" at bounding box center [1194, 569] width 295 height 34
click at [1071, 62] on div "Entrega" at bounding box center [1091, 66] width 82 height 29
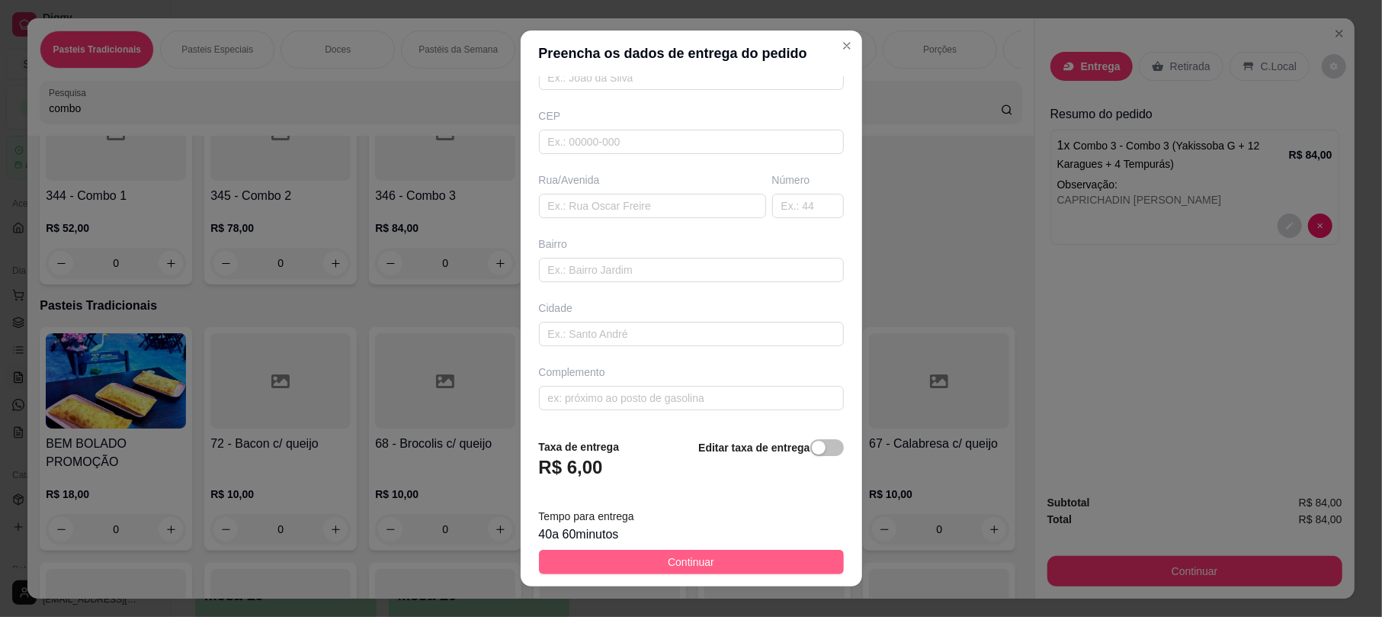
click at [738, 555] on button "Continuar" at bounding box center [691, 561] width 305 height 24
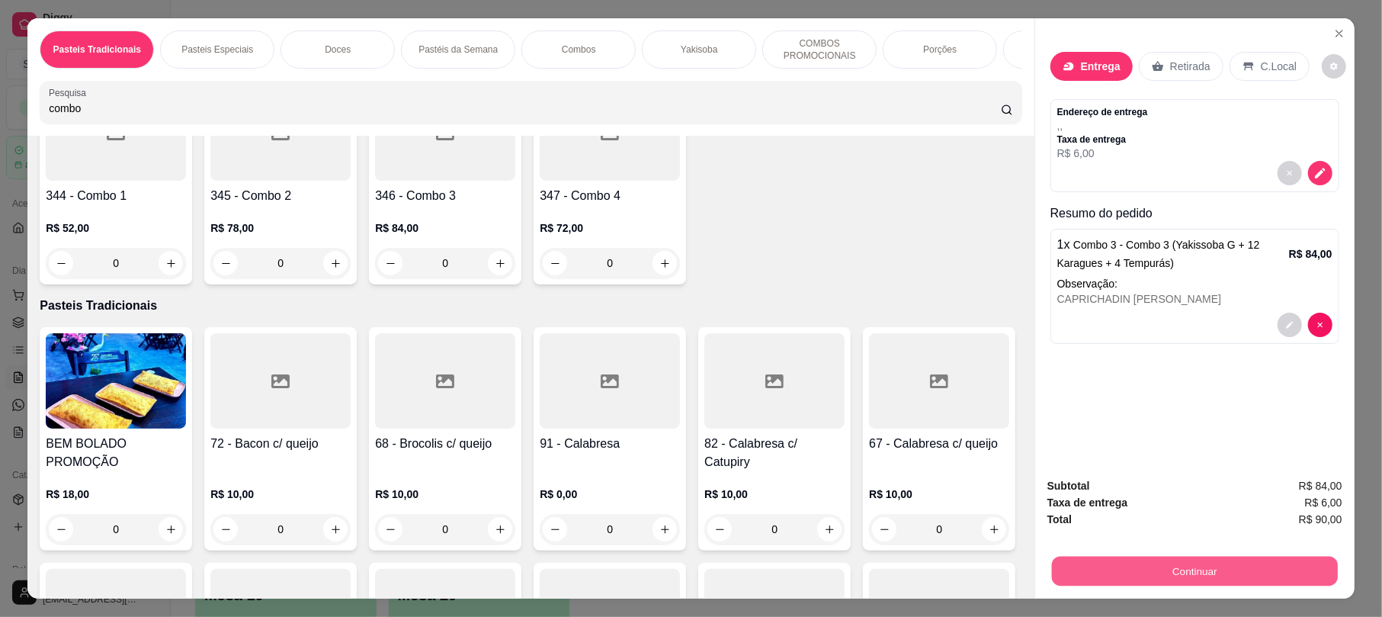
click at [1135, 567] on button "Continuar" at bounding box center [1195, 571] width 286 height 30
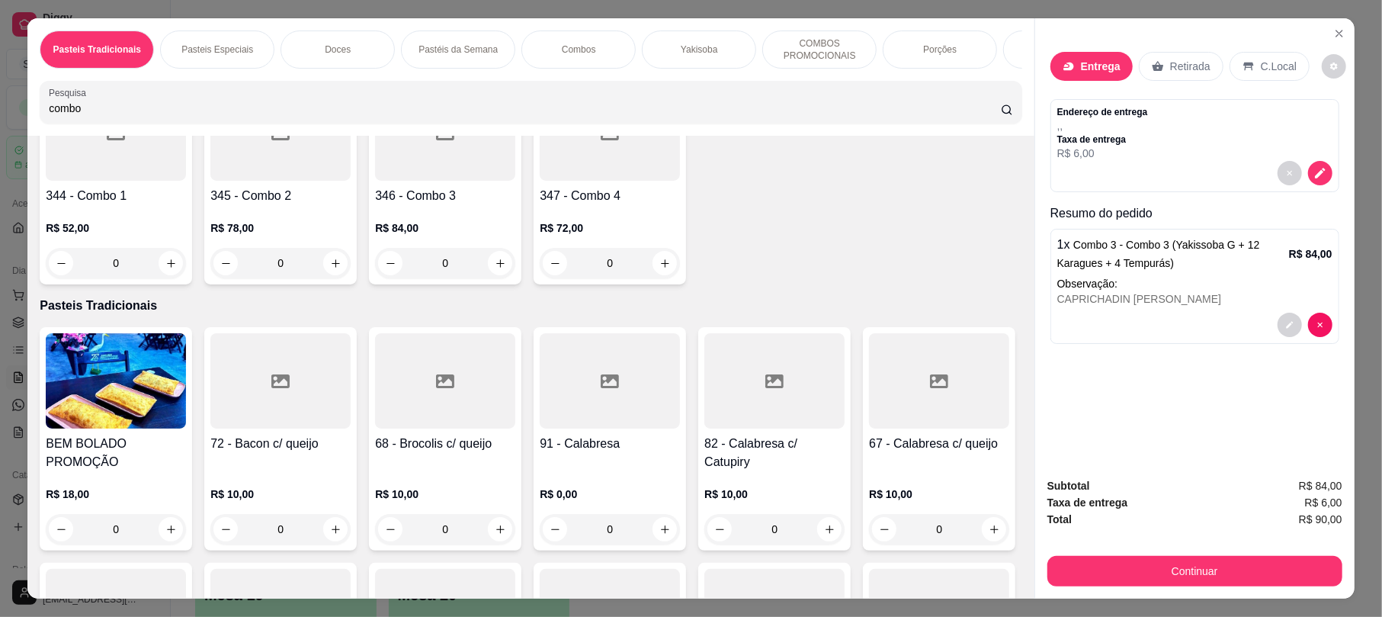
click at [1158, 151] on div "Endereço de entrega , , Taxa de entrega R$ 6,00" at bounding box center [1194, 133] width 275 height 55
click at [1313, 171] on icon "decrease-product-quantity" at bounding box center [1320, 173] width 14 height 14
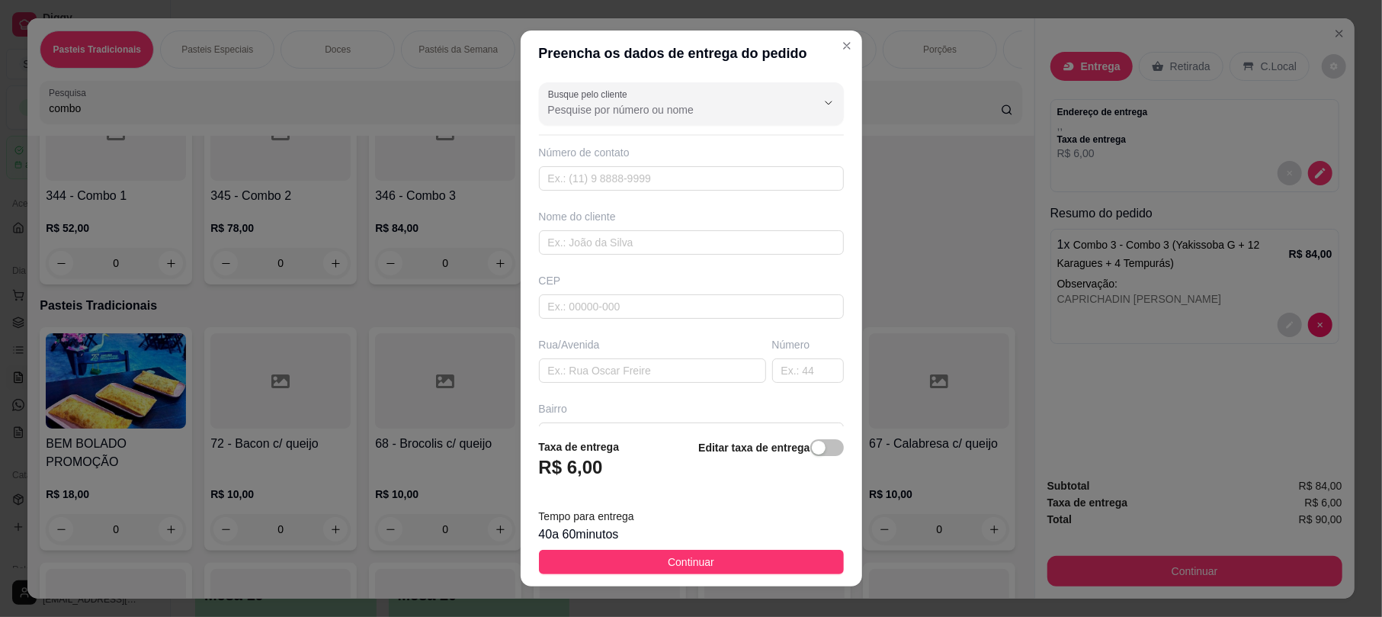
click at [607, 321] on div "Busque pelo cliente Número de contato Nome do cliente CEP Rua/Avenida Número Ba…" at bounding box center [691, 250] width 341 height 349
click at [607, 357] on div "Rua/Avenida" at bounding box center [652, 360] width 233 height 46
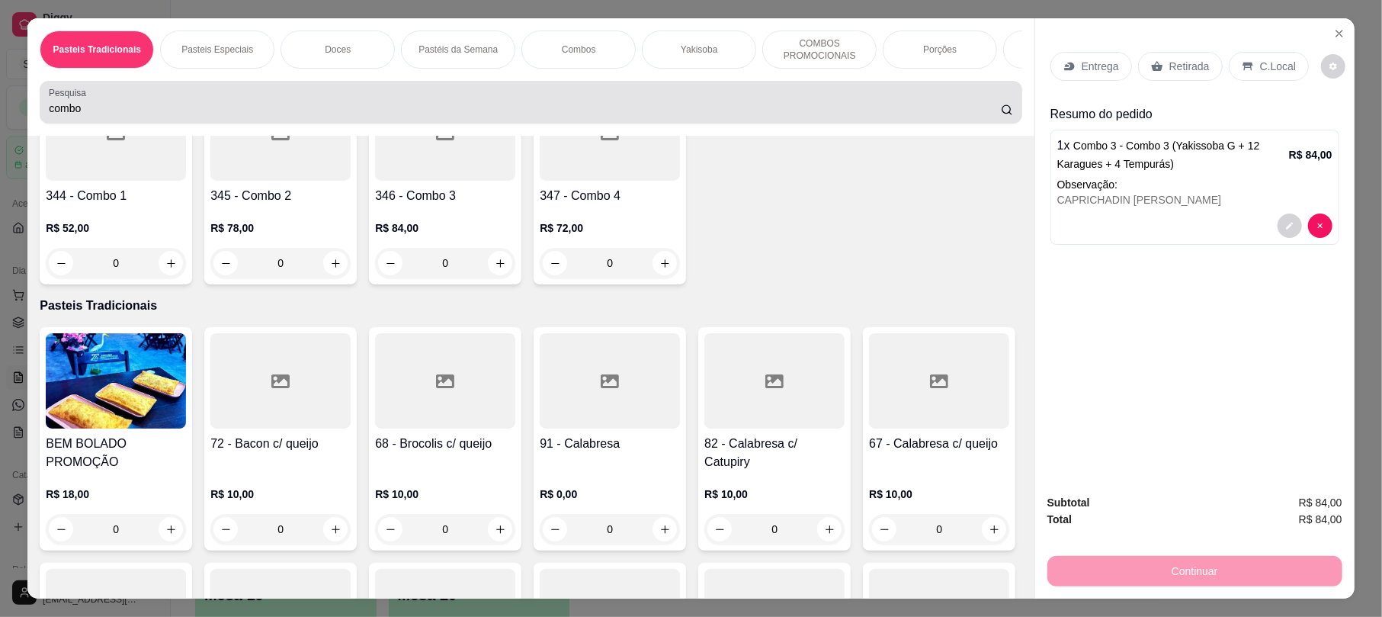
click at [358, 116] on input "combo" at bounding box center [525, 108] width 952 height 15
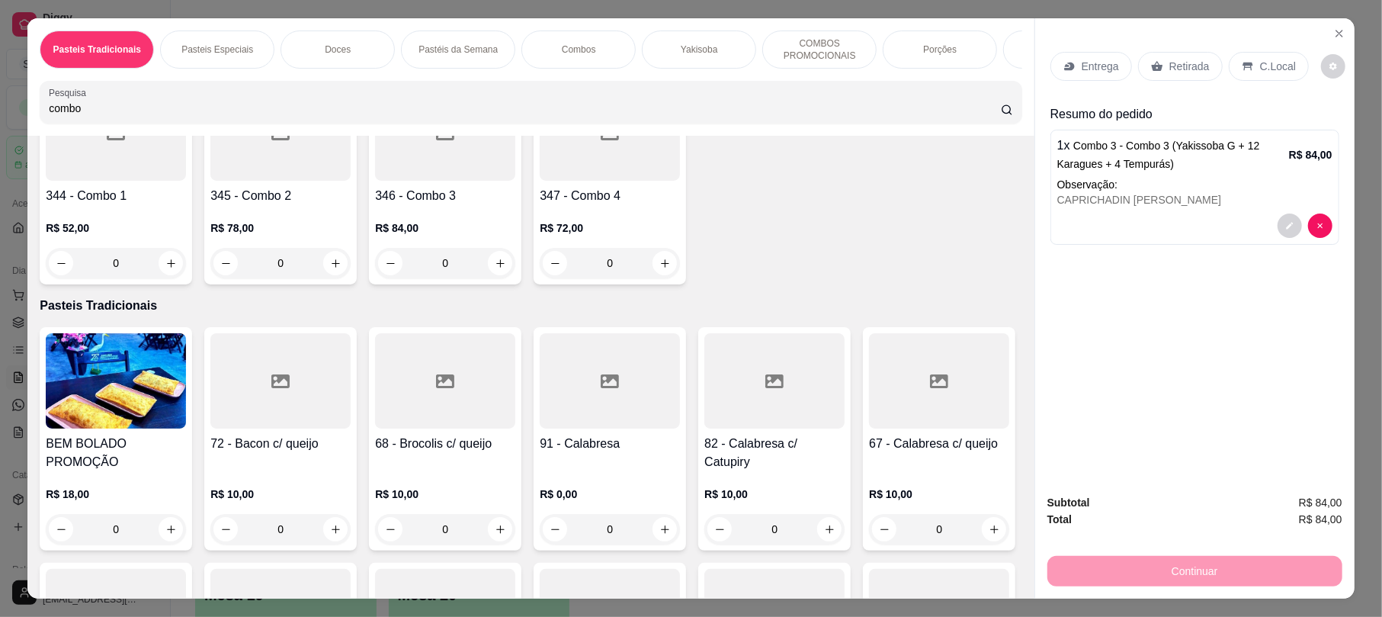
click at [358, 116] on input "combo" at bounding box center [525, 108] width 952 height 15
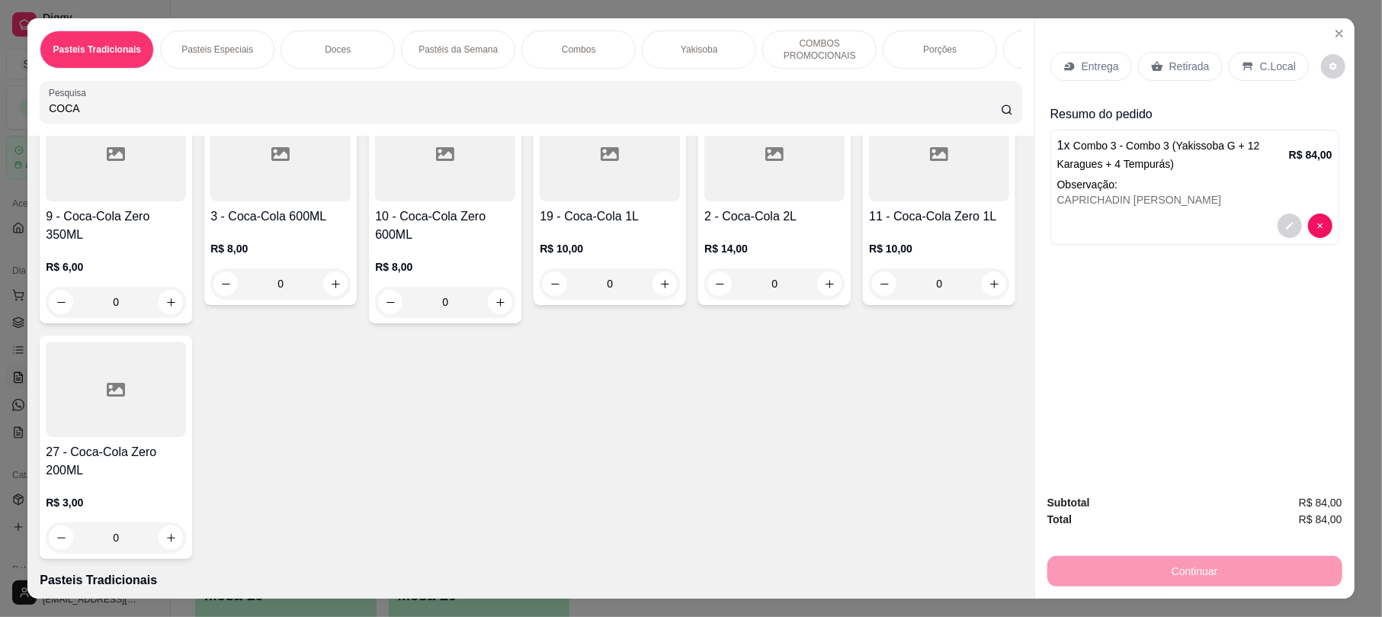
scroll to position [391, 0]
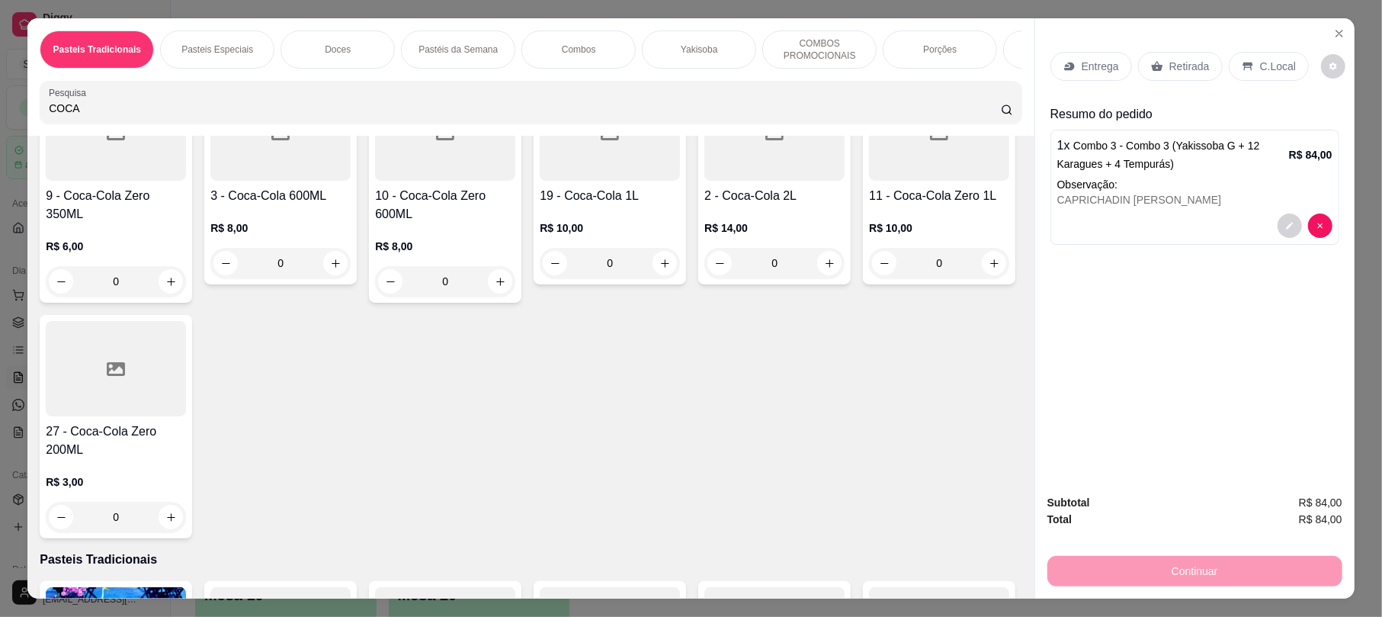
type input "COCA"
click at [686, 198] on div "19 - Coca-Cola 1L R$ 10,00 0" at bounding box center [609, 181] width 152 height 205
click at [680, 205] on h4 "19 - Coca-Cola 1L" at bounding box center [610, 196] width 140 height 18
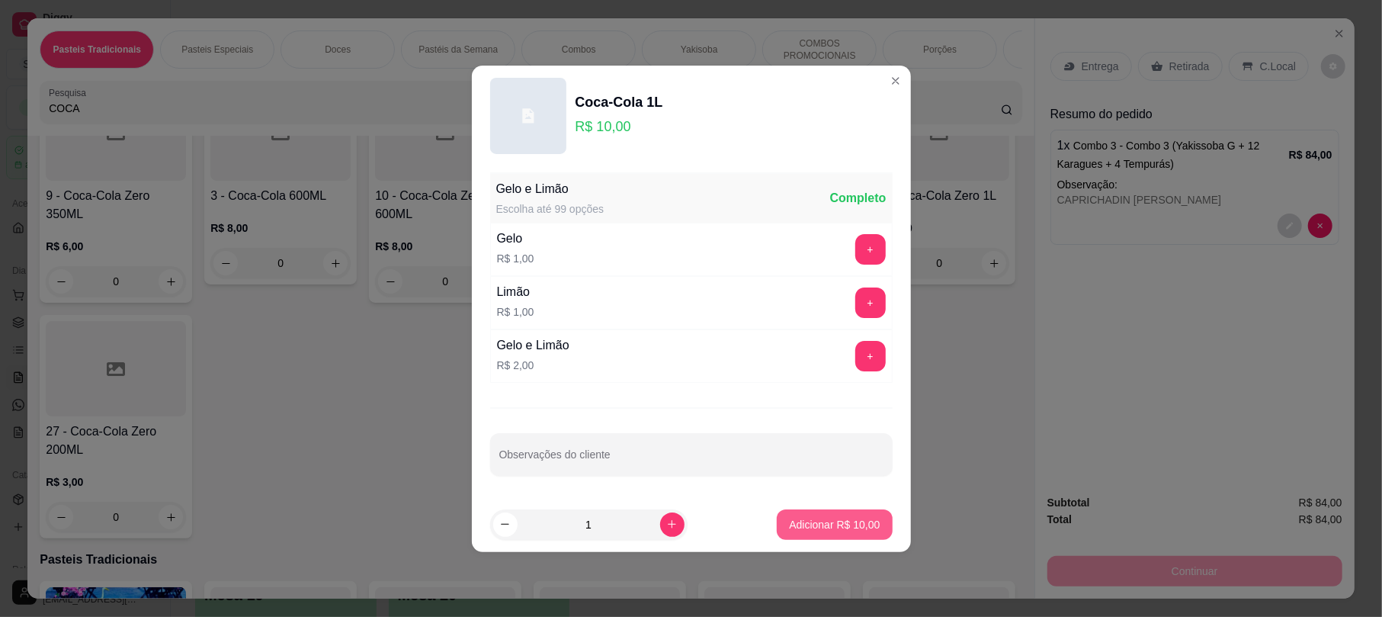
click at [838, 517] on p "Adicionar R$ 10,00" at bounding box center [834, 524] width 91 height 15
type input "1"
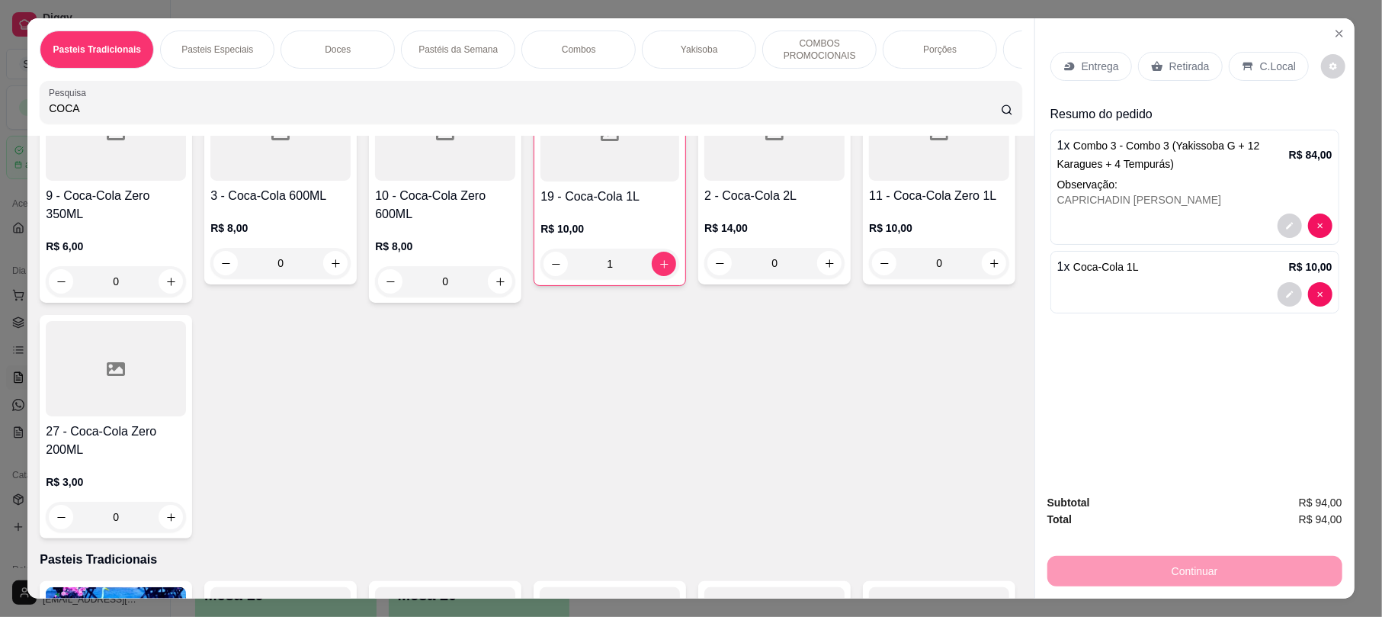
click at [1087, 74] on p "Entrega" at bounding box center [1099, 66] width 37 height 15
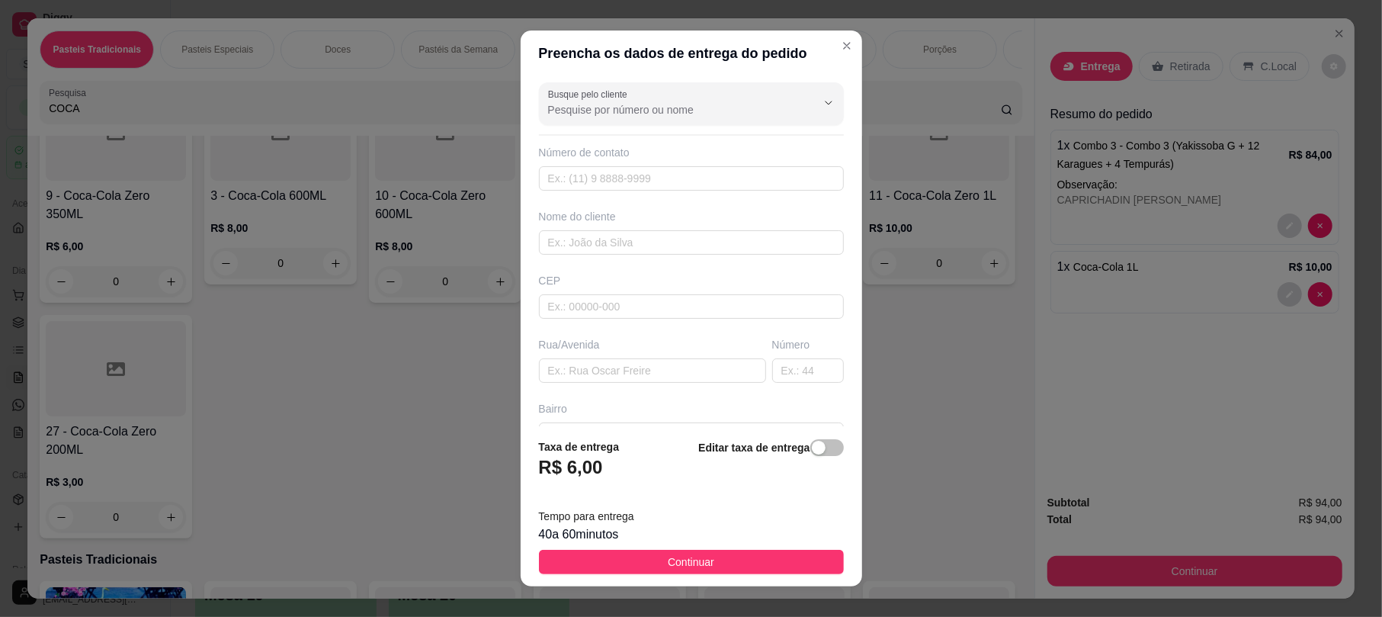
click at [677, 358] on div "Rua/Avenida" at bounding box center [652, 360] width 233 height 46
click at [681, 364] on input "text" at bounding box center [652, 370] width 227 height 24
type input "hairton"
click at [641, 285] on div "CEP" at bounding box center [691, 280] width 305 height 15
click at [620, 239] on input "text" at bounding box center [691, 242] width 305 height 24
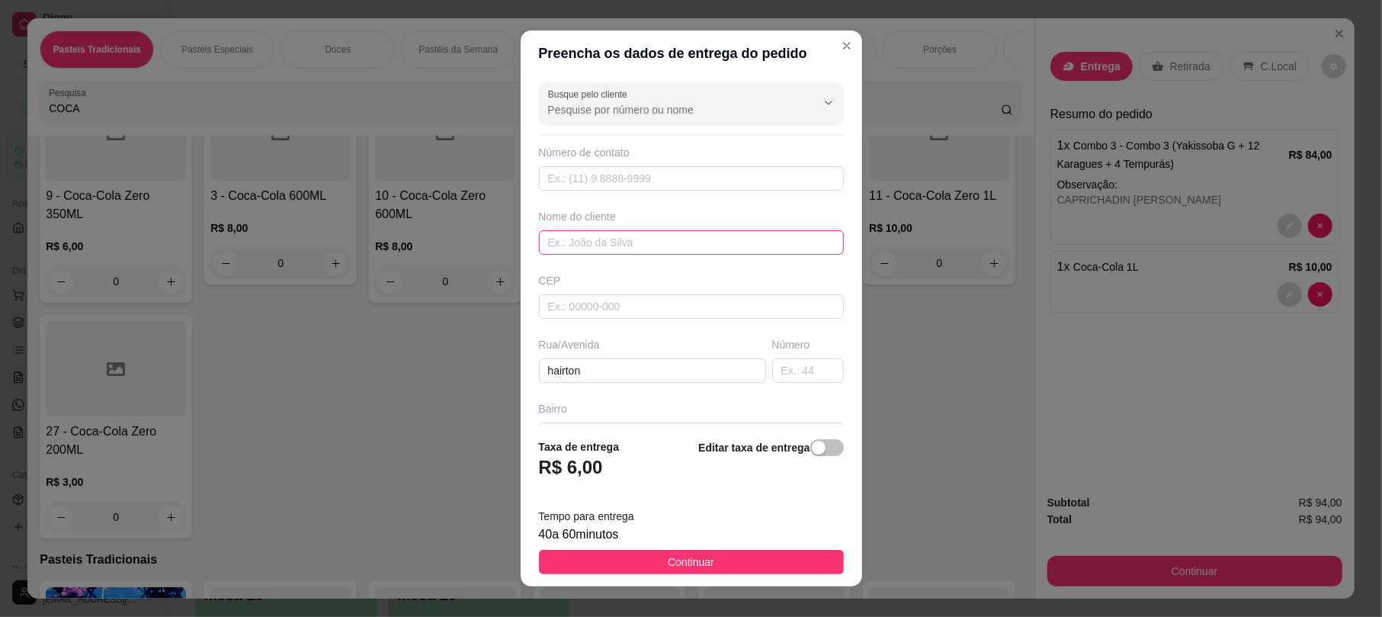
paste input "hairton"
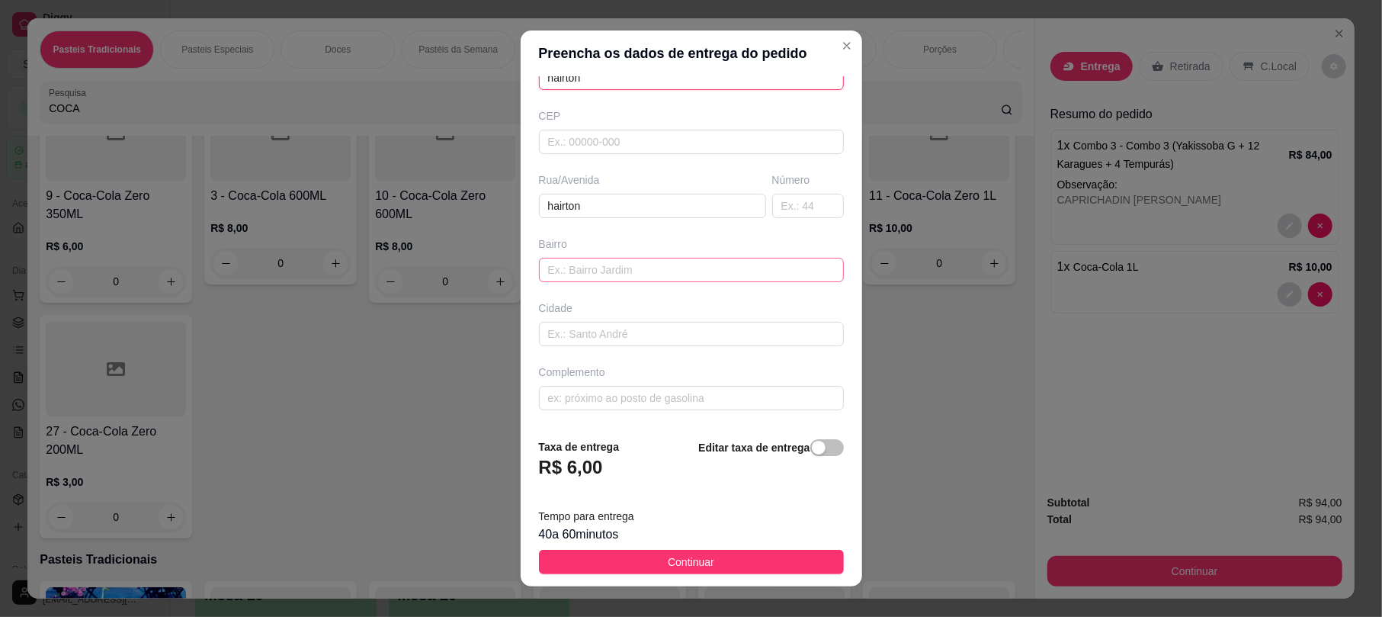
type input "hairton"
click at [575, 263] on input "text" at bounding box center [691, 270] width 305 height 24
paste input "hairton"
type input "hairton"
click at [585, 341] on input "text" at bounding box center [691, 334] width 305 height 24
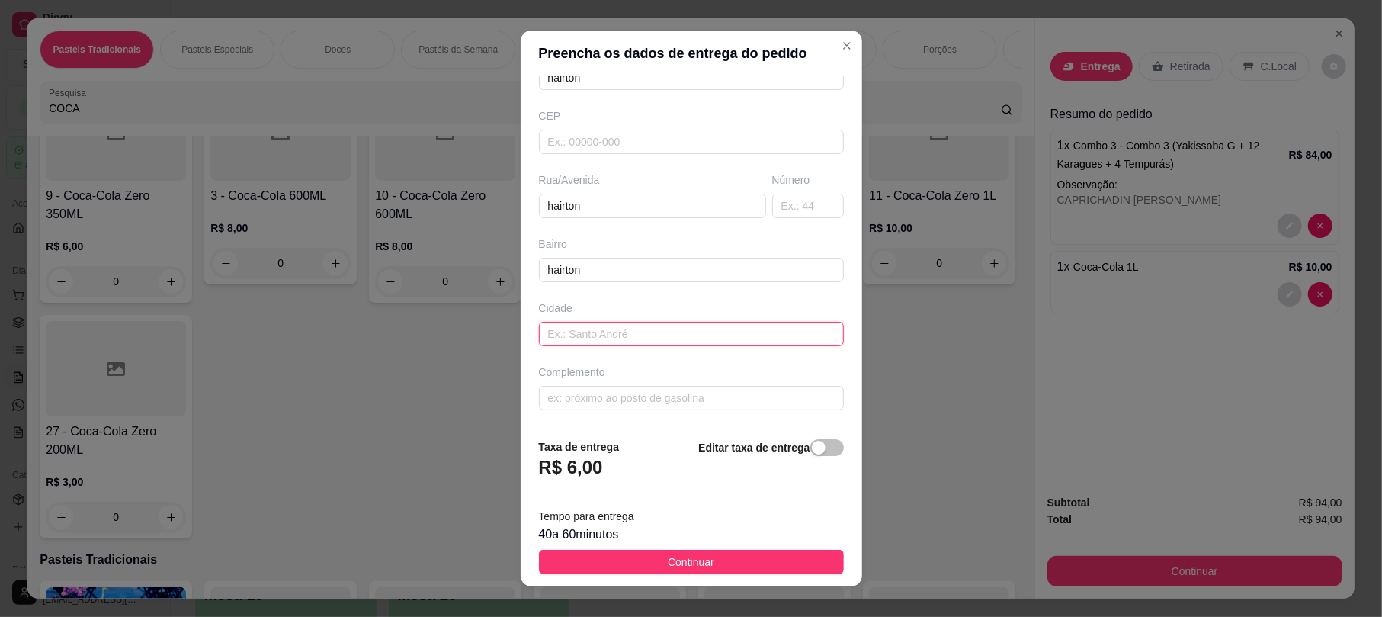
paste input "hairton"
type input "hairton"
click at [586, 391] on input "text" at bounding box center [691, 398] width 305 height 24
paste input "hairton"
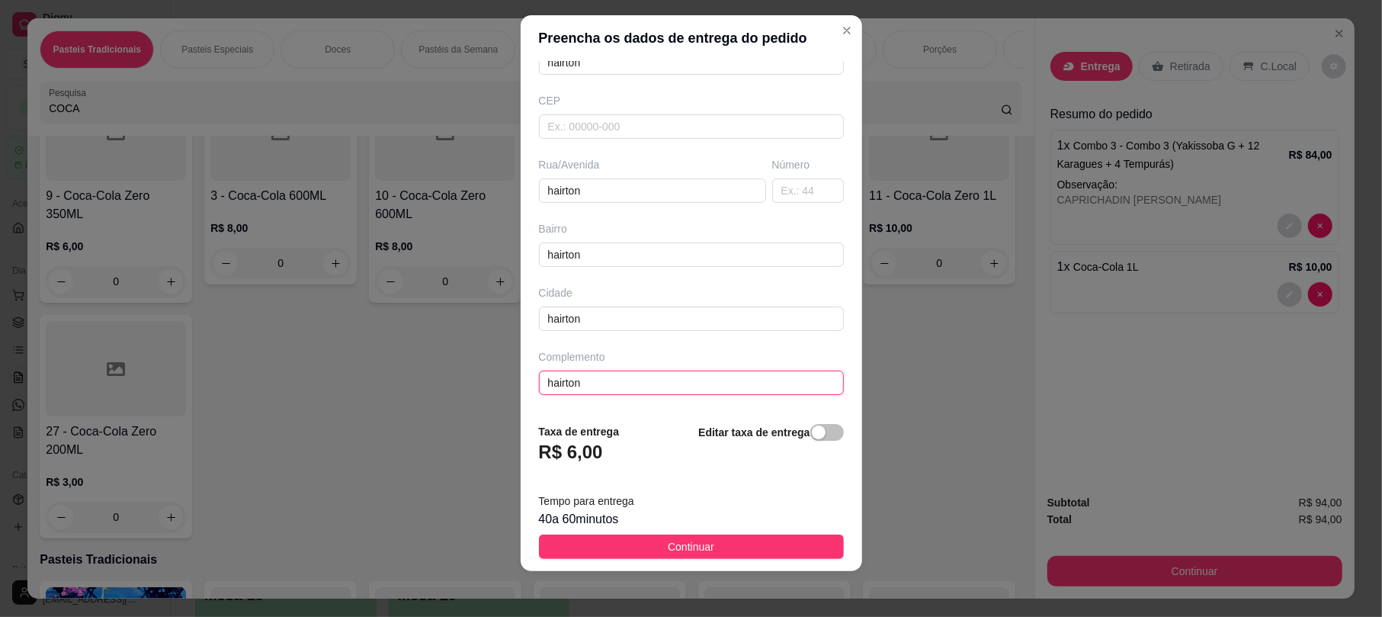
scroll to position [18, 0]
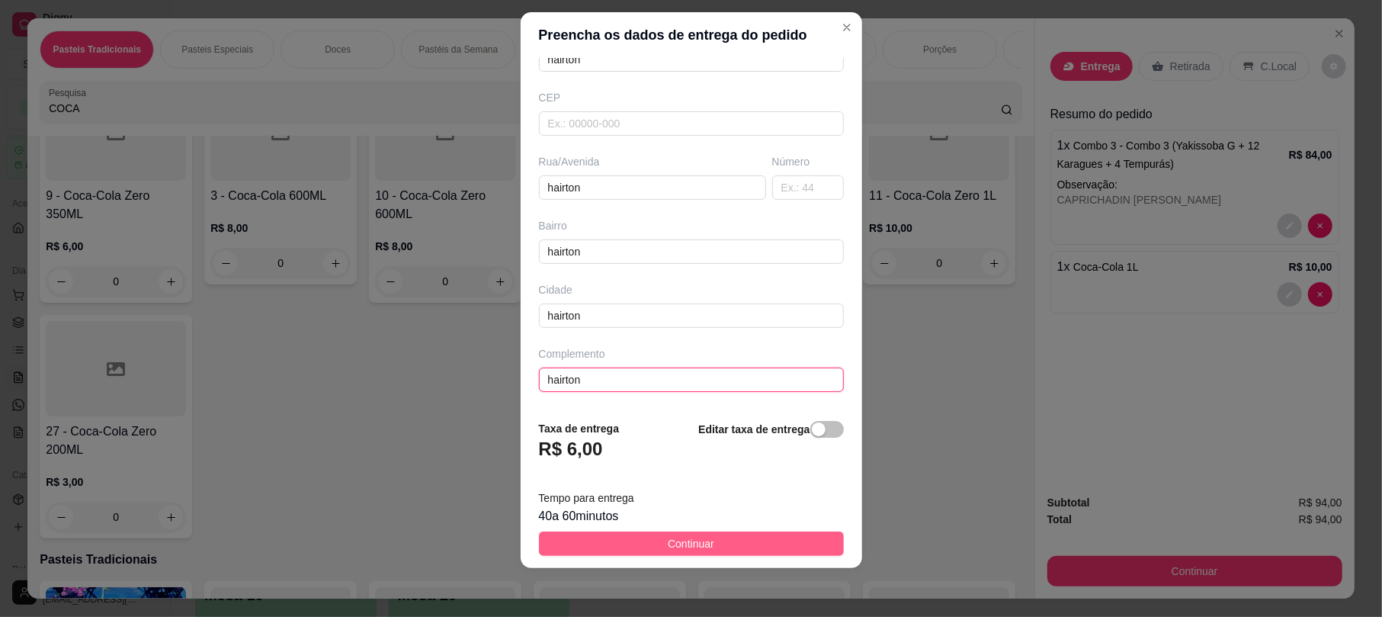
type input "hairton"
click at [714, 553] on button "Continuar" at bounding box center [691, 543] width 305 height 24
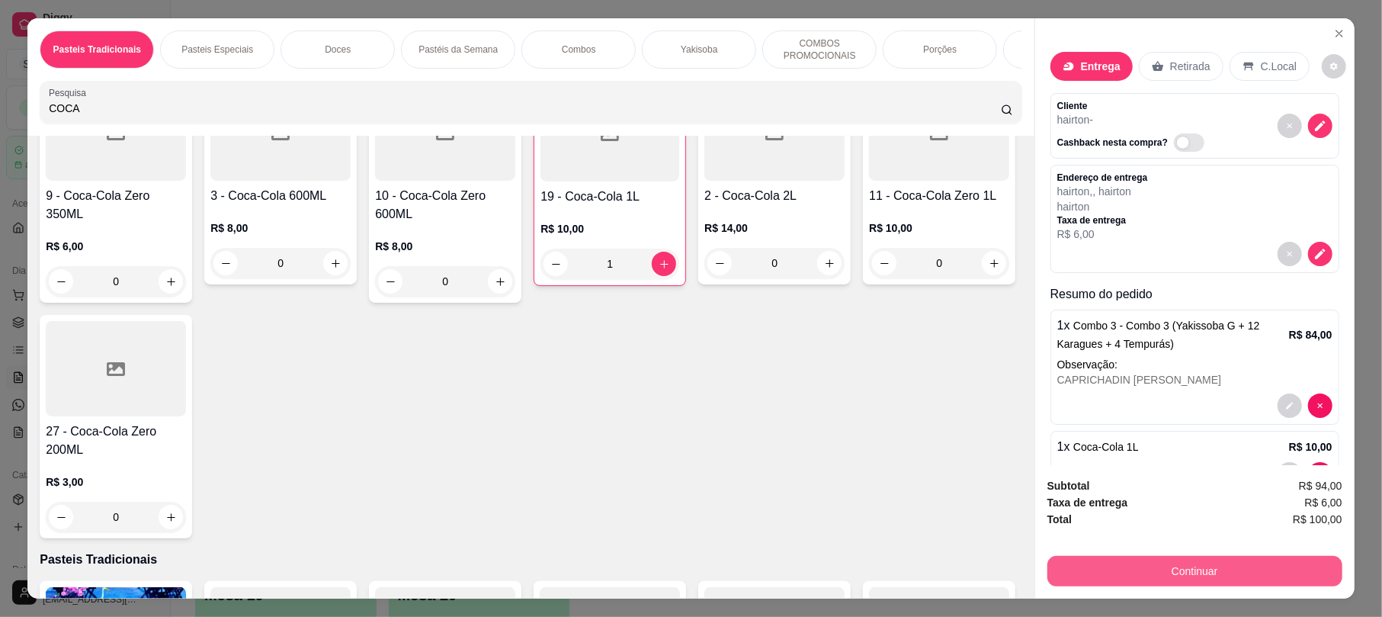
click at [1093, 574] on button "Continuar" at bounding box center [1194, 571] width 295 height 30
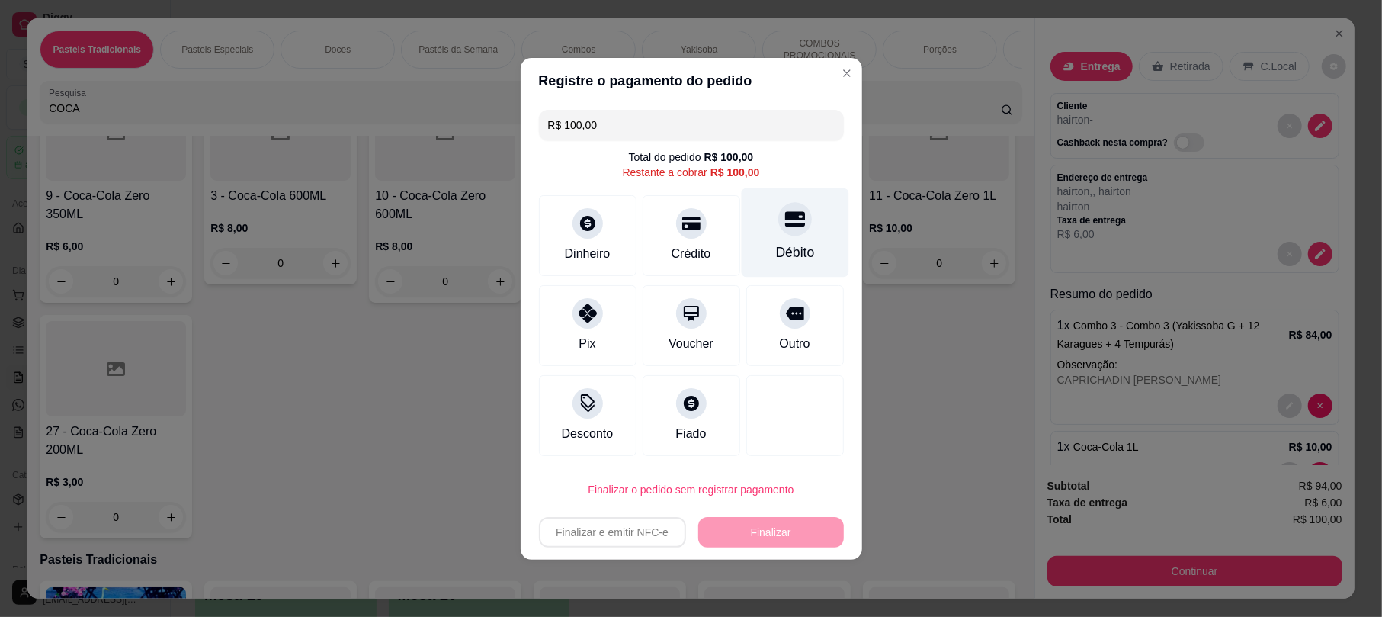
click at [763, 239] on div "Débito" at bounding box center [794, 231] width 107 height 89
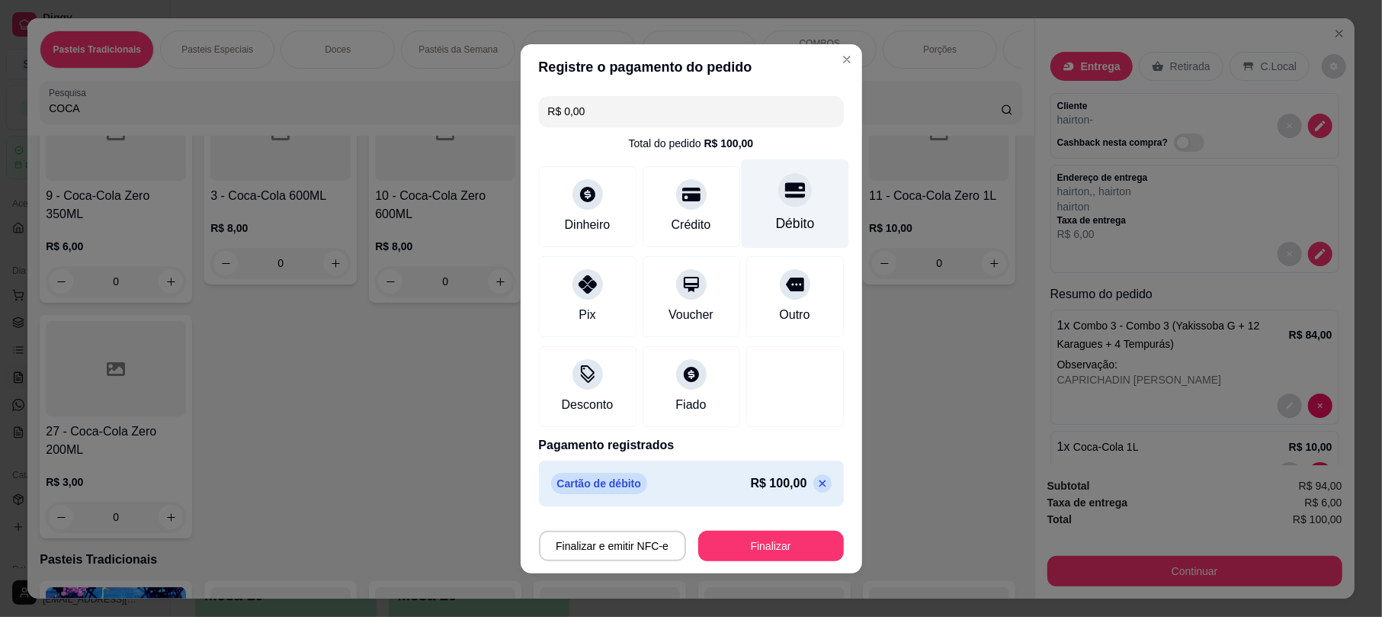
type input "R$ 0,00"
click at [803, 538] on button "Finalizar" at bounding box center [771, 545] width 146 height 30
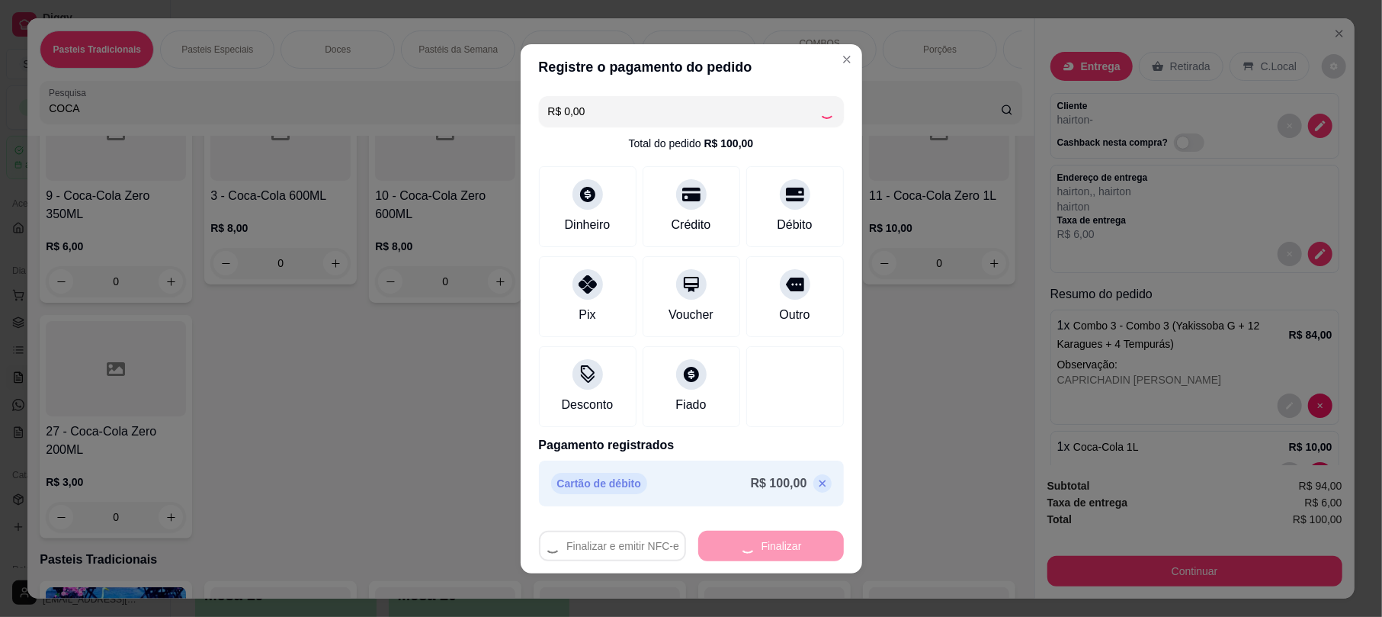
type input "0"
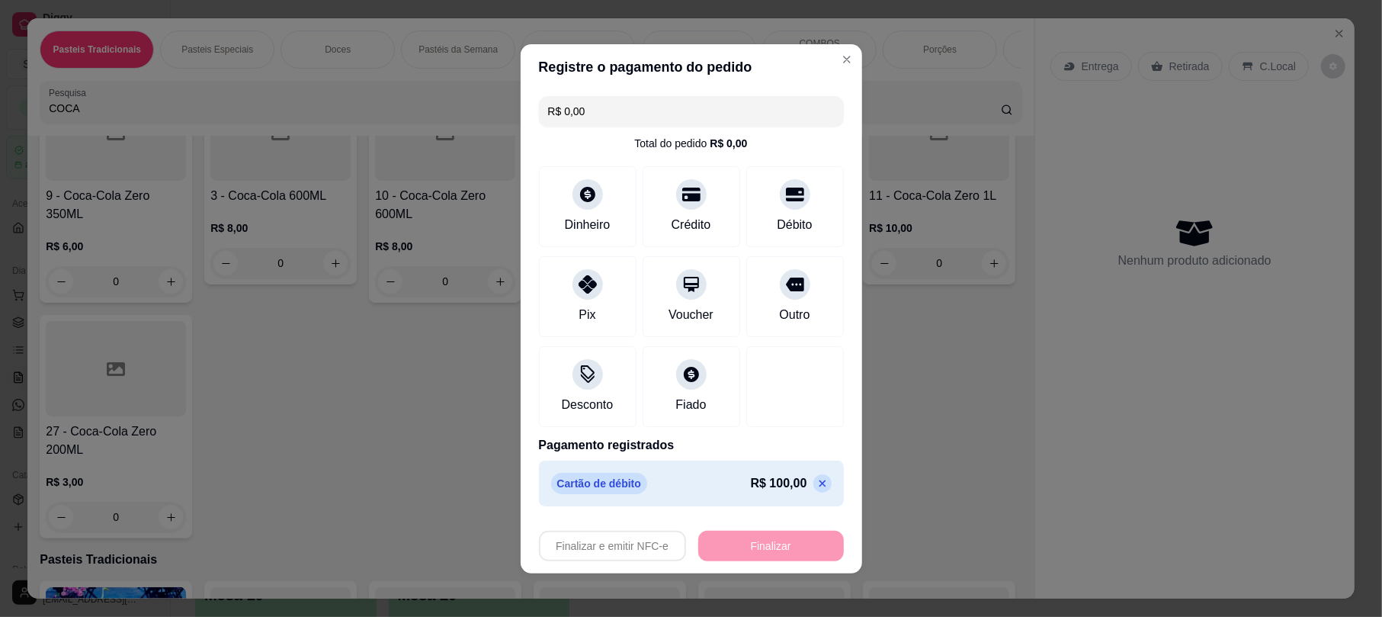
type input "-R$ 100,00"
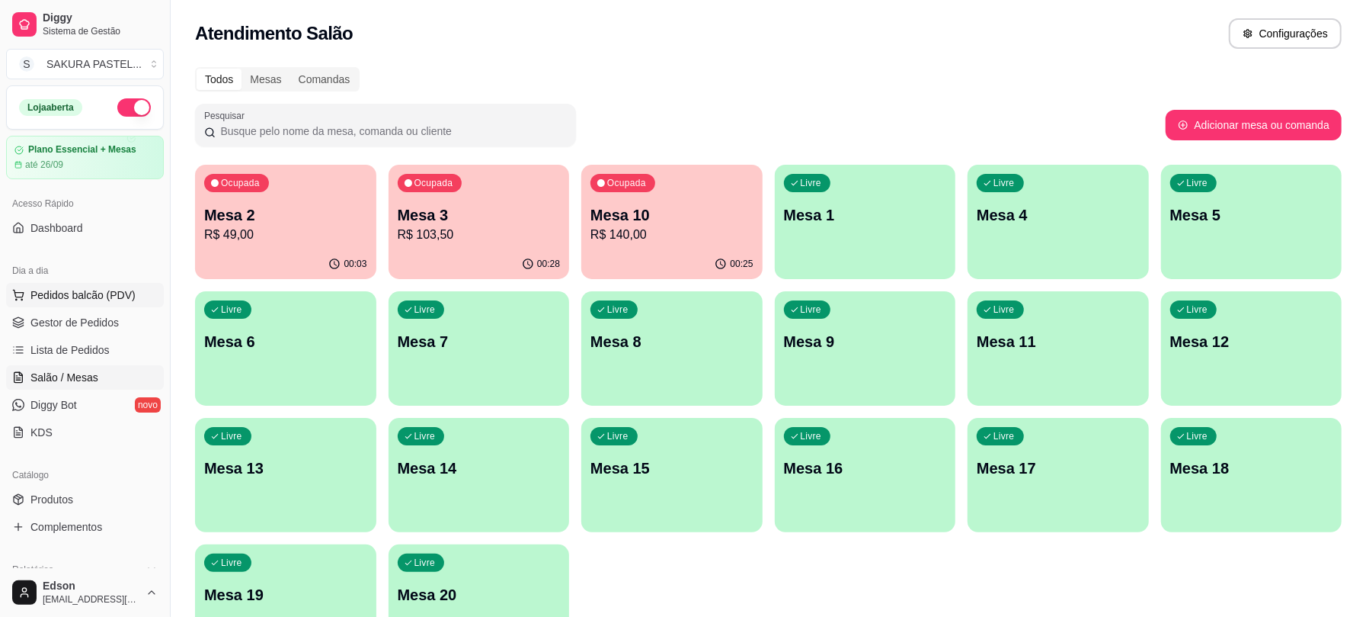
click at [27, 285] on button "Pedidos balcão (PDV)" at bounding box center [85, 295] width 158 height 24
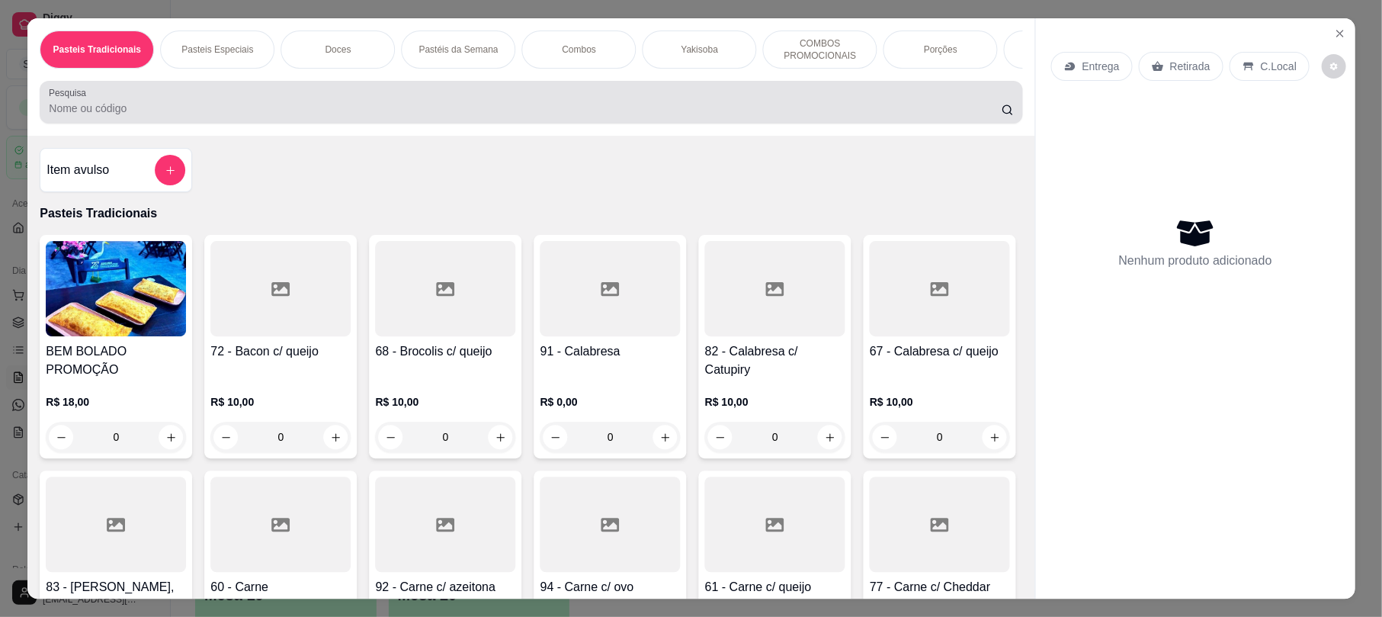
drag, startPoint x: 314, startPoint y: 98, endPoint x: 322, endPoint y: 105, distance: 10.8
click at [317, 101] on div "Pesquisa" at bounding box center [531, 102] width 982 height 43
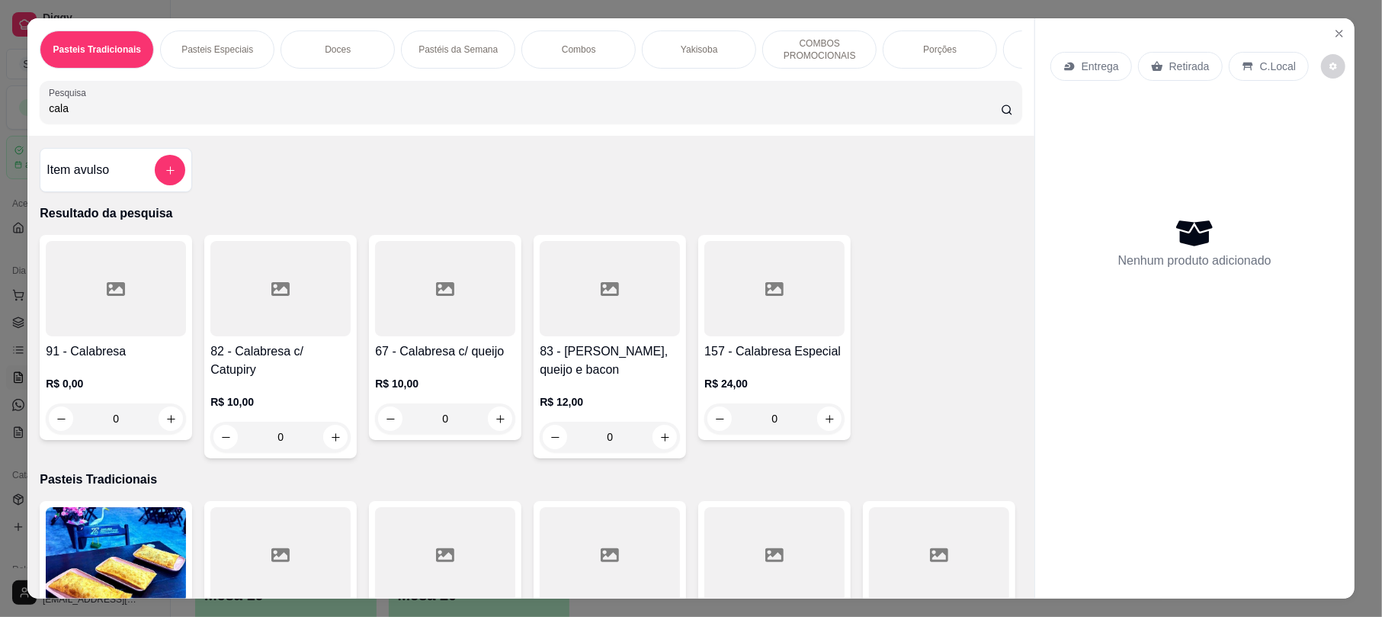
type input "cala"
click at [77, 320] on div at bounding box center [116, 288] width 140 height 95
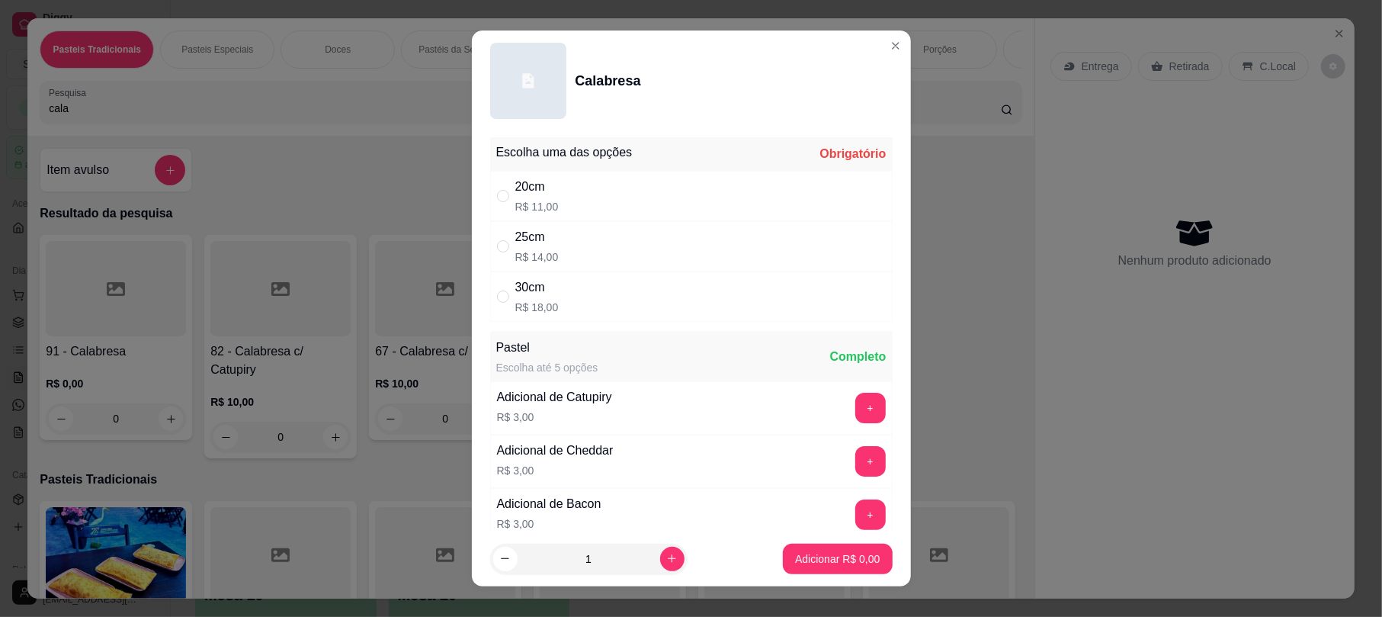
click at [598, 202] on div "20cm R$ 11,00" at bounding box center [691, 196] width 402 height 50
radio input "true"
click at [790, 565] on p "Adicionar R$ 11,00" at bounding box center [834, 558] width 88 height 14
type input "1"
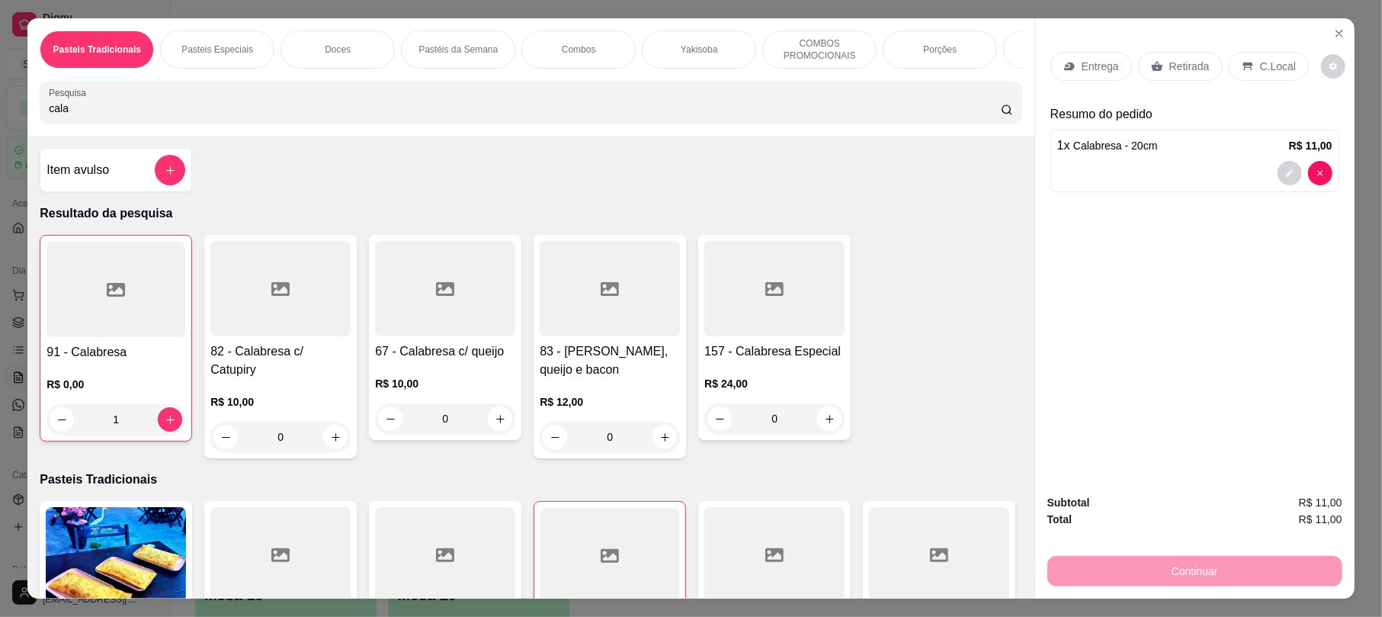
click at [1169, 562] on div "Continuar" at bounding box center [1194, 569] width 295 height 34
click at [1171, 58] on div "Retirada" at bounding box center [1180, 66] width 85 height 29
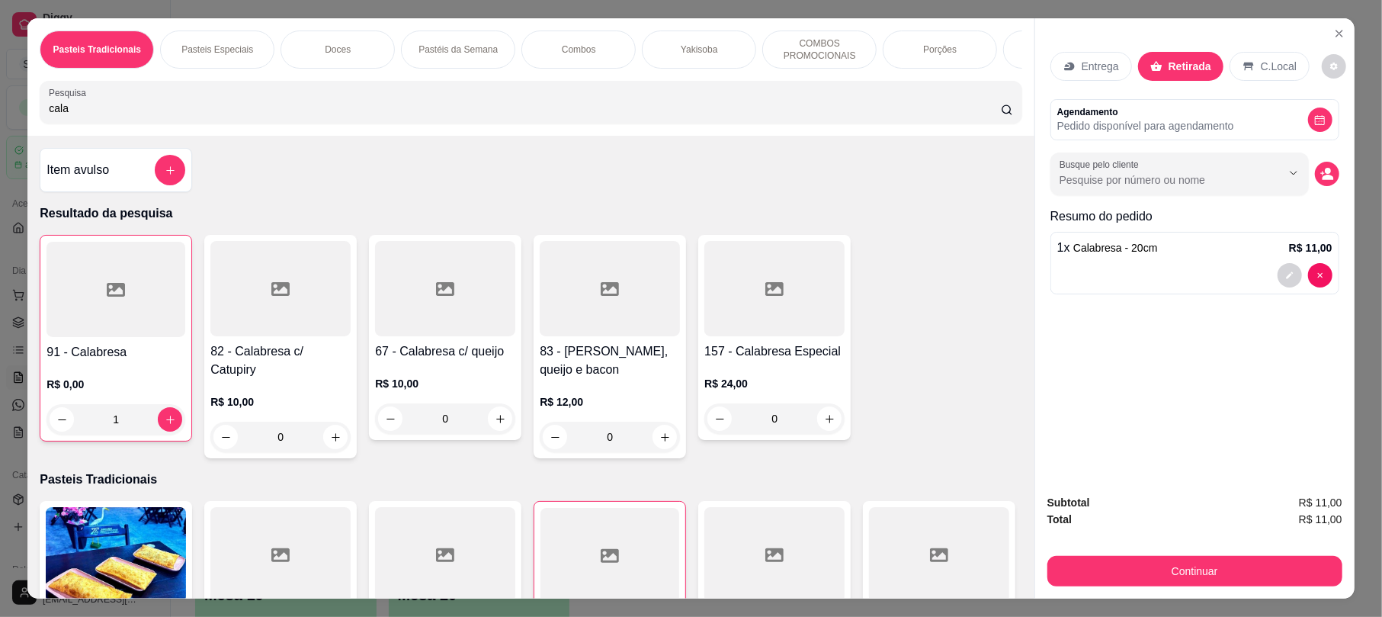
click at [1116, 553] on div "Continuar" at bounding box center [1194, 569] width 295 height 34
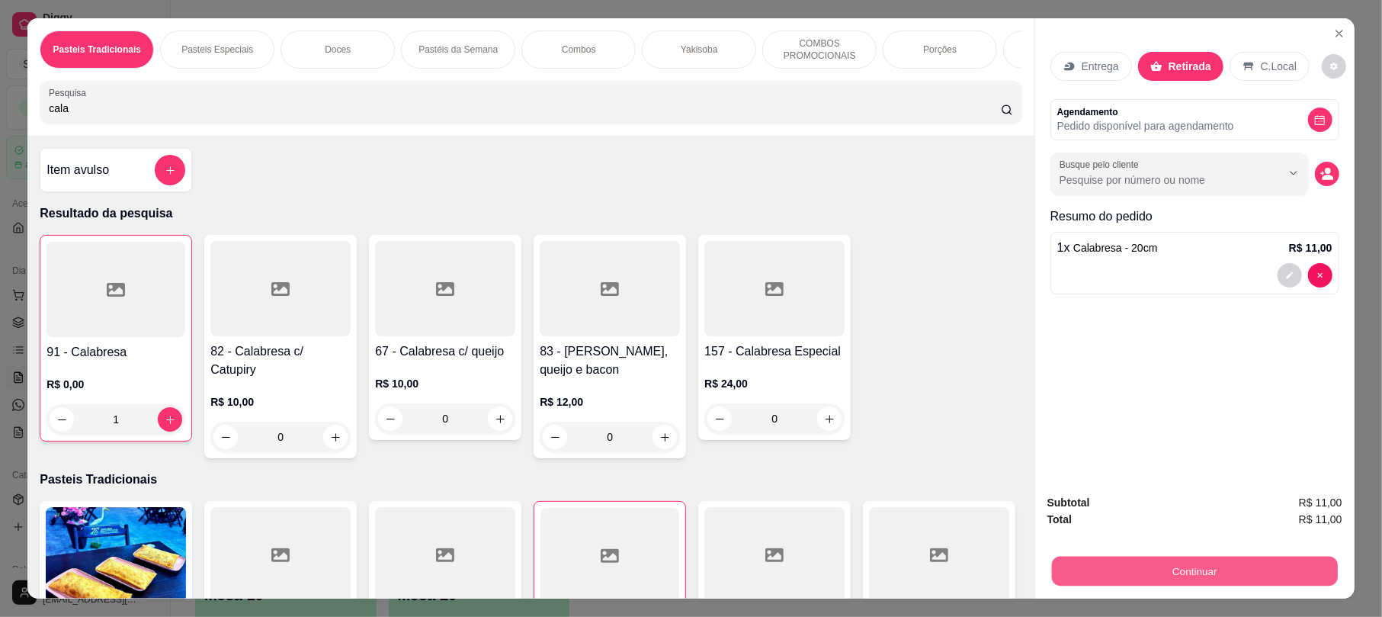
click at [1116, 572] on button "Continuar" at bounding box center [1195, 571] width 286 height 30
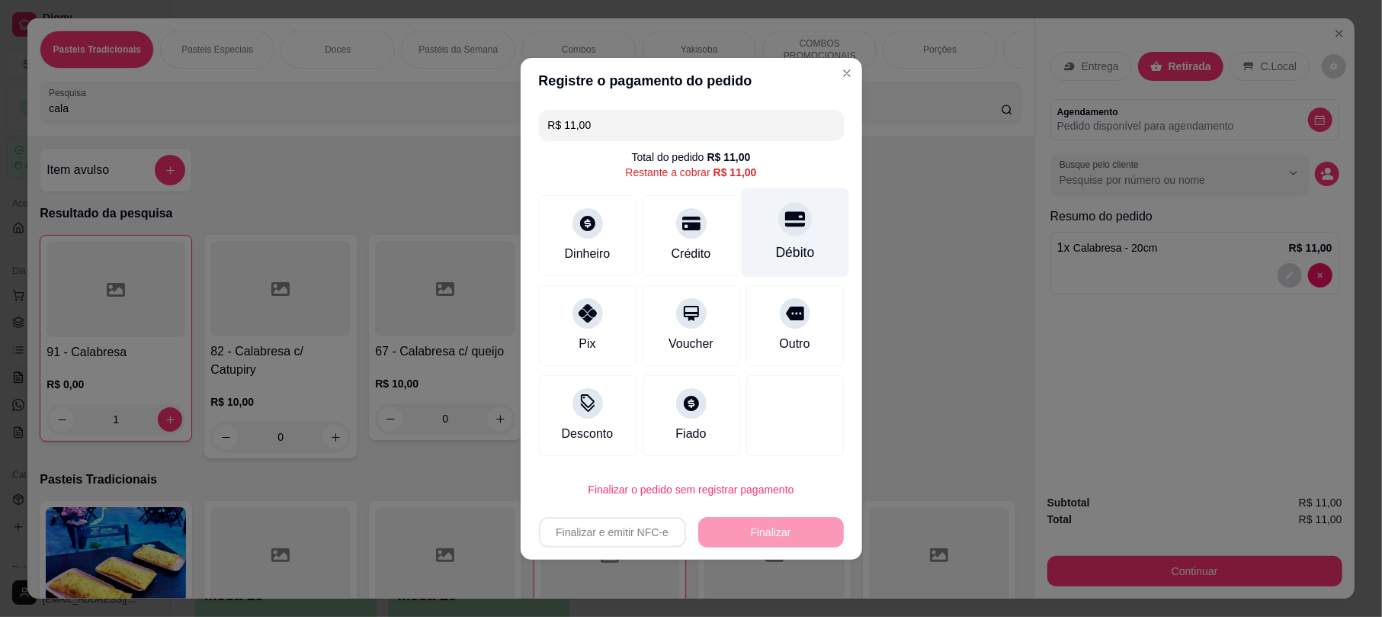
click at [784, 212] on icon at bounding box center [794, 218] width 20 height 15
type input "R$ 0,00"
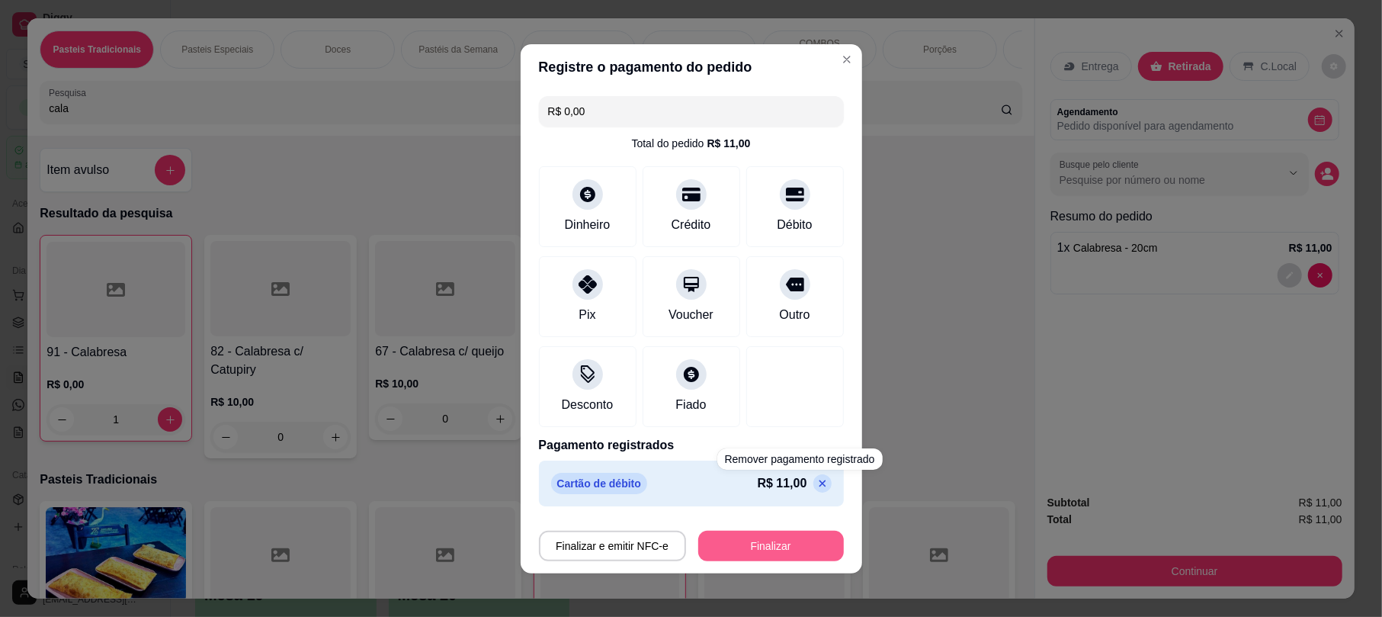
click at [800, 537] on button "Finalizar" at bounding box center [771, 545] width 146 height 30
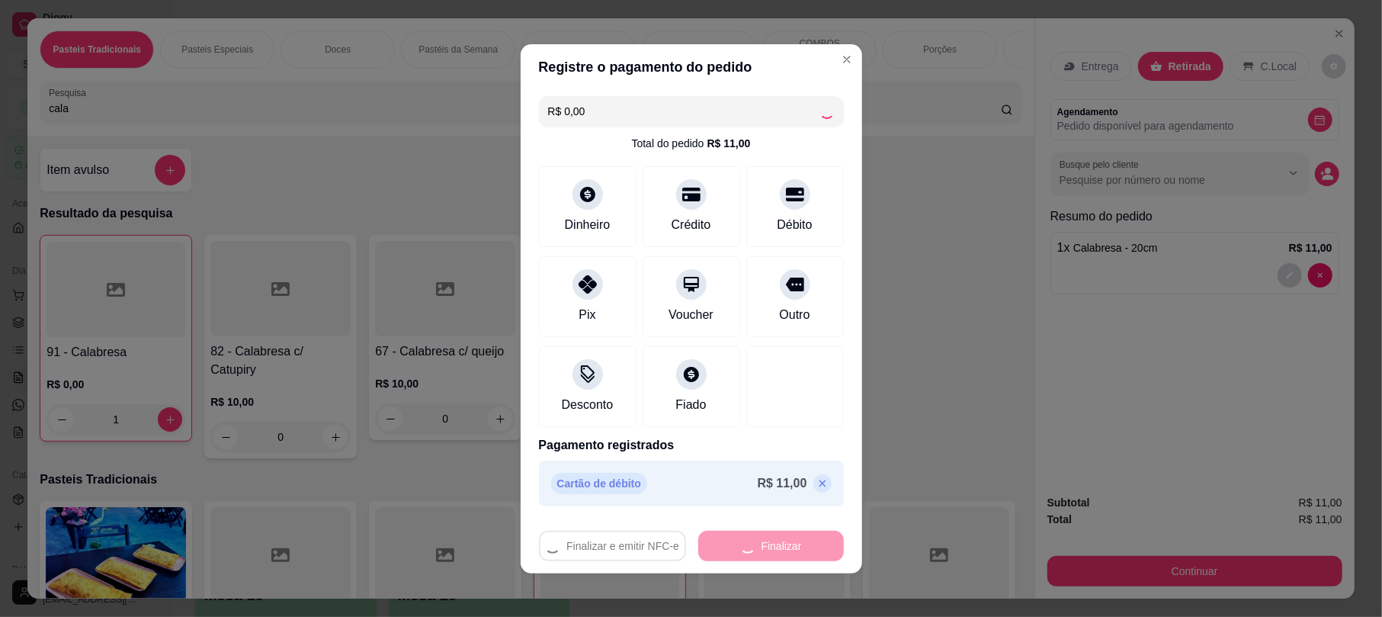
type input "0"
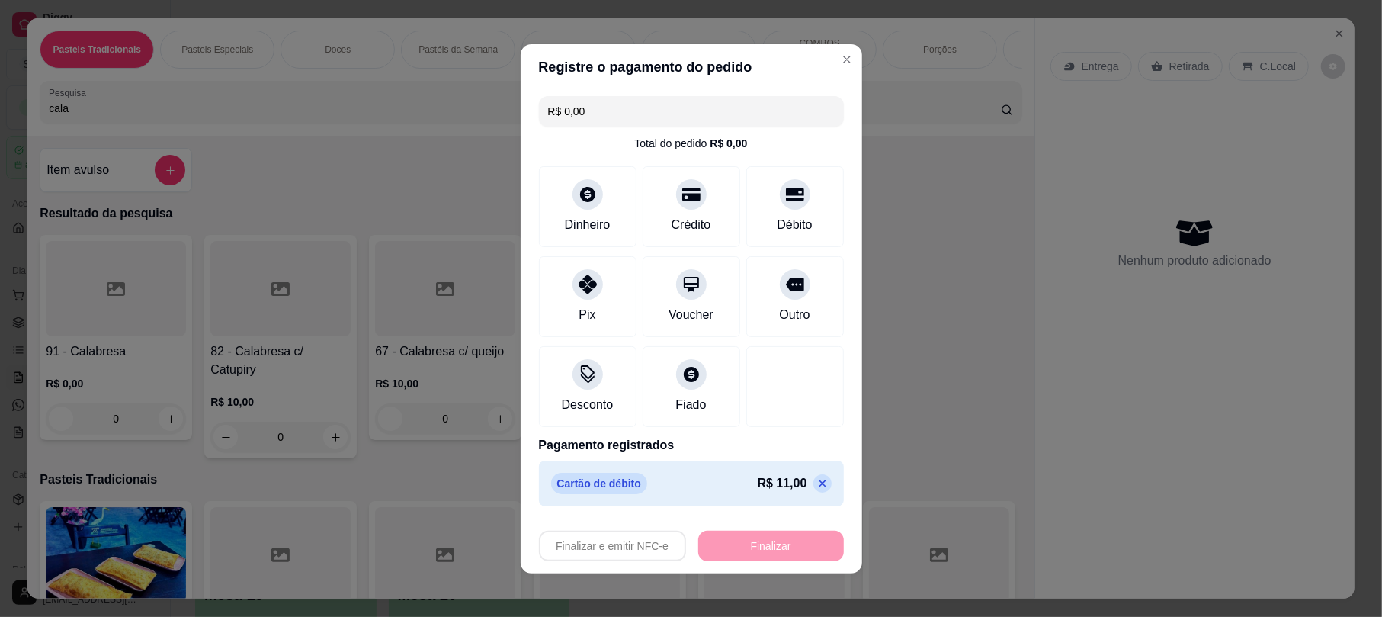
type input "-R$ 11,00"
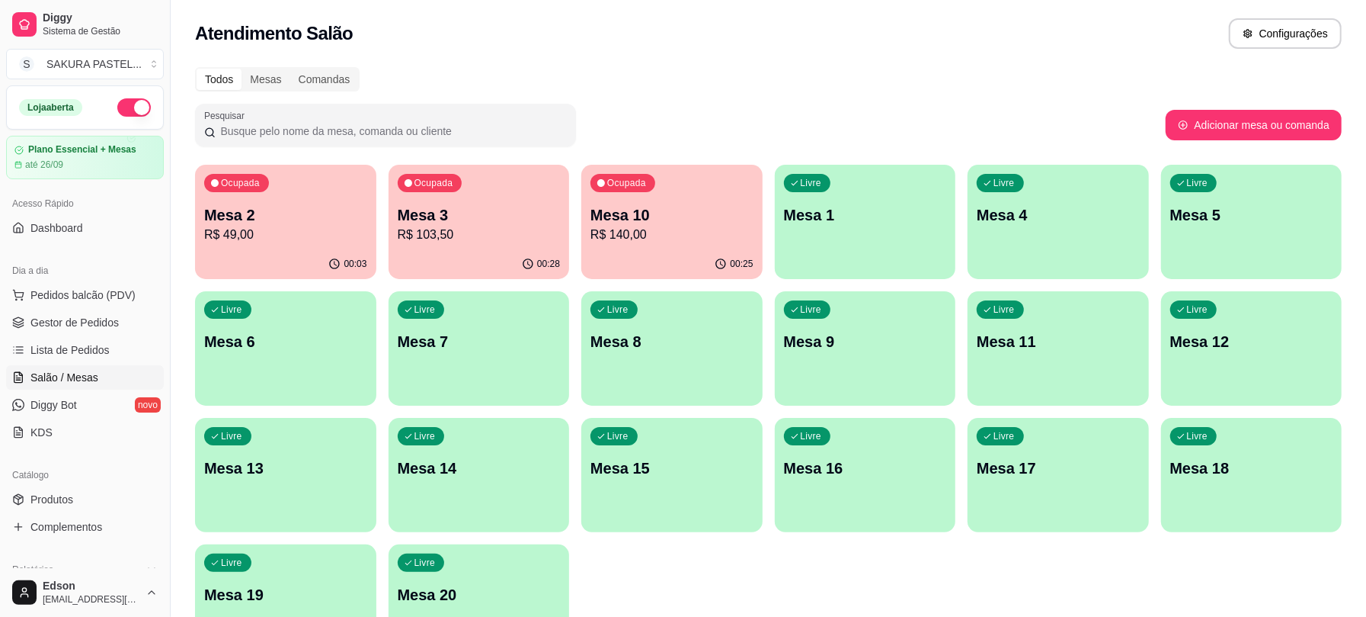
click at [516, 196] on div "Ocupada Mesa 3 R$ 103,50" at bounding box center [479, 207] width 181 height 85
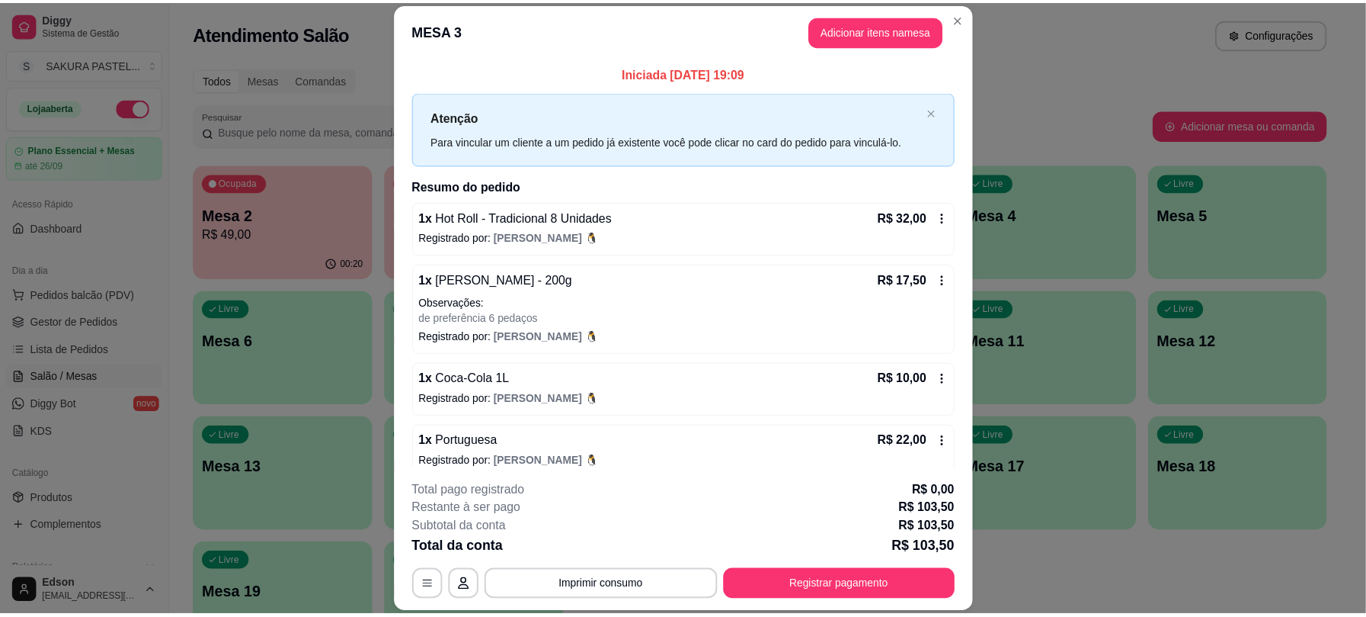
scroll to position [80, 0]
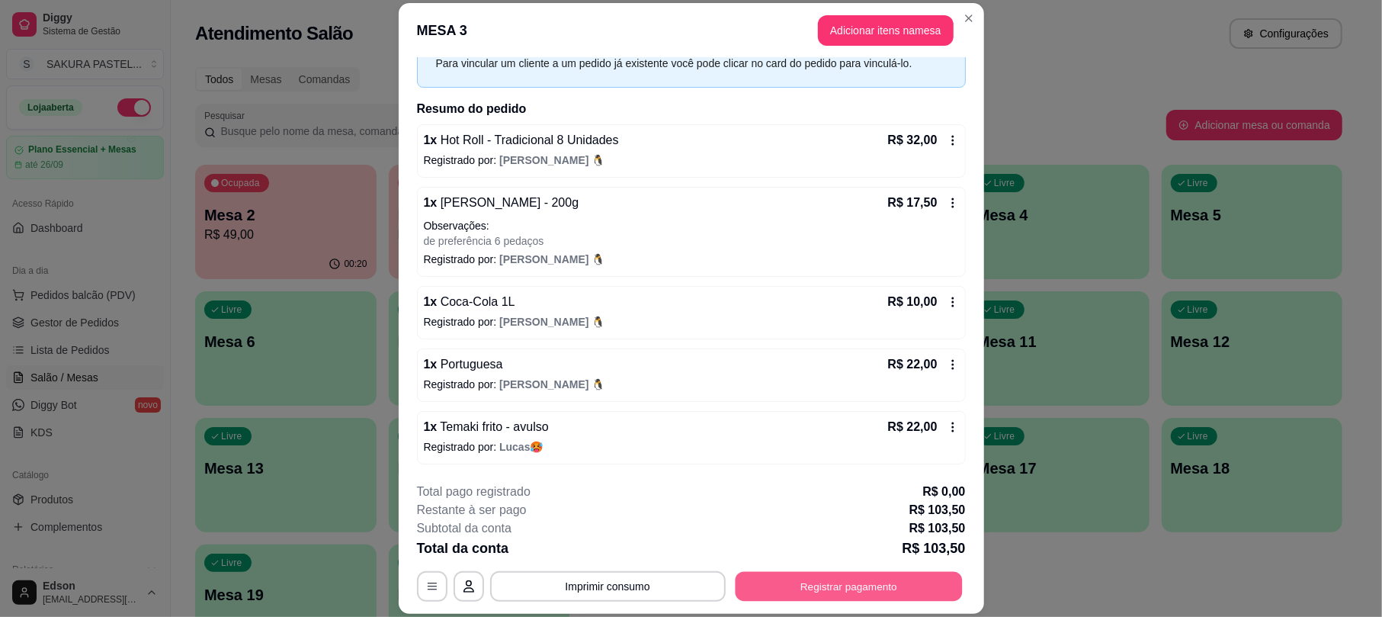
click at [797, 598] on button "Registrar pagamento" at bounding box center [848, 587] width 227 height 30
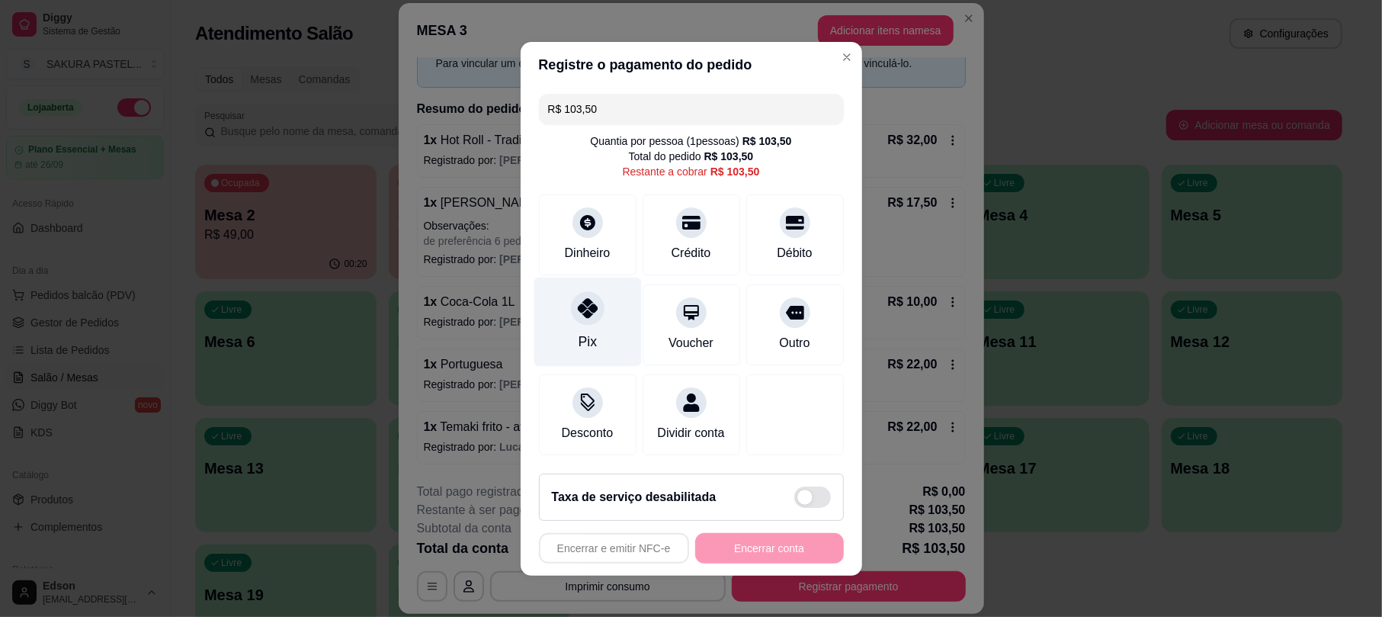
click at [578, 332] on div "Pix" at bounding box center [587, 342] width 18 height 20
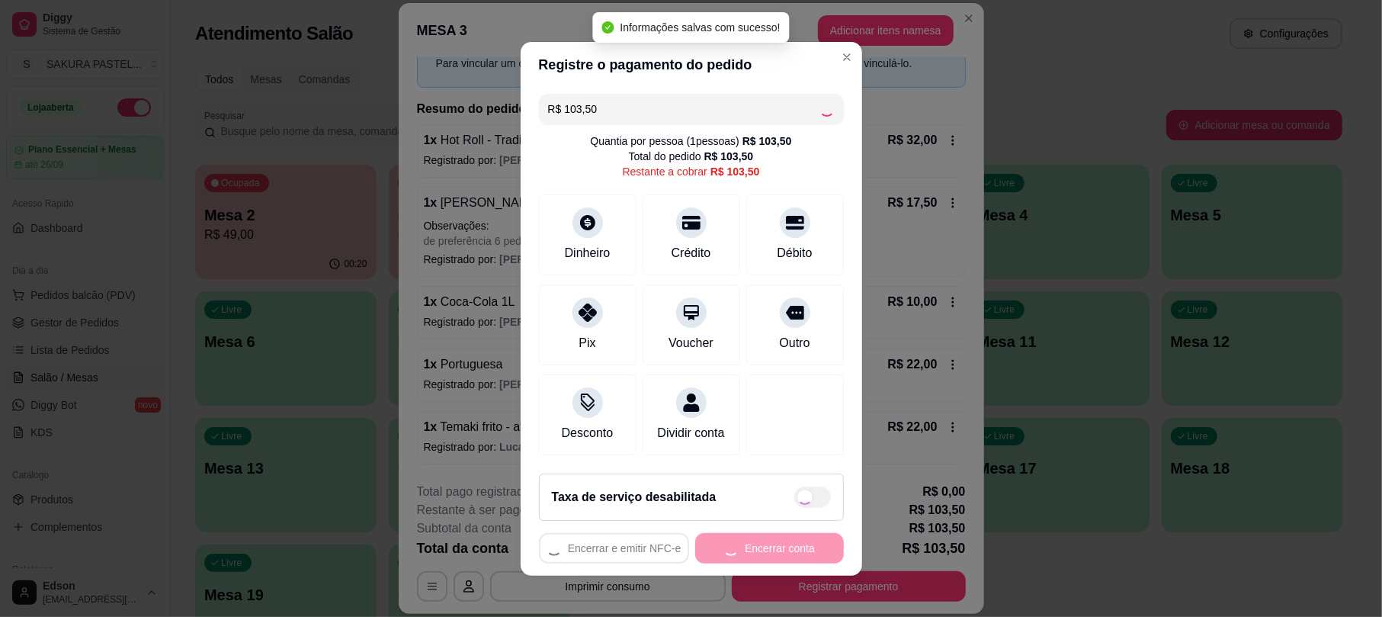
click at [760, 561] on div "Encerrar e emitir NFC-e Encerrar conta" at bounding box center [691, 548] width 305 height 30
type input "R$ 0,00"
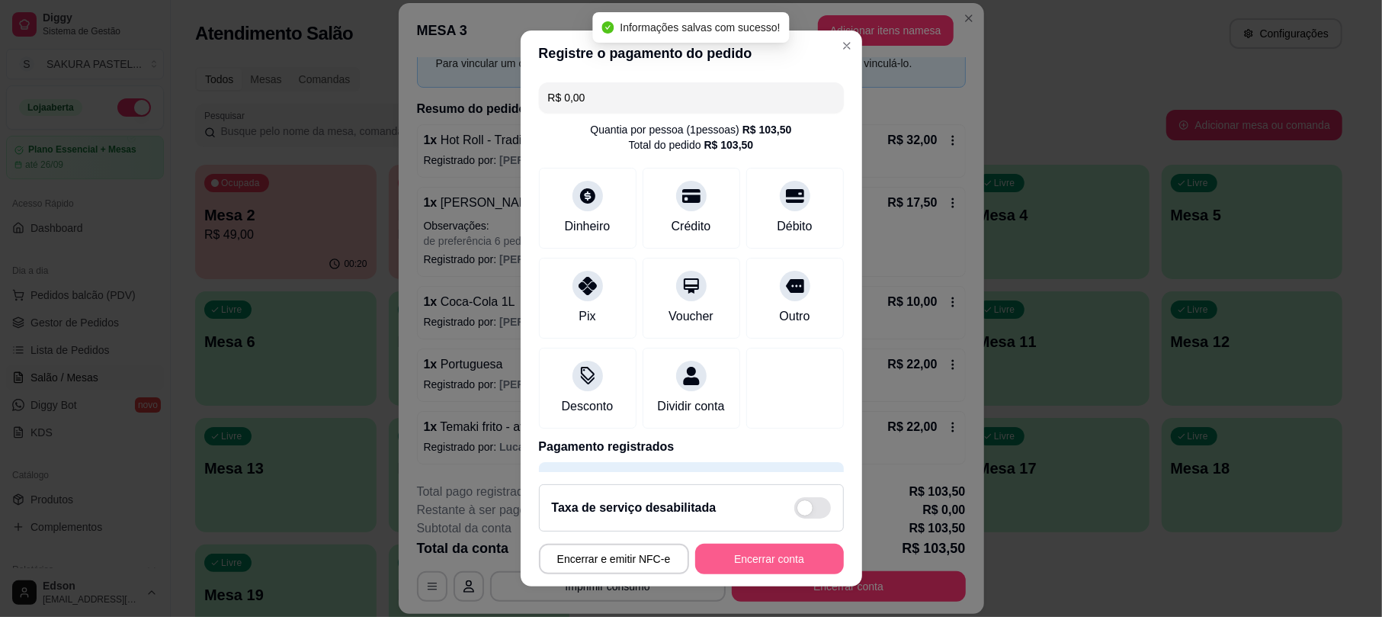
click at [761, 561] on button "Encerrar conta" at bounding box center [769, 558] width 149 height 30
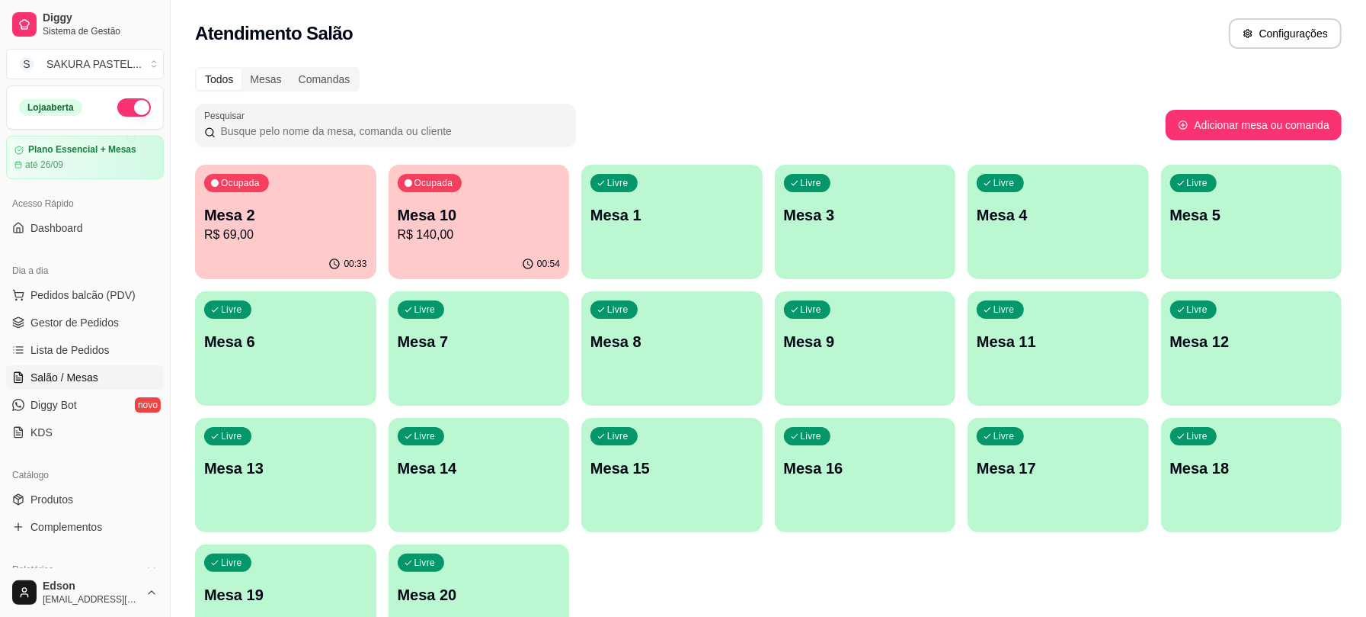
scroll to position [480, 0]
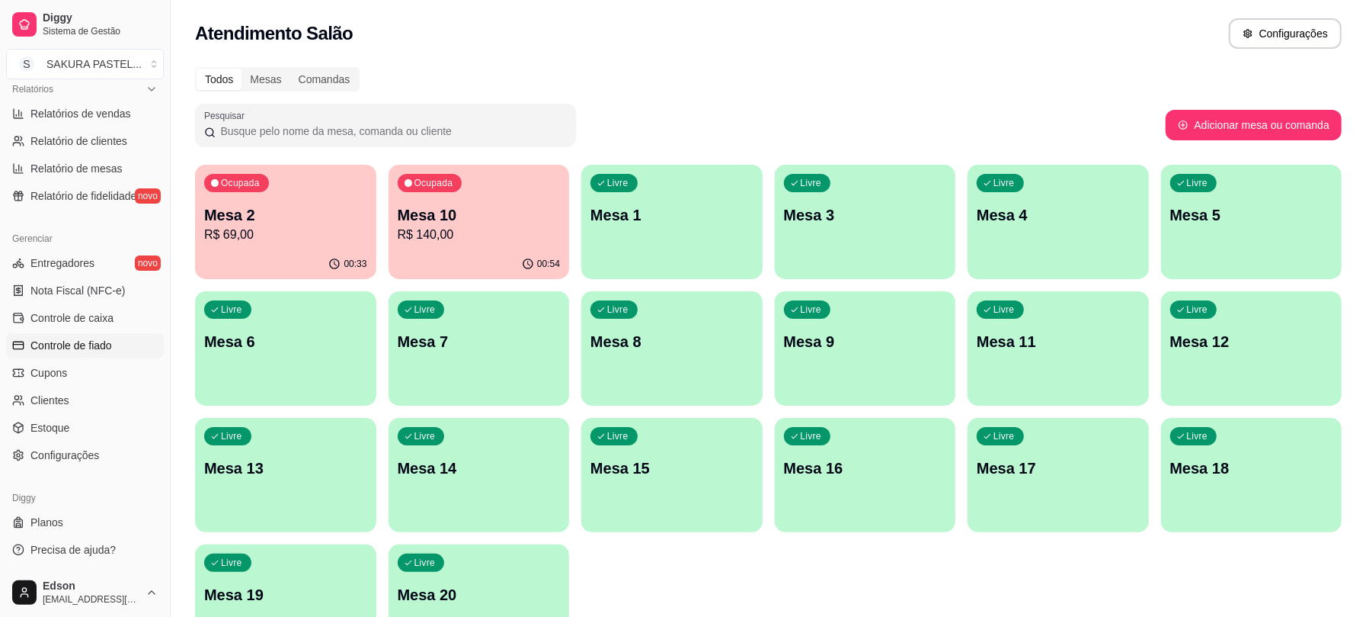
click at [101, 348] on span "Controle de fiado" at bounding box center [71, 345] width 82 height 15
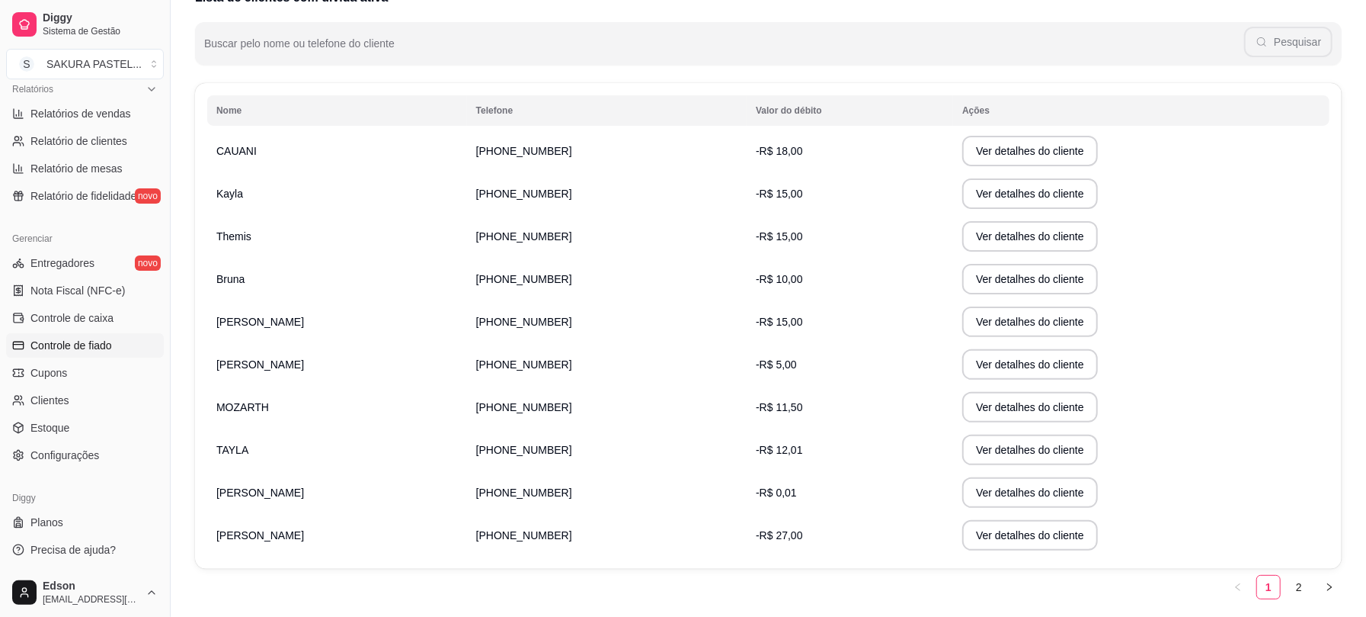
scroll to position [229, 0]
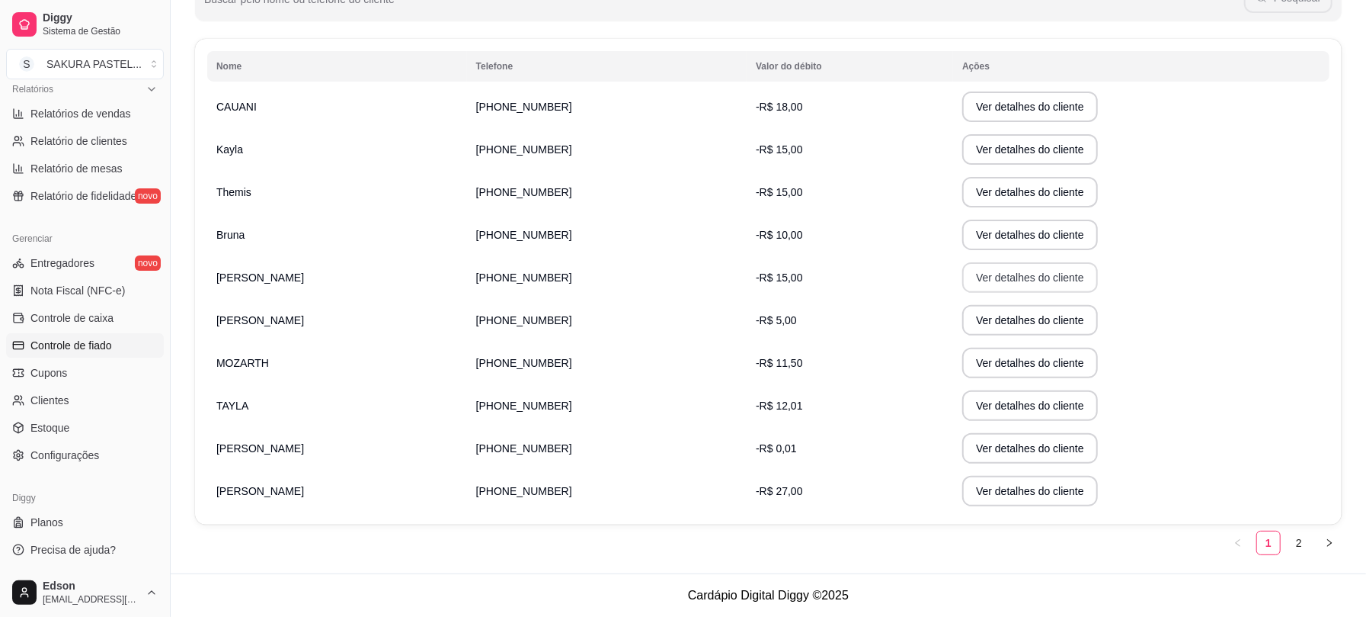
click at [1011, 270] on button "Ver detalhes do cliente" at bounding box center [1031, 277] width 136 height 30
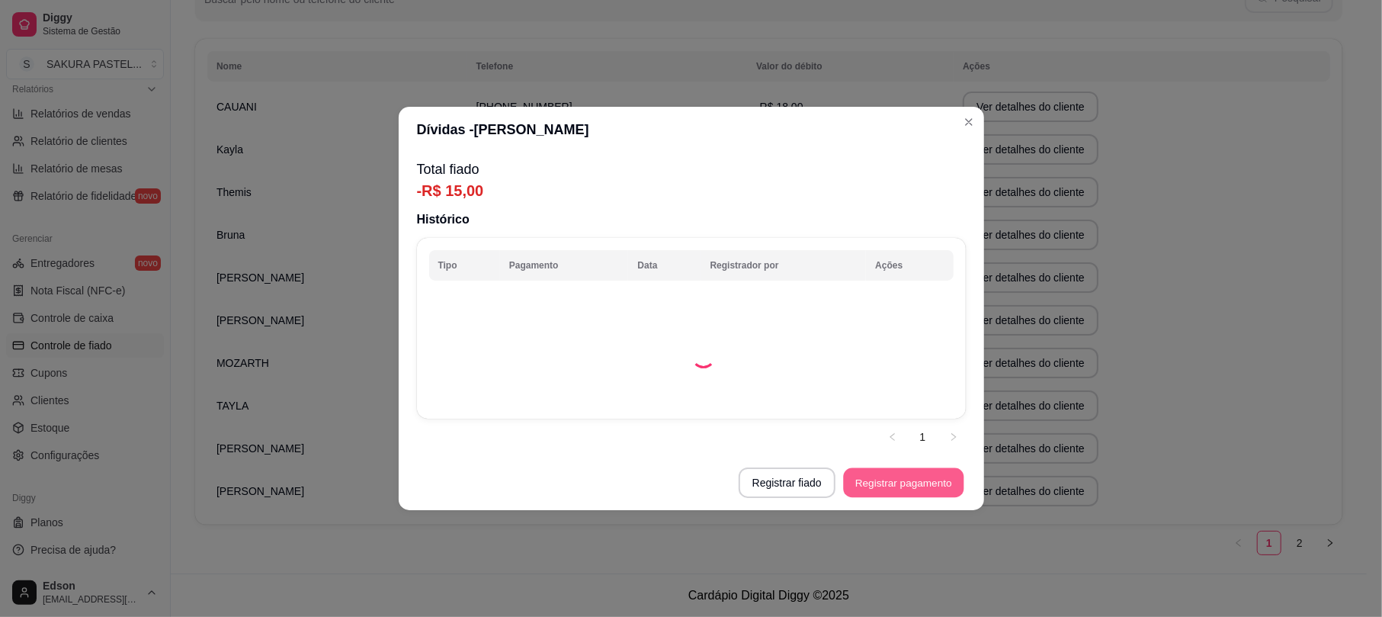
click at [897, 479] on button "Registrar pagamento" at bounding box center [903, 483] width 120 height 30
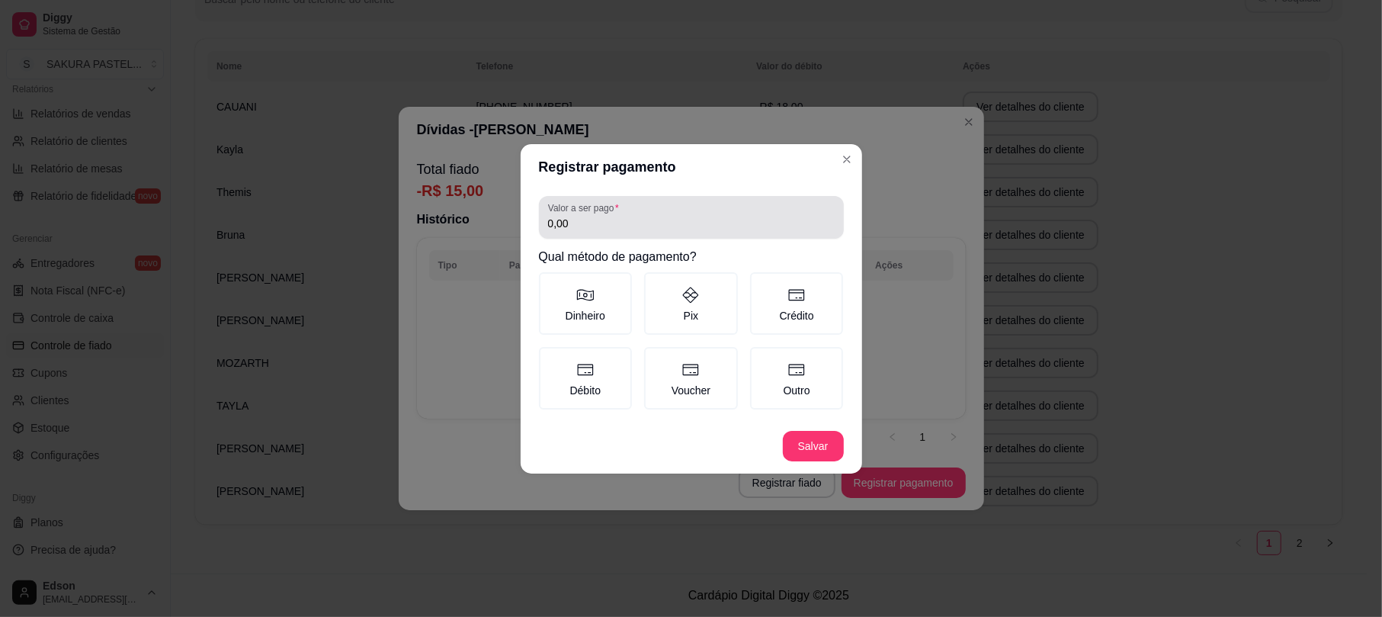
click at [576, 200] on div "Valor a ser pago 0,00" at bounding box center [691, 217] width 305 height 43
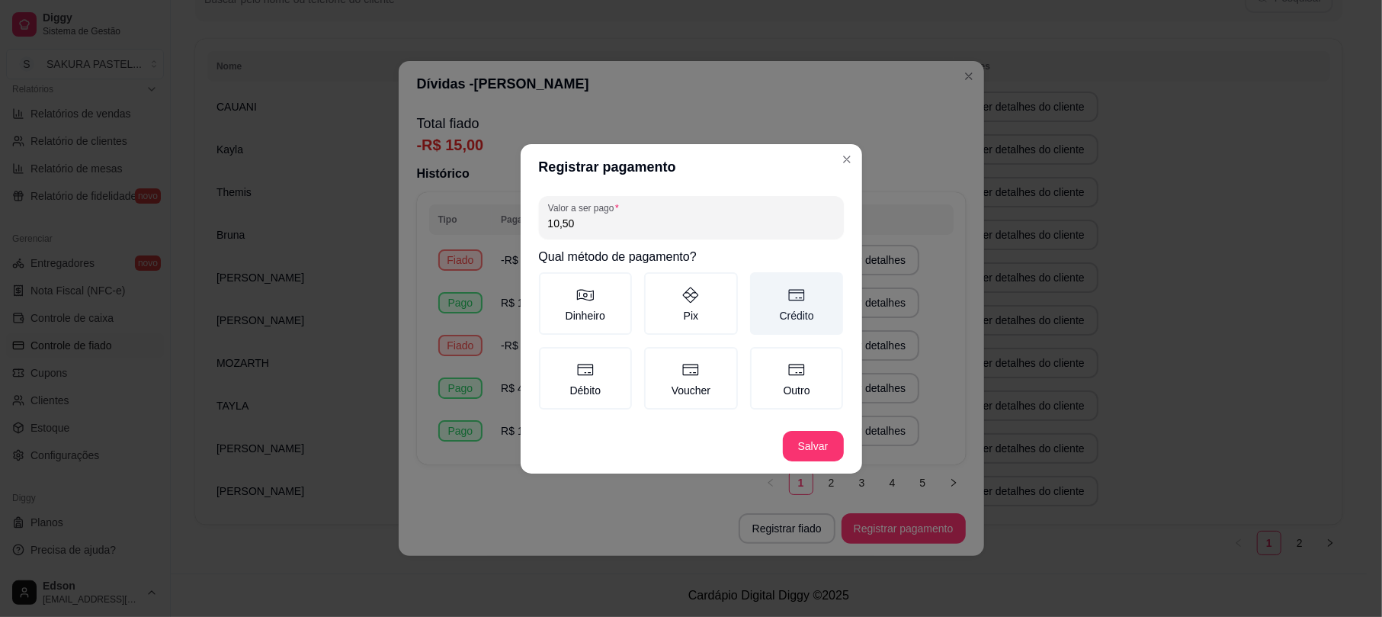
type input "10,50"
drag, startPoint x: 831, startPoint y: 296, endPoint x: 832, endPoint y: 403, distance: 106.7
click at [830, 300] on label "Crédito" at bounding box center [797, 303] width 94 height 62
click at [761, 283] on button "Crédito" at bounding box center [755, 277] width 12 height 12
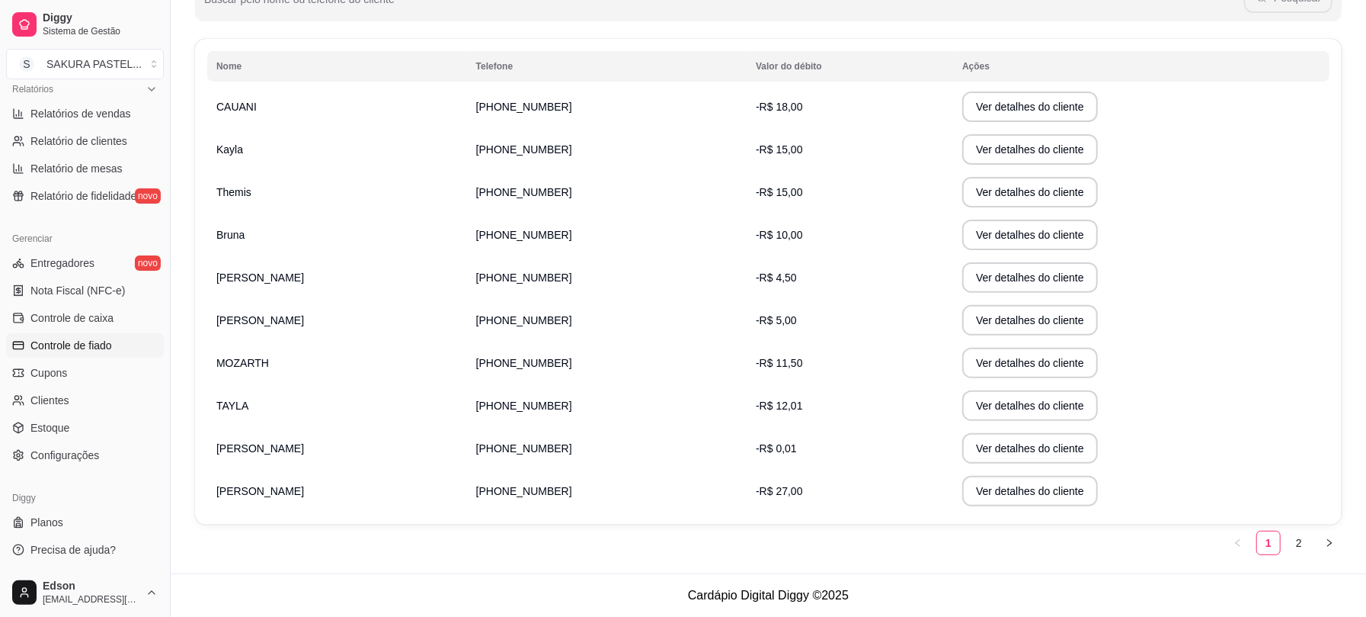
scroll to position [0, 0]
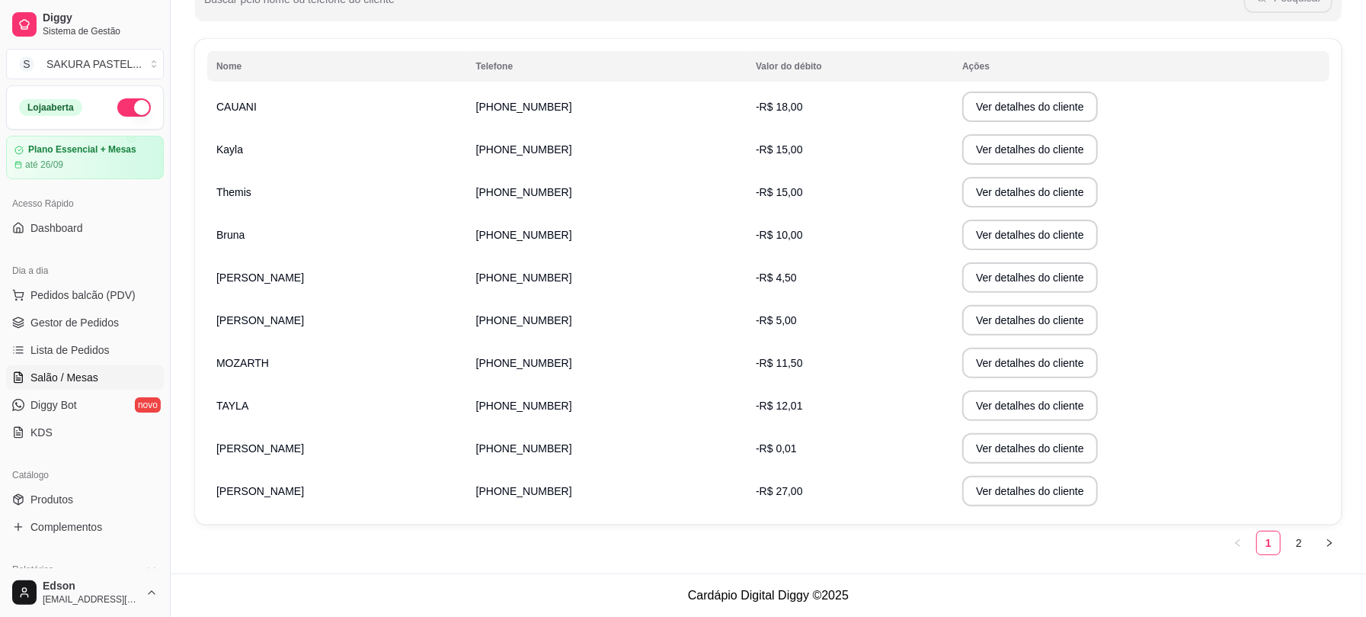
click at [91, 385] on span "Salão / Mesas" at bounding box center [64, 377] width 68 height 15
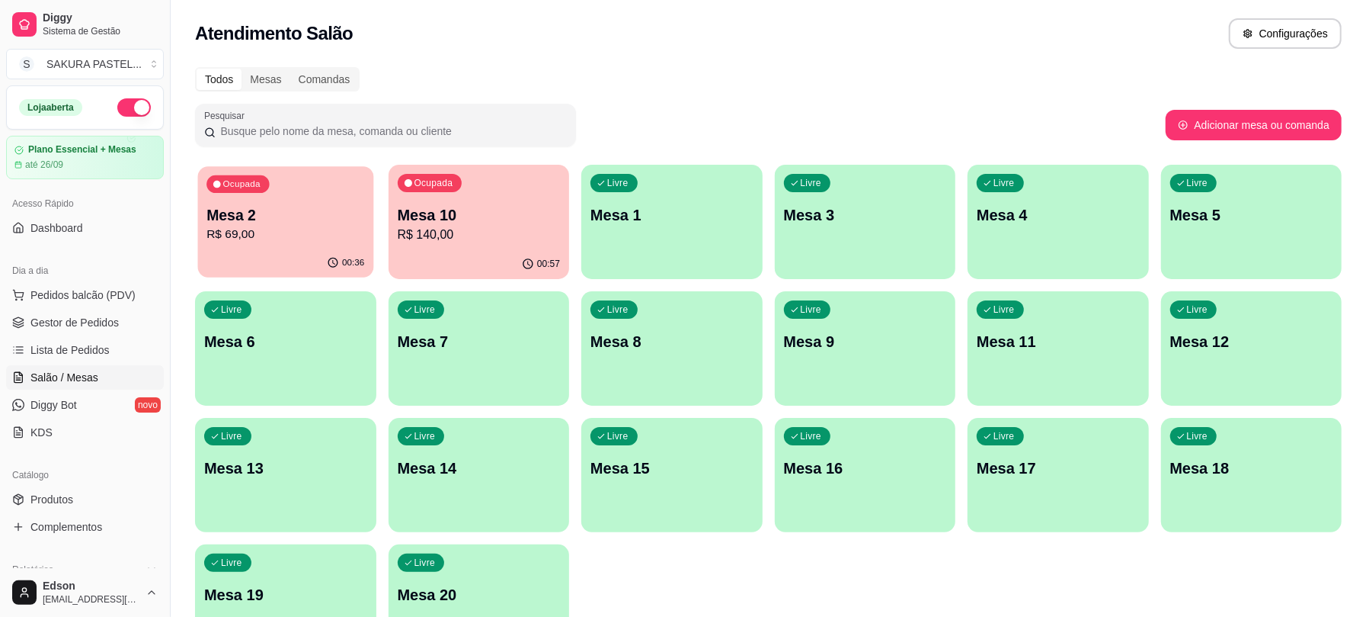
click at [271, 226] on p "R$ 69,00" at bounding box center [286, 235] width 158 height 18
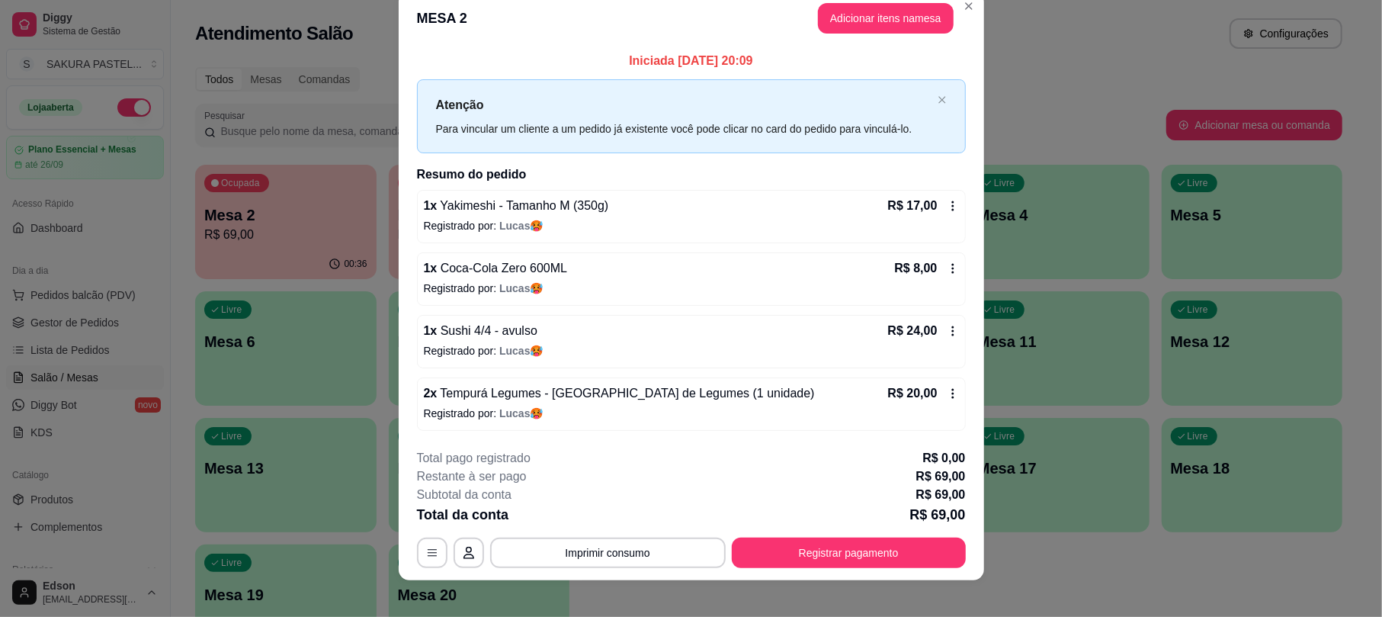
scroll to position [37, 0]
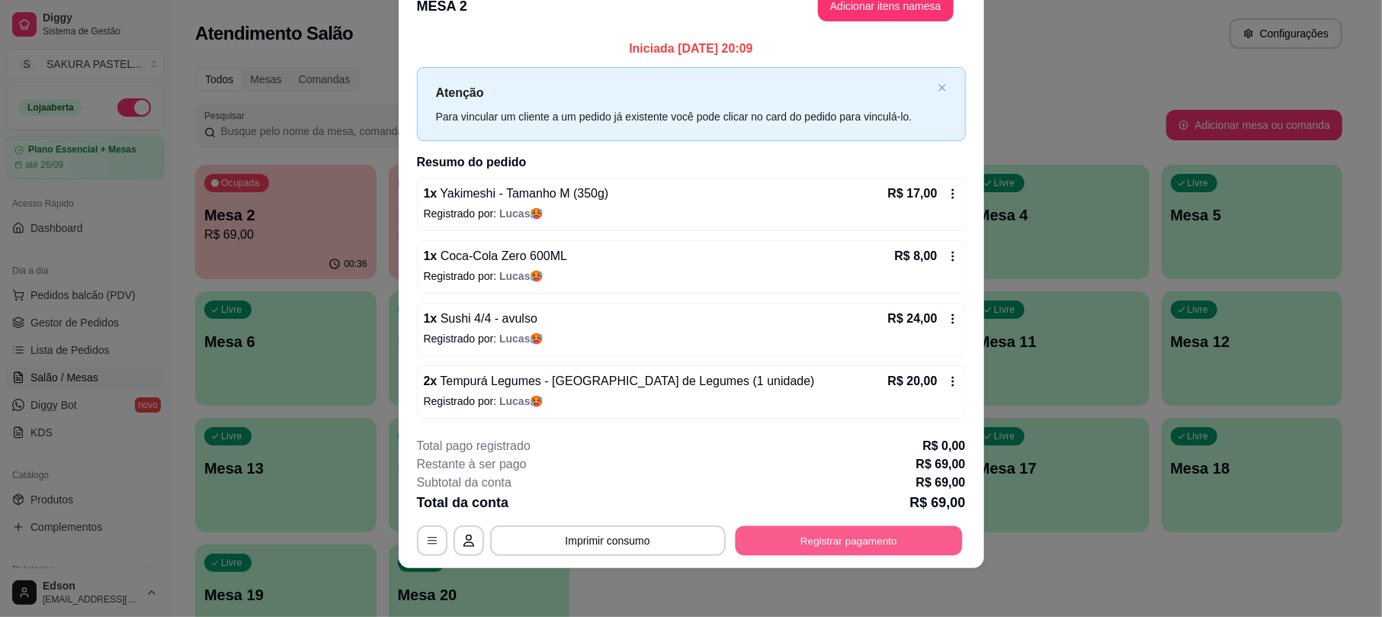
click at [796, 532] on button "Registrar pagamento" at bounding box center [848, 541] width 227 height 30
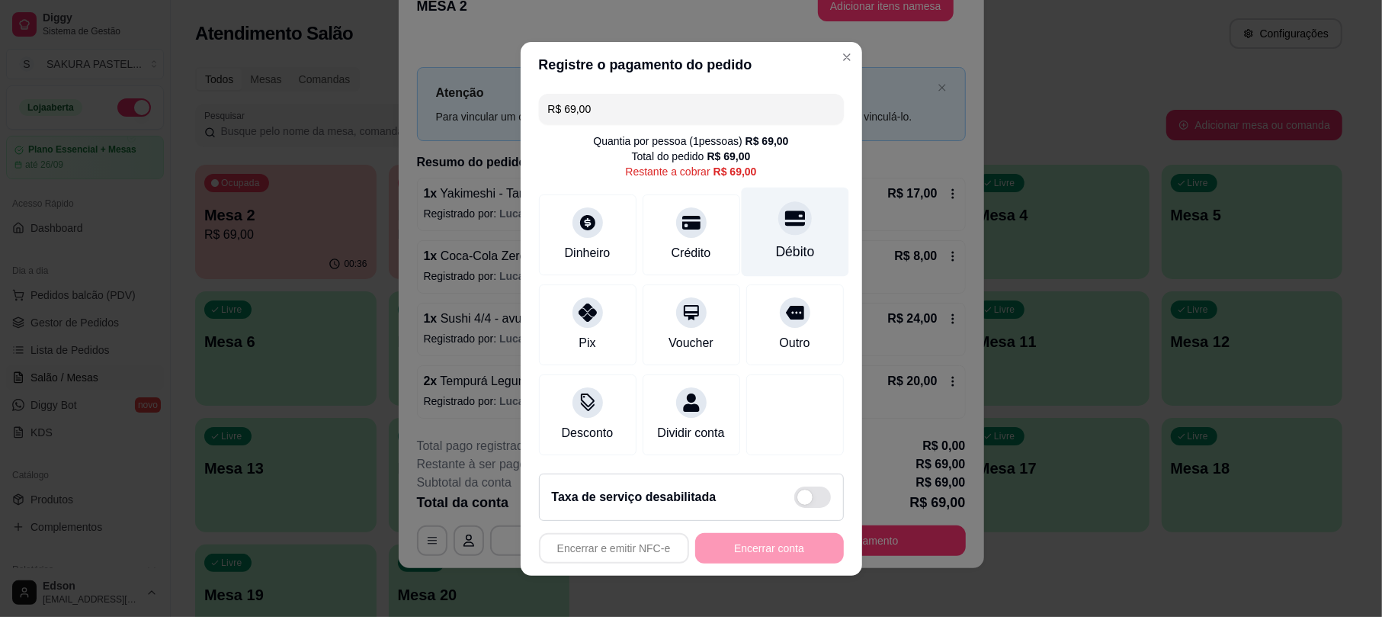
click at [784, 216] on icon at bounding box center [794, 218] width 20 height 20
type input "R$ 0,00"
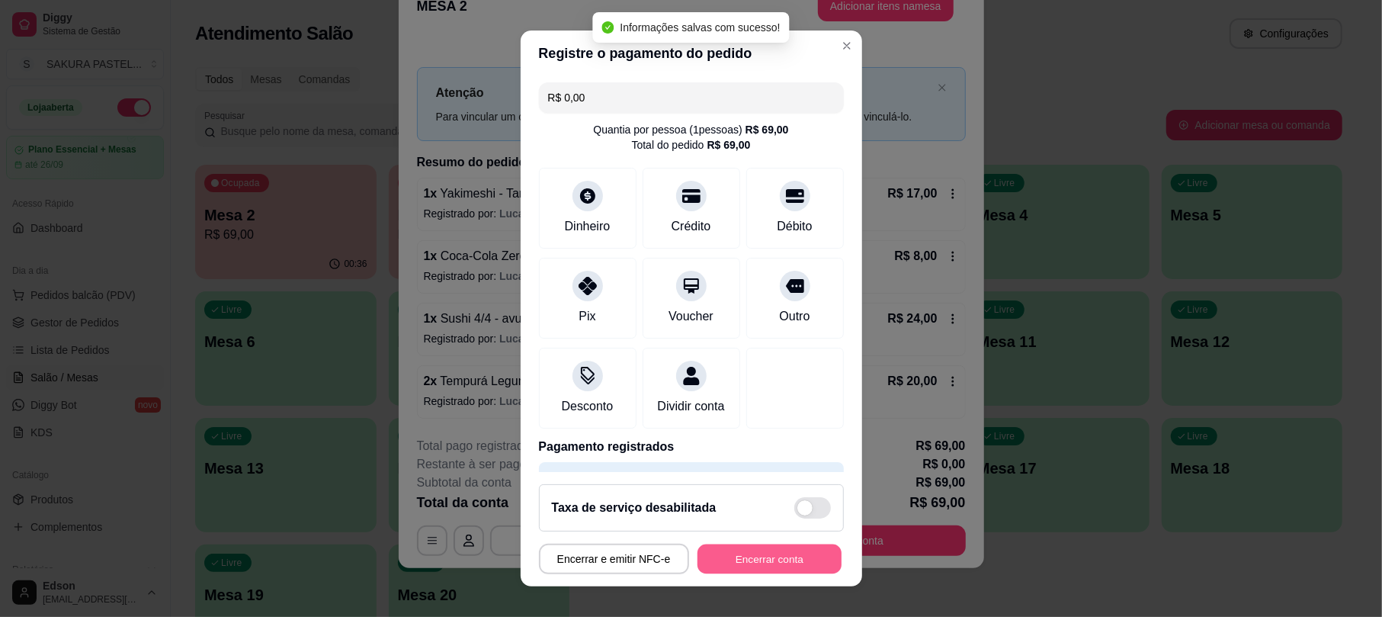
click at [781, 562] on button "Encerrar conta" at bounding box center [769, 558] width 144 height 30
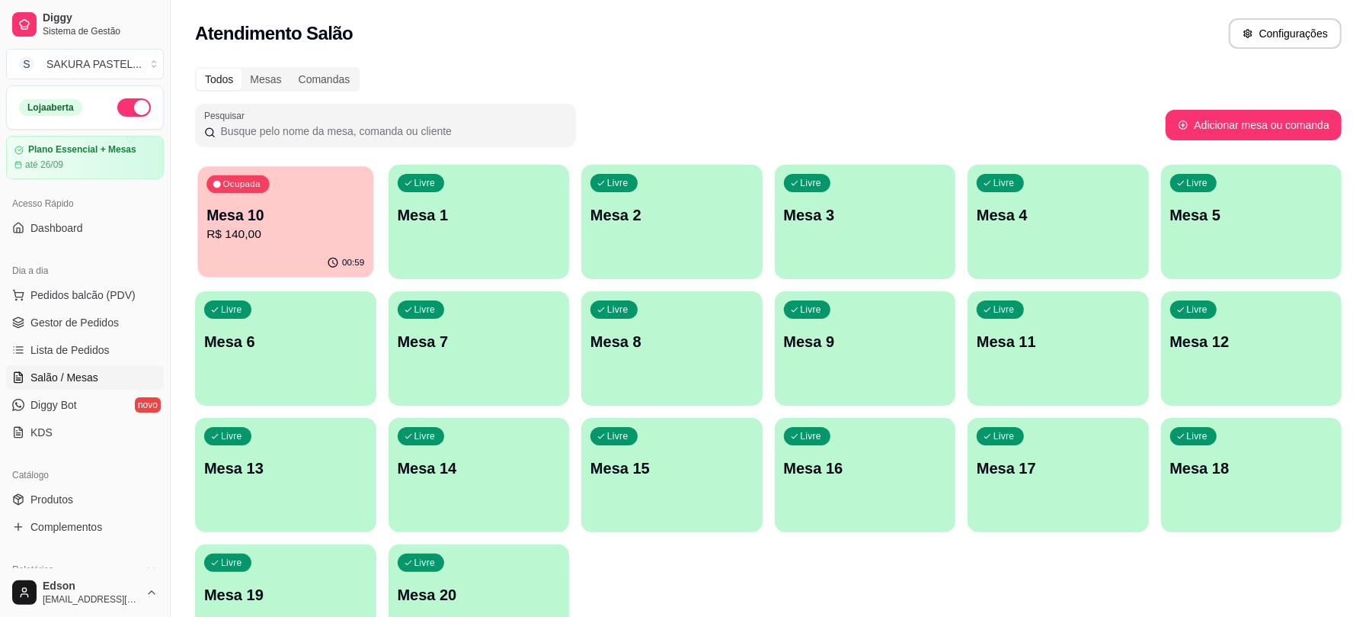
click at [251, 235] on p "R$ 140,00" at bounding box center [286, 235] width 158 height 18
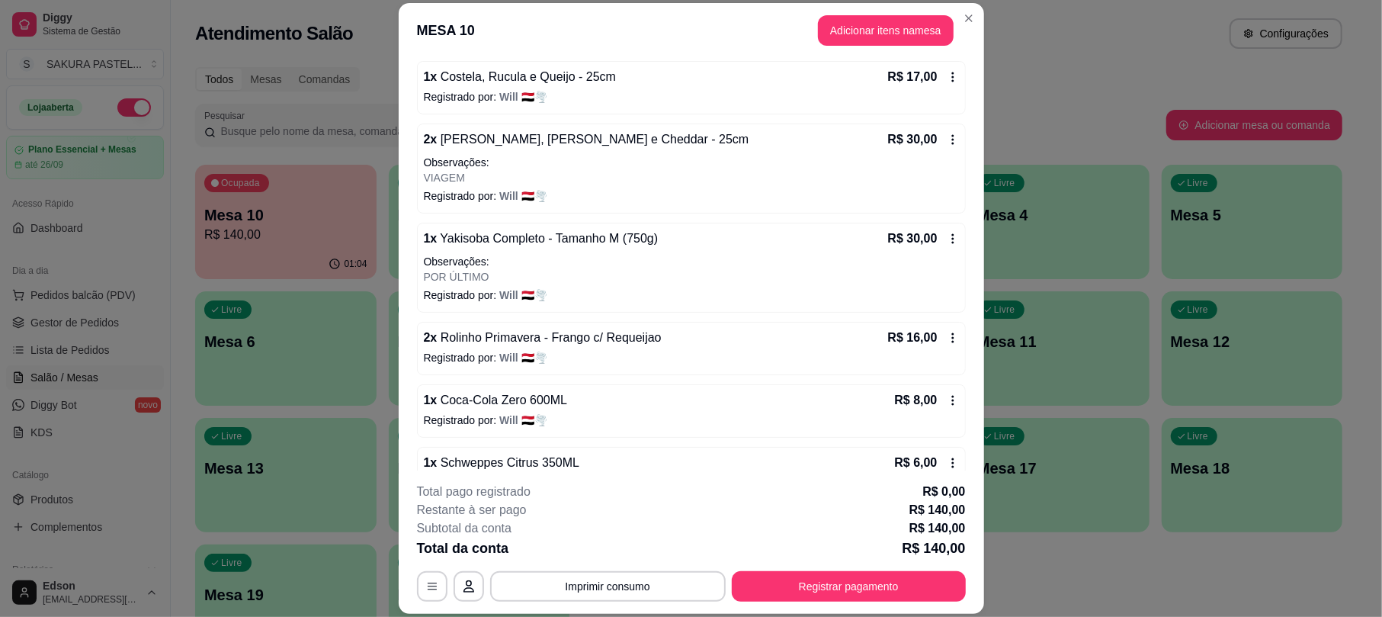
scroll to position [331, 0]
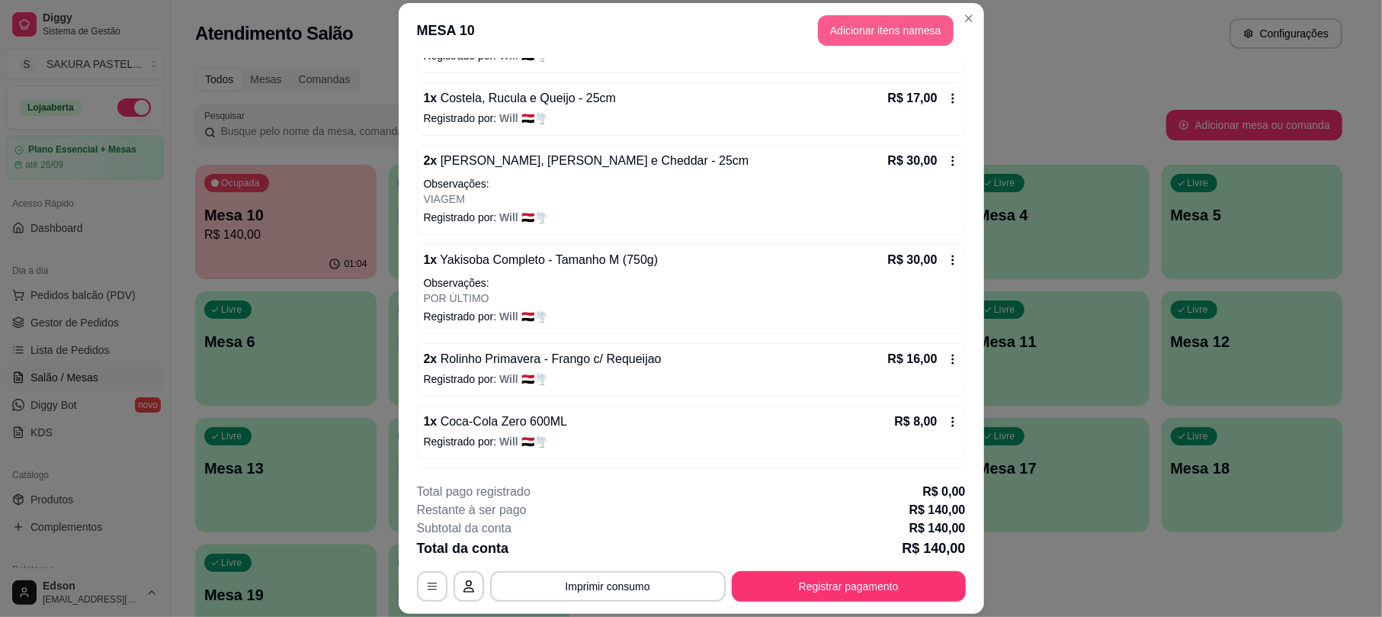
click at [890, 34] on button "Adicionar itens na mesa" at bounding box center [886, 30] width 136 height 30
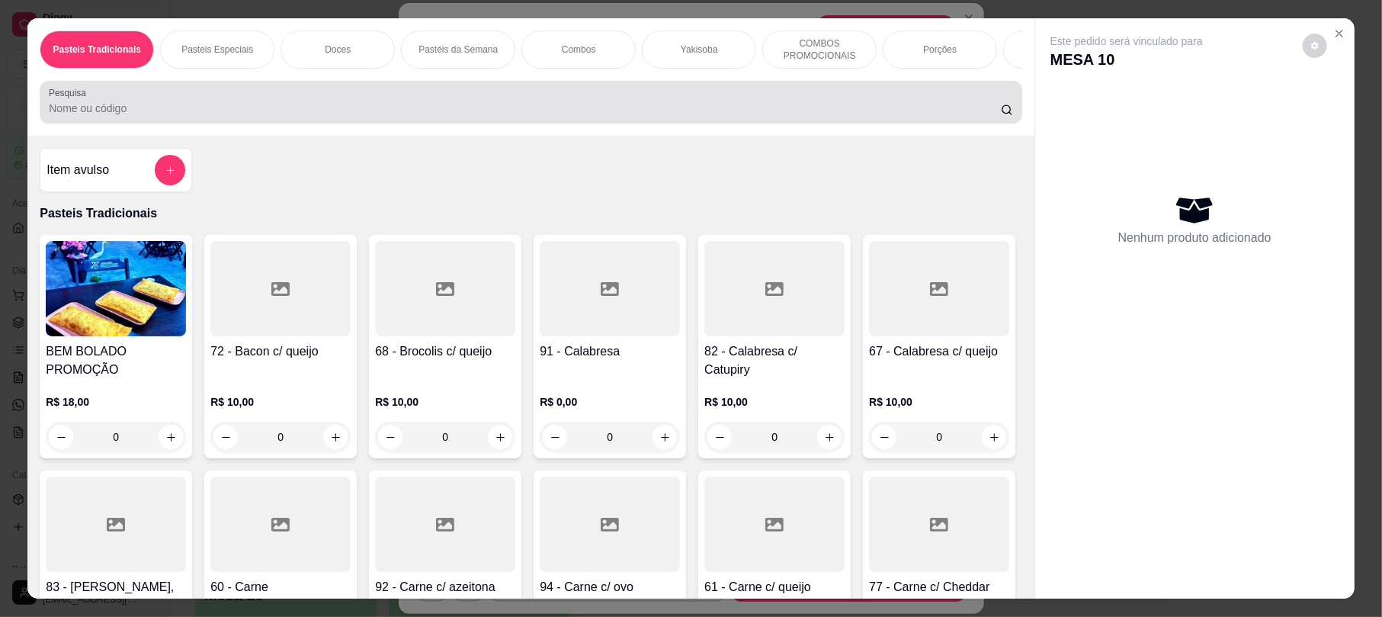
click at [421, 113] on div at bounding box center [530, 102] width 963 height 30
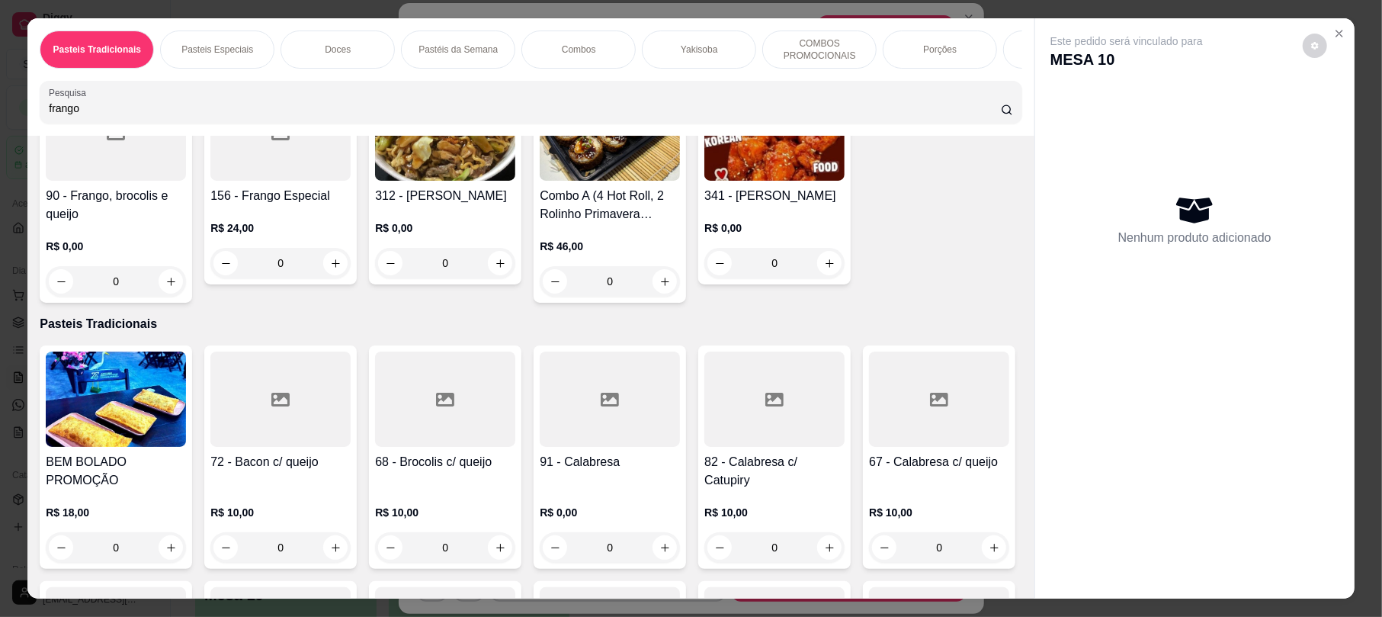
scroll to position [0, 0]
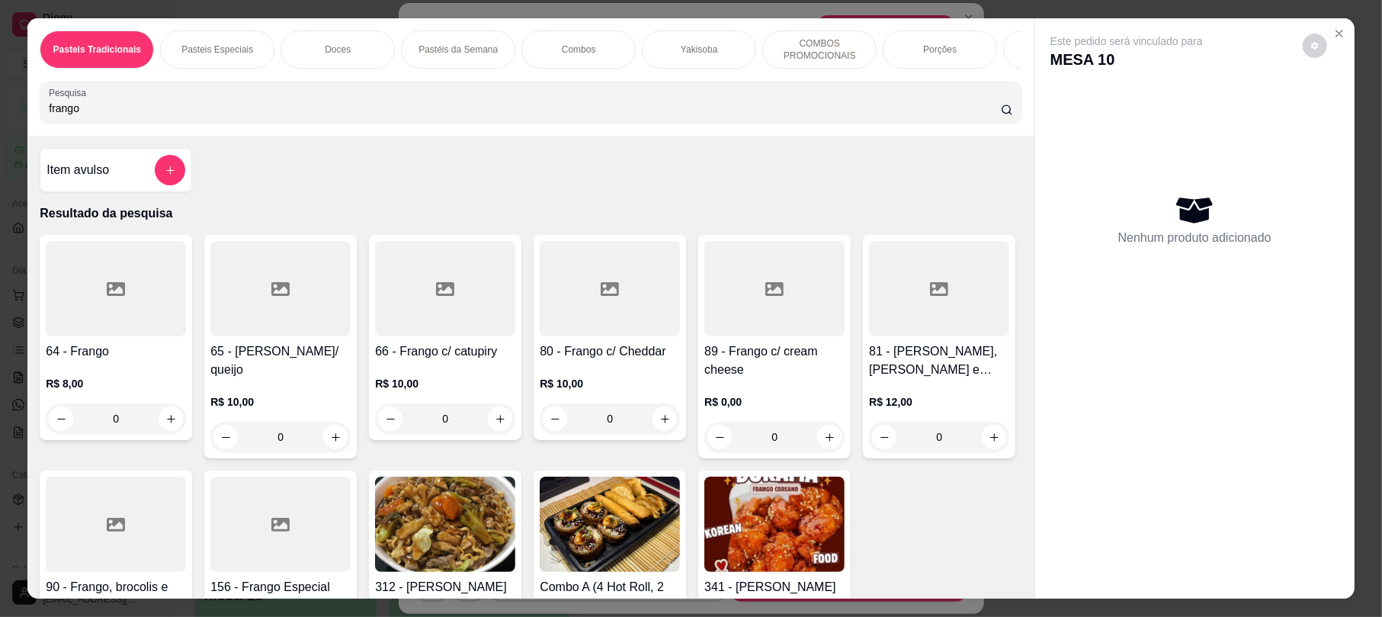
type input "frango"
click at [139, 458] on div "64 - Frango R$ 8,00 0" at bounding box center [116, 346] width 152 height 223
click at [869, 336] on div at bounding box center [939, 288] width 140 height 95
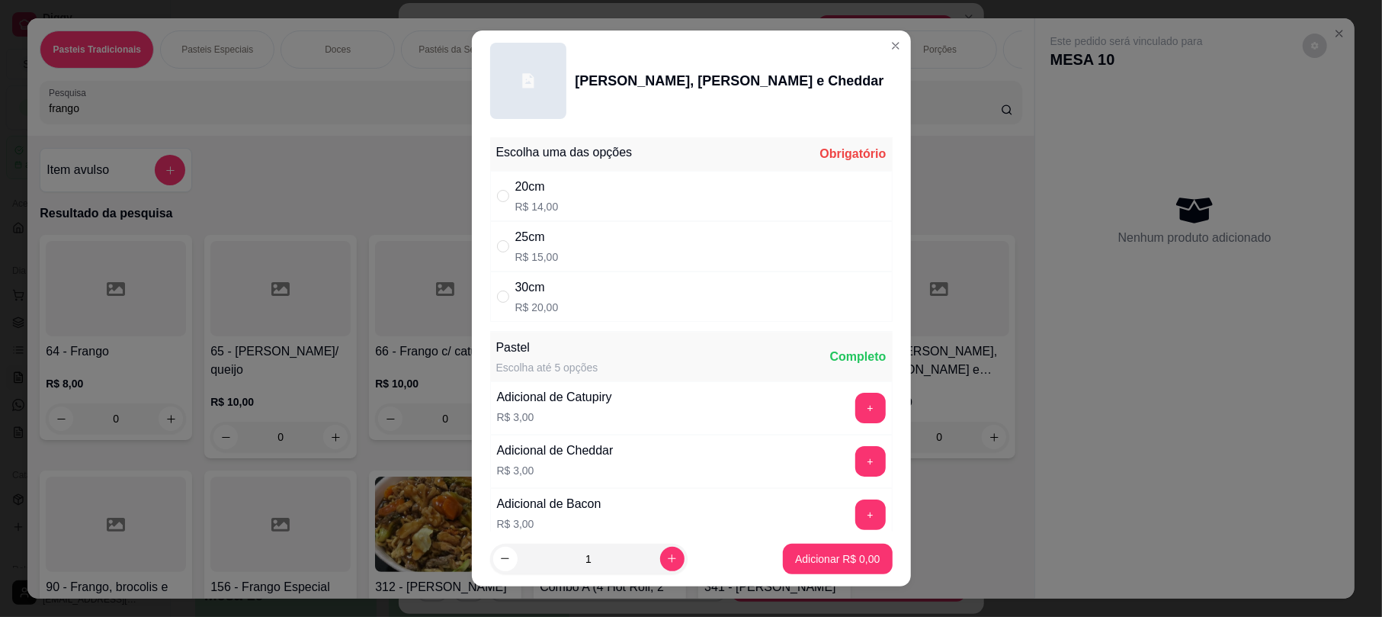
click at [631, 245] on div "25cm R$ 15,00" at bounding box center [691, 246] width 402 height 50
radio input "true"
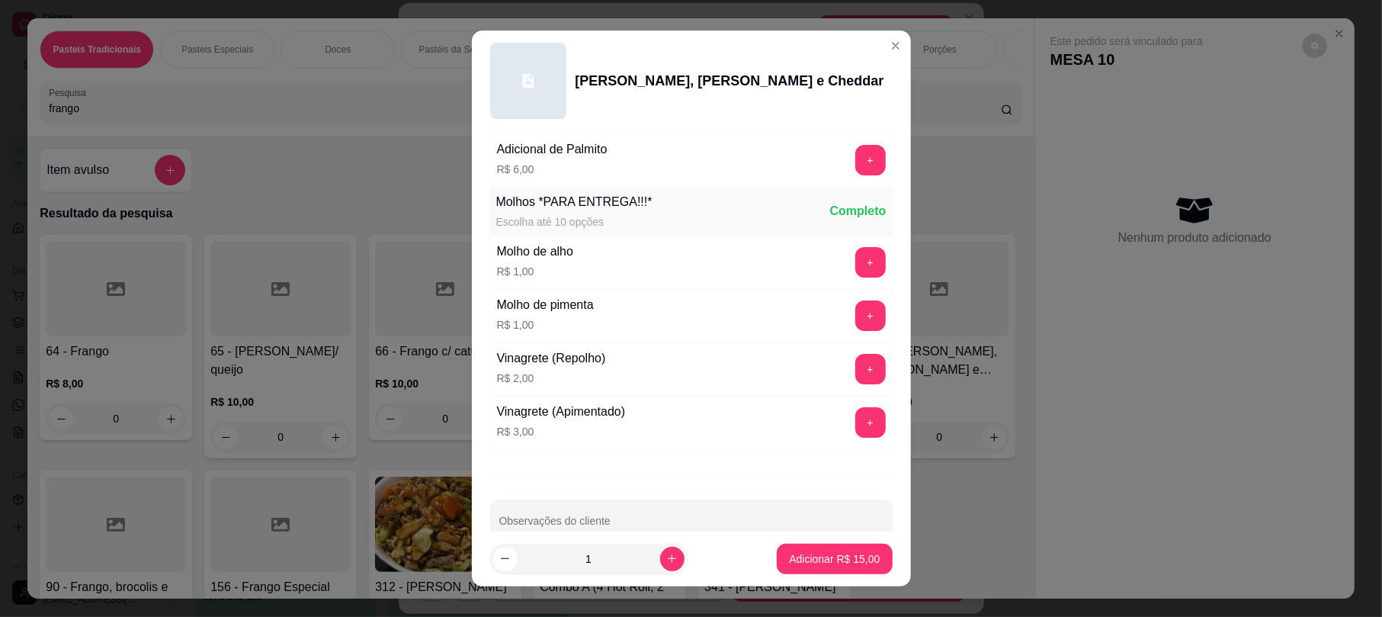
scroll to position [1038, 0]
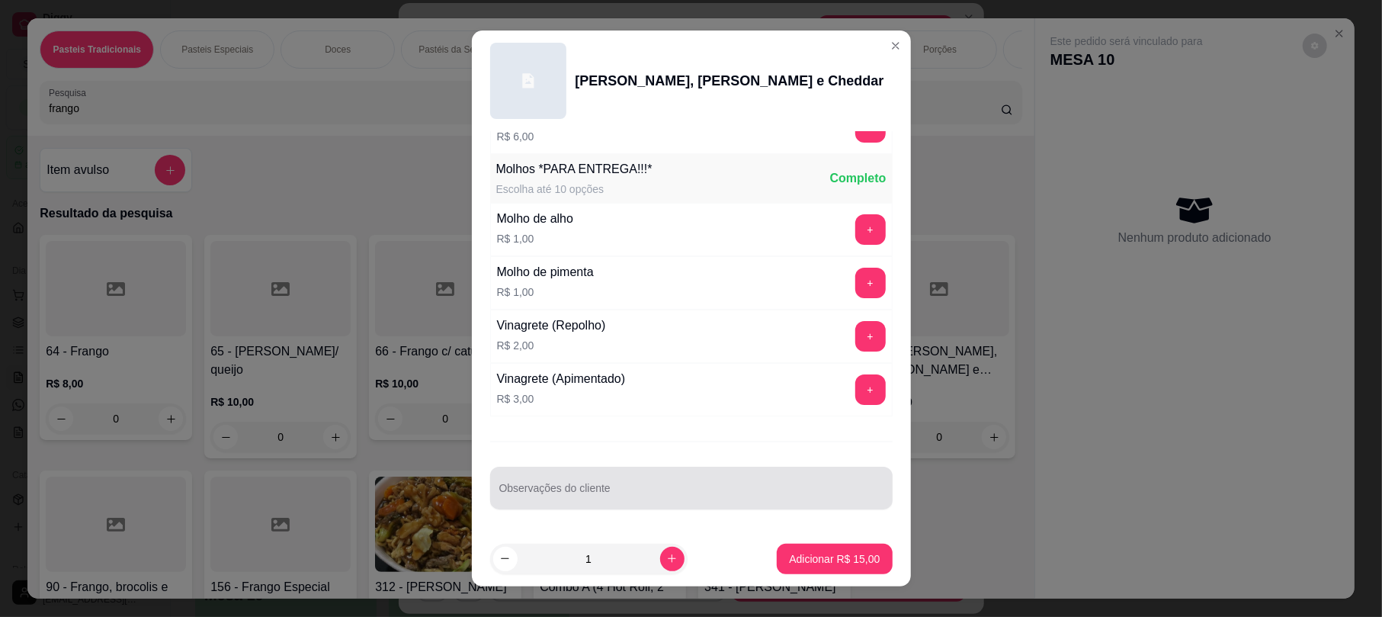
click at [581, 482] on div at bounding box center [691, 487] width 384 height 30
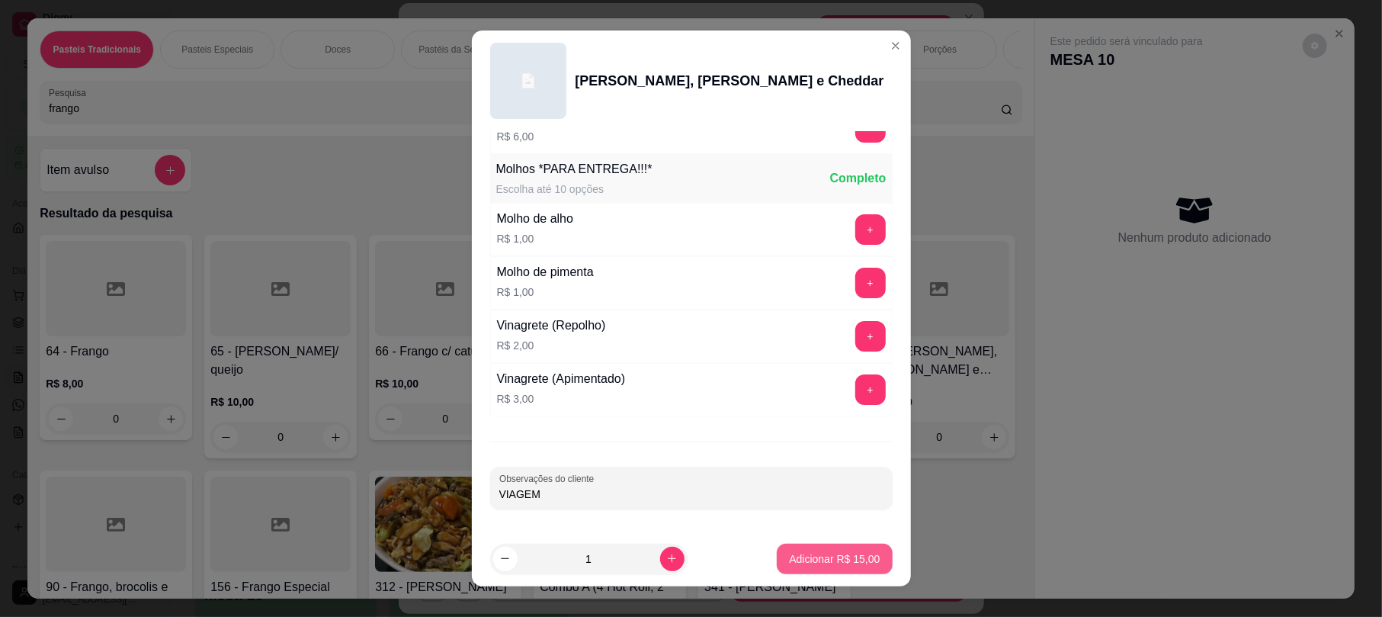
type input "VIAGEM"
click at [841, 570] on button "Adicionar R$ 15,00" at bounding box center [834, 558] width 115 height 30
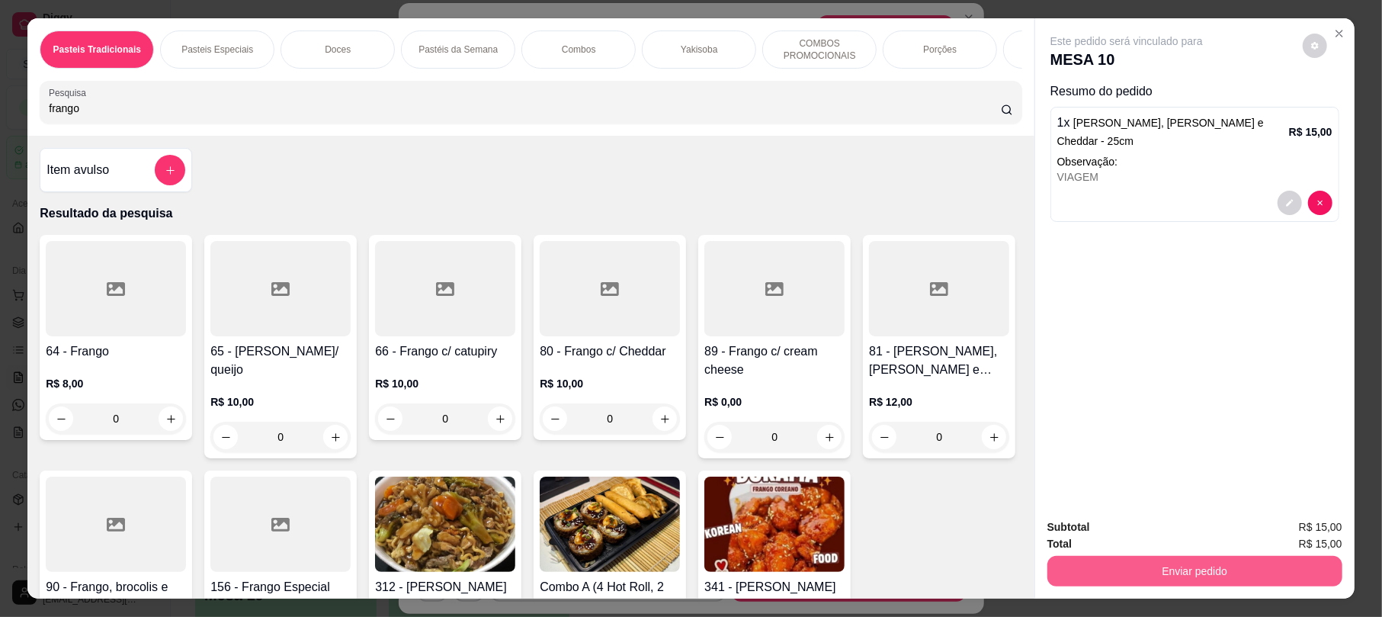
click at [1146, 569] on button "Enviar pedido" at bounding box center [1194, 571] width 295 height 30
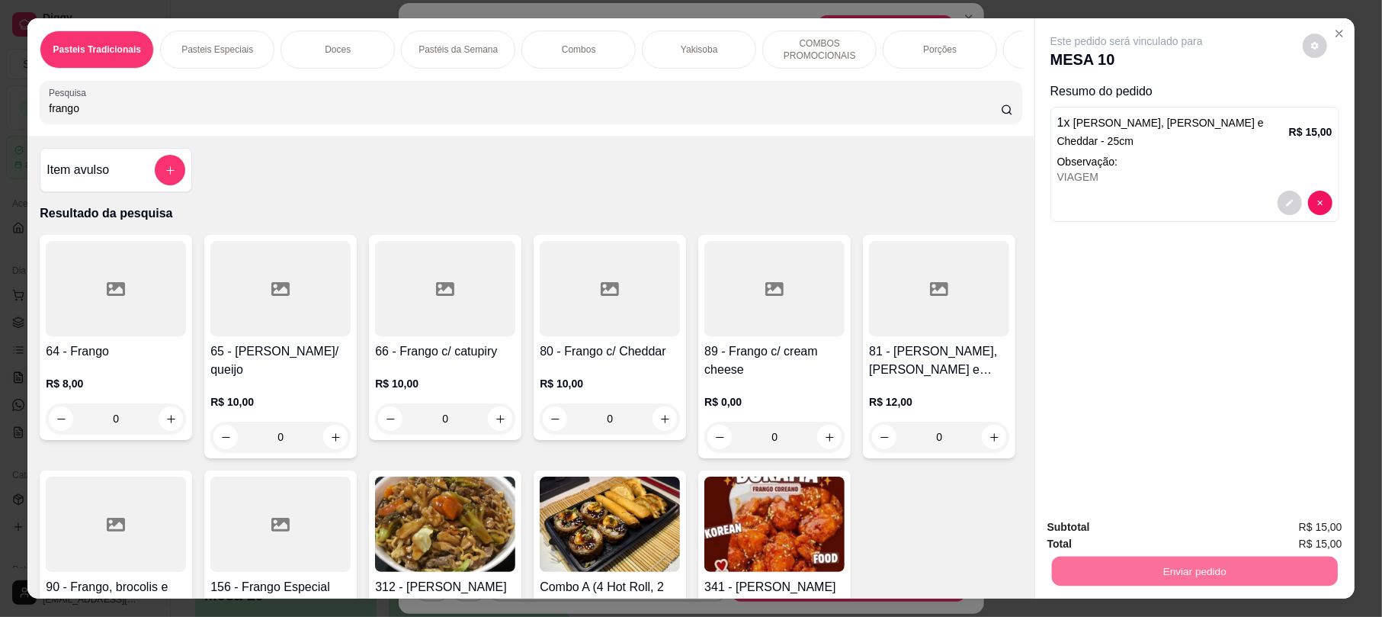
click at [1123, 544] on button "Não registrar e enviar pedido" at bounding box center [1142, 533] width 154 height 28
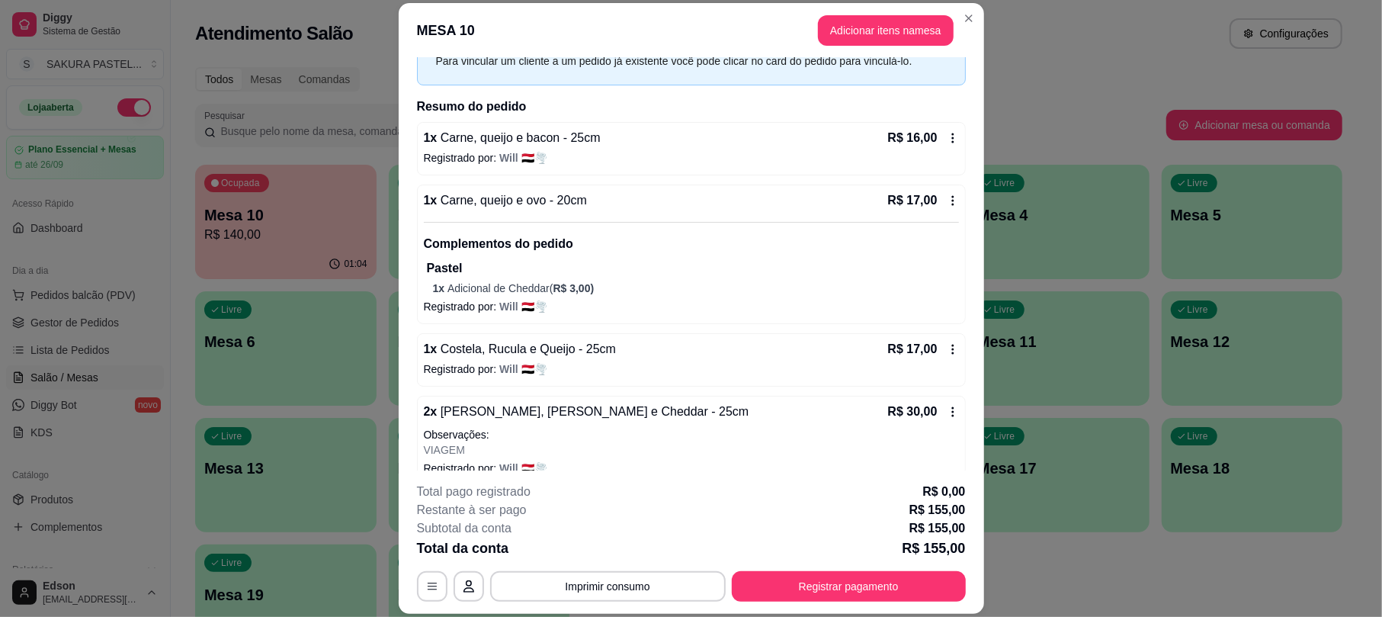
scroll to position [492, 0]
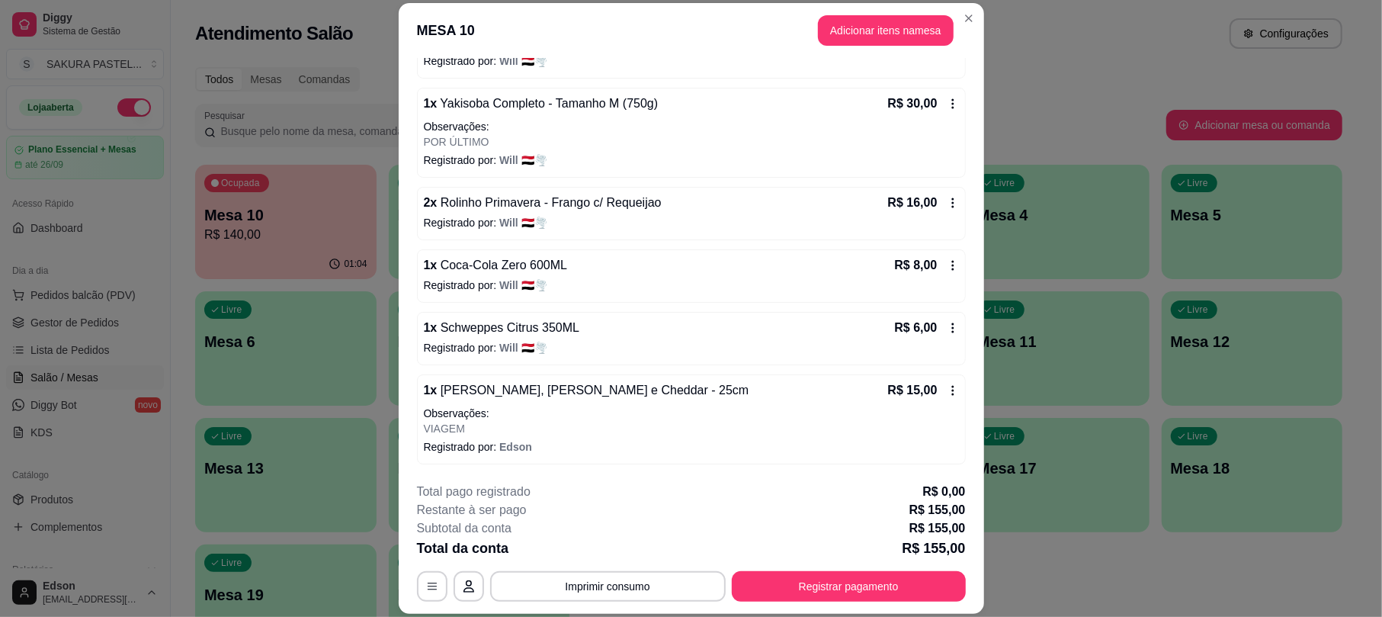
click at [924, 181] on div "1 x Carne, queijo e bacon - 25cm R$ 16,00 Registrado por: Will 🇾🇪🌪️ 1 x Carne, …" at bounding box center [691, 89] width 549 height 749
click at [921, 206] on div "R$ 16,00" at bounding box center [923, 203] width 71 height 18
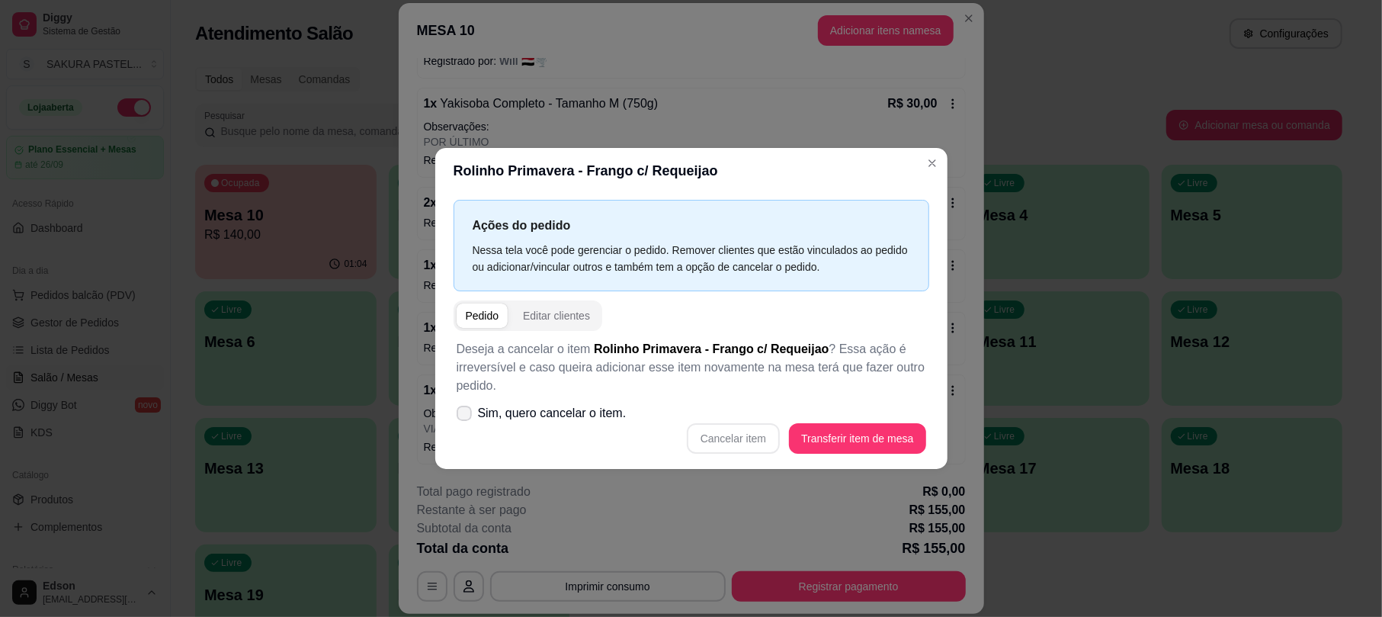
click at [584, 409] on span "Sim, quero cancelar o item." at bounding box center [552, 413] width 149 height 18
click at [466, 415] on input "Sim, quero cancelar o item." at bounding box center [461, 420] width 10 height 10
checkbox input "true"
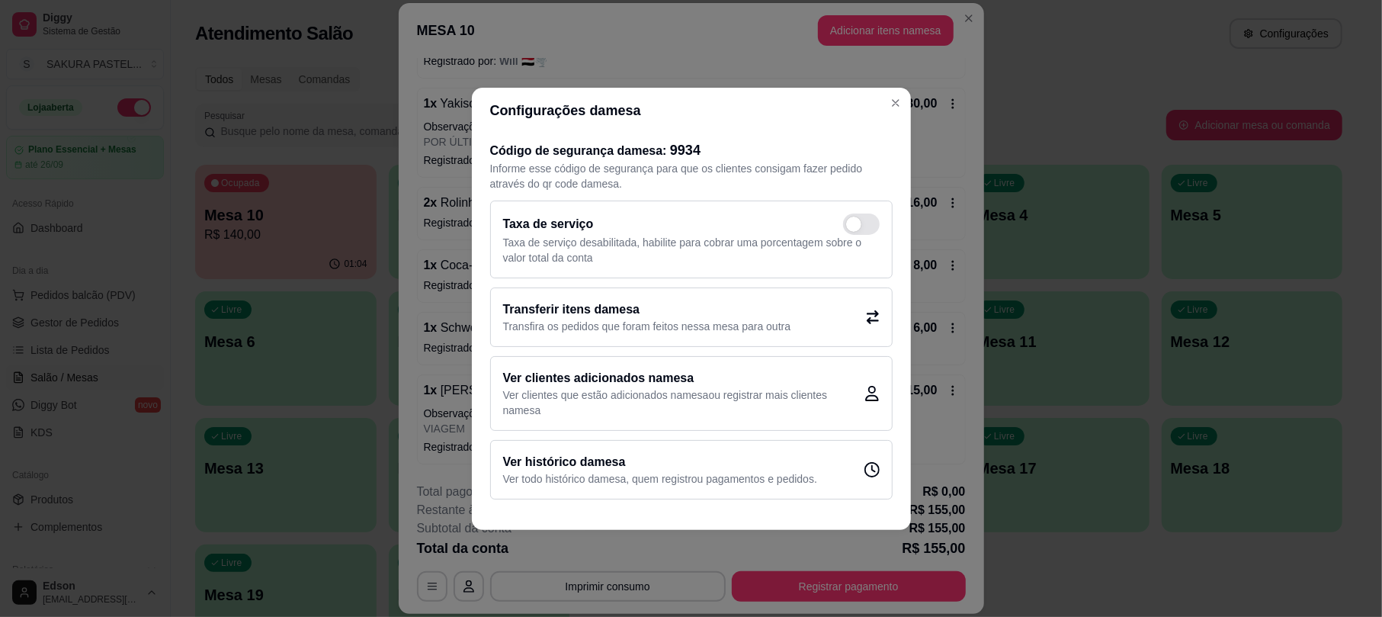
click at [909, 165] on div "Código de segurança da mesa : 9934 Informe esse código de segurança para que os…" at bounding box center [691, 319] width 439 height 372
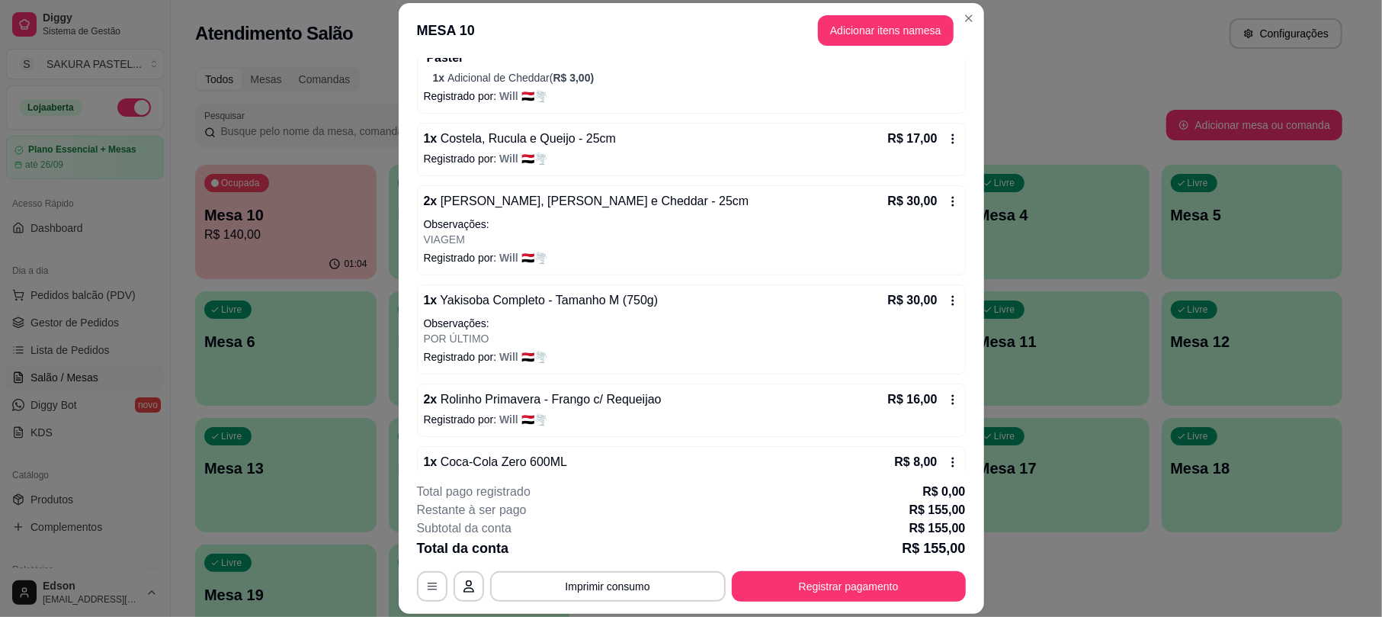
scroll to position [266, 0]
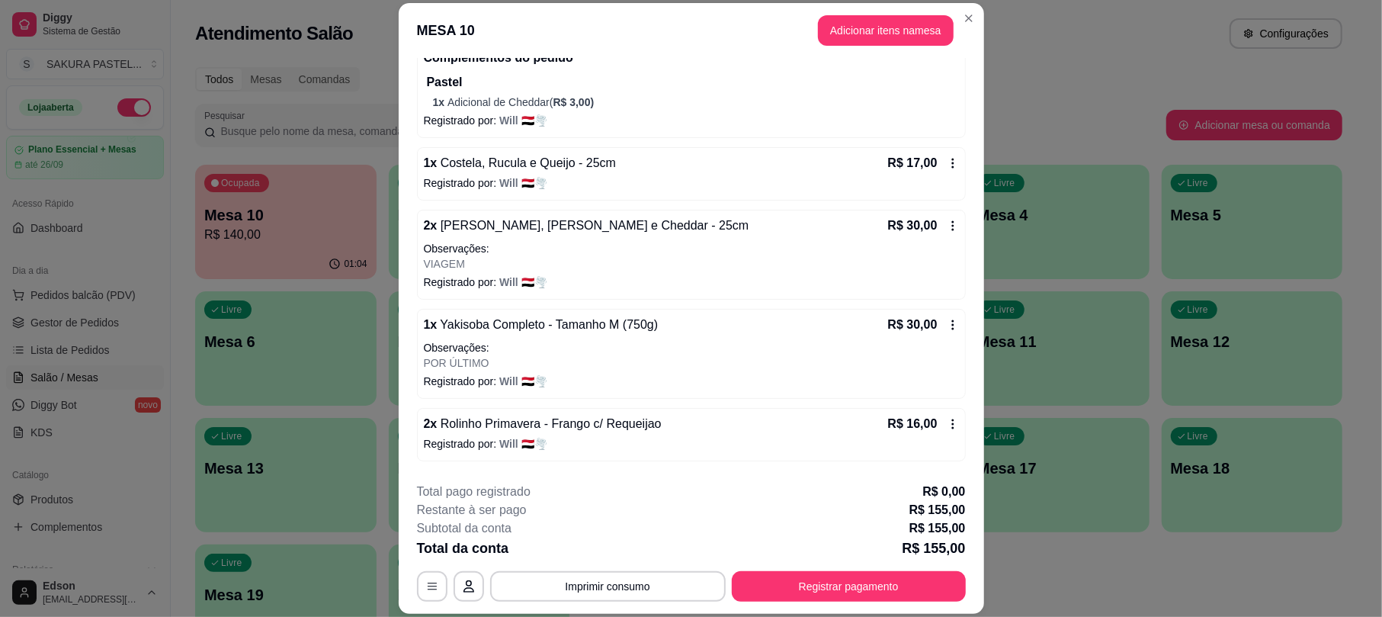
click at [947, 428] on icon at bounding box center [953, 424] width 12 height 12
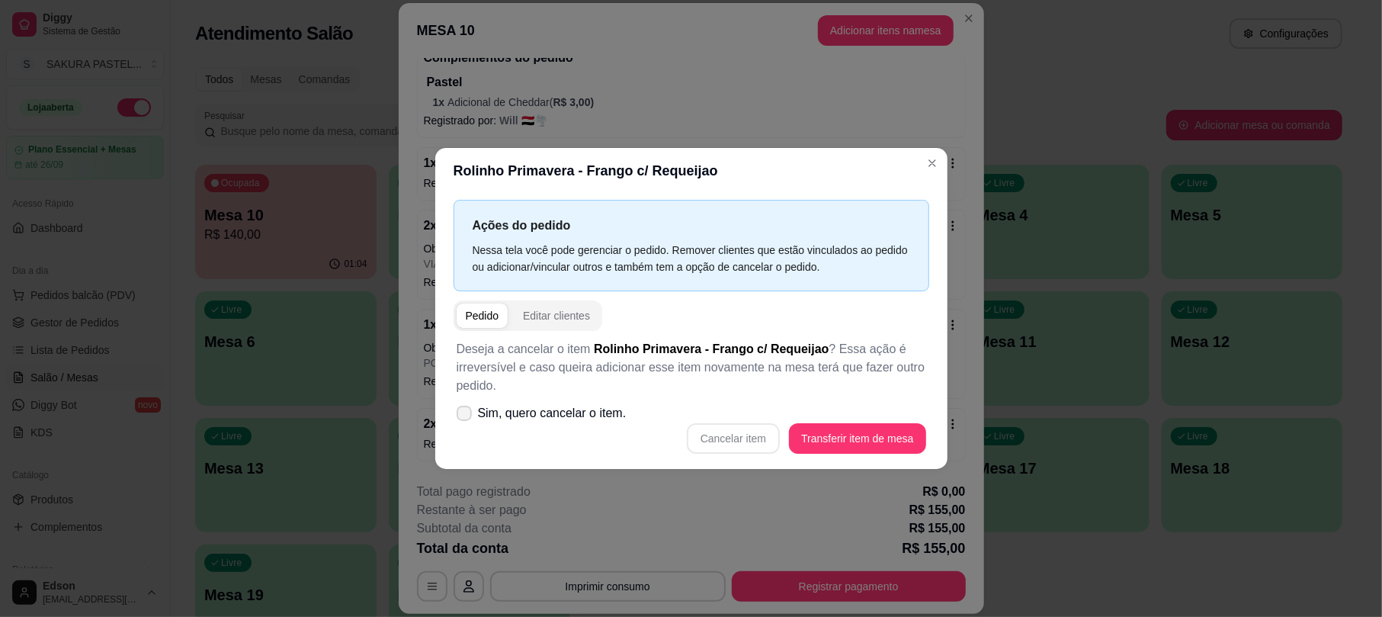
click at [568, 424] on label "Sim, quero cancelar o item." at bounding box center [541, 413] width 182 height 30
click at [466, 424] on input "Sim, quero cancelar o item." at bounding box center [461, 420] width 10 height 10
checkbox input "true"
click at [759, 431] on button "Cancelar item" at bounding box center [733, 438] width 91 height 30
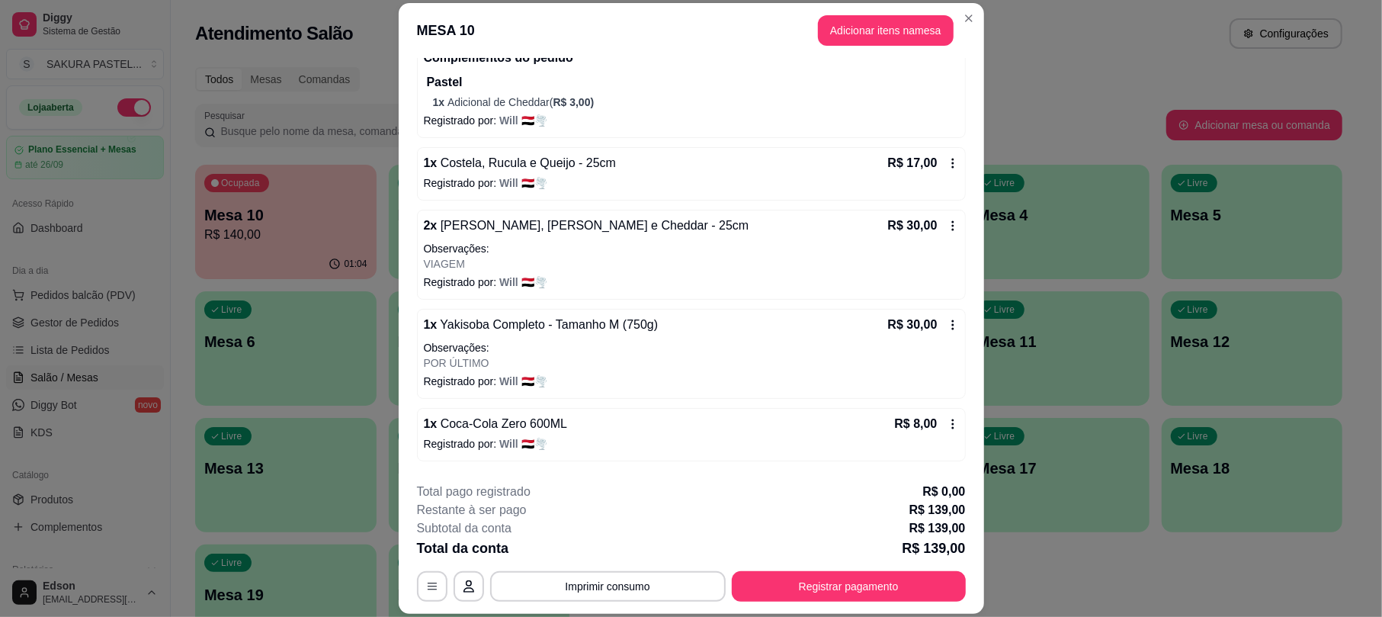
drag, startPoint x: 852, startPoint y: 10, endPoint x: 863, endPoint y: 21, distance: 16.2
click at [854, 14] on header "MESA 10 Adicionar itens na mesa" at bounding box center [691, 30] width 585 height 55
click at [863, 21] on button "Adicionar itens na mesa" at bounding box center [886, 30] width 136 height 30
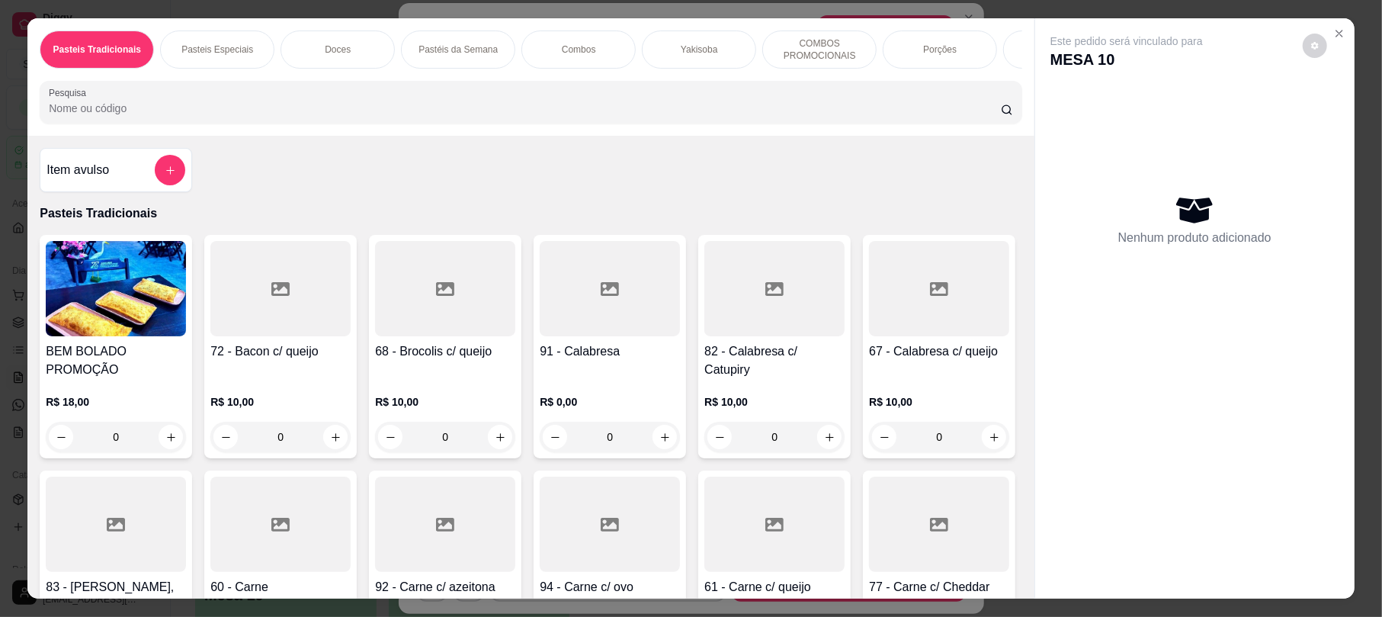
click at [421, 102] on div at bounding box center [530, 102] width 963 height 30
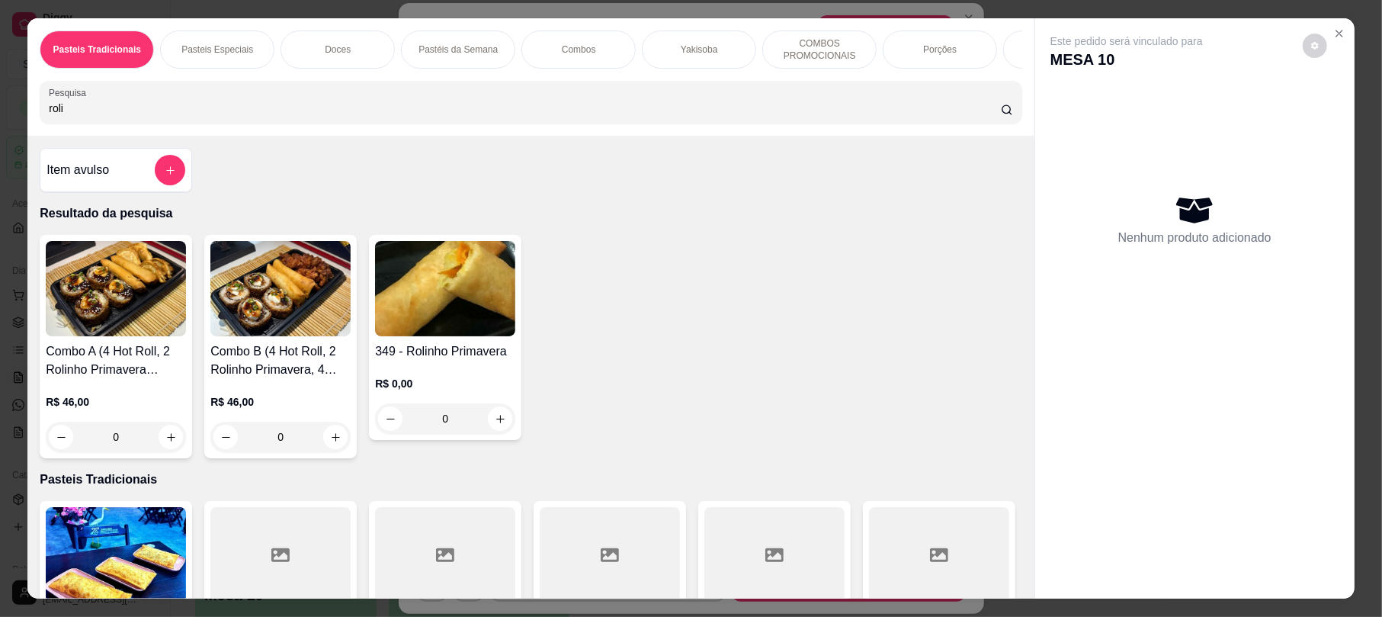
type input "roli"
click at [408, 360] on h4 "349 - Rolinho Primavera" at bounding box center [445, 351] width 140 height 18
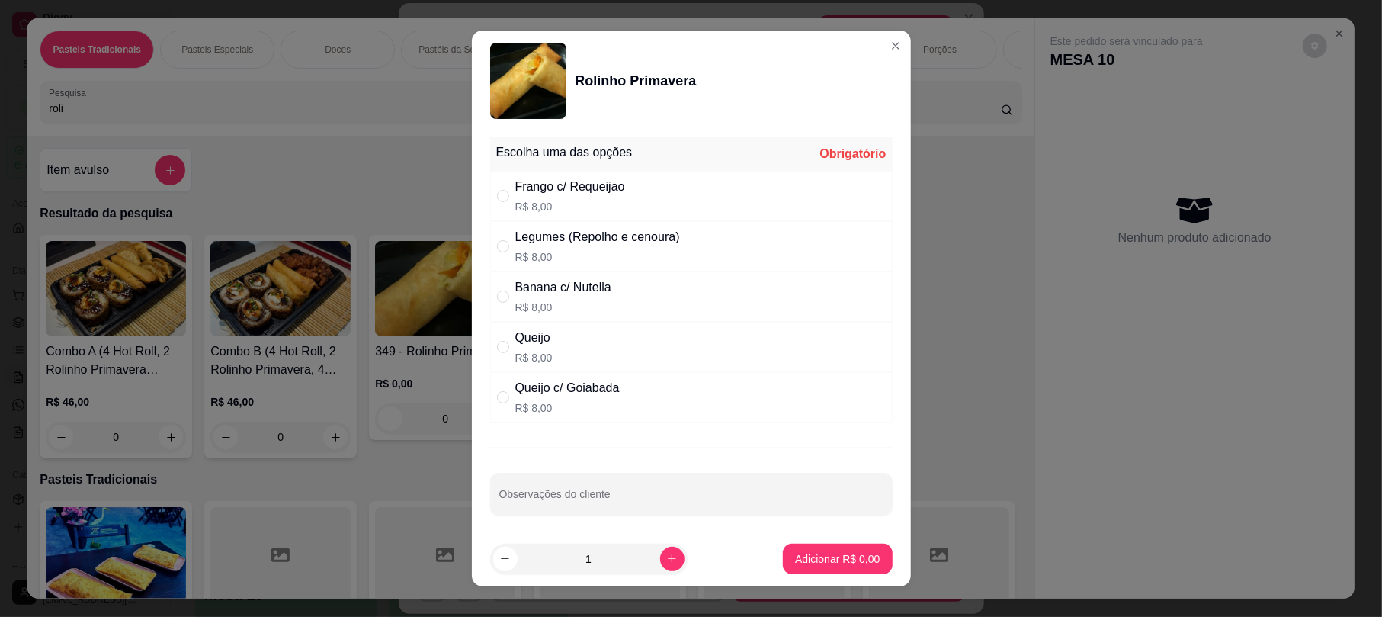
click at [623, 178] on div "Frango c/ Requeijao R$ 8,00" at bounding box center [691, 196] width 402 height 50
radio input "true"
click at [796, 568] on button "Adicionar R$ 8,00" at bounding box center [837, 558] width 109 height 30
click at [796, 565] on div at bounding box center [774, 554] width 140 height 95
type input "1"
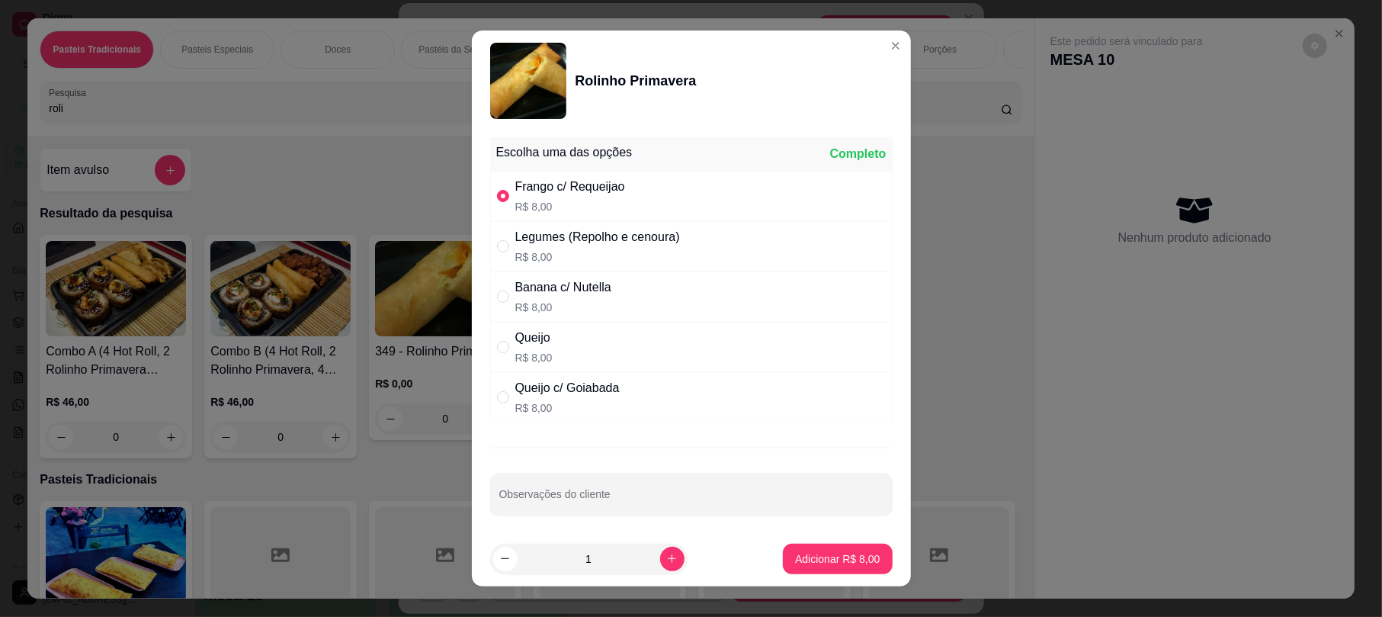
type input "1"
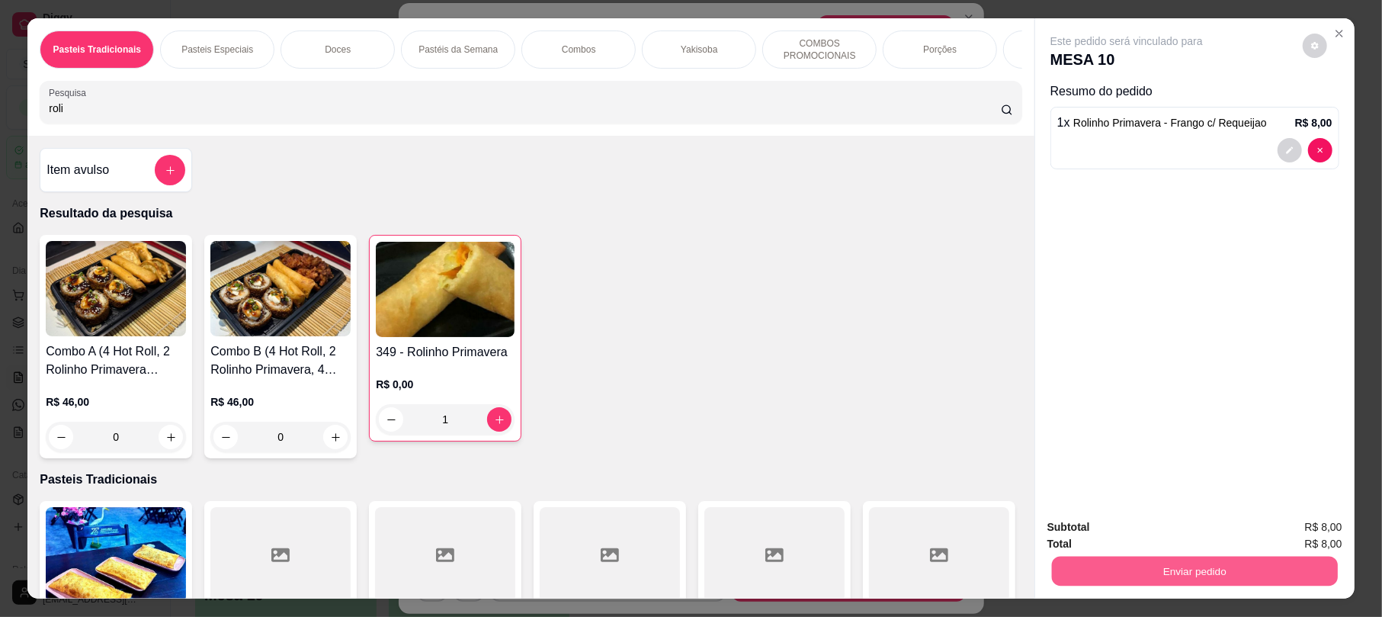
click at [1131, 575] on button "Enviar pedido" at bounding box center [1195, 571] width 286 height 30
click at [1132, 540] on button "Não registrar e enviar pedido" at bounding box center [1142, 533] width 159 height 29
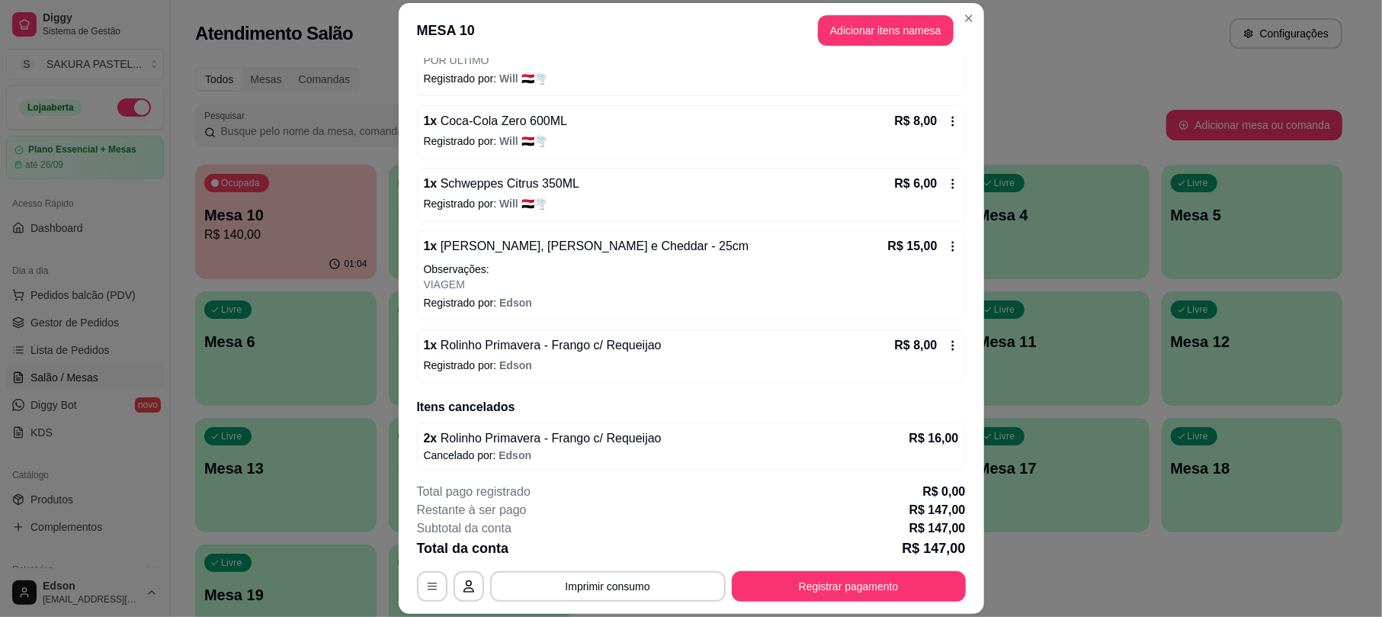
scroll to position [579, 0]
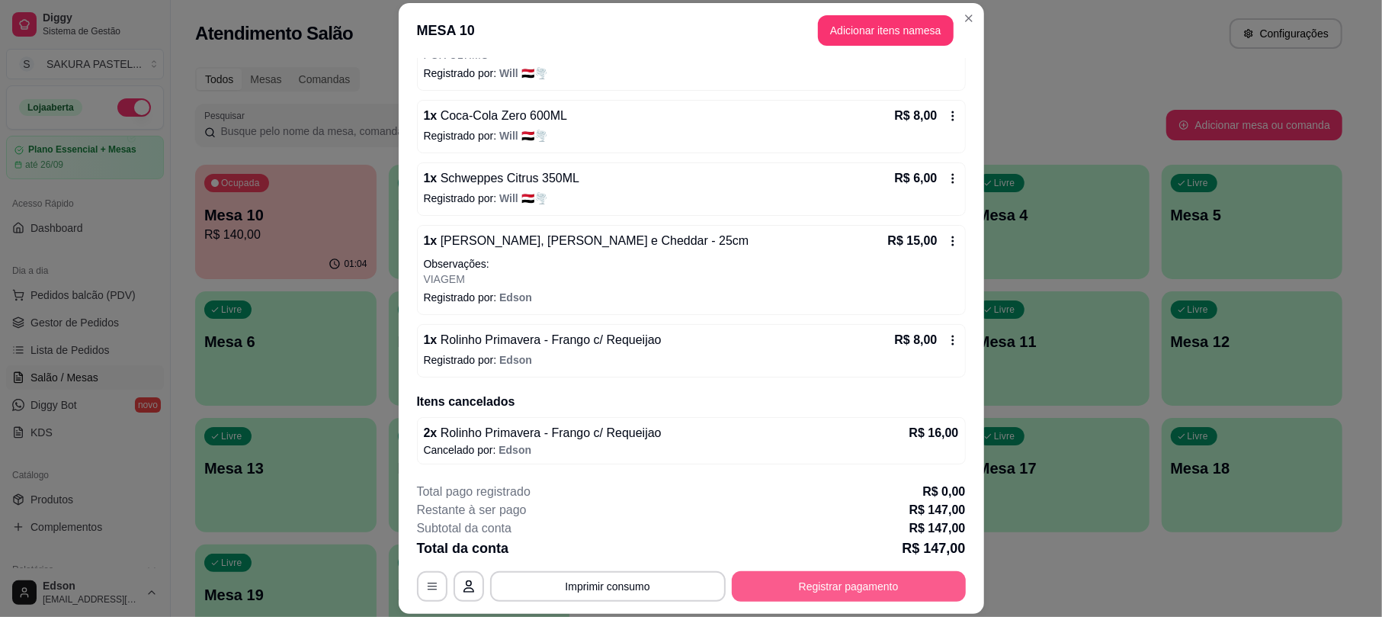
click at [913, 589] on button "Registrar pagamento" at bounding box center [849, 586] width 234 height 30
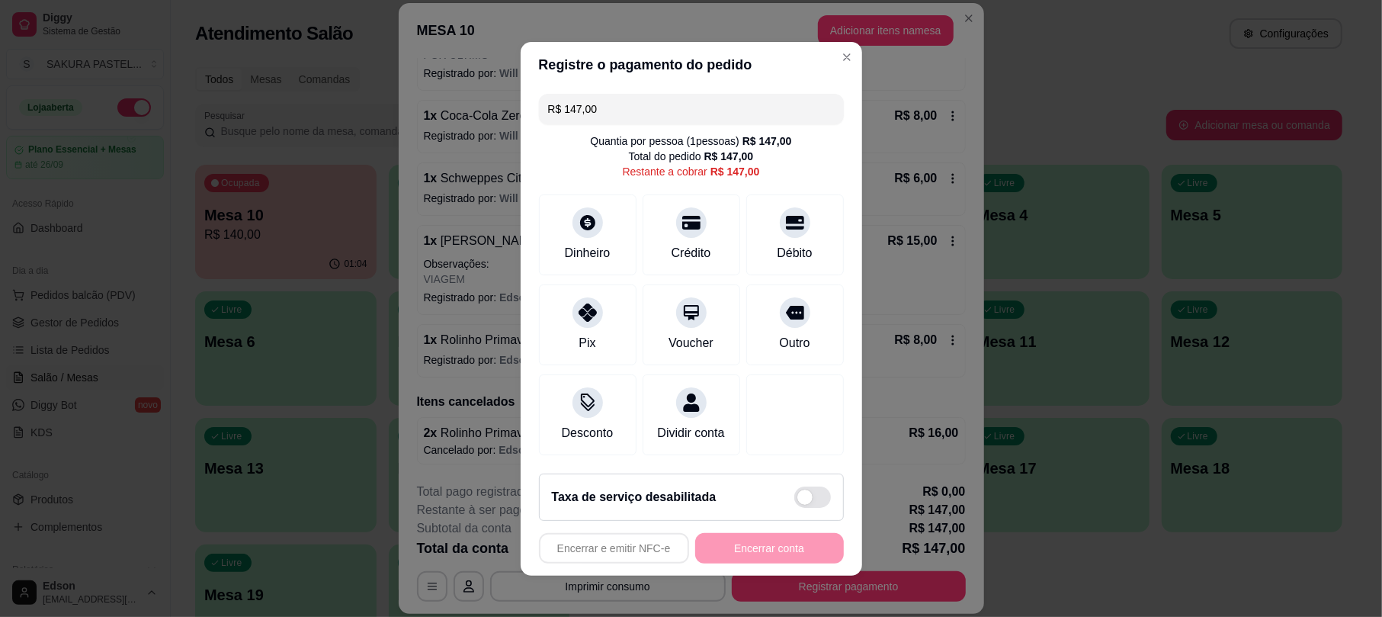
click at [693, 114] on div "R$ 147,00 Quantia por pessoa ( 1 pessoas) R$ 147,00 Total do pedido R$ 147,00 R…" at bounding box center [691, 274] width 341 height 373
click at [681, 98] on input "R$ 147,00" at bounding box center [691, 109] width 287 height 30
click at [678, 101] on input "R$ 147,00" at bounding box center [691, 109] width 287 height 30
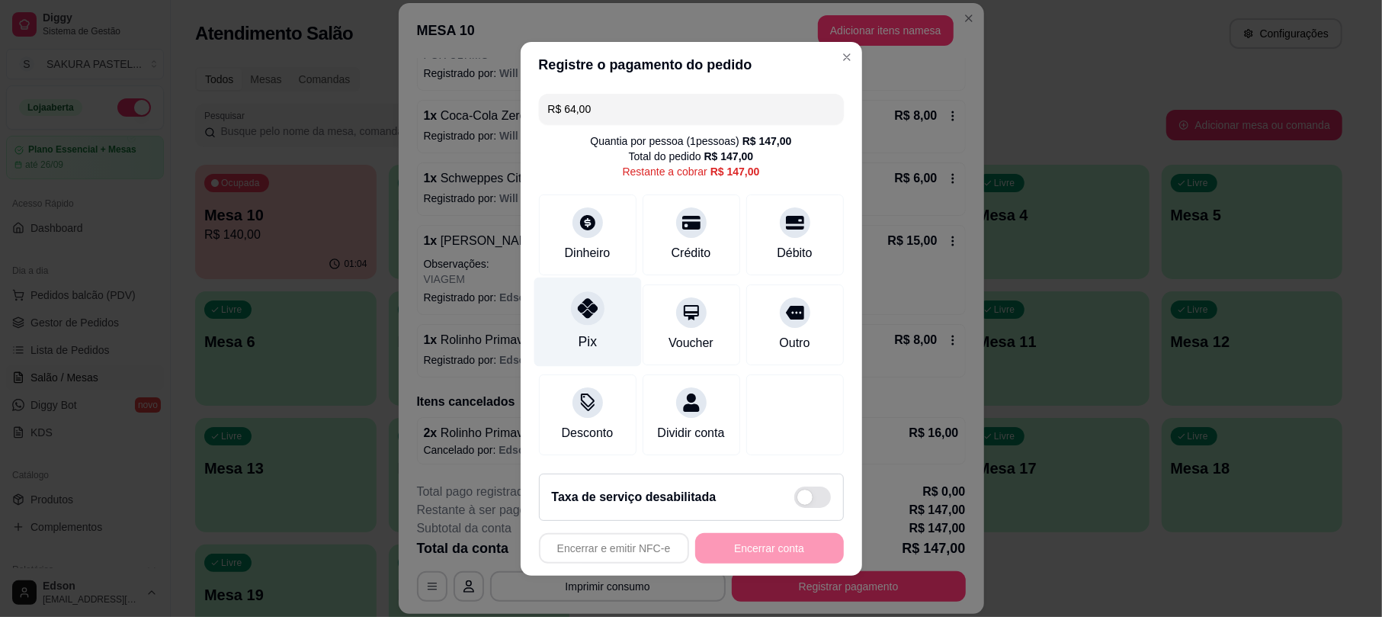
drag, startPoint x: 572, startPoint y: 285, endPoint x: 588, endPoint y: 285, distance: 16.8
click at [575, 291] on div at bounding box center [588, 308] width 34 height 34
type input "R$ 83,00"
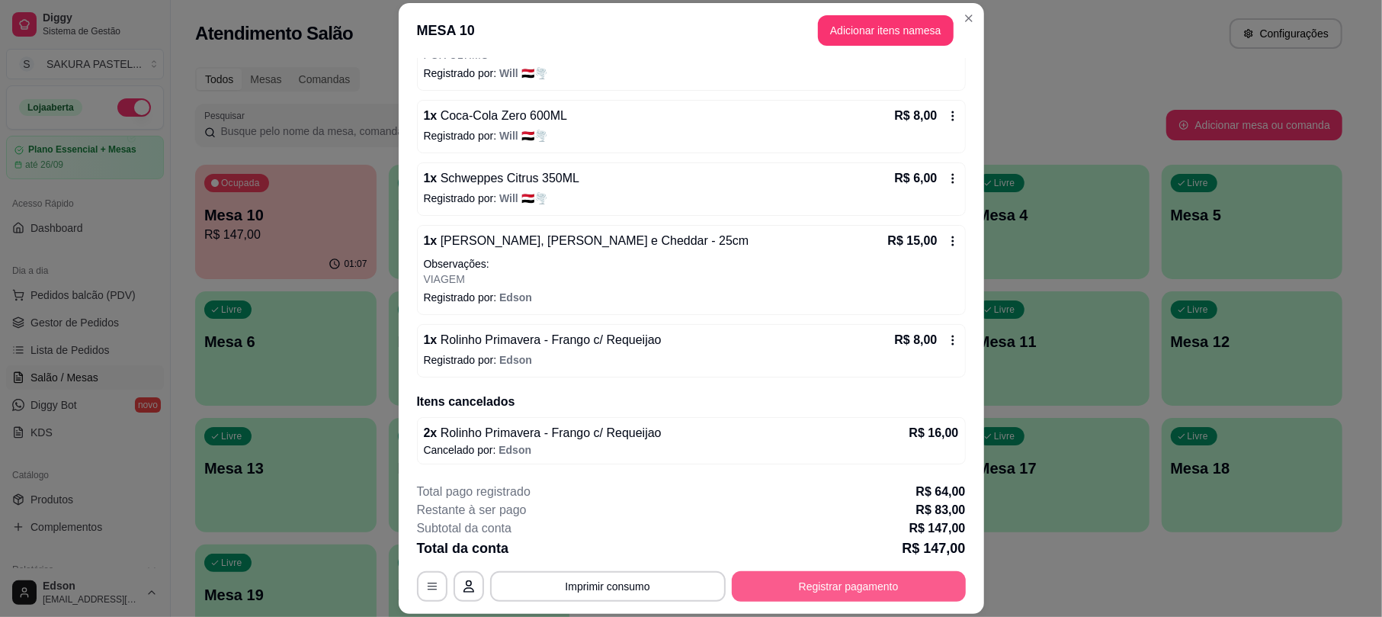
click at [888, 581] on button "Registrar pagamento" at bounding box center [849, 586] width 234 height 30
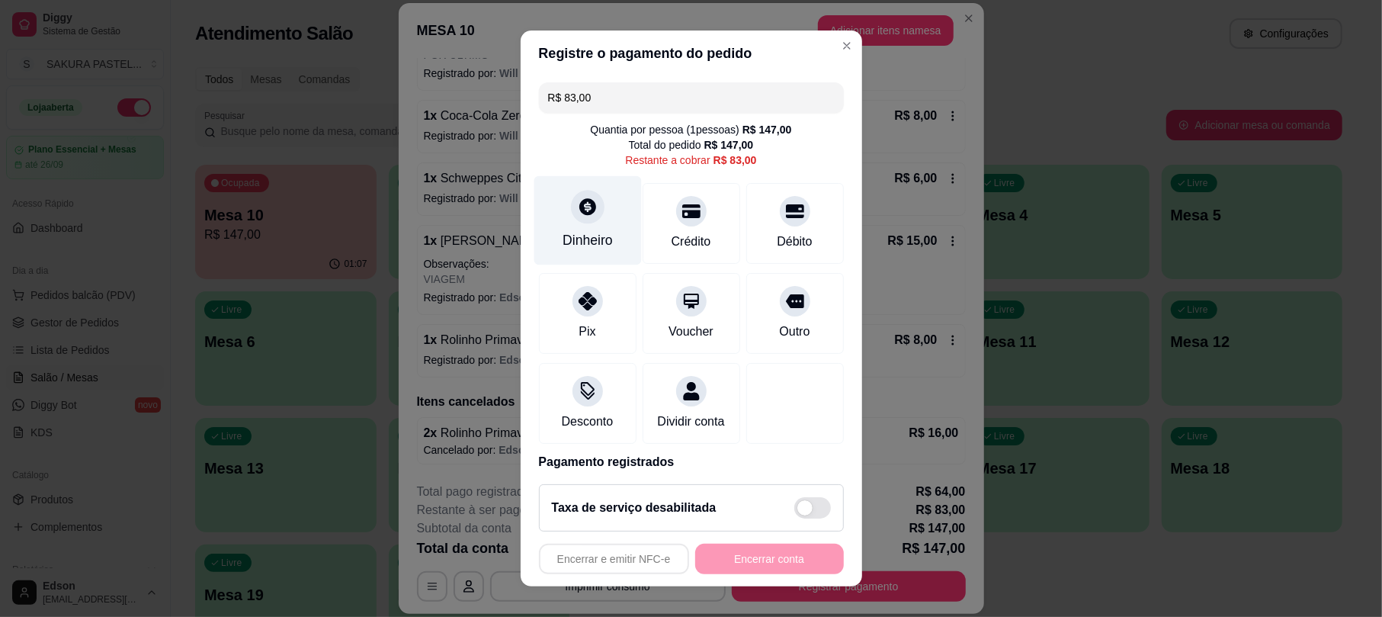
click at [599, 207] on div "Dinheiro" at bounding box center [586, 220] width 107 height 89
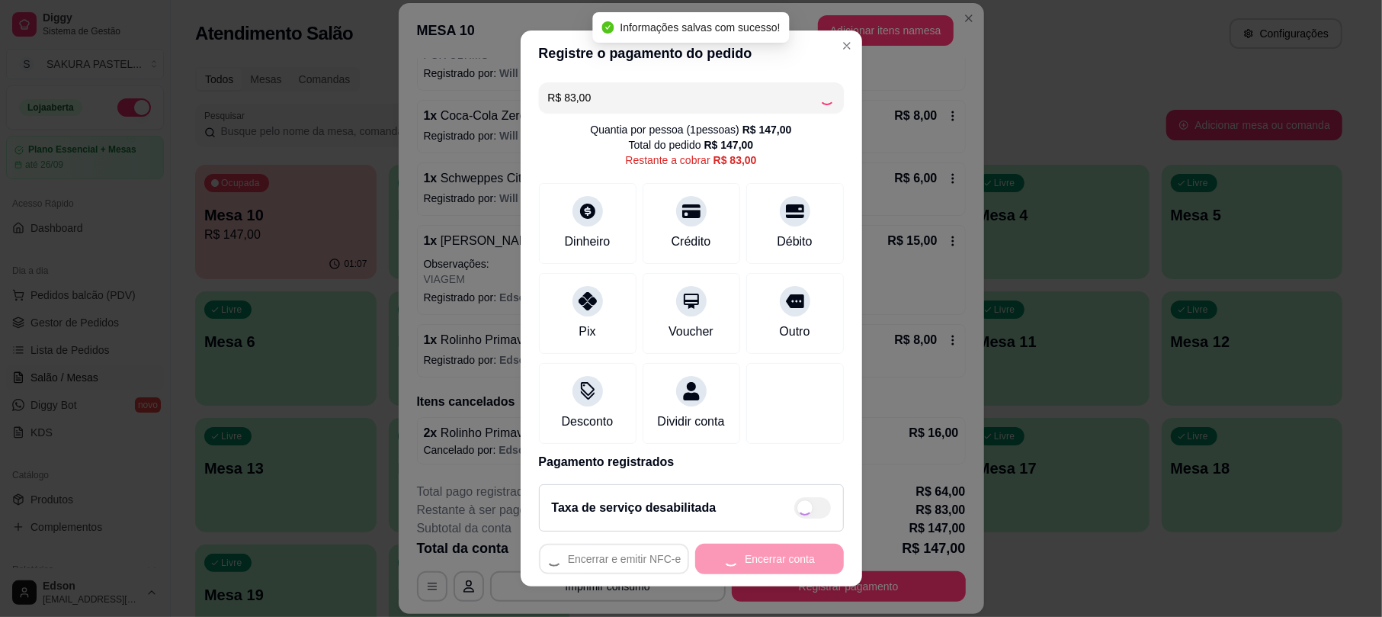
type input "R$ 0,00"
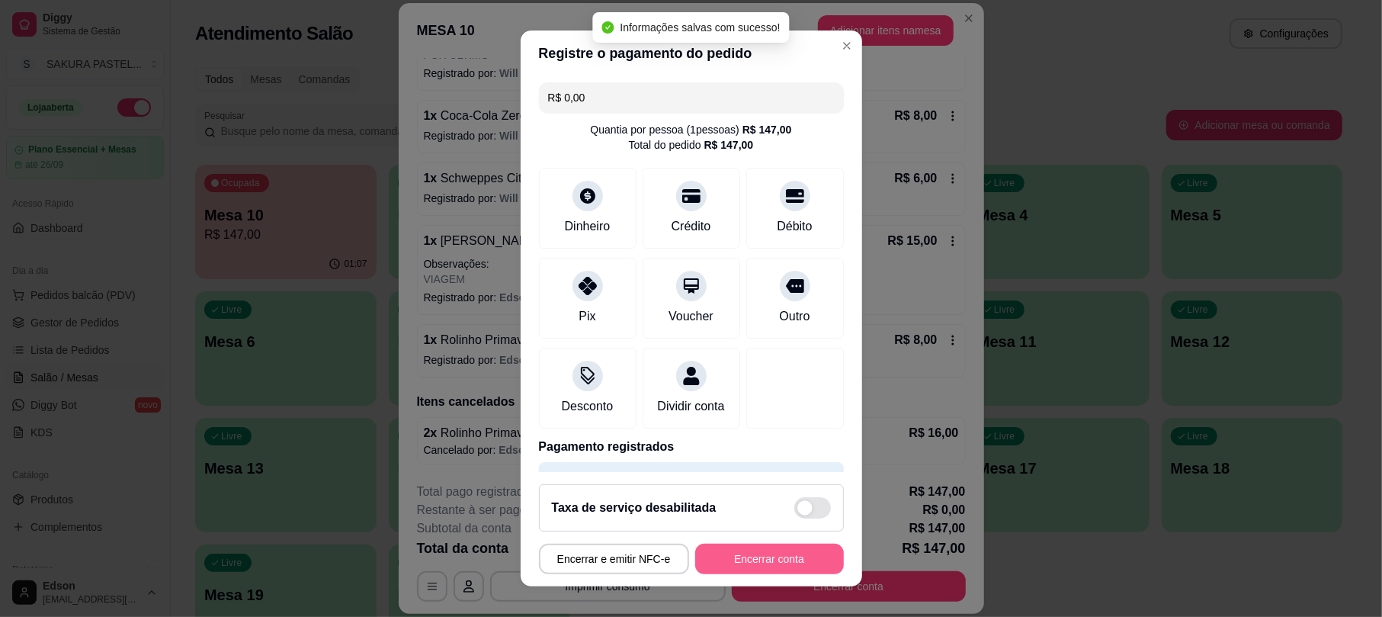
click at [777, 561] on button "Encerrar conta" at bounding box center [769, 558] width 149 height 30
